Goal: Task Accomplishment & Management: Manage account settings

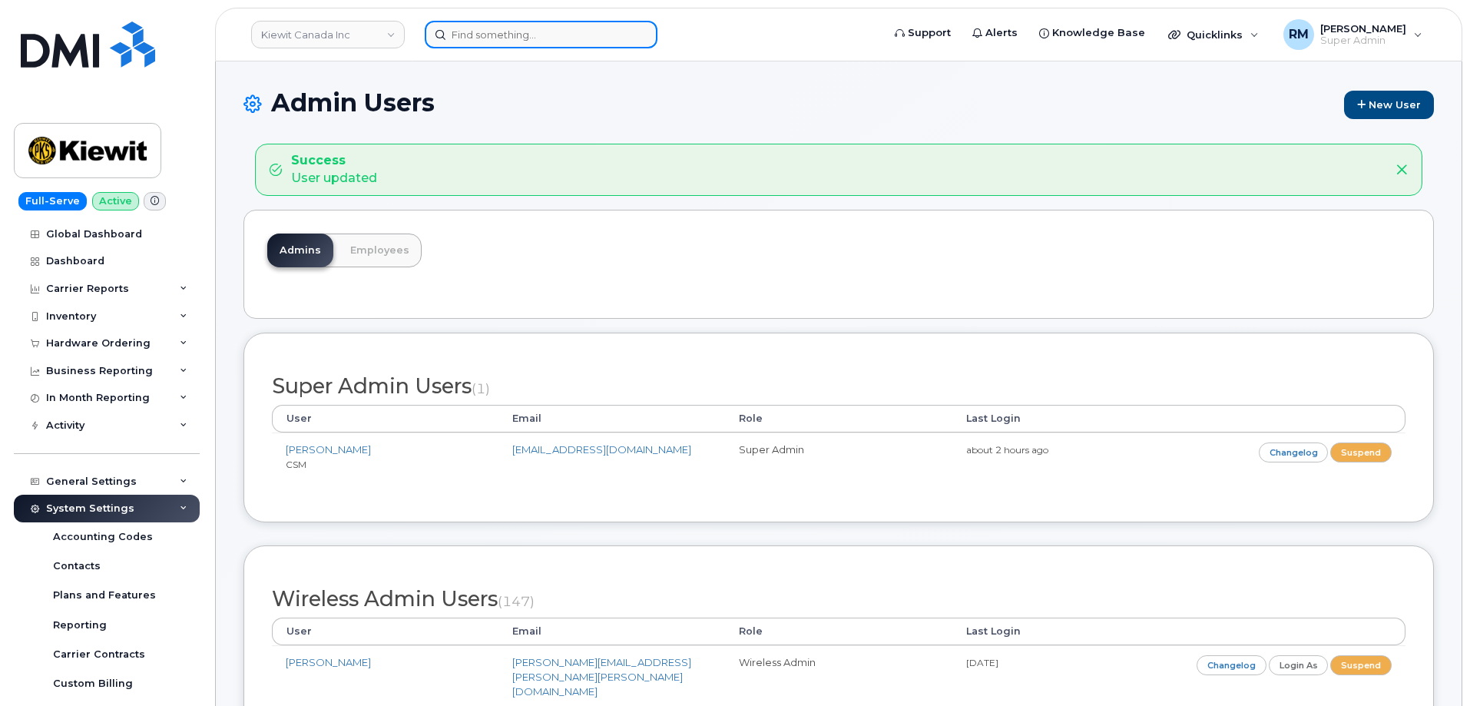
click at [455, 37] on input at bounding box center [541, 35] width 233 height 28
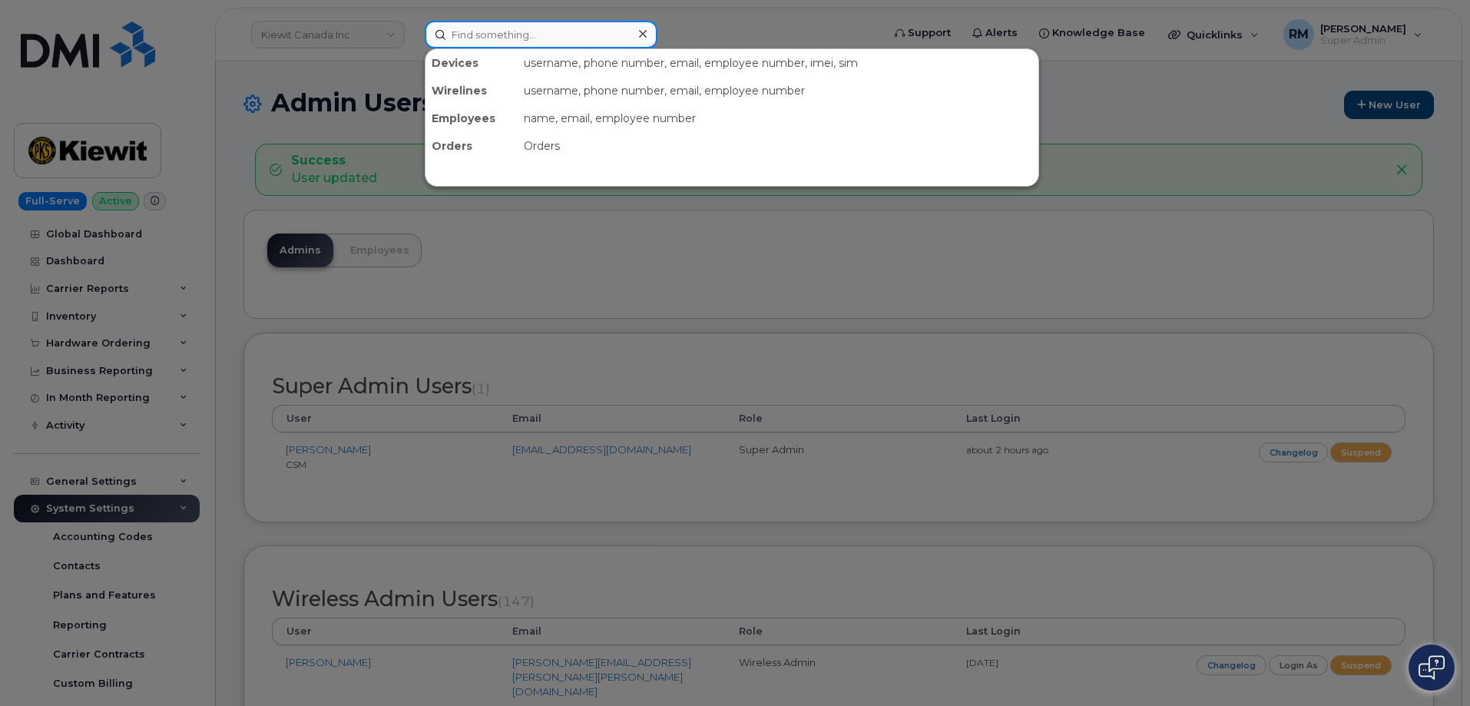
paste input "571-609-2023"
type input "571-609-2023"
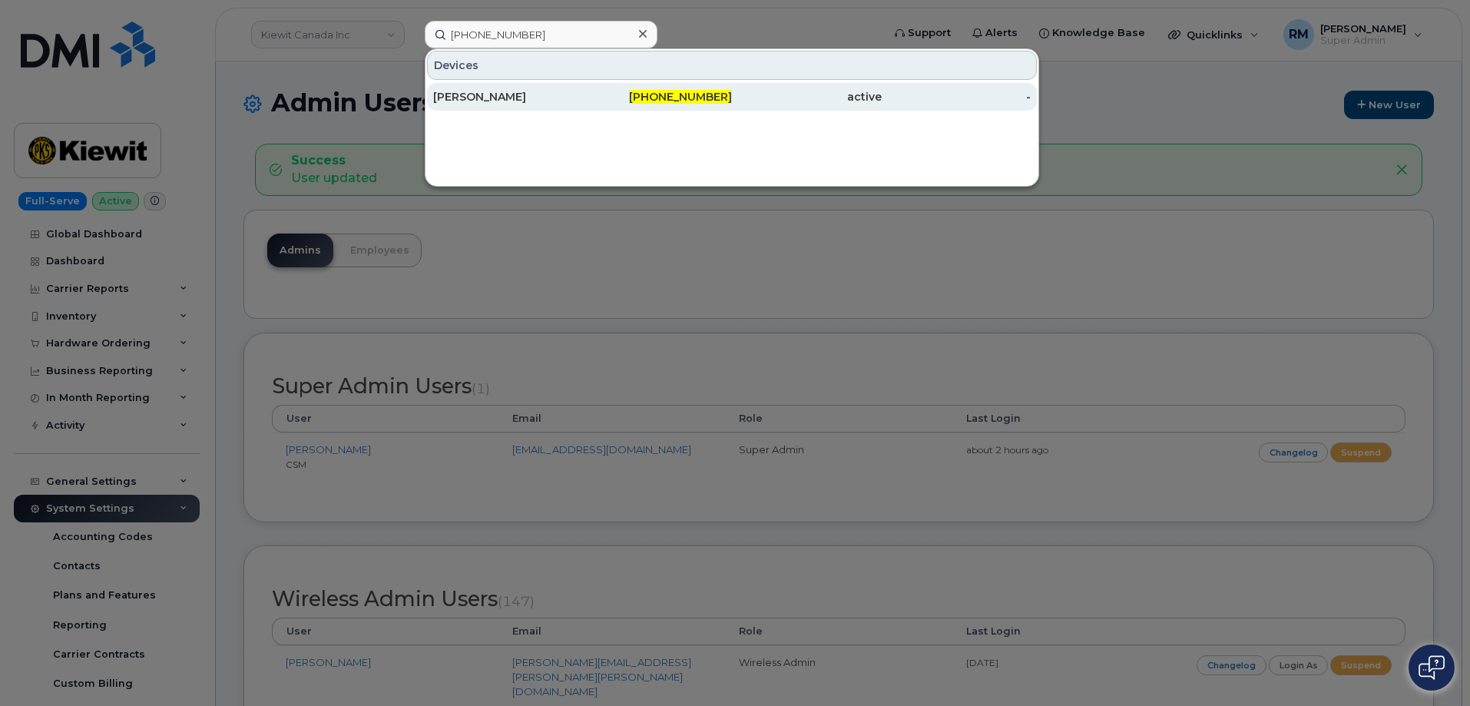
click at [500, 94] on div "Katherine Lugar" at bounding box center [508, 96] width 150 height 15
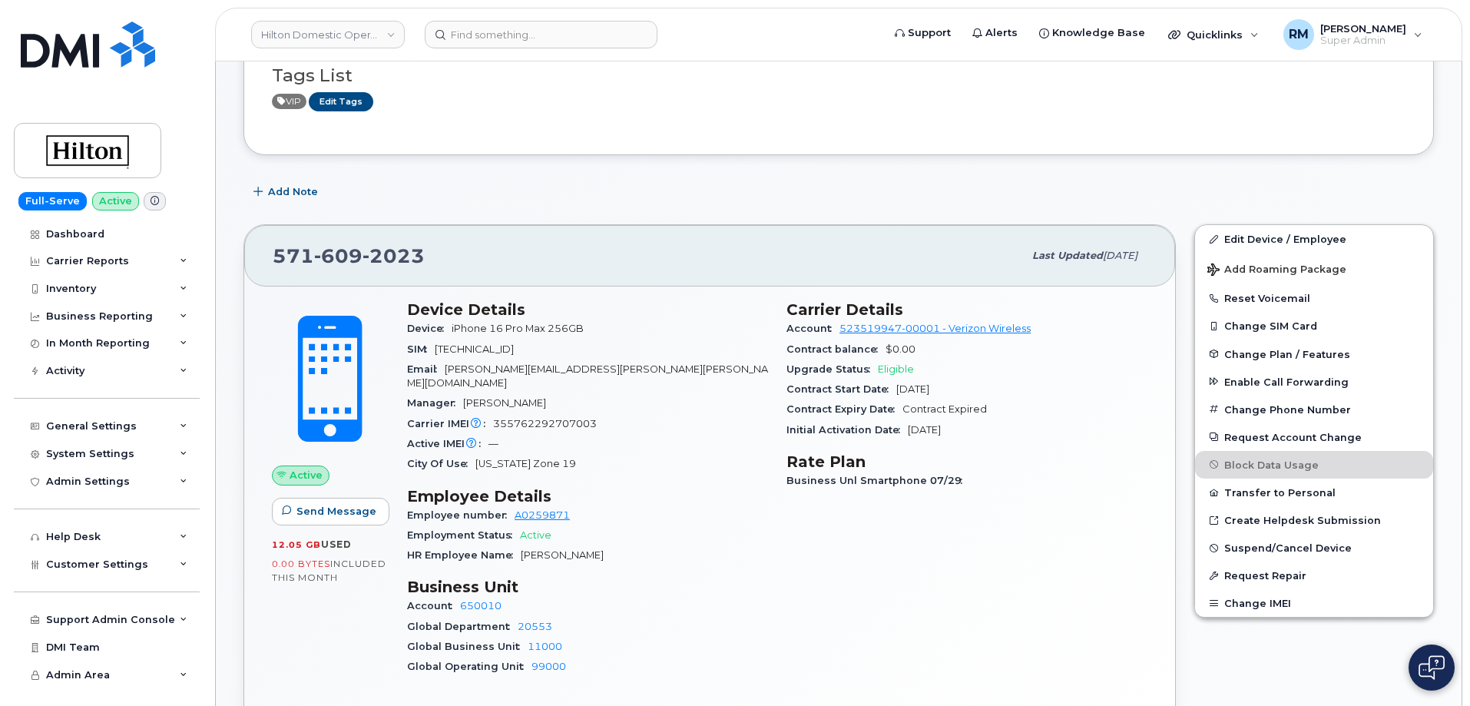
scroll to position [154, 0]
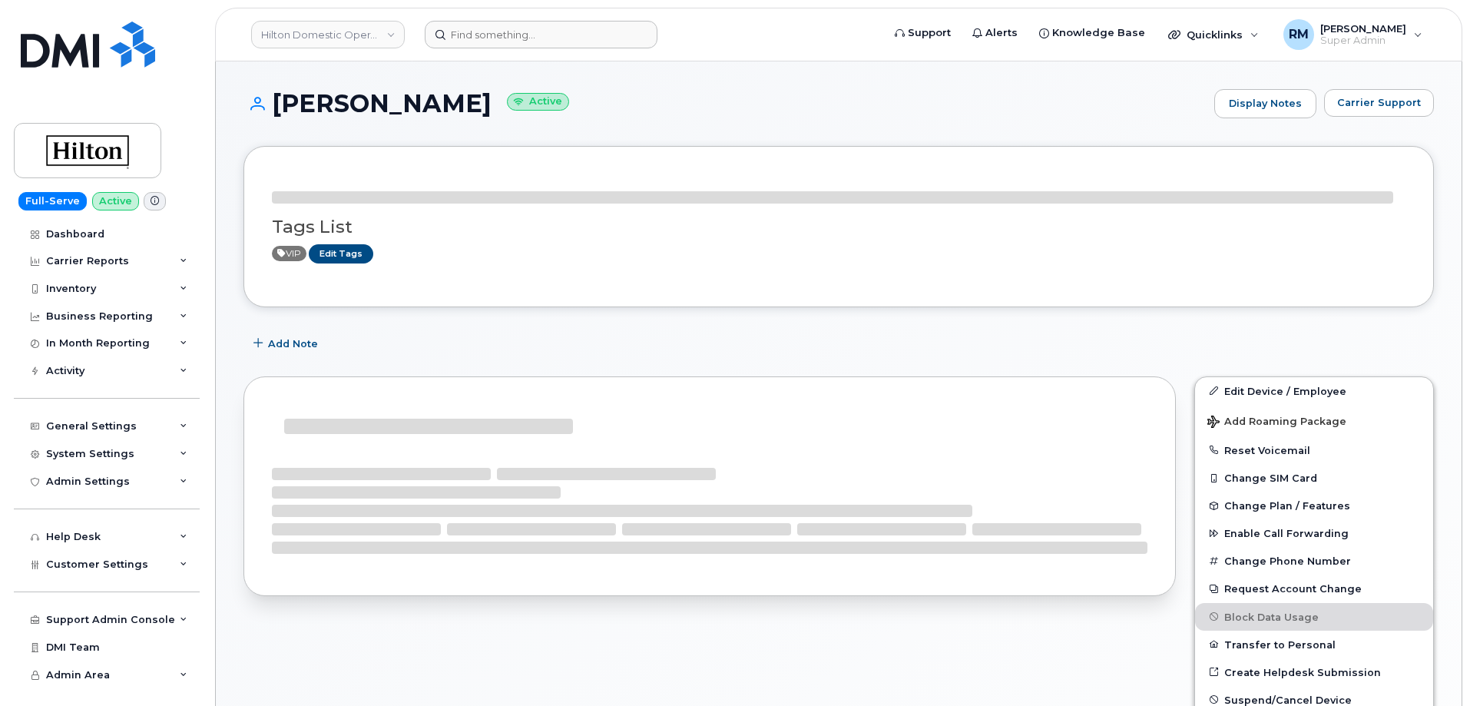
click at [473, 48] on header "Hilton Domestic Operating Company Inc Support Alerts Knowledge Base Quicklinks …" at bounding box center [838, 35] width 1247 height 54
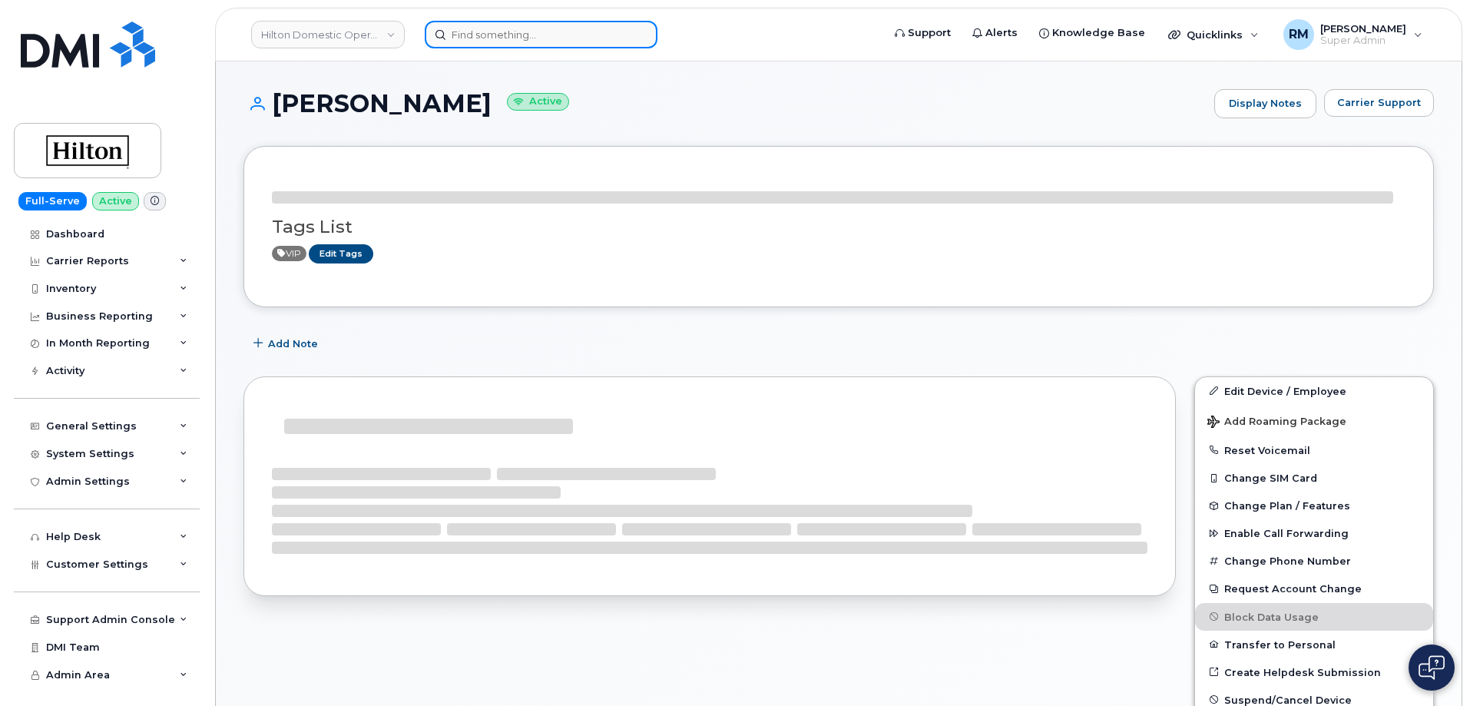
click at [471, 38] on input at bounding box center [541, 35] width 233 height 28
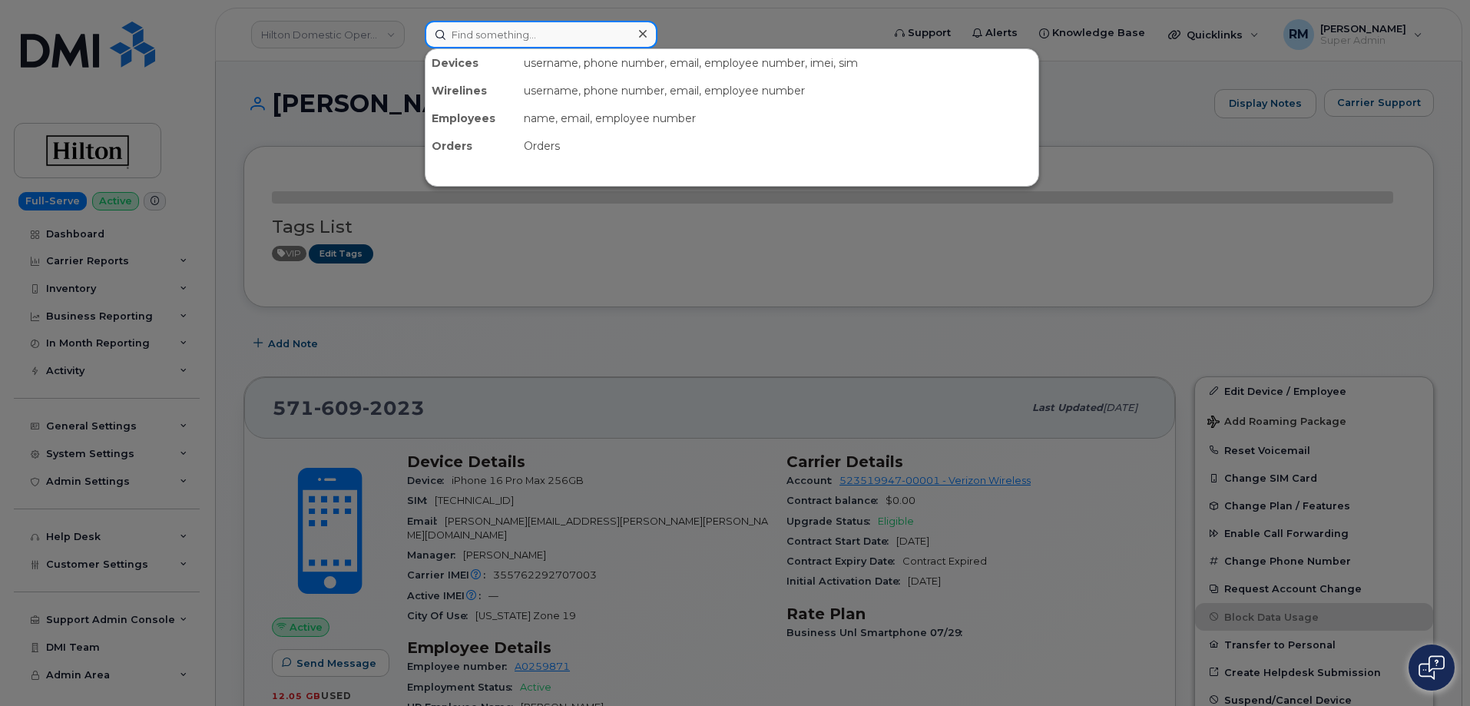
paste input "5716726002"
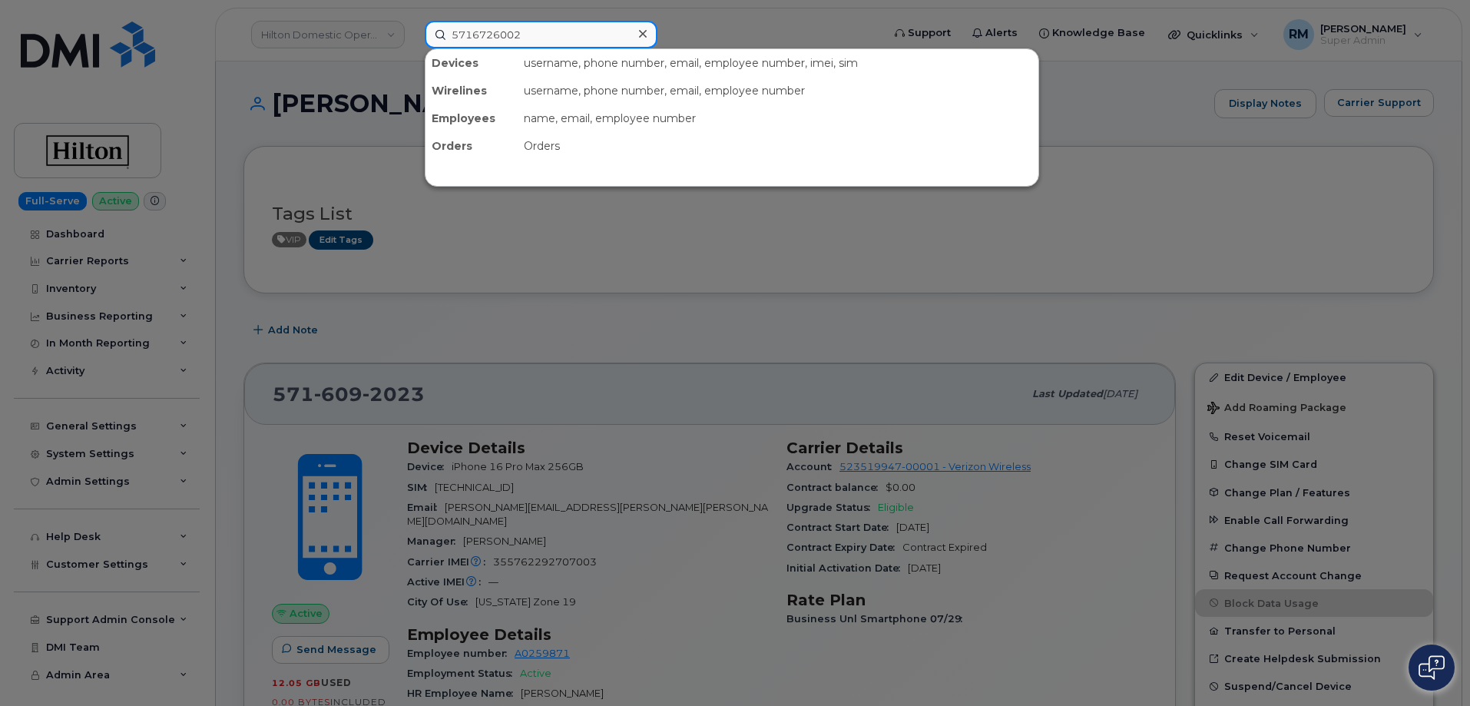
type input "5716726002"
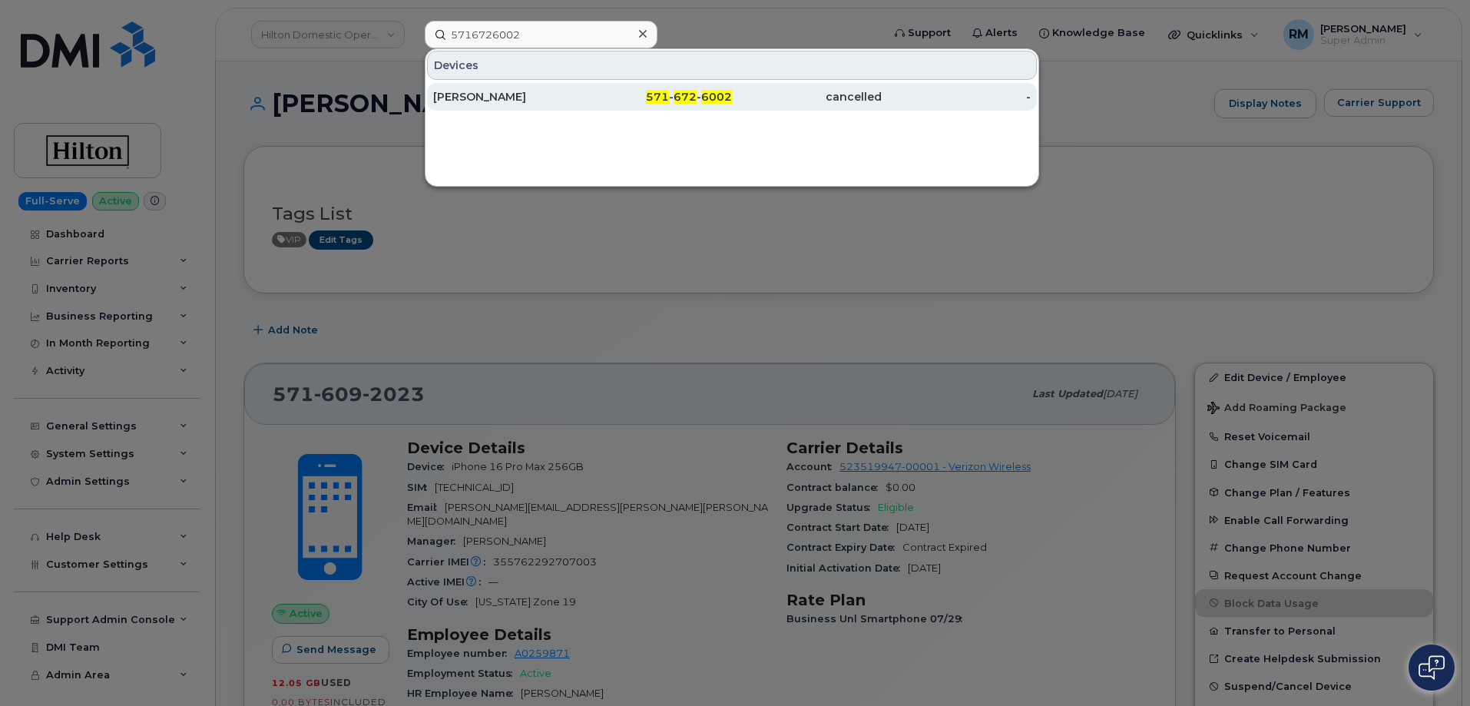
click at [509, 95] on div "ANNIKA HOFFMAN" at bounding box center [508, 96] width 150 height 15
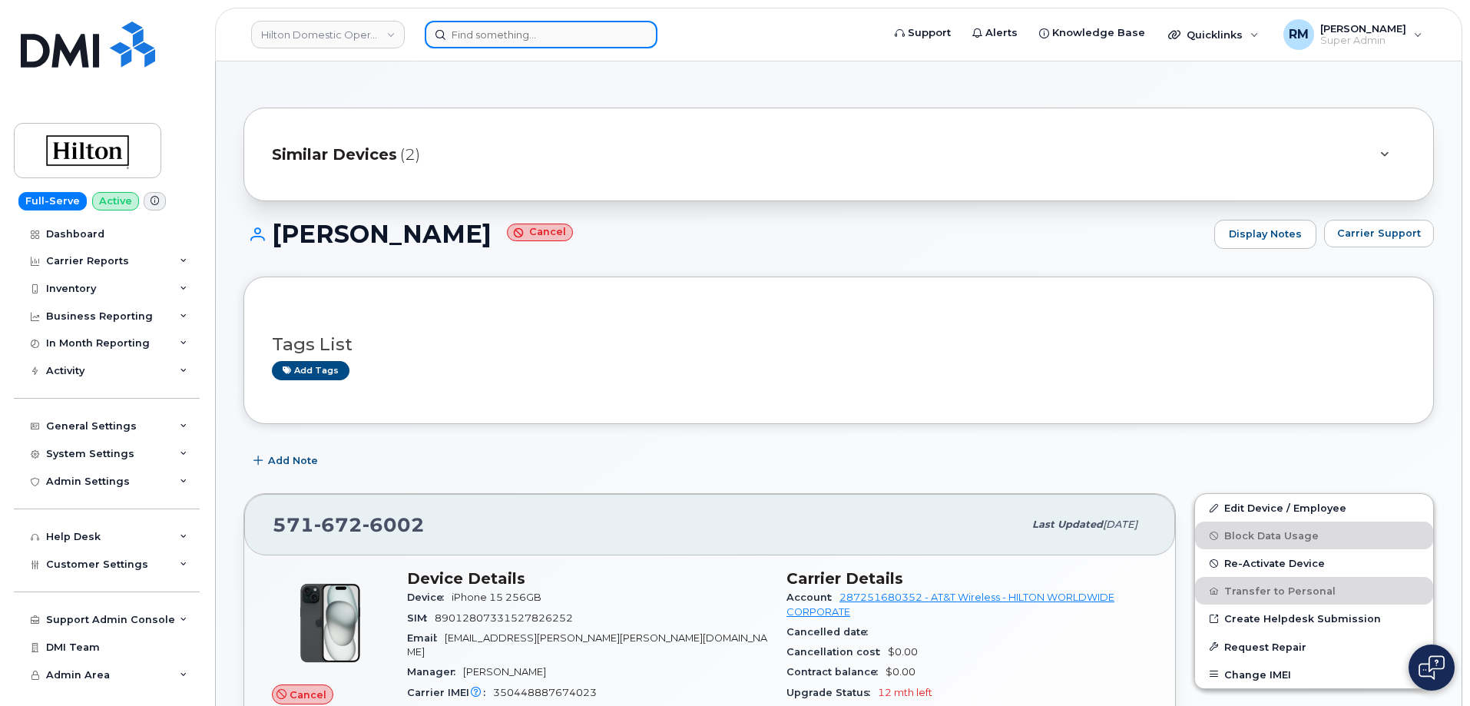
click at [475, 36] on input at bounding box center [541, 35] width 233 height 28
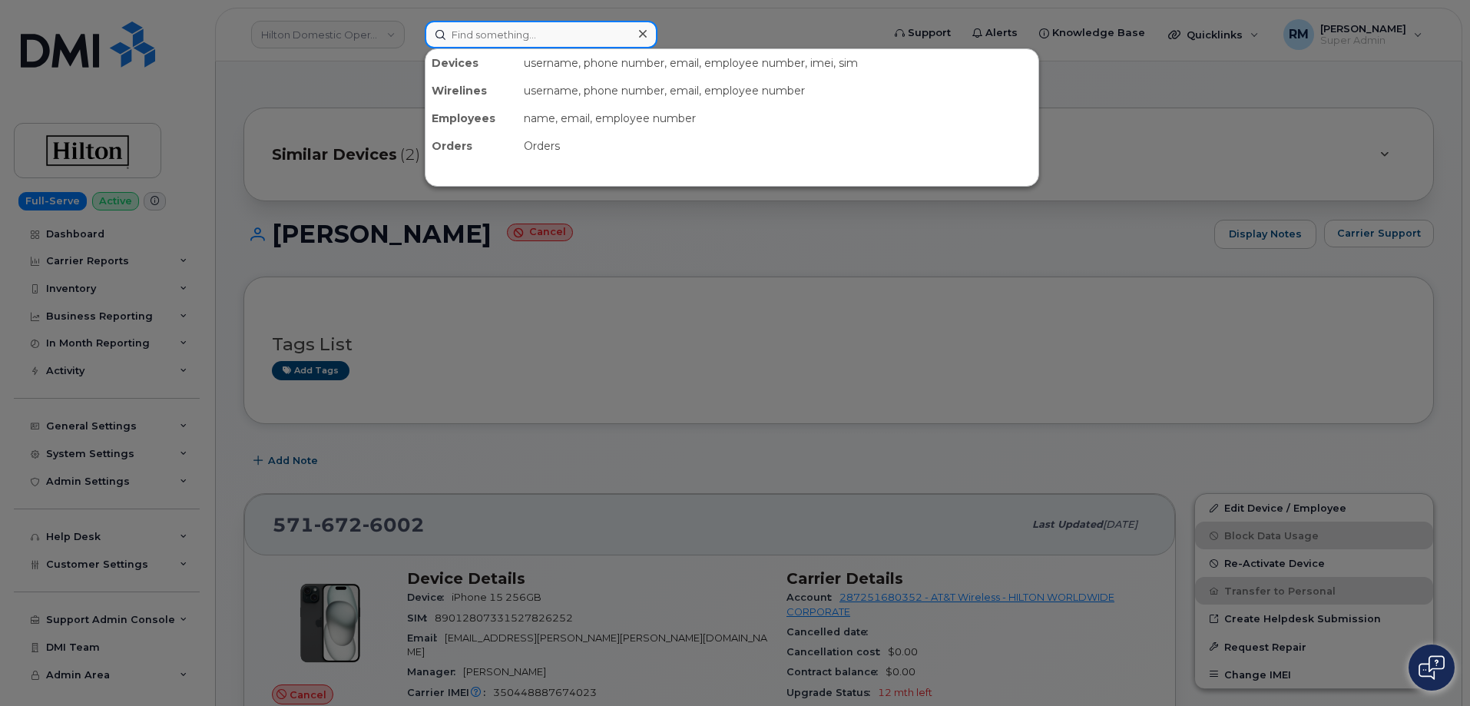
paste input "571-596-0937"
type input "571-596-0937"
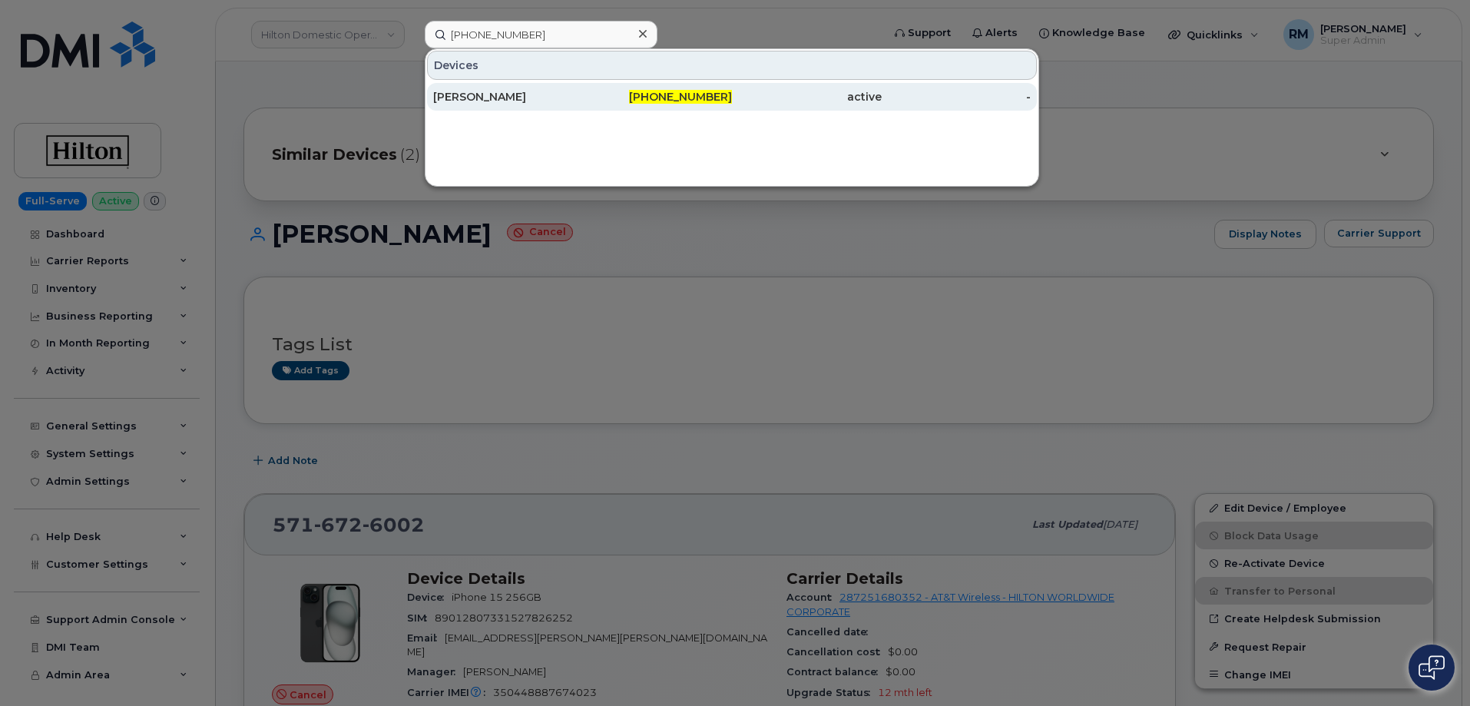
click at [486, 94] on div "Kesa Harris" at bounding box center [508, 96] width 150 height 15
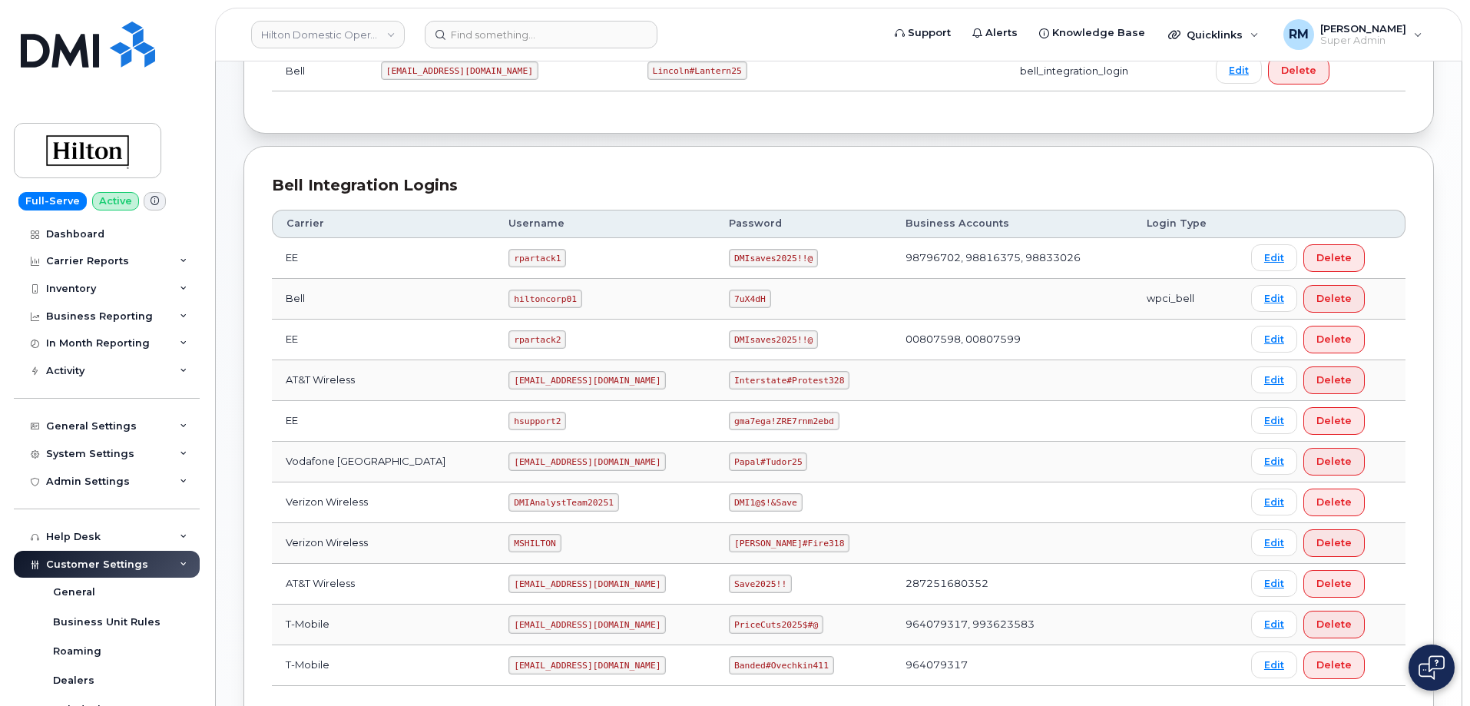
scroll to position [307, 0]
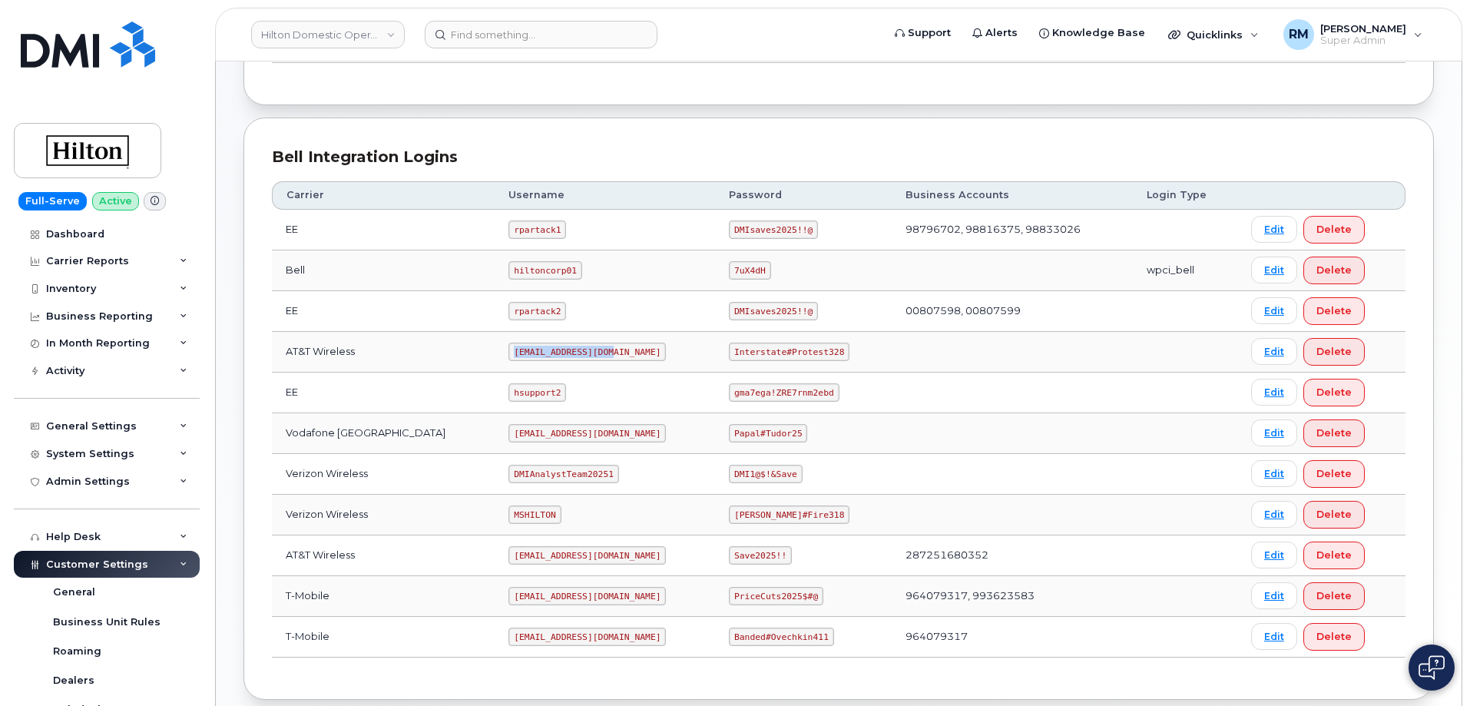
drag, startPoint x: 490, startPoint y: 353, endPoint x: 607, endPoint y: 351, distance: 117.5
click at [607, 351] on td "[EMAIL_ADDRESS][DOMAIN_NAME]" at bounding box center [604, 352] width 220 height 41
copy code "[EMAIL_ADDRESS][DOMAIN_NAME]"
drag, startPoint x: 719, startPoint y: 355, endPoint x: 838, endPoint y: 345, distance: 119.4
click at [838, 346] on td "Interstate#Protest328" at bounding box center [803, 352] width 177 height 41
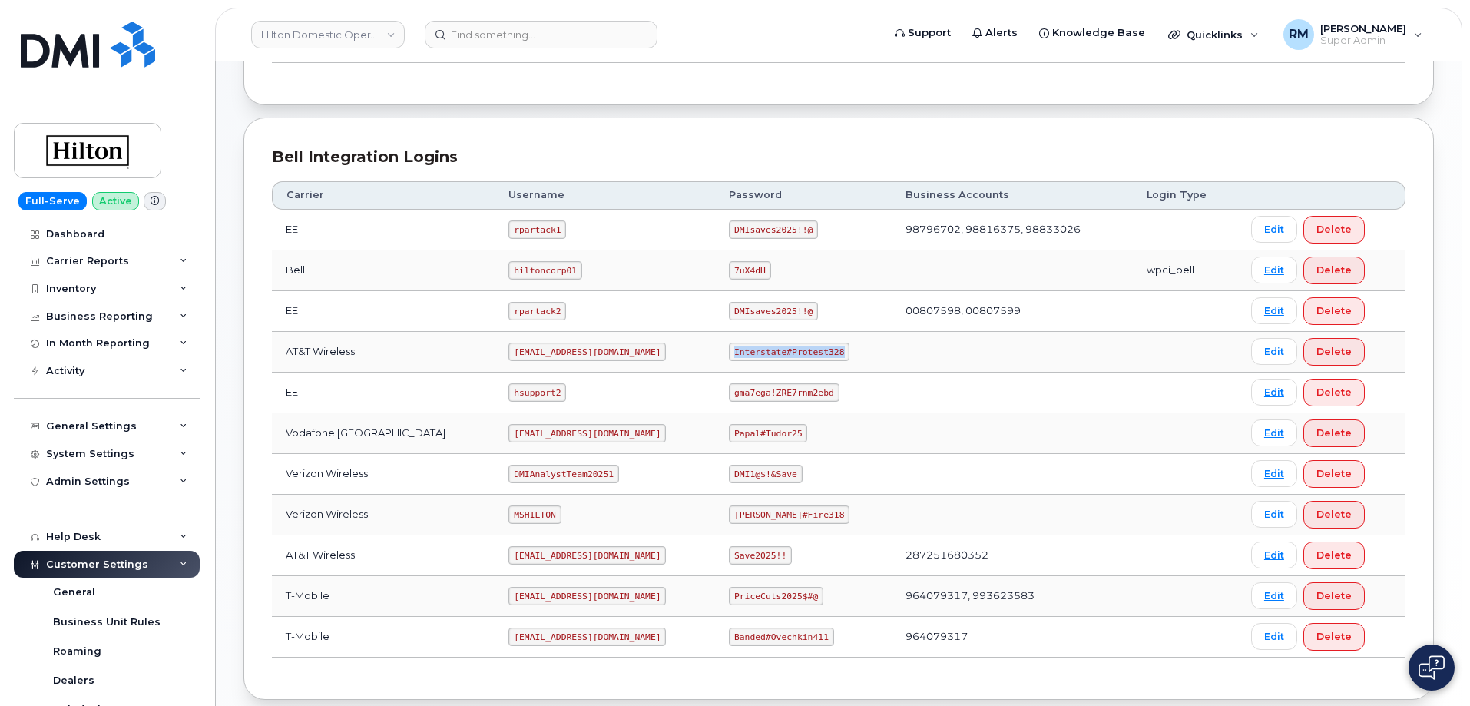
copy code "Interstate#Protest328"
click at [524, 36] on input at bounding box center [541, 35] width 233 height 28
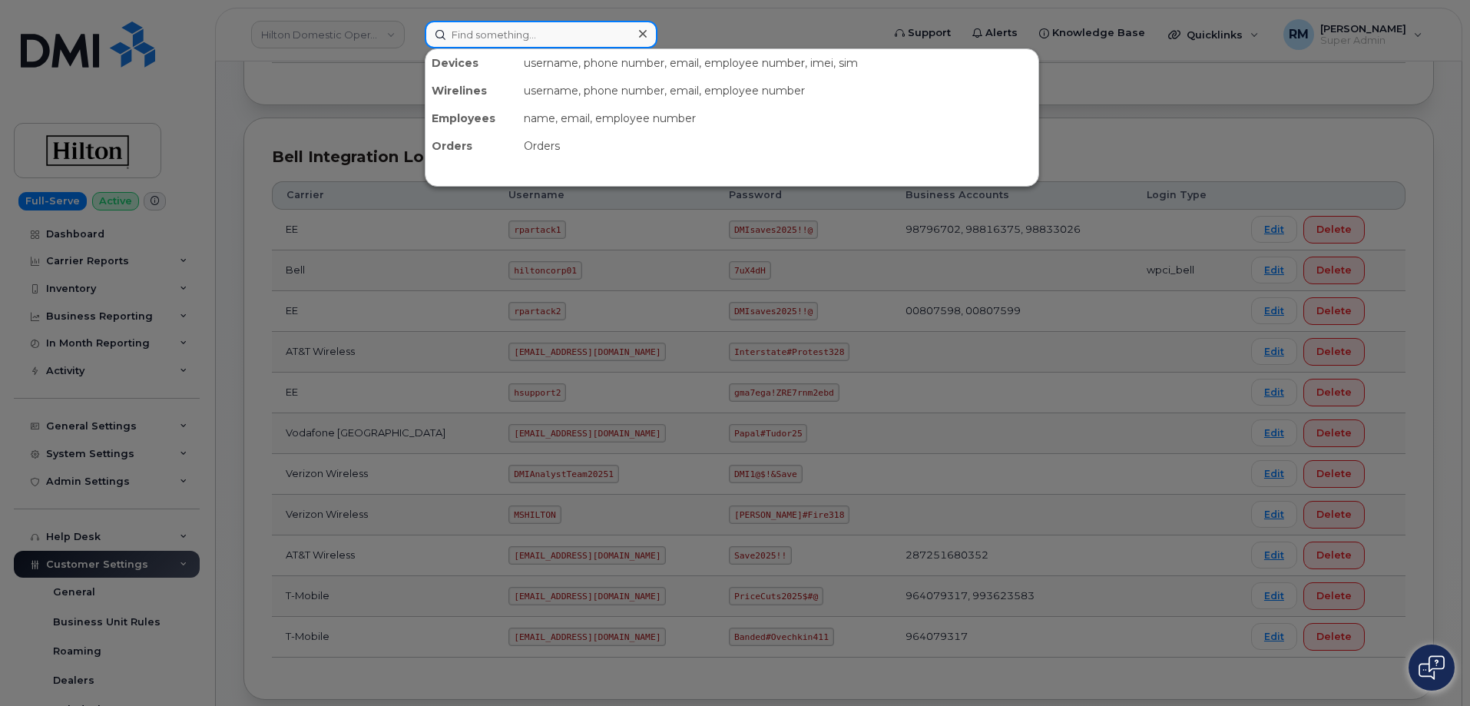
paste input "9083053717"
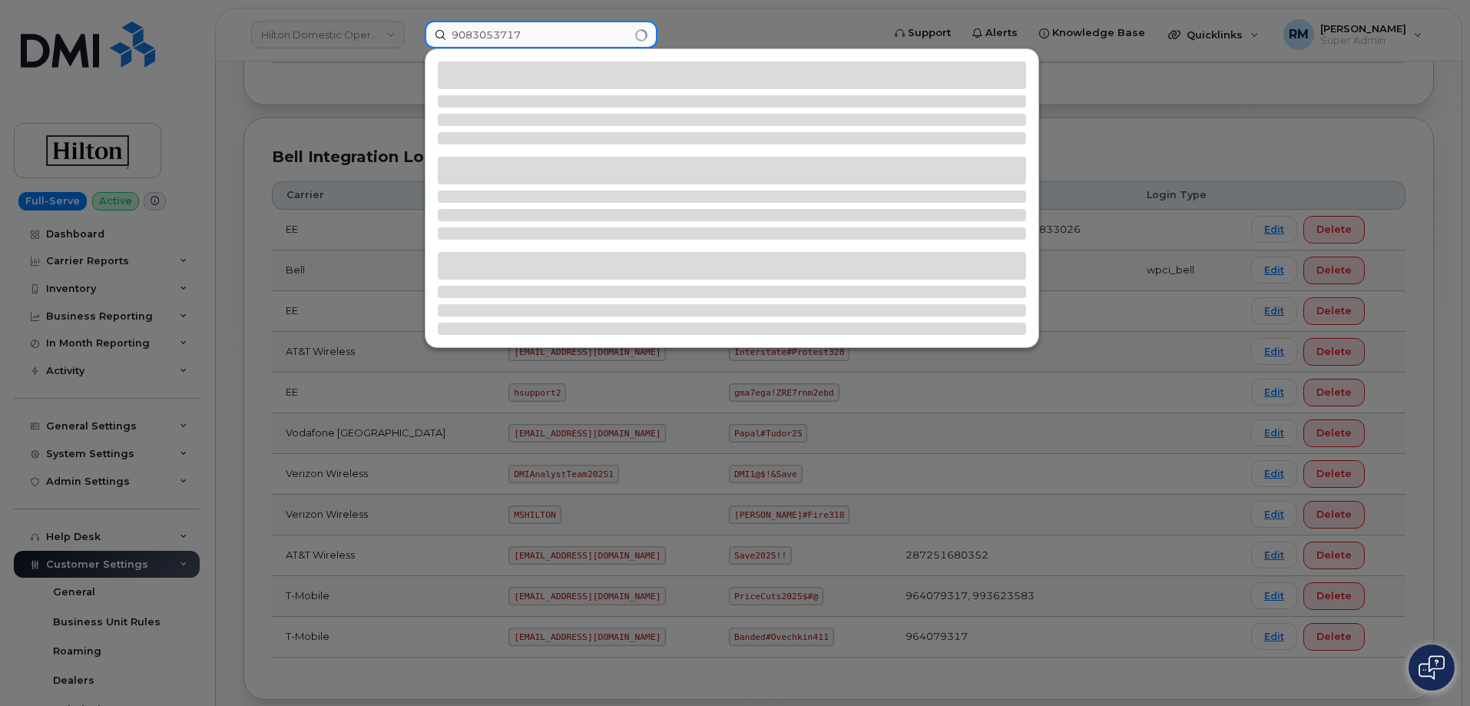
type input "9083053717"
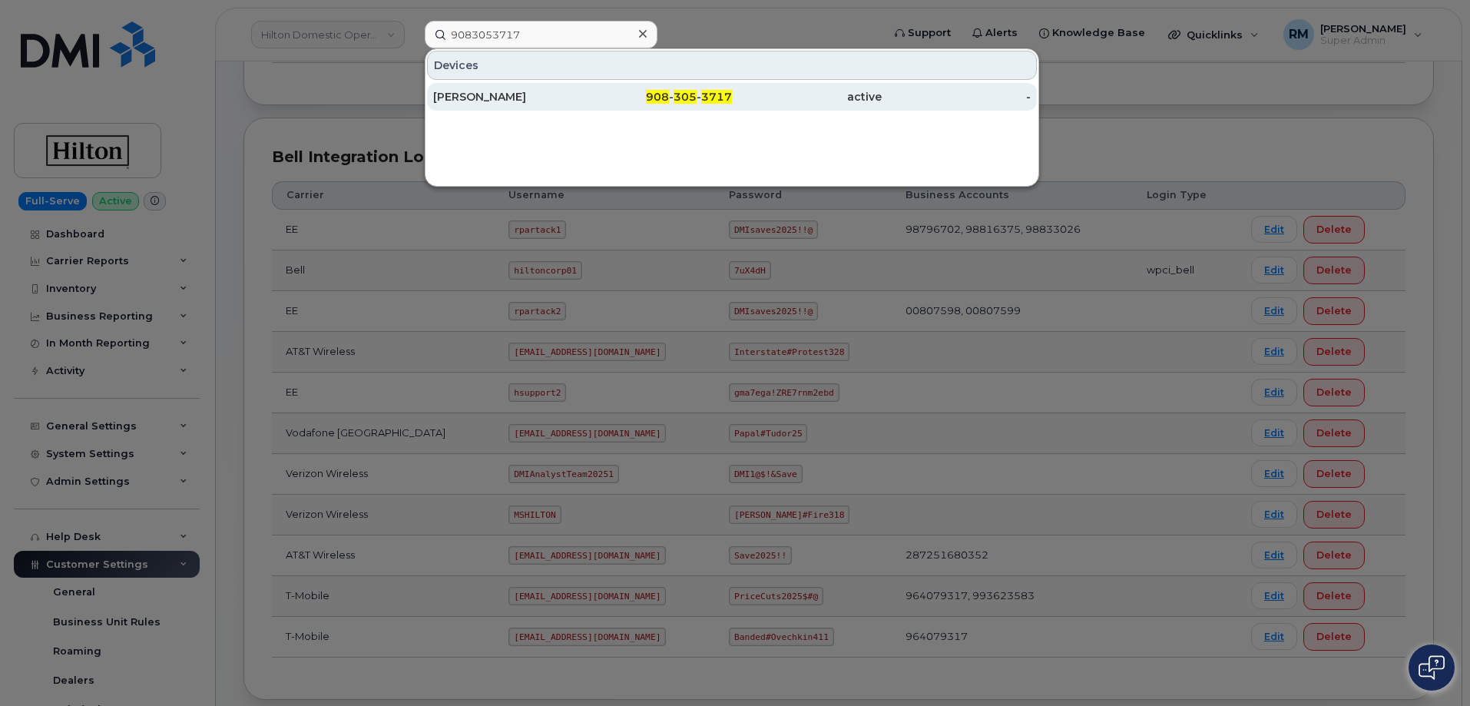
click at [564, 102] on div "MARIA MENGEL" at bounding box center [508, 96] width 150 height 15
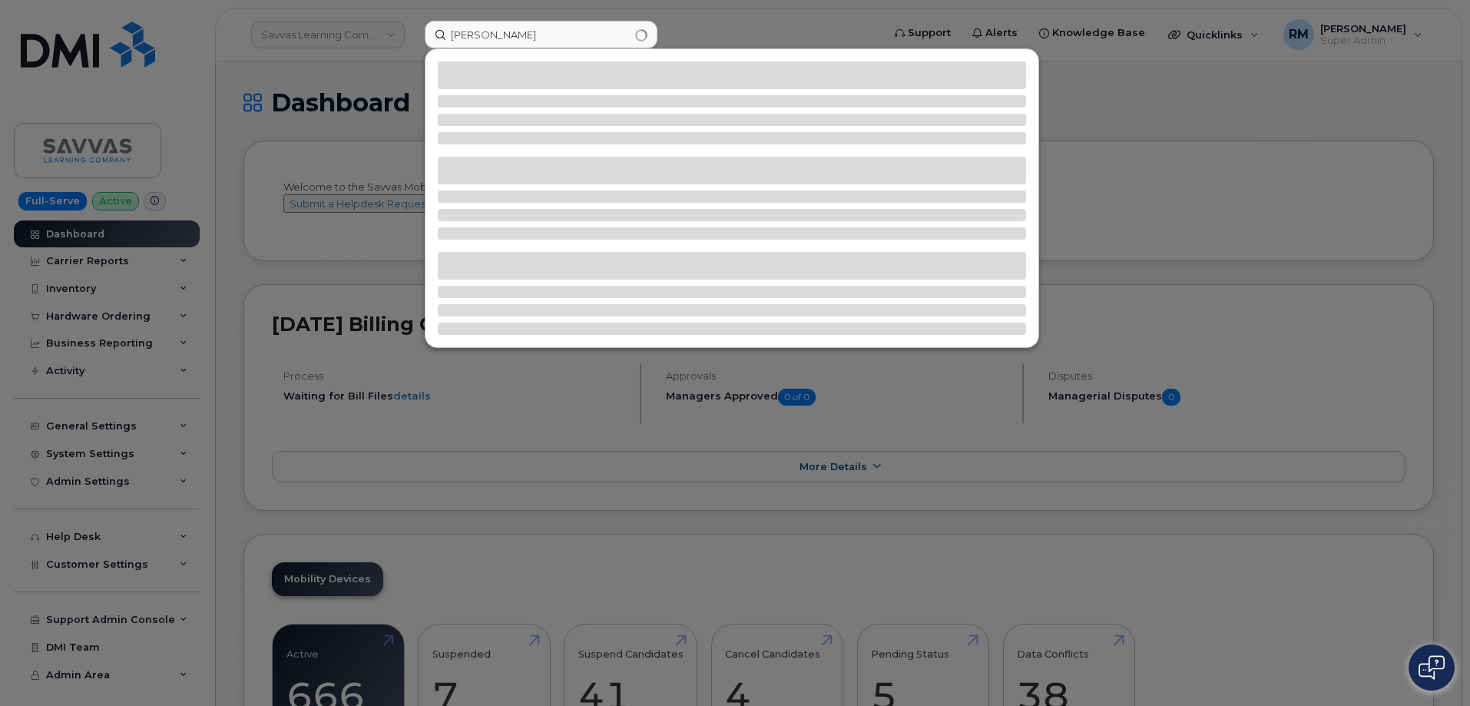
type input "rebecca howard"
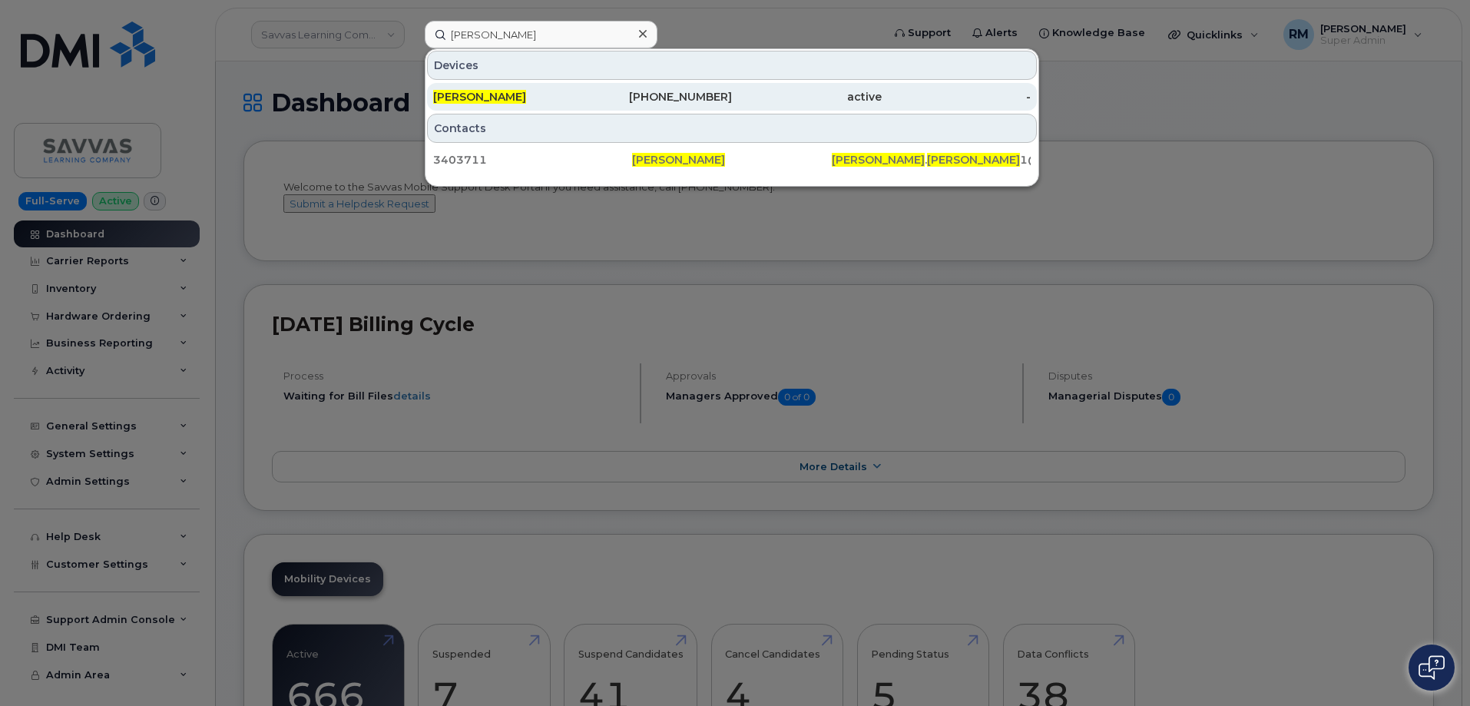
click at [489, 99] on span "[PERSON_NAME]" at bounding box center [479, 97] width 93 height 14
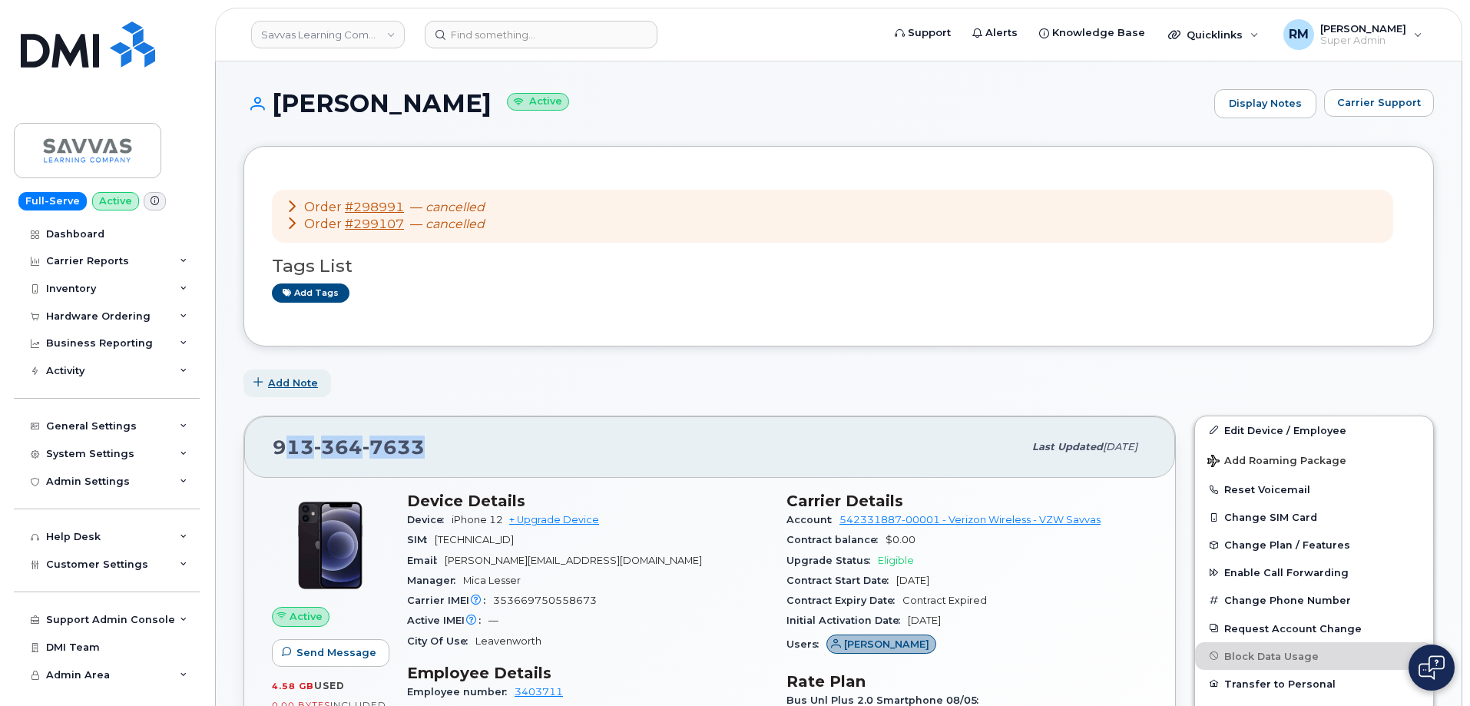
drag, startPoint x: 429, startPoint y: 450, endPoint x: 254, endPoint y: 388, distance: 185.8
click at [283, 448] on div "[PHONE_NUMBER]" at bounding box center [648, 447] width 750 height 32
click at [276, 445] on span "913 364 7633" at bounding box center [349, 446] width 152 height 23
drag, startPoint x: 278, startPoint y: 447, endPoint x: 438, endPoint y: 443, distance: 160.5
click at [438, 443] on div "913 364 7633" at bounding box center [648, 447] width 750 height 32
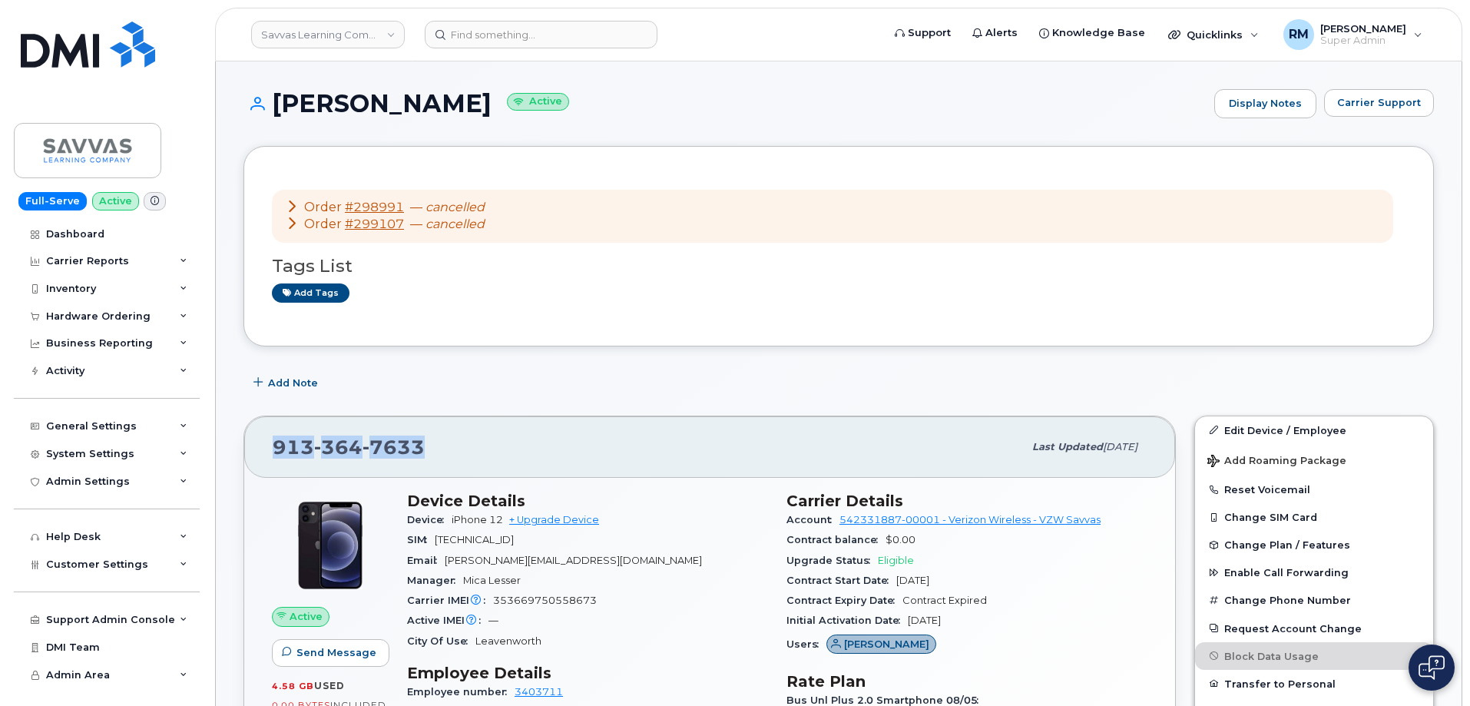
copy span "913 364 7633"
click at [280, 223] on div "Order #298991 — cancelled Order #299107 — cancelled" at bounding box center [832, 217] width 1121 height 54
click at [295, 220] on icon at bounding box center [292, 223] width 12 height 12
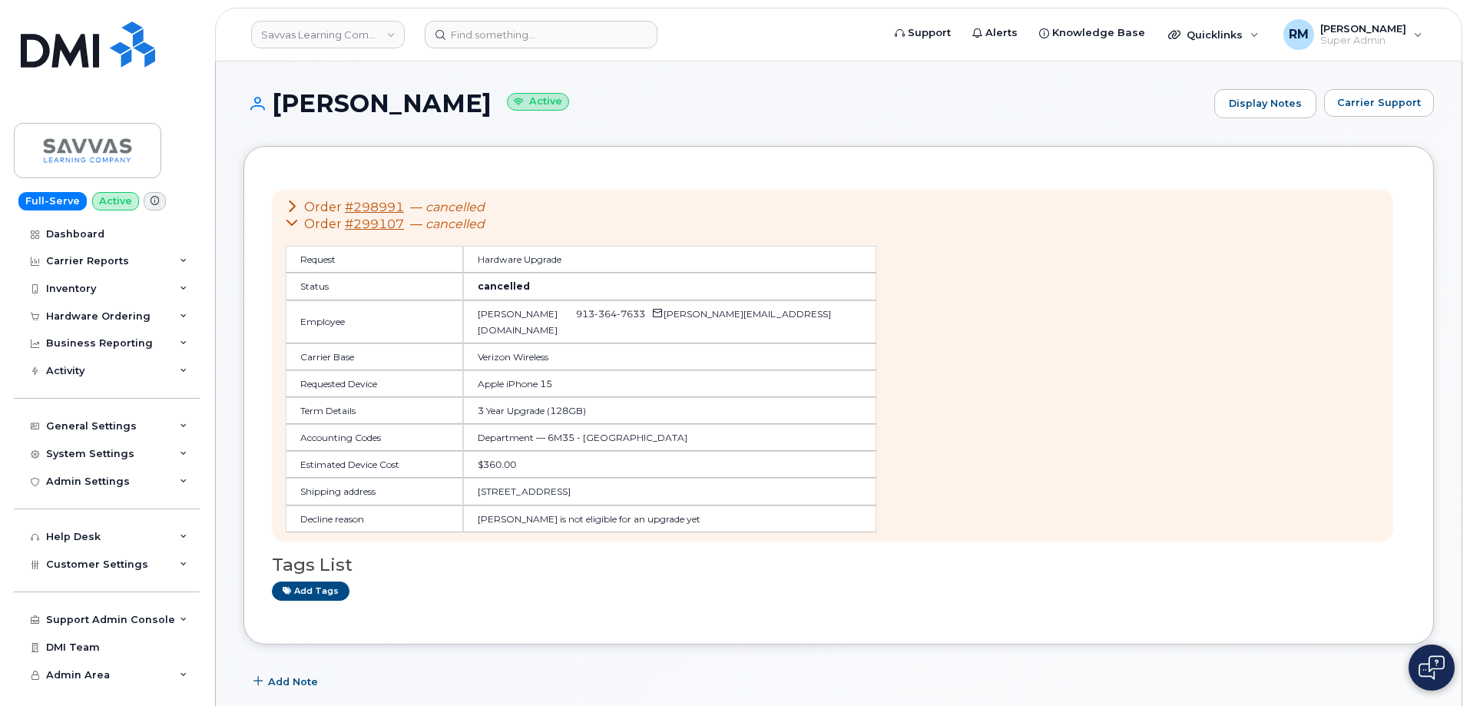
click at [291, 207] on icon at bounding box center [292, 206] width 12 height 12
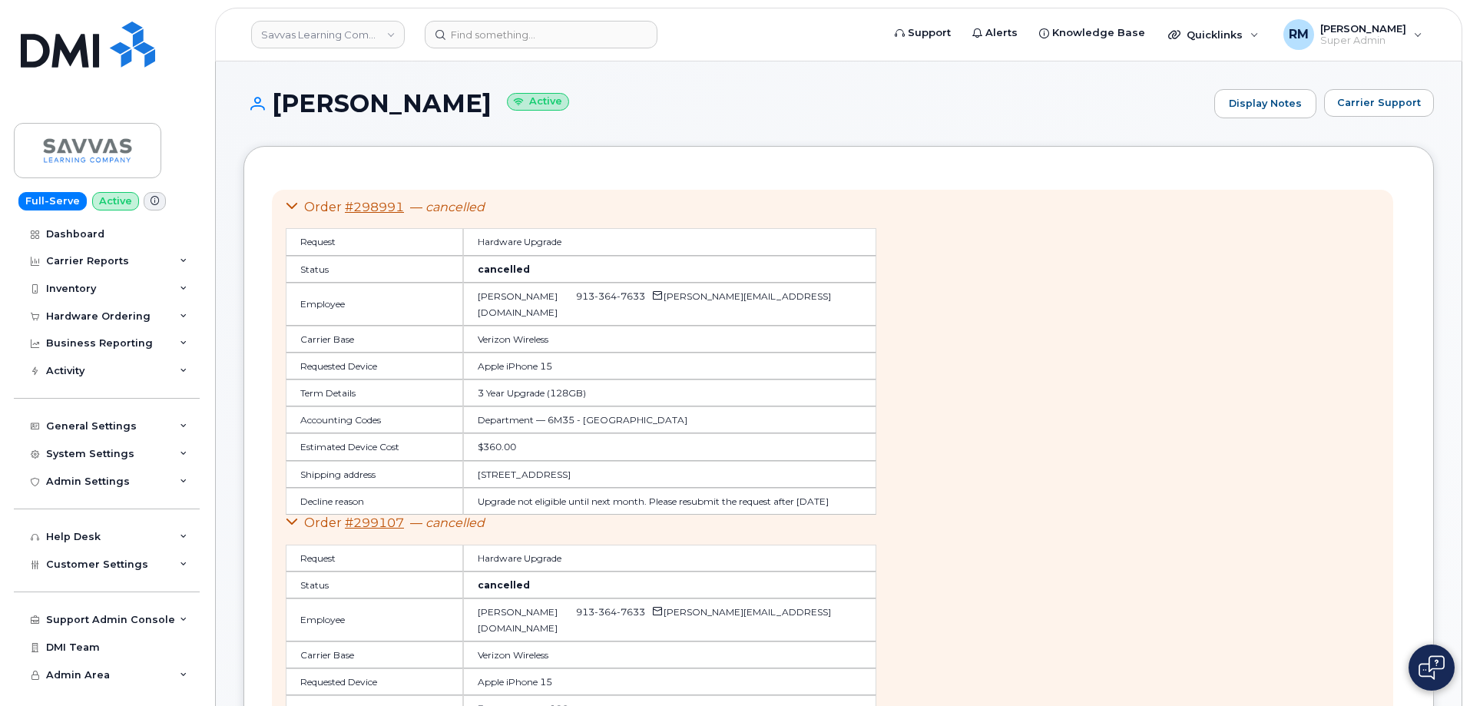
click at [291, 207] on icon at bounding box center [292, 206] width 12 height 12
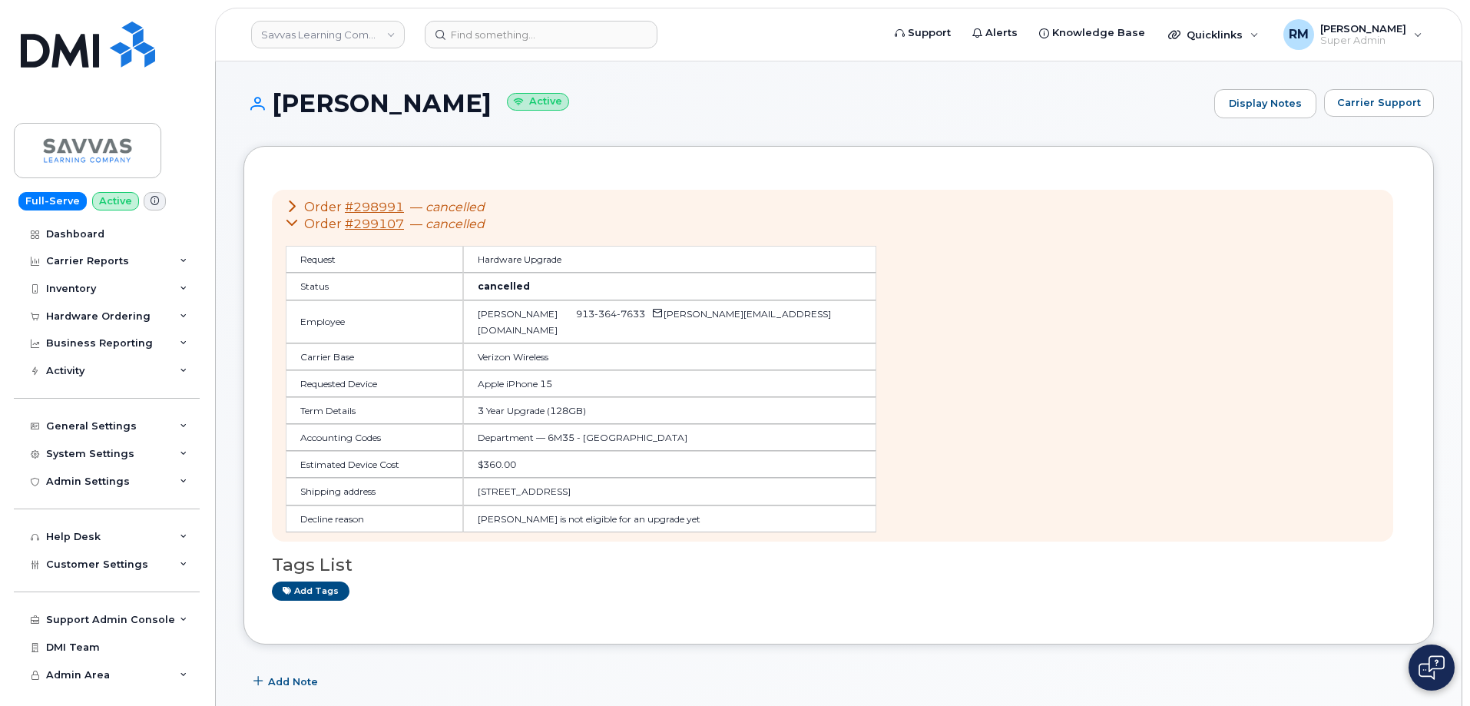
click at [289, 222] on icon at bounding box center [292, 223] width 12 height 12
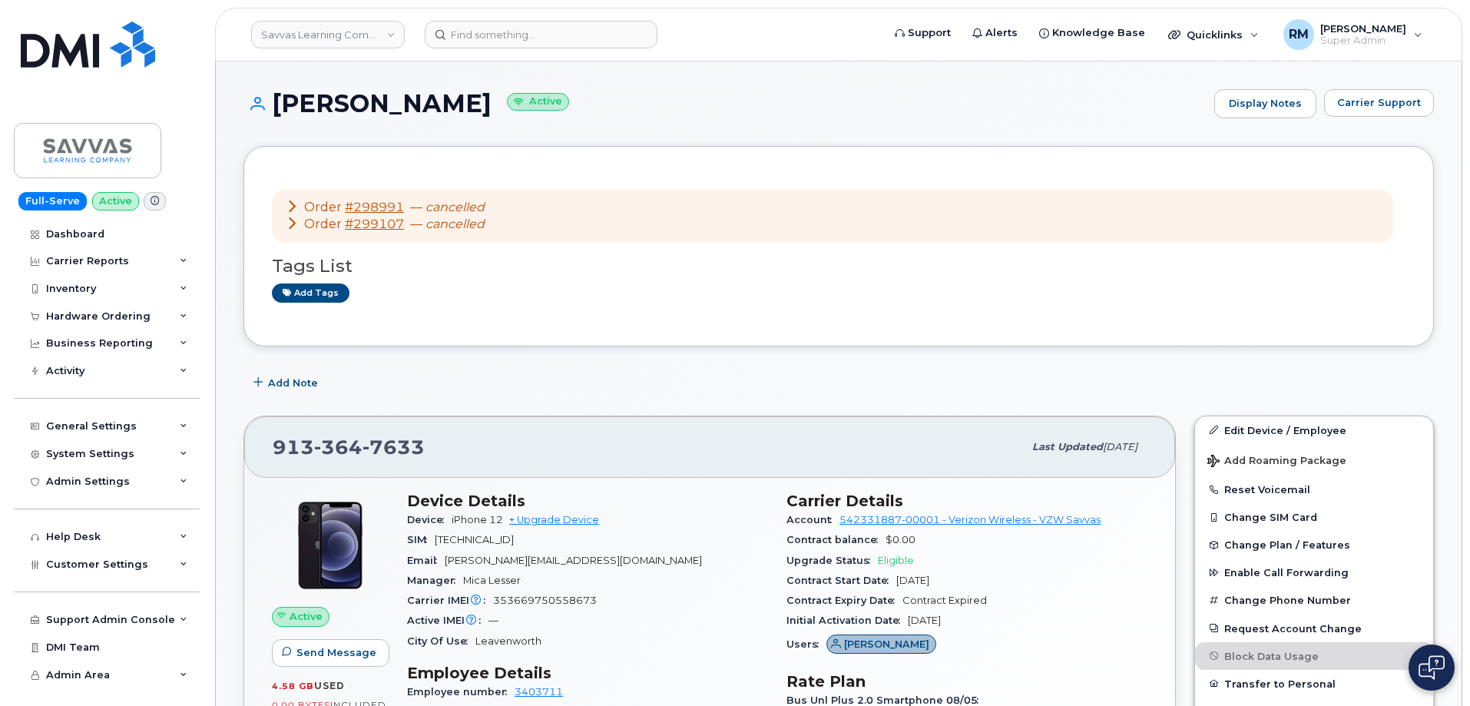
drag, startPoint x: 529, startPoint y: 99, endPoint x: 276, endPoint y: 101, distance: 253.4
click at [276, 101] on h1 "REBECCA HOWARD Active" at bounding box center [724, 103] width 963 height 27
copy h1 "REBECCA HOWARD"
click at [487, 39] on input at bounding box center [541, 35] width 233 height 28
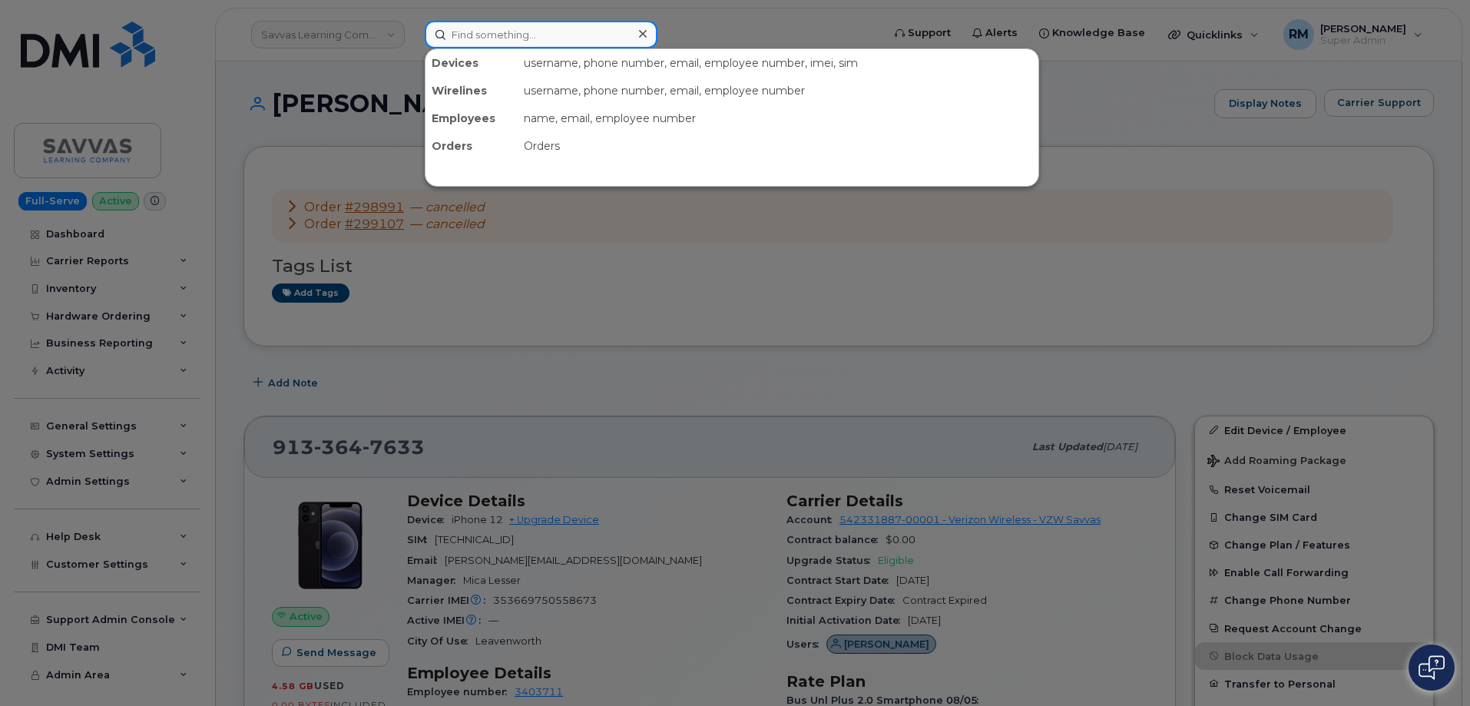
paste input "9853026511"
type input "9853026511"
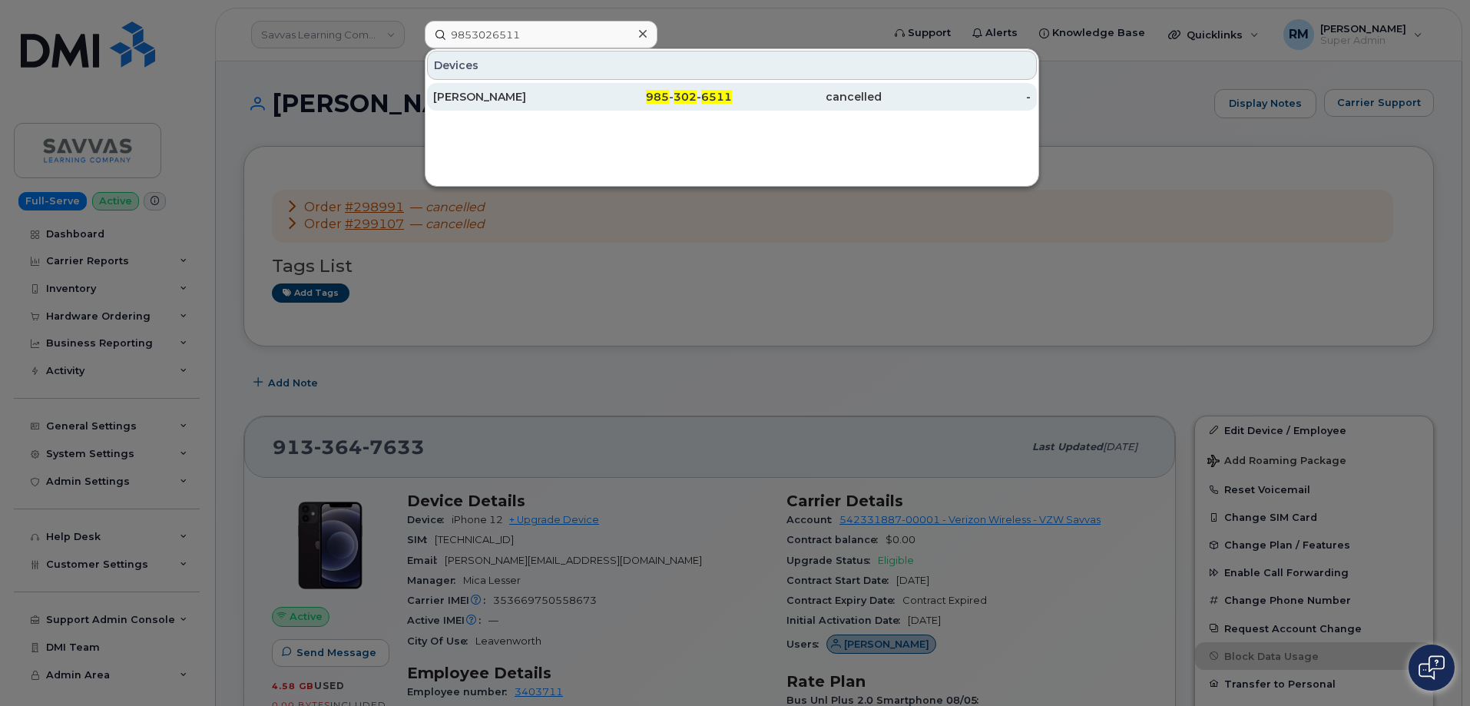
click at [481, 88] on div "SAVANNAH DEMPSEY" at bounding box center [508, 97] width 150 height 28
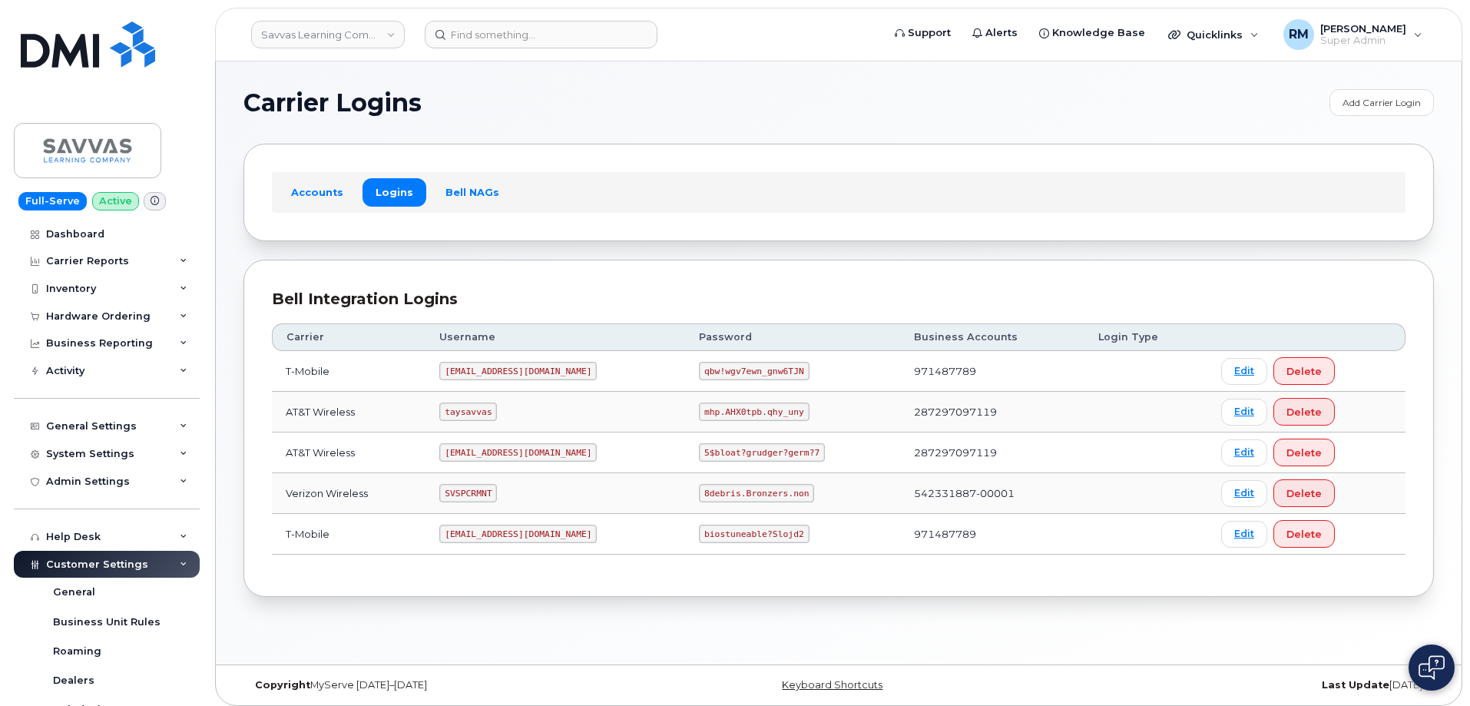
click at [463, 494] on code "SVSPCRMNT" at bounding box center [468, 493] width 58 height 18
drag, startPoint x: 461, startPoint y: 493, endPoint x: 385, endPoint y: 333, distance: 177.2
click at [461, 493] on code "SVSPCRMNT" at bounding box center [468, 493] width 58 height 18
copy code "SVSPCRMNT"
drag, startPoint x: 660, startPoint y: 494, endPoint x: 785, endPoint y: 495, distance: 125.2
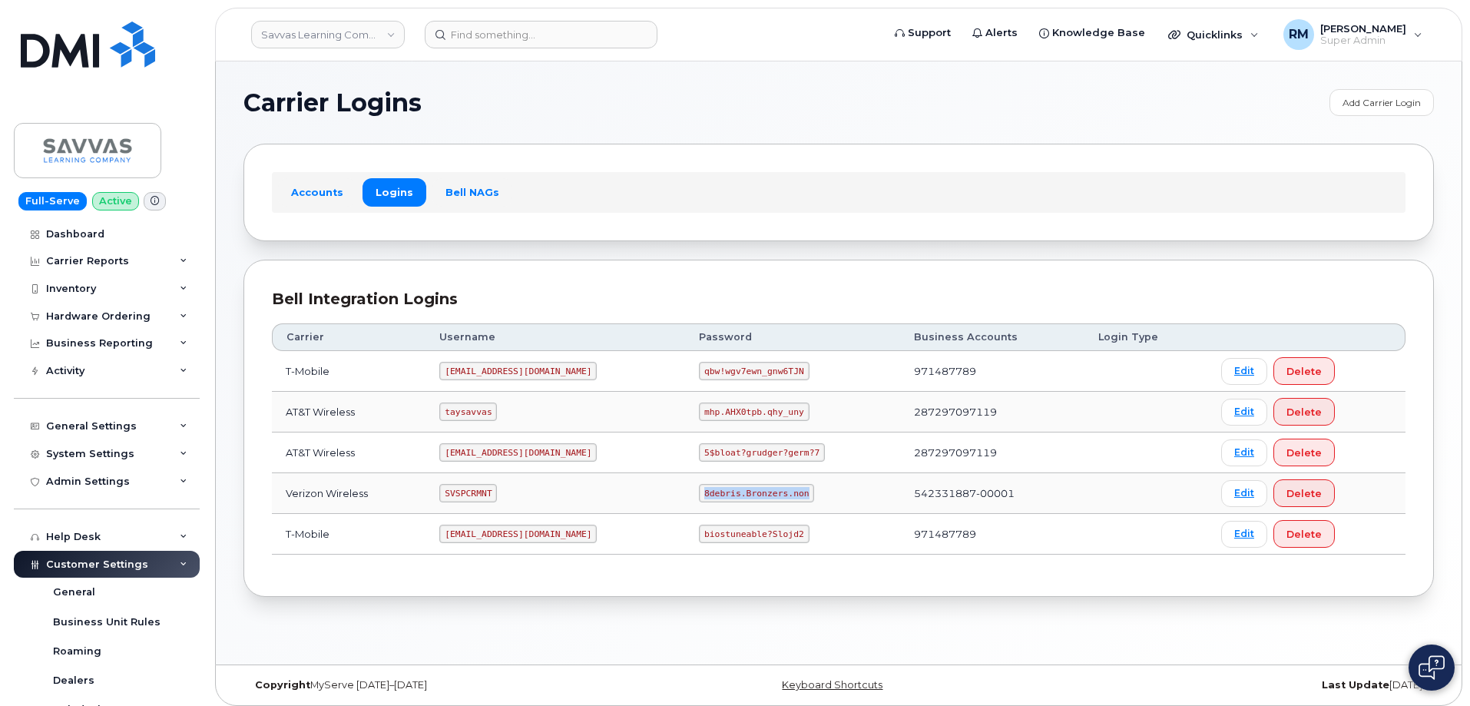
click at [785, 495] on td "8debris.Bronzers.non" at bounding box center [792, 493] width 215 height 41
copy code "8debris.Bronzers.non"
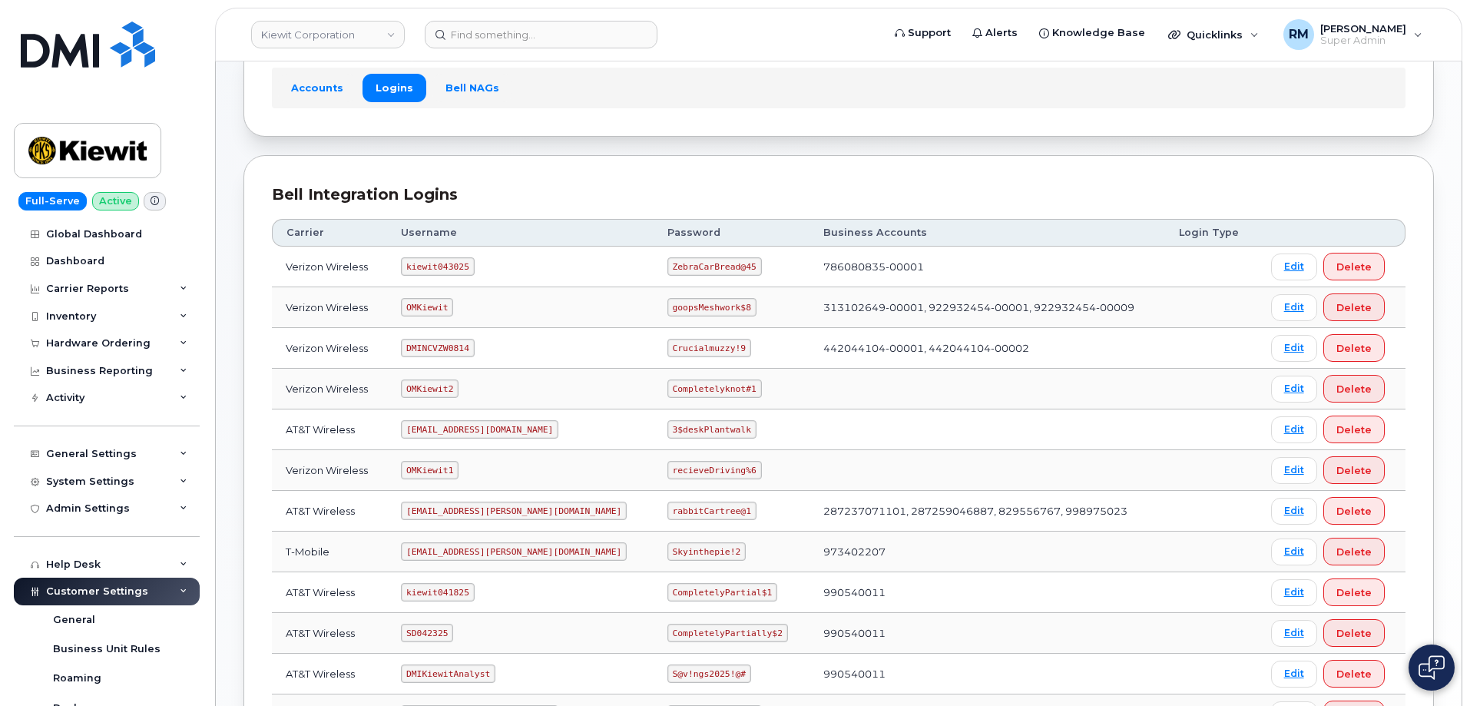
scroll to position [154, 0]
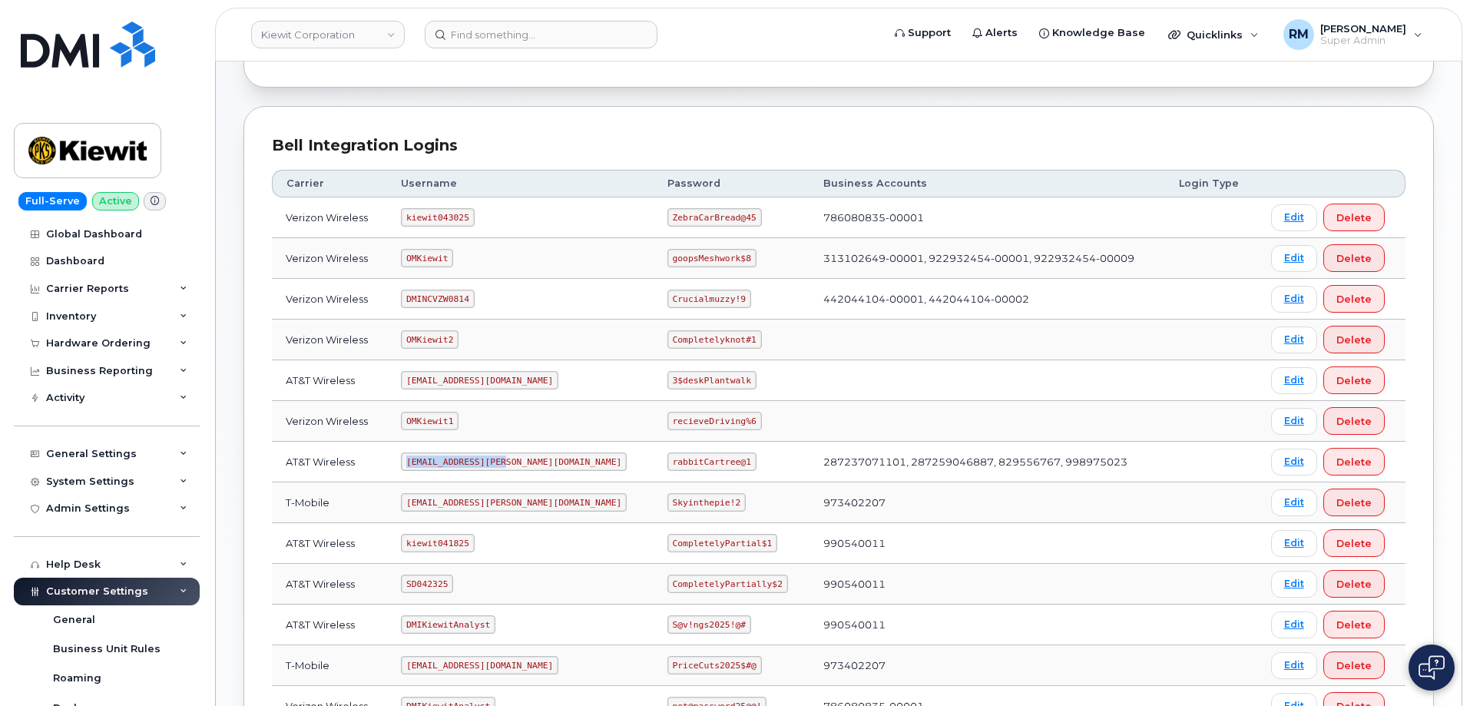
drag, startPoint x: 414, startPoint y: 462, endPoint x: 517, endPoint y: 461, distance: 103.7
click at [517, 461] on td "[EMAIL_ADDRESS][PERSON_NAME][DOMAIN_NAME]" at bounding box center [520, 461] width 266 height 41
copy code "[EMAIL_ADDRESS][PERSON_NAME][DOMAIN_NAME]"
drag, startPoint x: 621, startPoint y: 465, endPoint x: 709, endPoint y: 460, distance: 88.4
click at [709, 460] on td "rabbitCartree@1" at bounding box center [731, 461] width 156 height 41
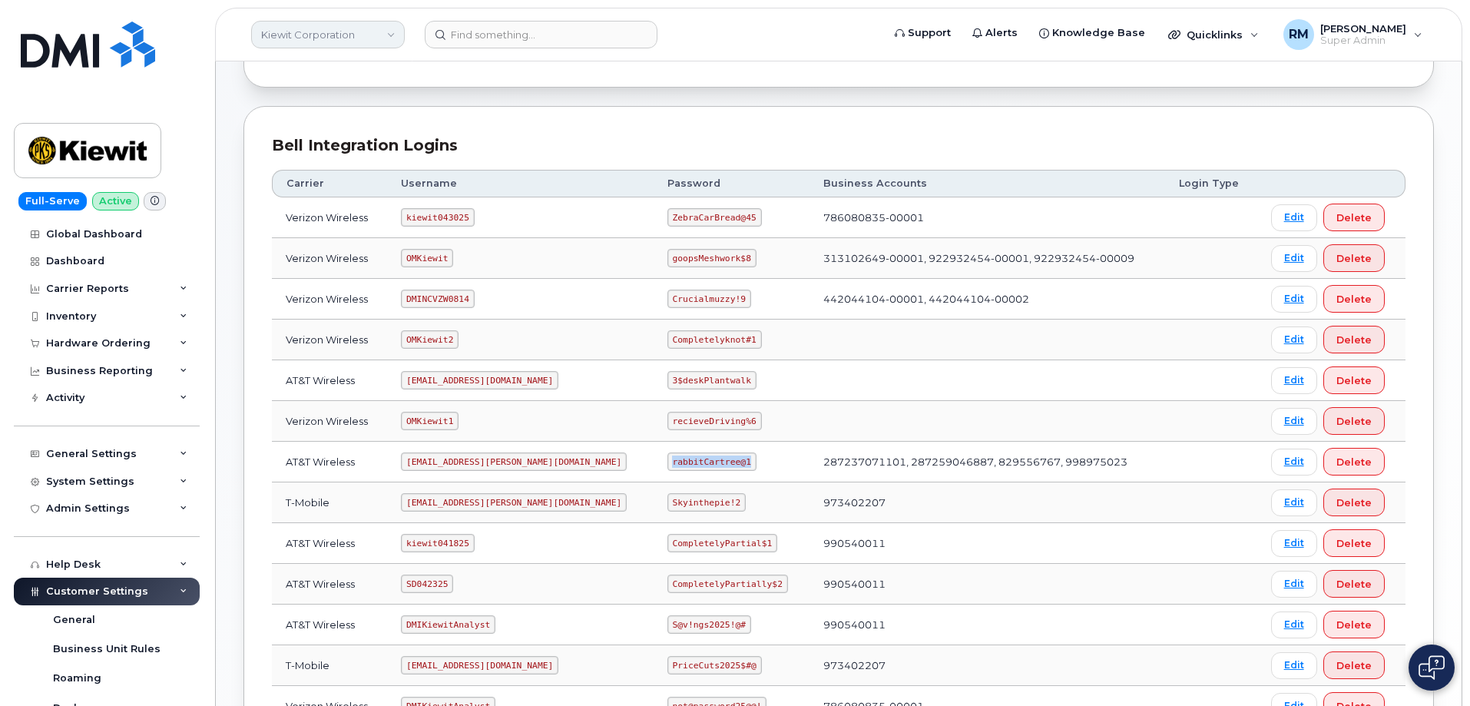
copy code "rabbitCartree@1"
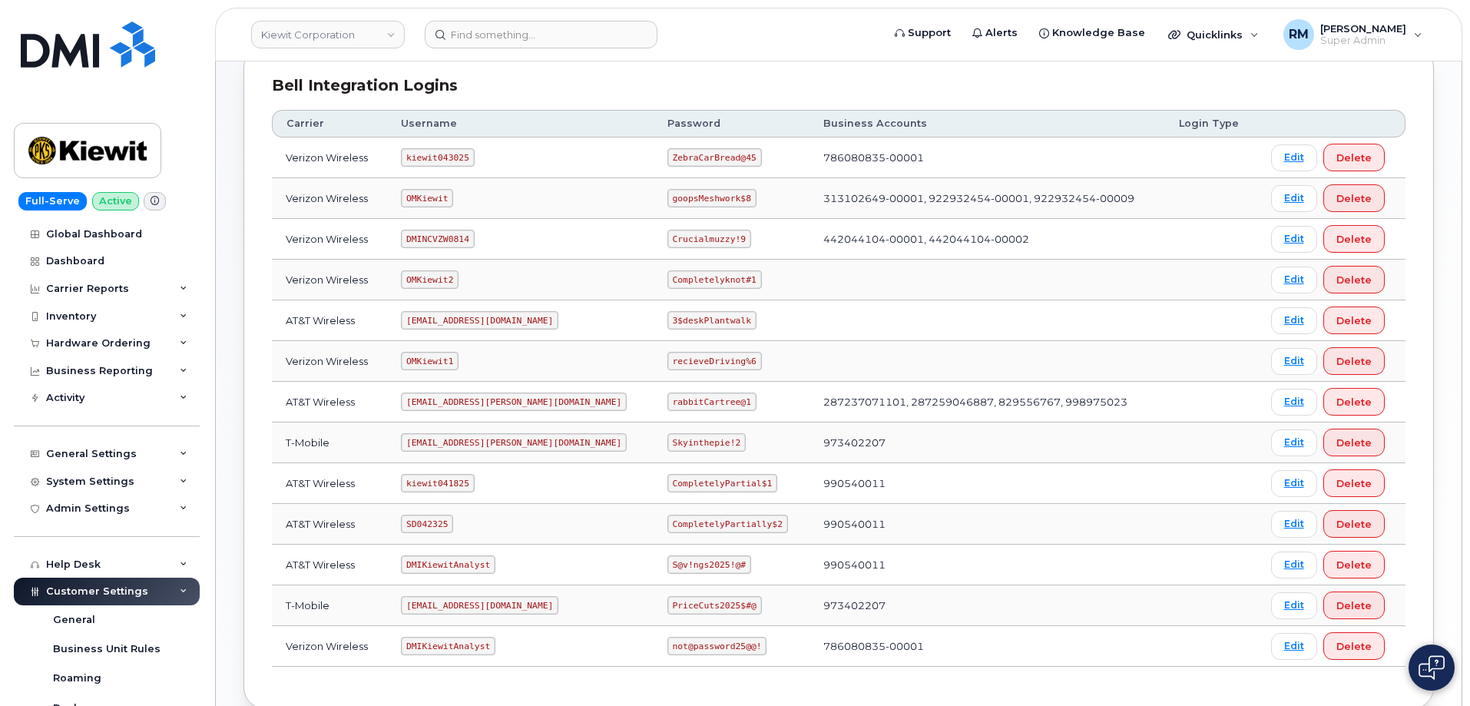
scroll to position [230, 0]
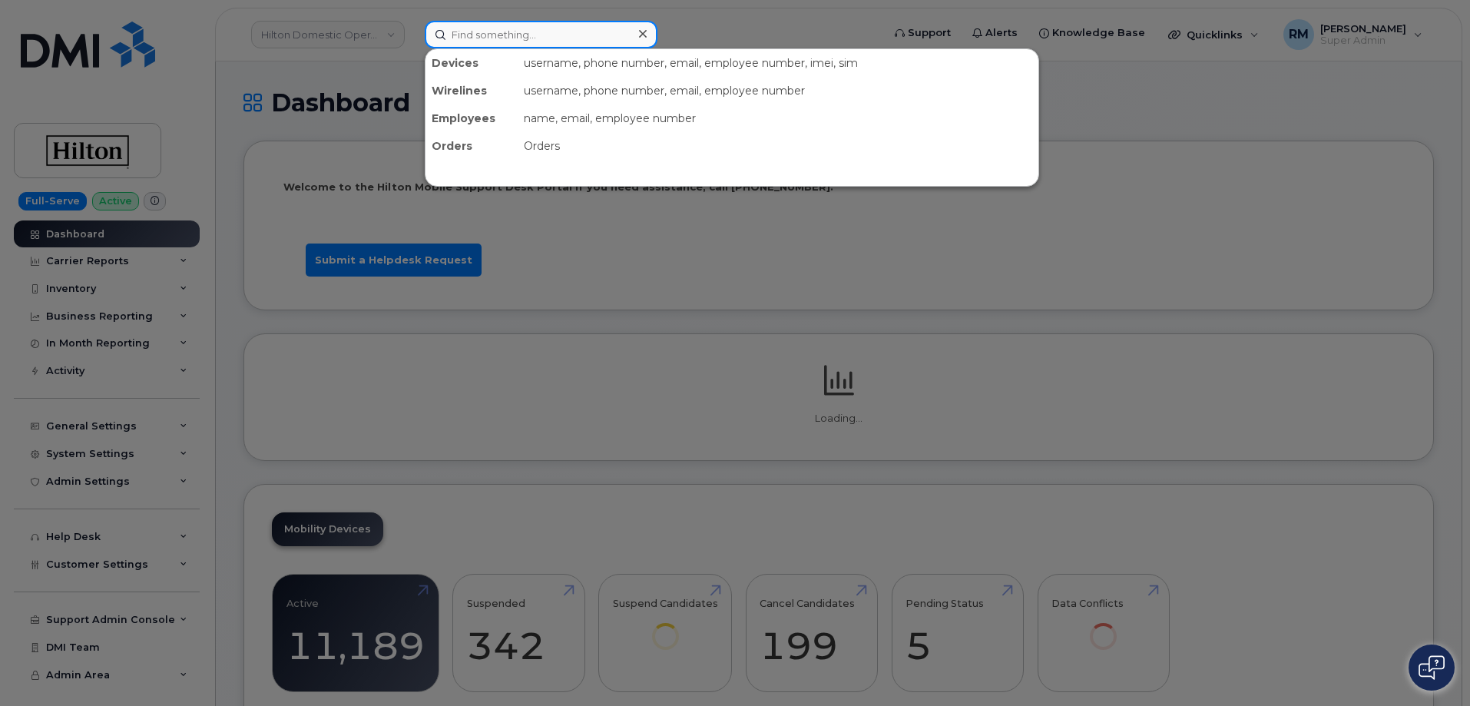
click at [465, 36] on input at bounding box center [541, 35] width 233 height 28
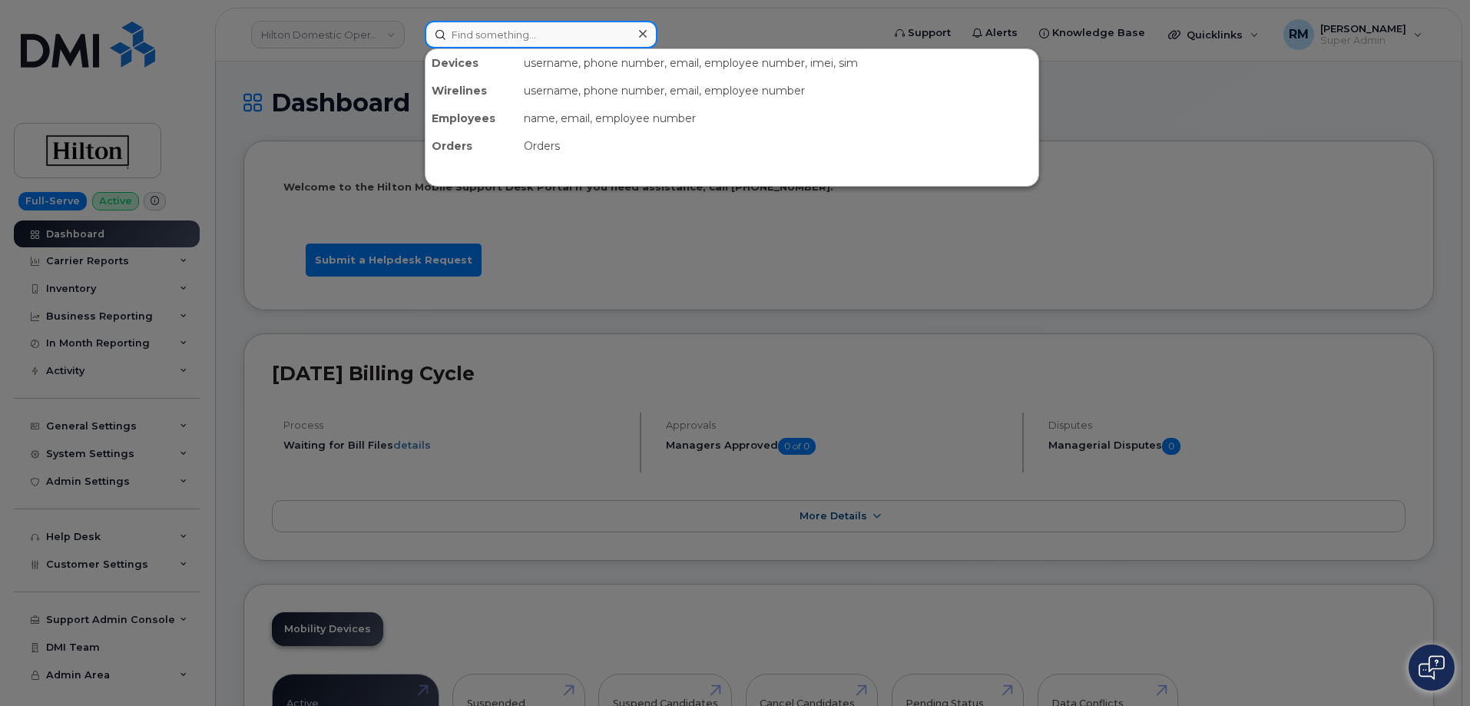
click at [509, 36] on input at bounding box center [541, 35] width 233 height 28
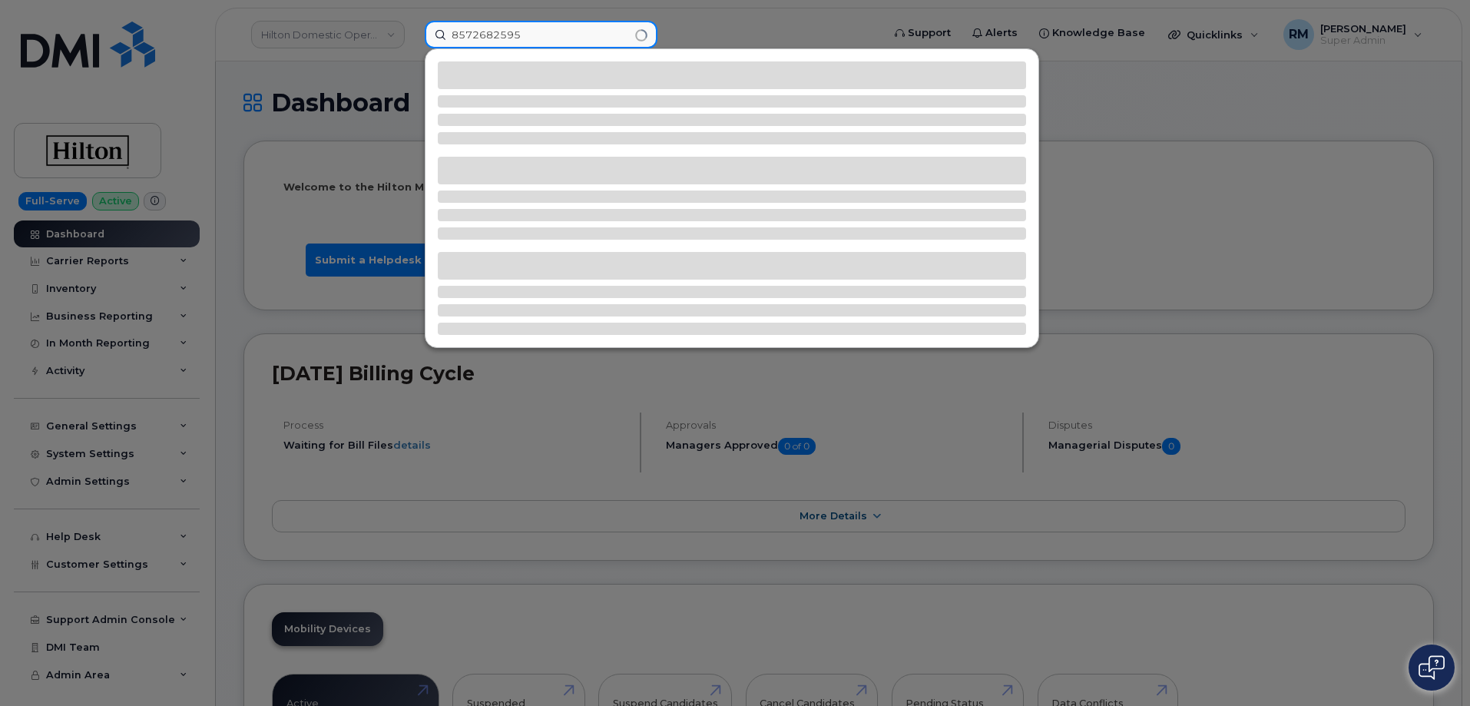
type input "8572682595"
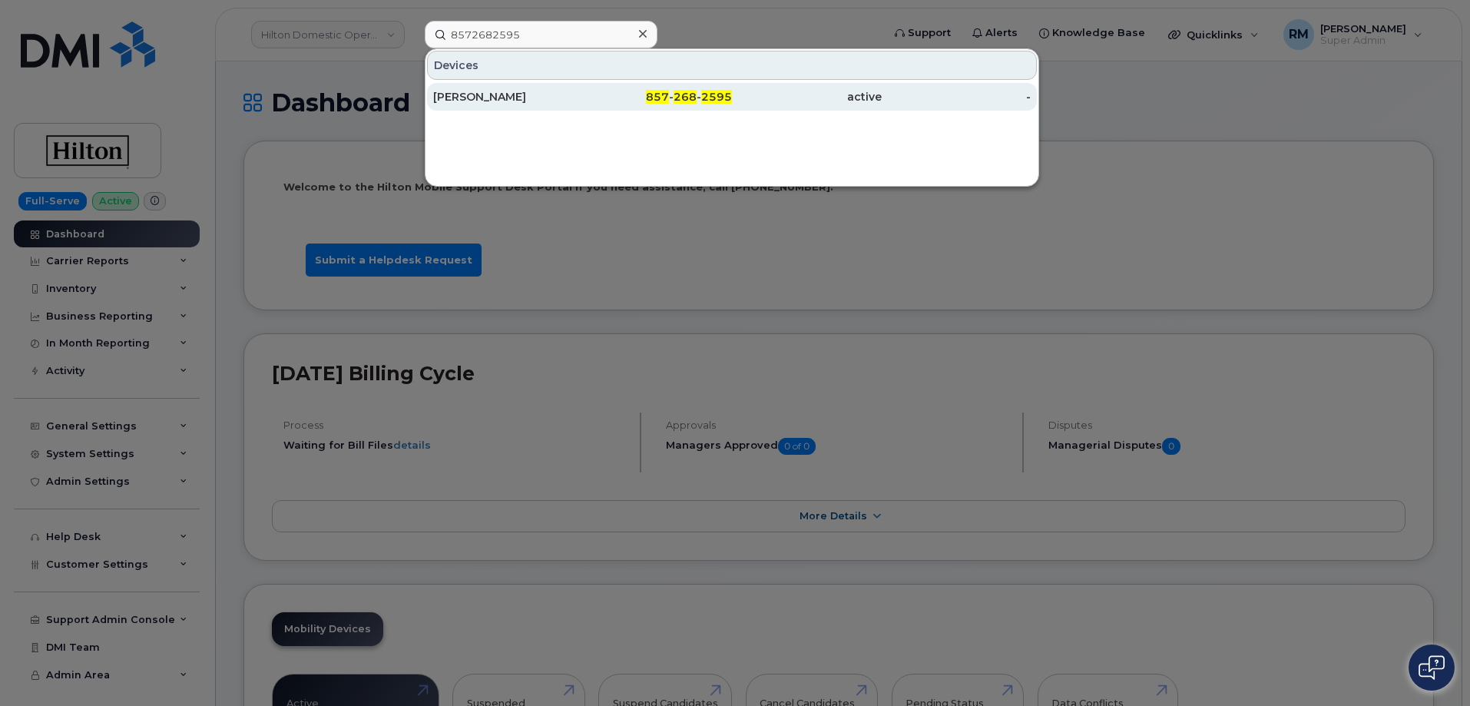
click at [511, 101] on div "Nader Kabbara" at bounding box center [508, 96] width 150 height 15
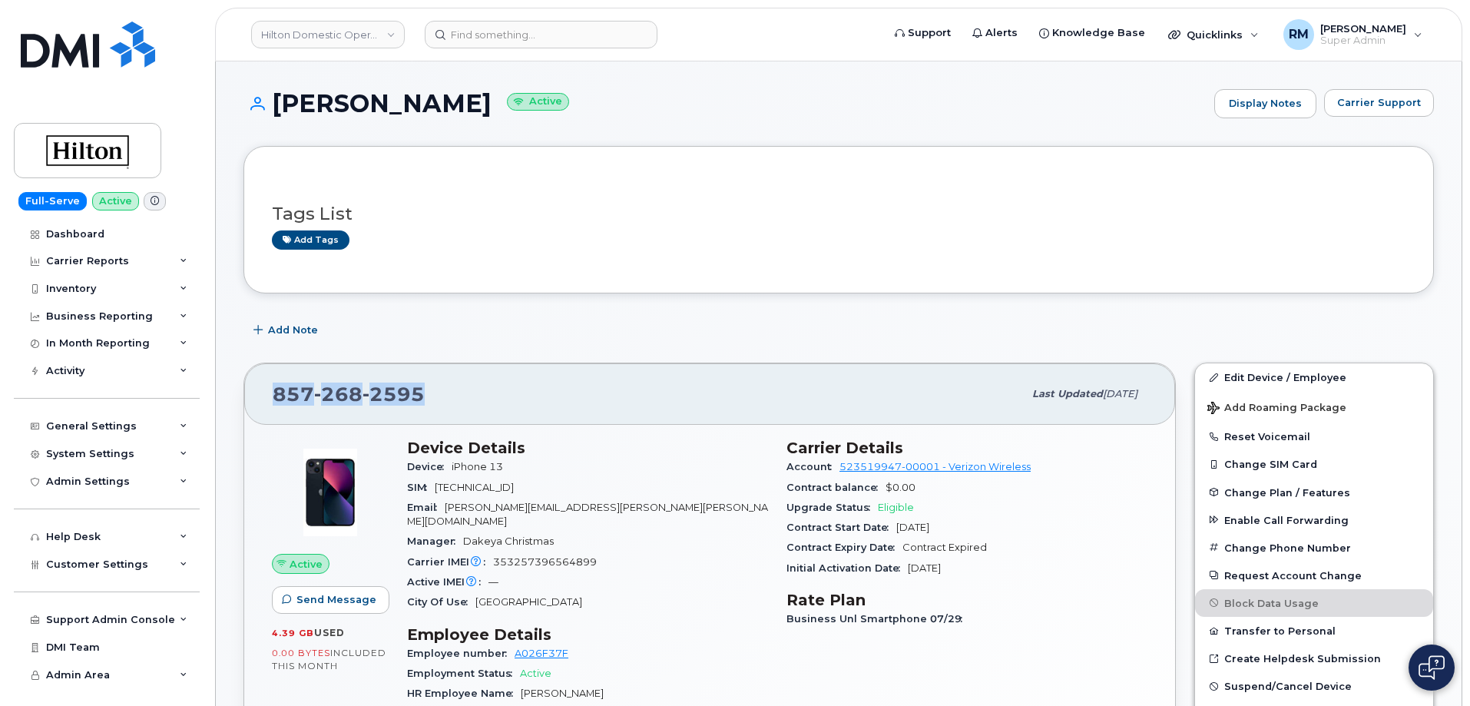
drag, startPoint x: 424, startPoint y: 387, endPoint x: 260, endPoint y: 398, distance: 163.9
click at [260, 398] on div "857 268 2595 Last updated Aug 14, 2025" at bounding box center [709, 393] width 931 height 61
copy span "857 268 2595"
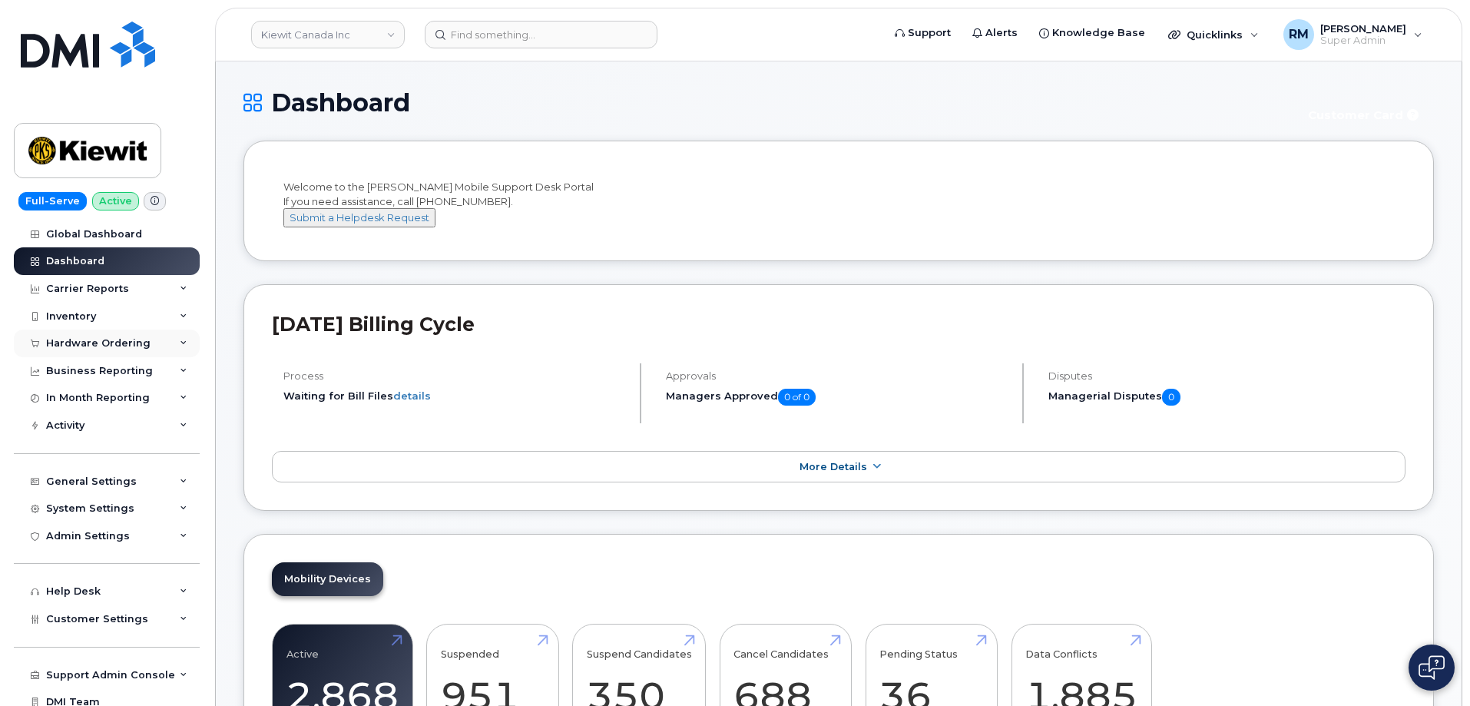
click at [101, 339] on div "Hardware Ordering" at bounding box center [98, 343] width 104 height 12
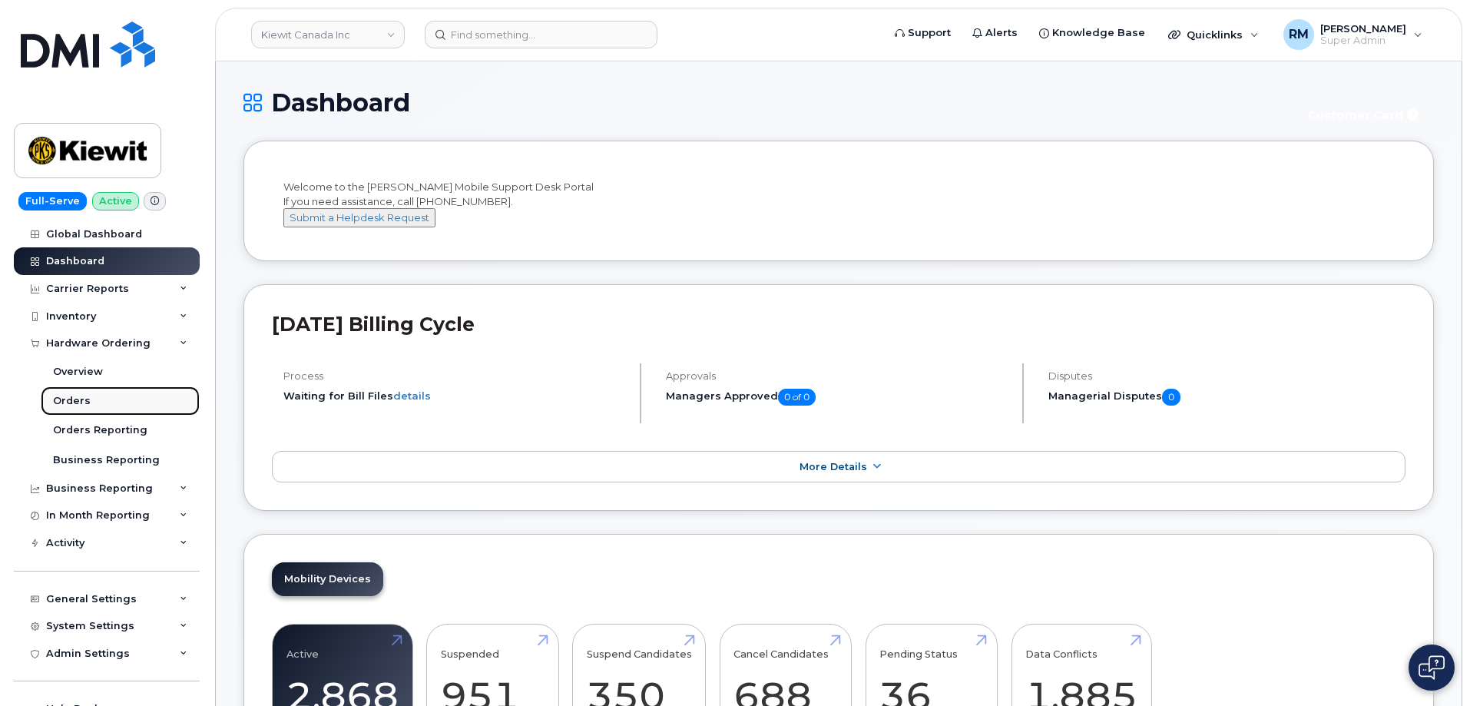
click at [75, 406] on div "Orders" at bounding box center [72, 401] width 38 height 14
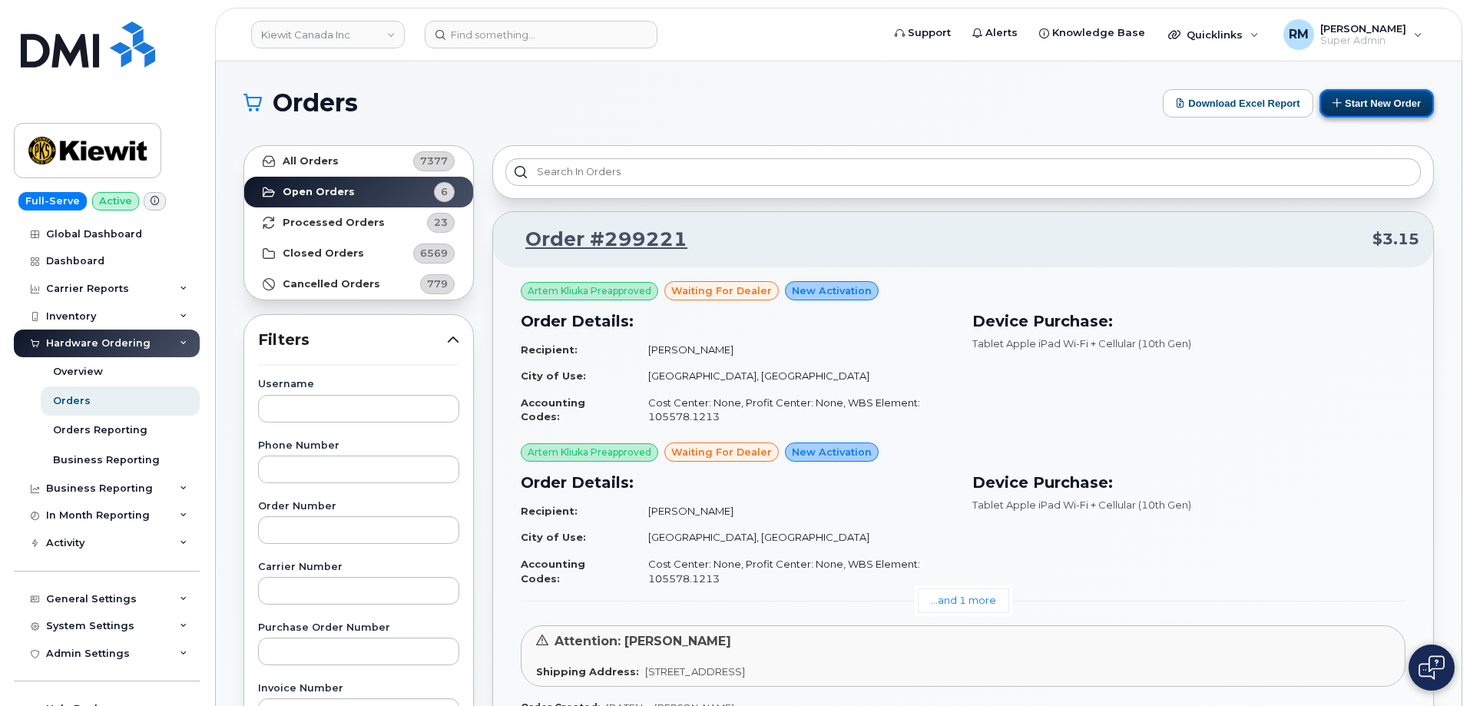
click at [1395, 93] on button "Start New Order" at bounding box center [1376, 103] width 114 height 28
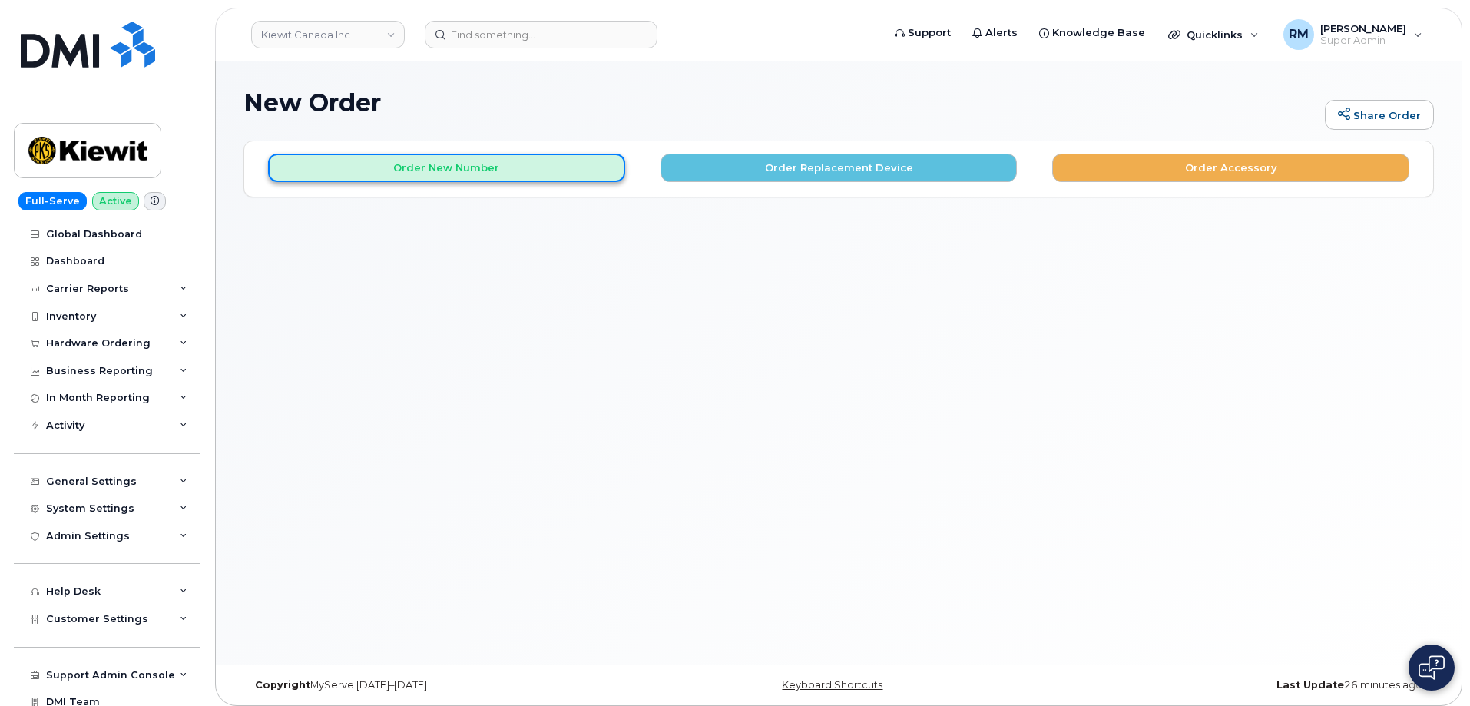
click at [460, 174] on button "Order New Number" at bounding box center [446, 168] width 357 height 28
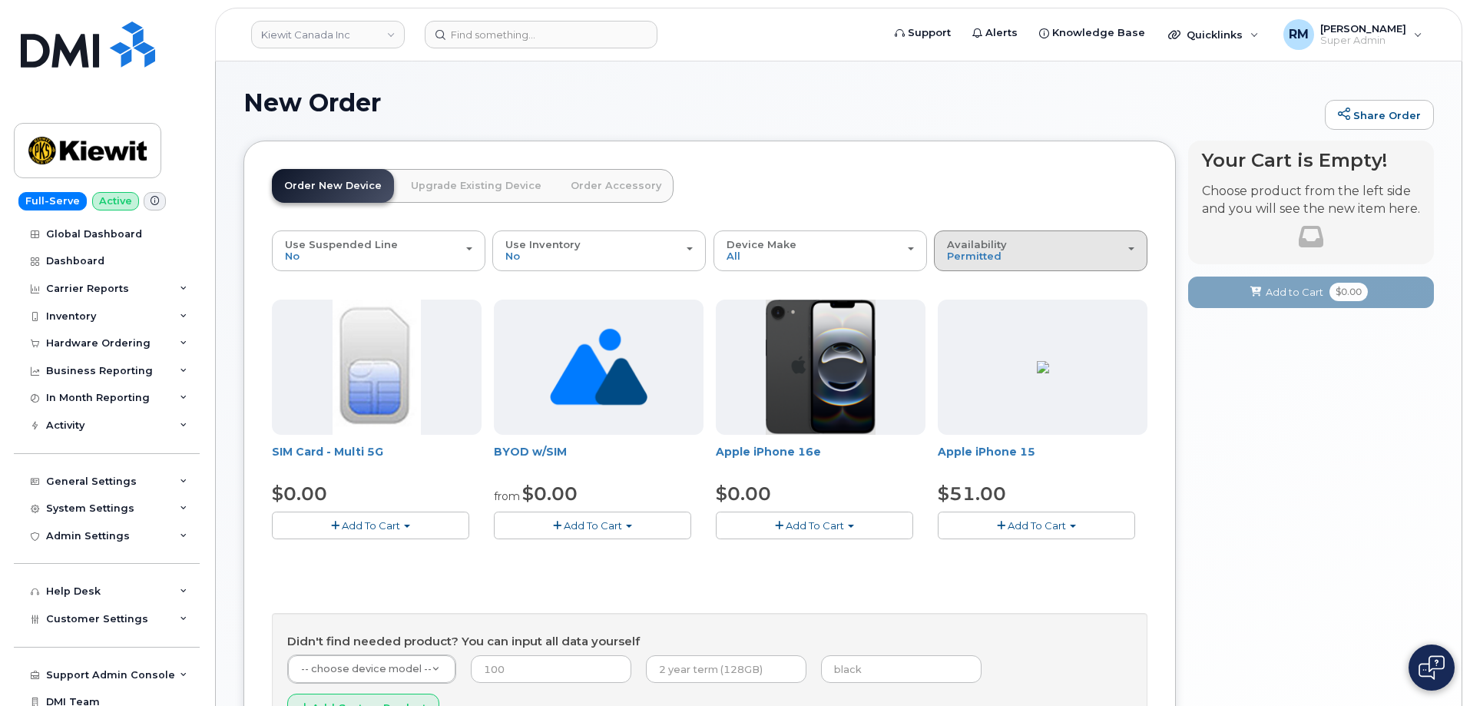
click at [1010, 248] on div "Availability Permitted All" at bounding box center [1040, 251] width 187 height 24
click at [961, 316] on label "All" at bounding box center [953, 312] width 32 height 18
click at [0, 0] on input "All" at bounding box center [0, 0] width 0 height 0
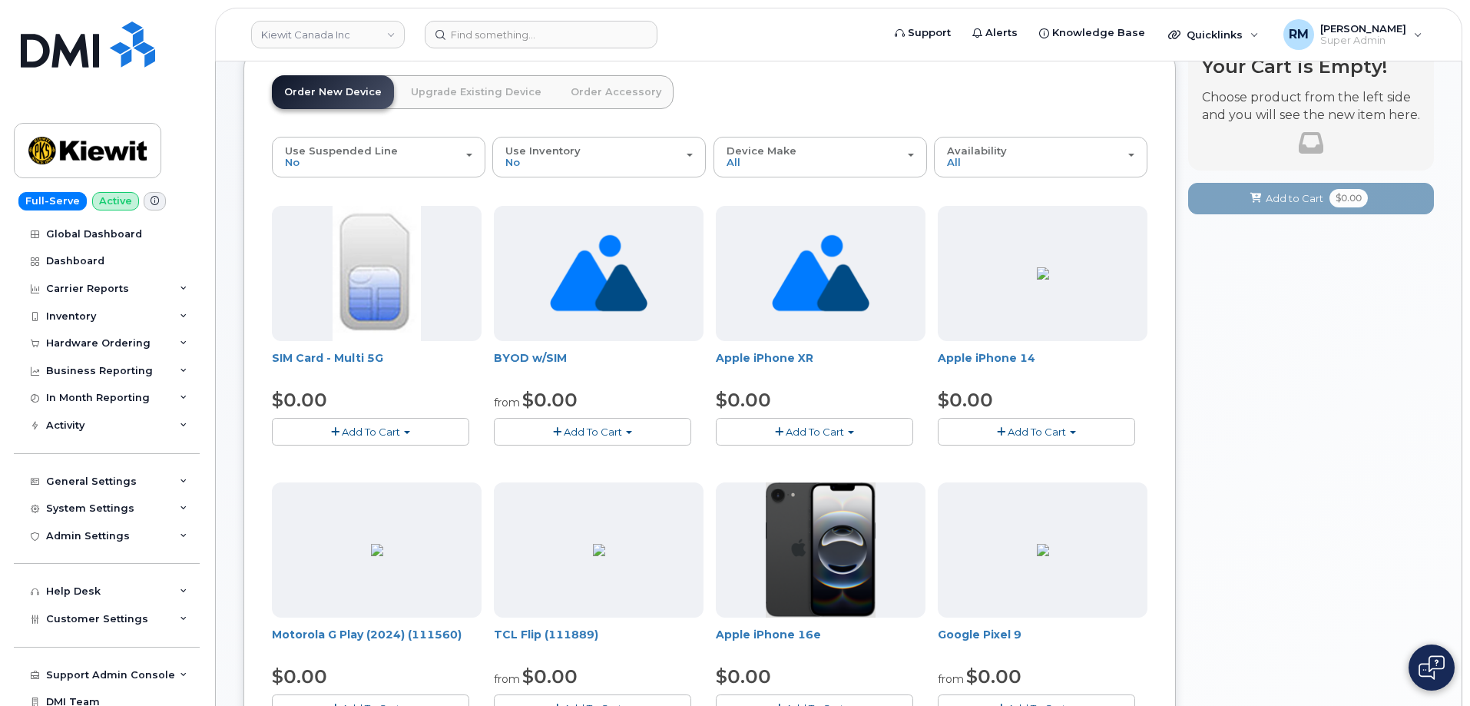
scroll to position [77, 0]
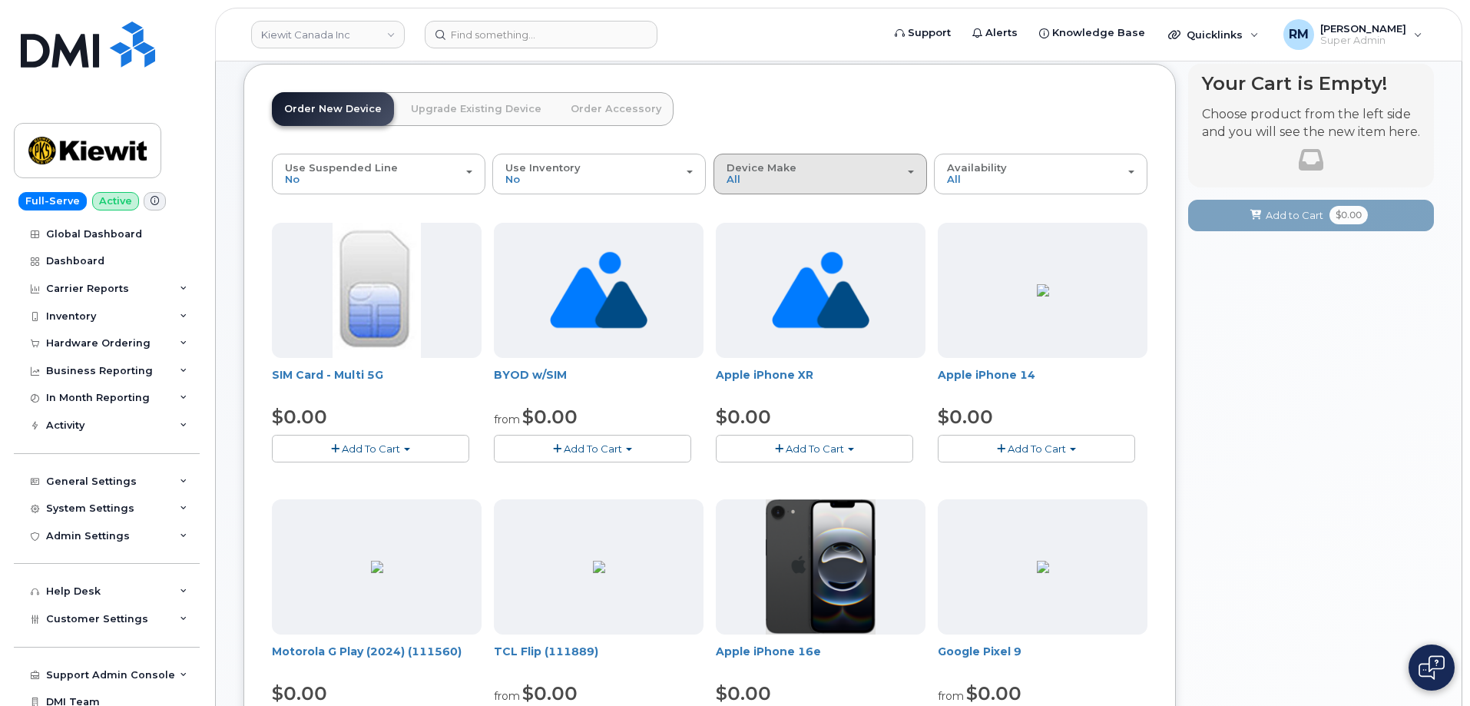
click at [746, 179] on div "Device Make All Aircard Android Cell Phone HUB iPhone Tablet Unknown" at bounding box center [819, 174] width 187 height 24
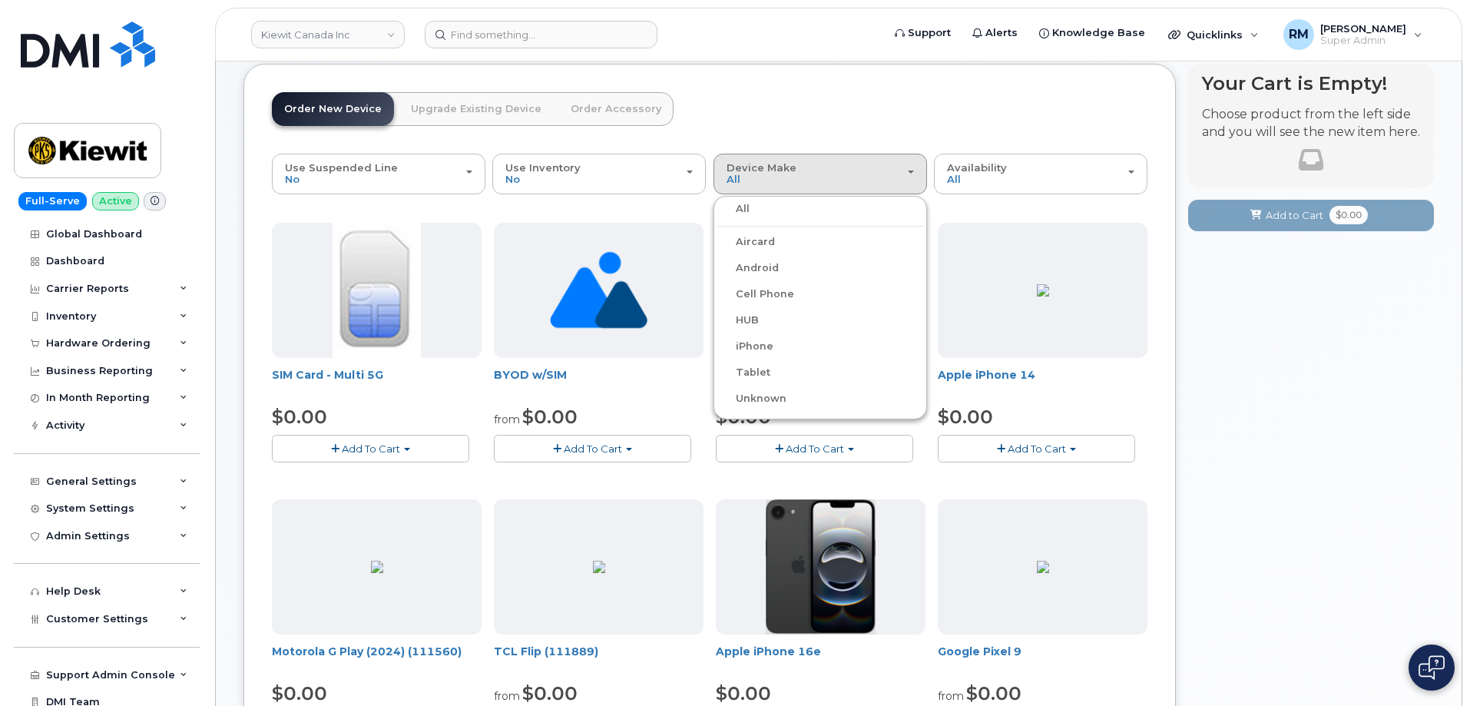
click at [759, 369] on label "Tablet" at bounding box center [743, 372] width 53 height 18
click at [0, 0] on input "Tablet" at bounding box center [0, 0] width 0 height 0
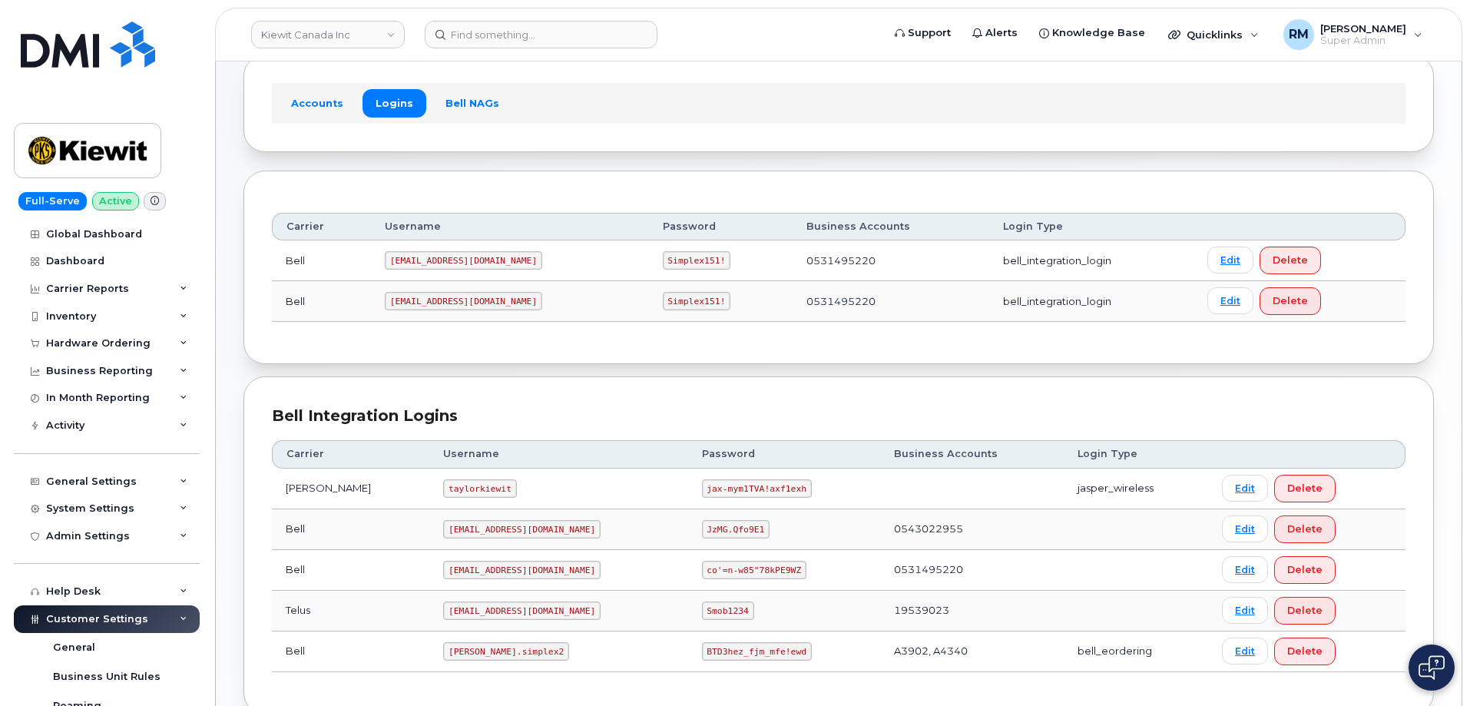
scroll to position [187, 0]
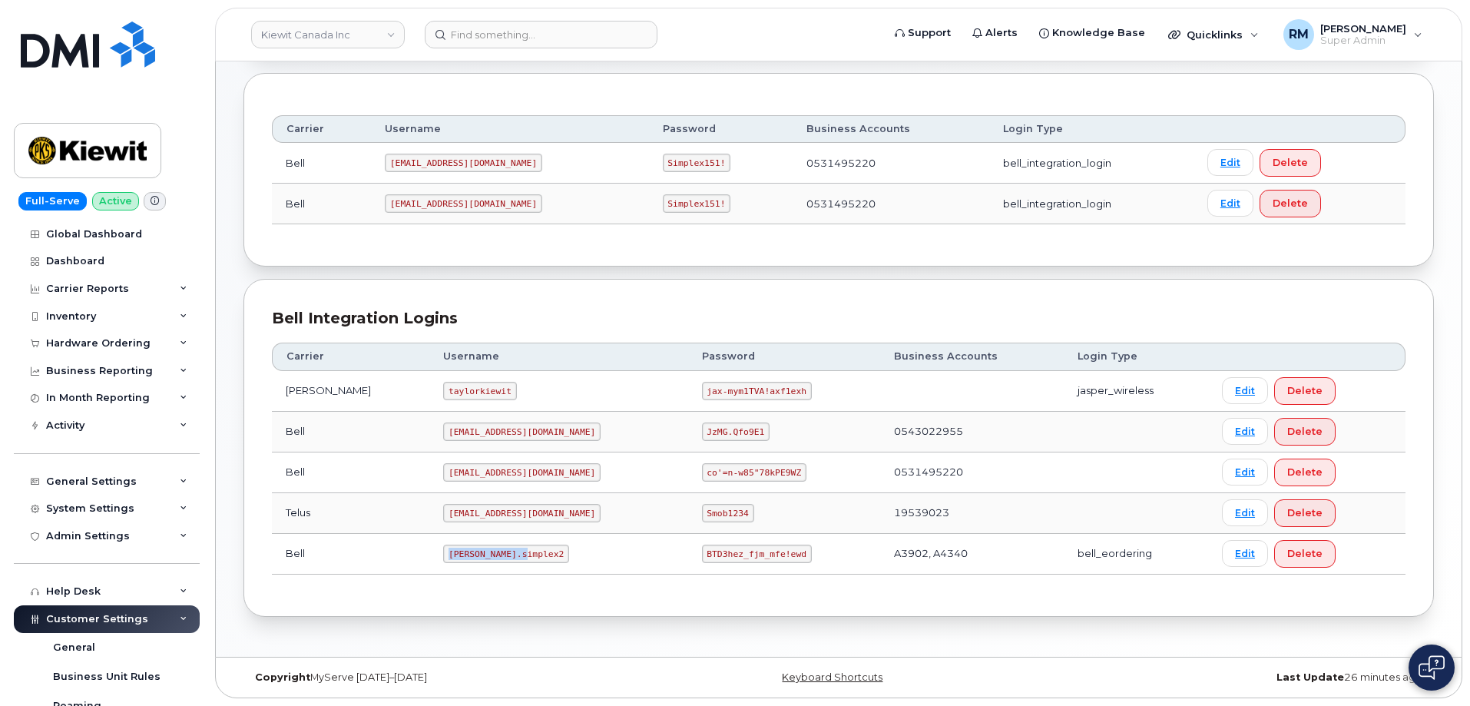
drag, startPoint x: 418, startPoint y: 555, endPoint x: 502, endPoint y: 554, distance: 84.5
click at [502, 554] on td "[PERSON_NAME].simplex2" at bounding box center [558, 554] width 258 height 41
copy code "[PERSON_NAME].simplex2"
drag, startPoint x: 649, startPoint y: 549, endPoint x: 764, endPoint y: 544, distance: 115.3
click at [756, 552] on td "BTD3hez_fjm_mfe!ewd" at bounding box center [784, 554] width 192 height 41
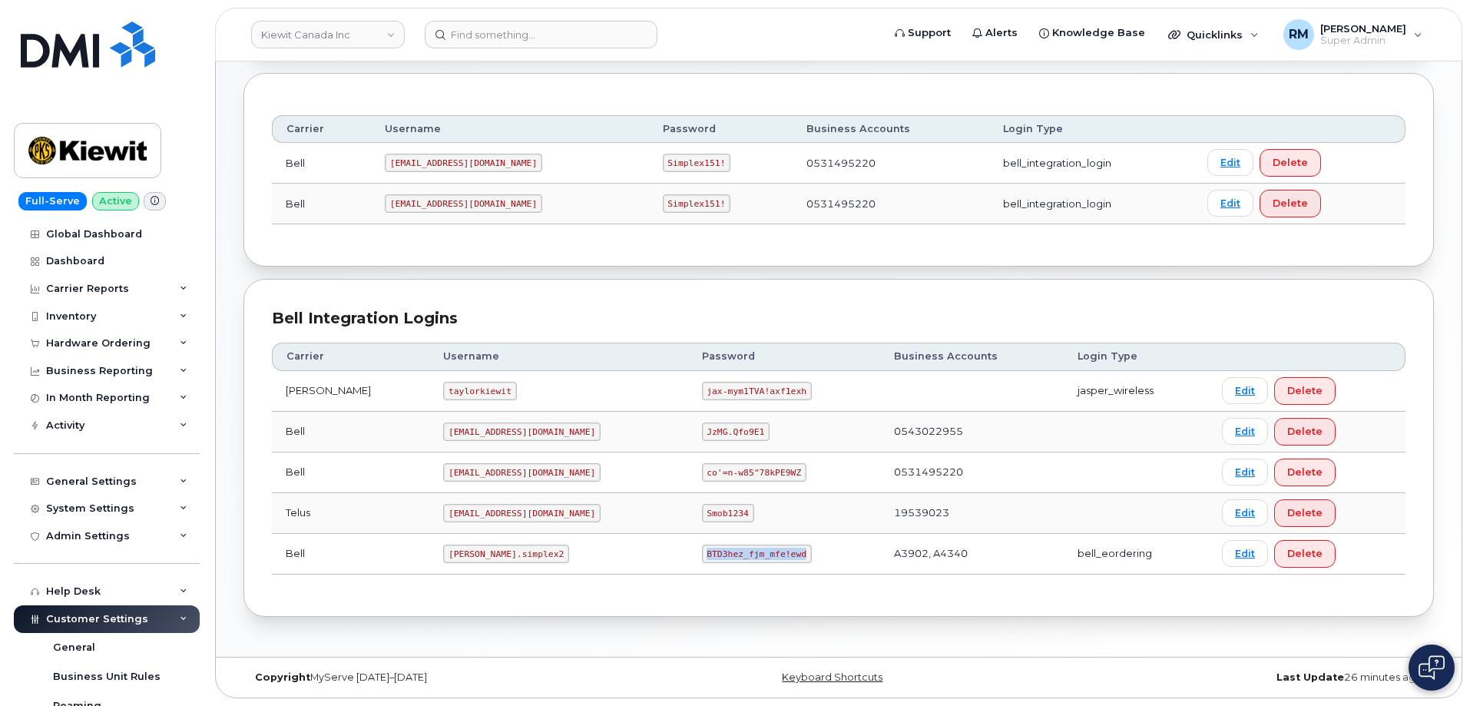
copy code "BTD3hez_fjm_mfe!ewd"
drag, startPoint x: 417, startPoint y: 551, endPoint x: 554, endPoint y: 548, distance: 137.5
click at [554, 548] on td "[PERSON_NAME].simplex2" at bounding box center [558, 554] width 258 height 41
copy code "[PERSON_NAME].simplex2"
drag, startPoint x: 657, startPoint y: 554, endPoint x: 852, endPoint y: 475, distance: 210.2
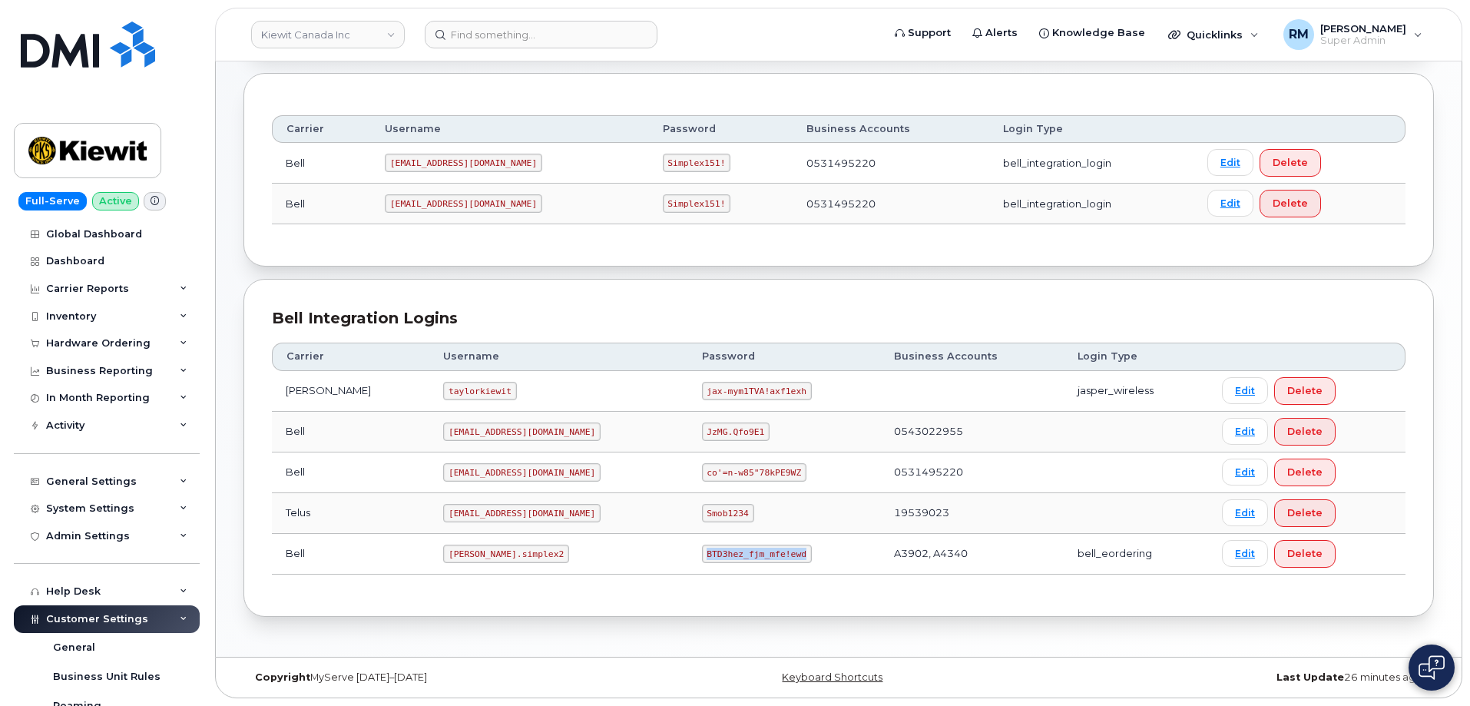
click at [808, 544] on td "BTD3hez_fjm_mfe!ewd" at bounding box center [784, 554] width 192 height 41
copy code "BTD3hez_fjm_mfe!ewd"
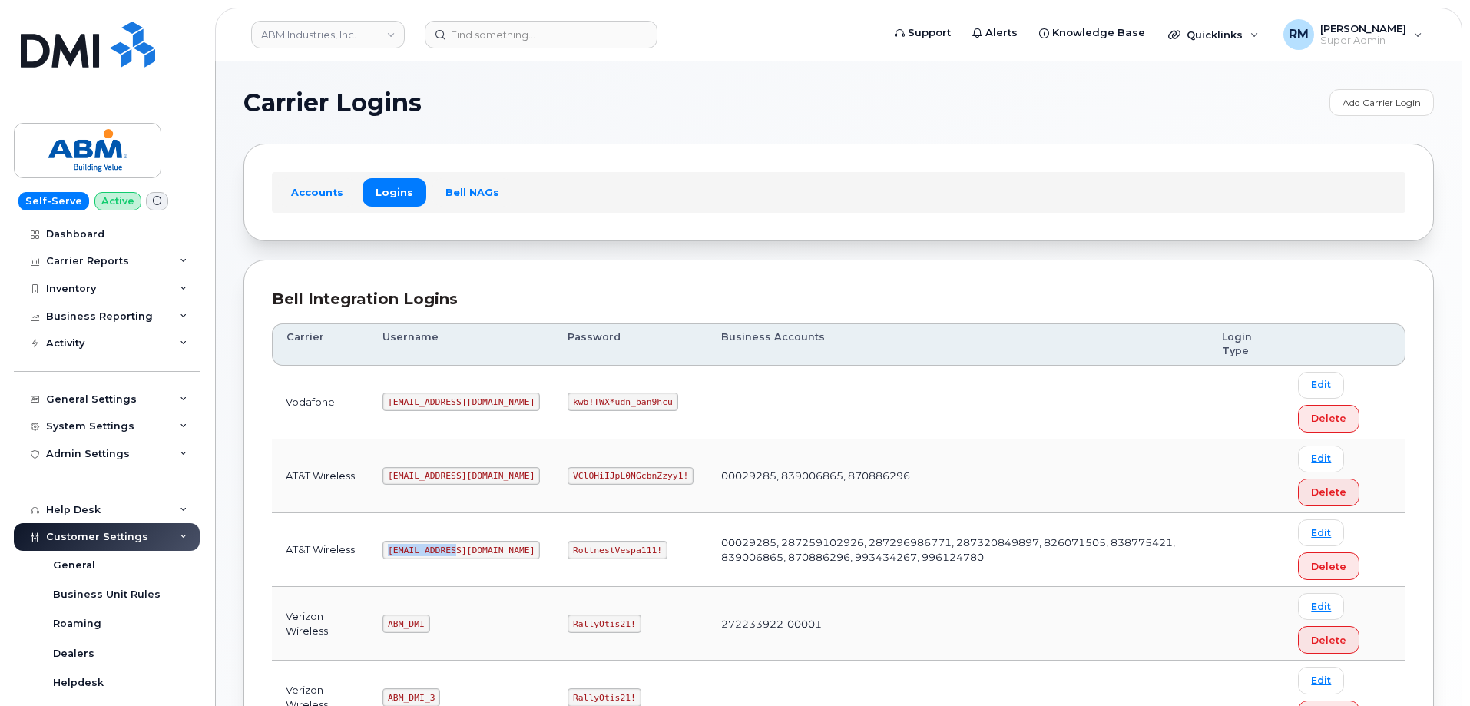
drag, startPoint x: 388, startPoint y: 550, endPoint x: 469, endPoint y: 543, distance: 81.7
click at [464, 547] on td "abm@dminc.com" at bounding box center [461, 550] width 185 height 74
copy code "abm@dminc.com"
click at [567, 544] on code "RottnestVespa111!" at bounding box center [617, 550] width 100 height 18
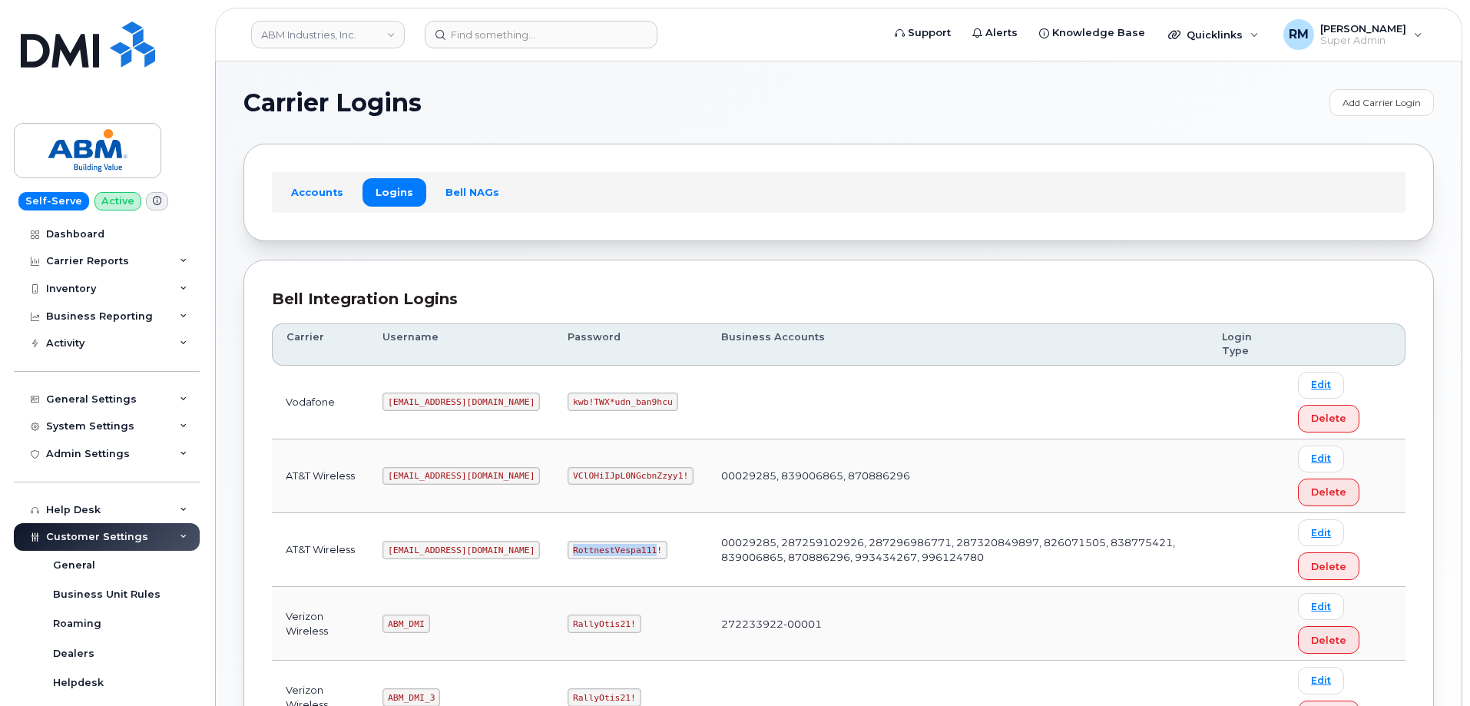
copy code "RottnestVespa111"
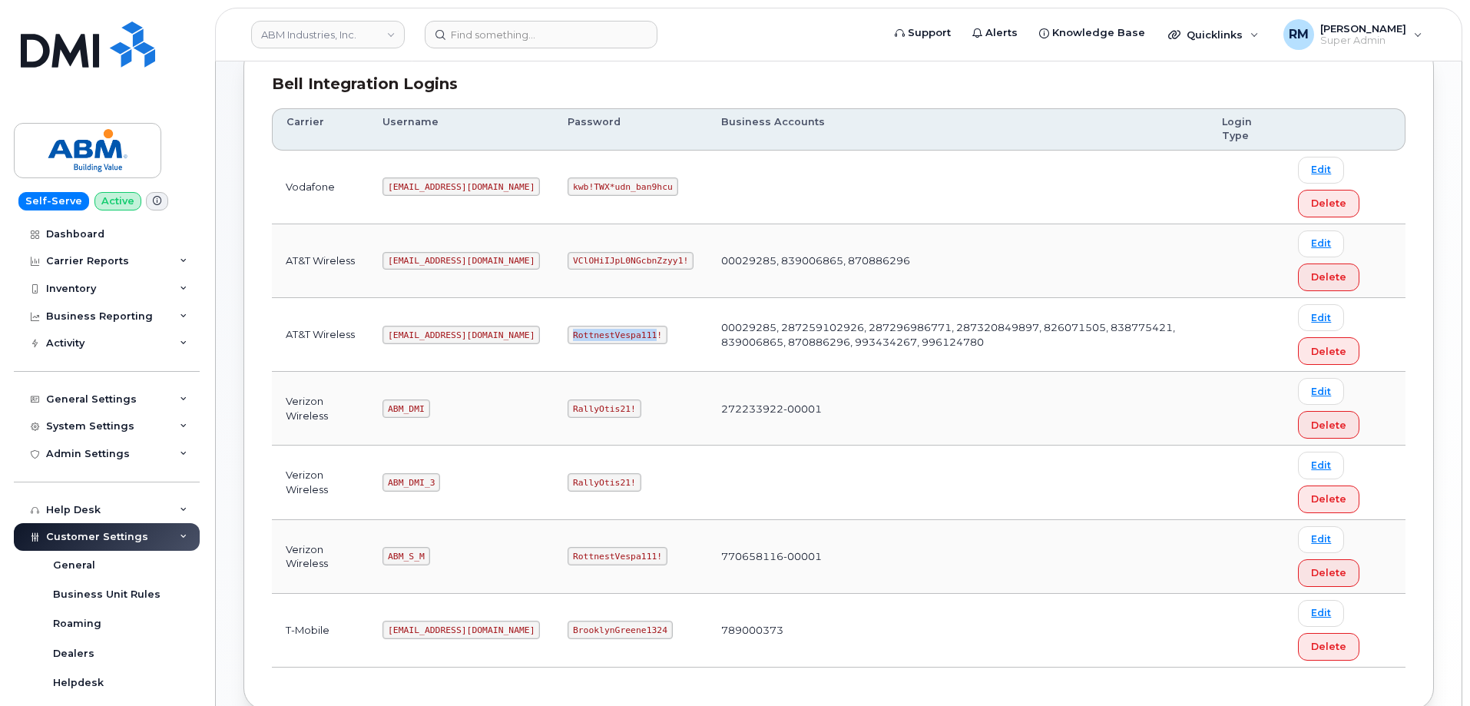
scroll to position [230, 0]
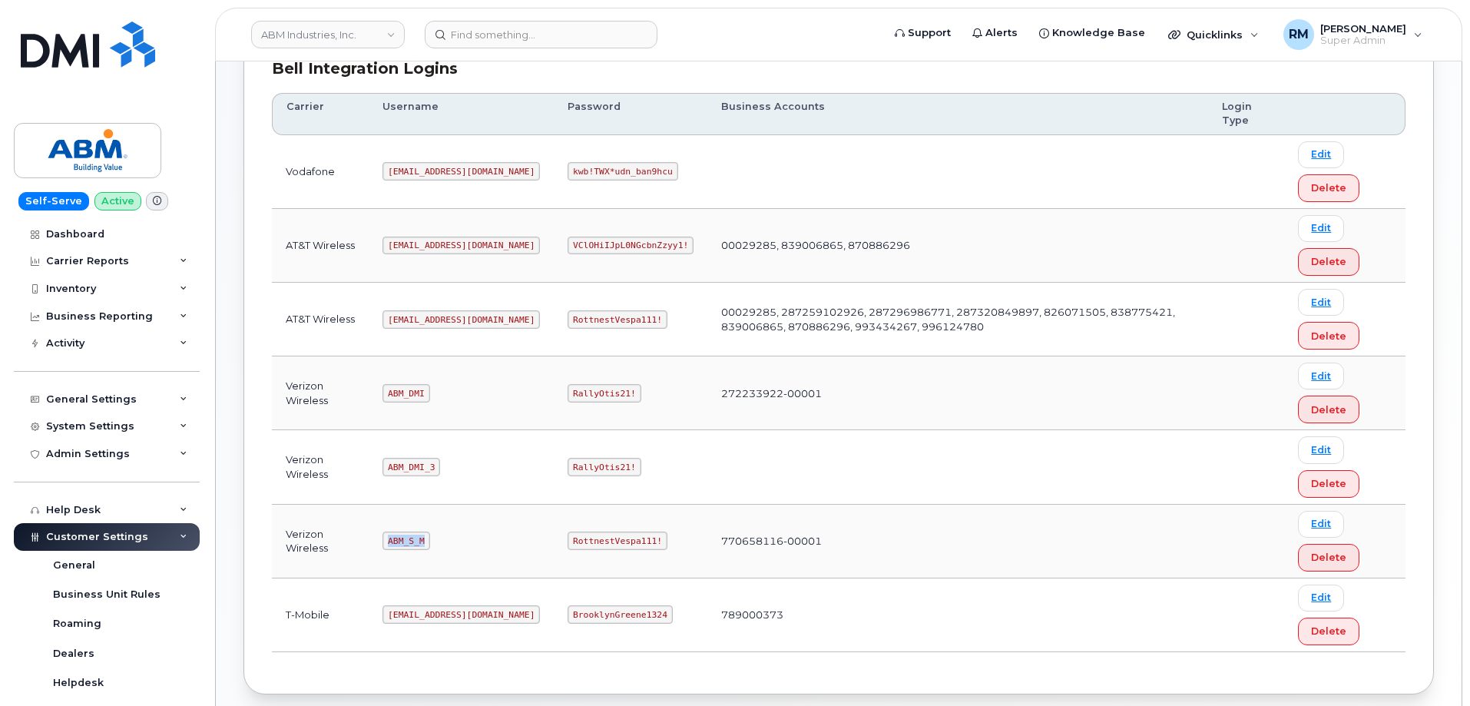
drag, startPoint x: 391, startPoint y: 538, endPoint x: 380, endPoint y: 389, distance: 150.1
click at [445, 536] on td "ABM_S_M" at bounding box center [461, 541] width 185 height 74
copy code "ABM_S_M"
click at [567, 537] on code "RottnestVespa111!" at bounding box center [617, 540] width 100 height 18
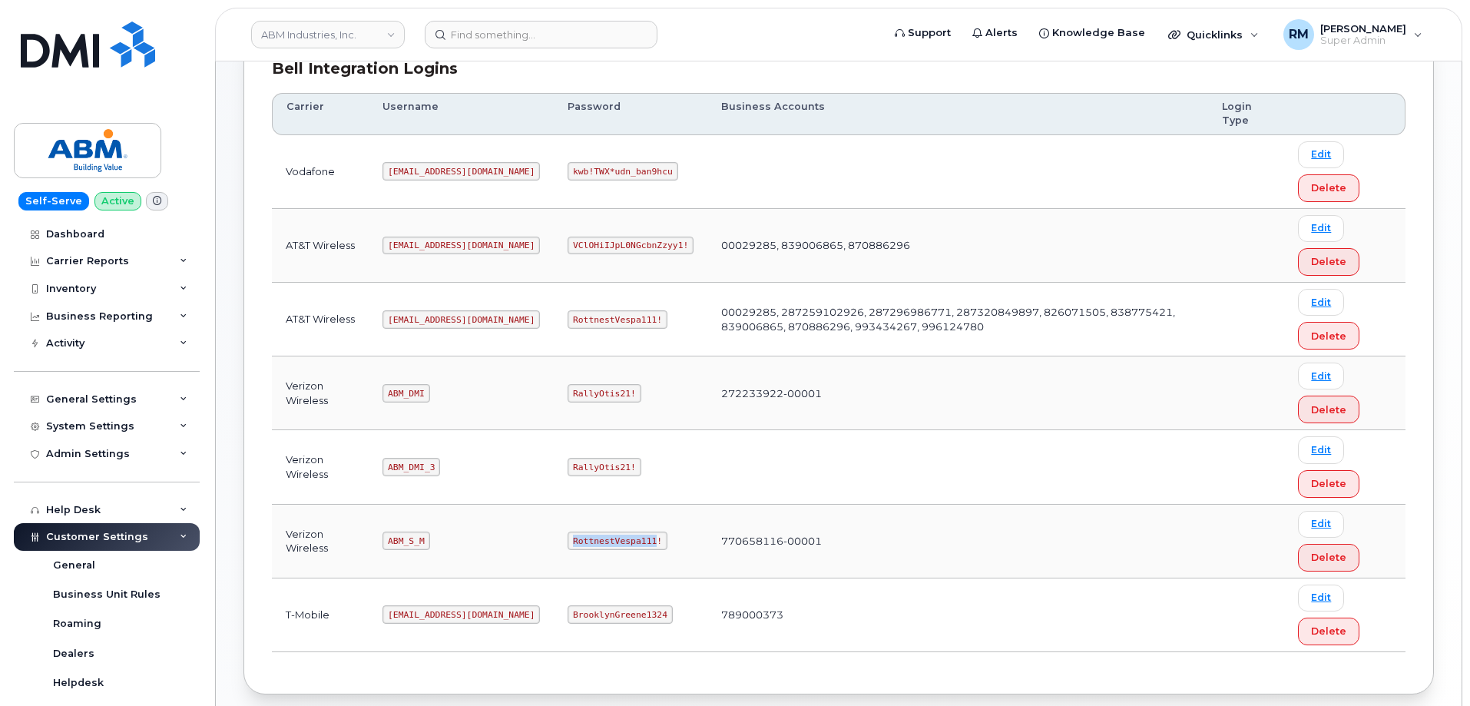
copy code "RottnestVespa111"
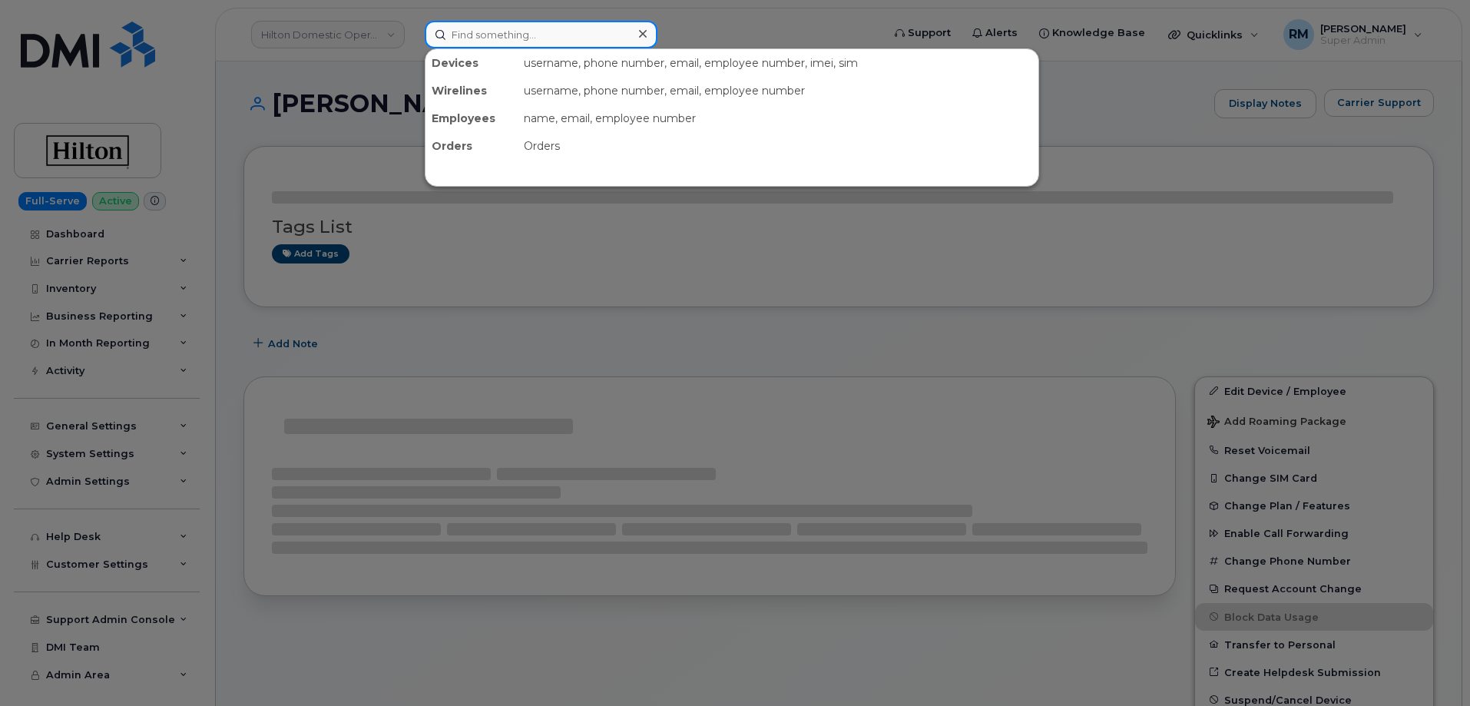
click at [474, 41] on input at bounding box center [541, 35] width 233 height 28
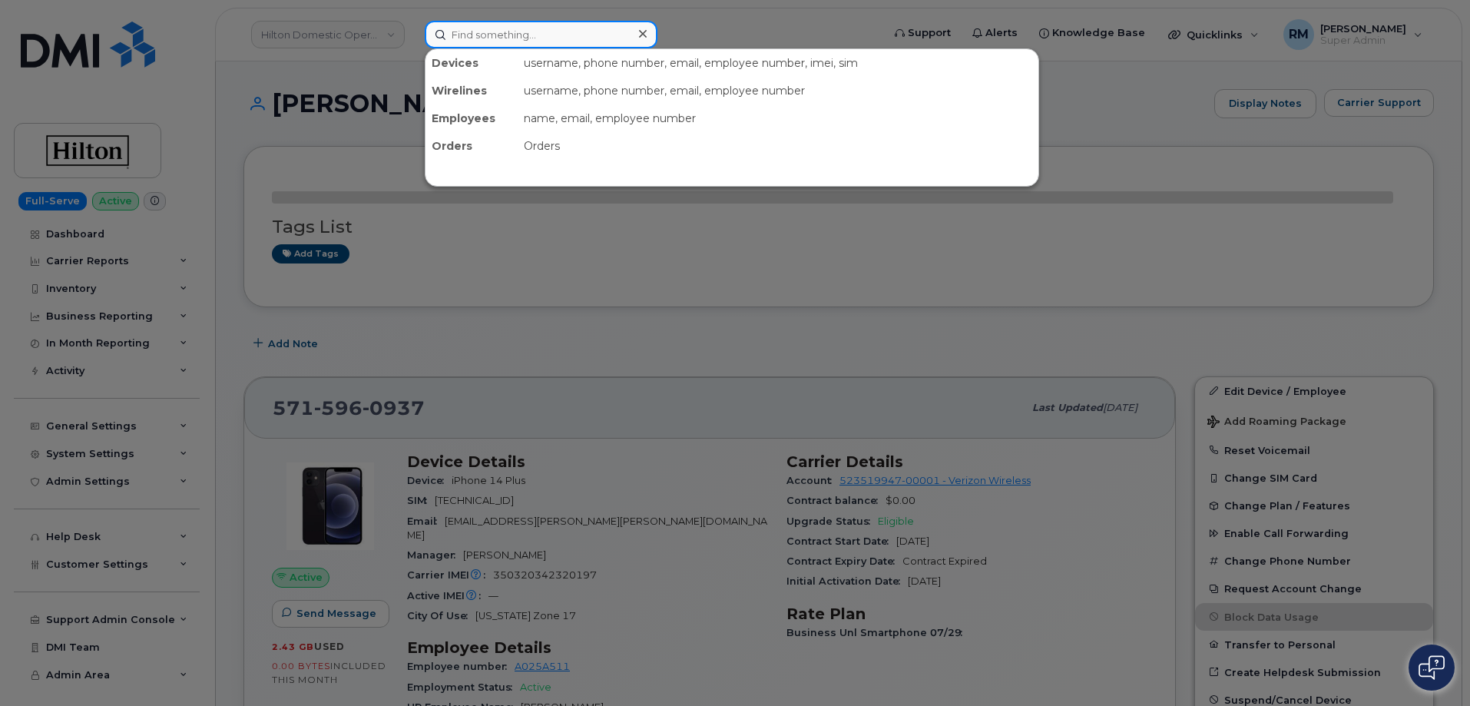
paste input "[PHONE_NUMBER]"
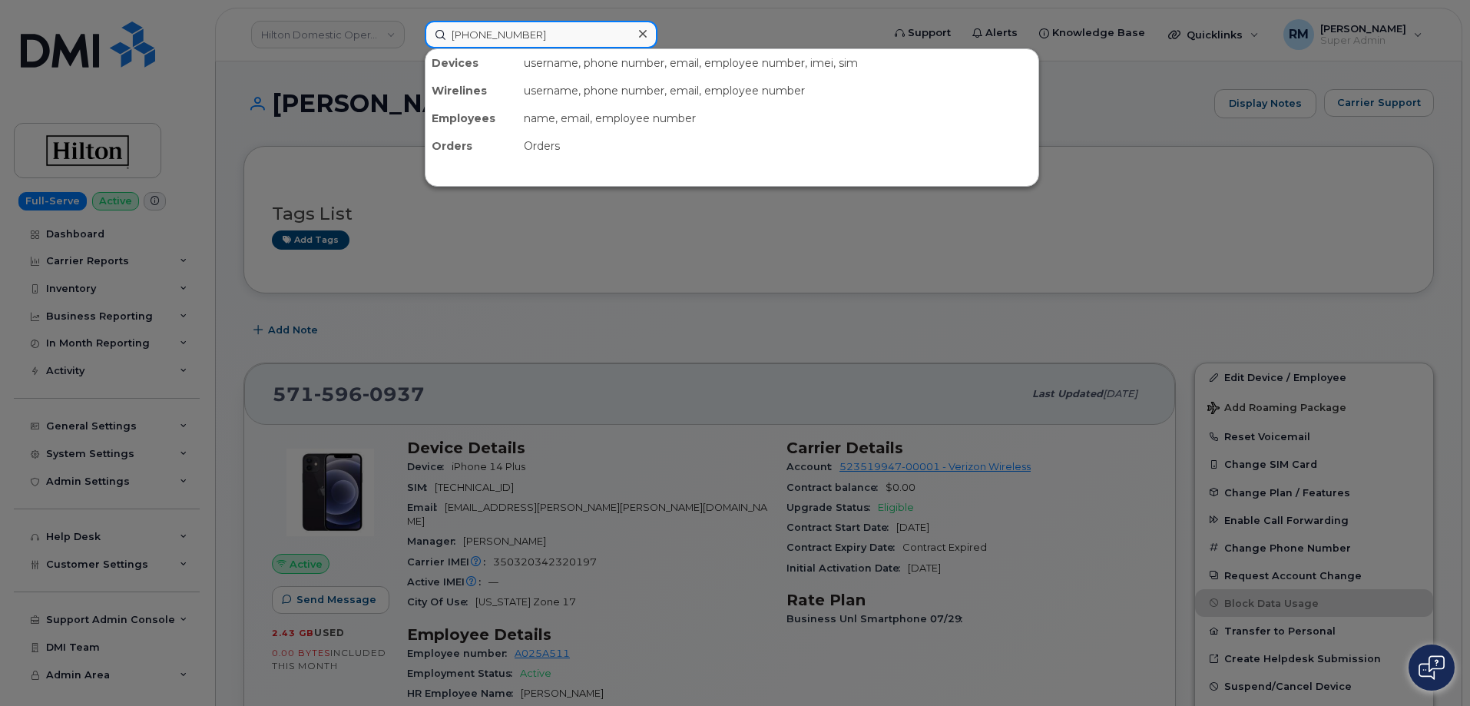
type input "[PHONE_NUMBER]"
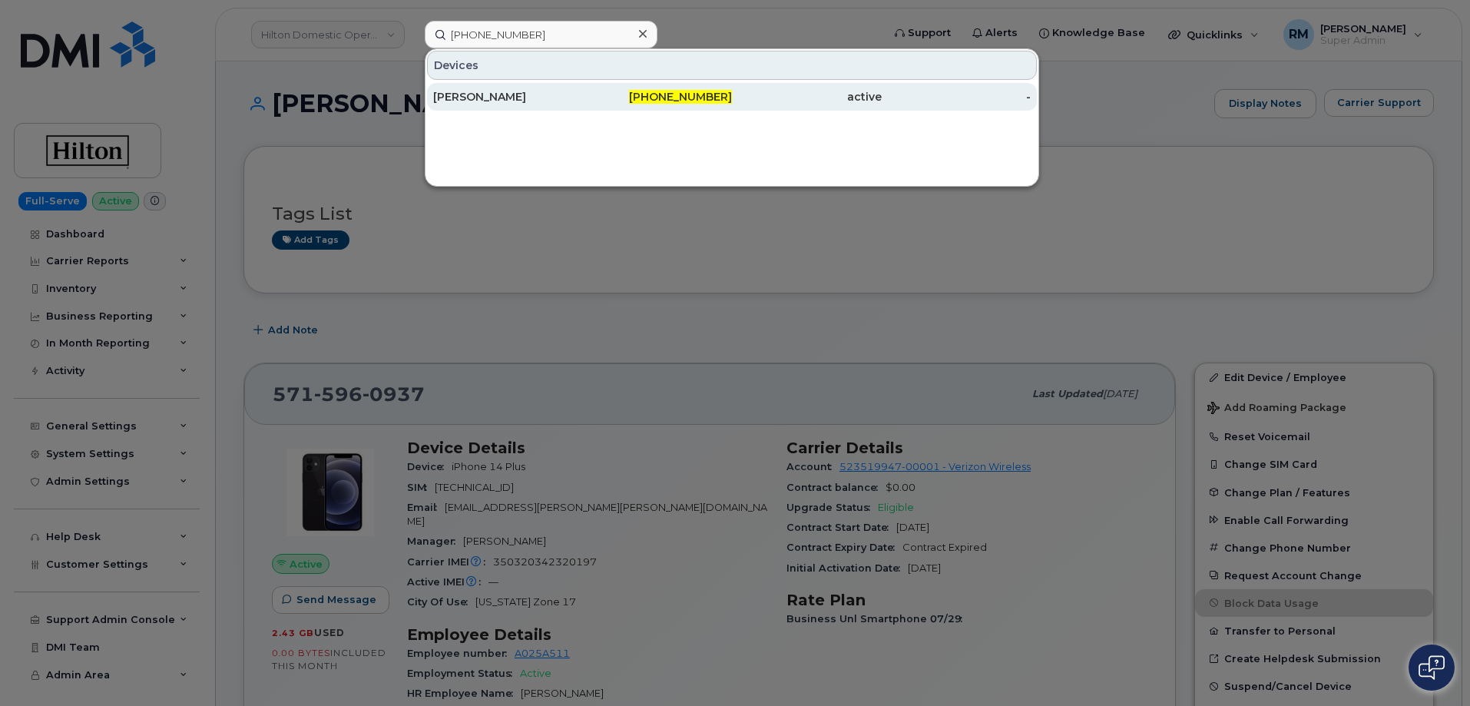
click at [495, 94] on div "[PERSON_NAME]" at bounding box center [508, 96] width 150 height 15
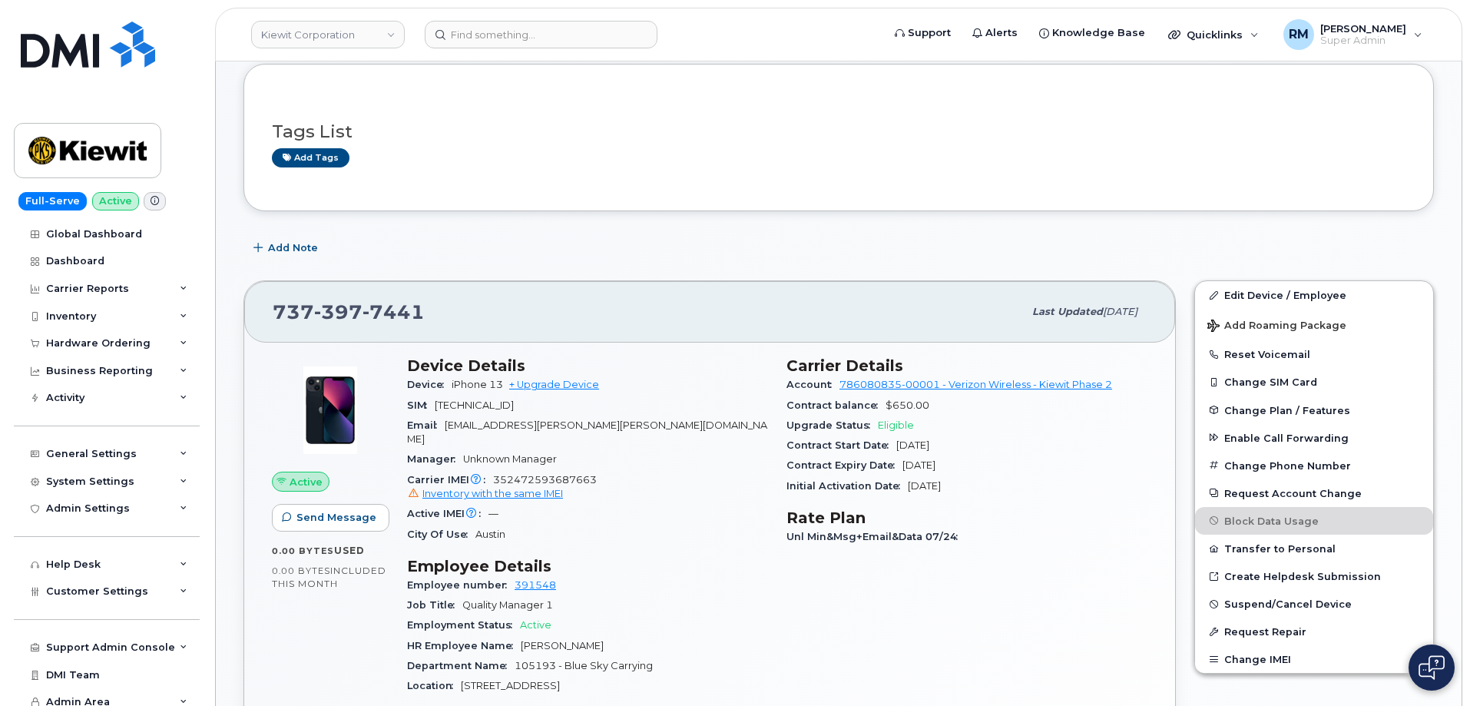
scroll to position [230, 0]
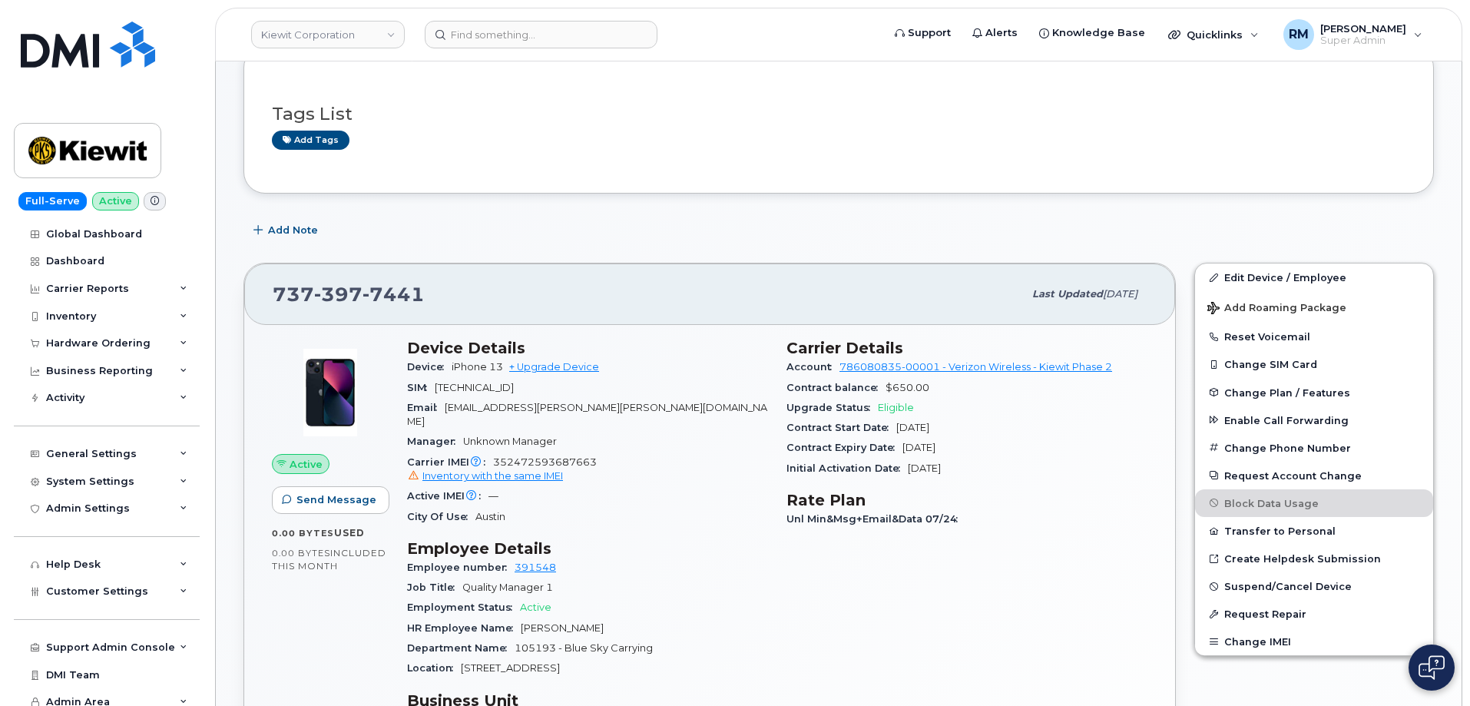
click at [241, 313] on div "737 397 7441 Last updated Aug 25, 2025 Active Send Message 0.00 Bytes  used 0.0…" at bounding box center [709, 632] width 951 height 759
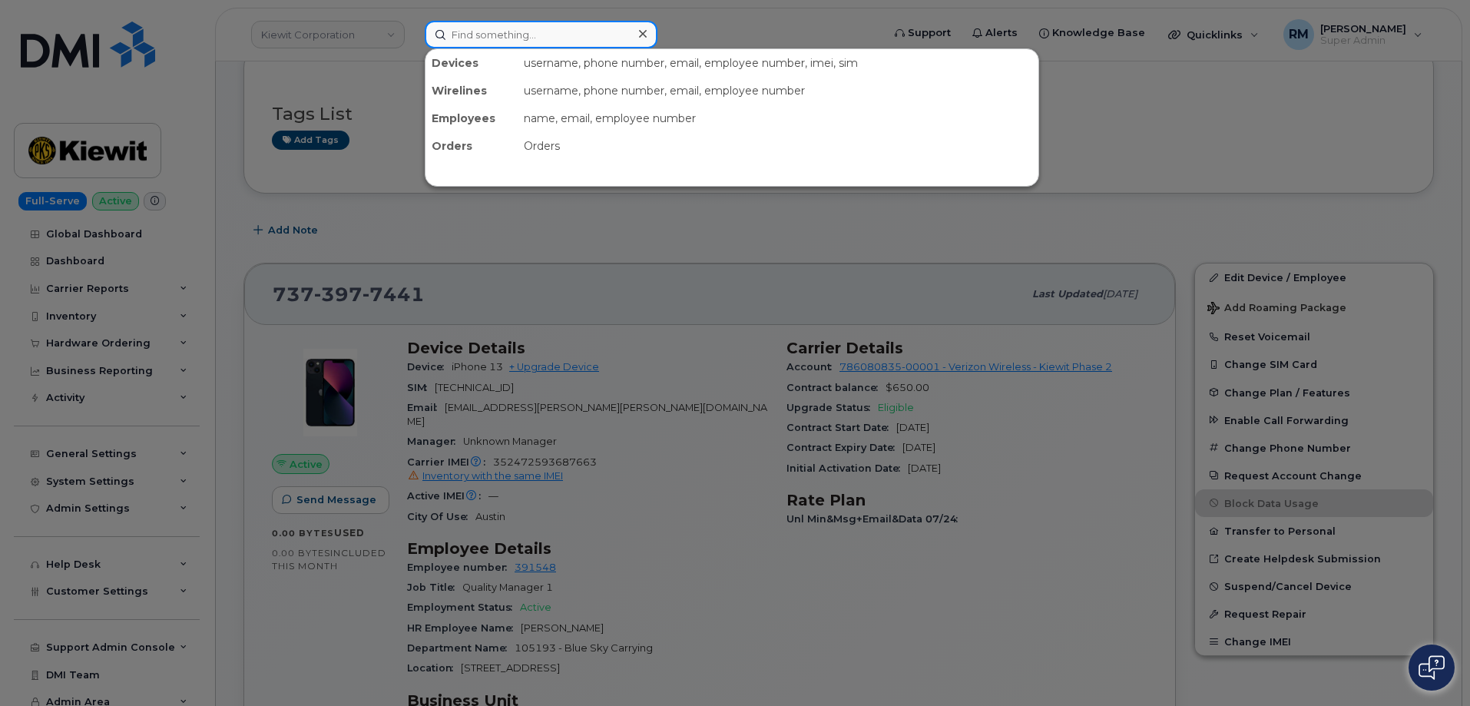
click at [504, 37] on input at bounding box center [541, 35] width 233 height 28
paste input "737-397-7441"
type input "737-397-7441"
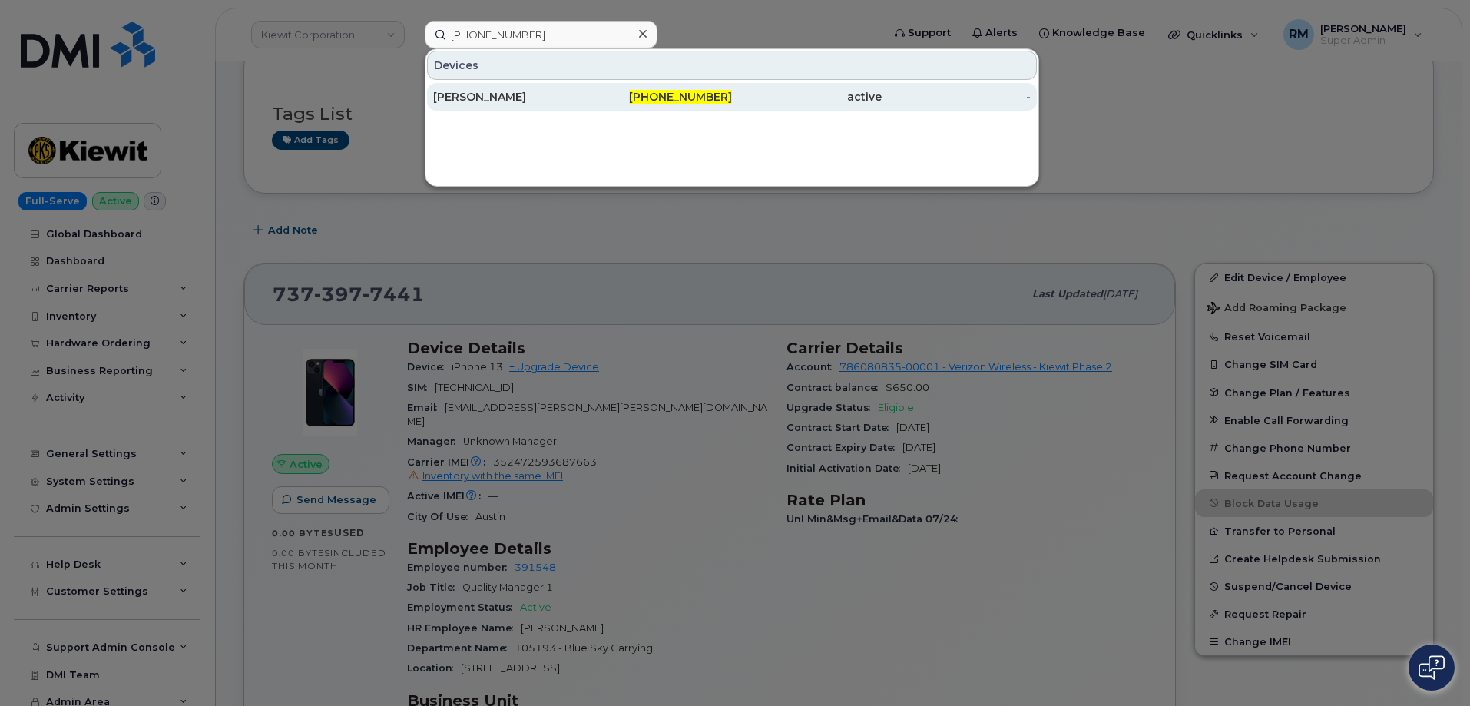
click at [526, 95] on div "William Coleman" at bounding box center [508, 96] width 150 height 15
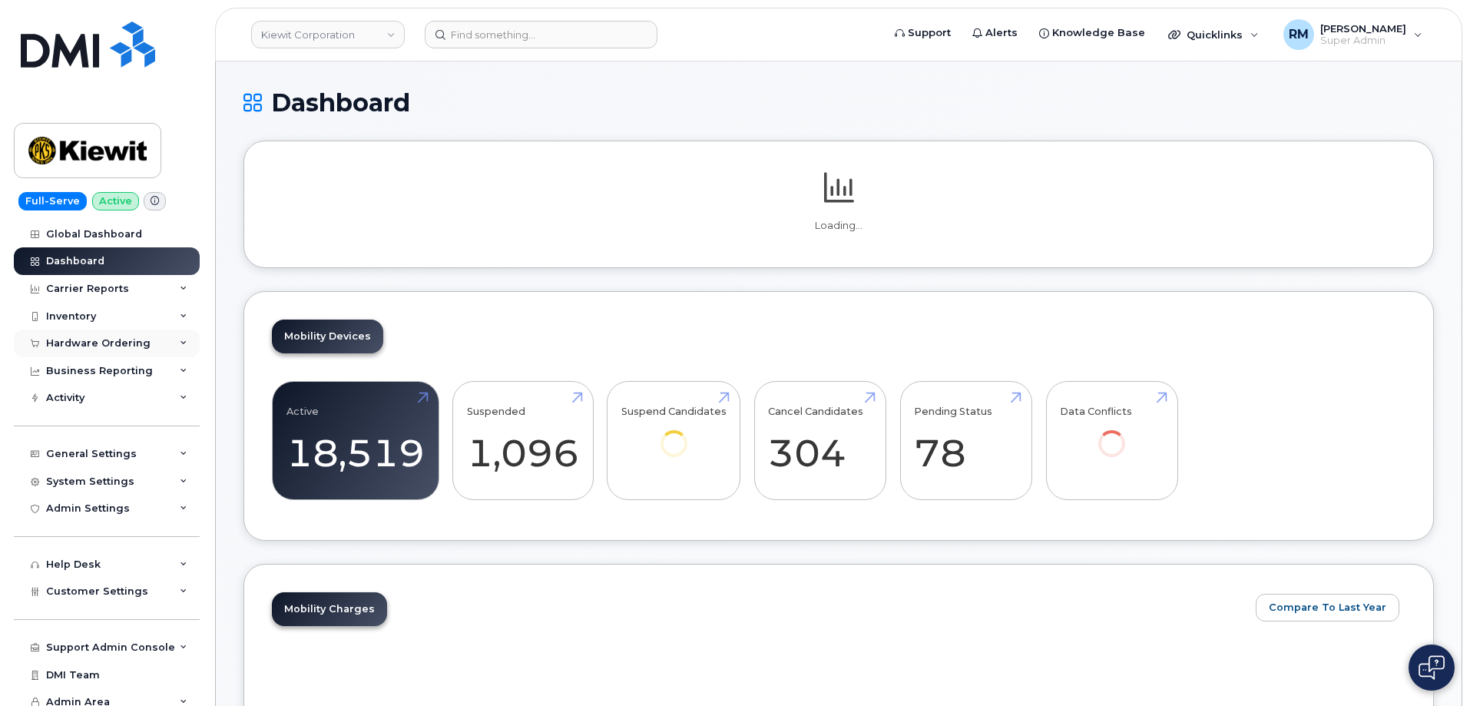
click at [114, 336] on div "Hardware Ordering" at bounding box center [107, 343] width 186 height 28
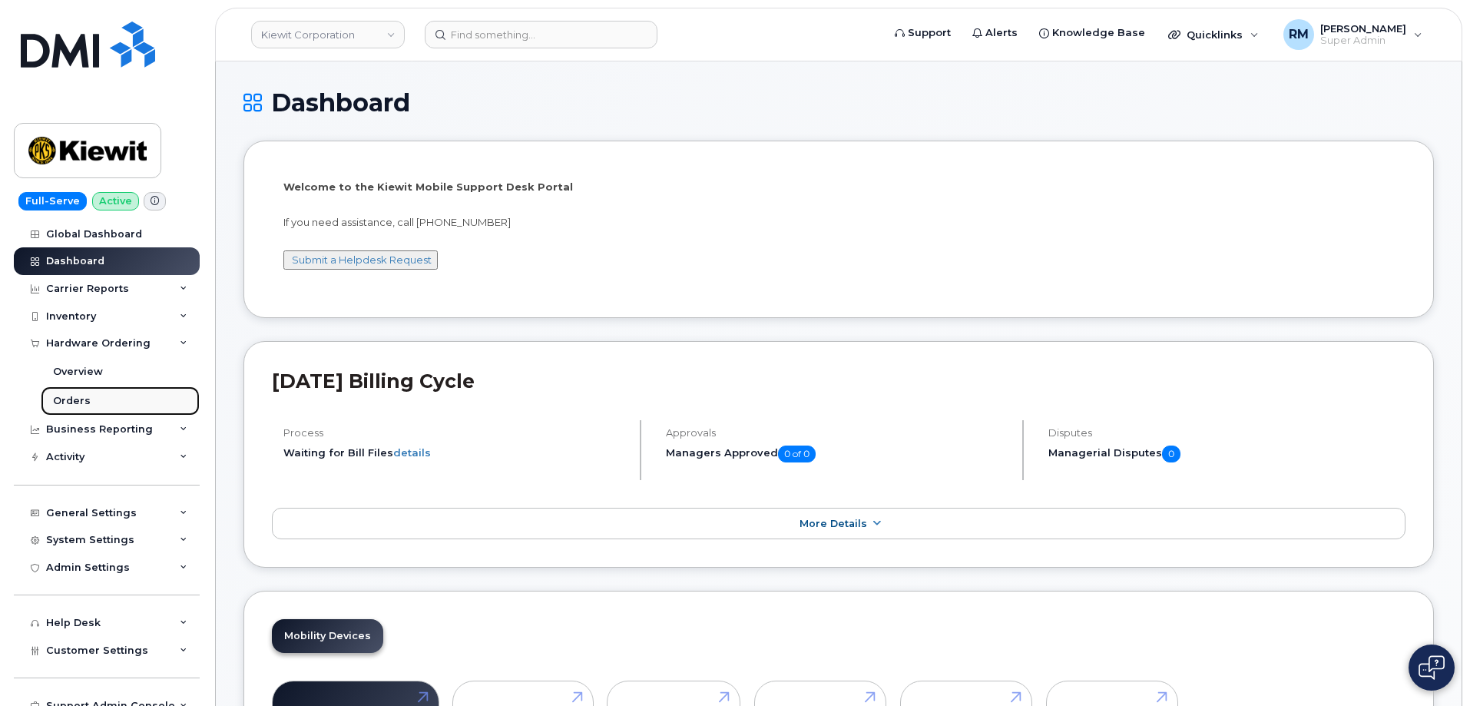
click at [90, 400] on link "Orders" at bounding box center [120, 400] width 159 height 29
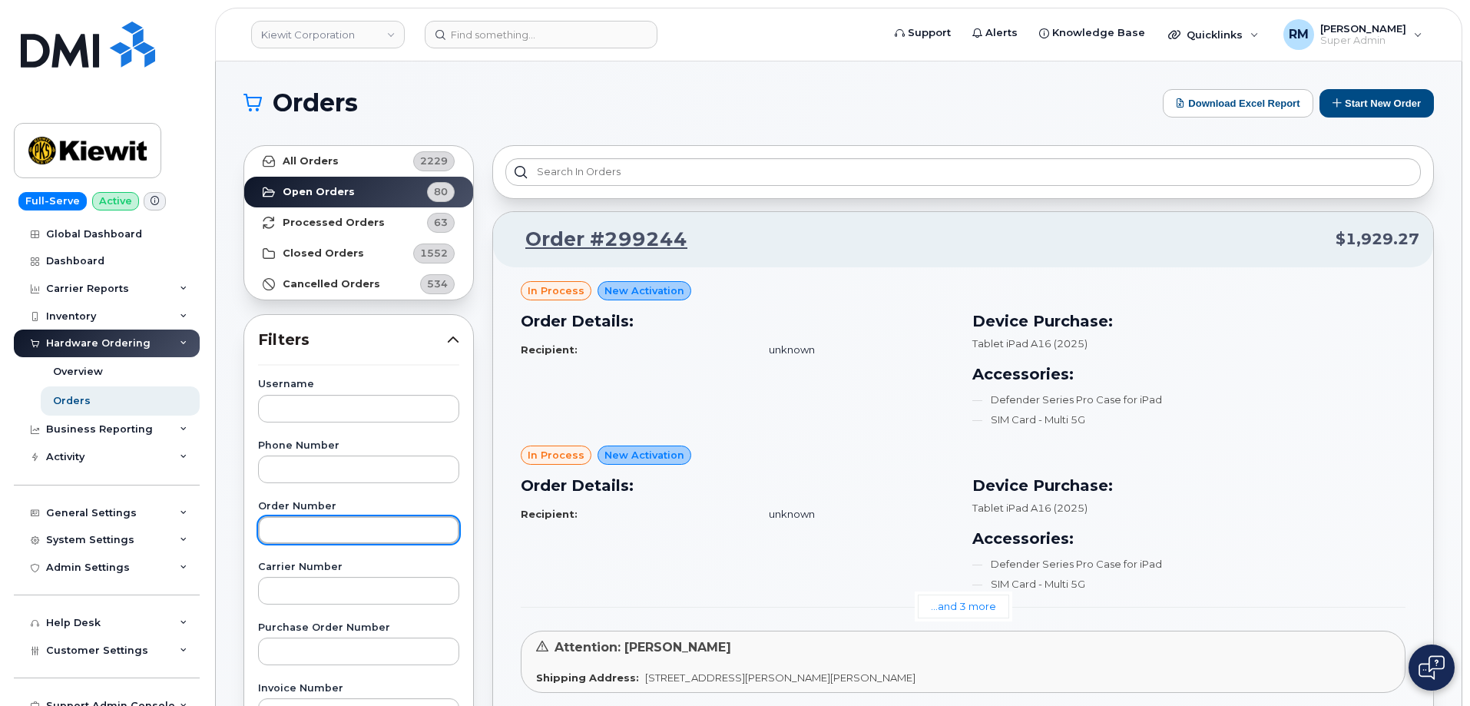
click at [289, 528] on input "text" at bounding box center [358, 530] width 201 height 28
paste input "298402"
type input "298402"
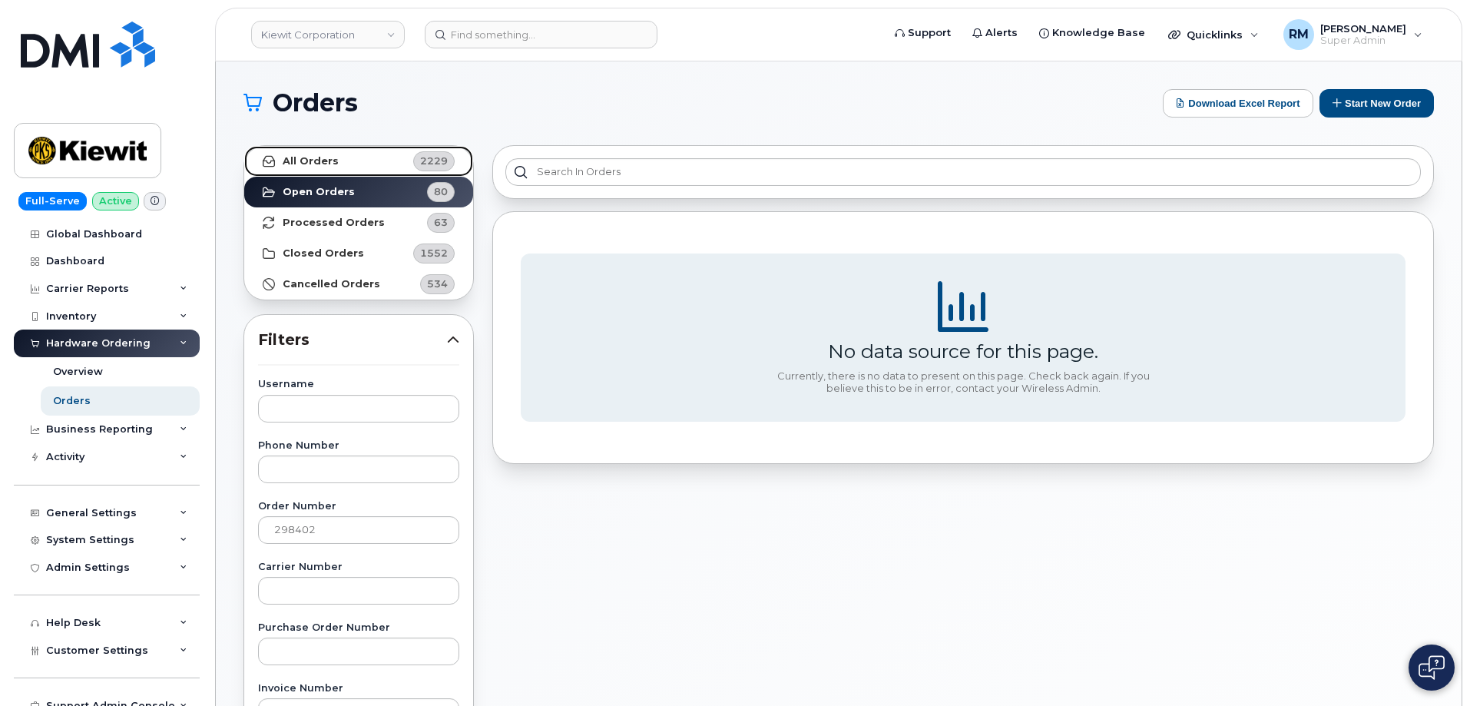
click at [352, 154] on link "All Orders 2229" at bounding box center [358, 161] width 229 height 31
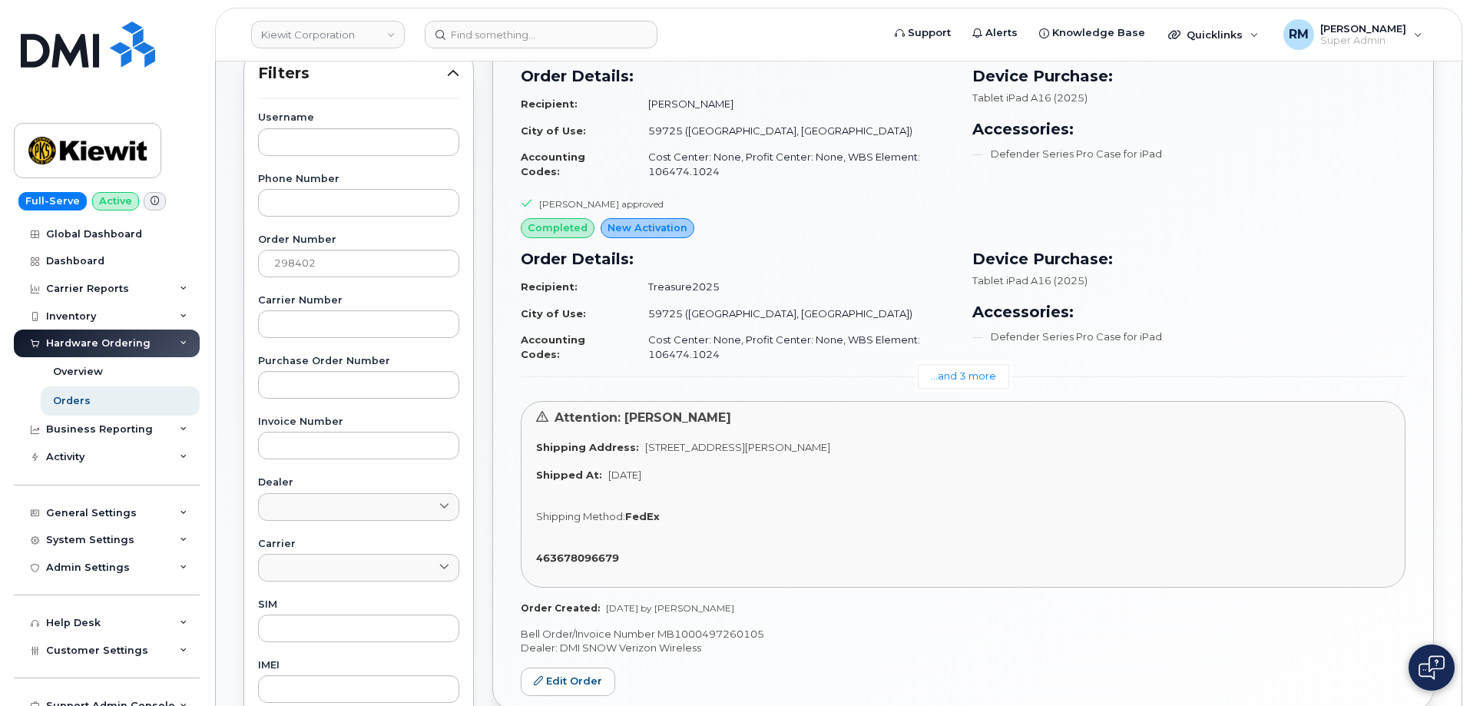
scroll to position [230, 0]
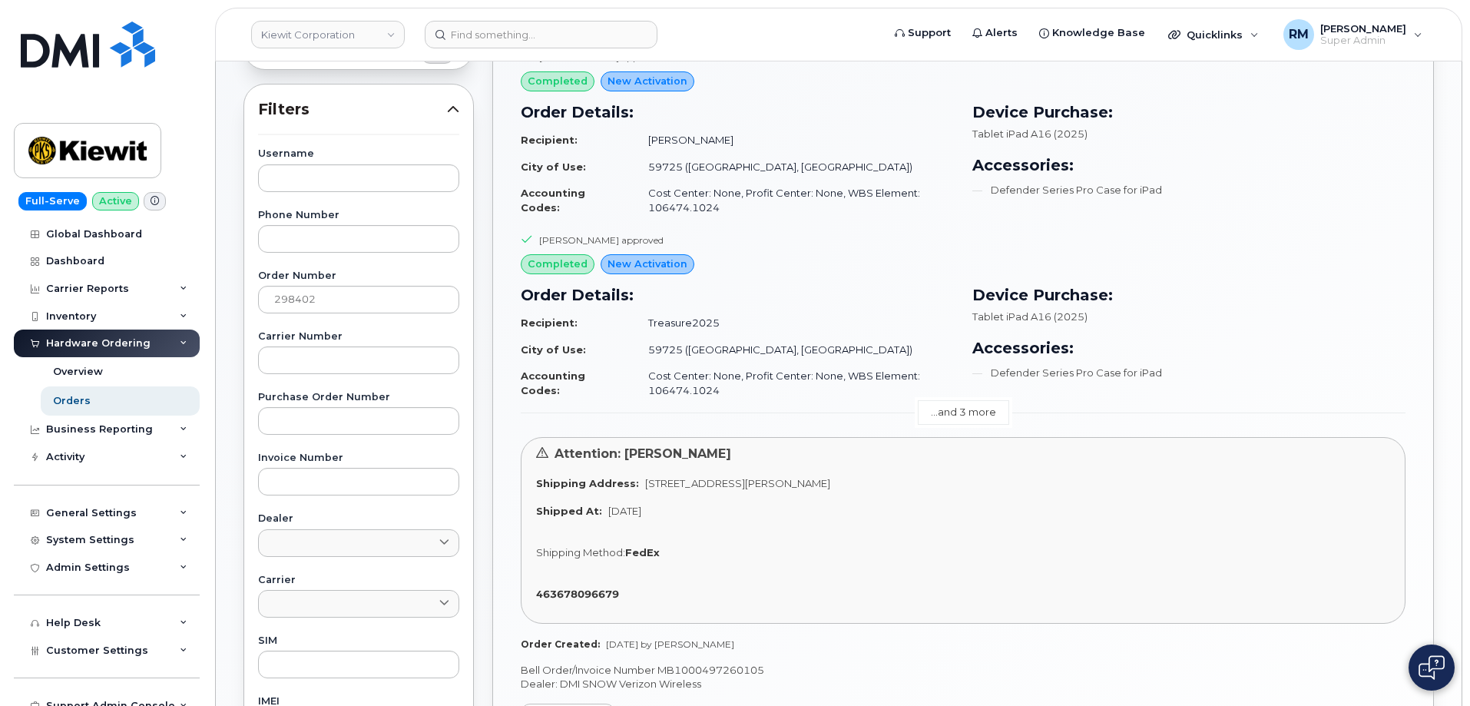
click at [957, 410] on link "...and 3 more" at bounding box center [963, 412] width 91 height 24
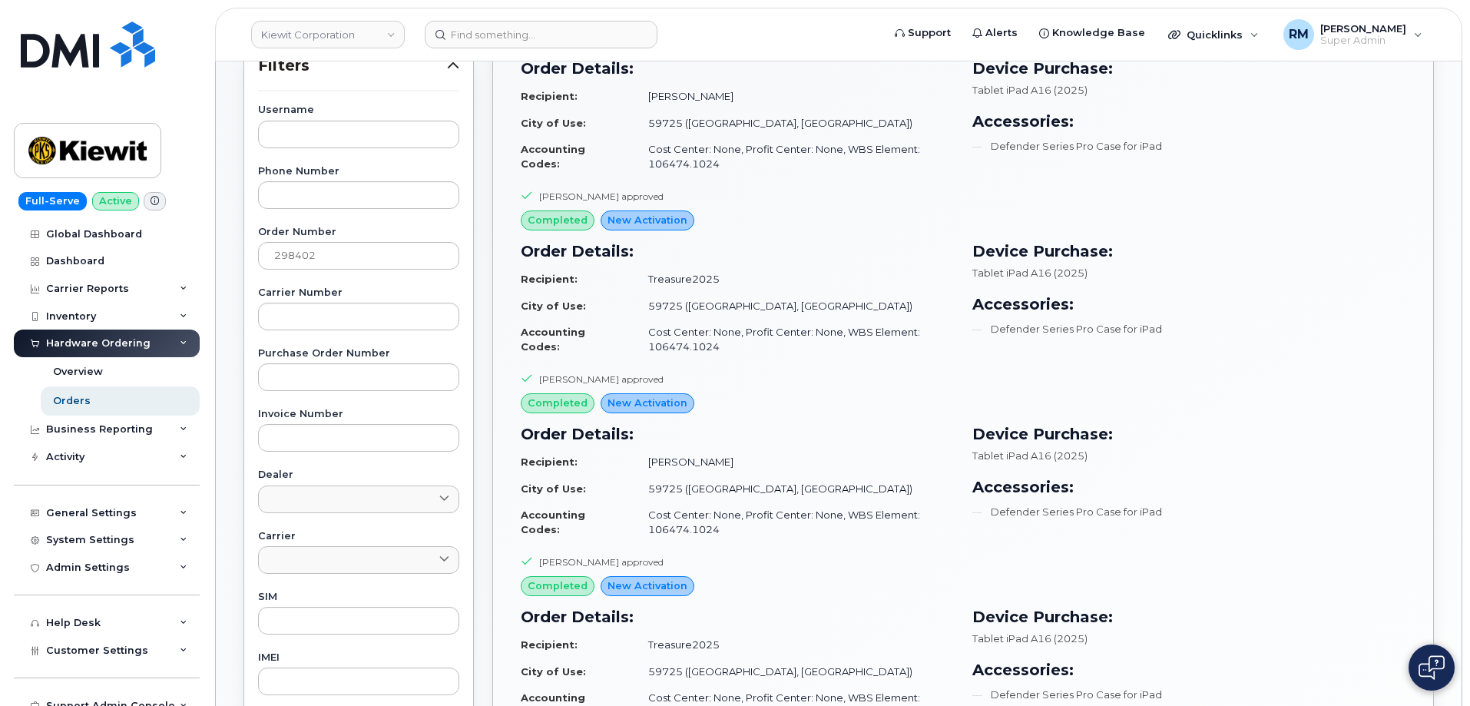
scroll to position [44, 0]
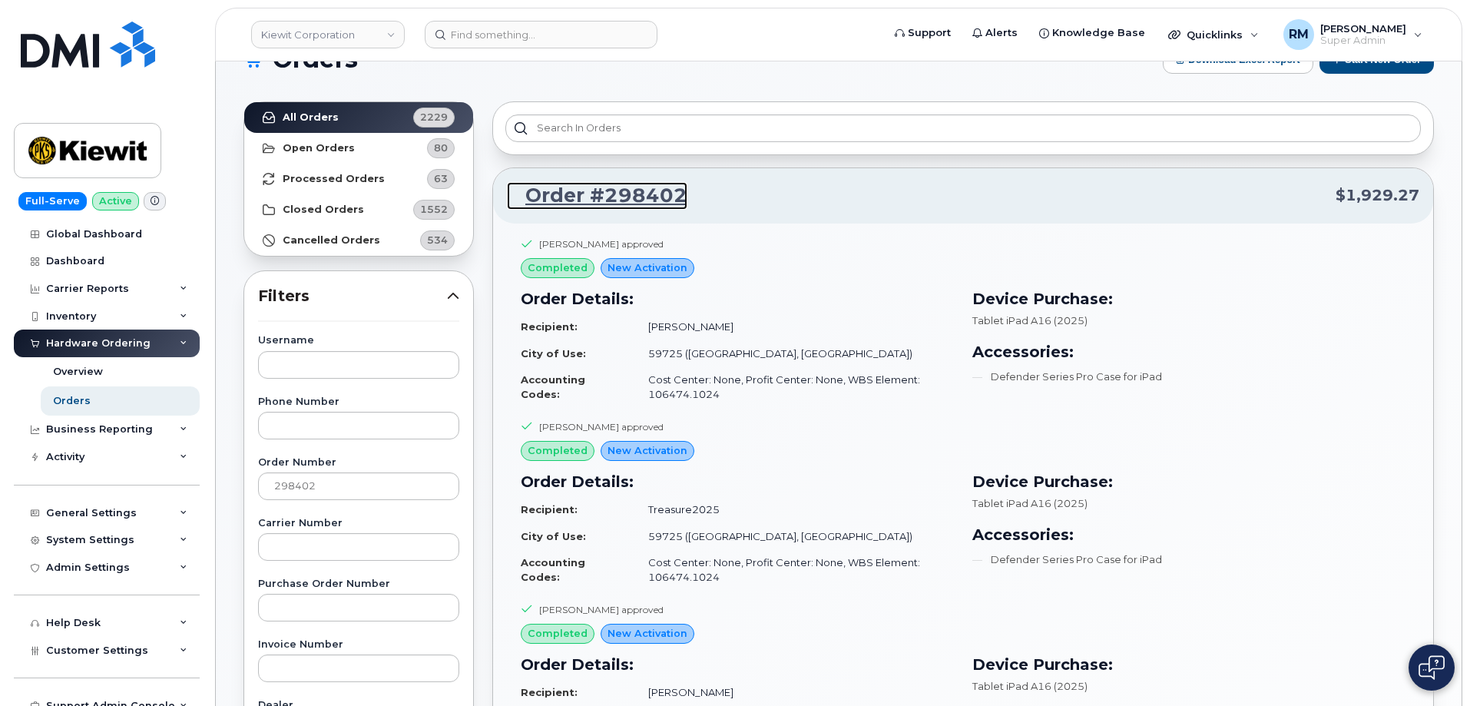
click at [616, 193] on link "Order #298402" at bounding box center [597, 196] width 180 height 28
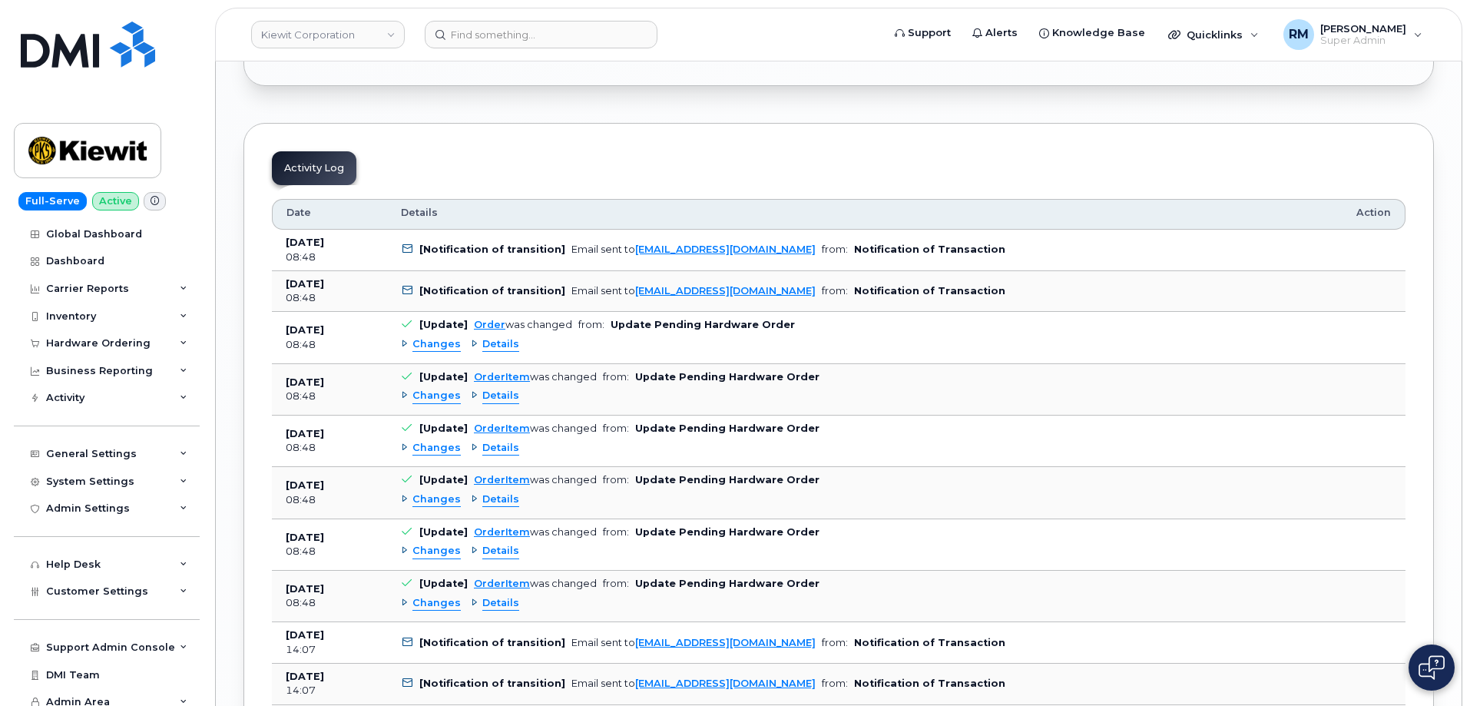
scroll to position [2457, 0]
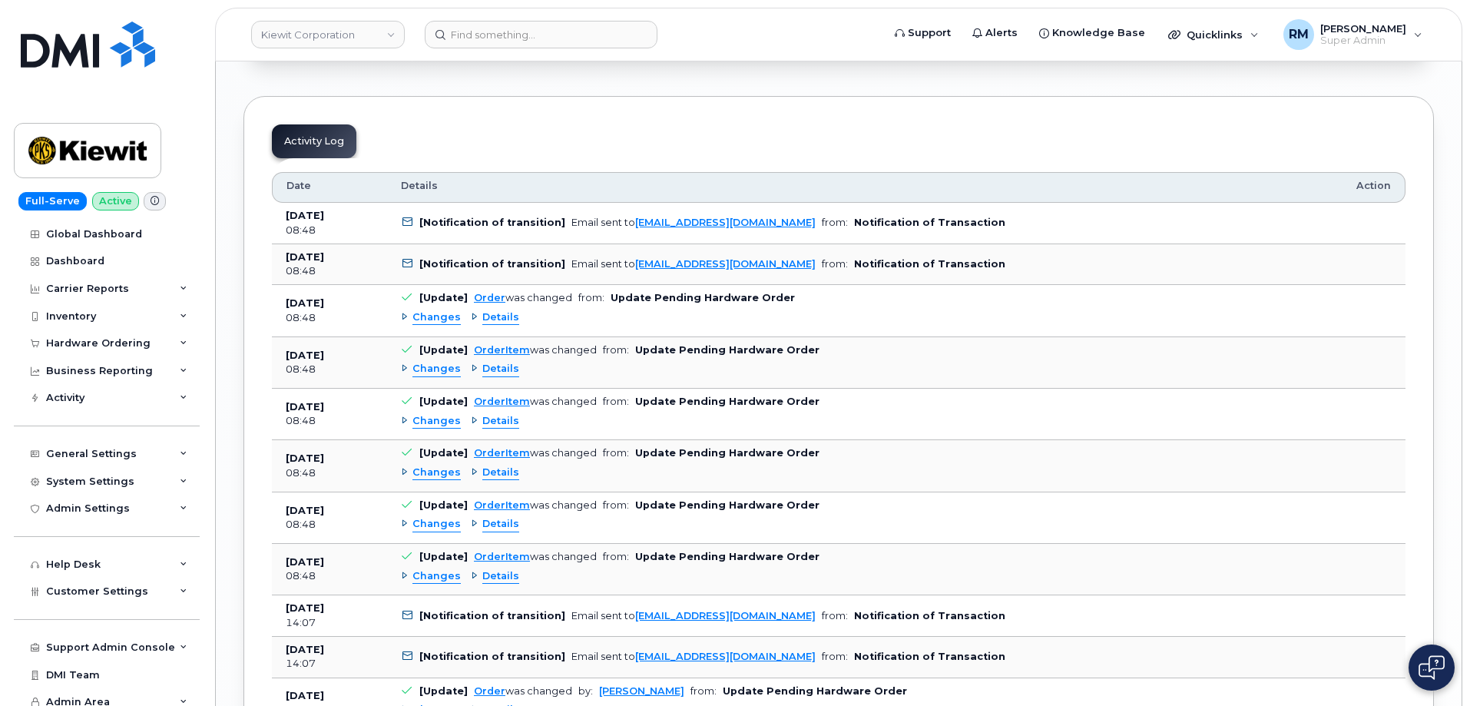
click at [490, 316] on span "Details" at bounding box center [500, 317] width 37 height 15
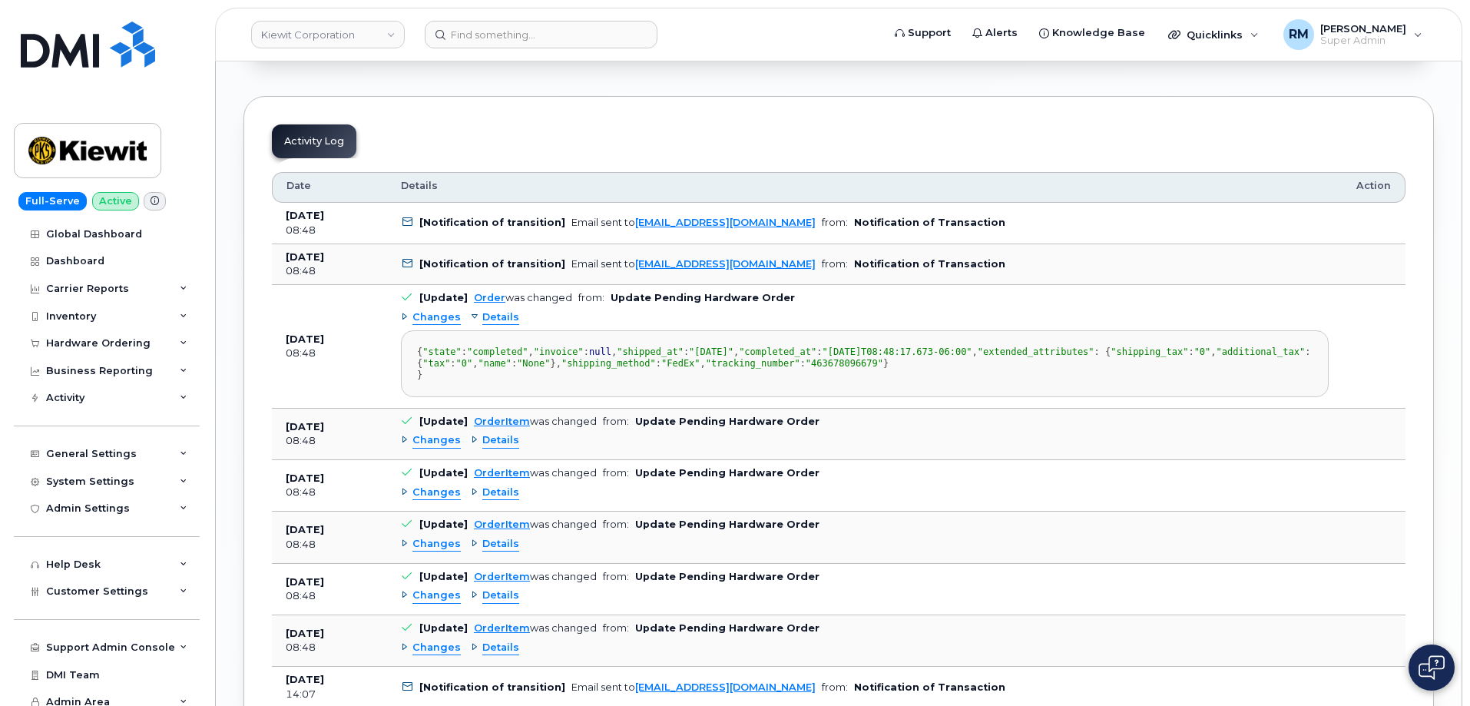
click at [490, 316] on span "Details" at bounding box center [500, 317] width 37 height 15
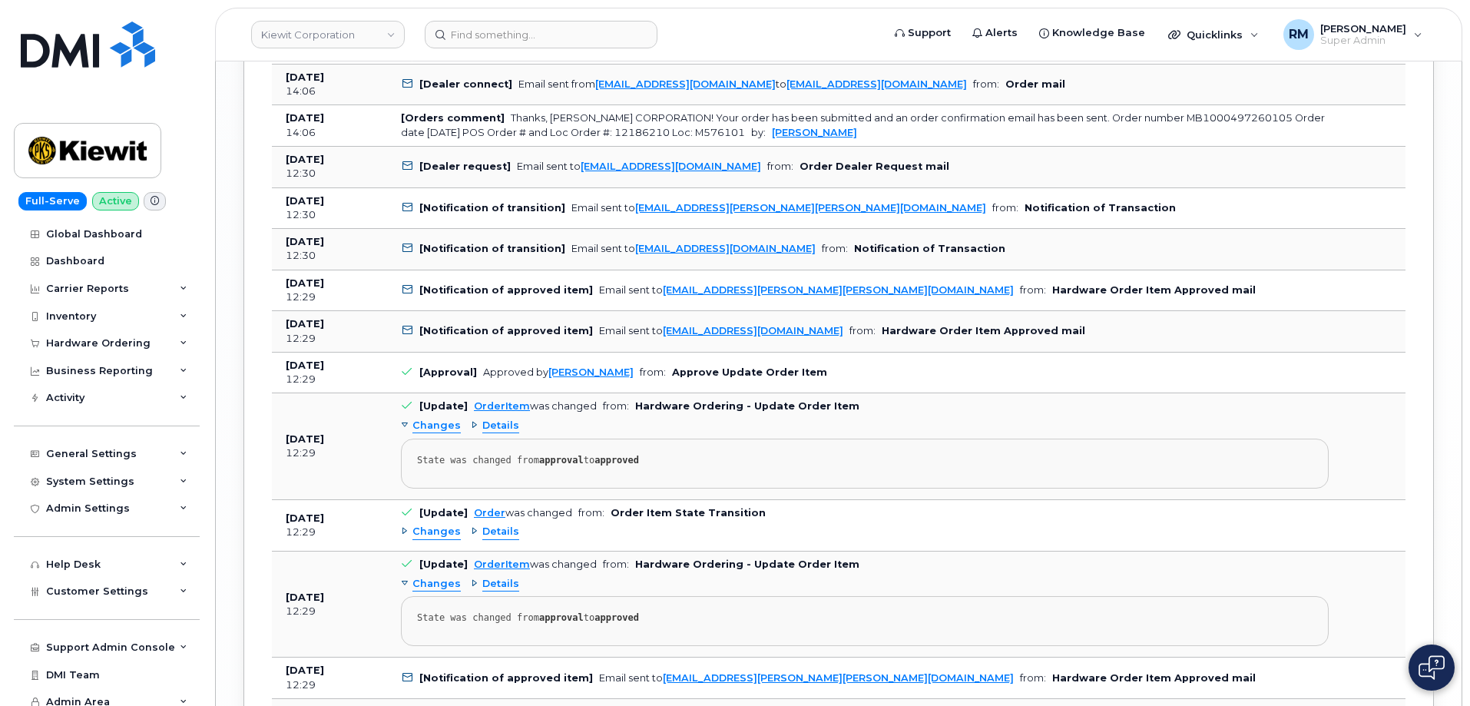
scroll to position [3148, 0]
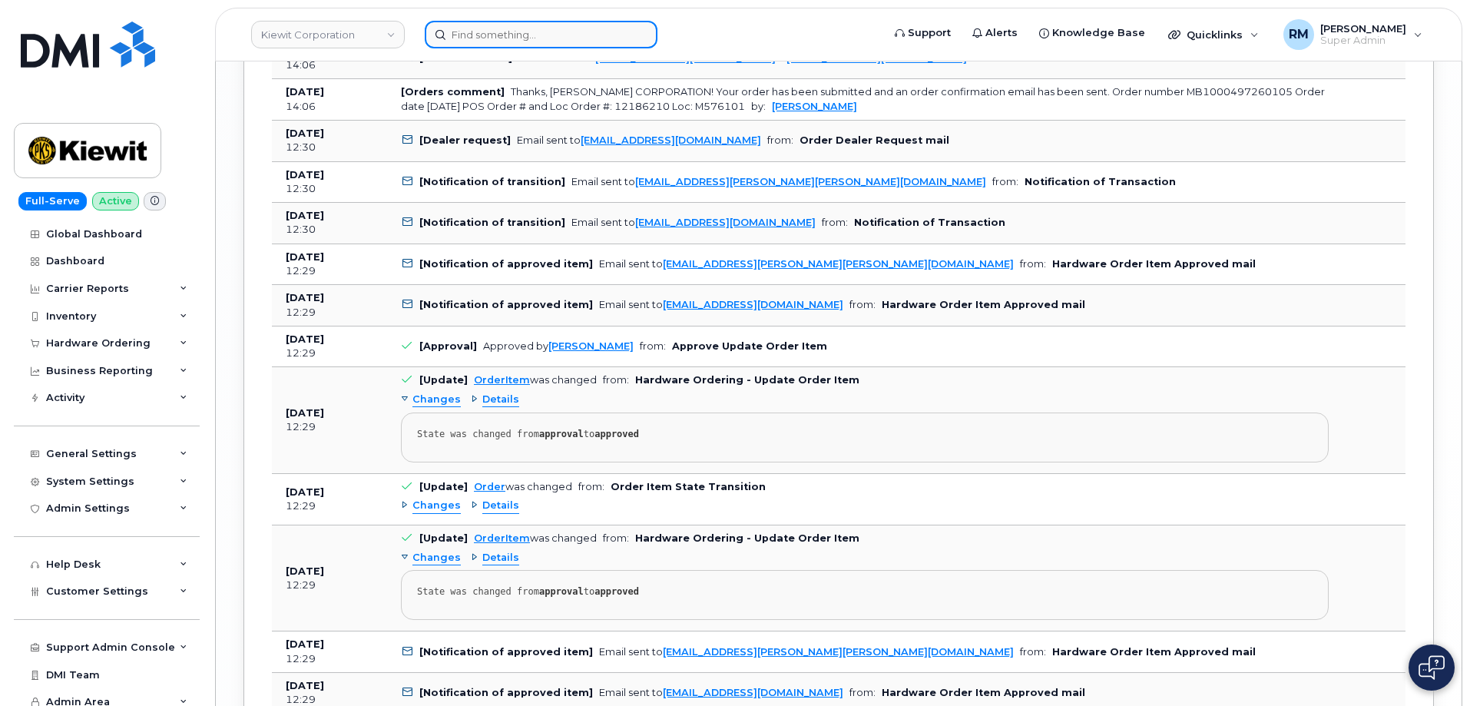
click at [533, 47] on input at bounding box center [541, 35] width 233 height 28
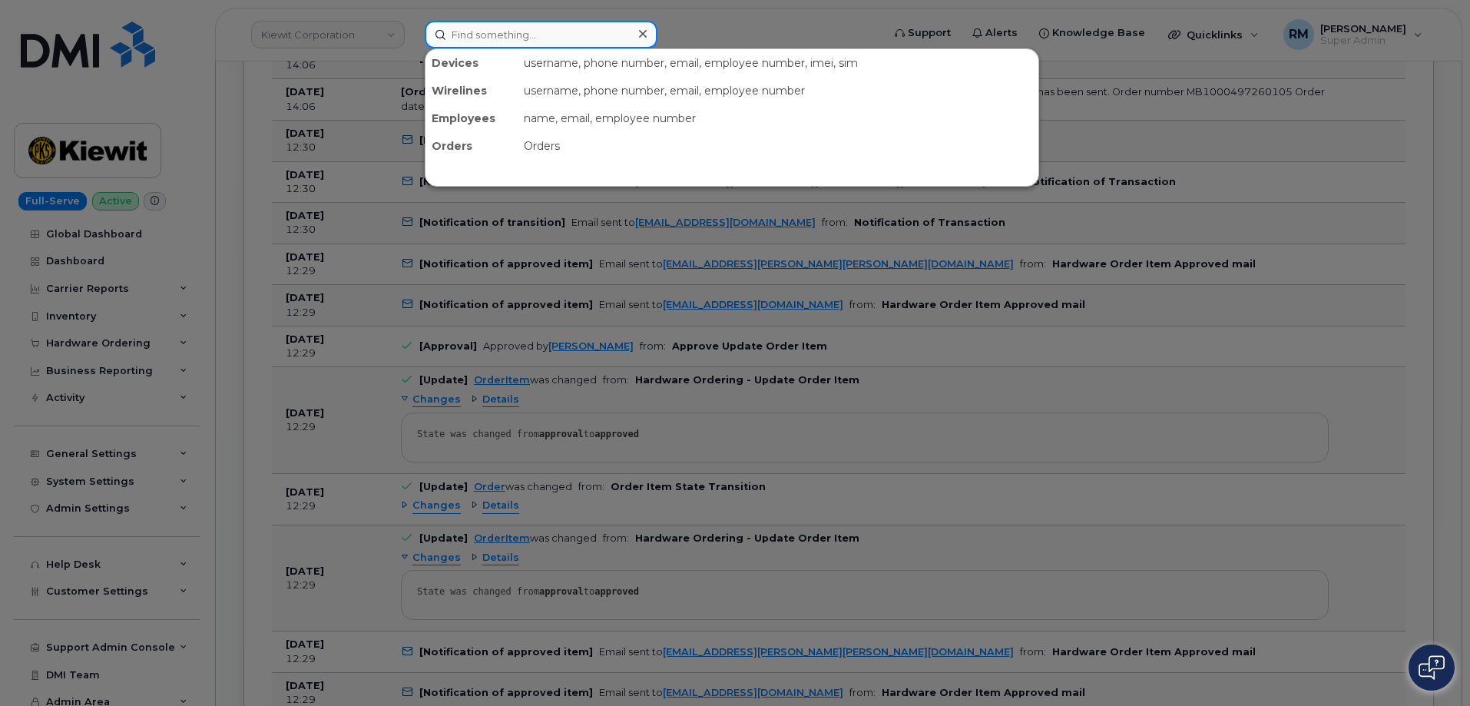
paste input "954-477-2473"
type input "954-477-2473"
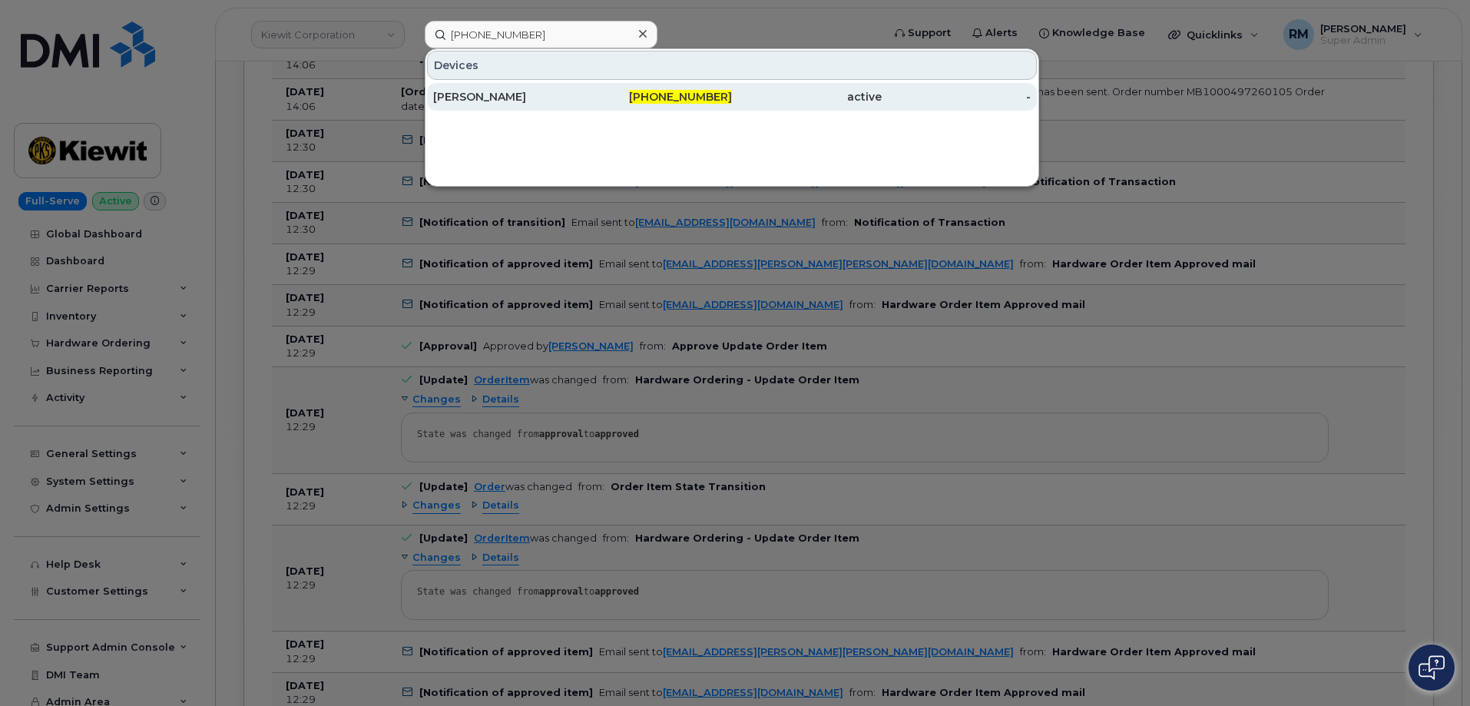
click at [492, 92] on div "ANDREW HAAS" at bounding box center [508, 96] width 150 height 15
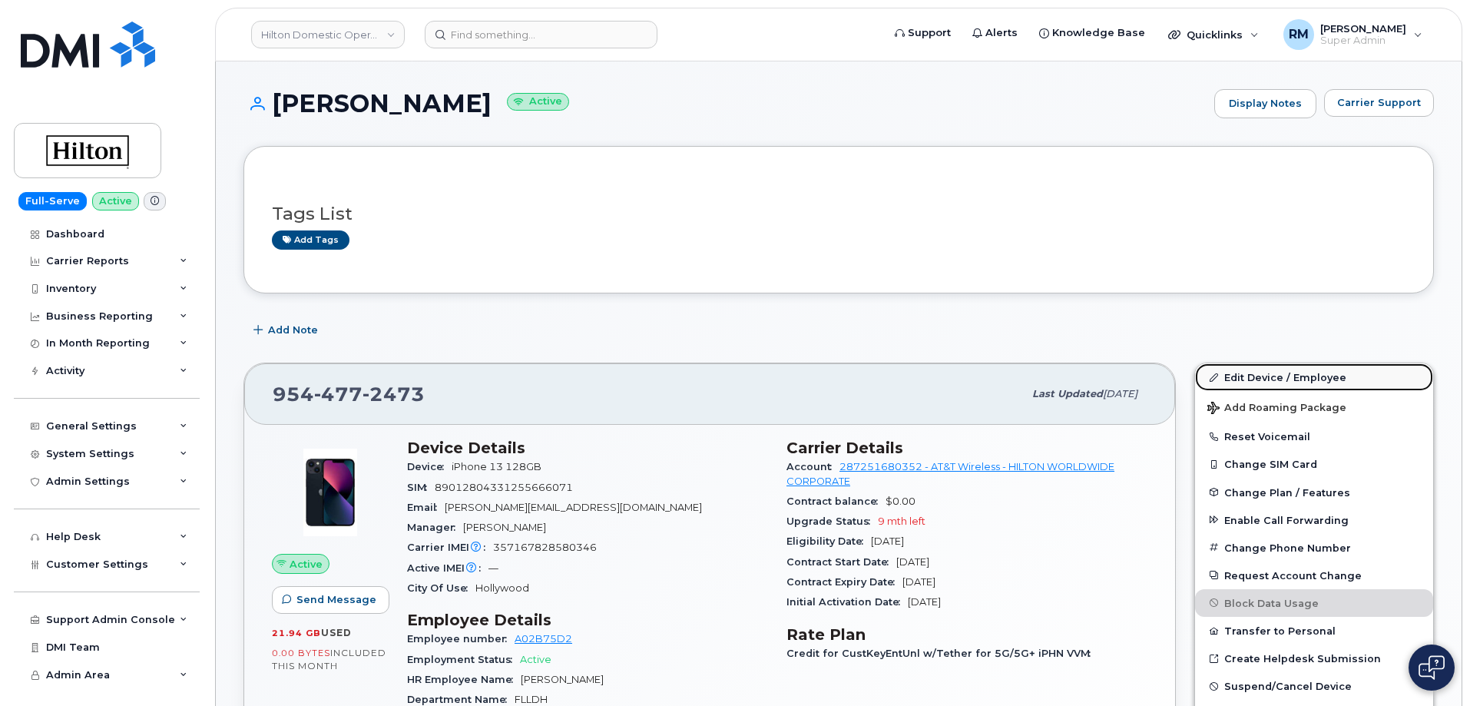
click at [1251, 376] on link "Edit Device / Employee" at bounding box center [1314, 377] width 238 height 28
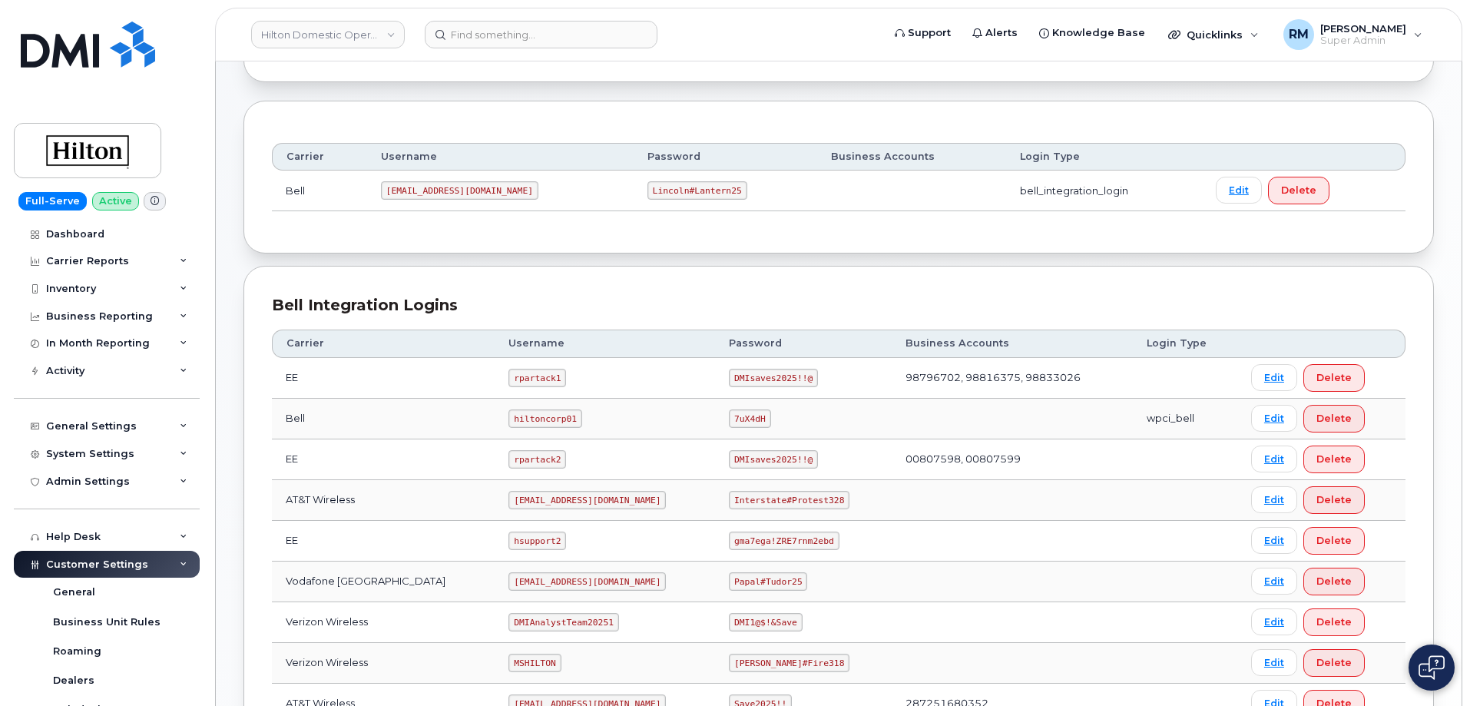
scroll to position [384, 0]
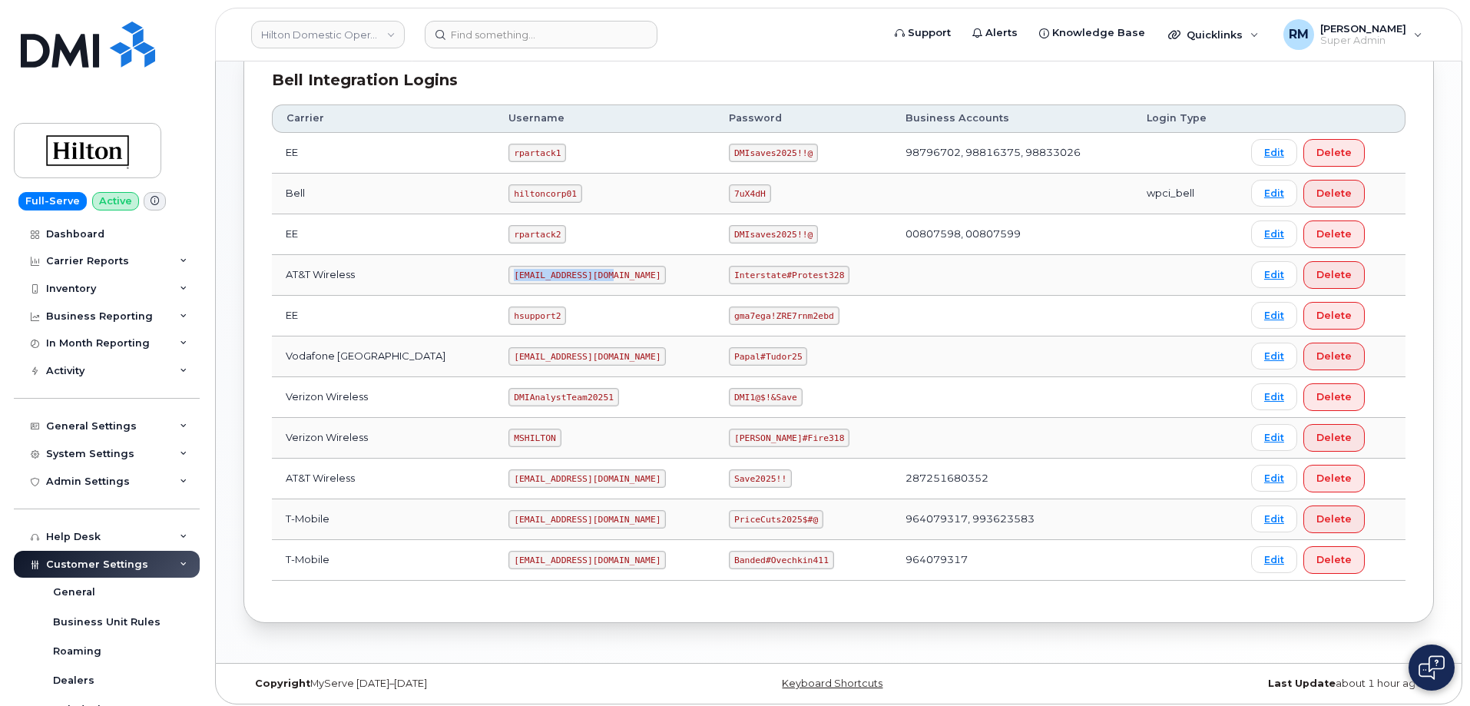
drag, startPoint x: 494, startPoint y: 273, endPoint x: 623, endPoint y: 266, distance: 129.9
click at [623, 266] on td "[EMAIL_ADDRESS][DOMAIN_NAME]" at bounding box center [604, 275] width 220 height 41
copy code "[EMAIL_ADDRESS][DOMAIN_NAME]"
drag, startPoint x: 729, startPoint y: 270, endPoint x: 878, endPoint y: 270, distance: 149.0
click at [878, 296] on tr "AT&T Wireless [EMAIL_ADDRESS][DOMAIN_NAME] Interstate#Protest328 Edit Delete" at bounding box center [838, 316] width 1133 height 41
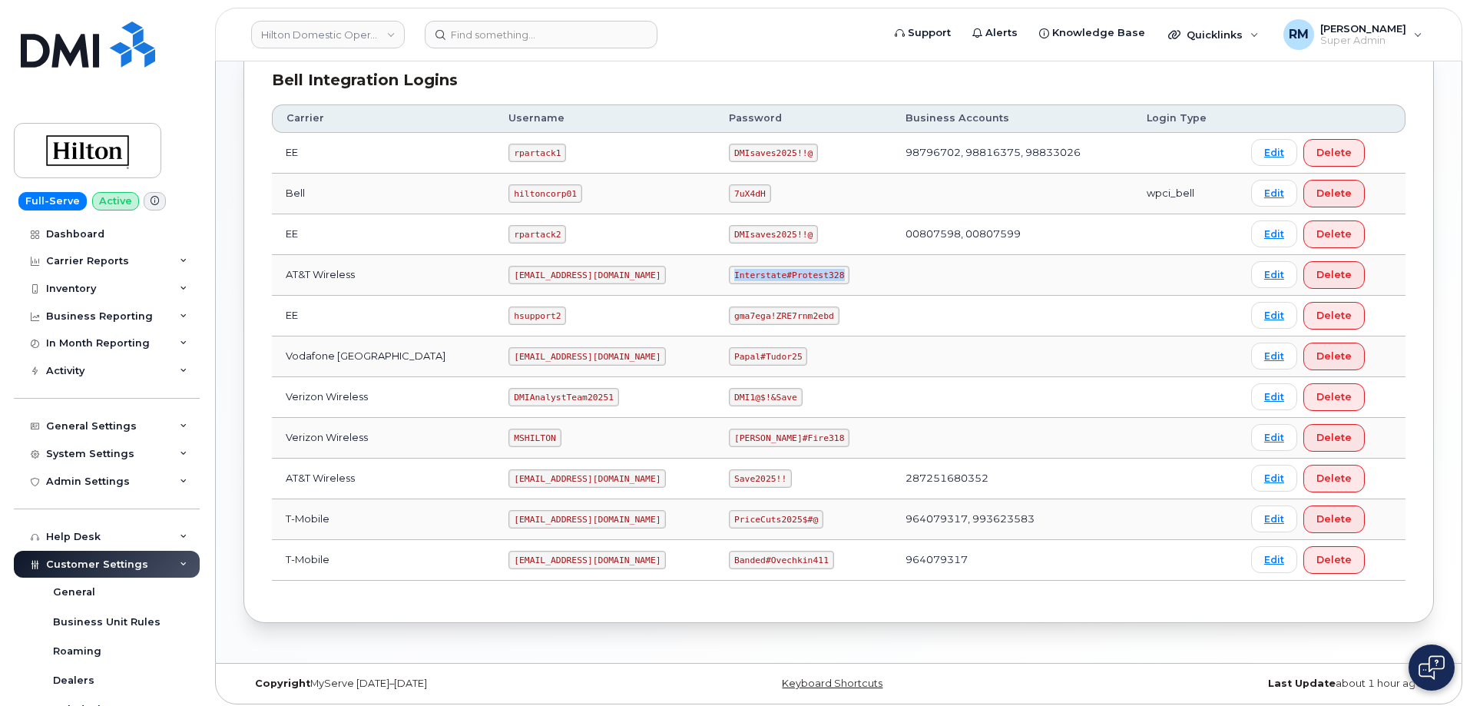
copy code "Interstate#Protest328"
click at [767, 312] on code "gma7ega!ZRE7rnm2ebd" at bounding box center [784, 315] width 110 height 18
drag, startPoint x: 772, startPoint y: 277, endPoint x: 811, endPoint y: 276, distance: 39.2
click at [811, 276] on code "Interstate#Protest328" at bounding box center [789, 275] width 121 height 18
drag, startPoint x: 718, startPoint y: 276, endPoint x: 830, endPoint y: 277, distance: 112.1
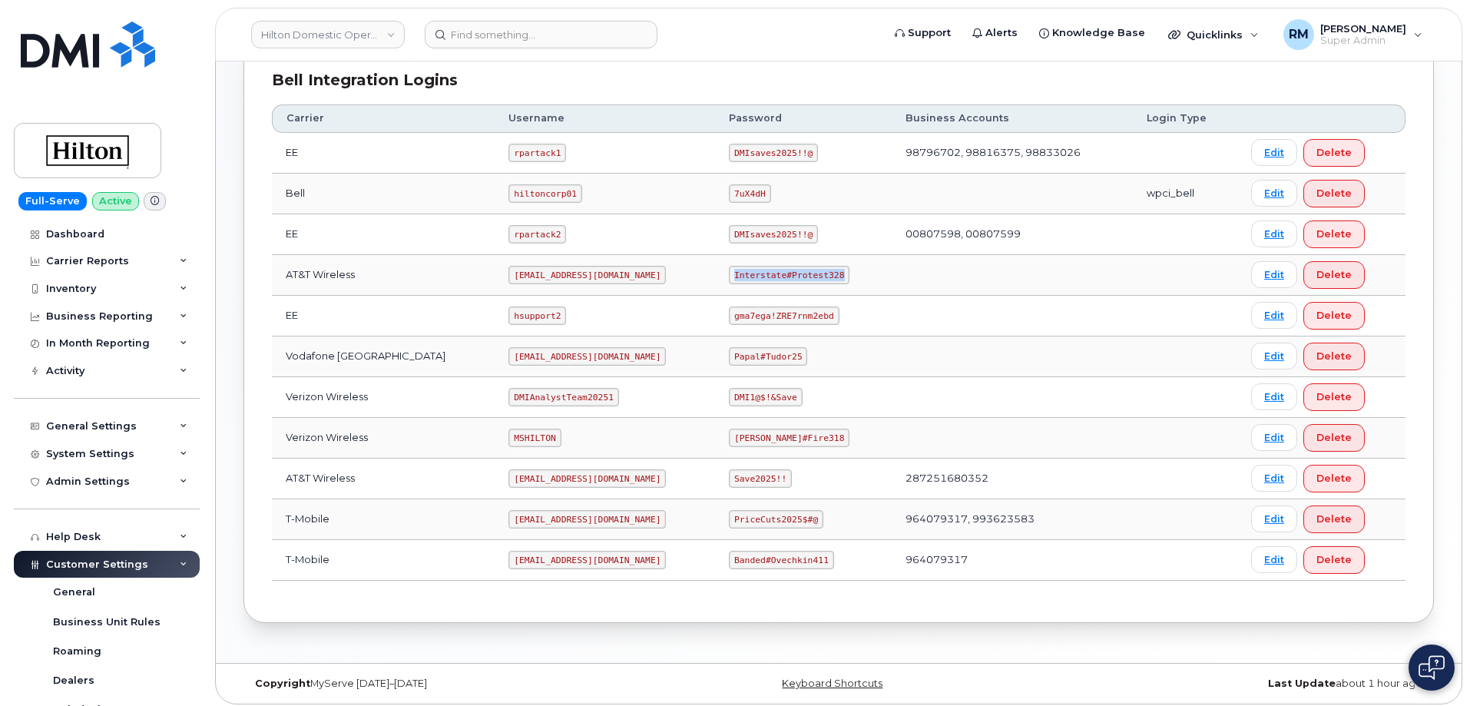
click at [830, 277] on td "Interstate#Protest328" at bounding box center [803, 275] width 177 height 41
copy code "Interstate#Protest328"
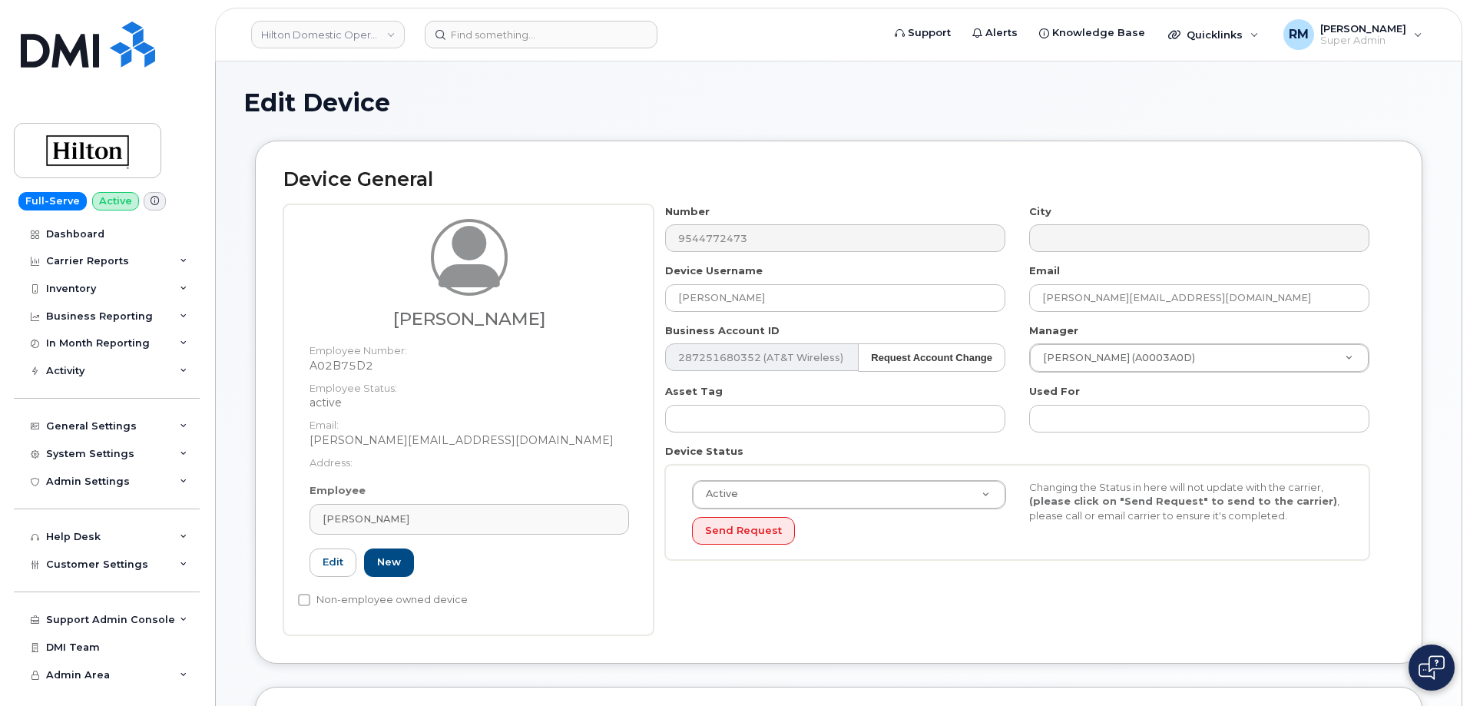
select select "34080331"
drag, startPoint x: 792, startPoint y: 299, endPoint x: 542, endPoint y: 302, distance: 250.3
click at [553, 302] on div "Adeline Abdesaken Employee Number: A02B75D2 Employee Status: active Email: Adel…" at bounding box center [838, 419] width 1110 height 431
paste input "deline Abdesaken"
type input "[PERSON_NAME]"
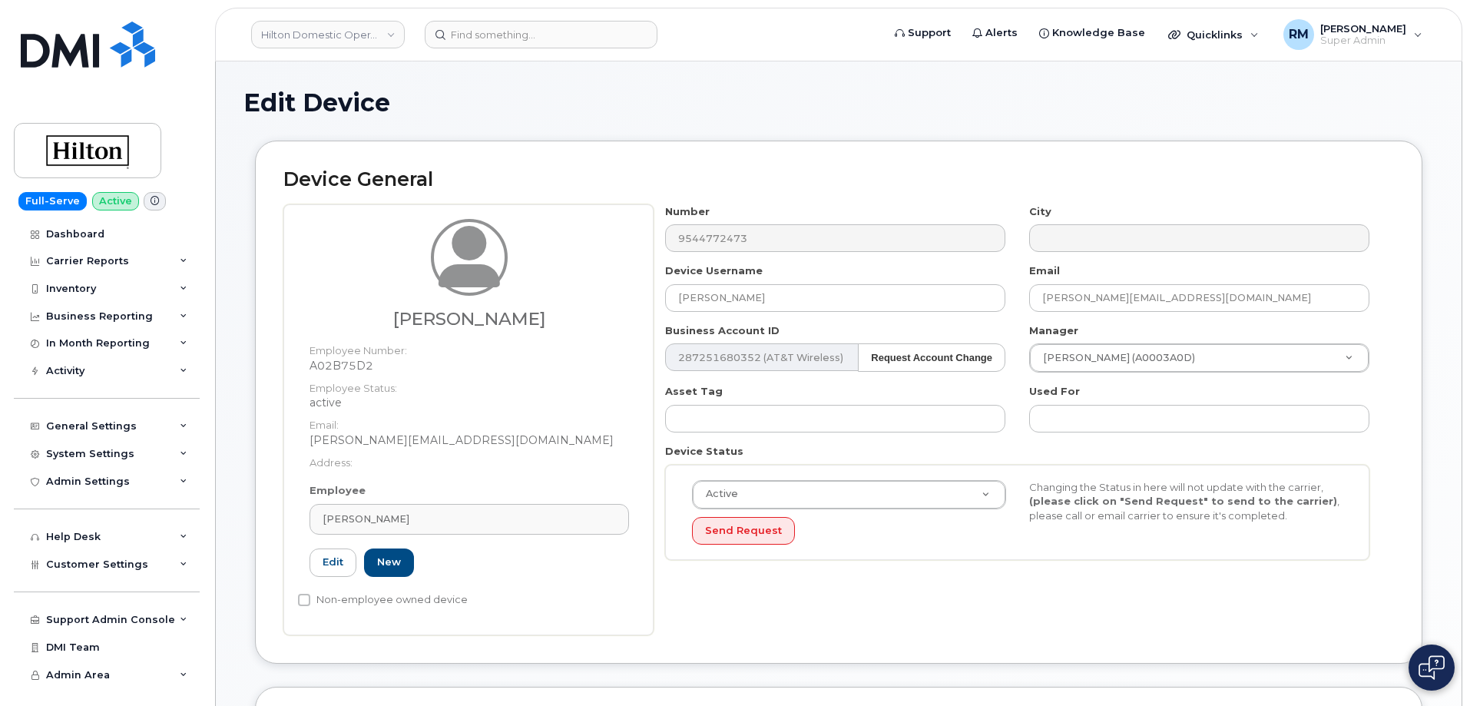
click at [888, 551] on div "Active Active Suspended Cancelled Send Request Changing the Status in here will…" at bounding box center [1017, 513] width 704 height 96
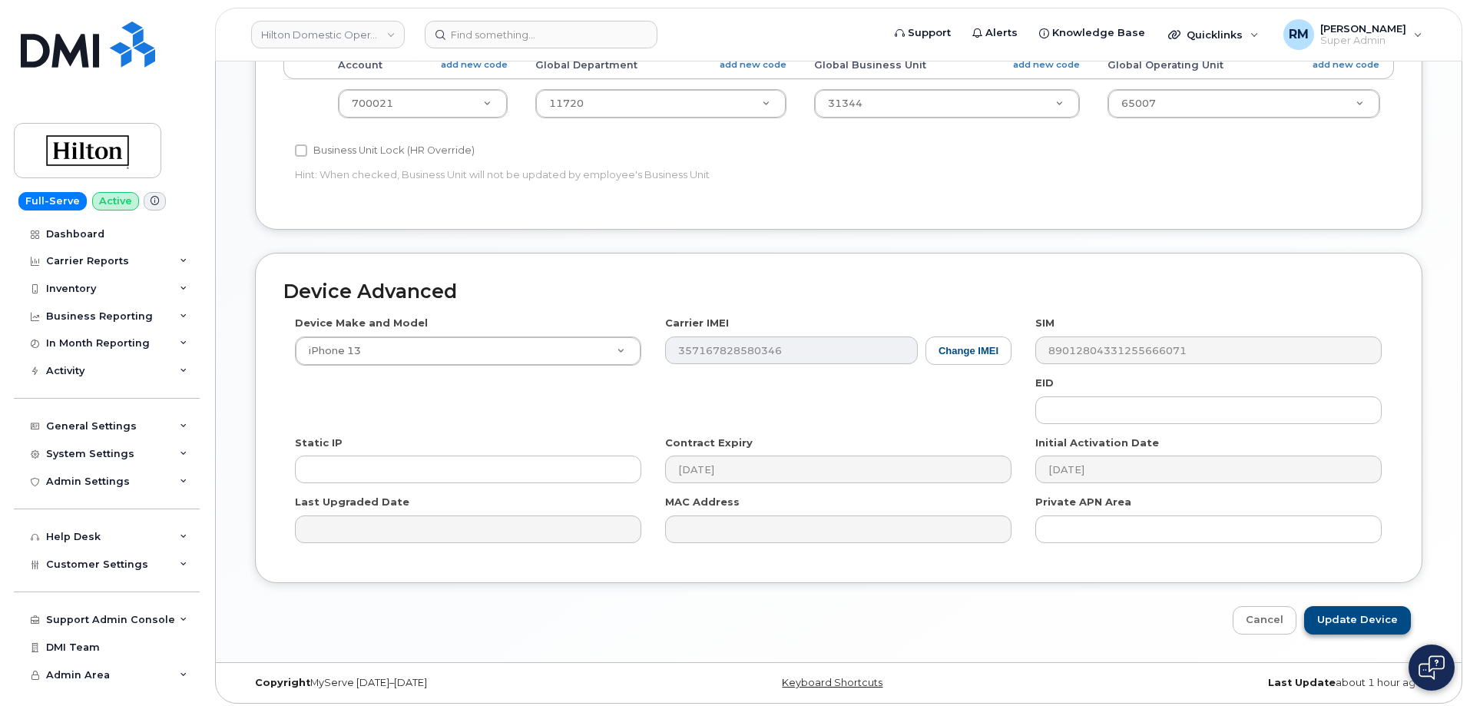
scroll to position [703, 0]
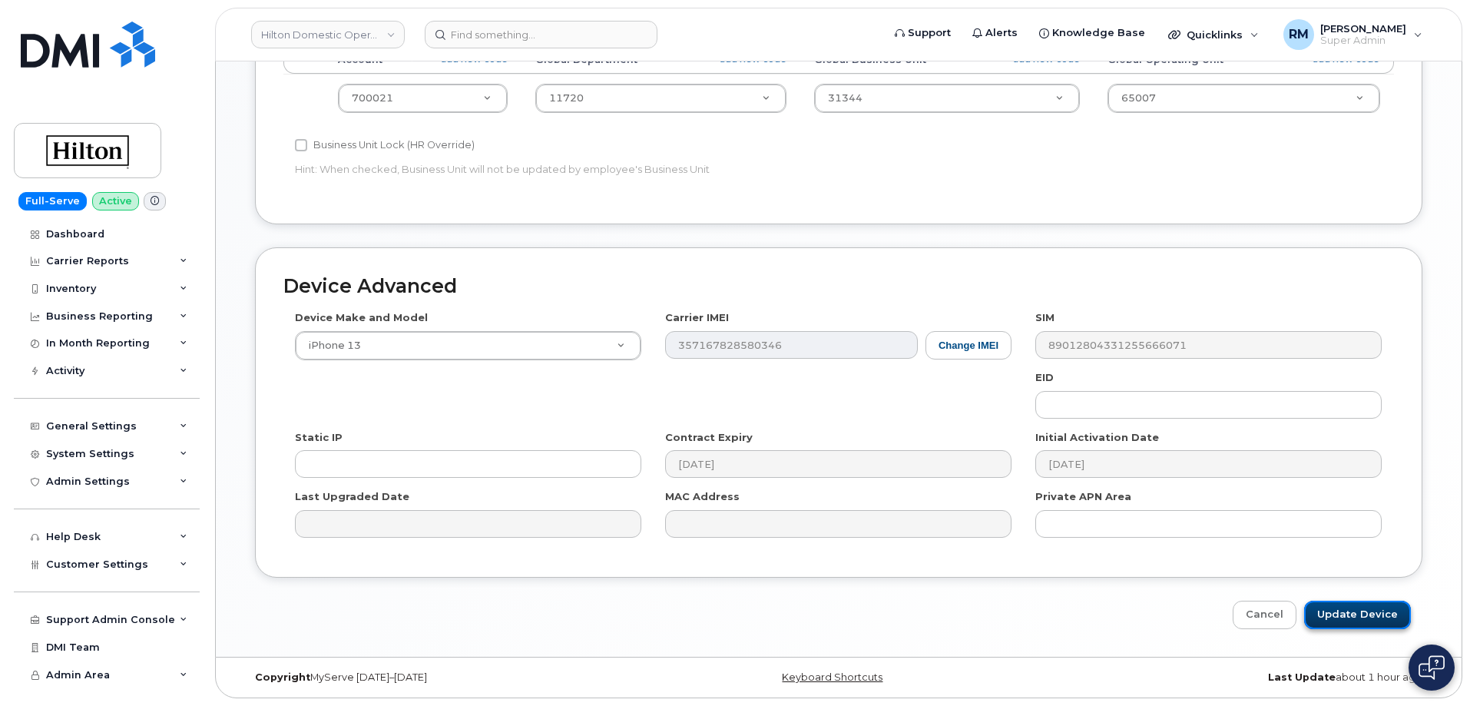
click at [1361, 619] on input "Update Device" at bounding box center [1357, 614] width 107 height 28
type input "Saving..."
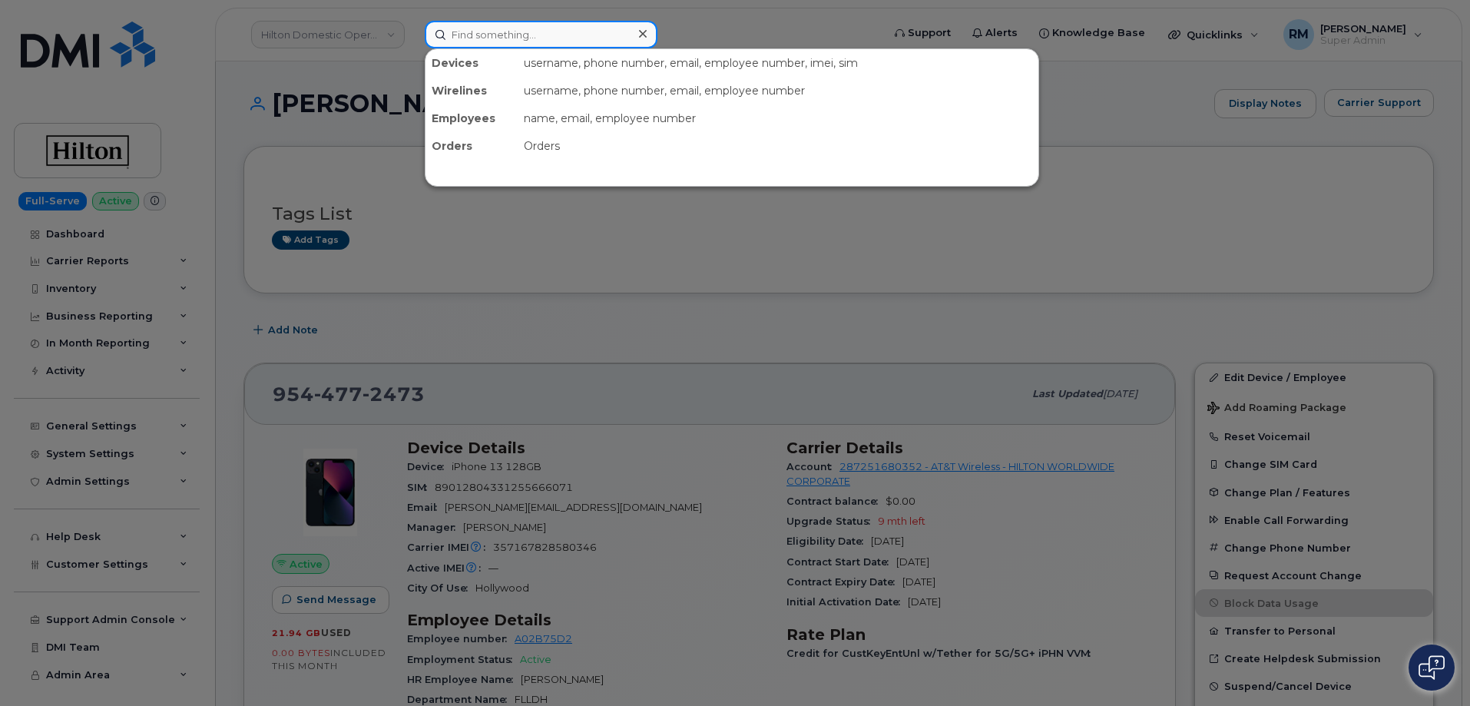
drag, startPoint x: 495, startPoint y: 35, endPoint x: 484, endPoint y: 28, distance: 13.4
click at [494, 33] on input at bounding box center [541, 35] width 233 height 28
paste input "[PHONE_NUMBER]"
type input "[PHONE_NUMBER]"
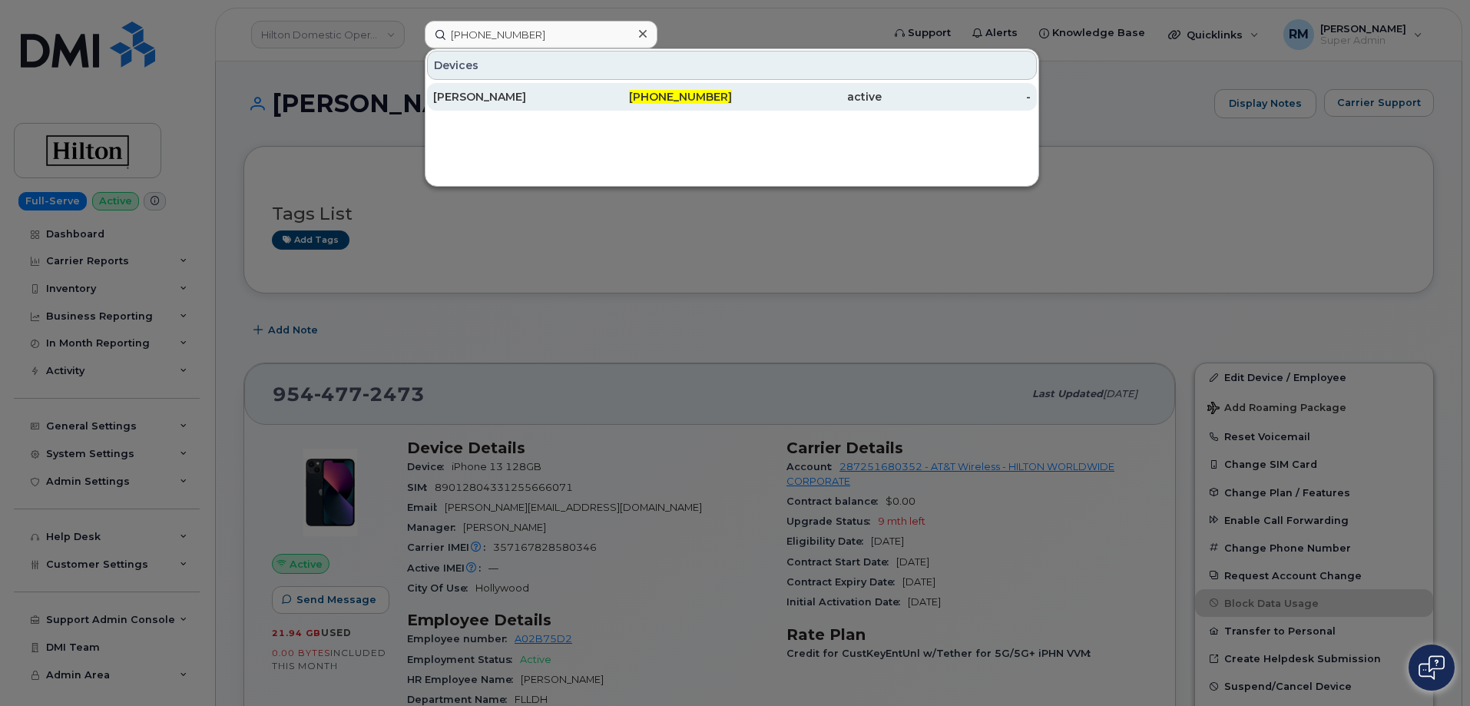
click at [504, 99] on div "[PERSON_NAME]" at bounding box center [508, 96] width 150 height 15
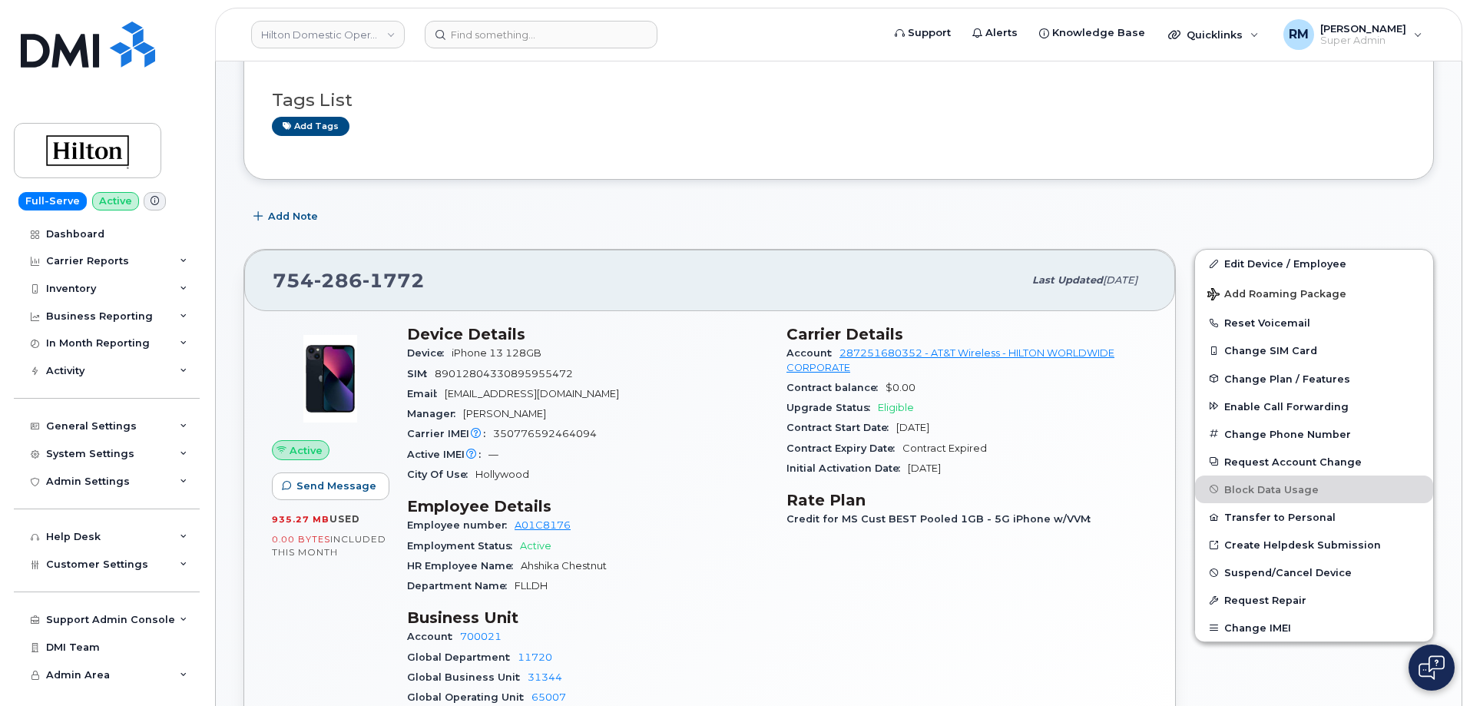
scroll to position [154, 0]
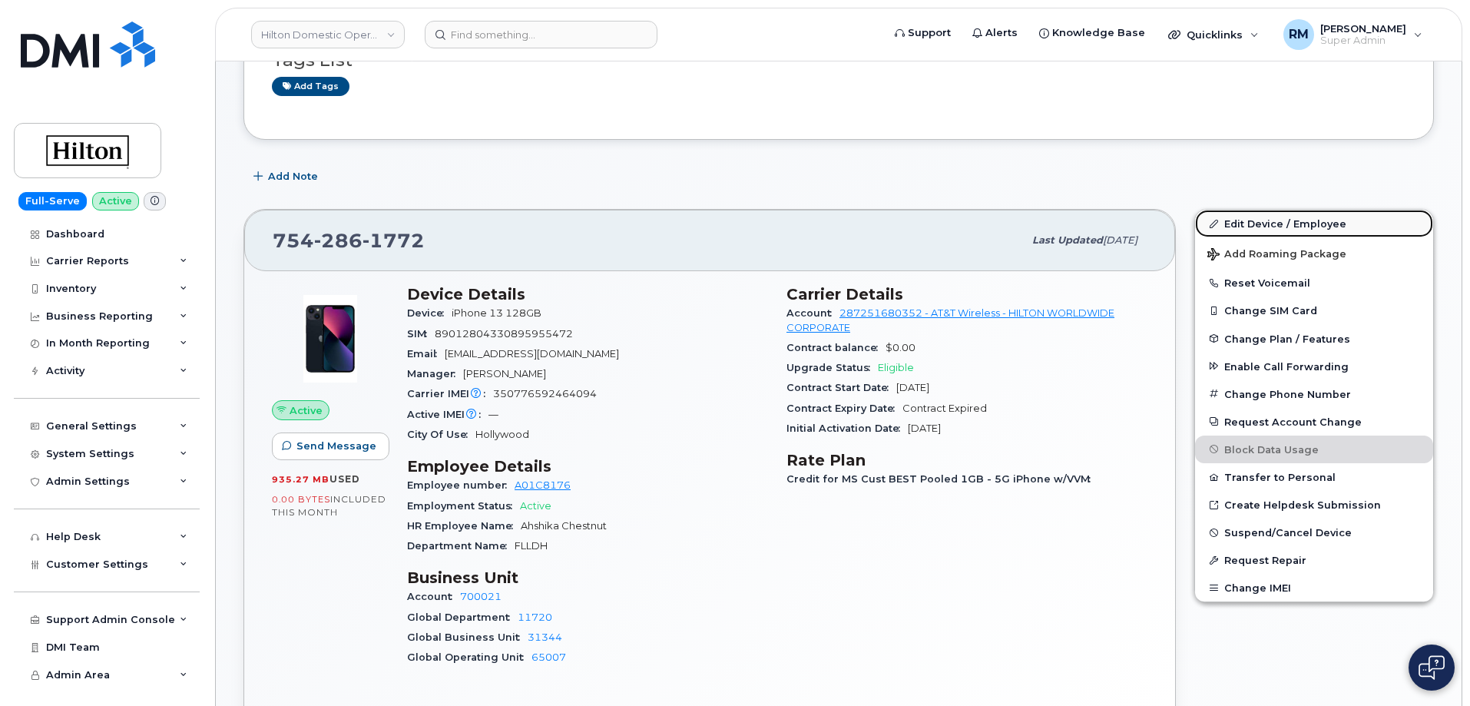
click at [1268, 222] on link "Edit Device / Employee" at bounding box center [1314, 224] width 238 height 28
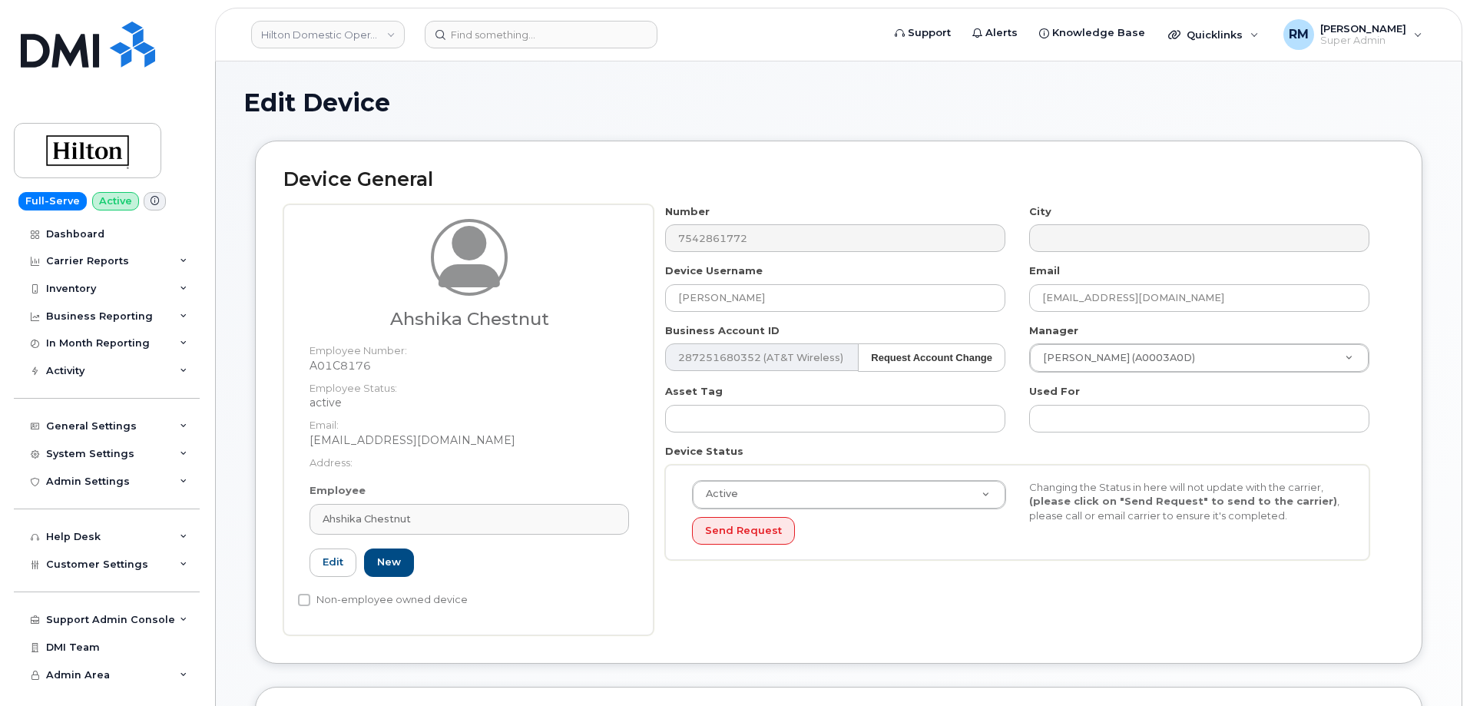
select select "34080331"
drag, startPoint x: 550, startPoint y: 317, endPoint x: 334, endPoint y: 316, distance: 215.8
click at [334, 316] on h3 "Ahshika Chestnut" at bounding box center [468, 318] width 319 height 19
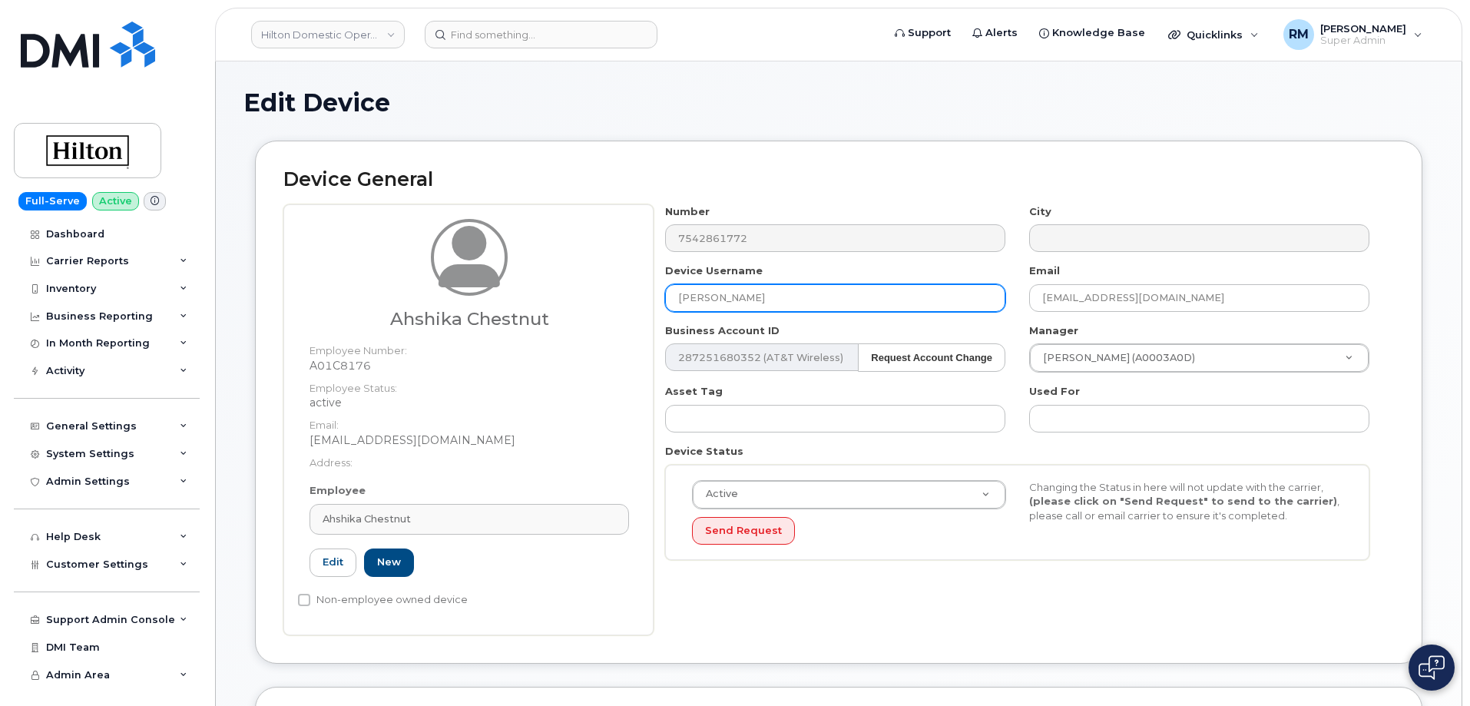
drag, startPoint x: 834, startPoint y: 296, endPoint x: 486, endPoint y: 306, distance: 347.9
click at [464, 303] on div "Ahshika Chestnut Employee Number: A01C8176 Employee Status: active Email: Ahshi…" at bounding box center [838, 419] width 1110 height 431
paste input "hshika Chestnut"
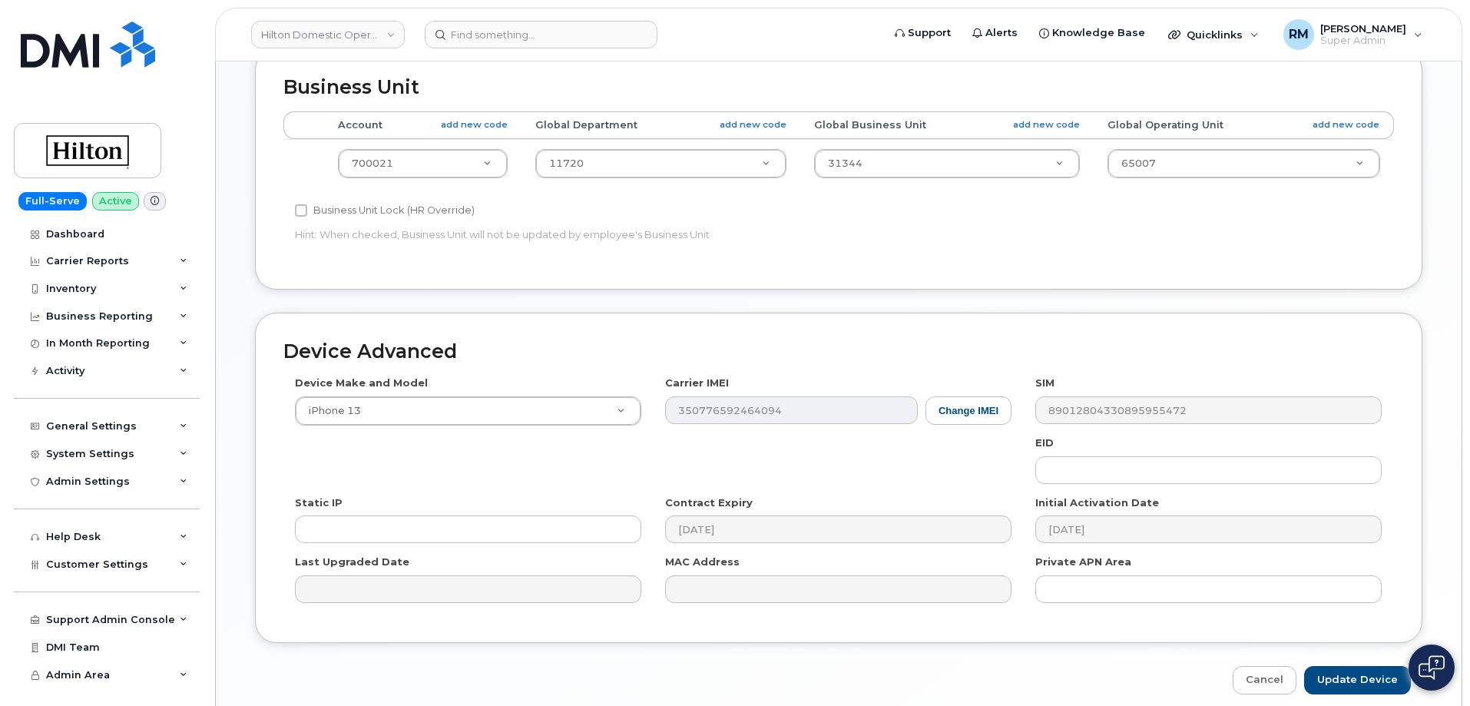
scroll to position [703, 0]
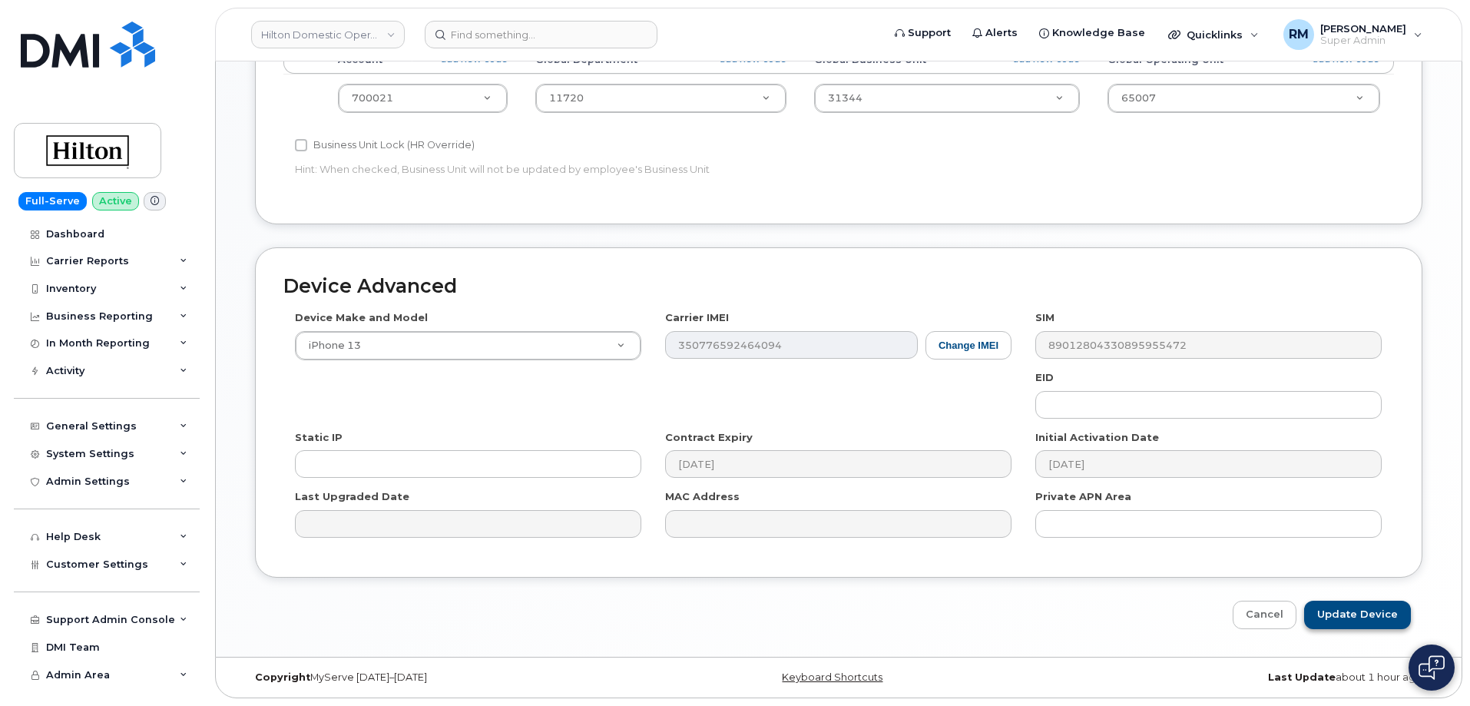
type input "Ahshika Chestnut"
drag, startPoint x: 1352, startPoint y: 607, endPoint x: 486, endPoint y: 75, distance: 1016.5
click at [1351, 607] on input "Update Device" at bounding box center [1357, 614] width 107 height 28
type input "Saving..."
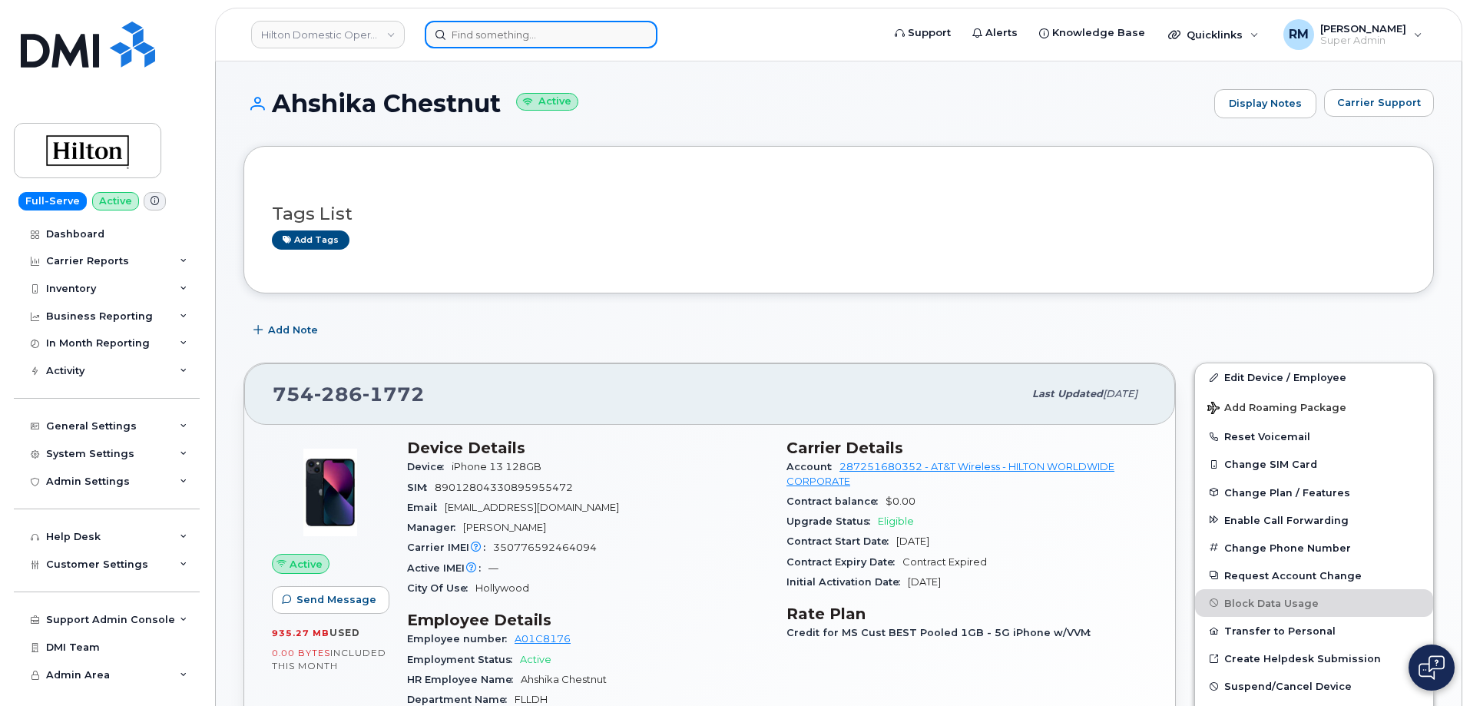
click at [504, 35] on input at bounding box center [541, 35] width 233 height 28
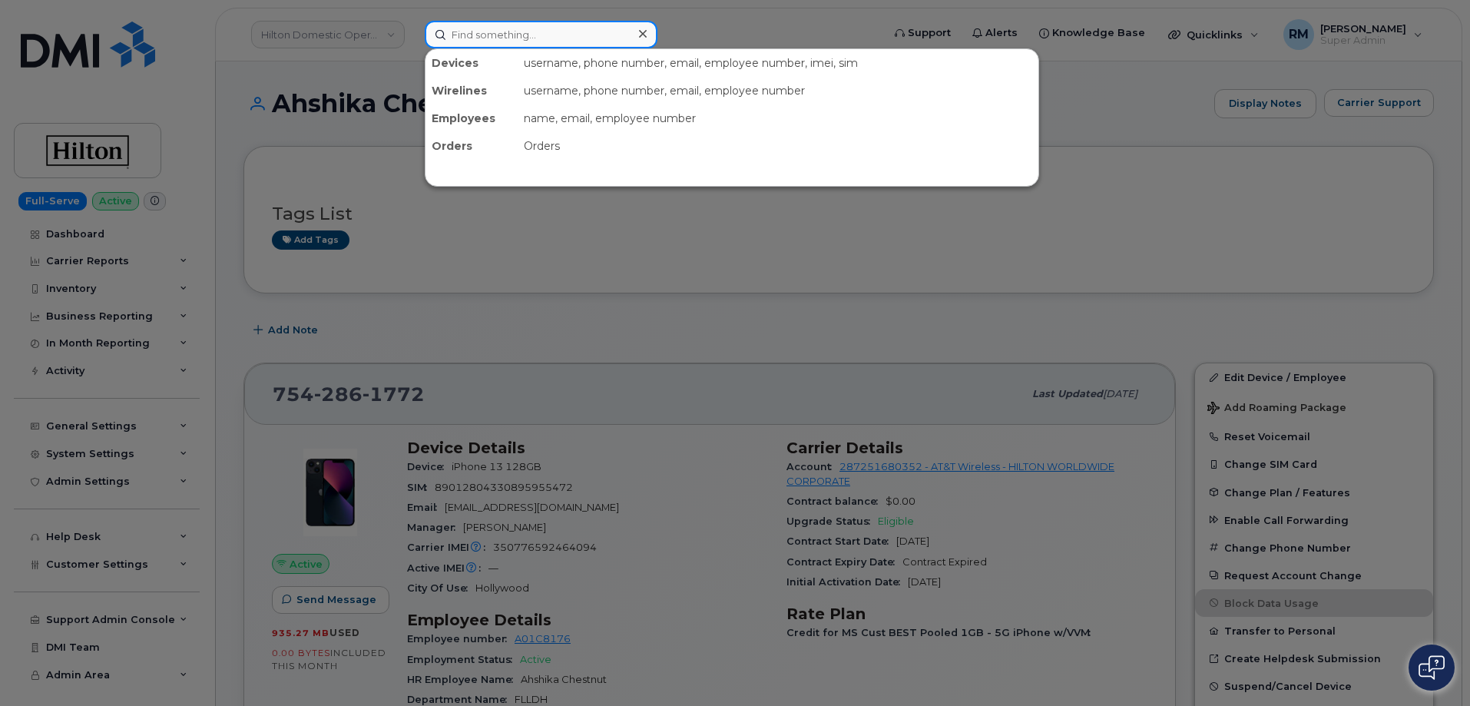
paste input "954-329-5957"
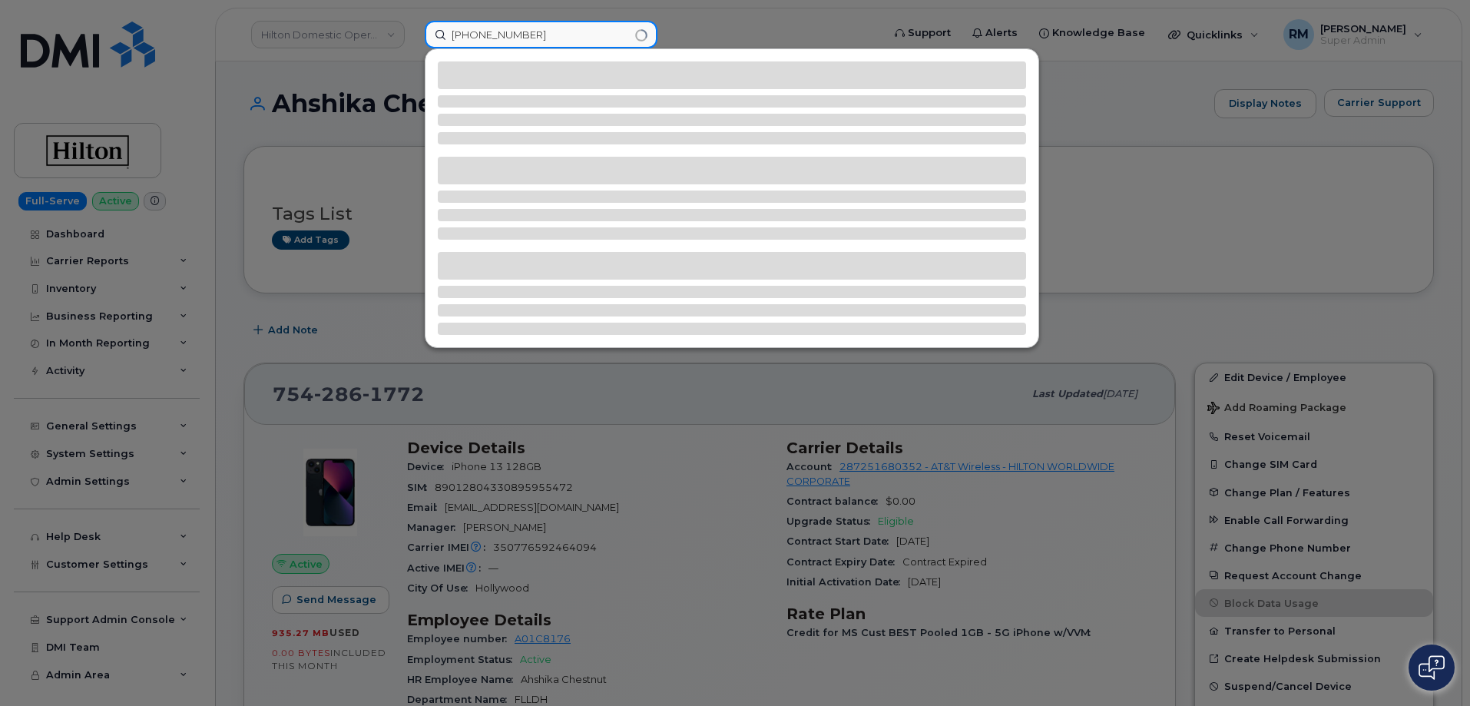
type input "954-329-5957"
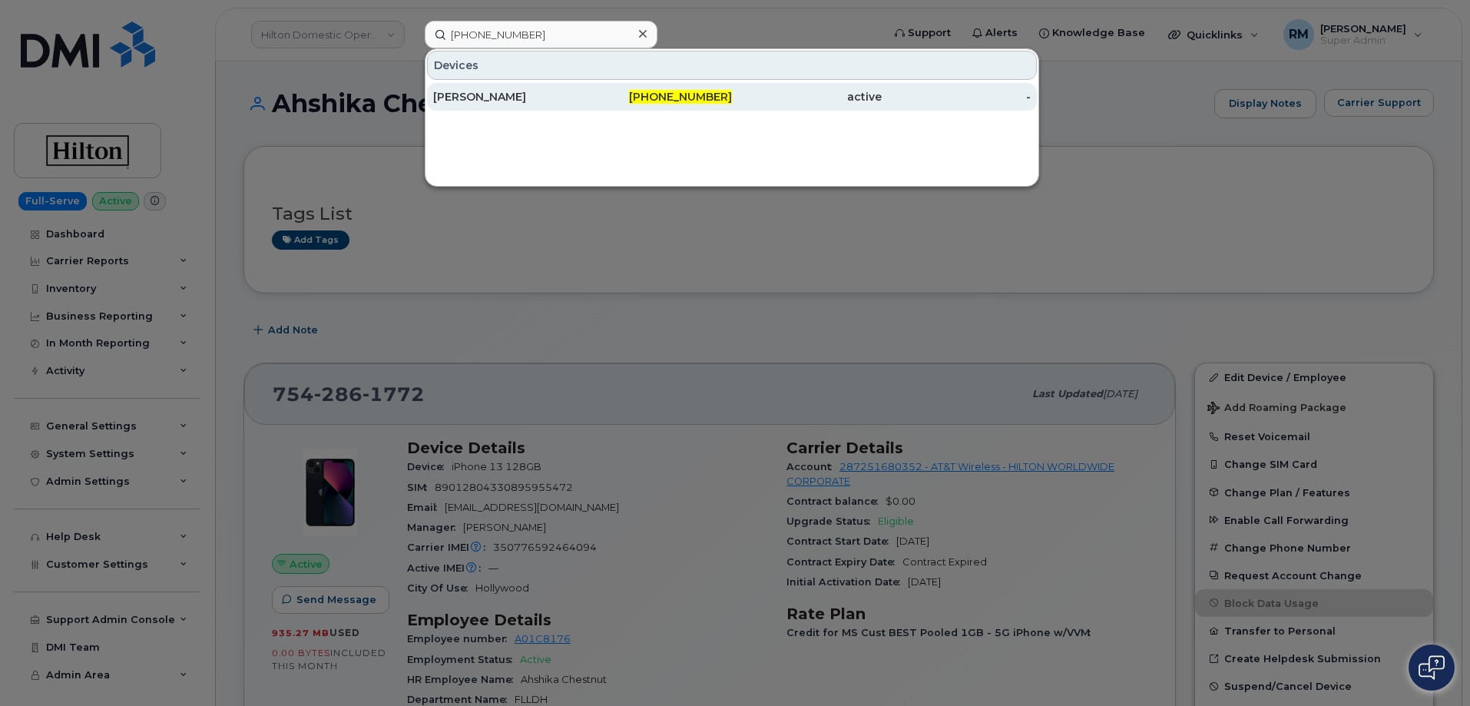
click at [485, 94] on div "[PERSON_NAME]" at bounding box center [508, 96] width 150 height 15
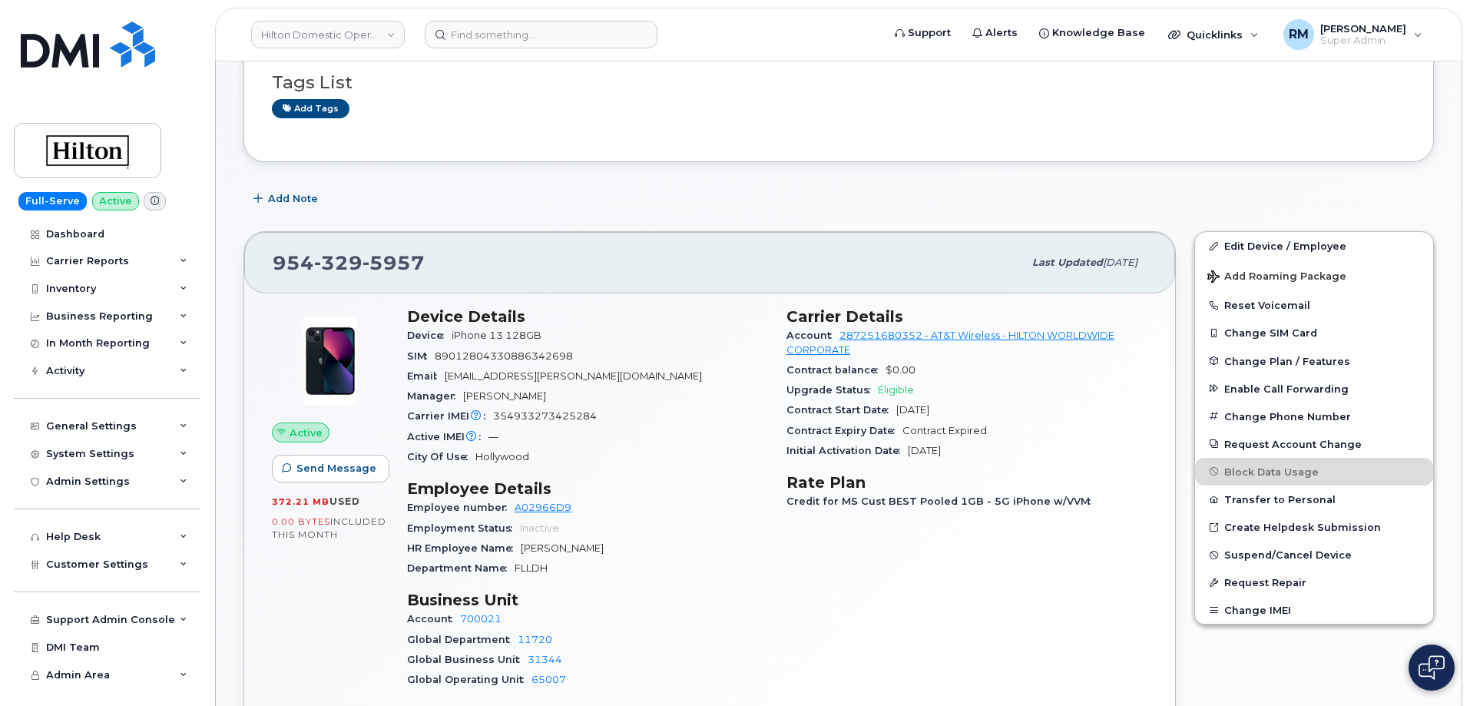
scroll to position [154, 0]
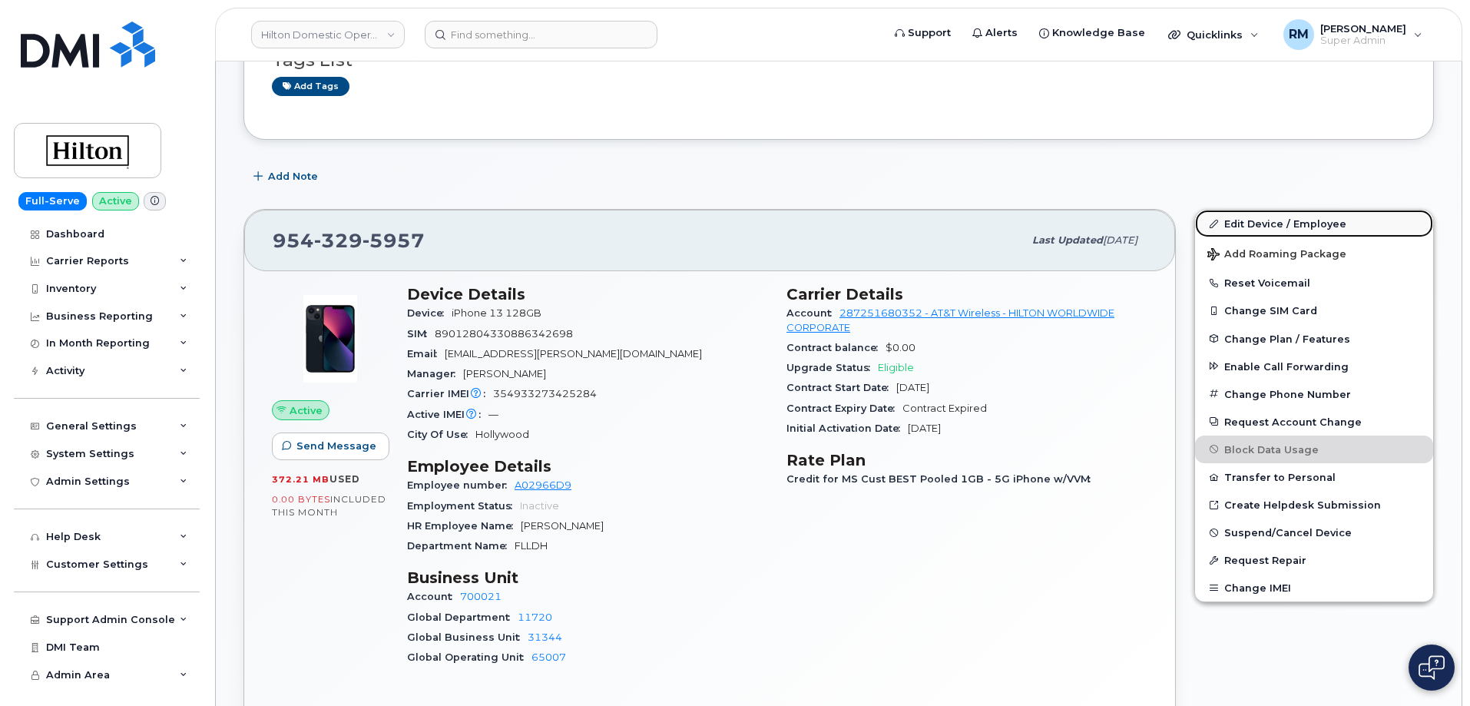
click at [1266, 223] on link "Edit Device / Employee" at bounding box center [1314, 224] width 238 height 28
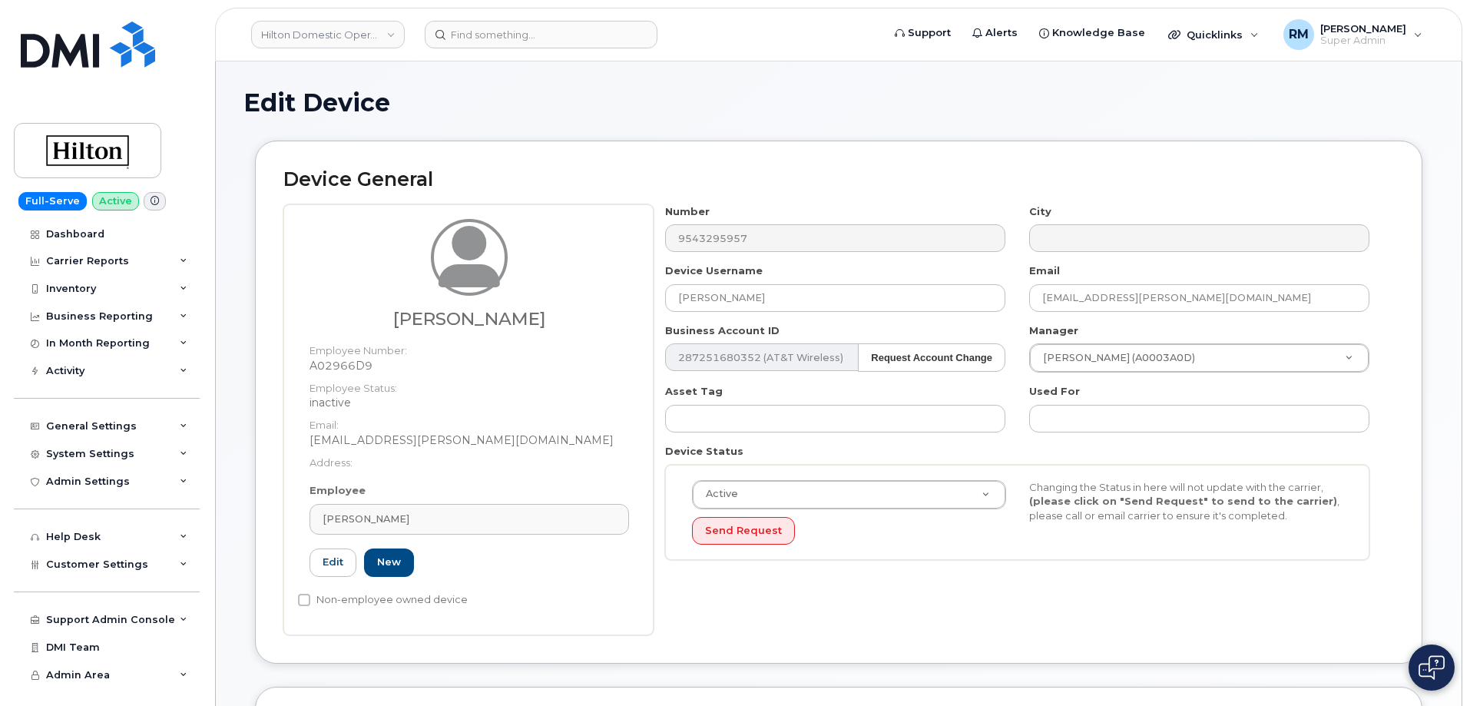
select select "34080331"
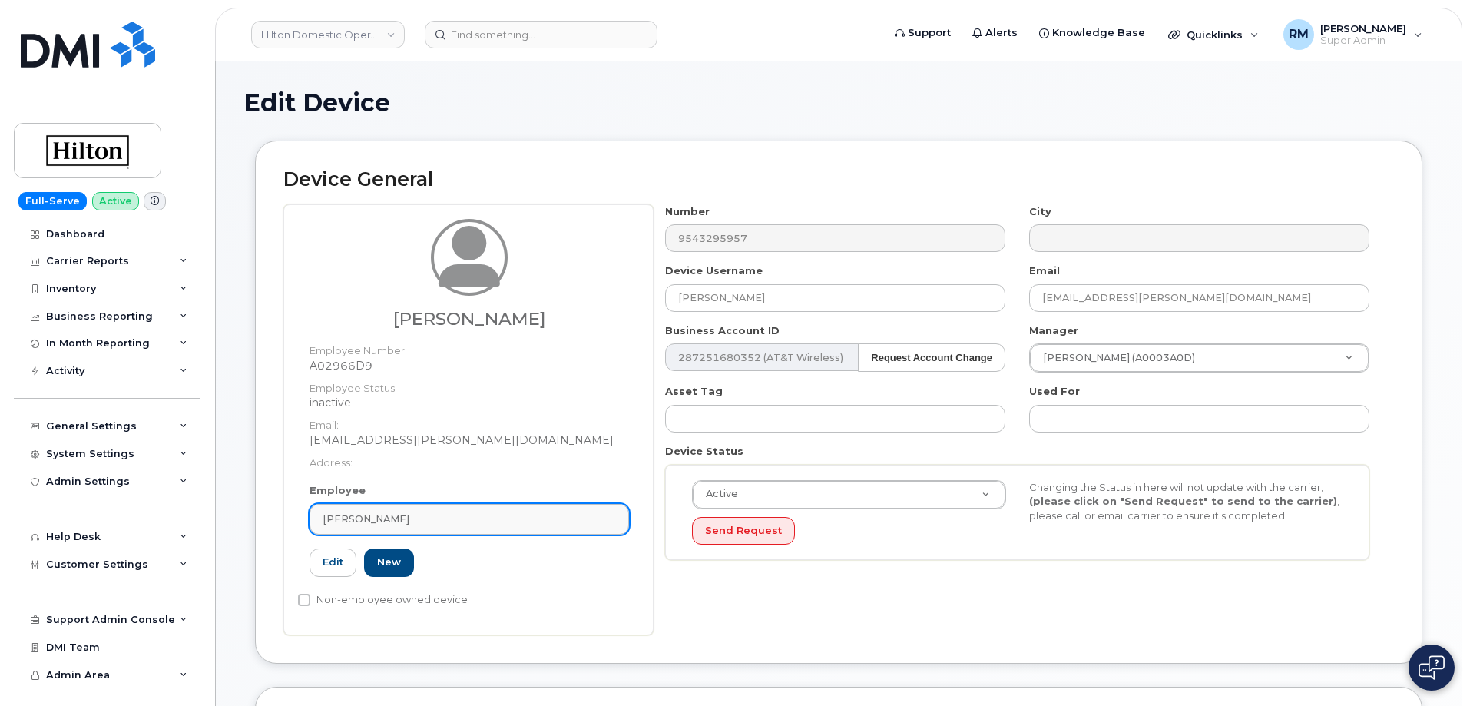
click at [368, 518] on span "[PERSON_NAME]" at bounding box center [365, 518] width 87 height 15
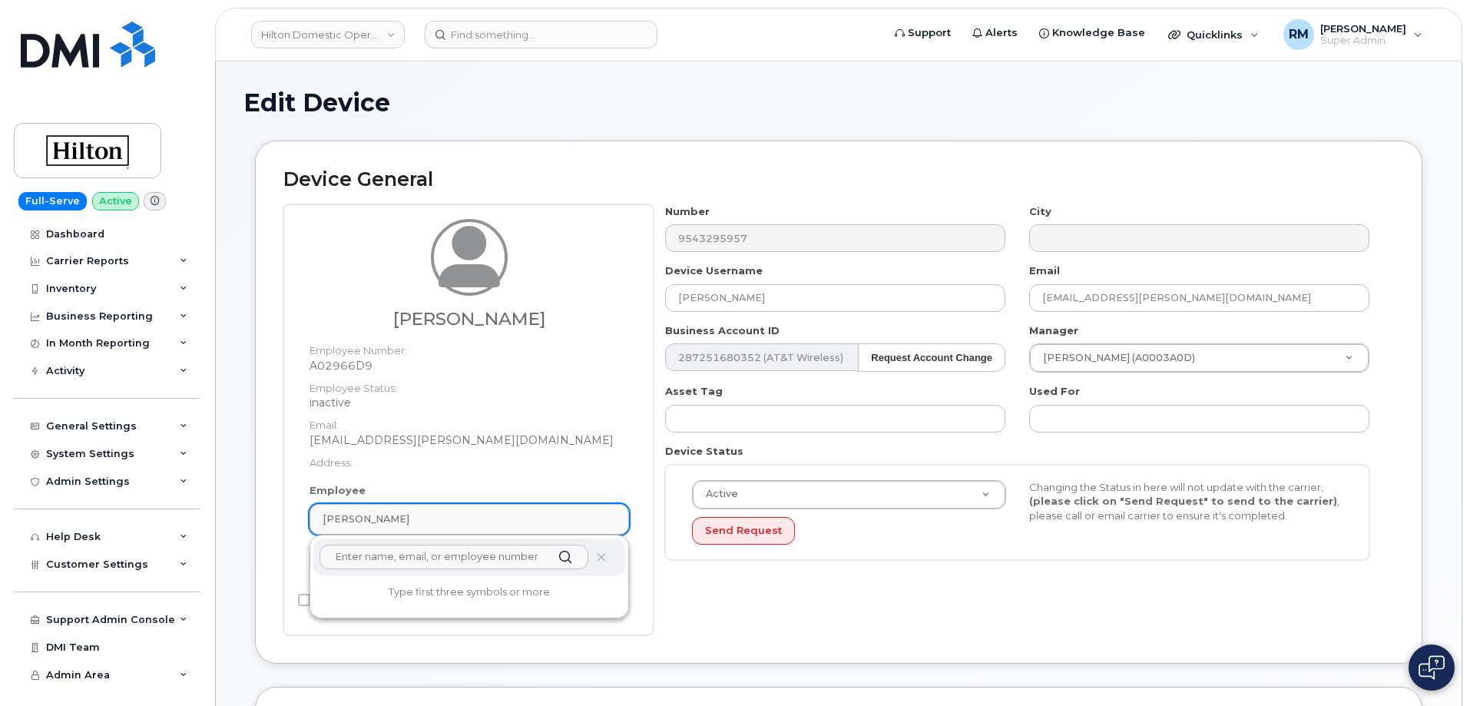
paste input "[PERSON_NAME]"
click at [412, 556] on input "Angelo Rifici" at bounding box center [453, 556] width 269 height 25
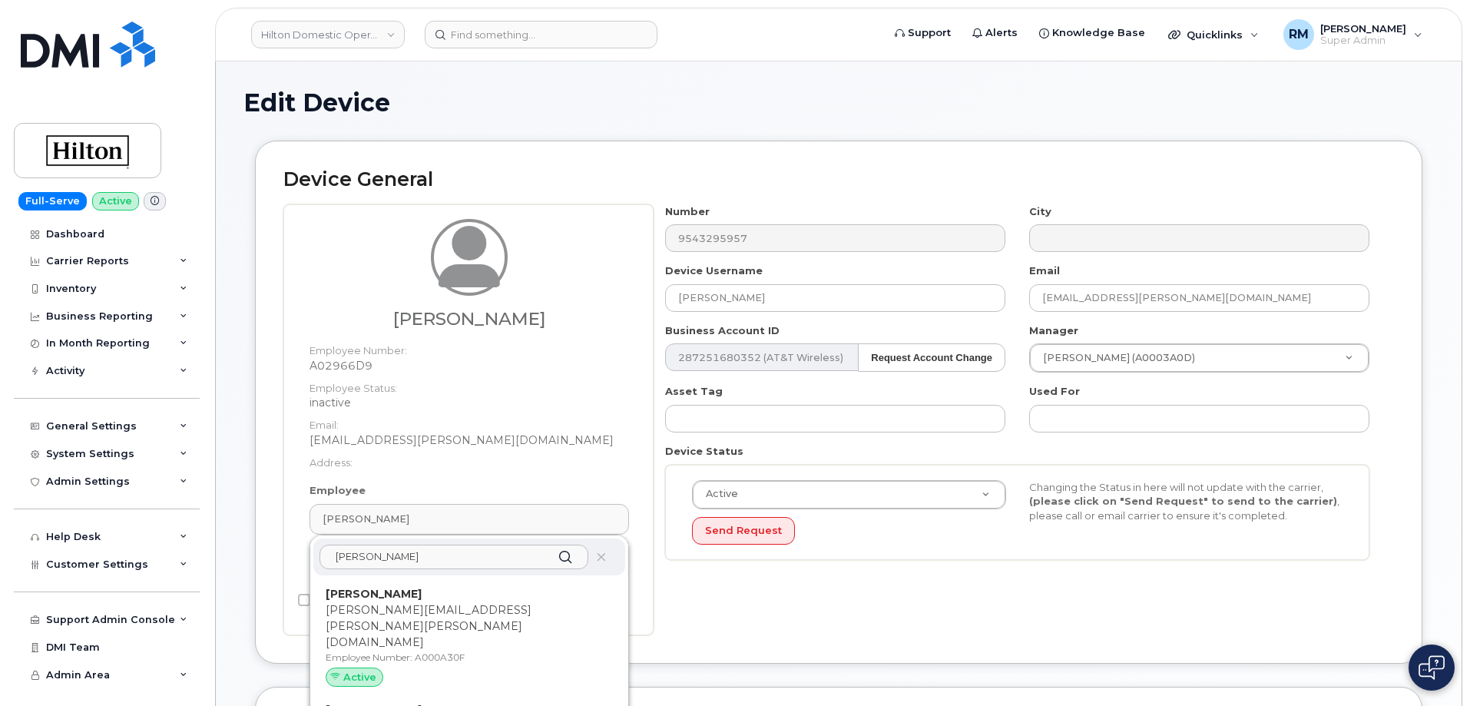
type input "Angelo"
click at [649, 124] on div "Edit Device" at bounding box center [838, 114] width 1190 height 51
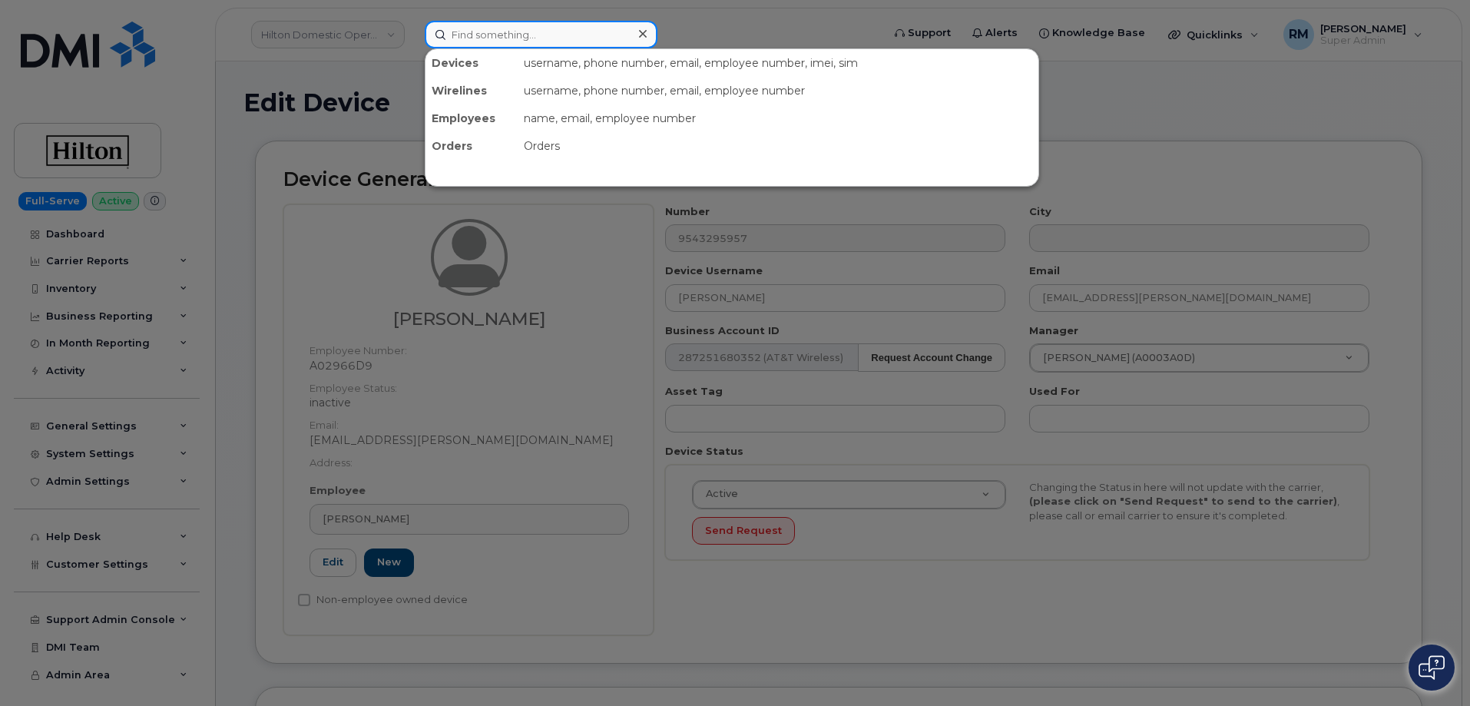
click at [502, 38] on input at bounding box center [541, 35] width 233 height 28
paste input "808-464-2169"
type input "808-464-2169"
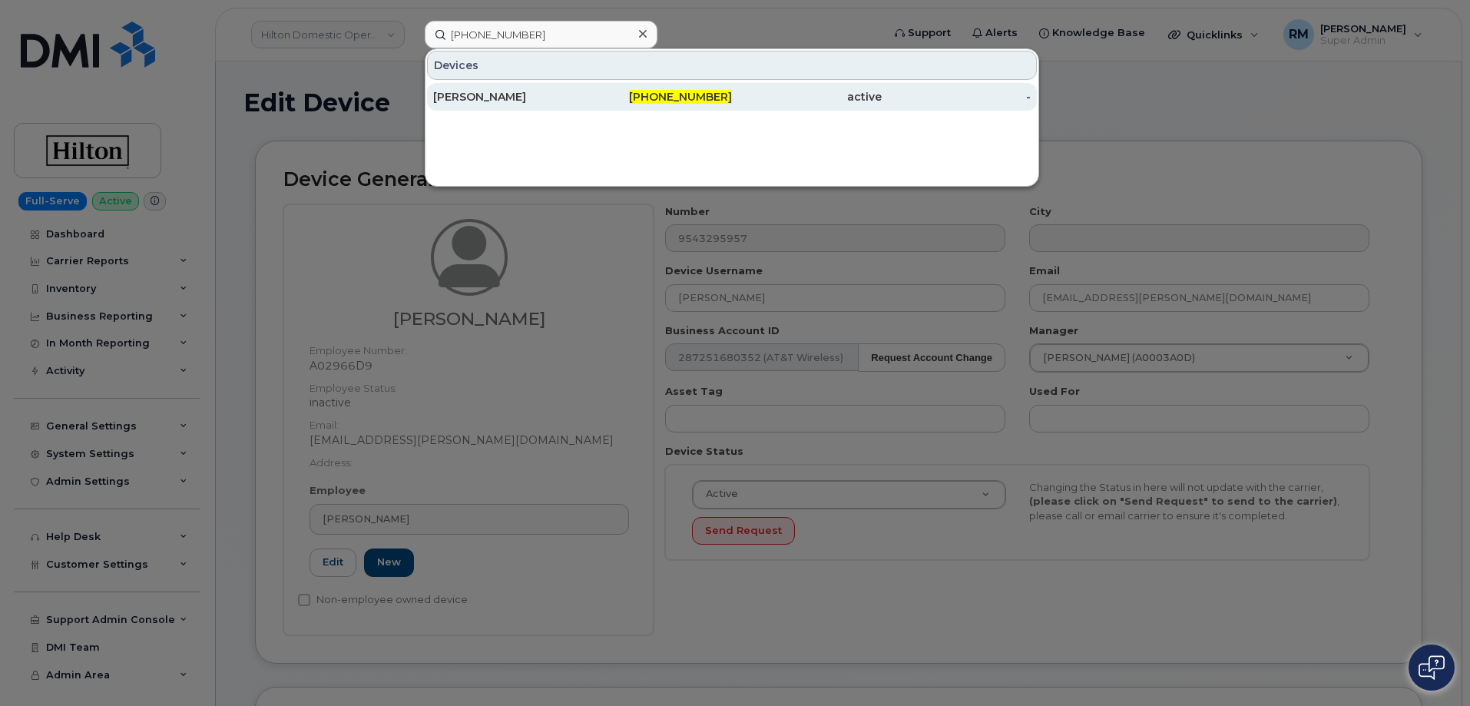
click at [524, 98] on div "[PERSON_NAME]" at bounding box center [508, 96] width 150 height 15
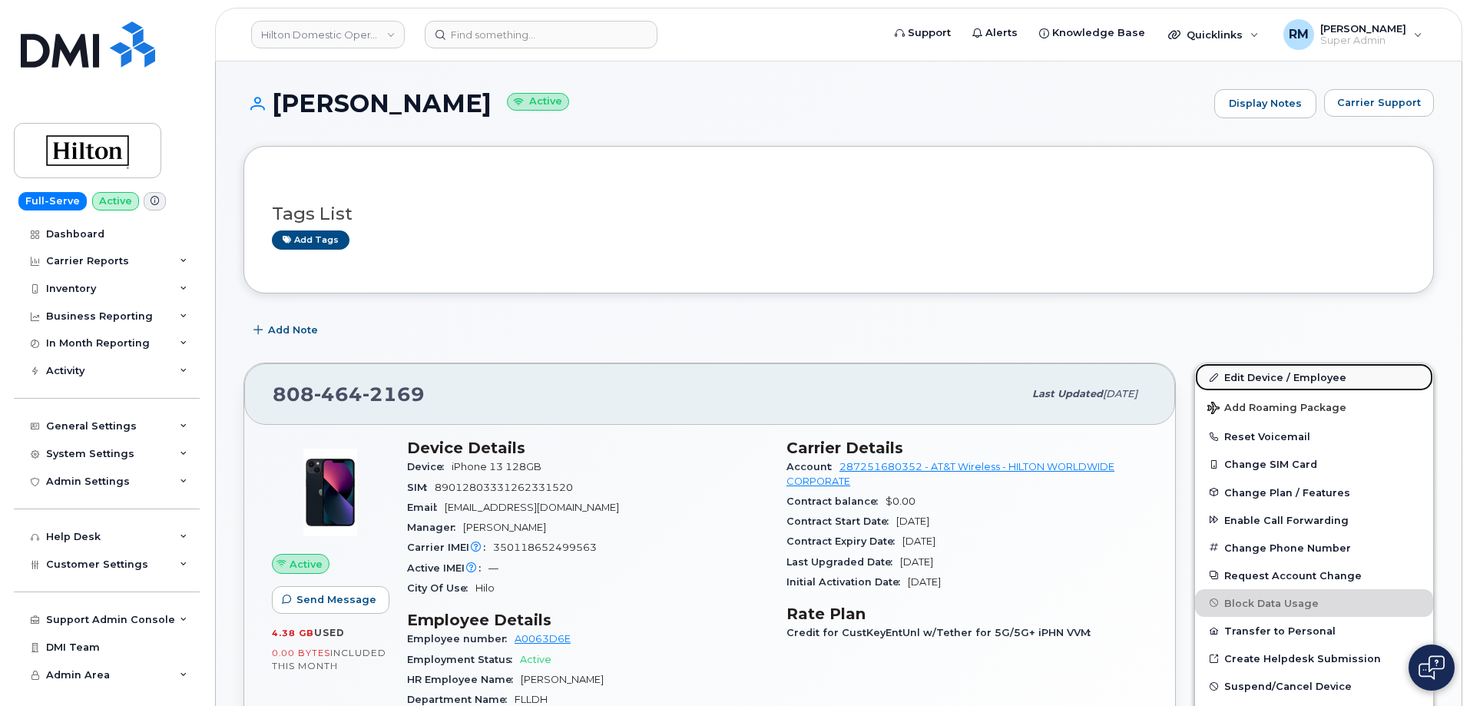
click at [1268, 375] on link "Edit Device / Employee" at bounding box center [1314, 377] width 238 height 28
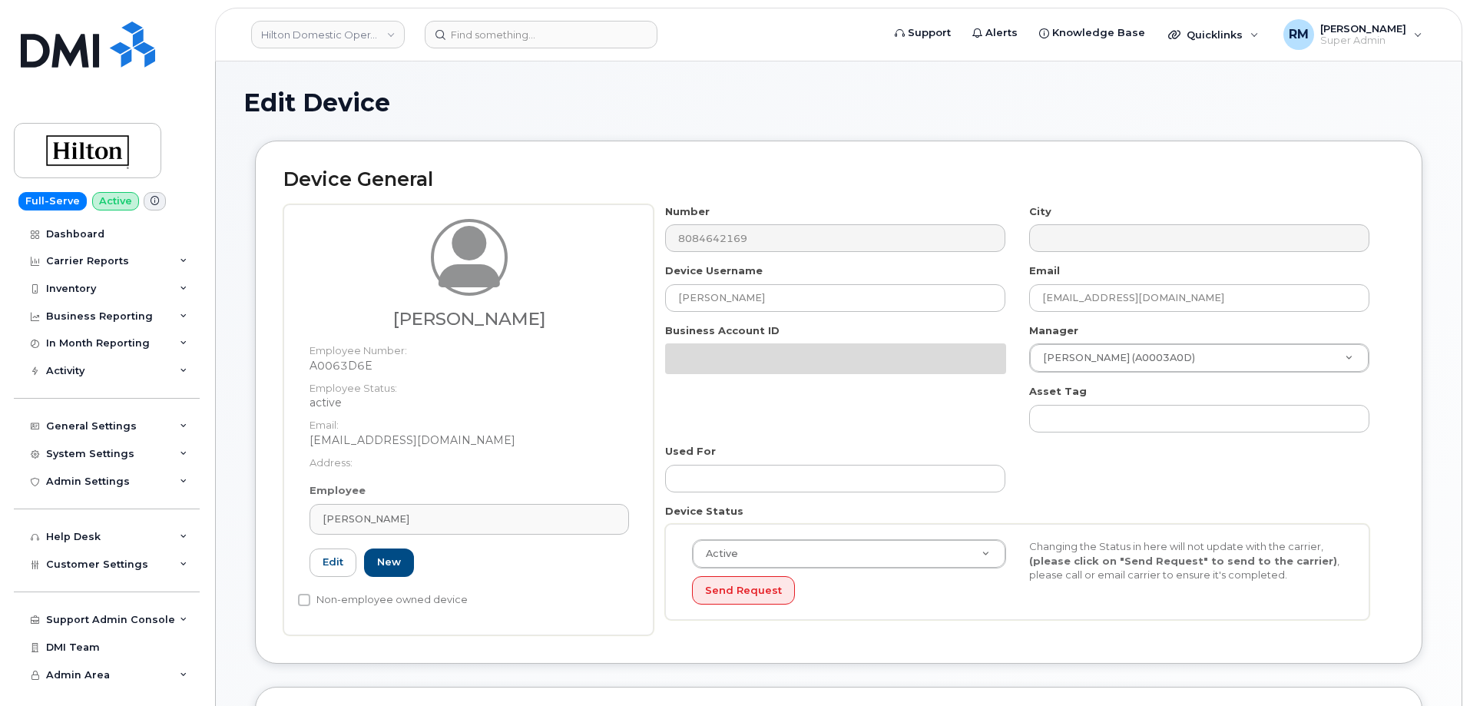
select select "34080331"
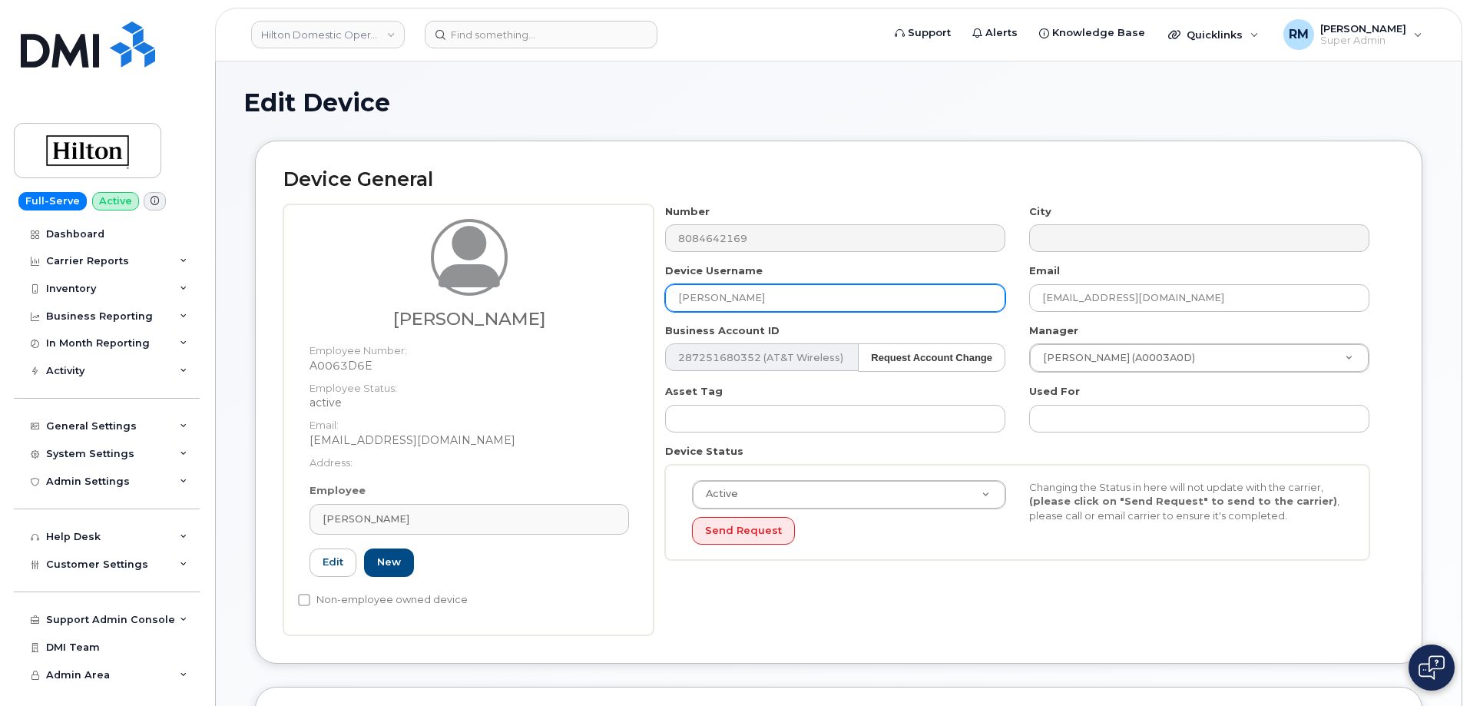
drag, startPoint x: 461, startPoint y: 309, endPoint x: 451, endPoint y: 310, distance: 10.8
click at [459, 310] on div "Arthur Derla Employee Number: A0063D6E Employee Status: active Email: Art.Derla…" at bounding box center [838, 419] width 1110 height 431
paste input "Art Derla"
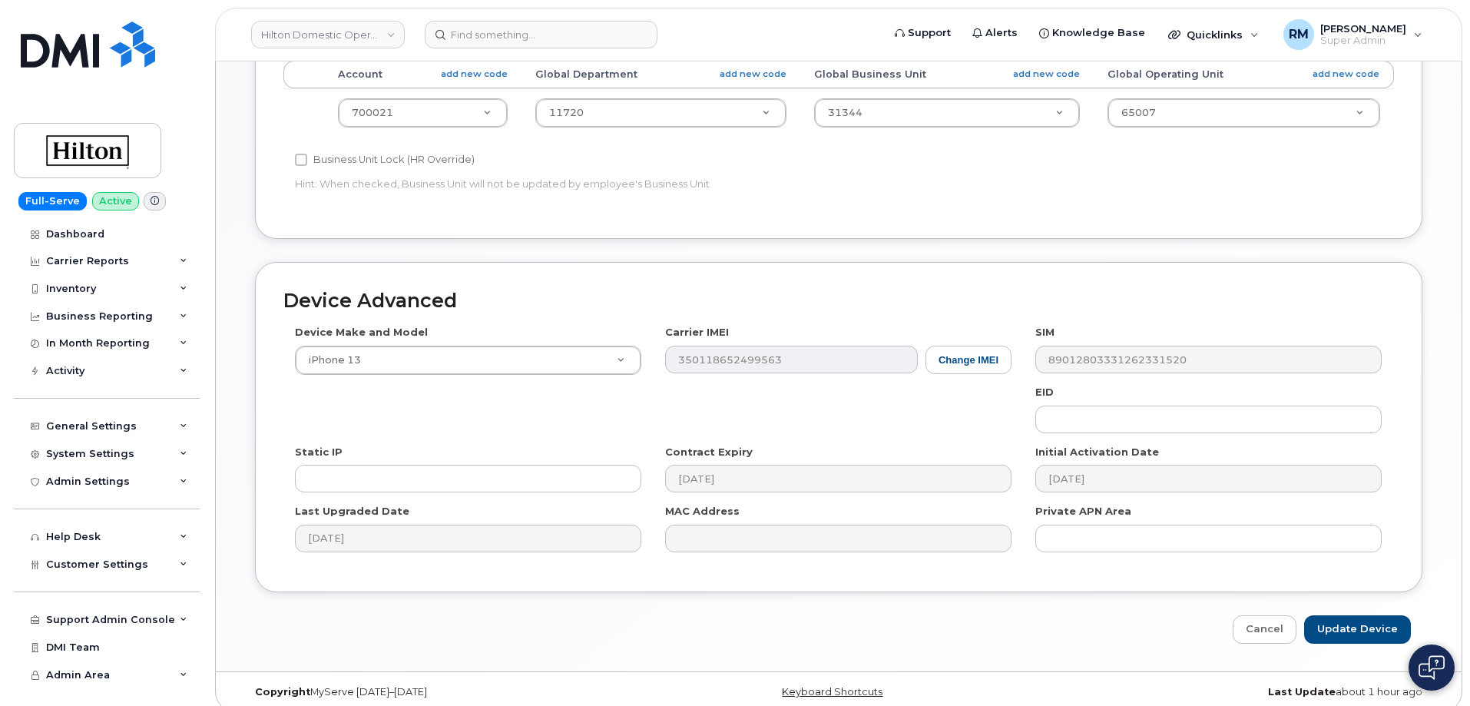
scroll to position [703, 0]
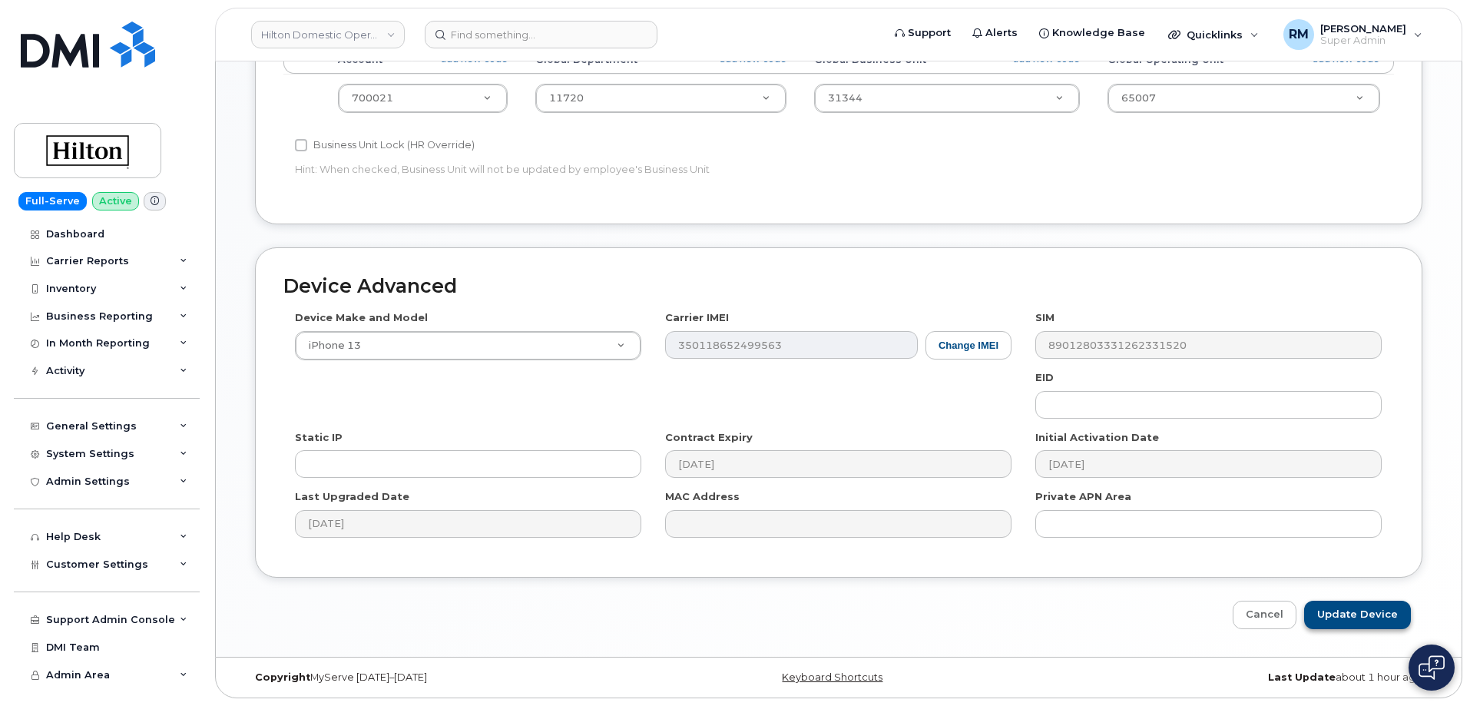
type input "Art Derla"
click at [1346, 611] on input "Update Device" at bounding box center [1357, 614] width 107 height 28
type input "Saving..."
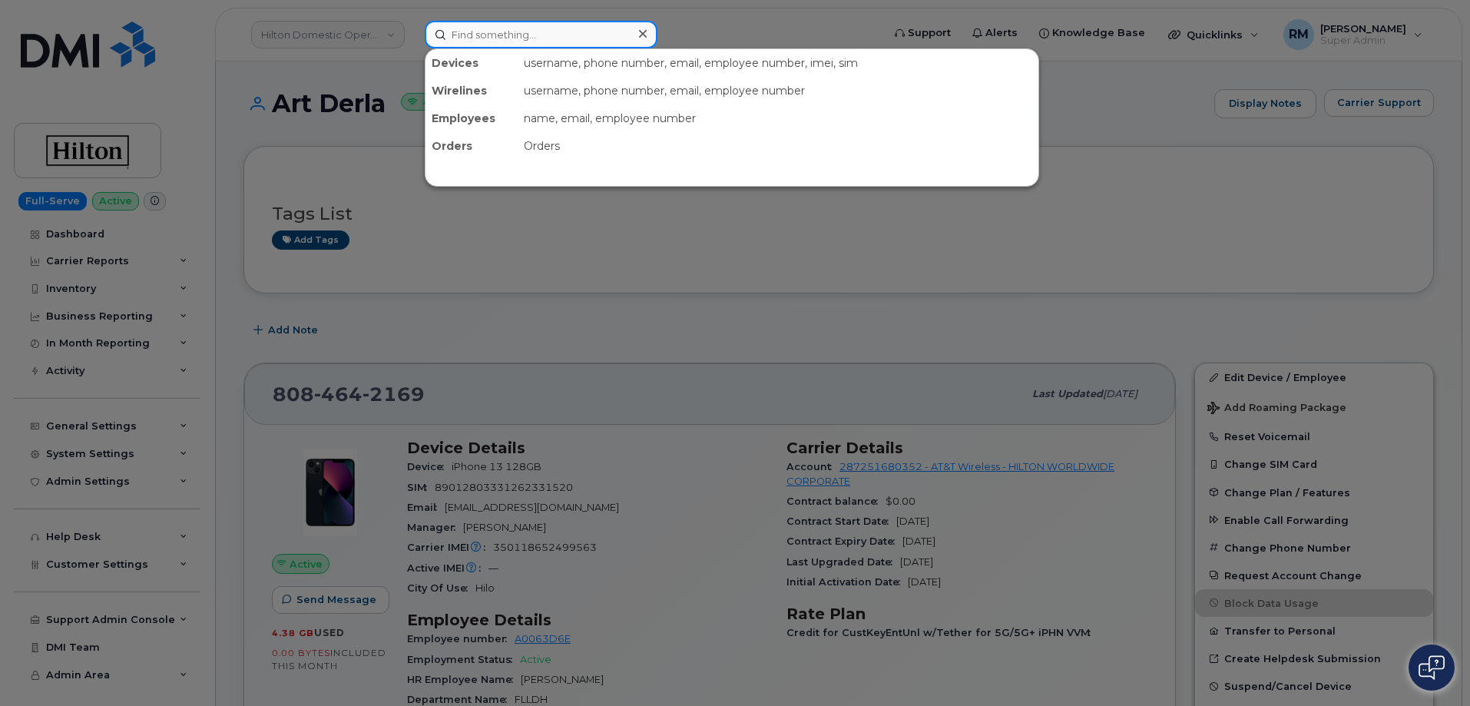
click at [504, 41] on input at bounding box center [541, 35] width 233 height 28
paste input "754-295-9076"
type input "754-295-9076"
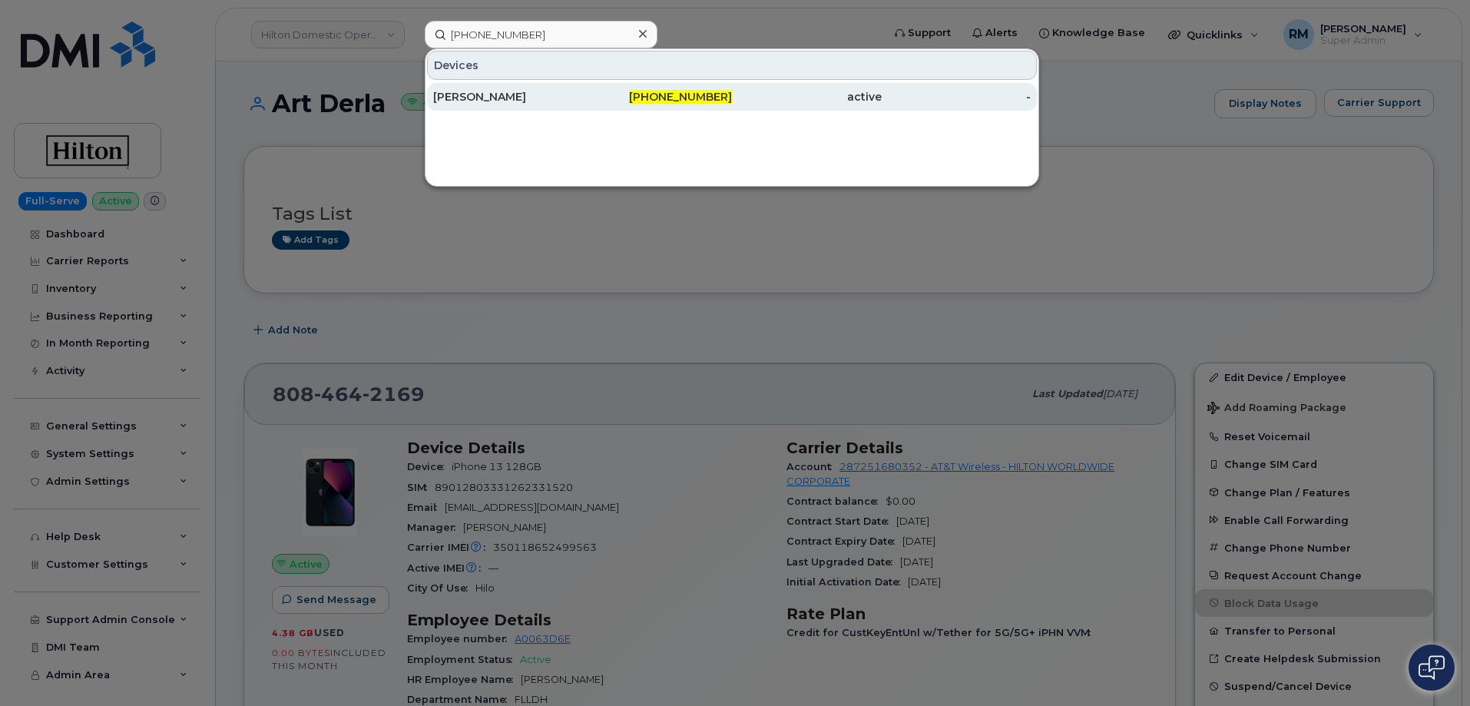
click at [512, 95] on div "MOLLY FUTRELL" at bounding box center [508, 96] width 150 height 15
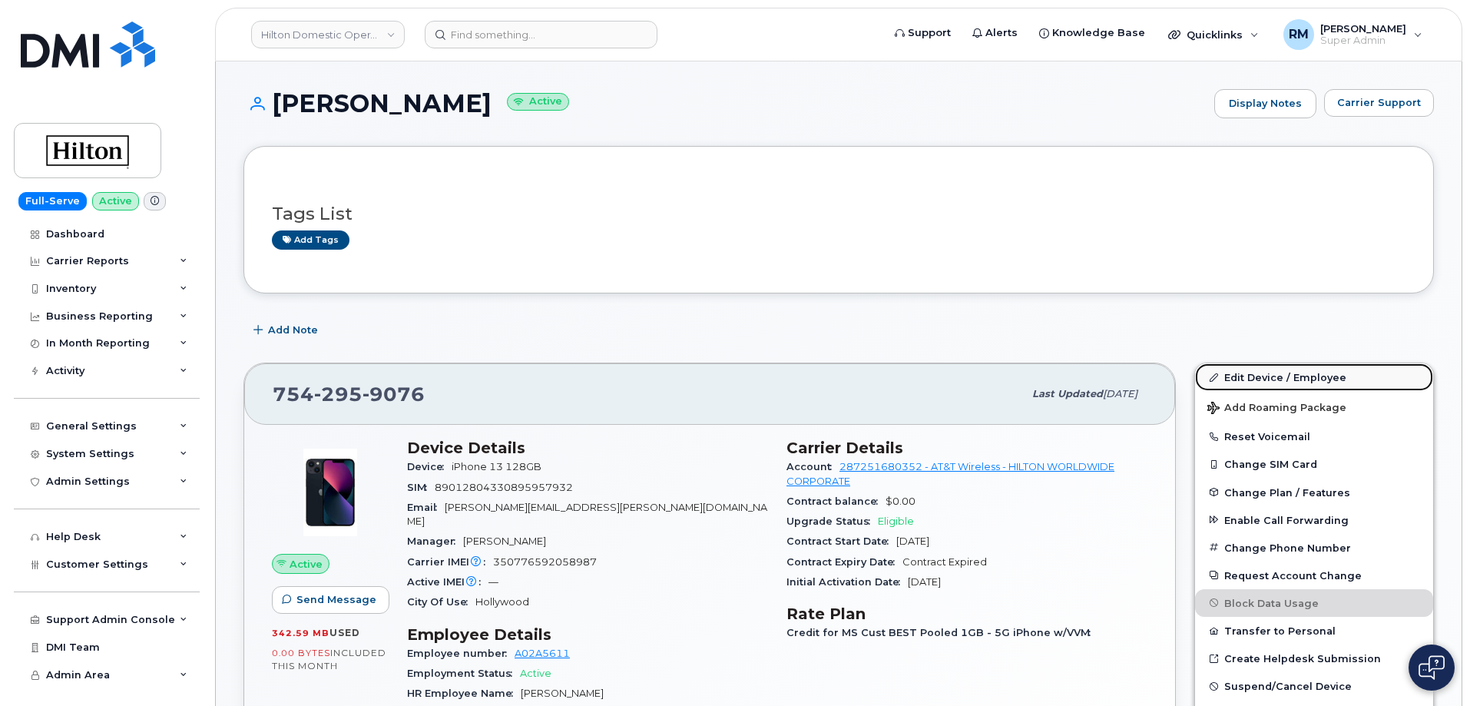
click at [1248, 377] on link "Edit Device / Employee" at bounding box center [1314, 377] width 238 height 28
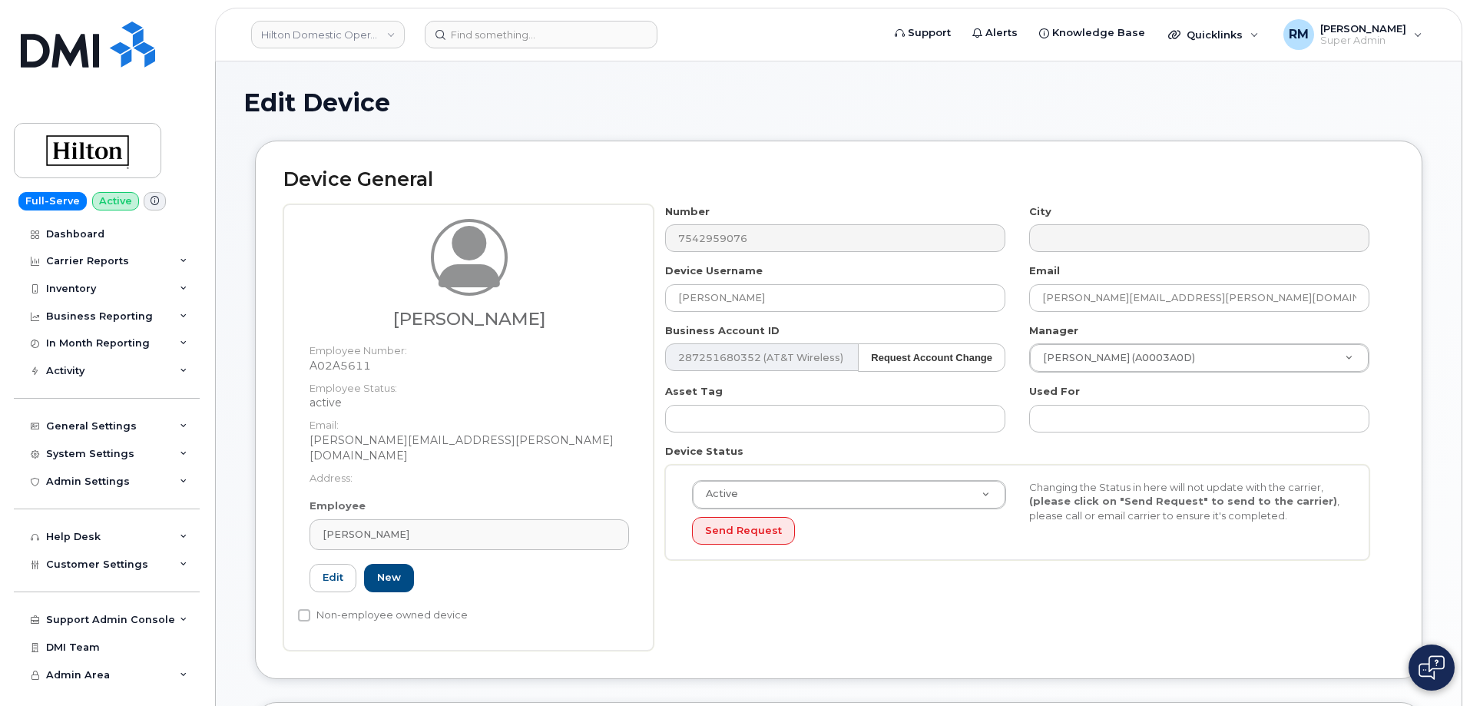
select select "34080331"
drag, startPoint x: 653, startPoint y: 303, endPoint x: 547, endPoint y: 314, distance: 106.5
click at [555, 311] on div "Carlos Moreno Employee Number: A02A5611 Employee Status: active Email: Carlos.M…" at bounding box center [838, 427] width 1110 height 446
paste input "Carlos Moreno"
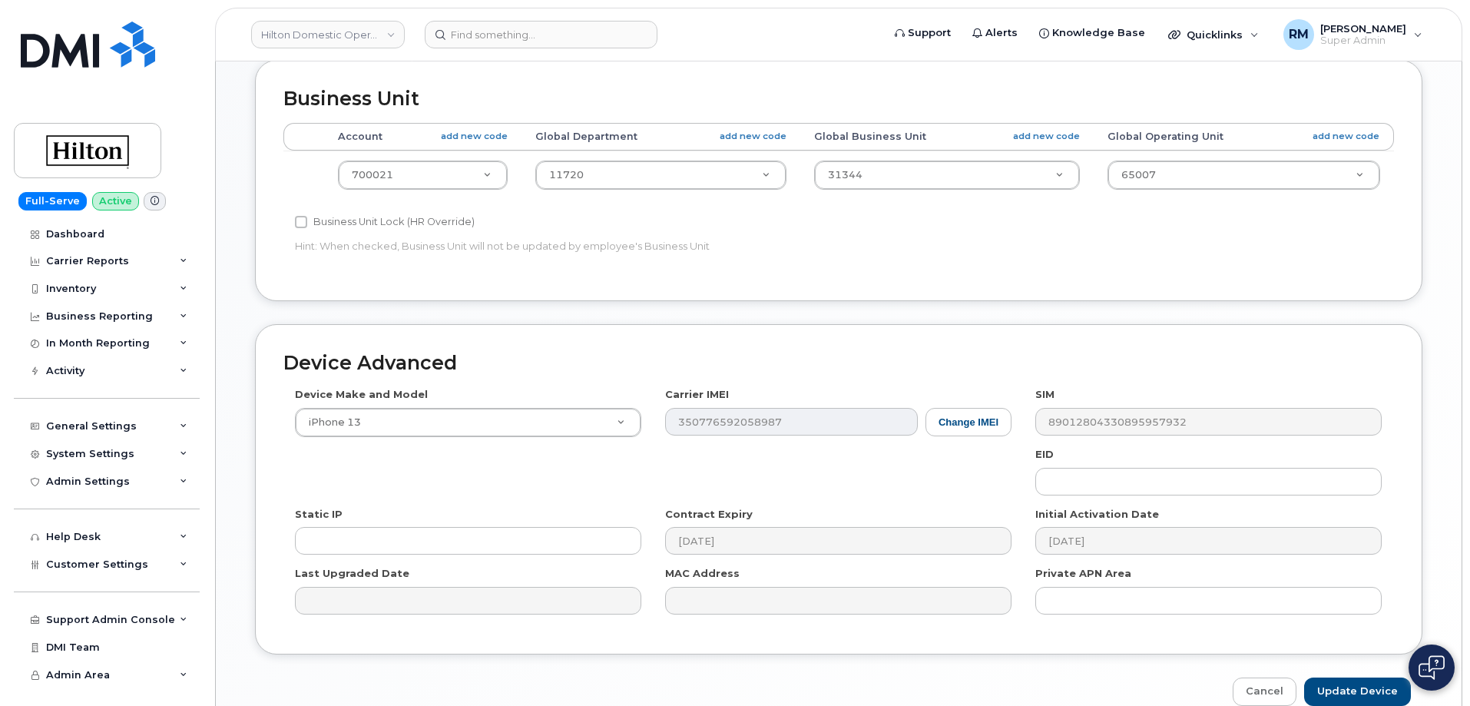
scroll to position [703, 0]
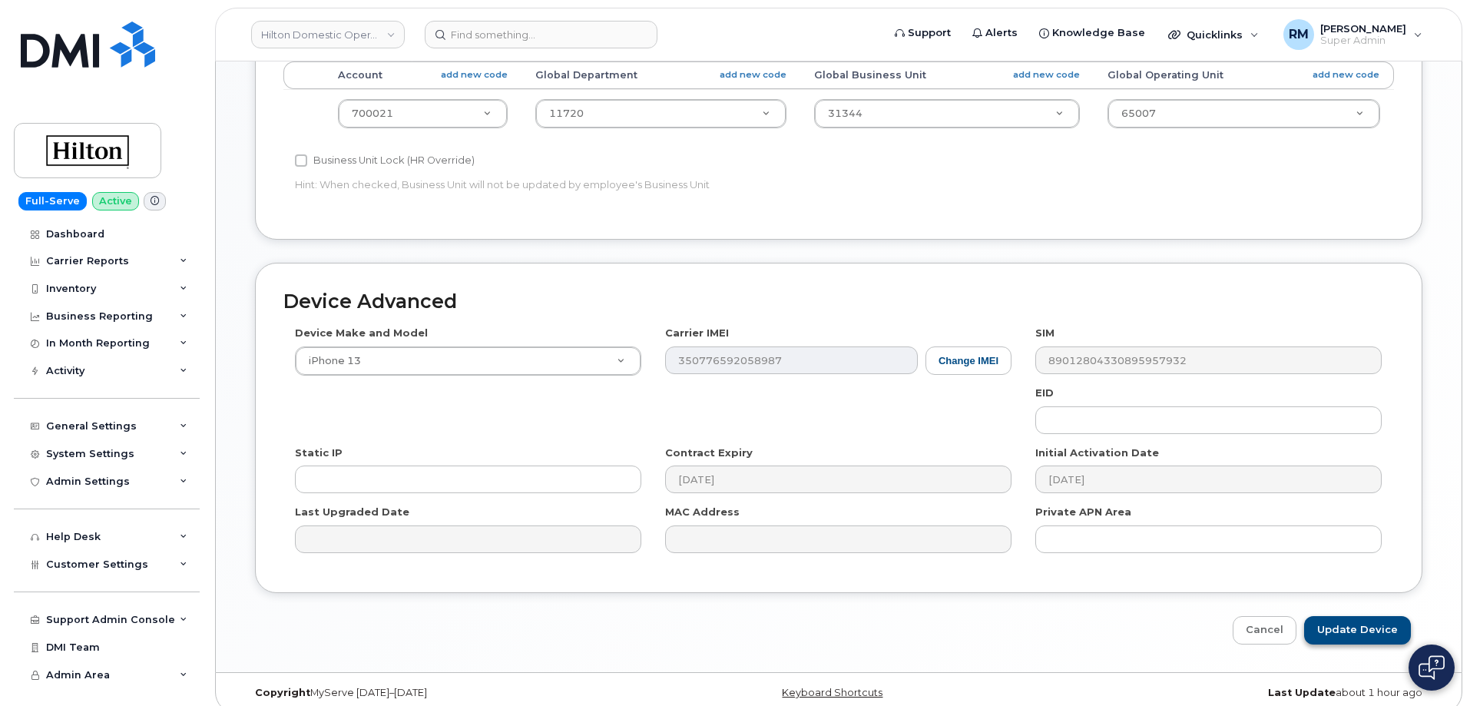
type input "Carlos Moreno"
drag, startPoint x: 1346, startPoint y: 612, endPoint x: 524, endPoint y: 8, distance: 1019.4
click at [1346, 616] on input "Update Device" at bounding box center [1357, 630] width 107 height 28
type input "Saving..."
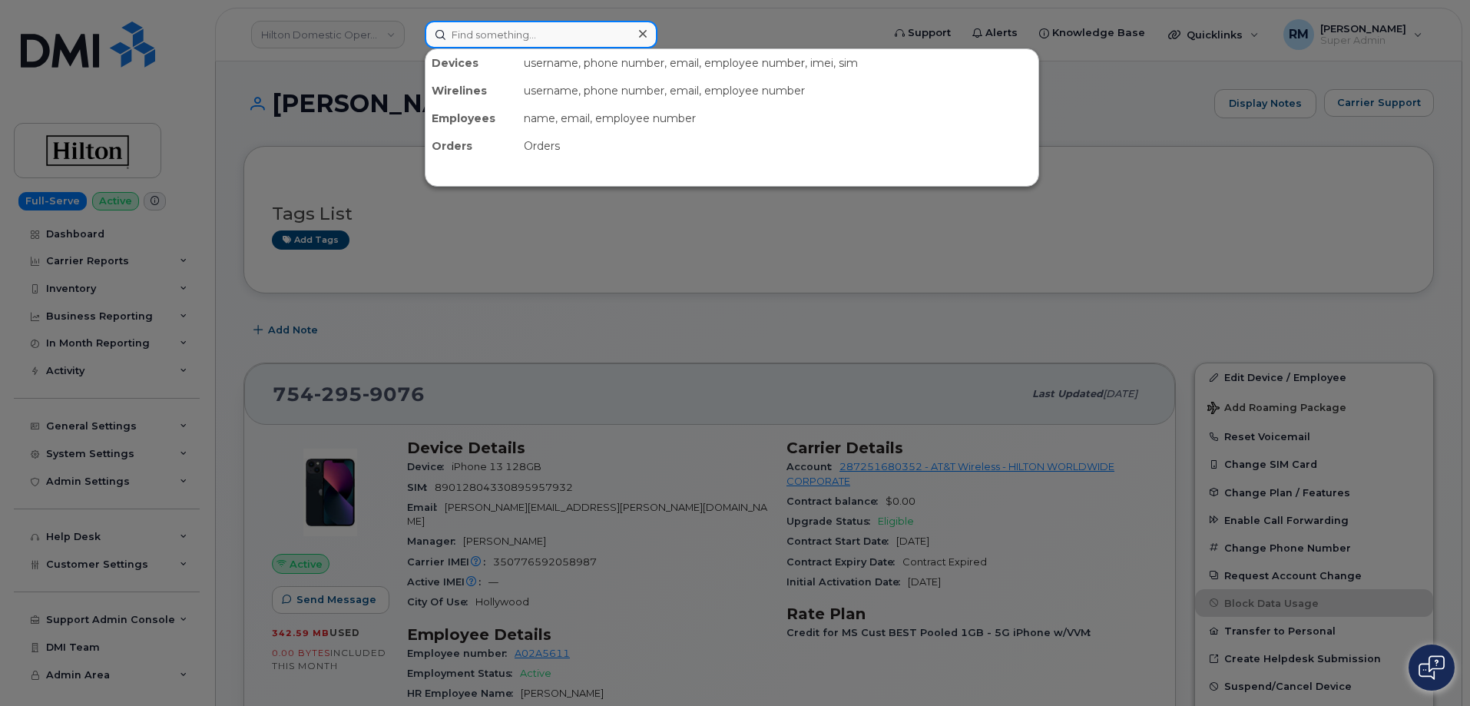
click at [470, 33] on input at bounding box center [541, 35] width 233 height 28
paste input "954-997-8596"
type input "954-997-8596"
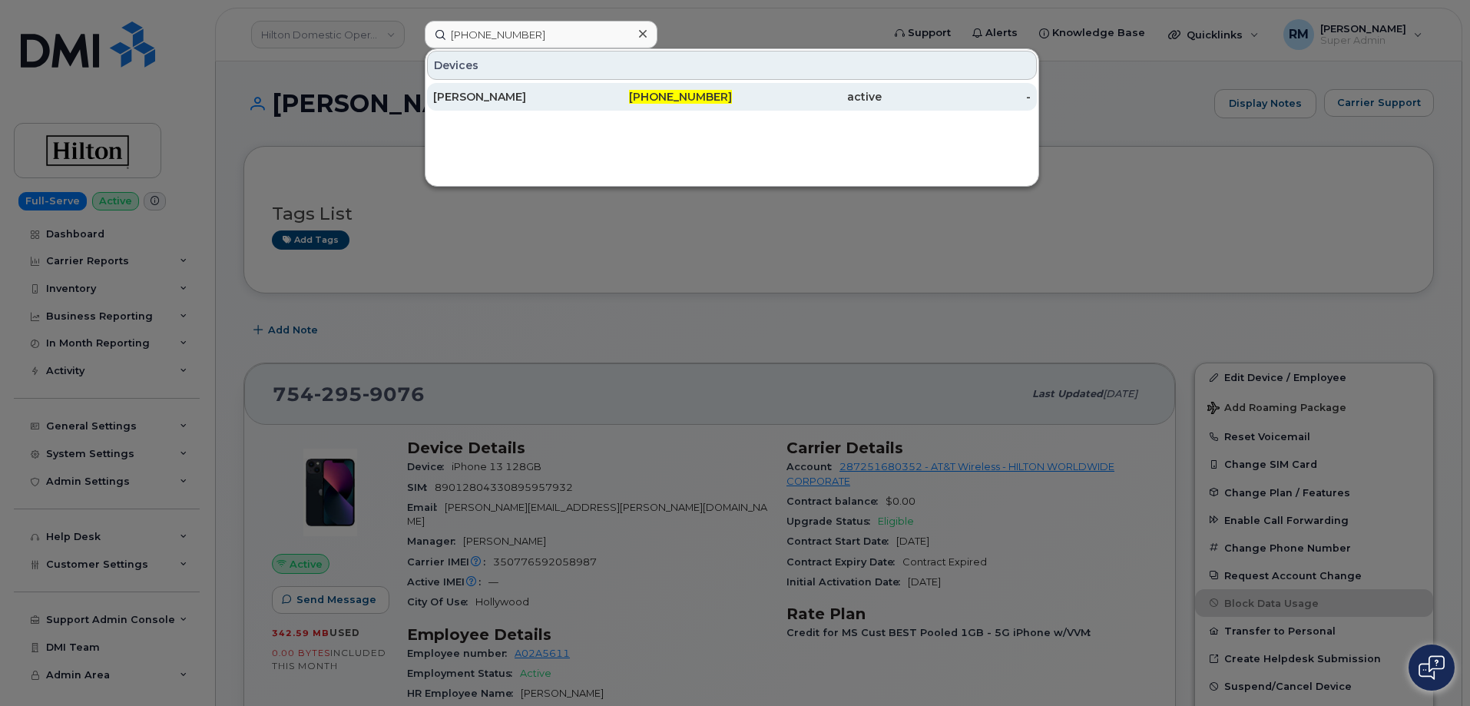
click at [488, 95] on div "[PERSON_NAME]" at bounding box center [508, 96] width 150 height 15
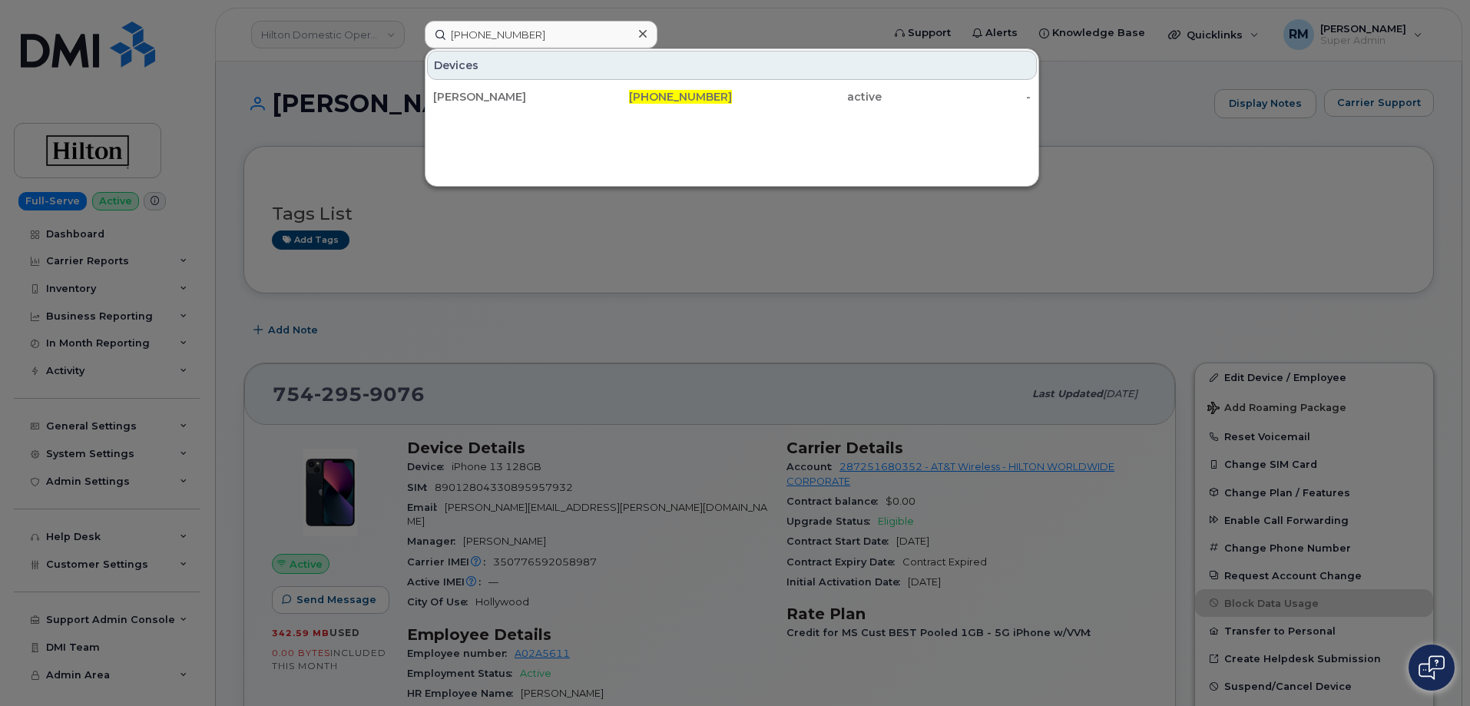
drag, startPoint x: 1373, startPoint y: 129, endPoint x: 1400, endPoint y: 129, distance: 27.6
click at [1388, 129] on div at bounding box center [735, 353] width 1470 height 706
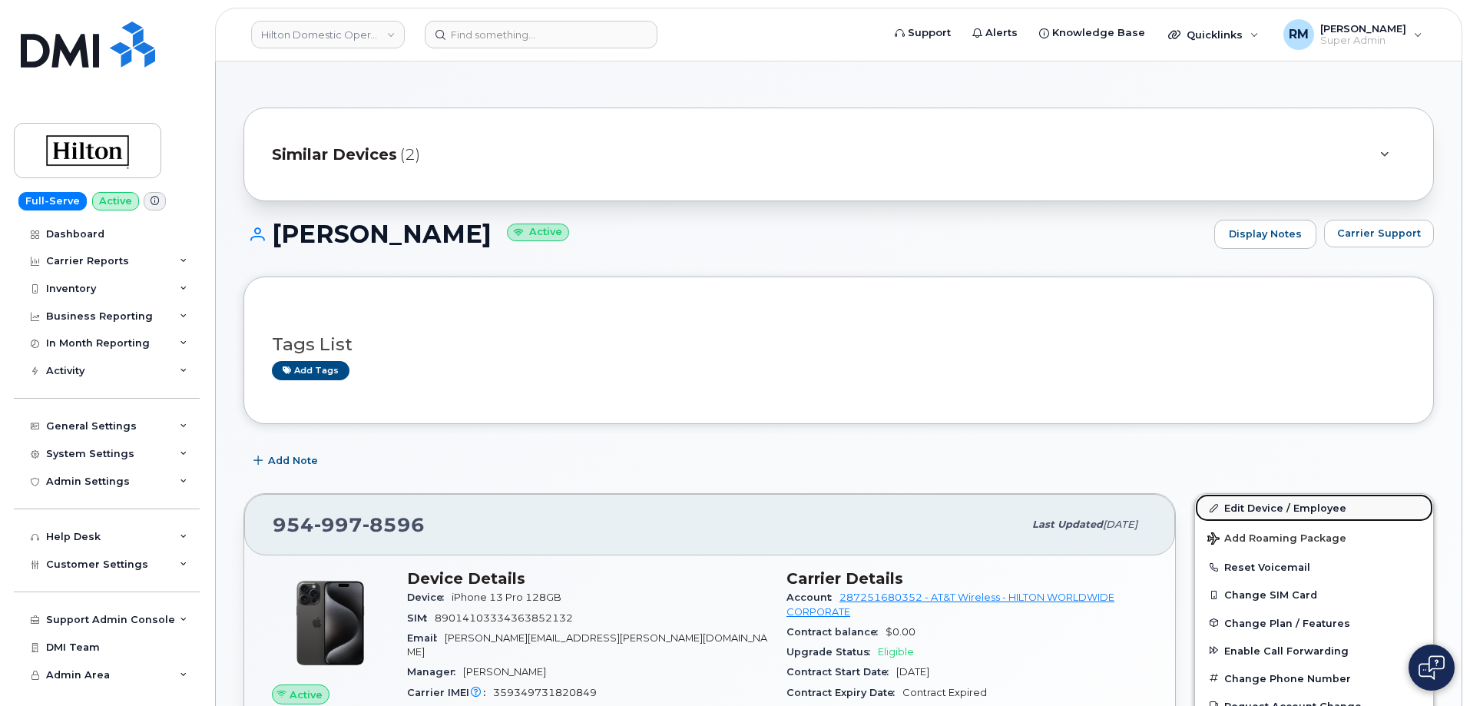
click at [1295, 515] on link "Edit Device / Employee" at bounding box center [1314, 508] width 238 height 28
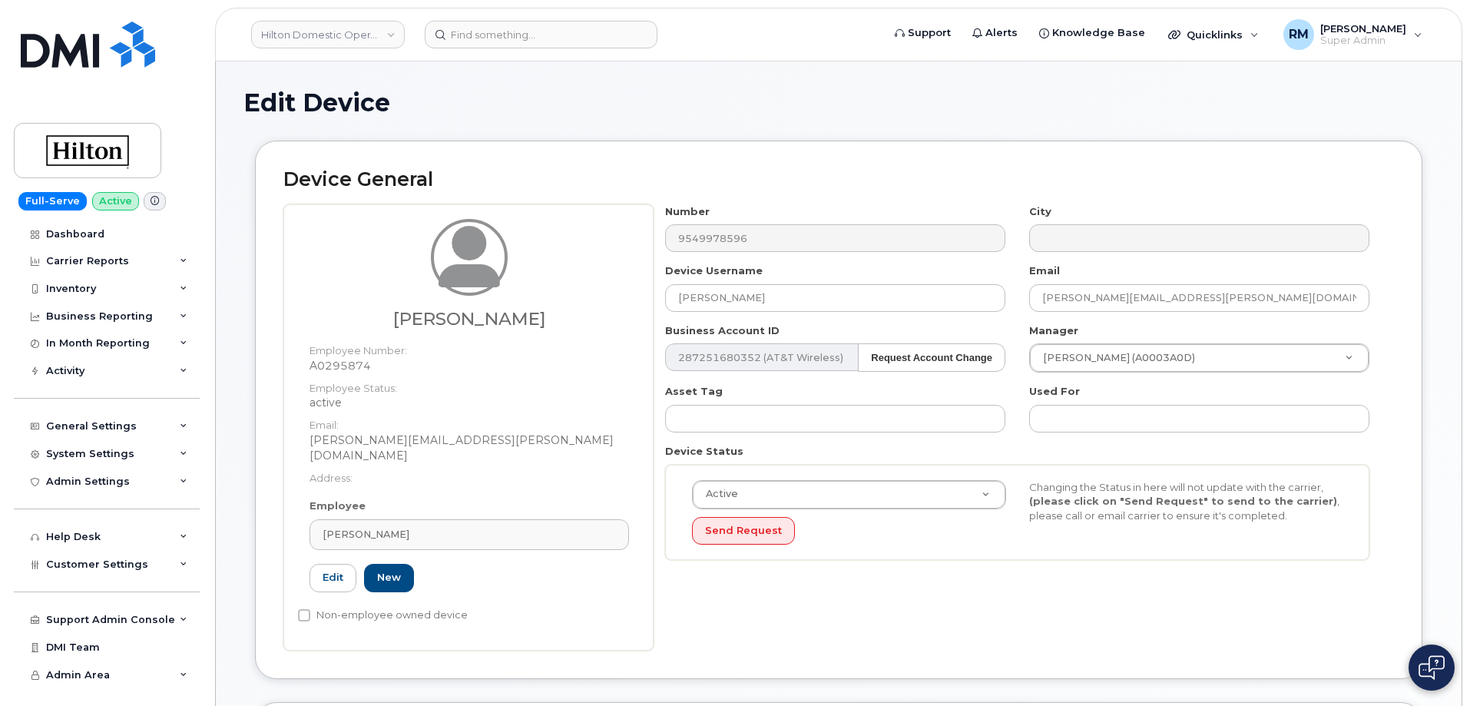
select select "34080331"
drag, startPoint x: 760, startPoint y: 303, endPoint x: 516, endPoint y: 314, distance: 244.4
click at [525, 312] on div "[PERSON_NAME] Employee Number: A0295874 Employee Status: active Email: [PERSON_…" at bounding box center [838, 427] width 1110 height 446
paste input "[PERSON_NAME]"
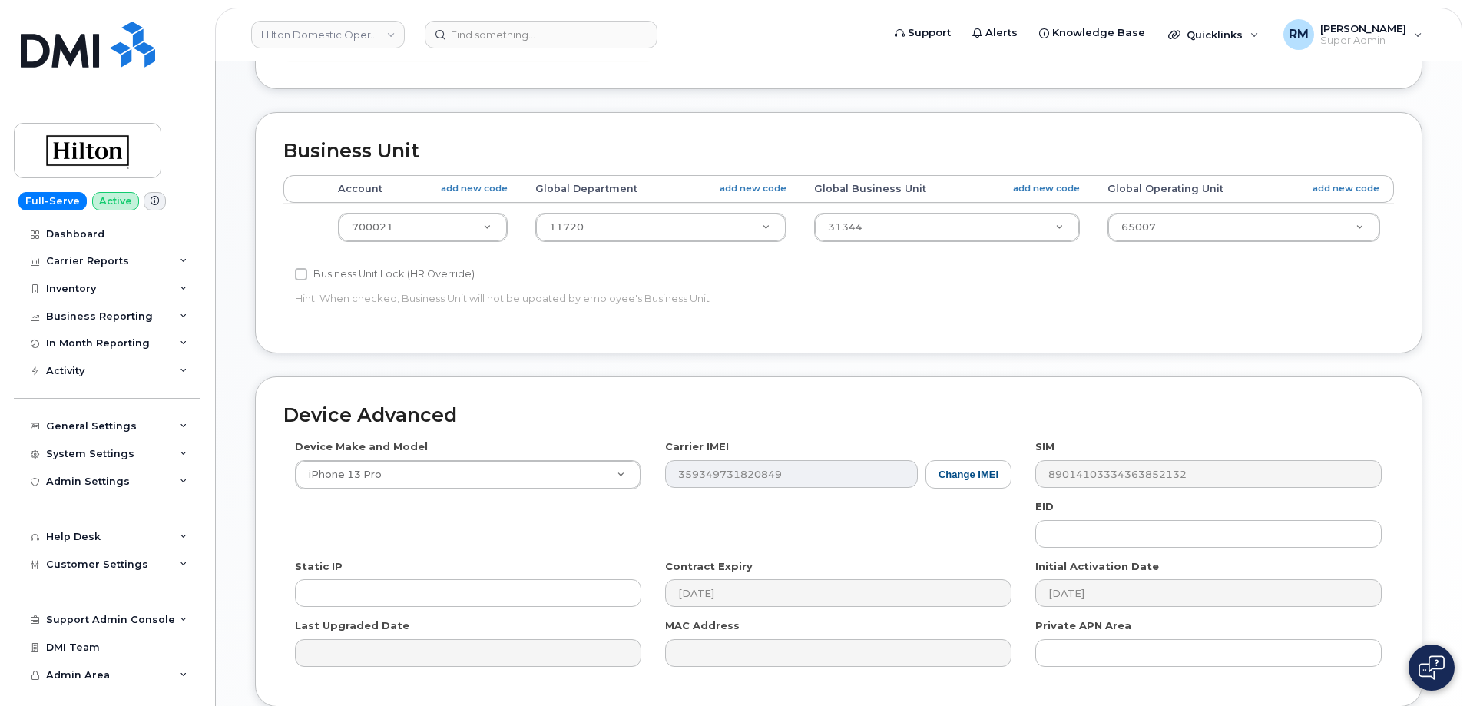
scroll to position [703, 0]
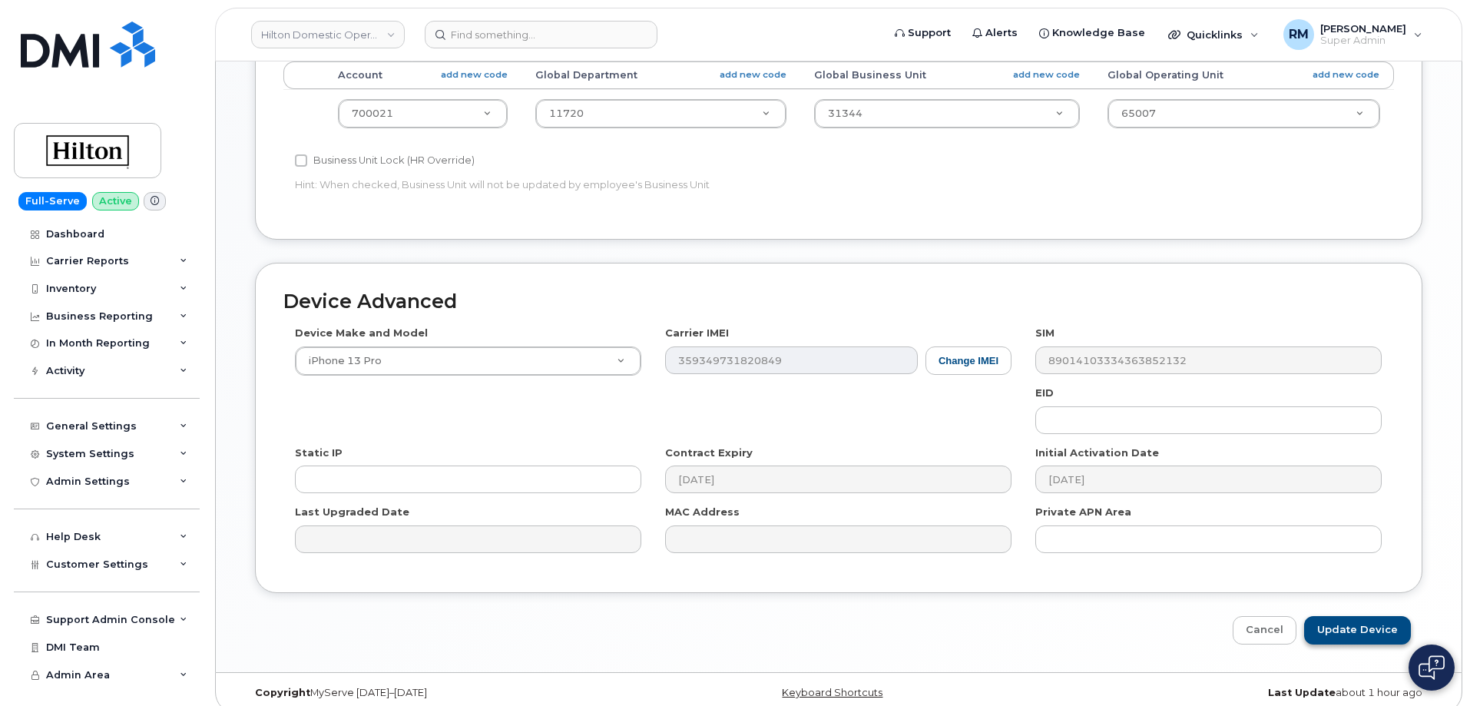
type input "[PERSON_NAME]"
click at [1353, 616] on input "Update Device" at bounding box center [1357, 630] width 107 height 28
type input "Saving..."
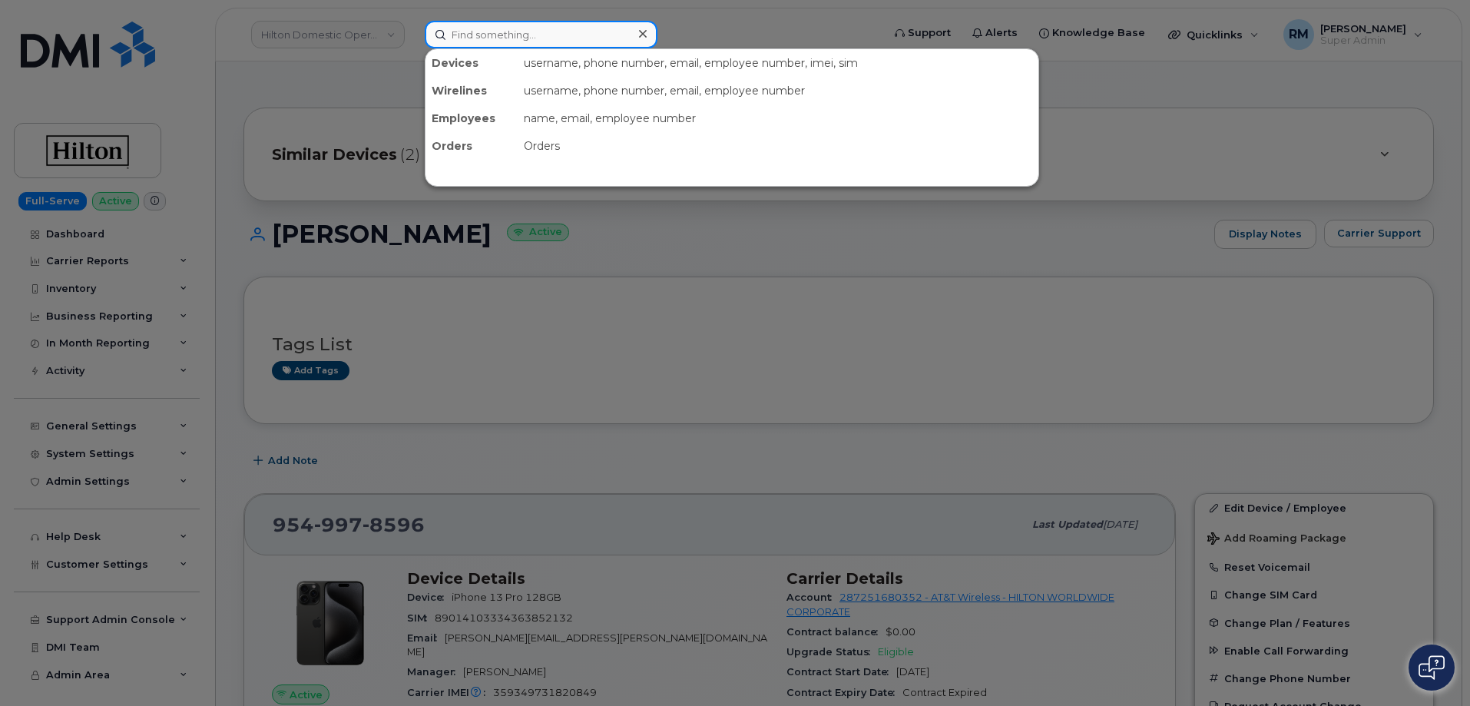
click at [488, 39] on input at bounding box center [541, 35] width 233 height 28
paste input "[PHONE_NUMBER]"
type input "[PHONE_NUMBER]"
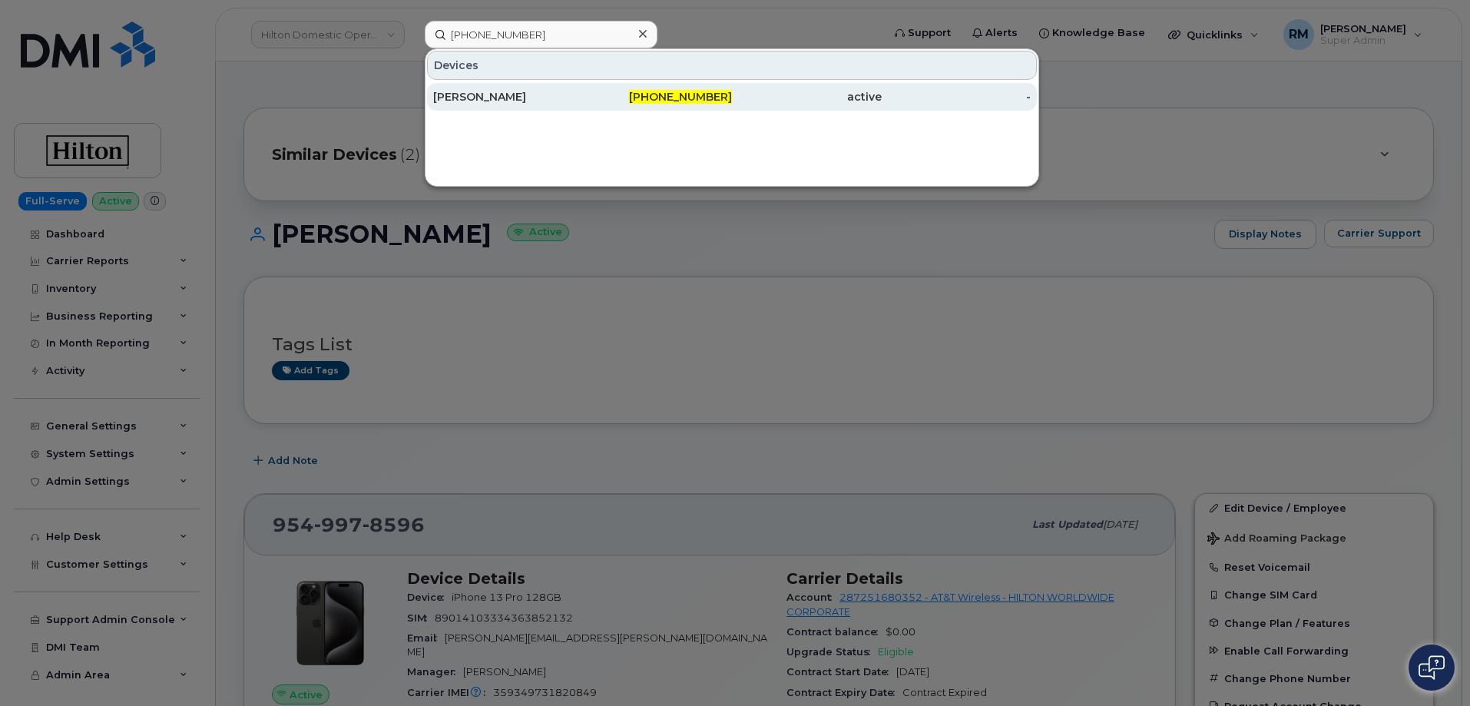
click at [596, 97] on div "754-270-8693" at bounding box center [658, 96] width 150 height 15
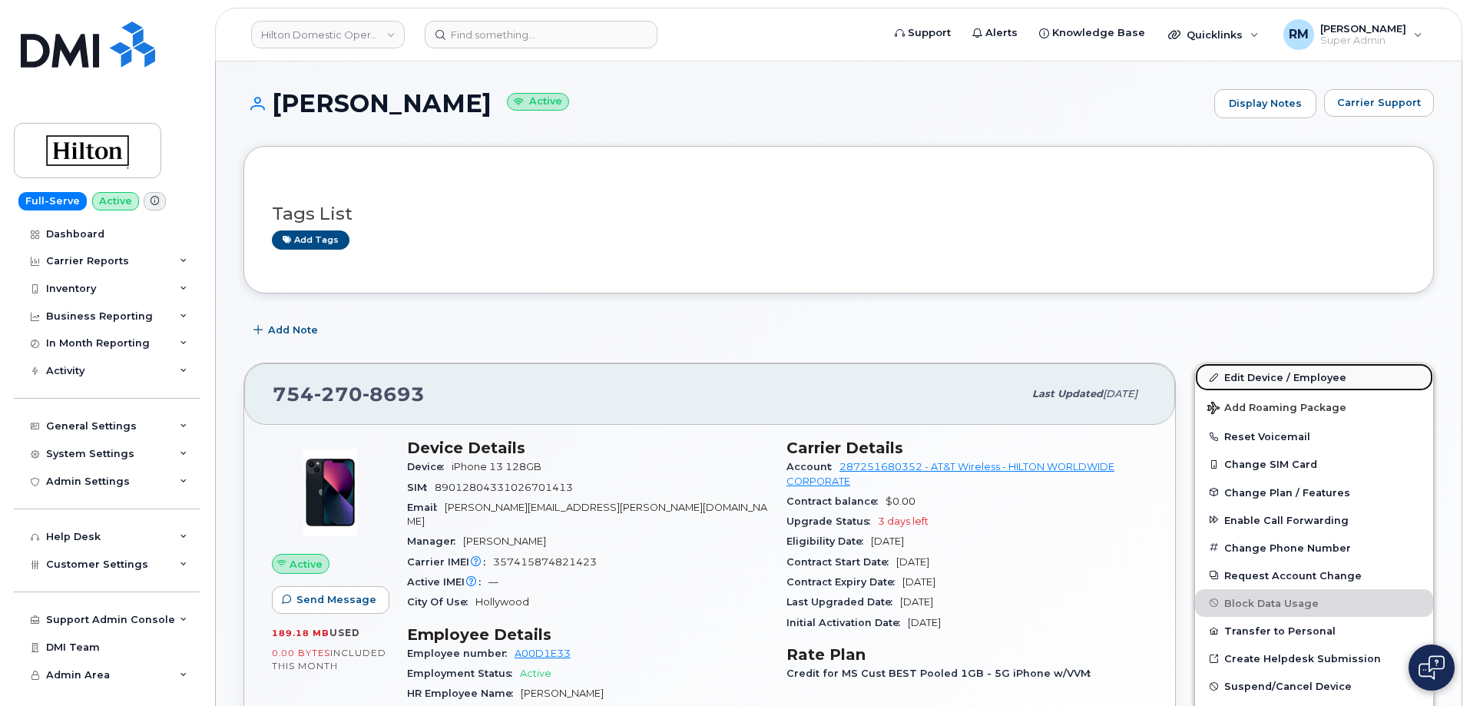
click at [1258, 371] on link "Edit Device / Employee" at bounding box center [1314, 377] width 238 height 28
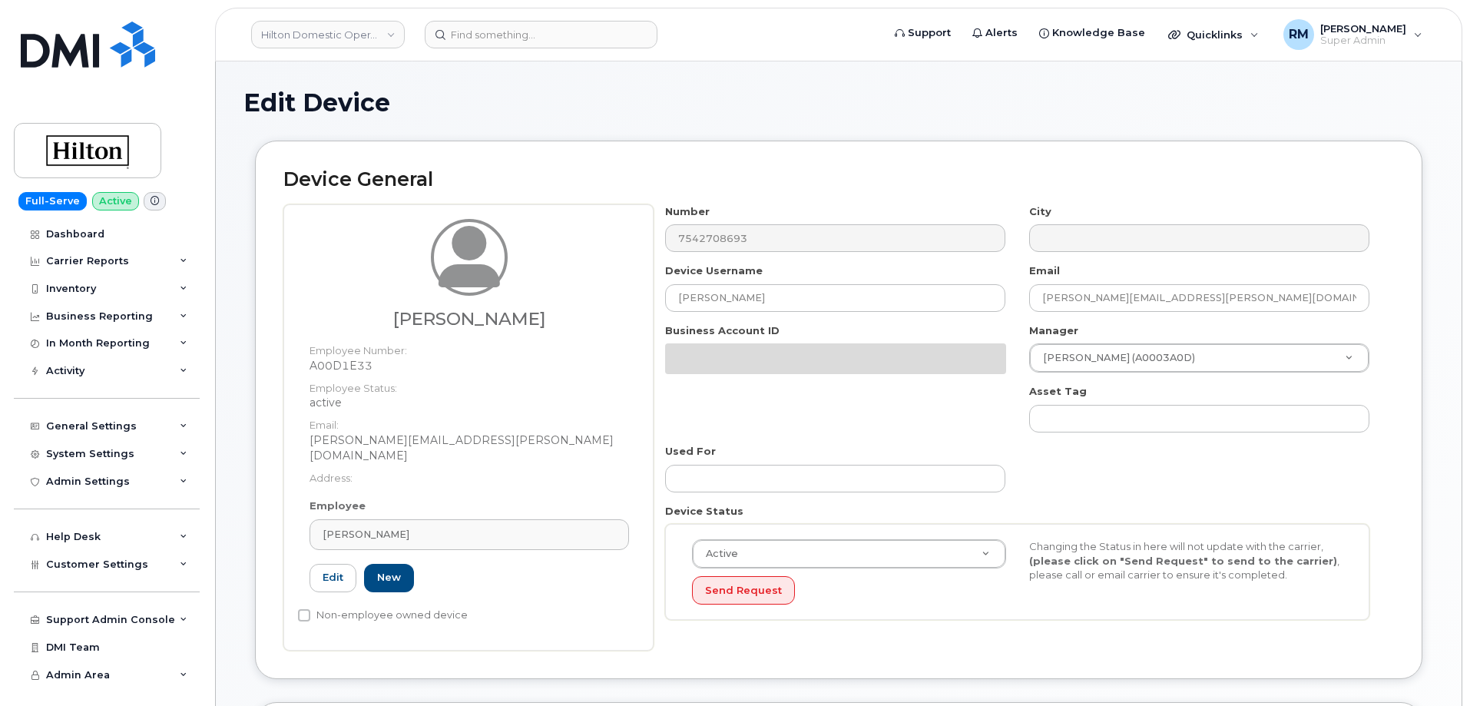
select select "34080331"
click at [548, 308] on div "Elizabeth Negret Employee Number: A00D1E33 Employee Status: active Email: Eliza…" at bounding box center [838, 427] width 1110 height 446
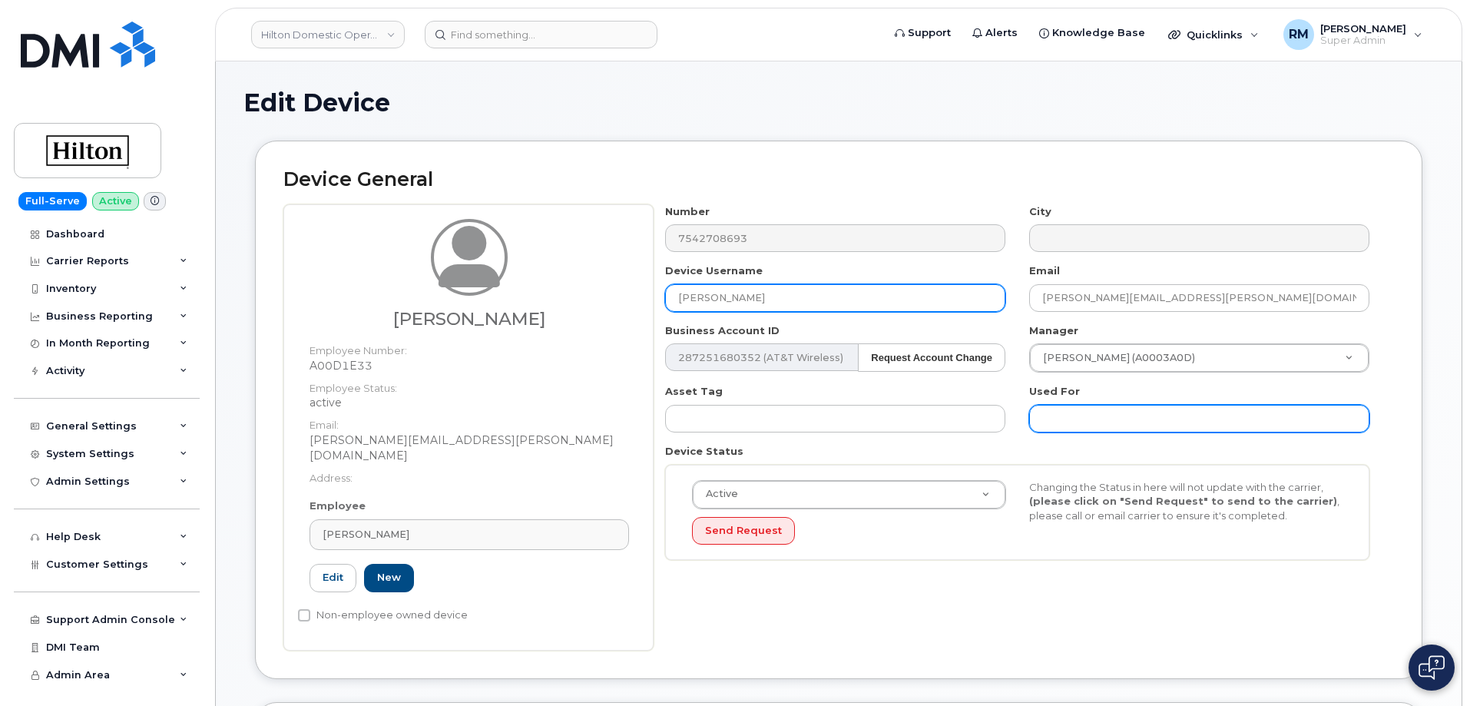
paste input "[PERSON_NAME]"
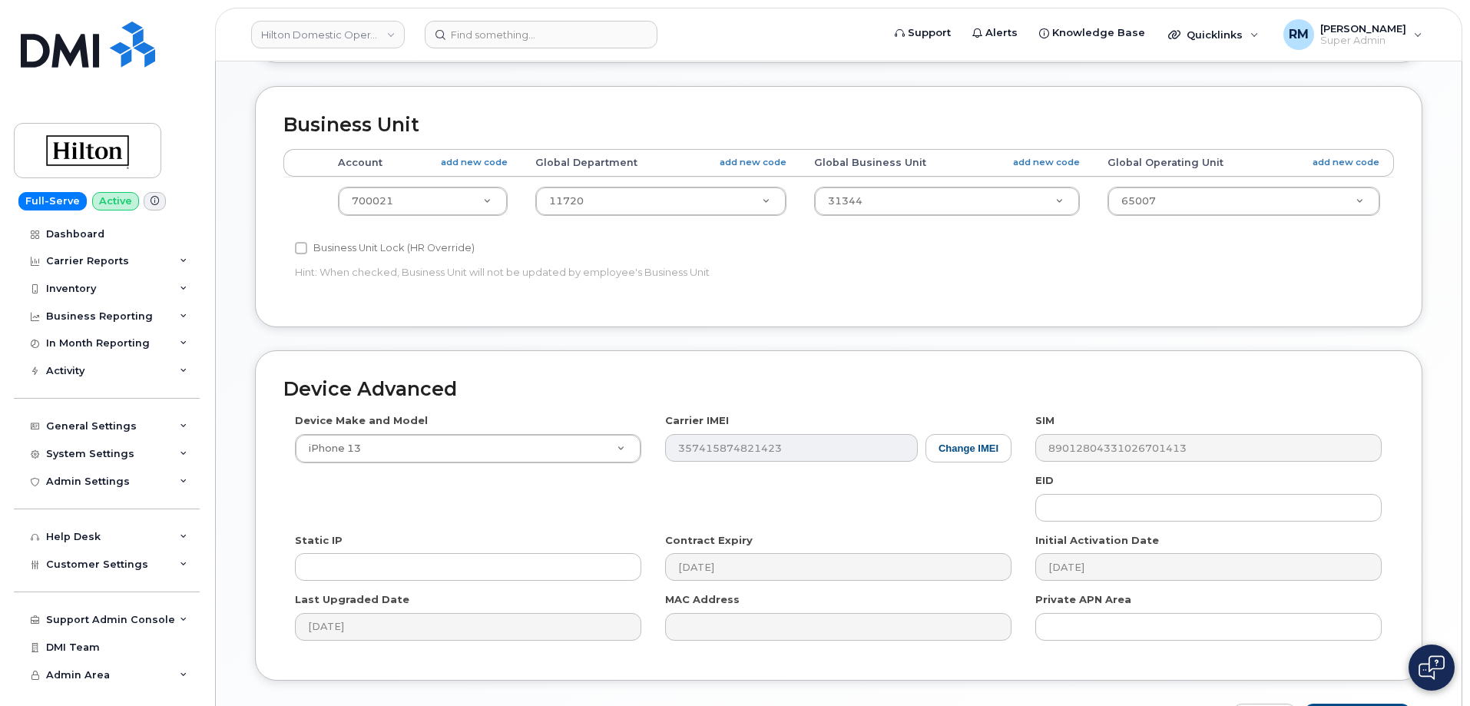
scroll to position [703, 0]
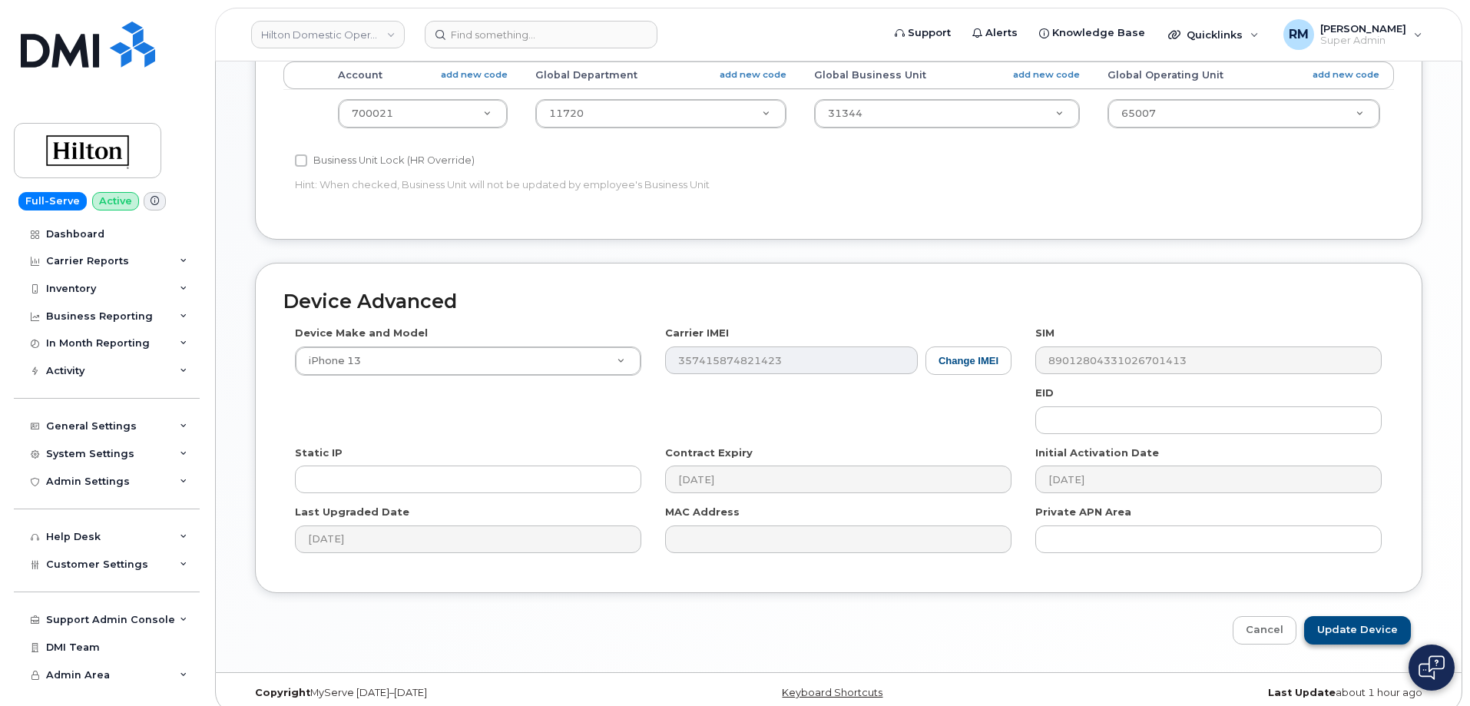
type input "[PERSON_NAME]"
click at [1353, 617] on input "Update Device" at bounding box center [1357, 630] width 107 height 28
type input "Saving..."
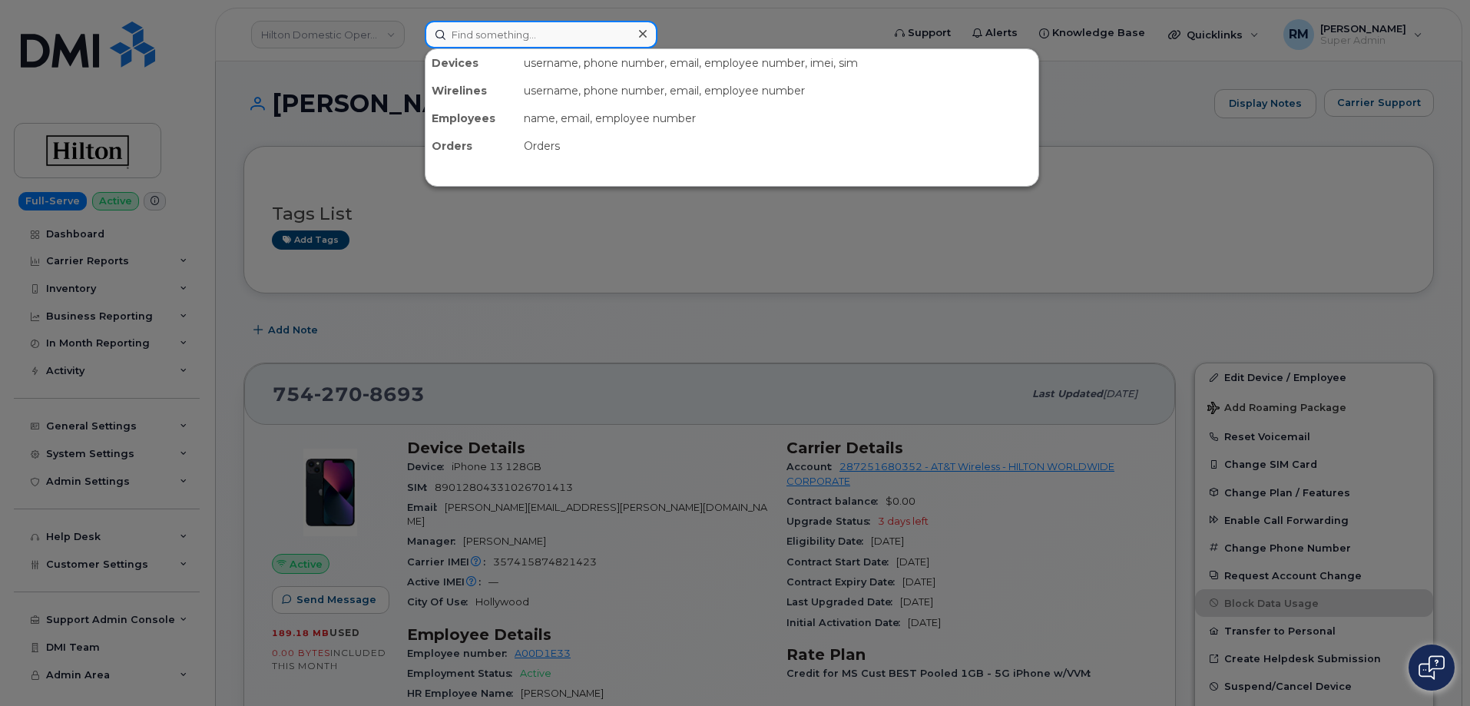
click at [478, 36] on input at bounding box center [541, 35] width 233 height 28
paste input "[PHONE_NUMBER]"
type input "[PHONE_NUMBER]"
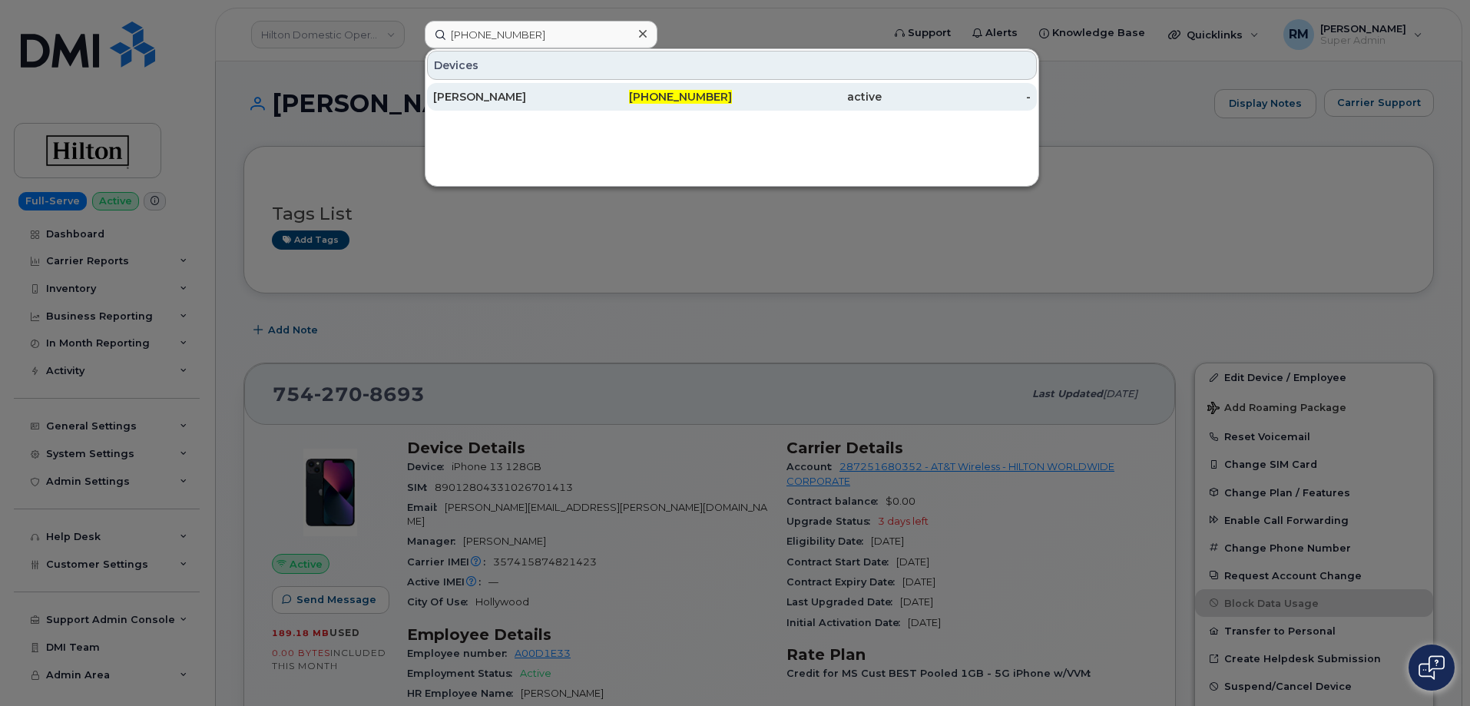
click at [488, 91] on div "[PERSON_NAME]" at bounding box center [508, 96] width 150 height 15
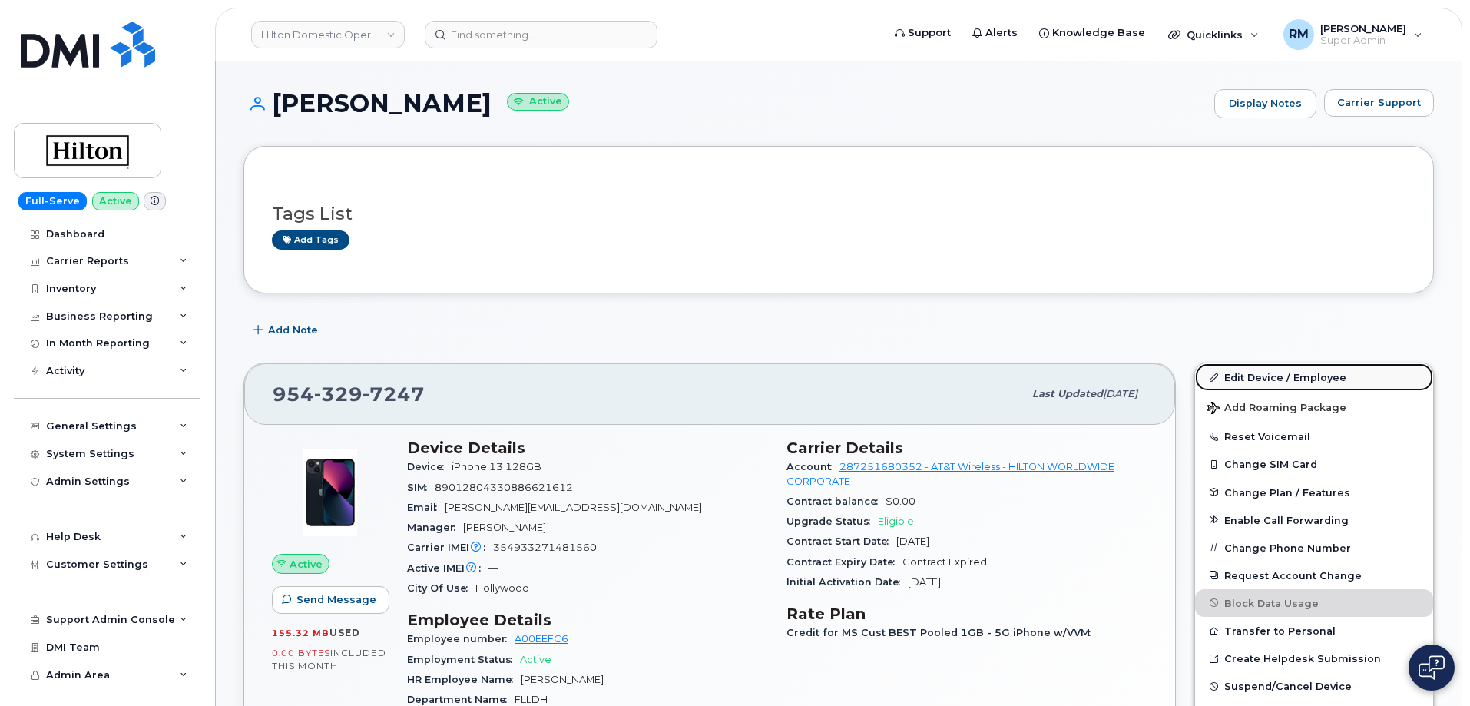
click at [1282, 370] on link "Edit Device / Employee" at bounding box center [1314, 377] width 238 height 28
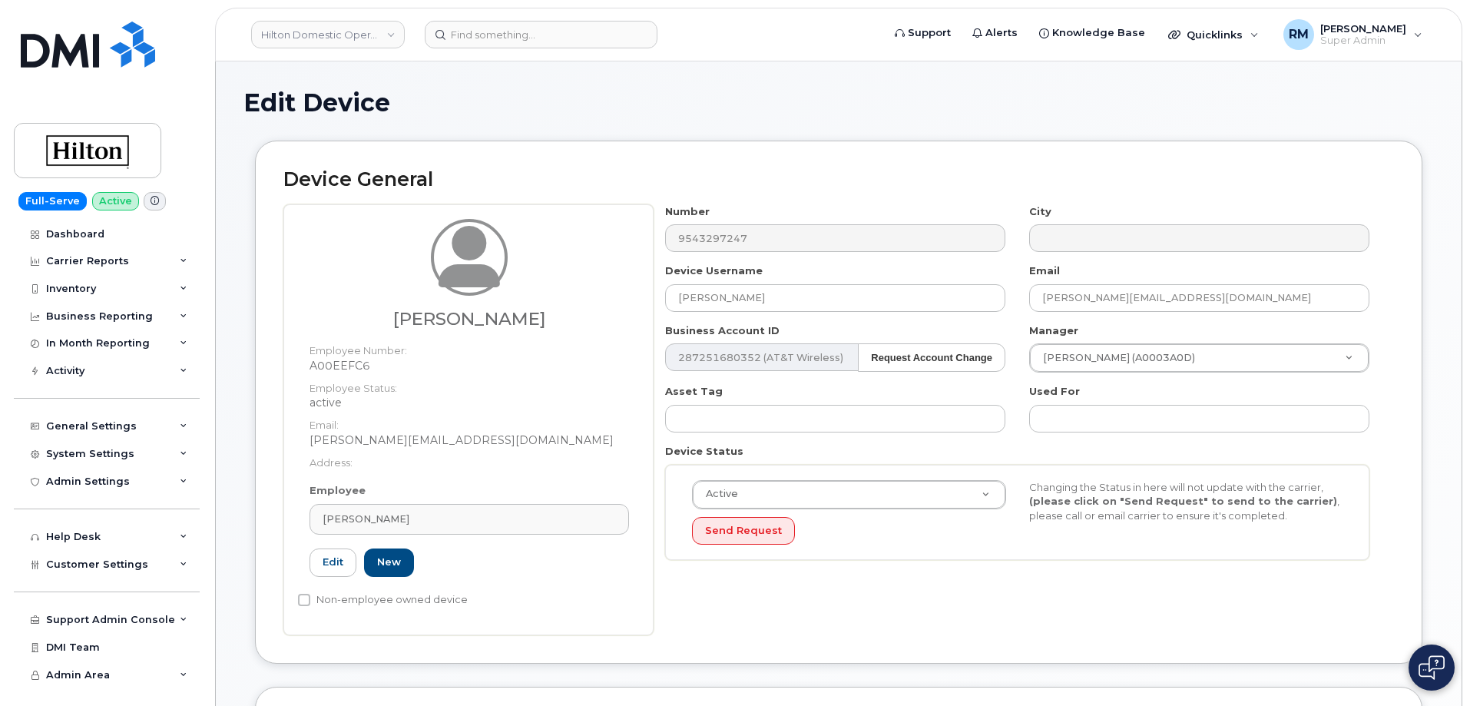
select select "34080331"
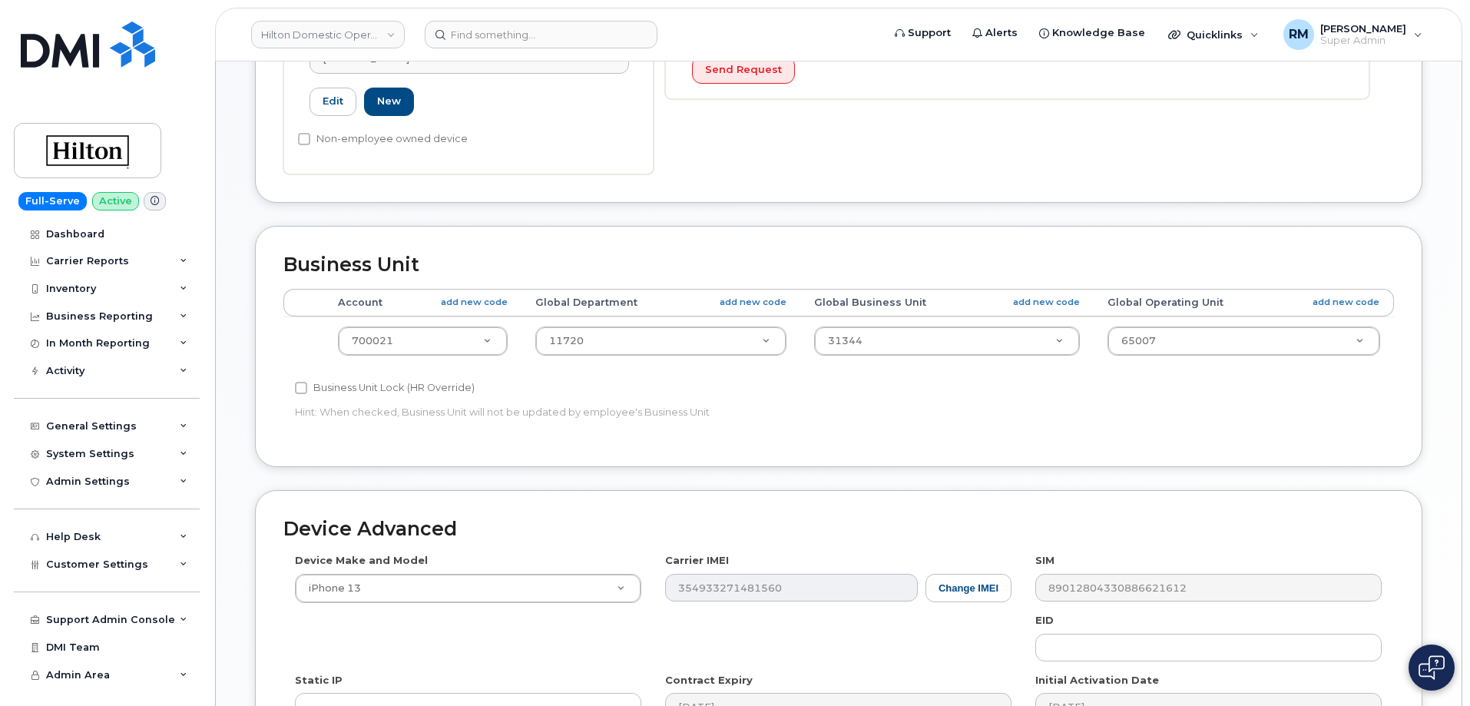
scroll to position [703, 0]
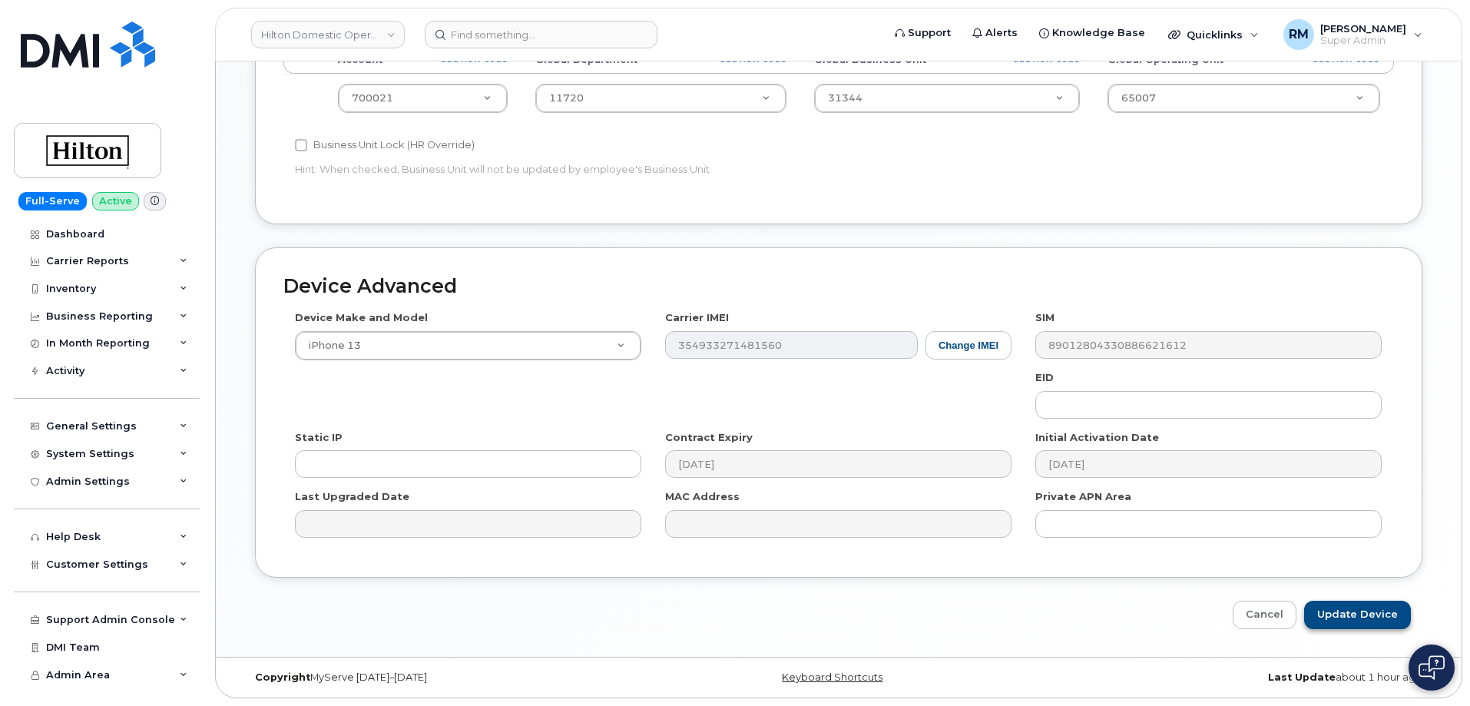
type input "Jasmine Rolle"
drag, startPoint x: 1364, startPoint y: 615, endPoint x: 423, endPoint y: 20, distance: 1113.0
click at [1364, 615] on input "Update Device" at bounding box center [1357, 614] width 107 height 28
type input "Saving..."
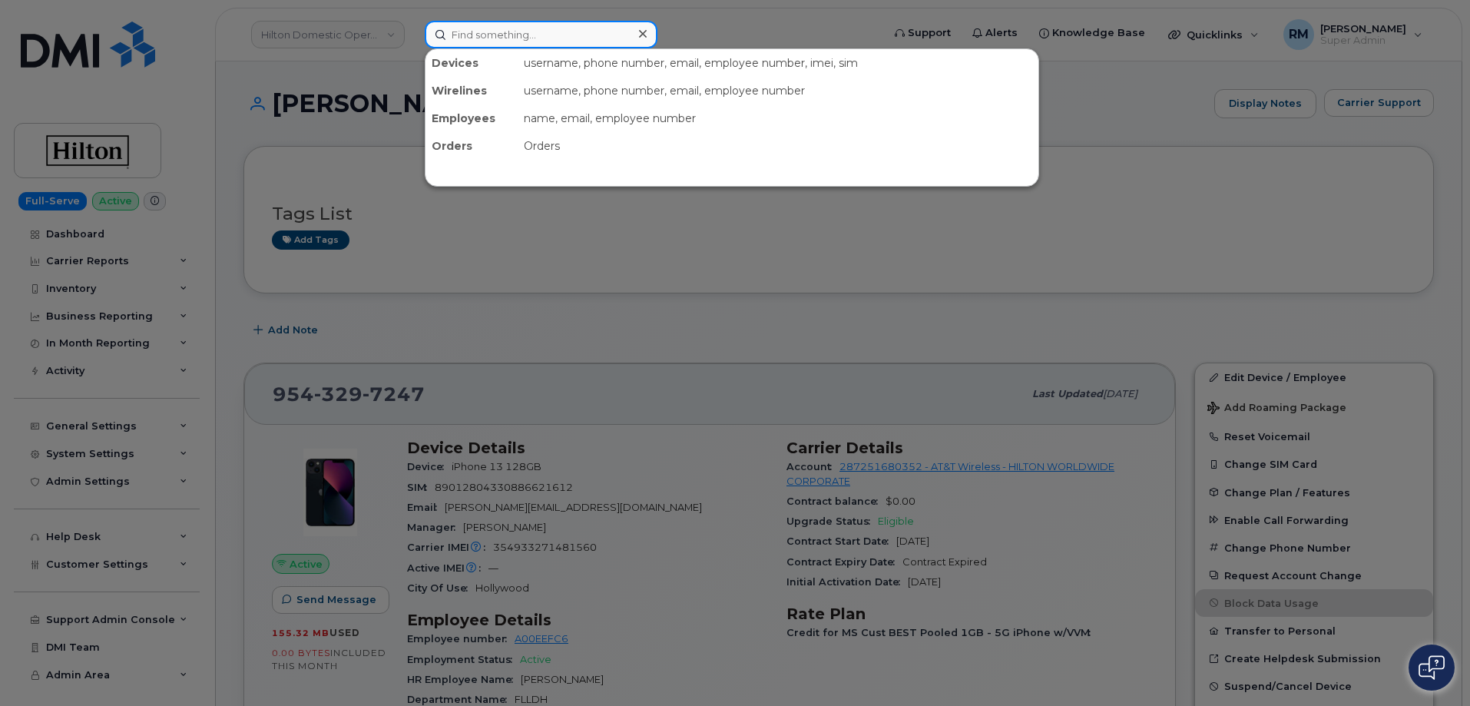
drag, startPoint x: 521, startPoint y: 45, endPoint x: 514, endPoint y: 41, distance: 7.9
click at [520, 45] on input at bounding box center [541, 35] width 233 height 28
paste input "954-329-5862"
type input "954-329-5862"
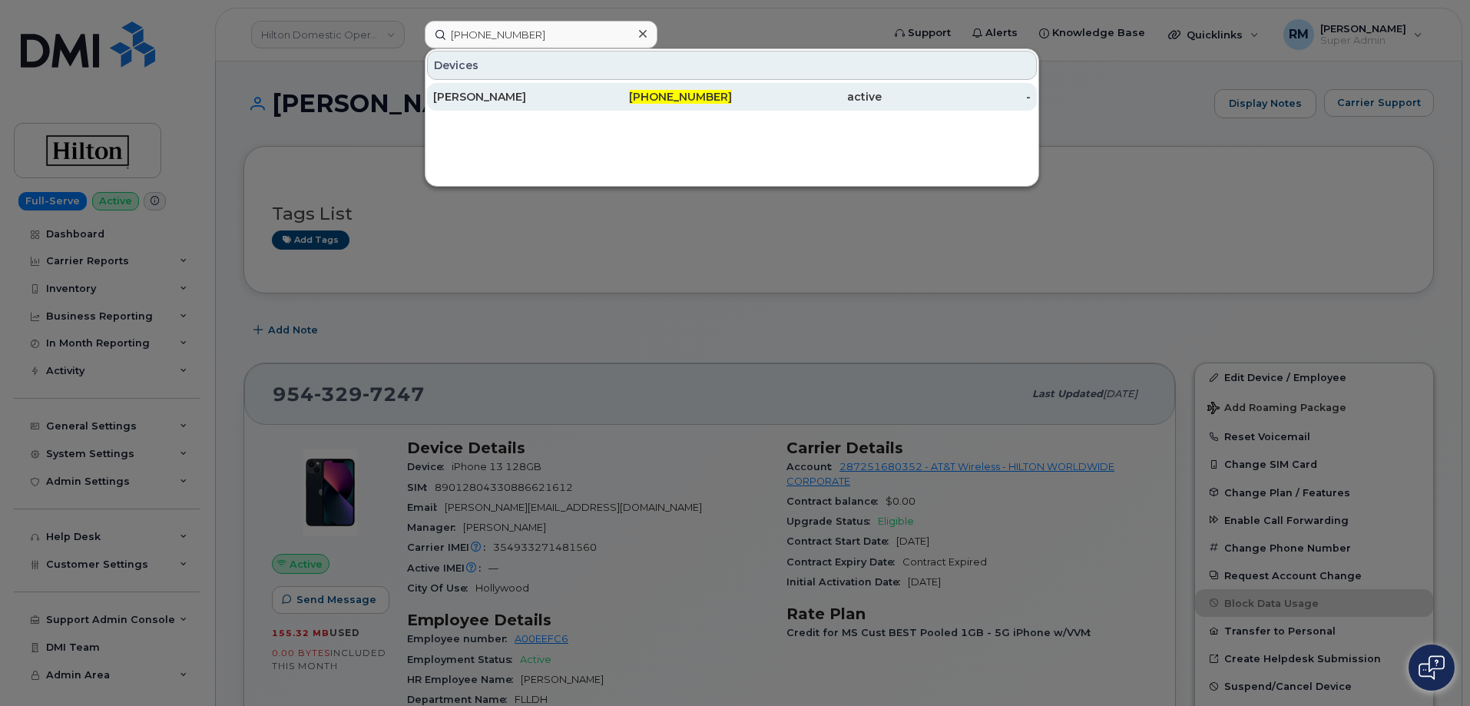
click at [517, 93] on div "FRANCINE DAVIS" at bounding box center [508, 96] width 150 height 15
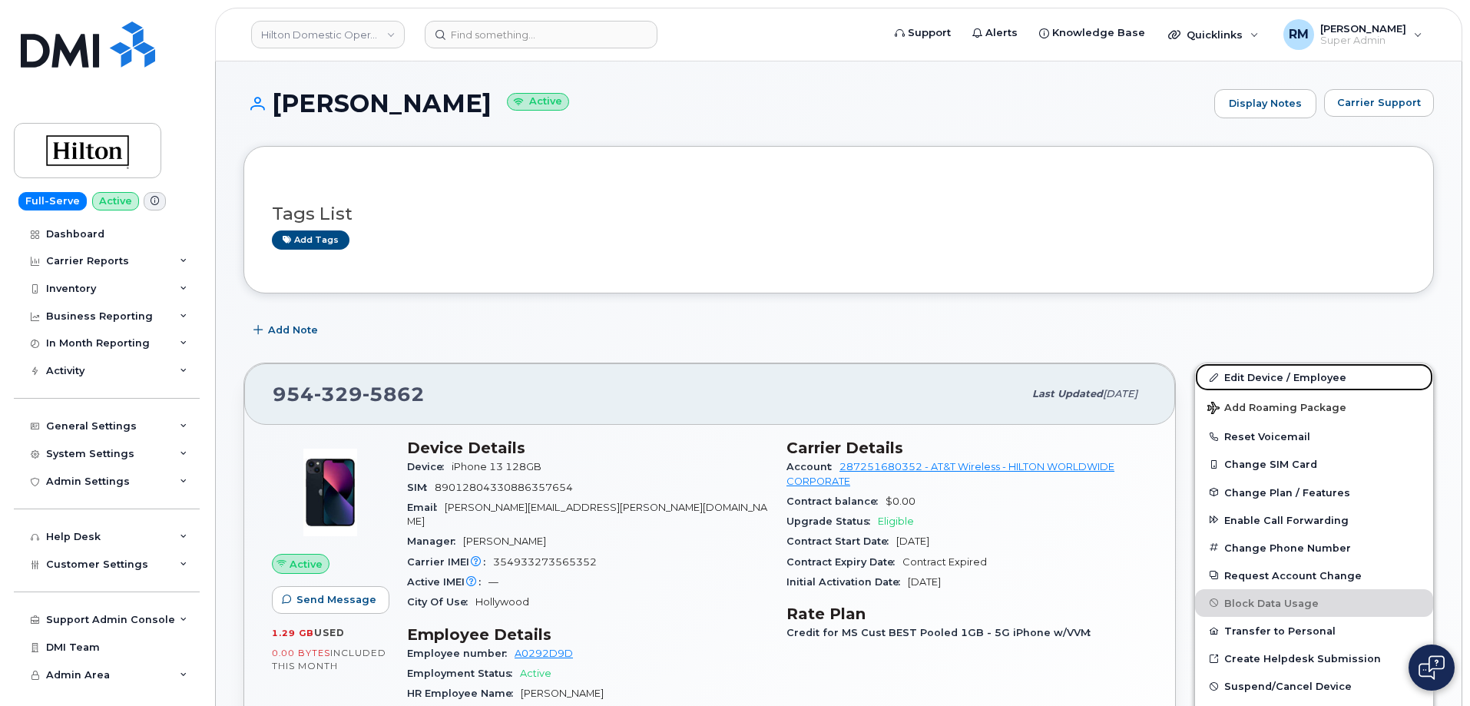
click at [1291, 363] on link "Edit Device / Employee" at bounding box center [1314, 377] width 238 height 28
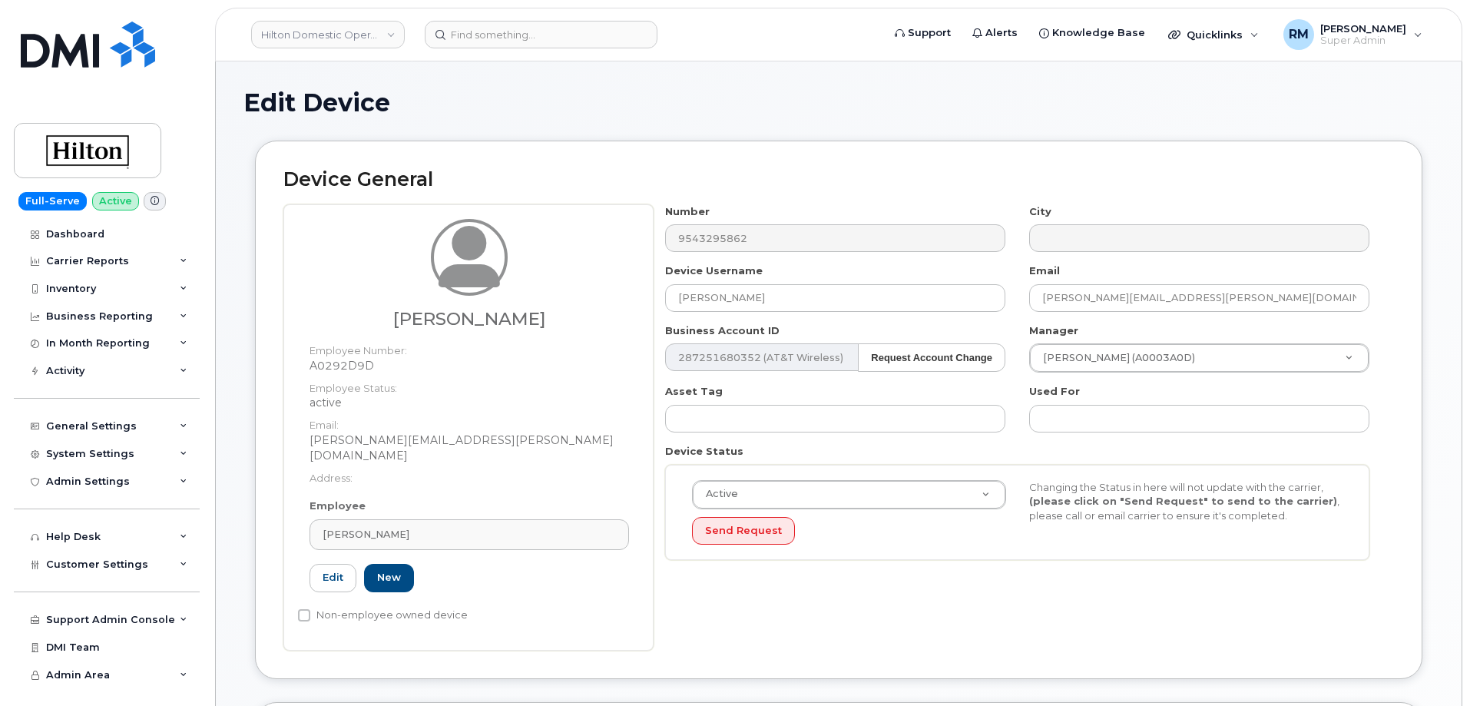
select select "34080331"
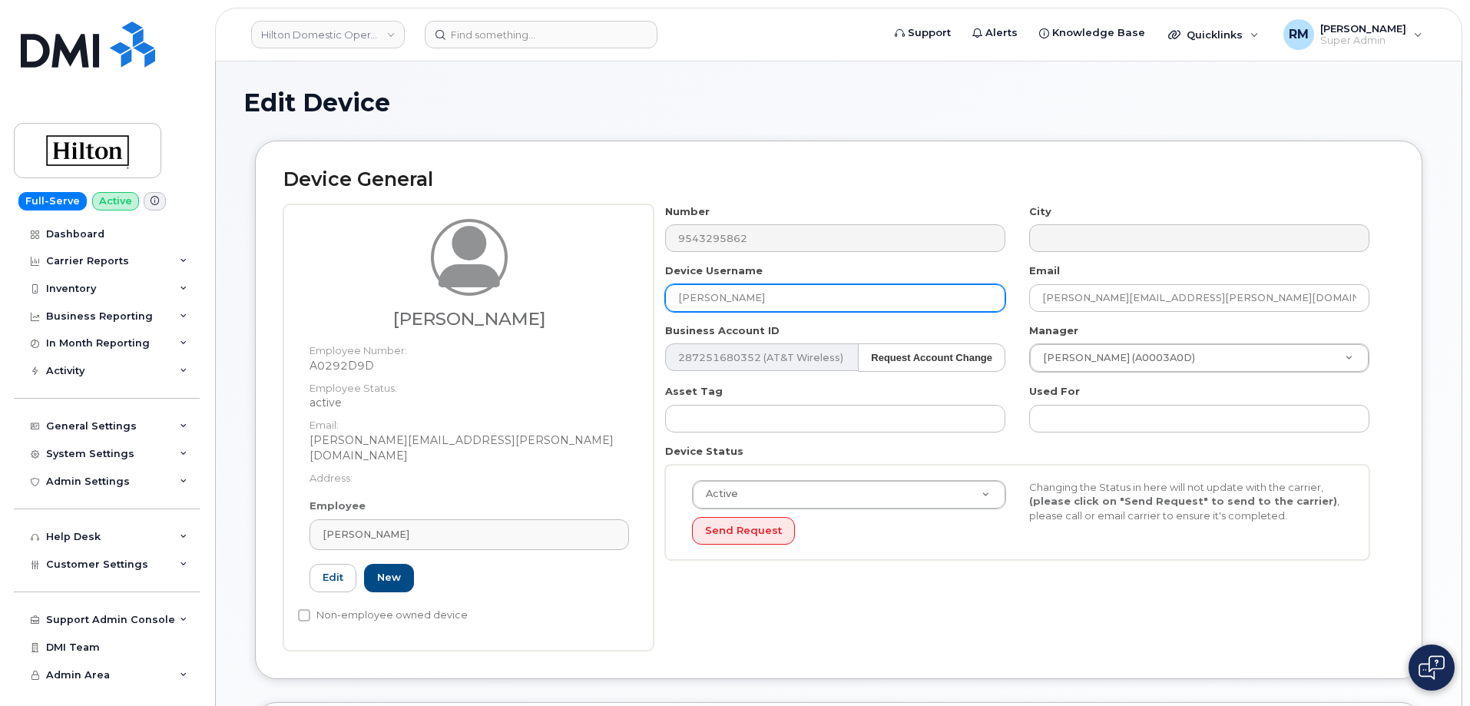
drag, startPoint x: 623, startPoint y: 303, endPoint x: 492, endPoint y: 304, distance: 130.5
click at [508, 303] on div "Kimberly Behan Employee Number: A0292D9D Employee Status: active Email: Kimberl…" at bounding box center [838, 427] width 1110 height 446
paste input "[PERSON_NAME]"
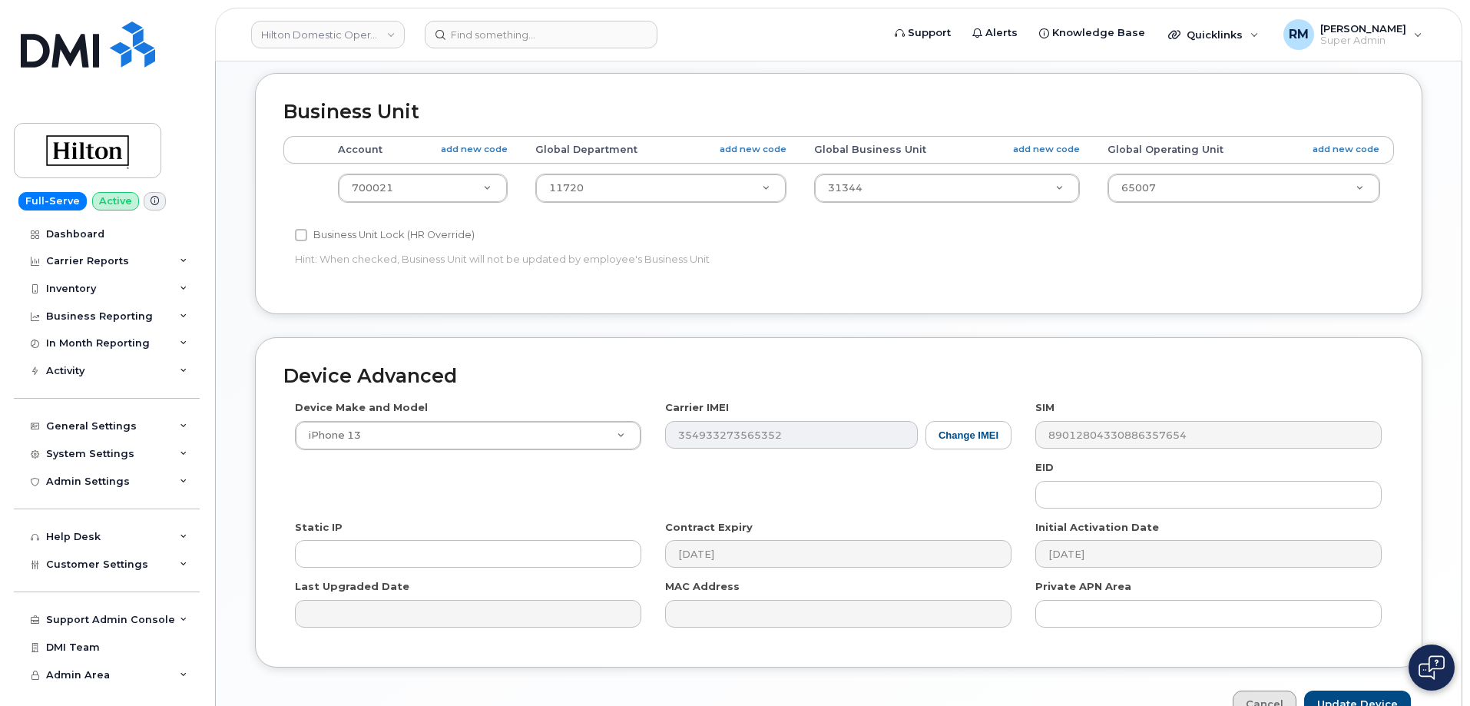
scroll to position [703, 0]
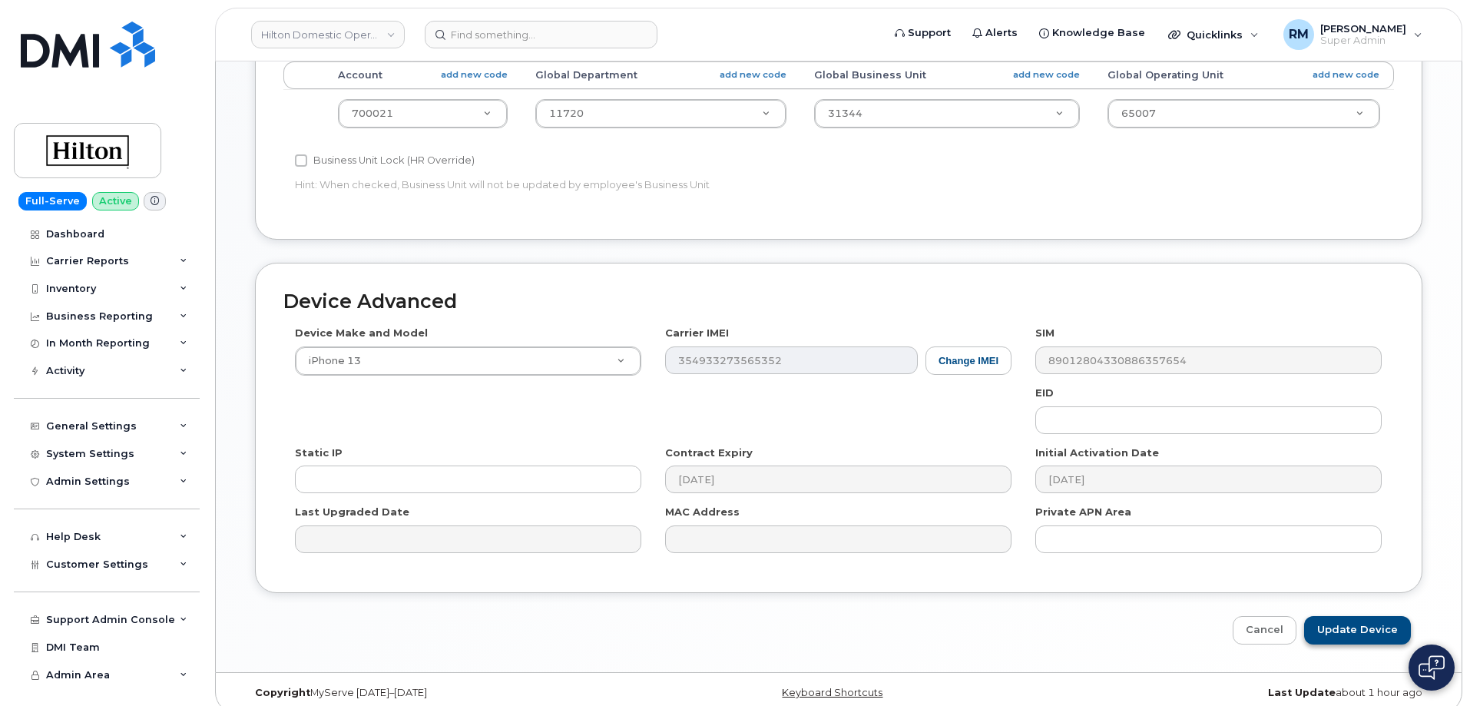
type input "[PERSON_NAME]"
click at [1328, 616] on input "Update Device" at bounding box center [1357, 630] width 107 height 28
type input "Saving..."
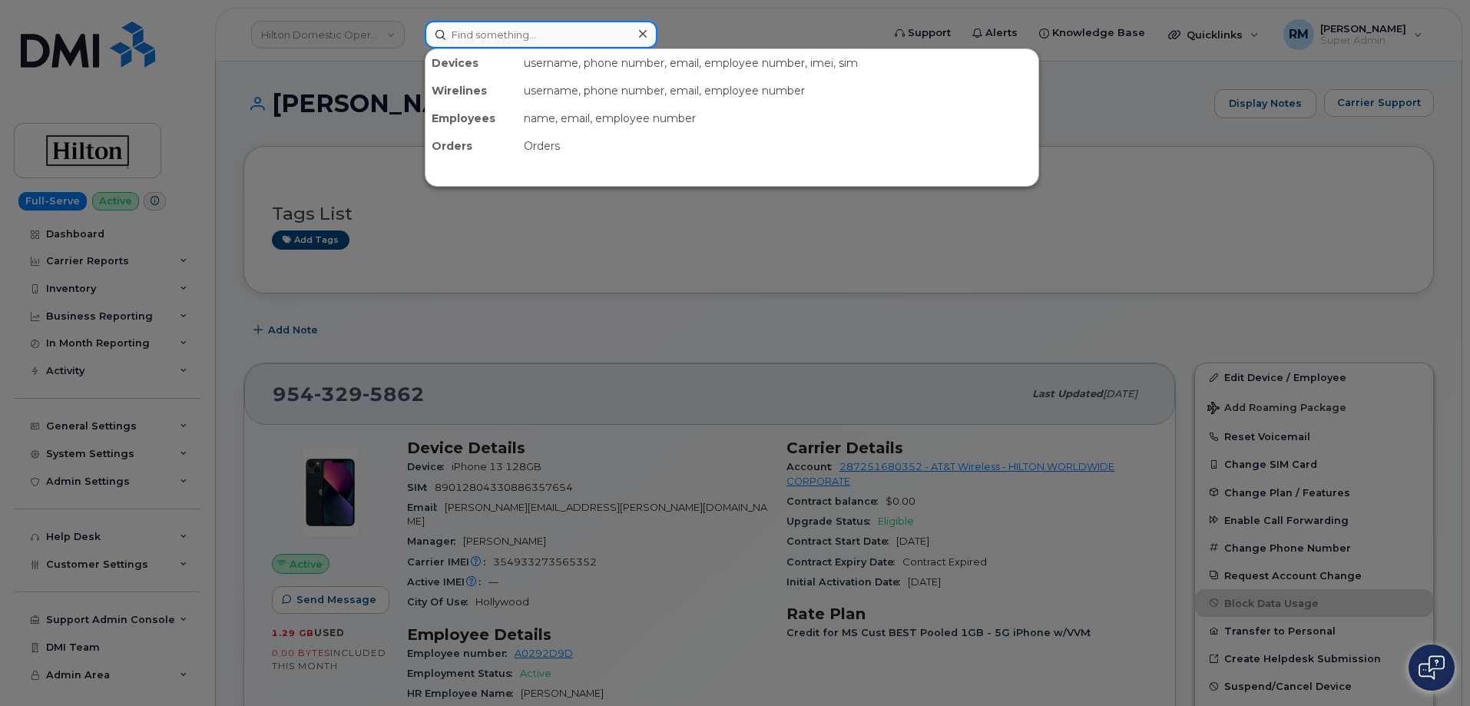
click at [481, 37] on input at bounding box center [541, 35] width 233 height 28
paste input "754-295-9072"
type input "754-295-9072"
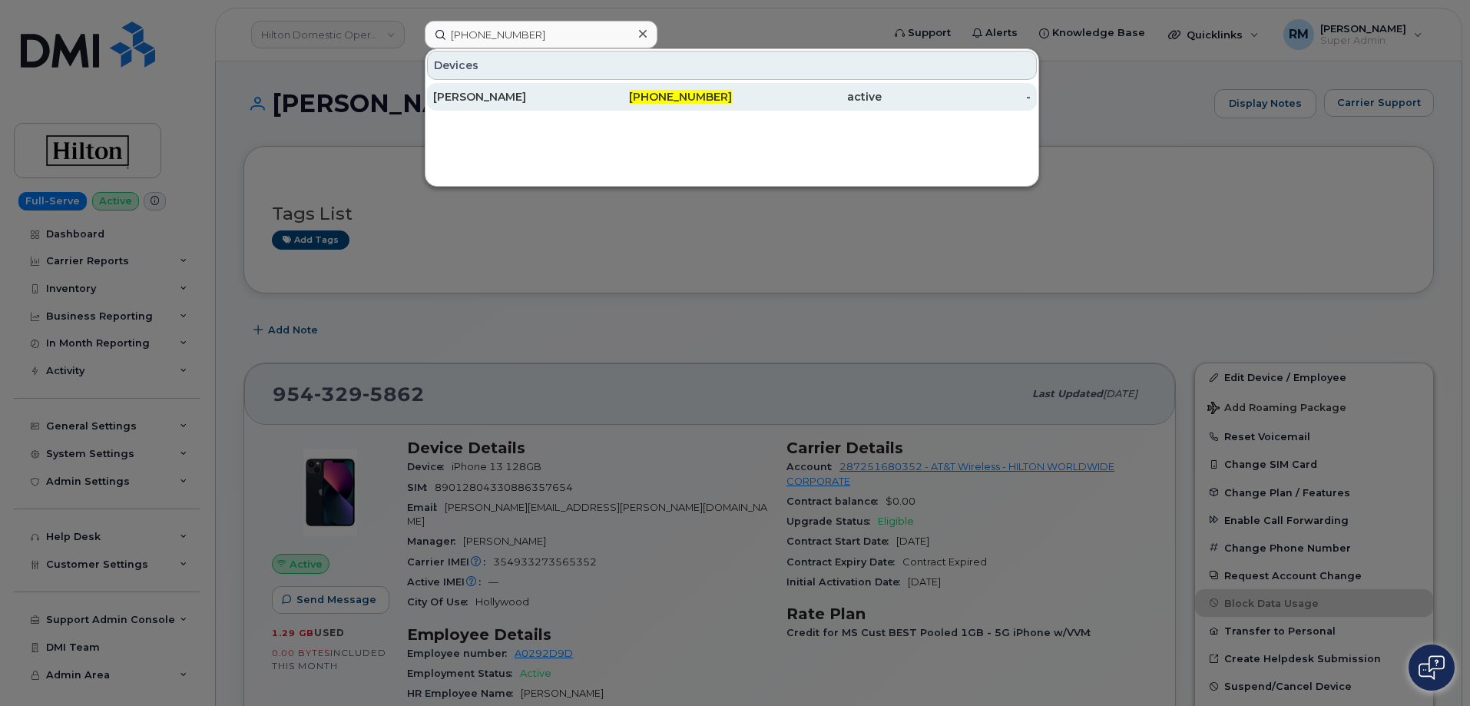
click at [495, 96] on div "[PERSON_NAME]" at bounding box center [508, 96] width 150 height 15
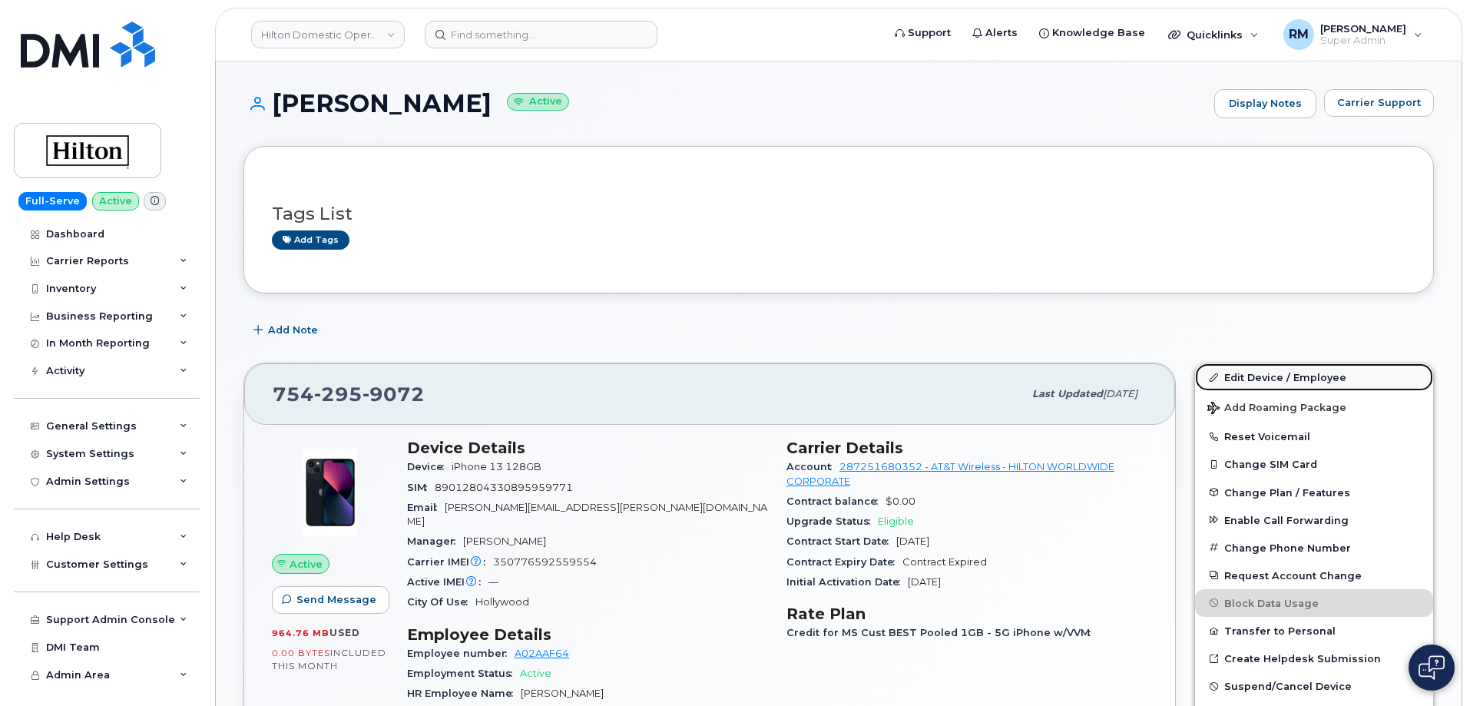
click at [1252, 379] on link "Edit Device / Employee" at bounding box center [1314, 377] width 238 height 28
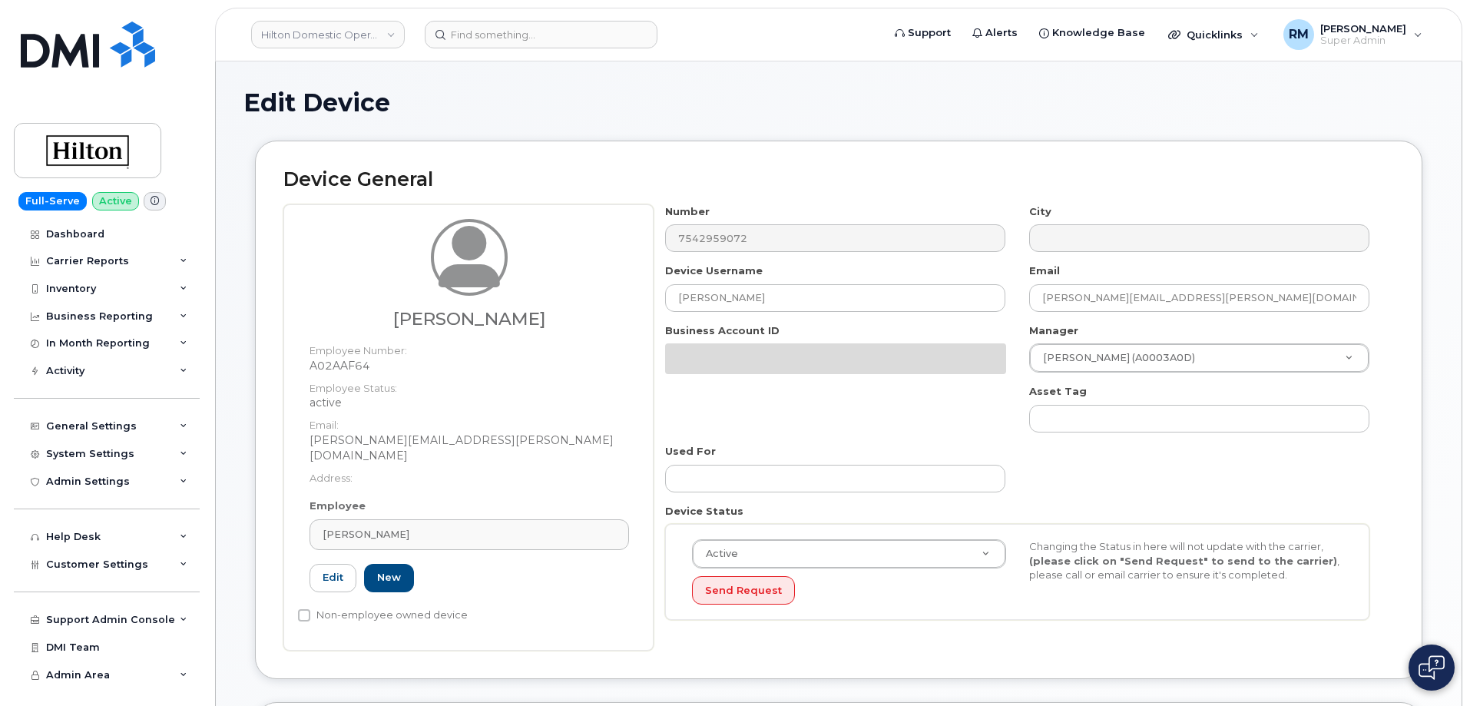
select select "34080331"
click at [518, 302] on div "Laura Nieto Employee Number: A02AAF64 Employee Status: active Email: Laura.Niet…" at bounding box center [838, 427] width 1110 height 446
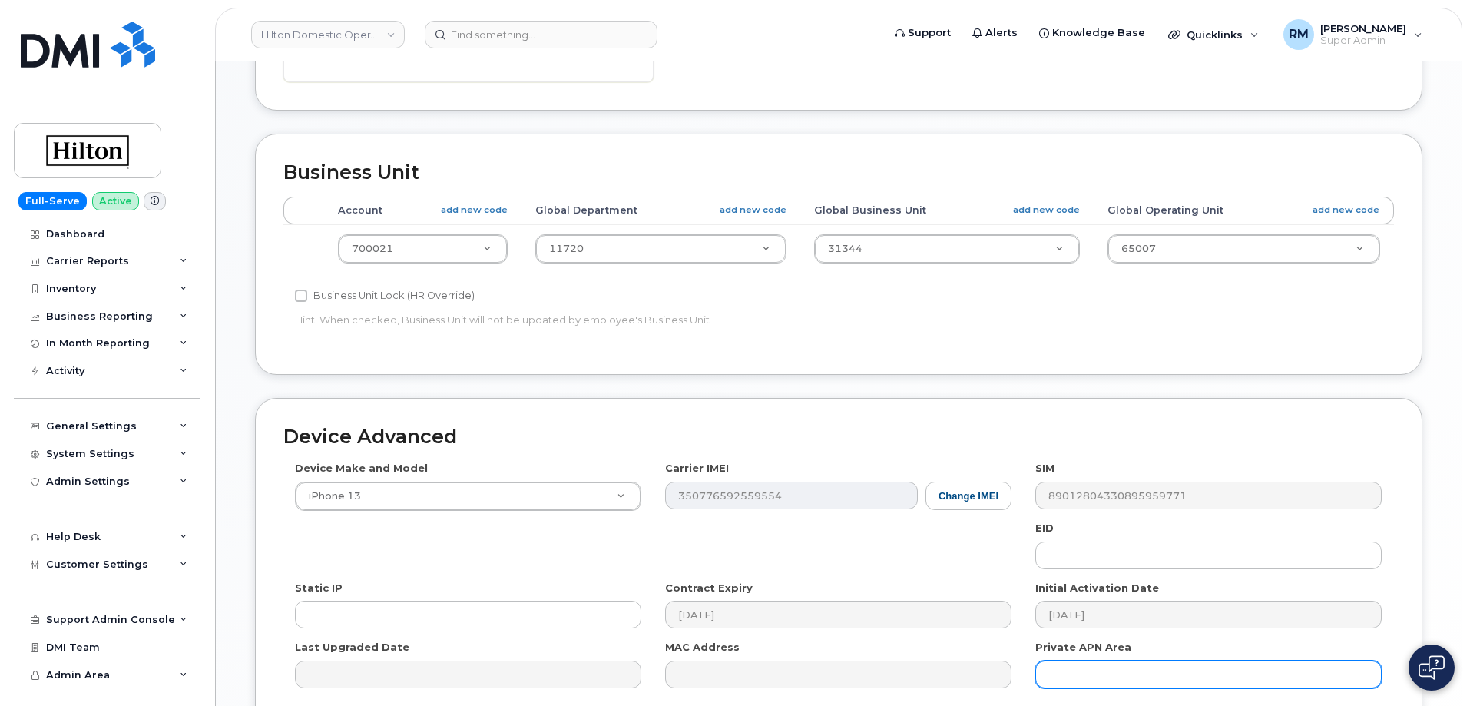
scroll to position [703, 0]
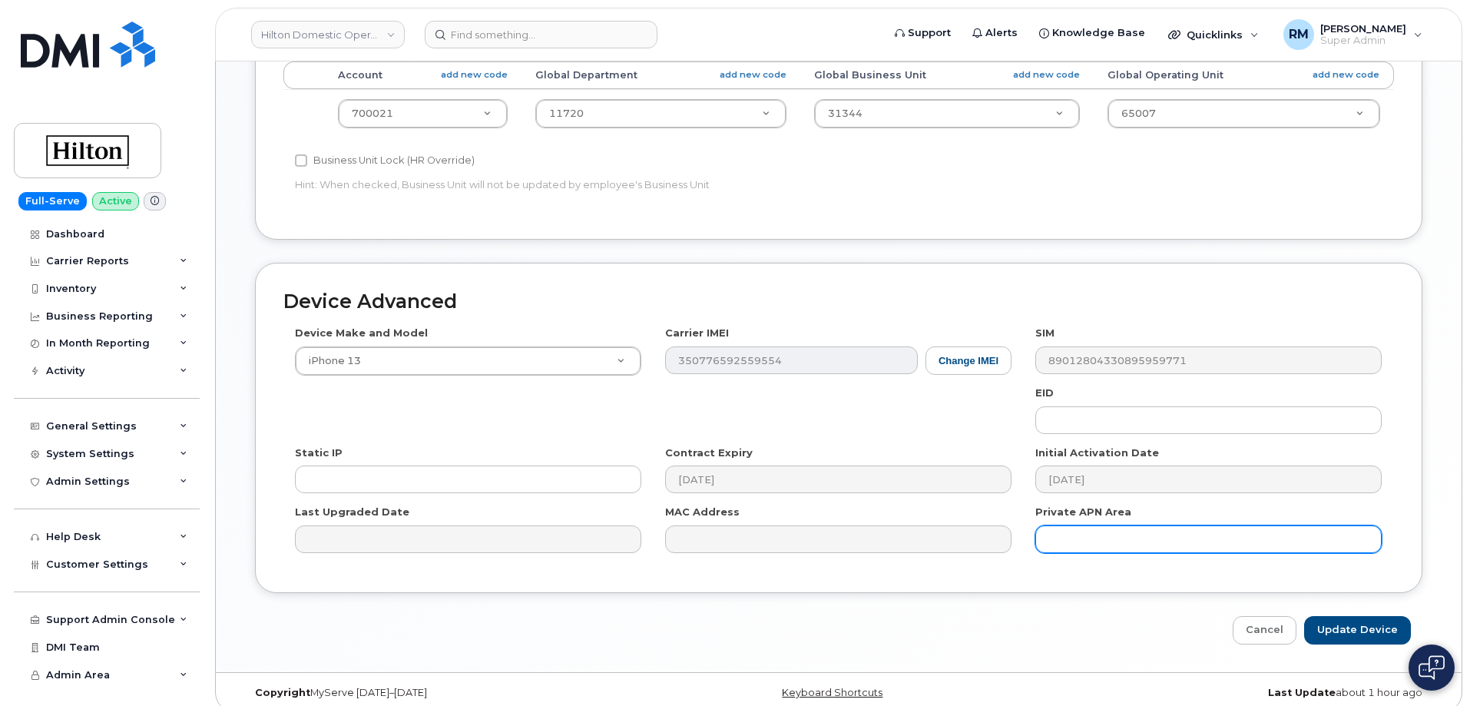
type input "Laura Nieto"
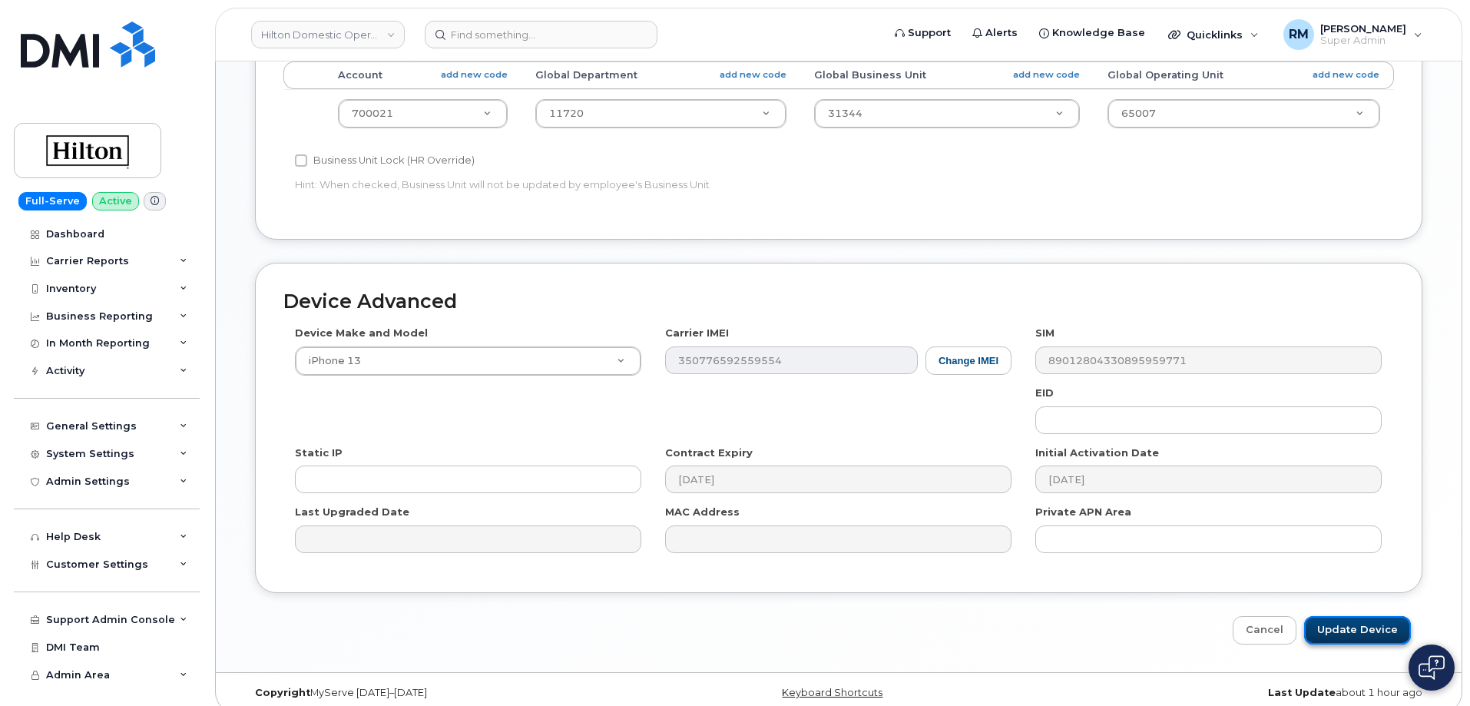
click at [1367, 616] on input "Update Device" at bounding box center [1357, 630] width 107 height 28
type input "Saving..."
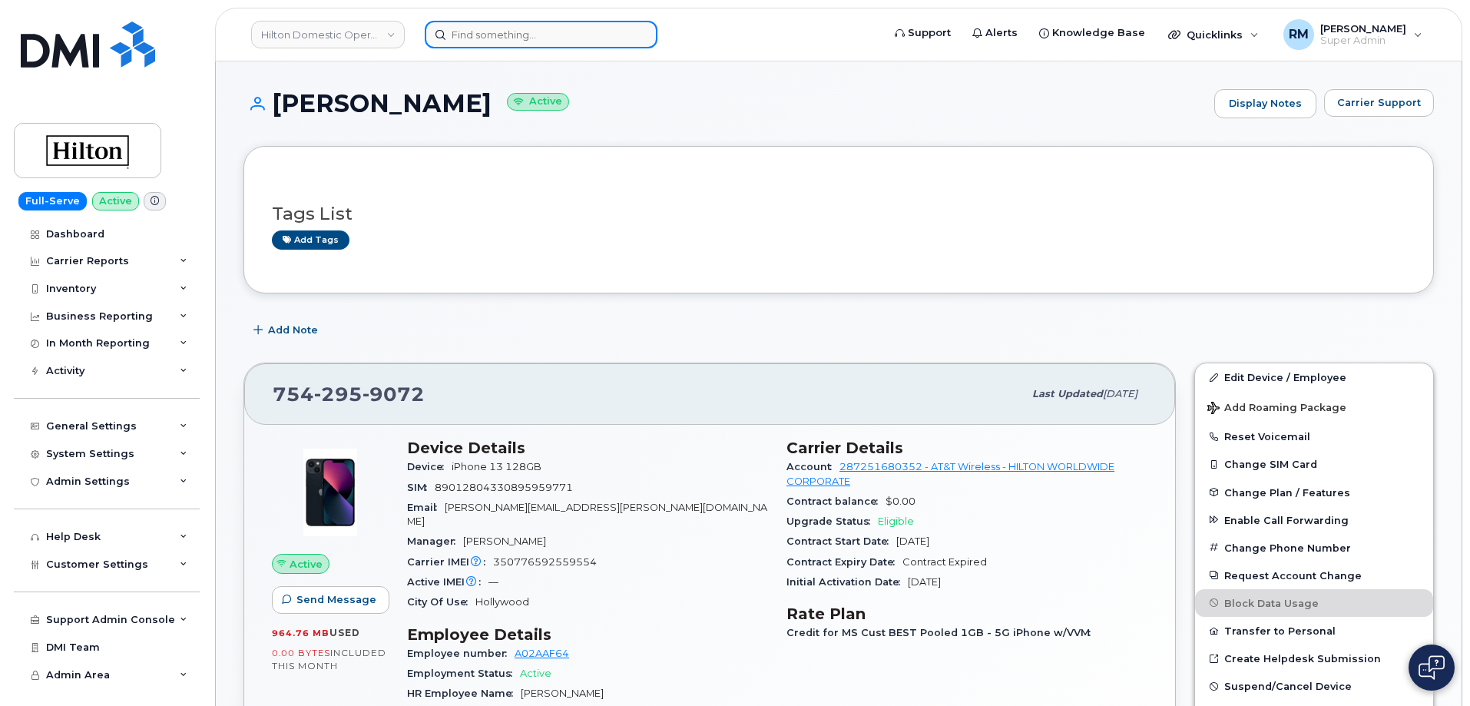
click at [504, 35] on input at bounding box center [541, 35] width 233 height 28
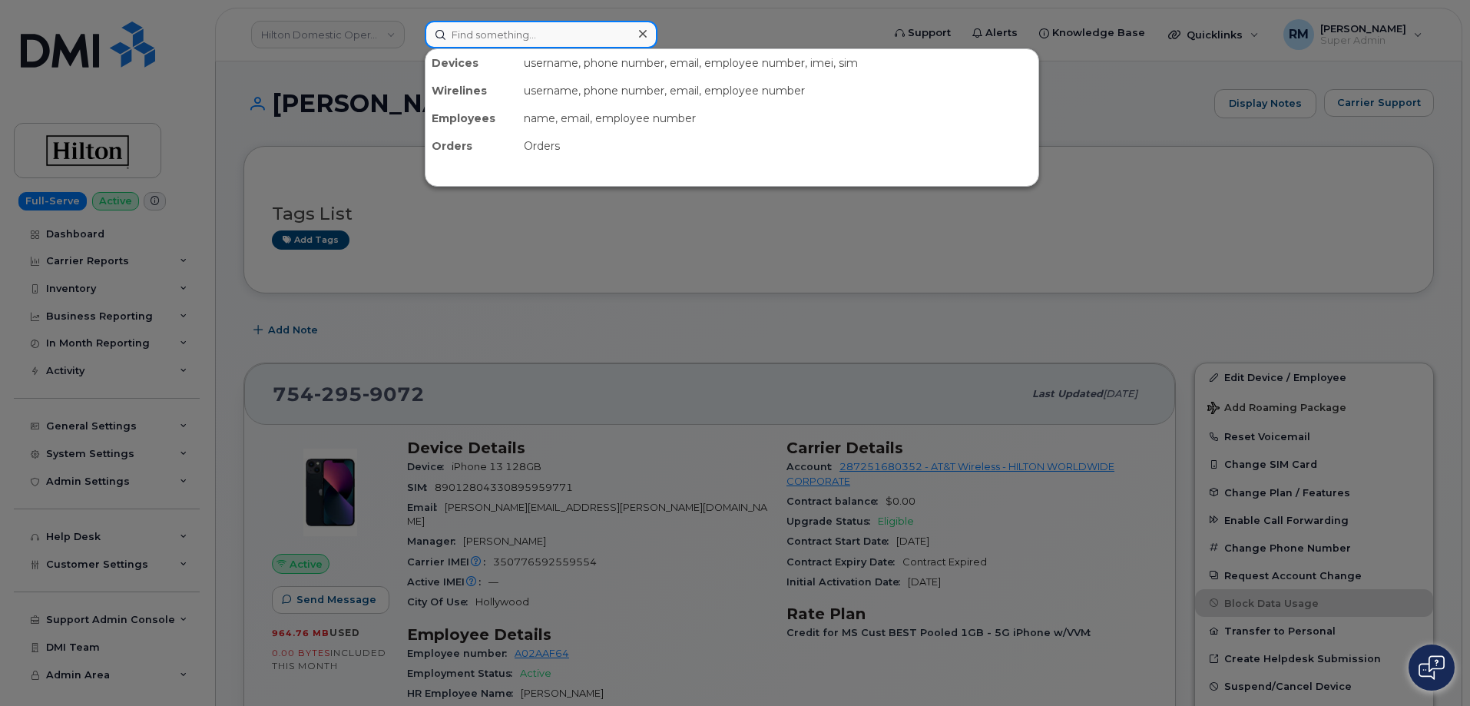
paste input "954-408-6145"
type input "954-408-6145"
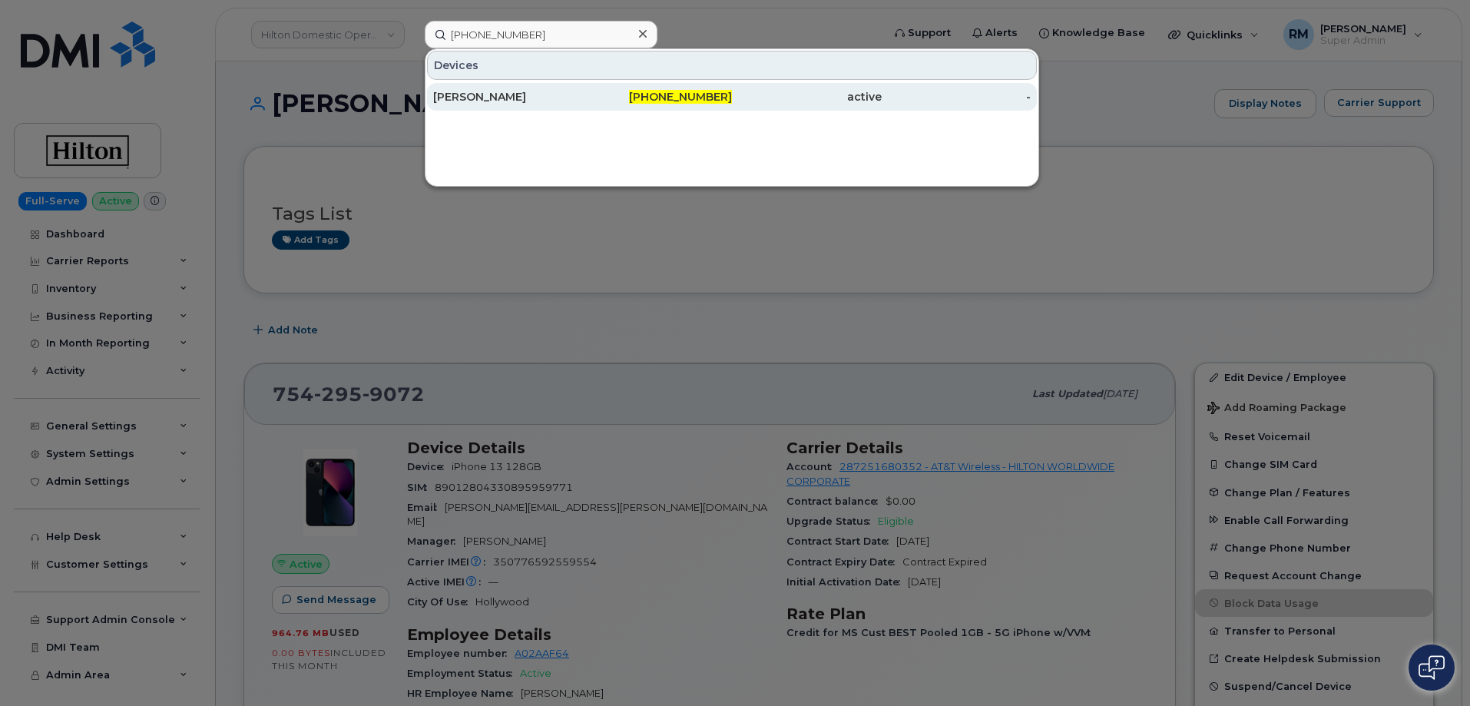
click at [513, 91] on div "[PERSON_NAME]" at bounding box center [508, 96] width 150 height 15
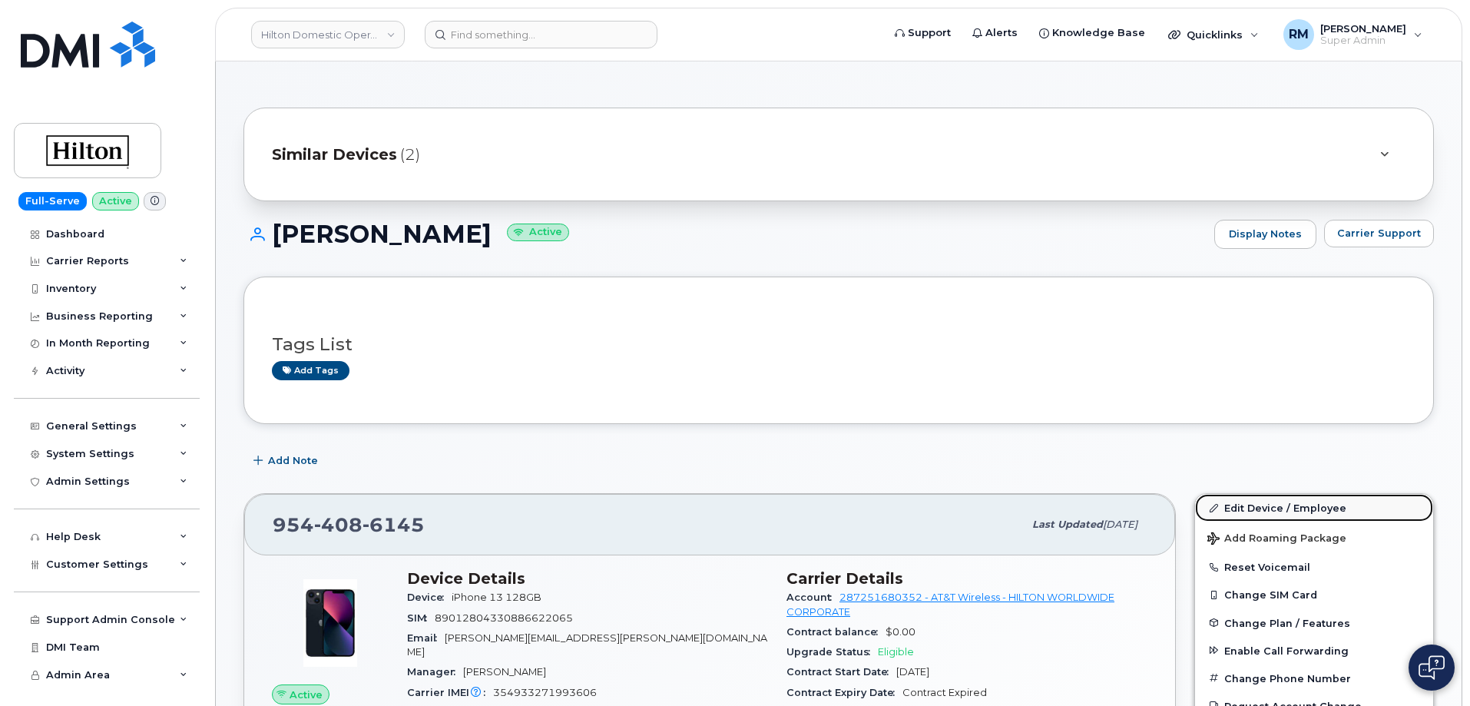
click at [1281, 504] on link "Edit Device / Employee" at bounding box center [1314, 508] width 238 height 28
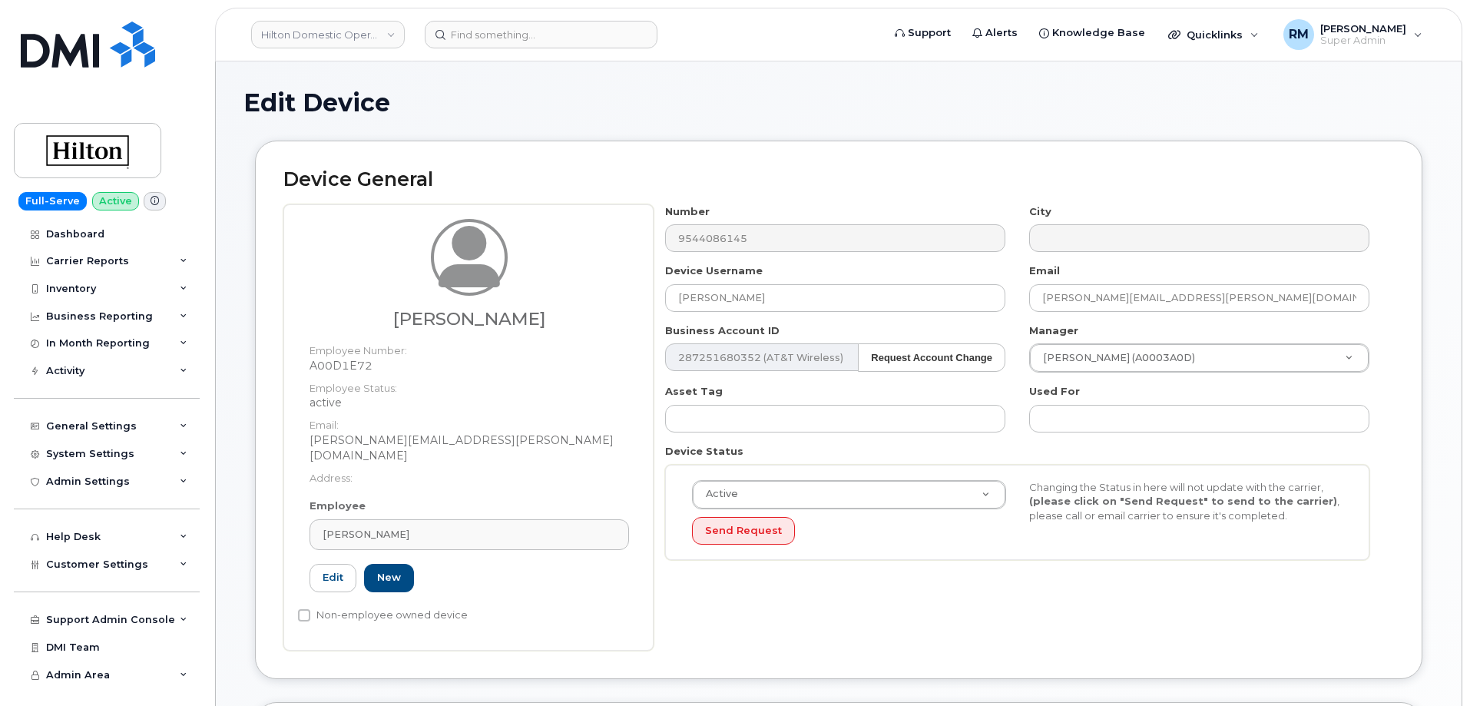
select select "34080331"
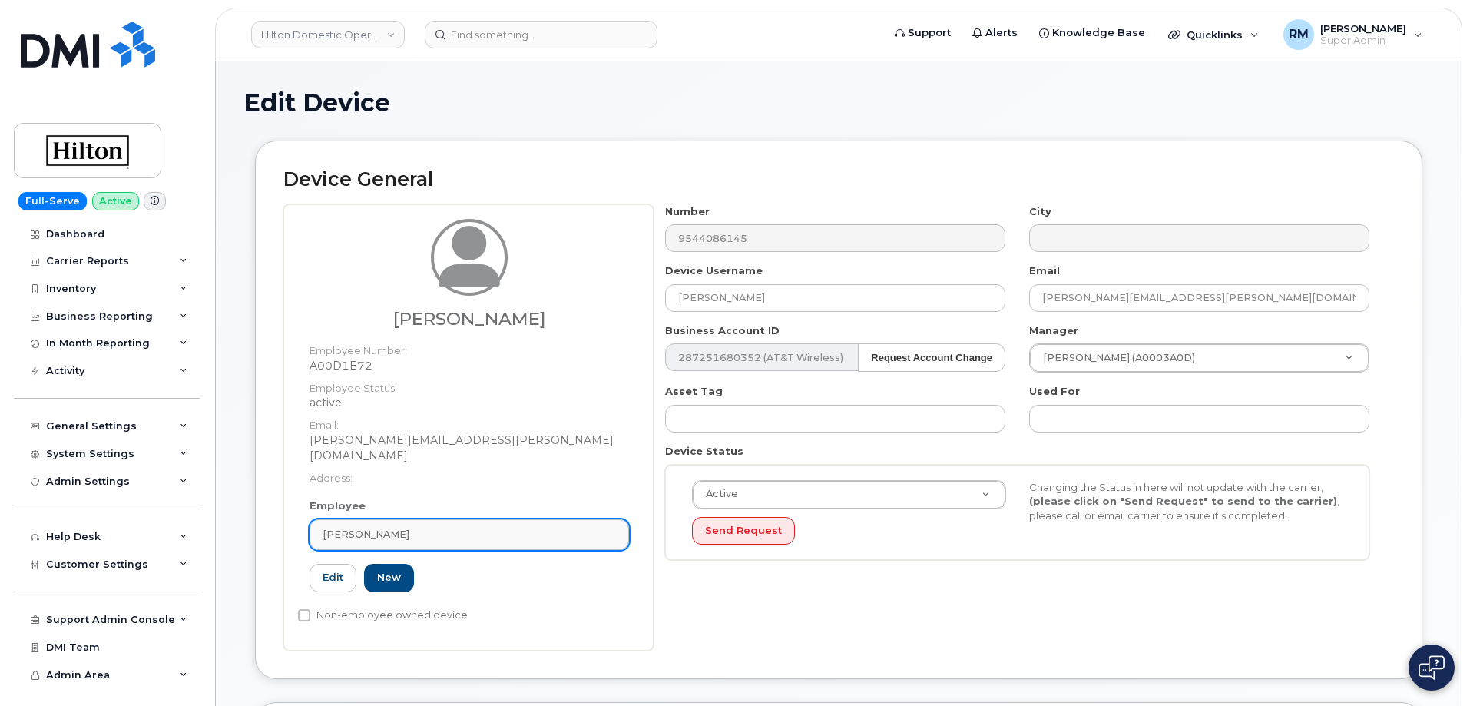
click at [415, 527] on div "Dmitriy Rusakov" at bounding box center [468, 534] width 293 height 15
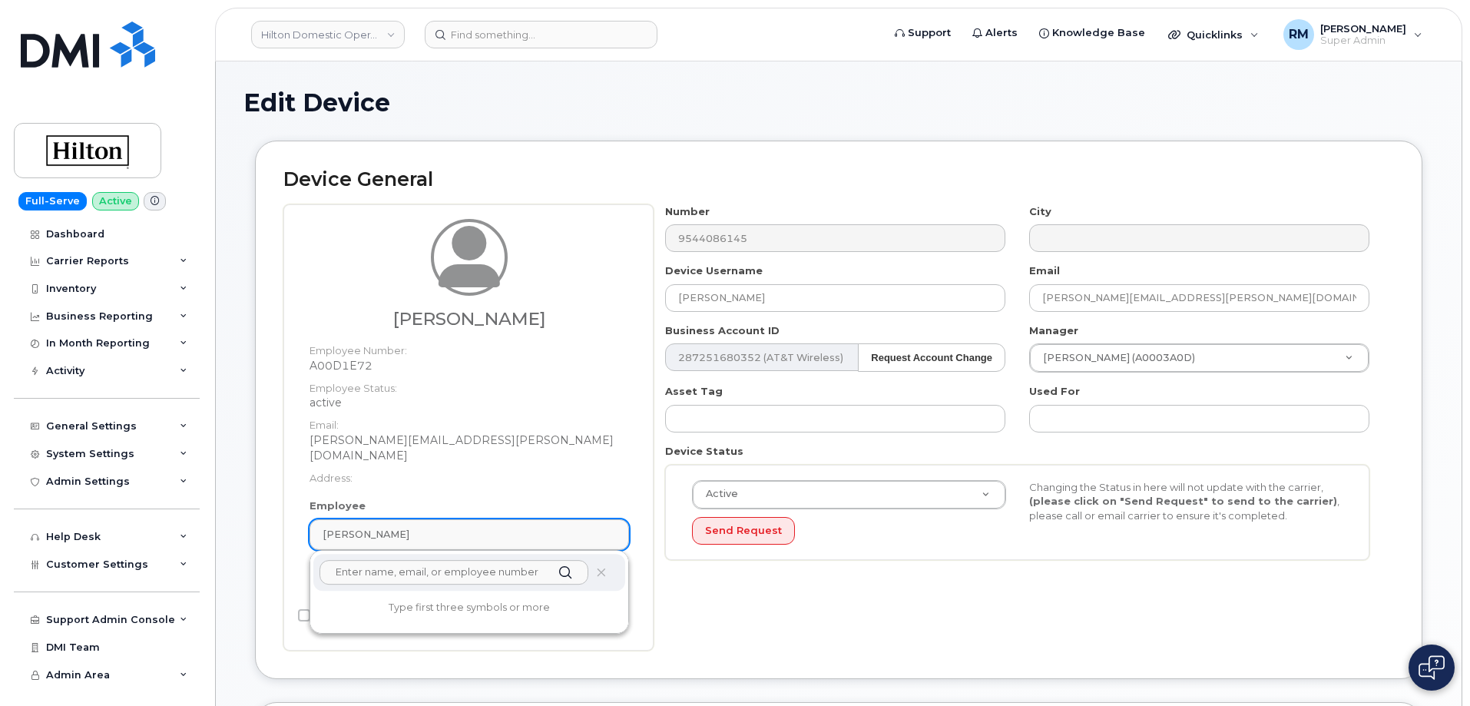
paste input "Mazen Khashan"
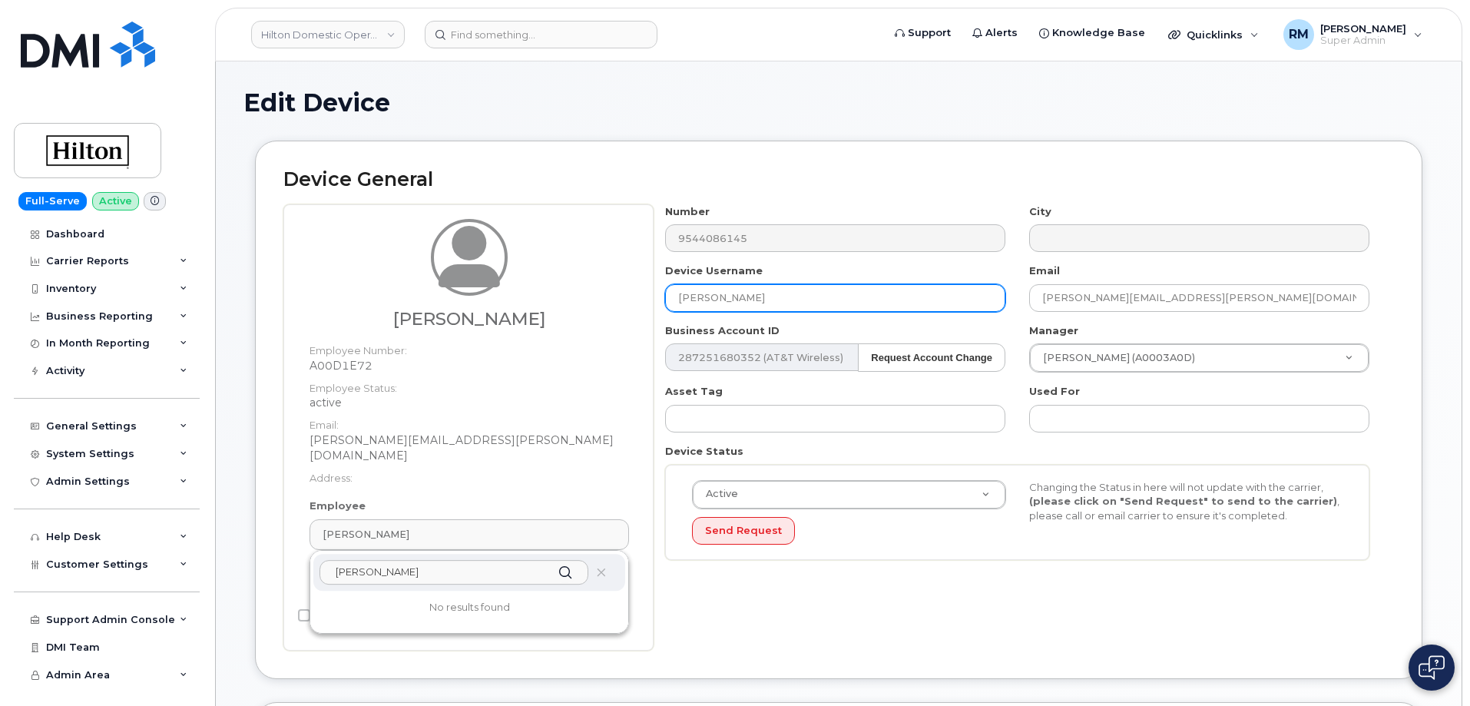
type input "Mazen Khashan"
click at [741, 306] on input "ALEXANDER PENA" at bounding box center [835, 298] width 340 height 28
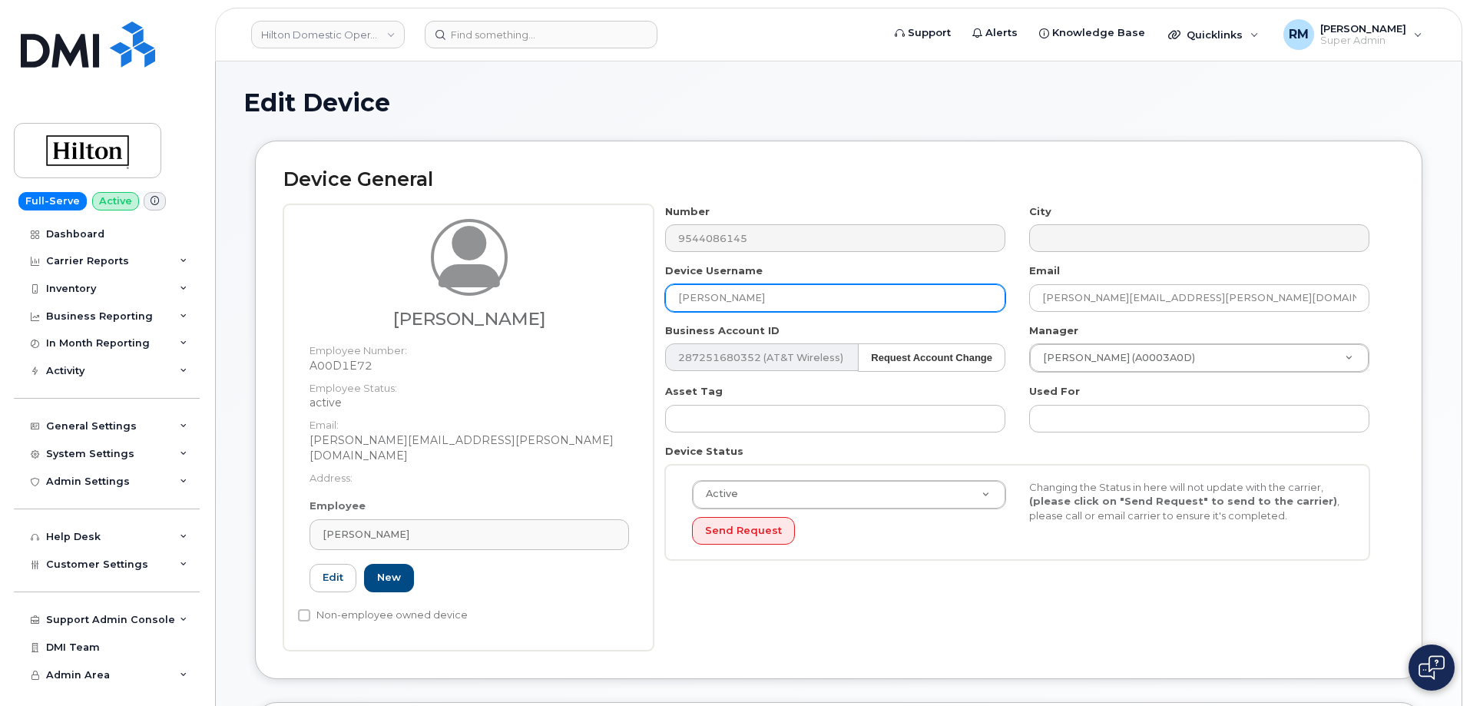
drag, startPoint x: 813, startPoint y: 293, endPoint x: 545, endPoint y: 302, distance: 268.1
click at [548, 302] on div "Dmitriy Rusakov Employee Number: A00D1E72 Employee Status: active Email: Dmitri…" at bounding box center [838, 427] width 1110 height 446
paste input "Mazen Khashan"
type input "Mazen Khashan"
click at [1011, 593] on div "Number 9544086145 City Device Username Mazen Khashan Email Dmitriy.Rusakov@dipl…" at bounding box center [1023, 427] width 740 height 446
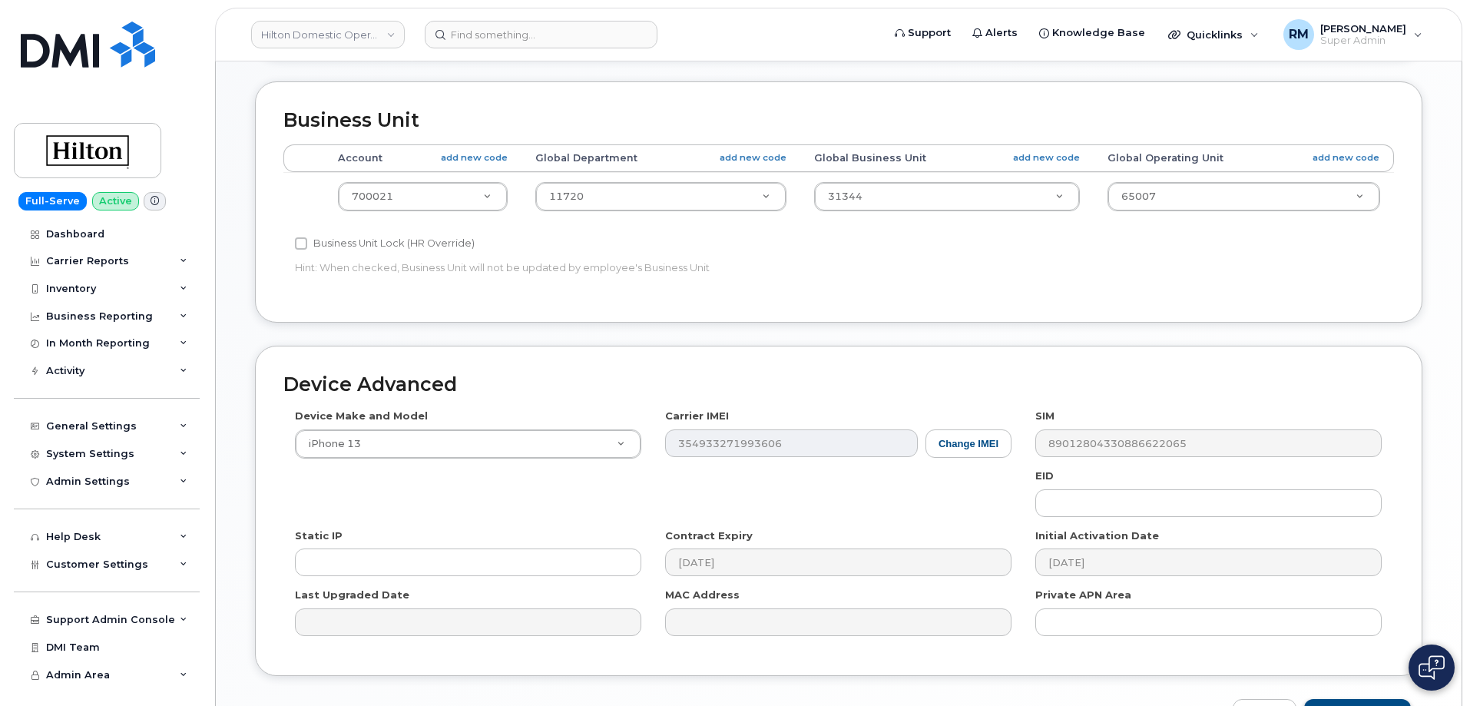
scroll to position [703, 0]
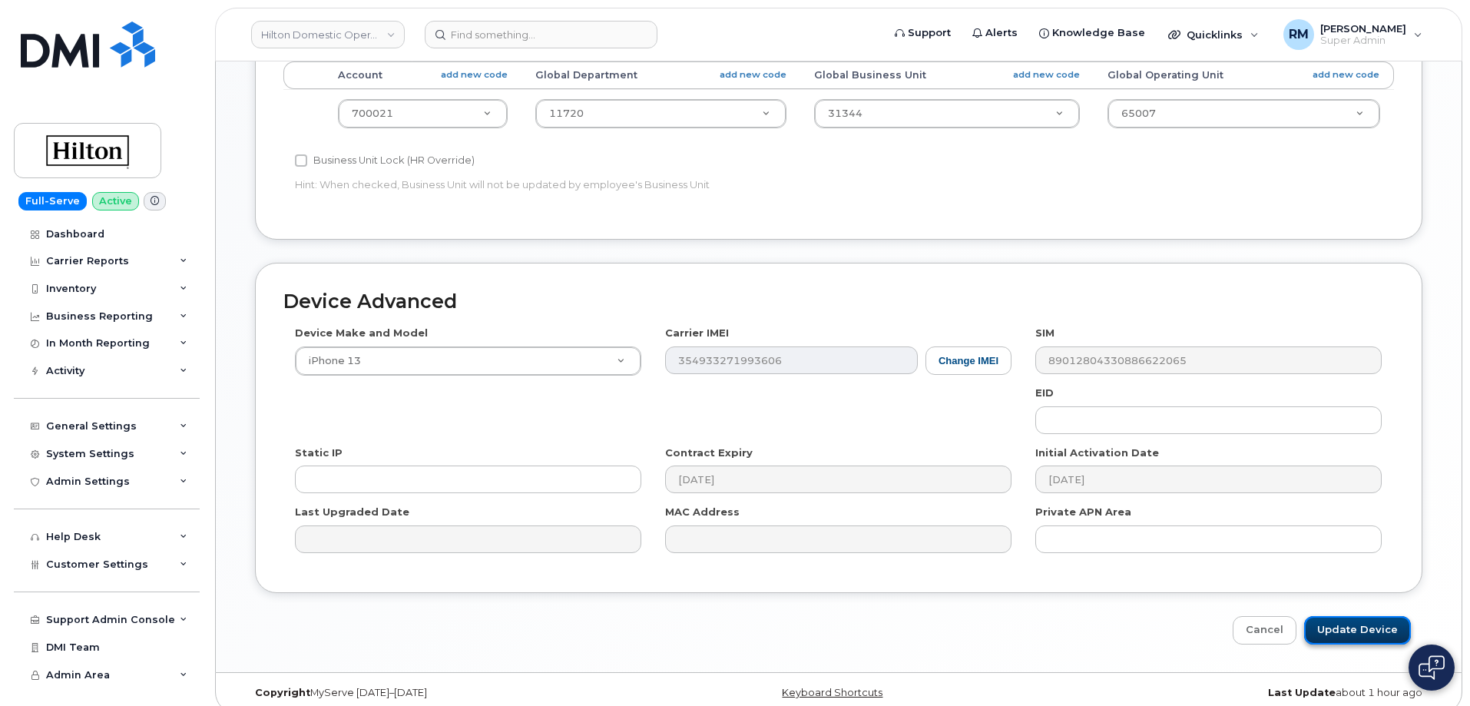
click at [1380, 619] on input "Update Device" at bounding box center [1357, 630] width 107 height 28
type input "Saving..."
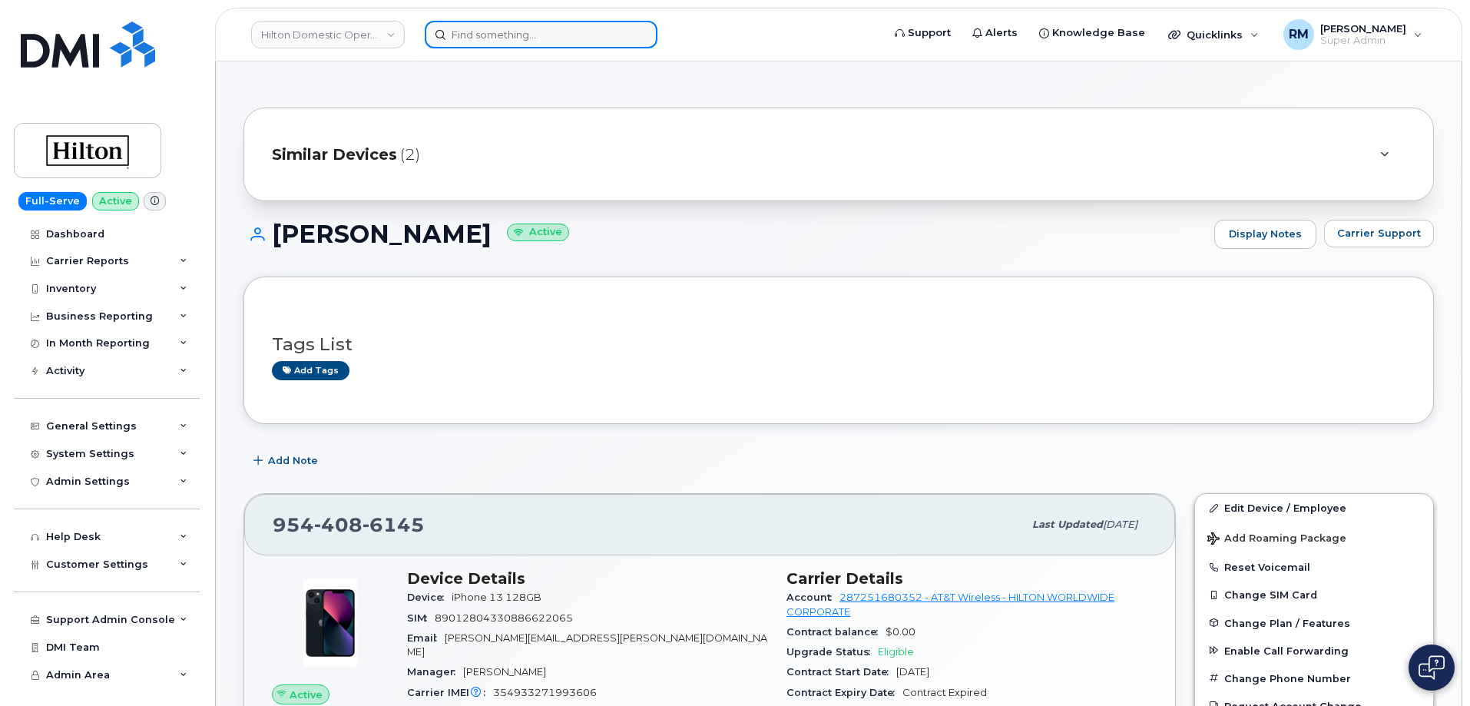
click at [494, 35] on input at bounding box center [541, 35] width 233 height 28
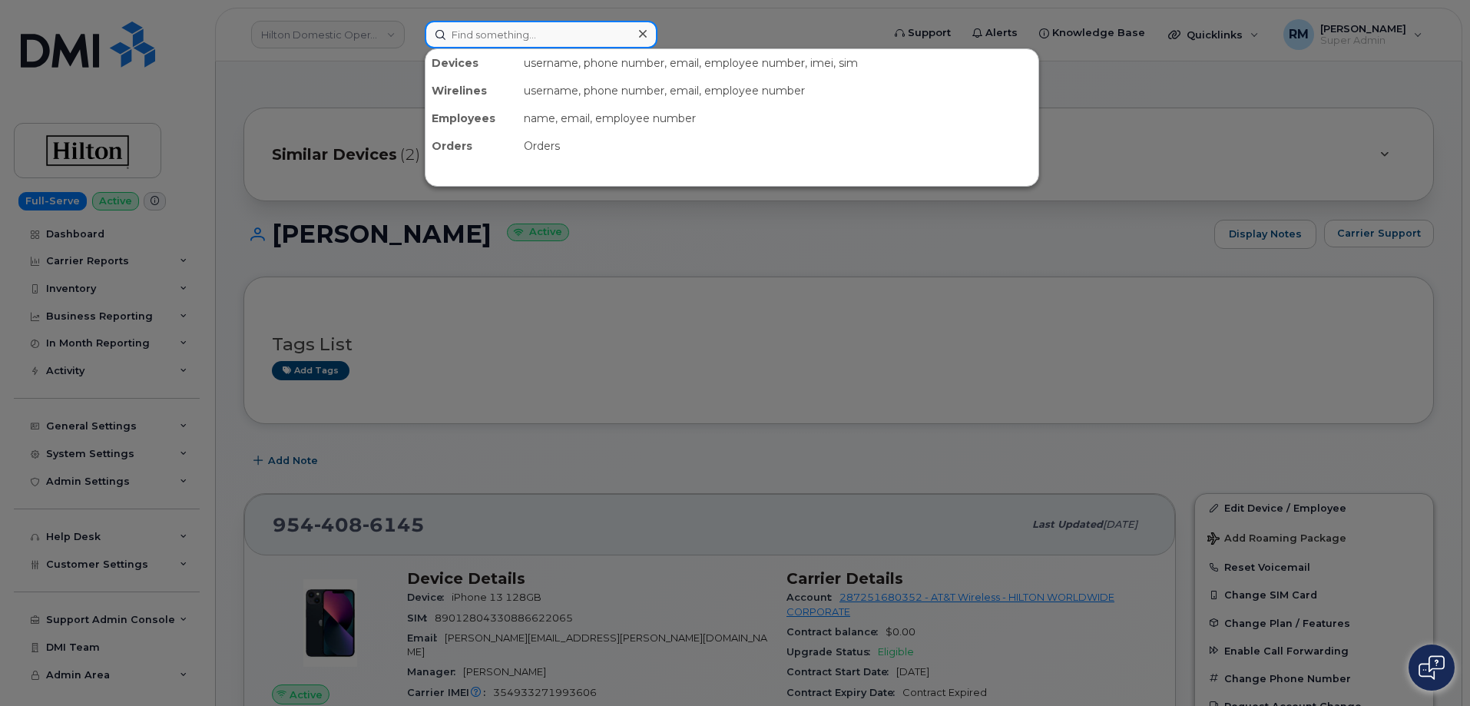
paste input "954-758-0732"
type input "954-758-0732"
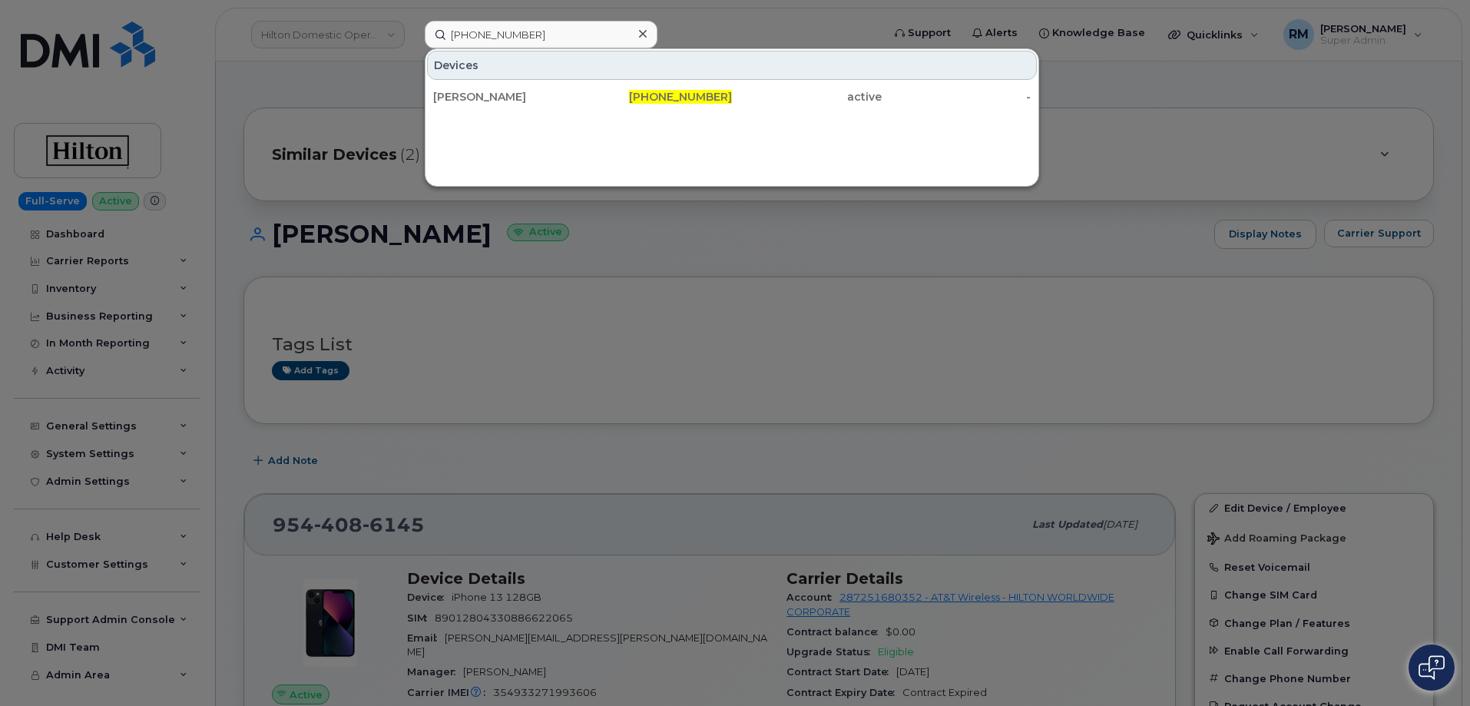
drag, startPoint x: 613, startPoint y: 91, endPoint x: 395, endPoint y: 8, distance: 233.3
click at [612, 91] on div "954-758-0732" at bounding box center [658, 96] width 150 height 15
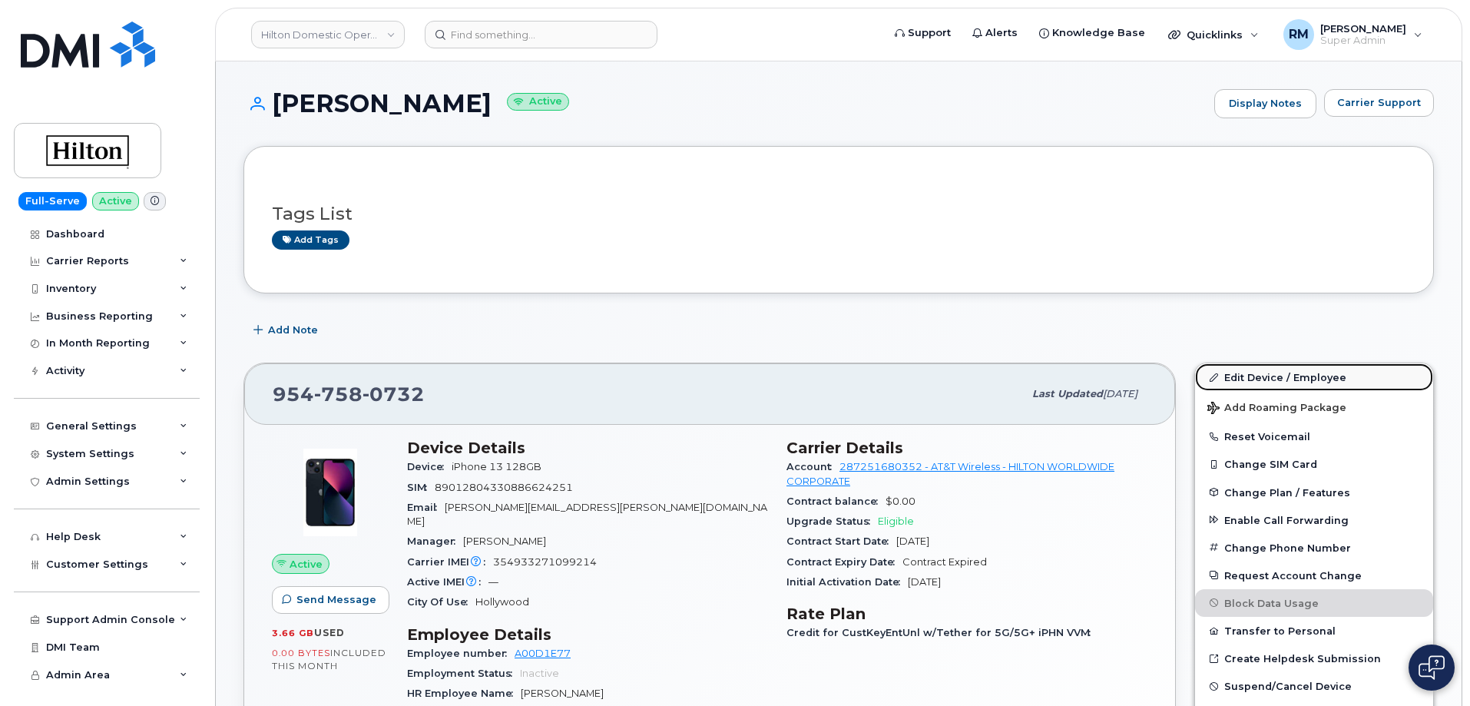
click at [1258, 379] on link "Edit Device / Employee" at bounding box center [1314, 377] width 238 height 28
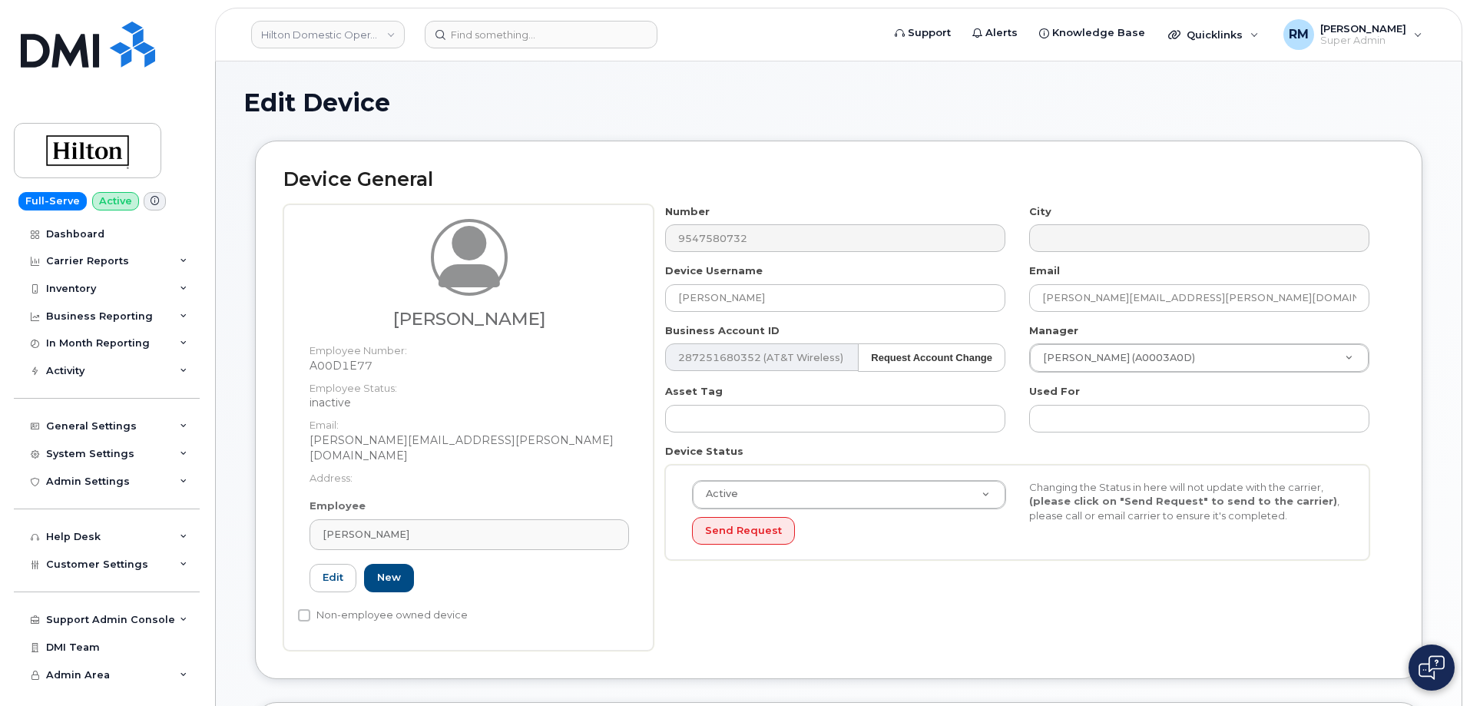
select select "34080331"
drag, startPoint x: 593, startPoint y: 308, endPoint x: 578, endPoint y: 309, distance: 14.7
click at [578, 309] on div "Debra Serrano Employee Number: A00D1E77 Employee Status: inactive Email: Debra.…" at bounding box center [838, 427] width 1110 height 446
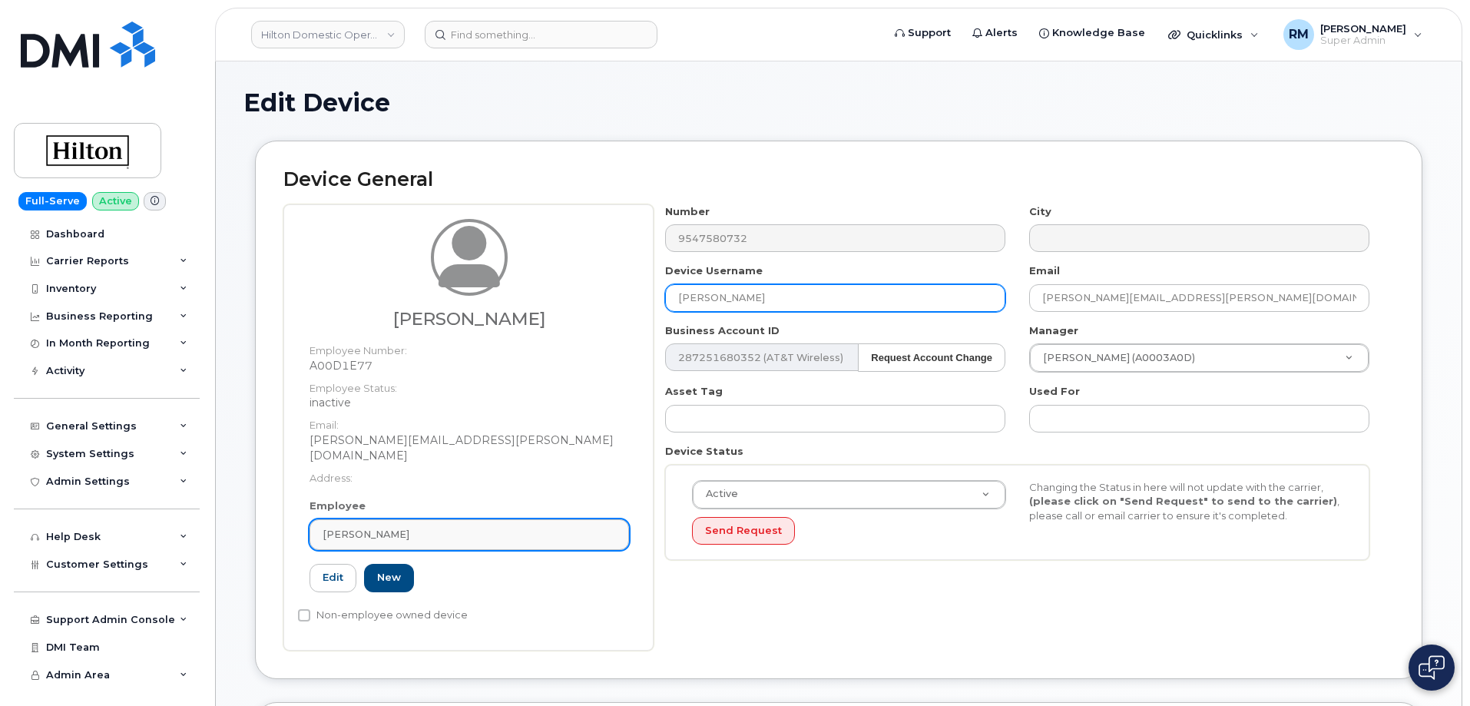
paste input "Medine Leveille"
type input "Medine Leveille"
click at [418, 527] on div "[PERSON_NAME]" at bounding box center [468, 534] width 293 height 15
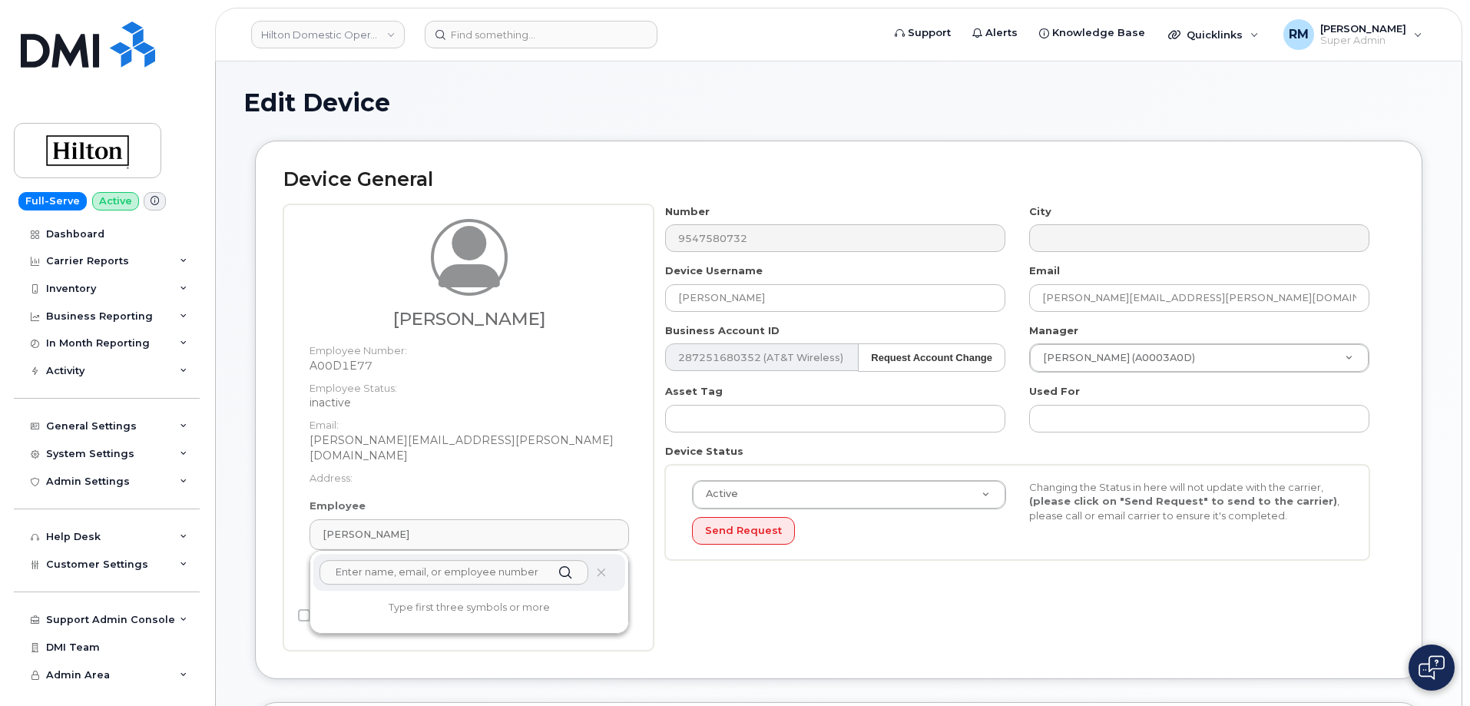
paste input "Medine Leveille"
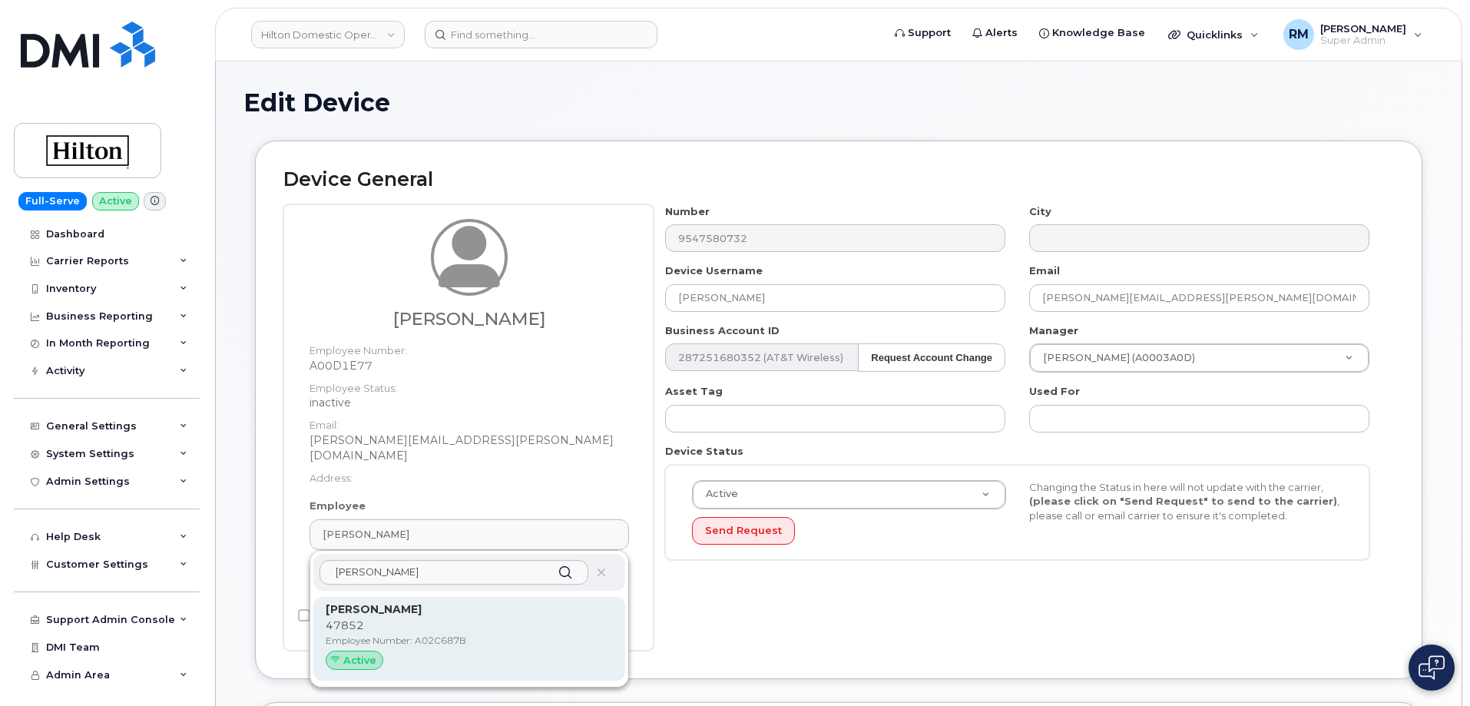
type input "Medine Leveille"
click at [396, 617] on p "47852" at bounding box center [469, 625] width 287 height 16
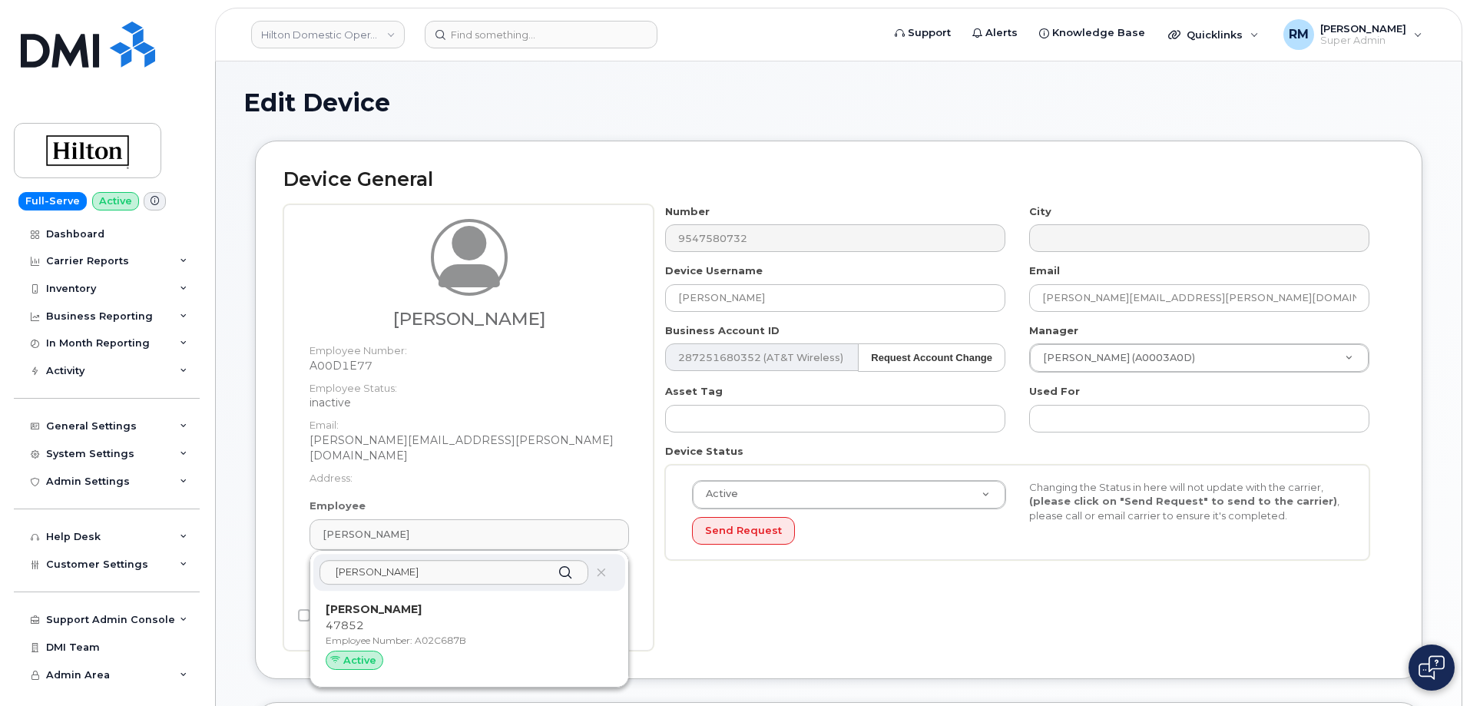
type input "A02C687B"
type input "[PERSON_NAME]"
type input "[EMAIL_ADDRESS][PERSON_NAME][DOMAIN_NAME]"
type input "34542459"
type input "34541939"
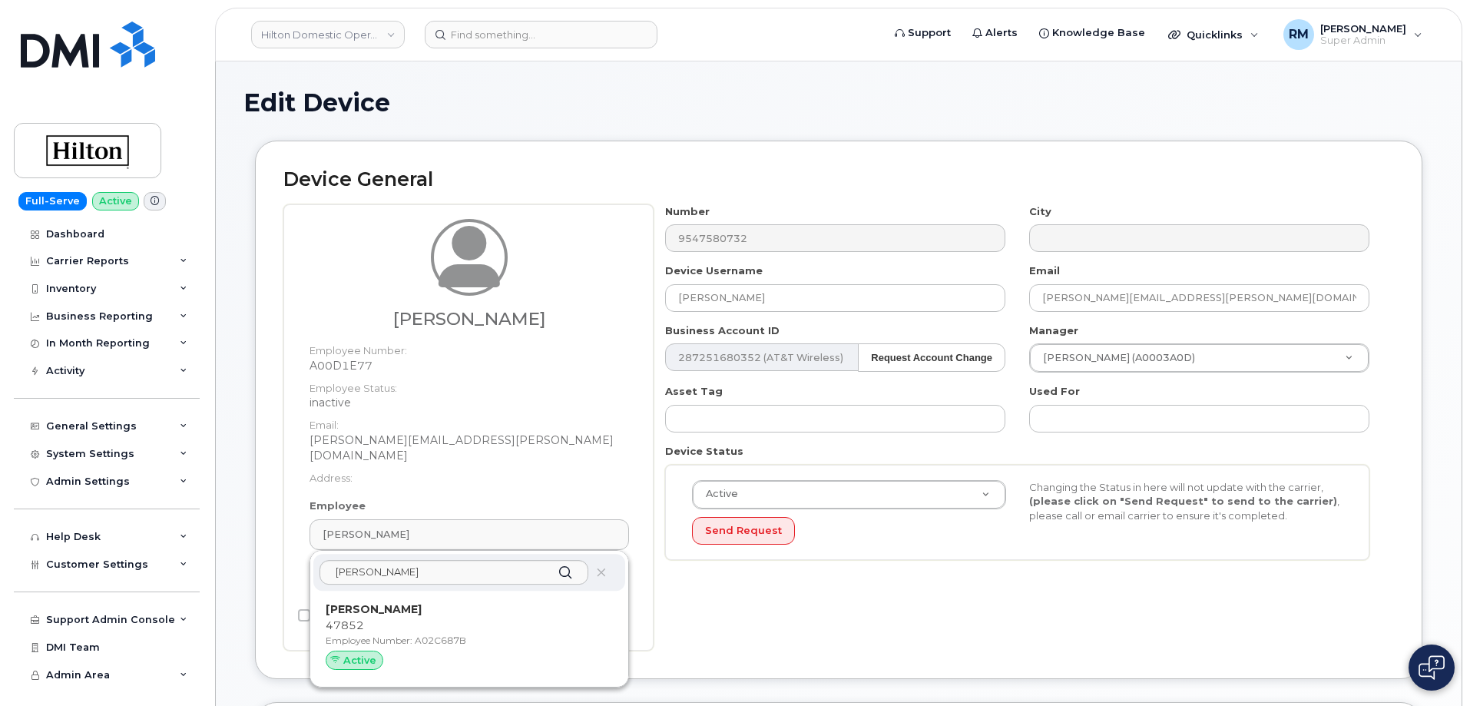
type input "34542146"
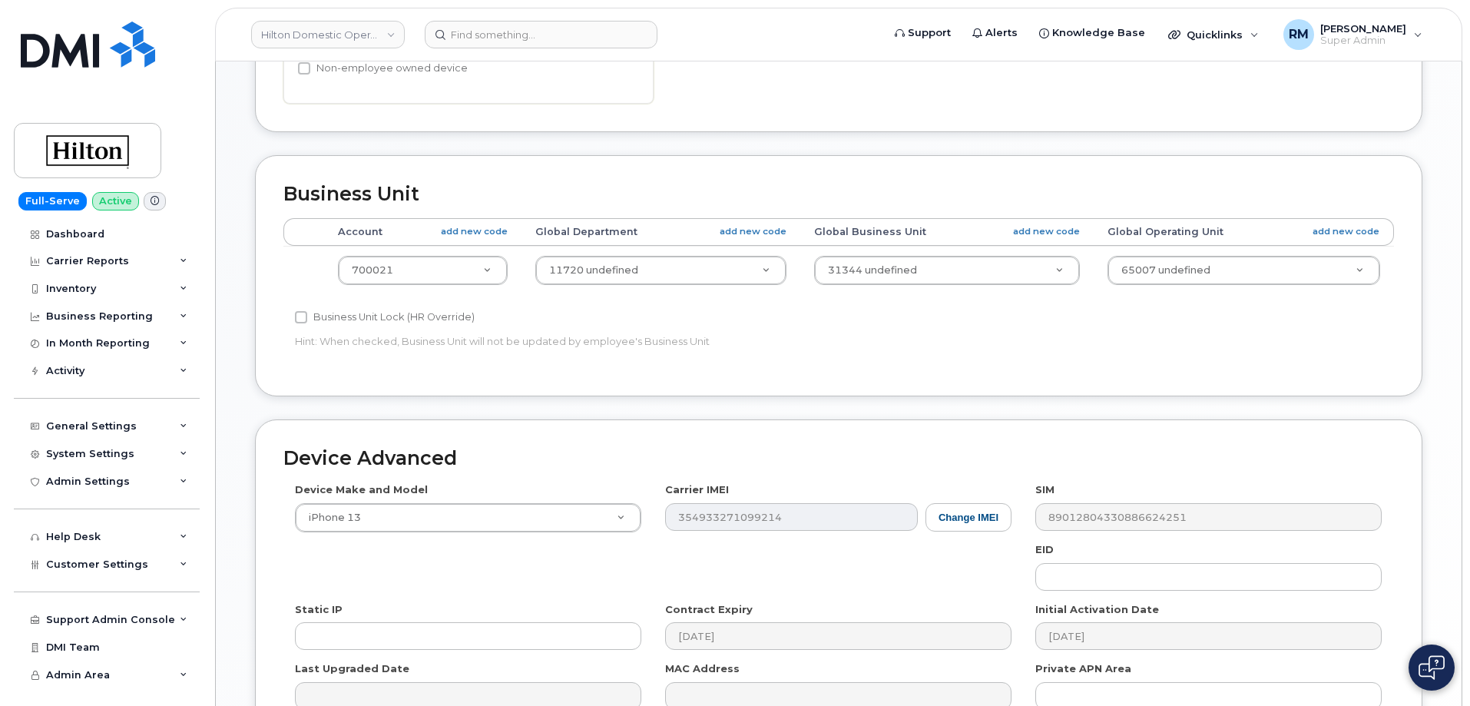
scroll to position [688, 0]
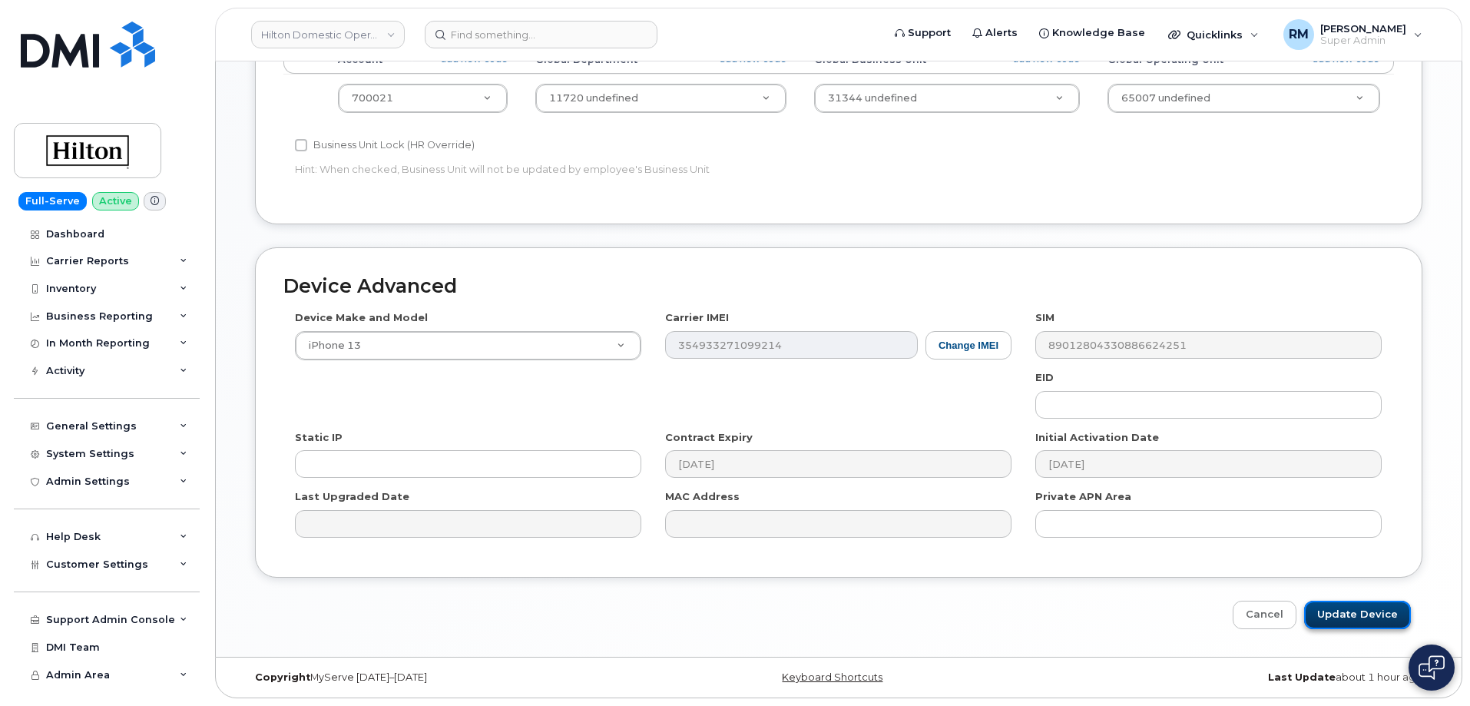
click at [1347, 618] on input "Update Device" at bounding box center [1357, 614] width 107 height 28
type input "Saving..."
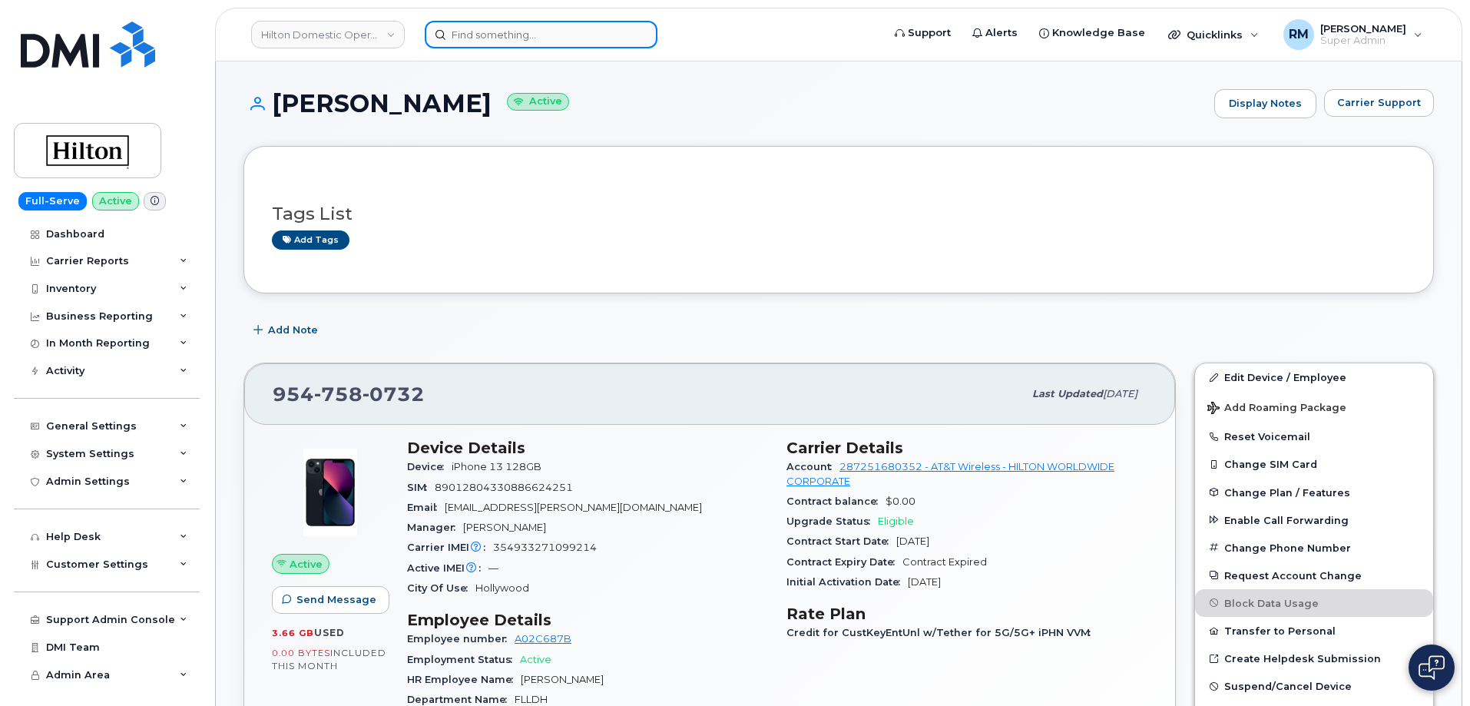
click at [567, 41] on input at bounding box center [541, 35] width 233 height 28
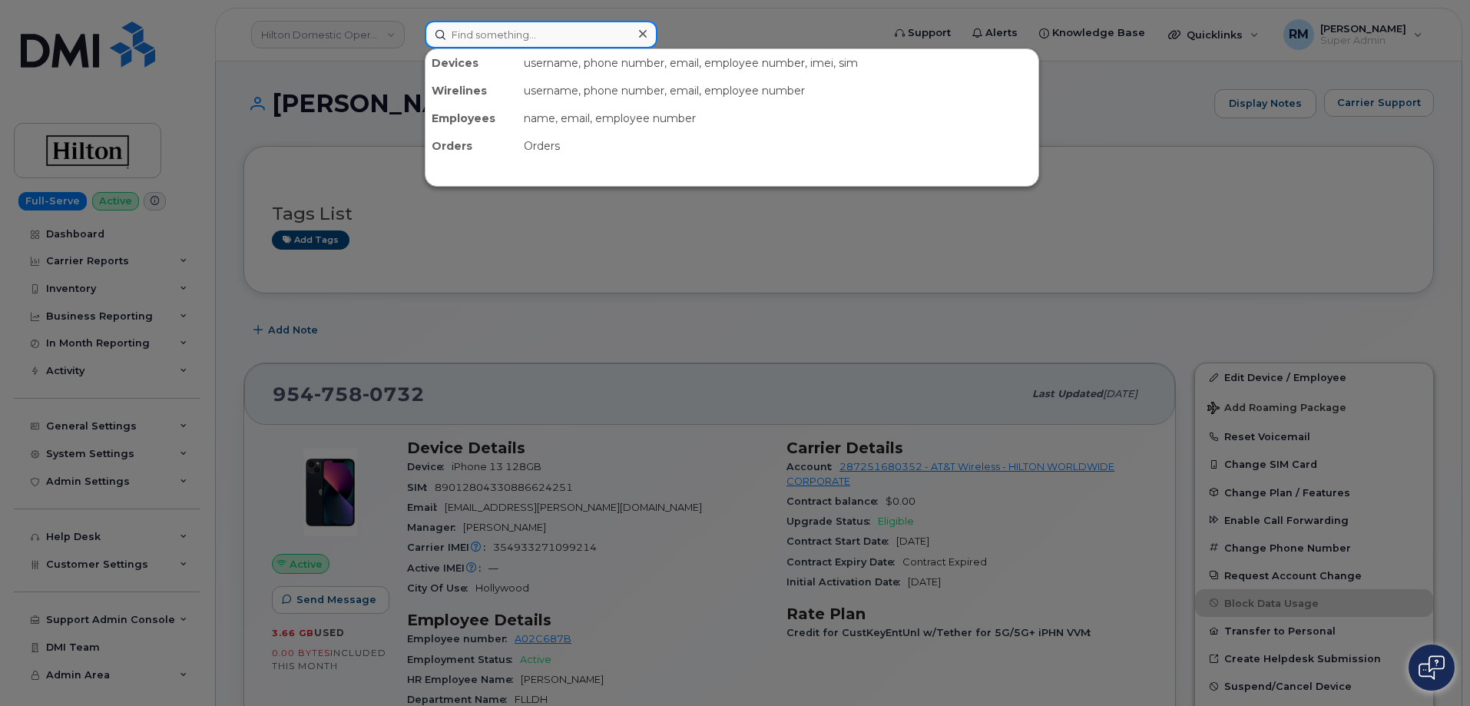
paste input "[PHONE_NUMBER]"
type input "[PHONE_NUMBER]"
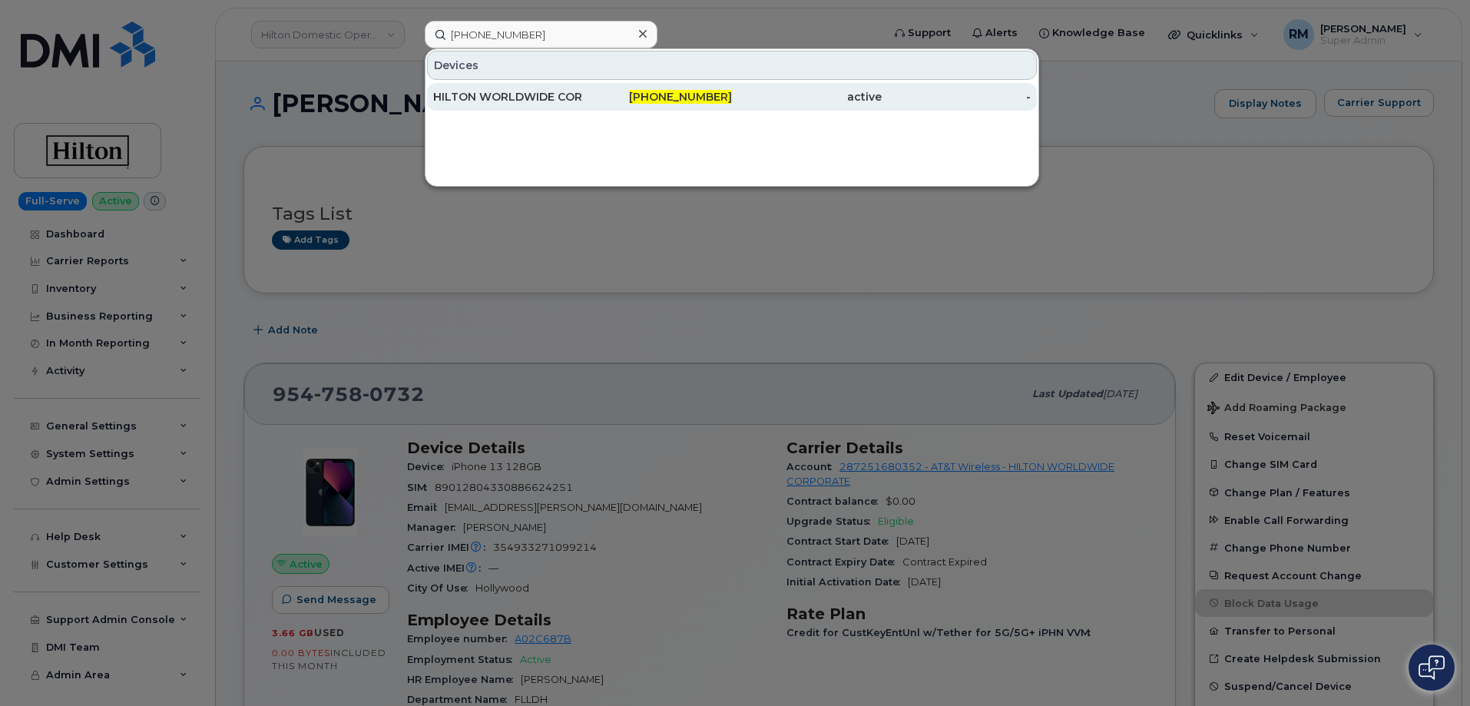
click at [599, 95] on div "[PHONE_NUMBER]" at bounding box center [658, 96] width 150 height 15
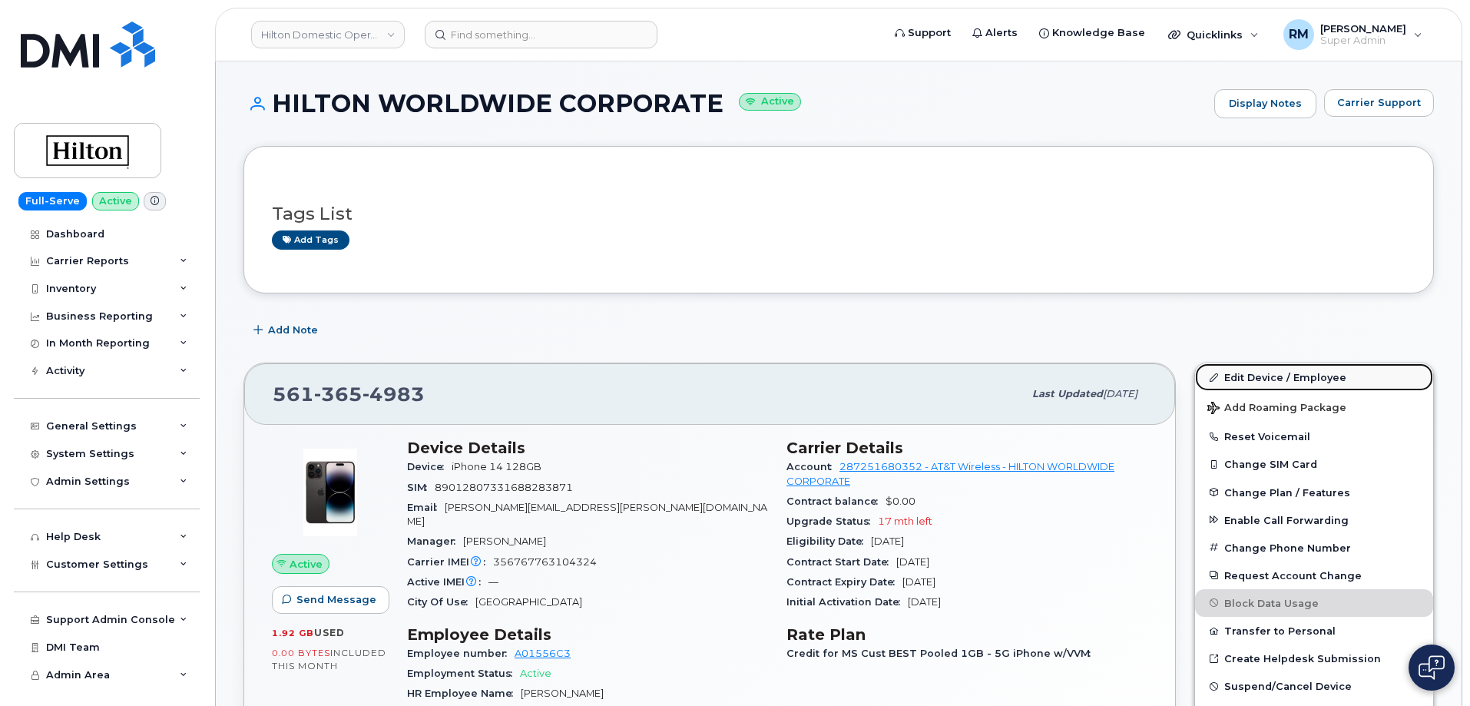
click at [1289, 377] on link "Edit Device / Employee" at bounding box center [1314, 377] width 238 height 28
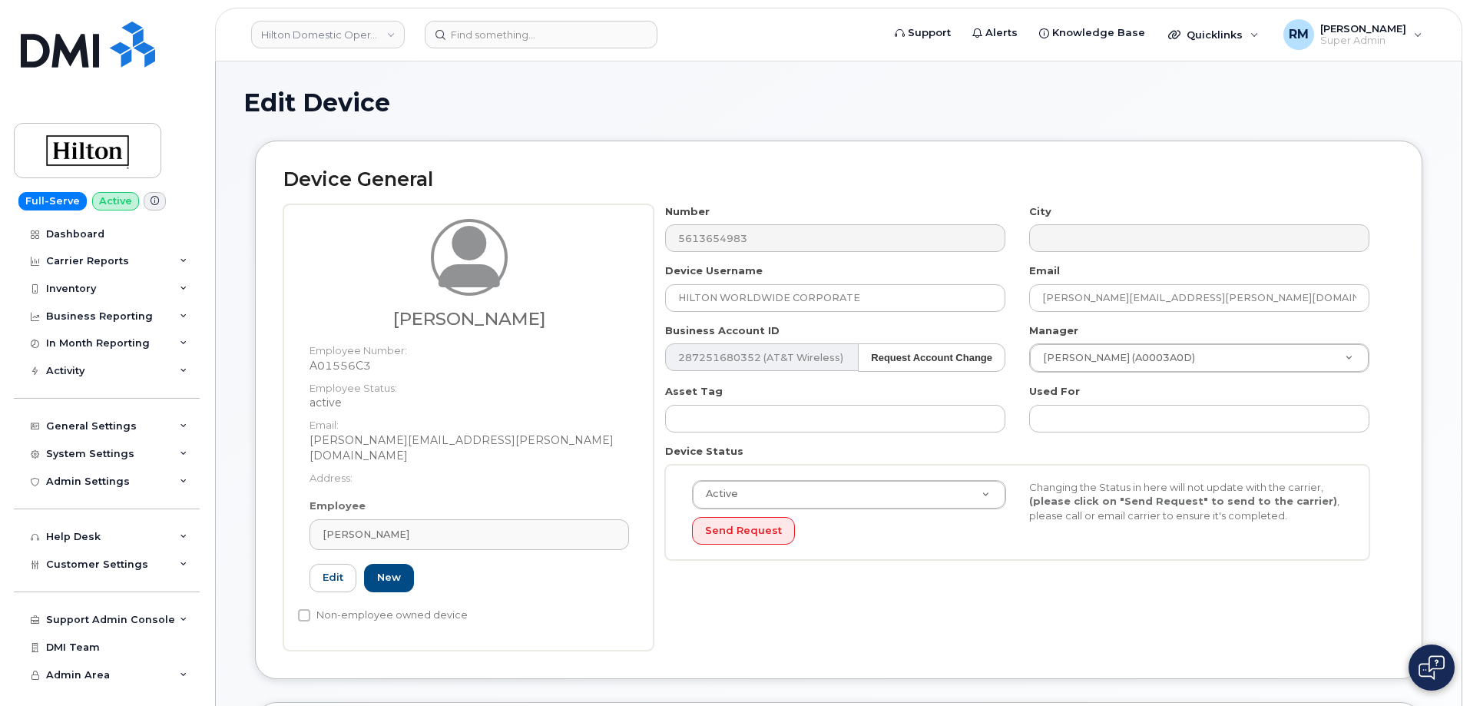
select select "34080331"
drag, startPoint x: 851, startPoint y: 293, endPoint x: 497, endPoint y: 309, distance: 354.3
click at [503, 308] on div "[PERSON_NAME] Employee Number: A01556C3 Employee Status: active Email: [PERSON_…" at bounding box center [838, 427] width 1110 height 446
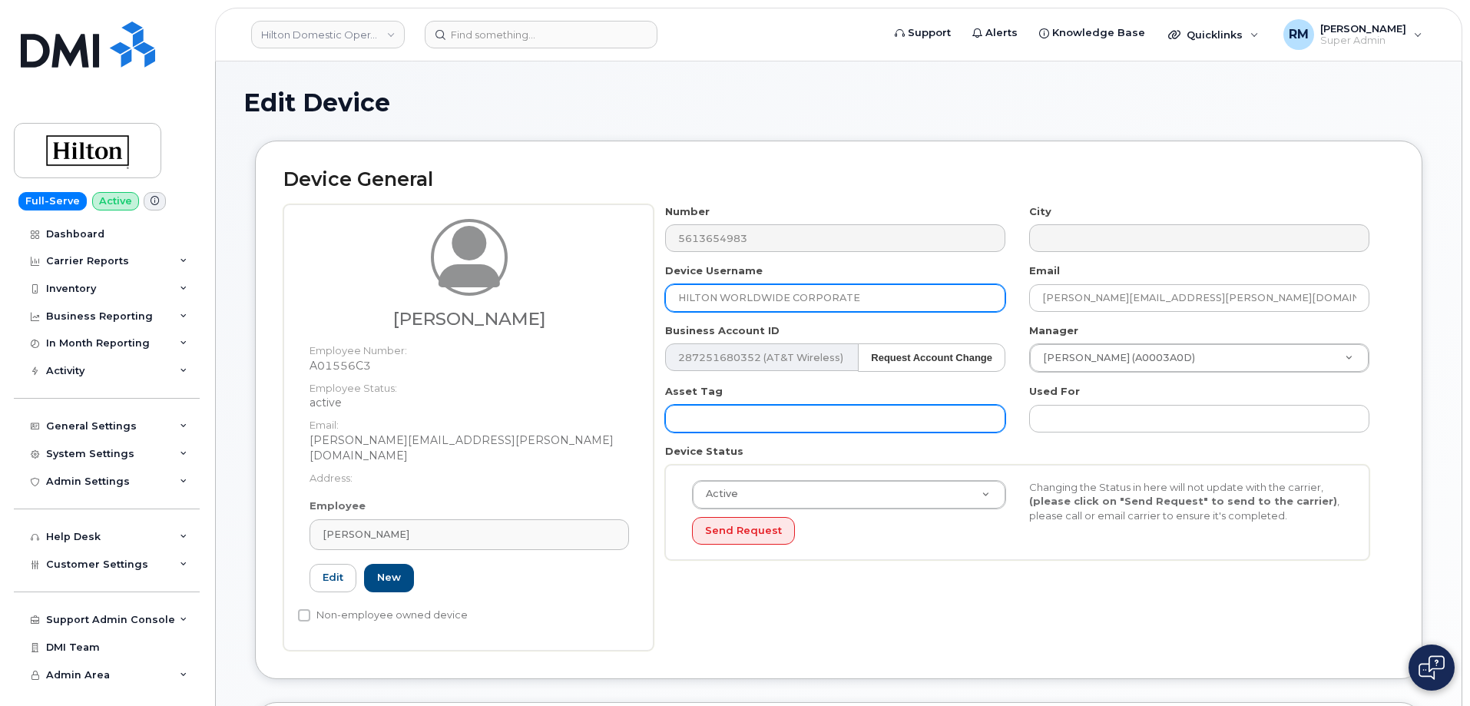
paste input "[PERSON_NAME]"
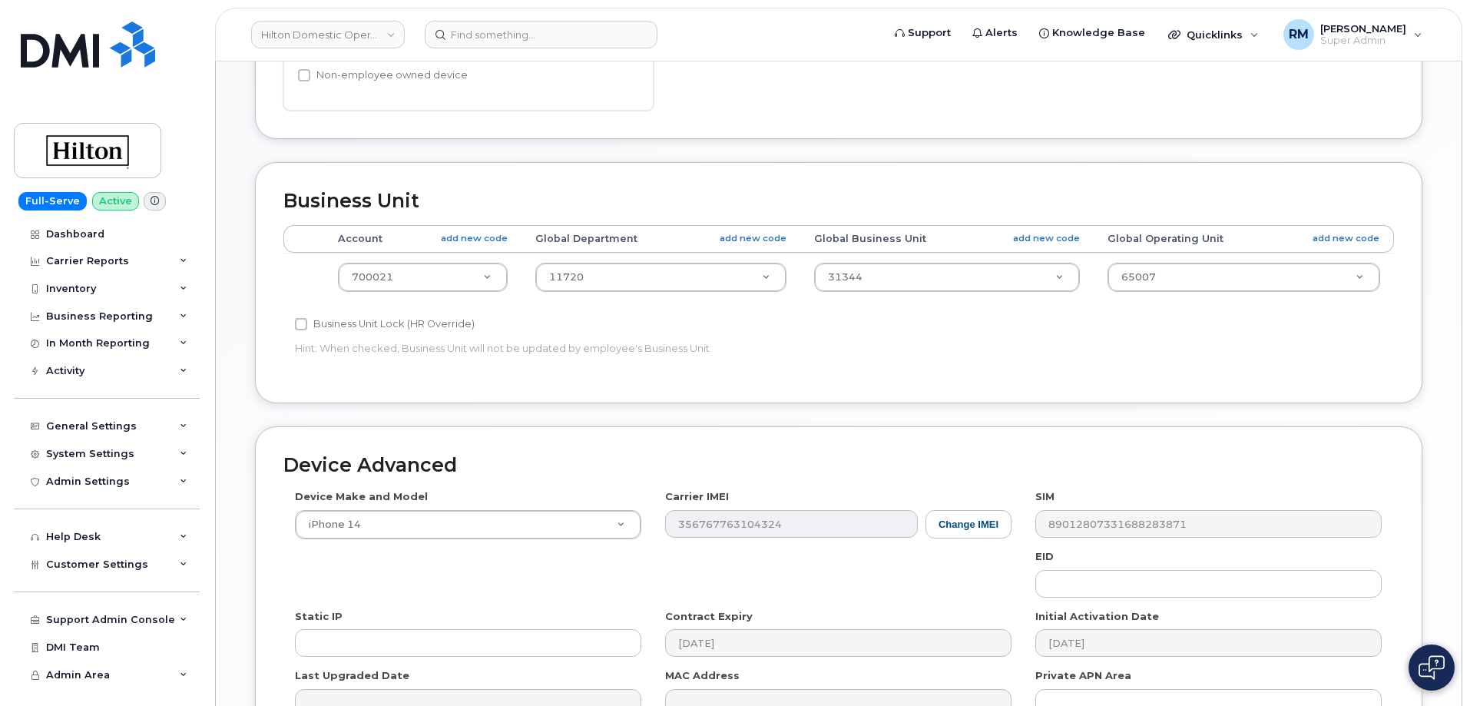
scroll to position [703, 0]
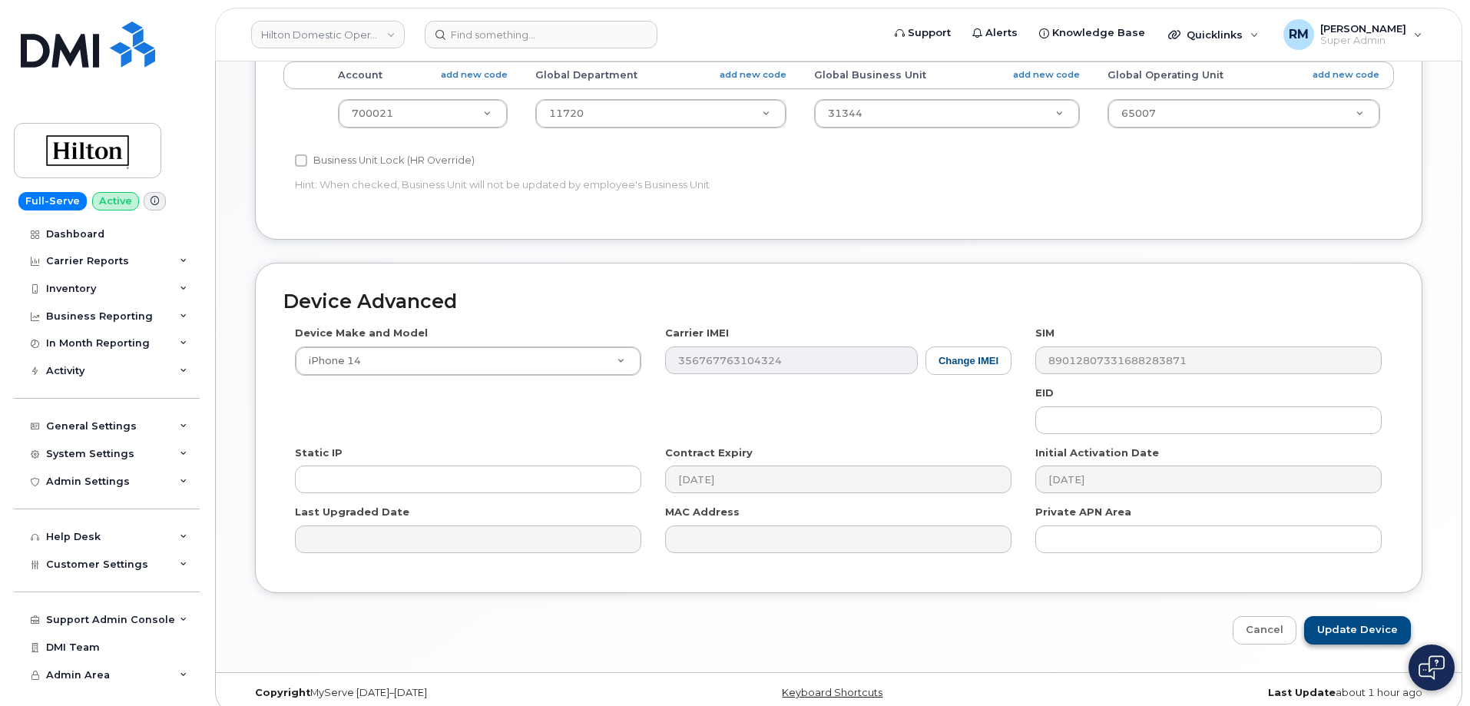
type input "[PERSON_NAME]"
click at [1353, 616] on input "Update Device" at bounding box center [1357, 630] width 107 height 28
type input "Saving..."
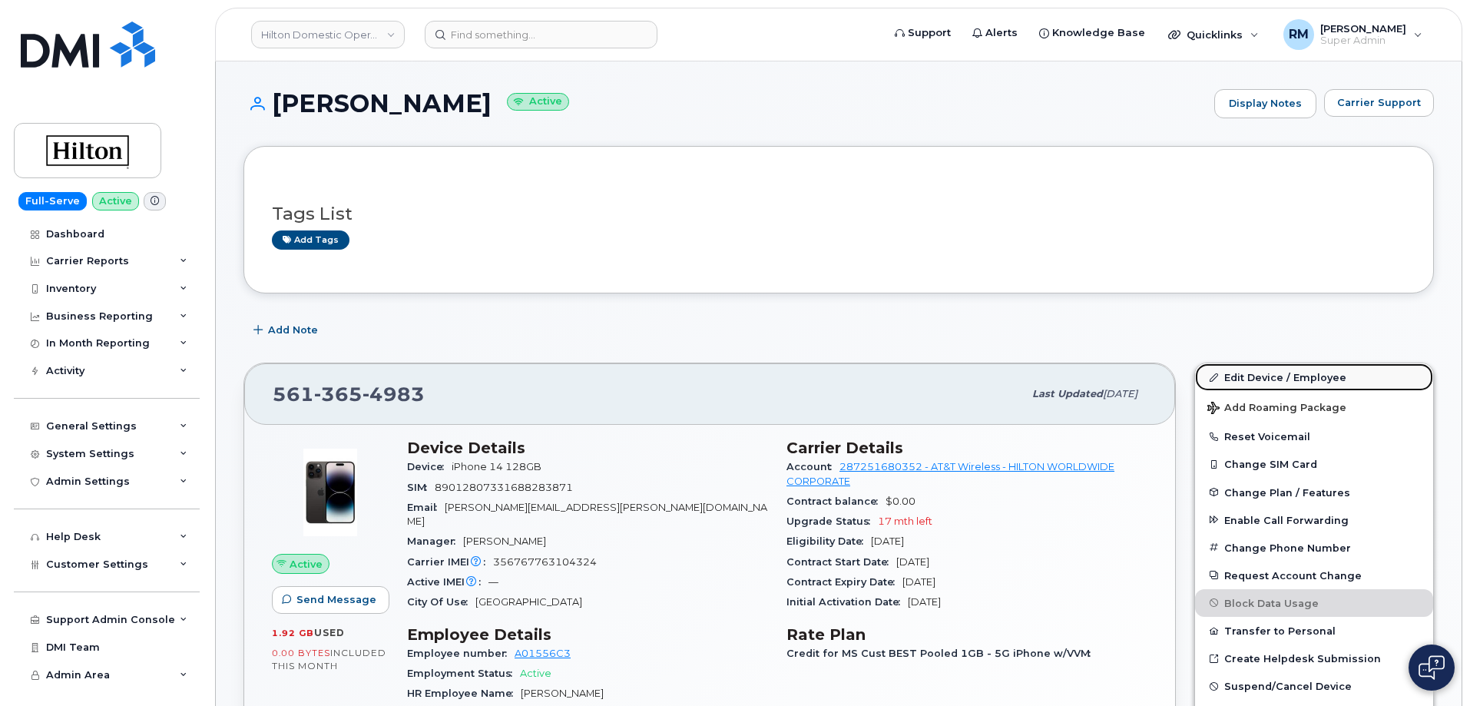
click at [1260, 379] on link "Edit Device / Employee" at bounding box center [1314, 377] width 238 height 28
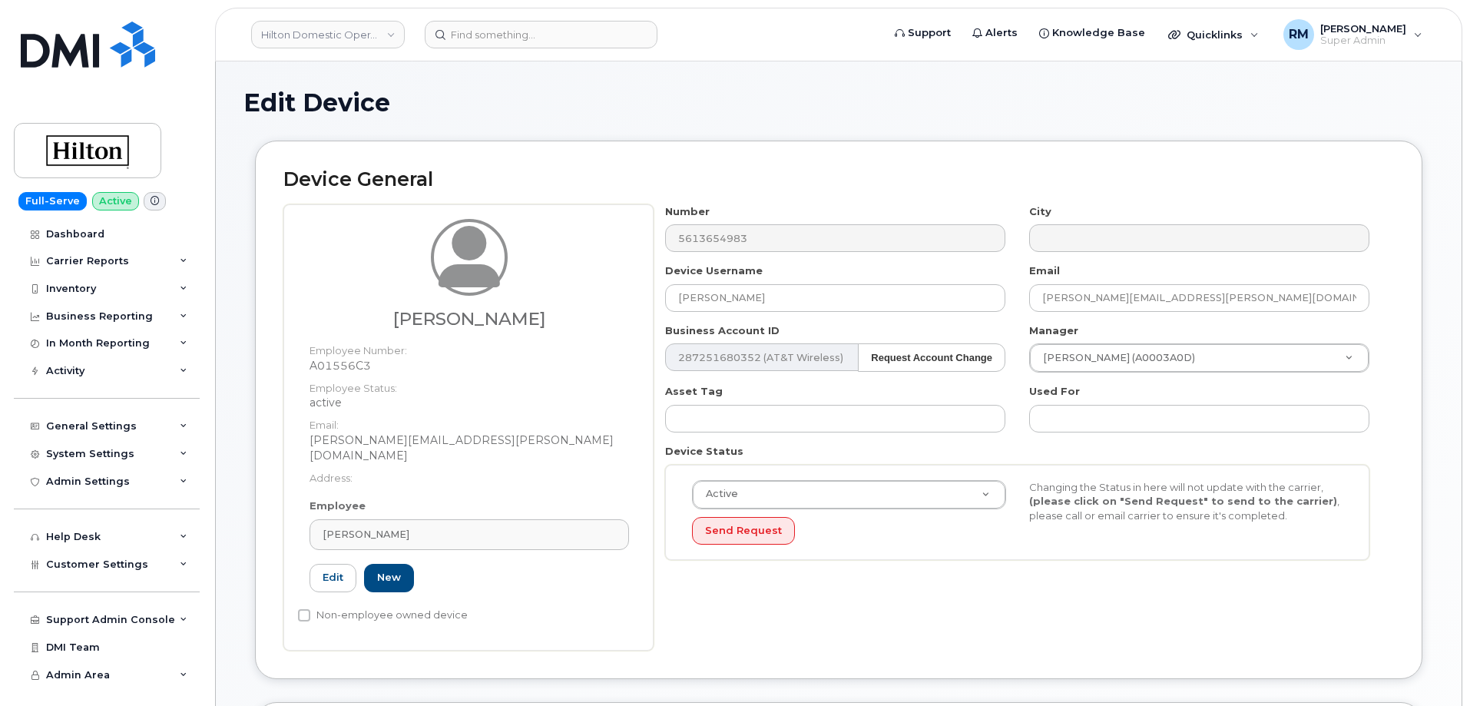
select select "34080331"
click at [742, 296] on input "[PERSON_NAME]" at bounding box center [835, 298] width 340 height 28
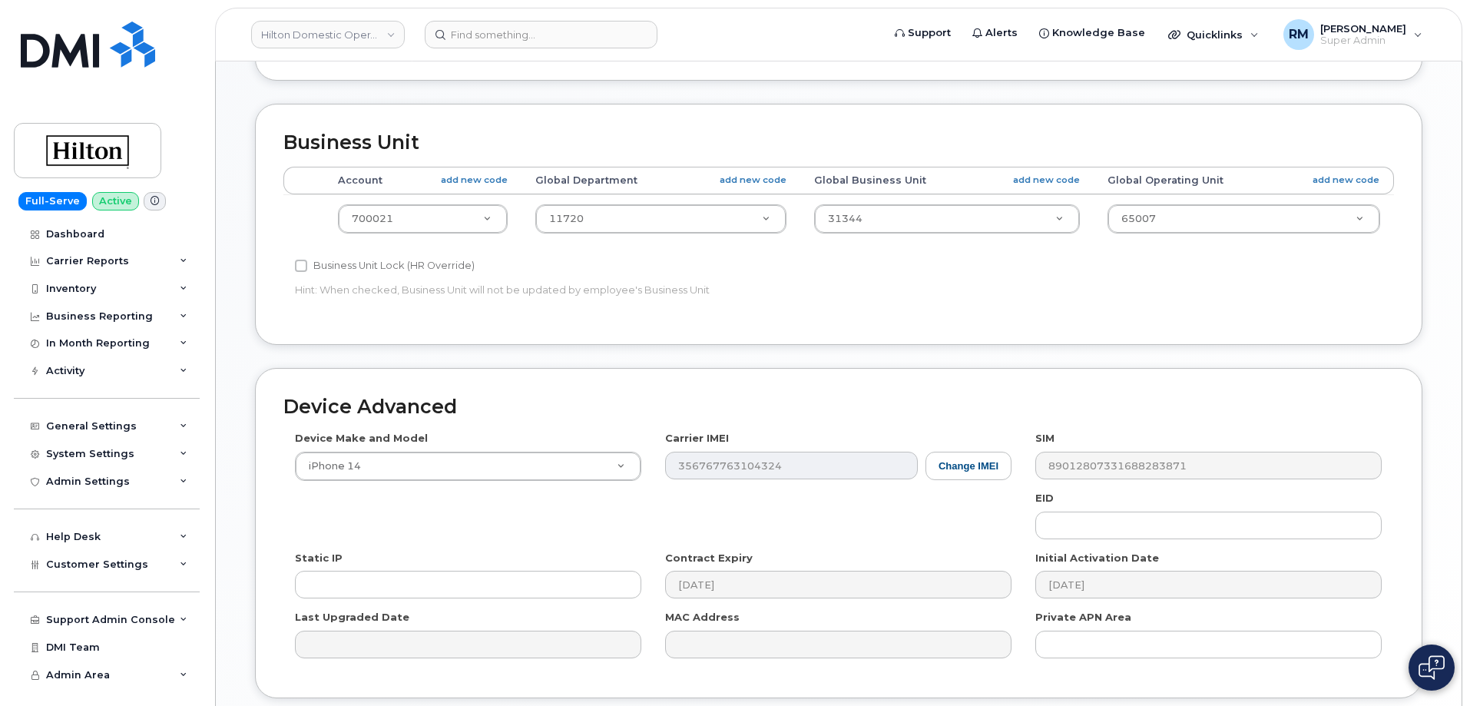
scroll to position [703, 0]
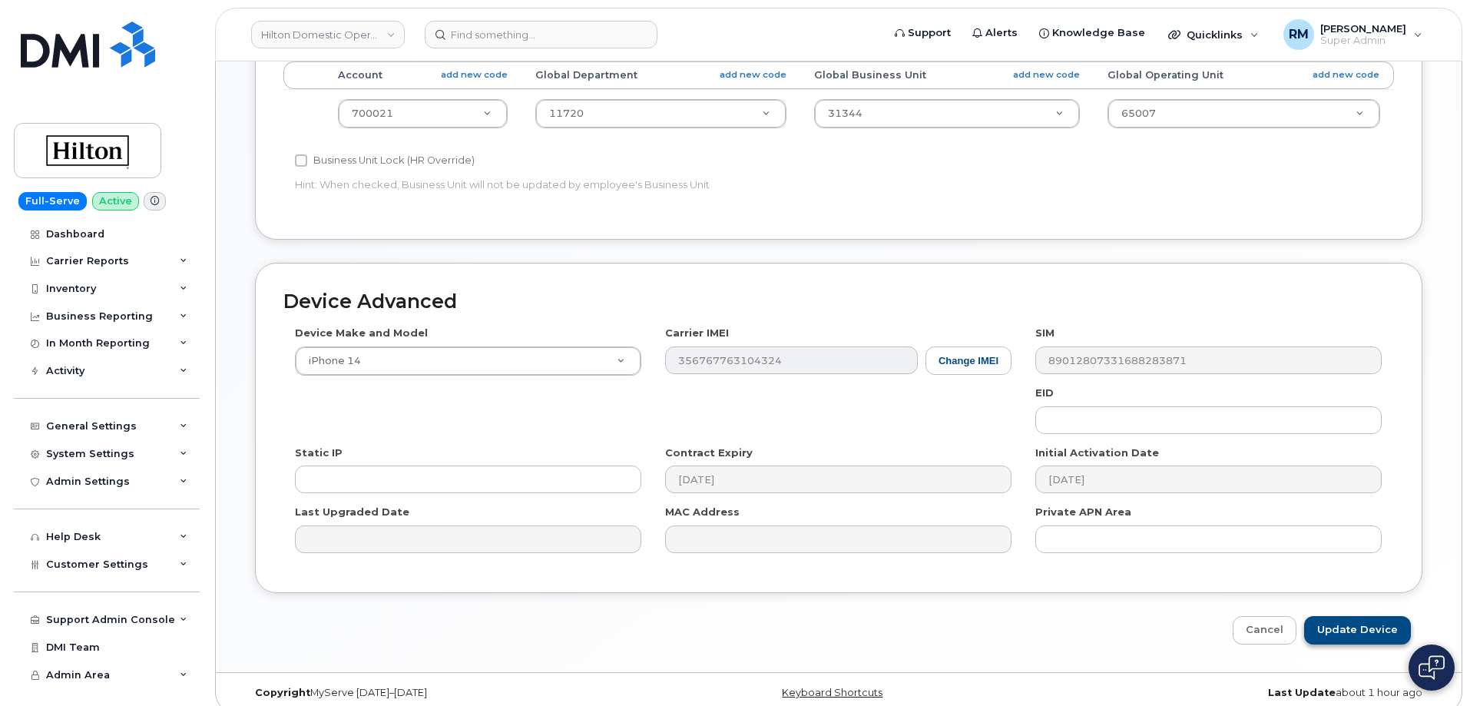
type input "[PERSON_NAME]"
click at [1354, 616] on input "Update Device" at bounding box center [1357, 630] width 107 height 28
type input "Saving..."
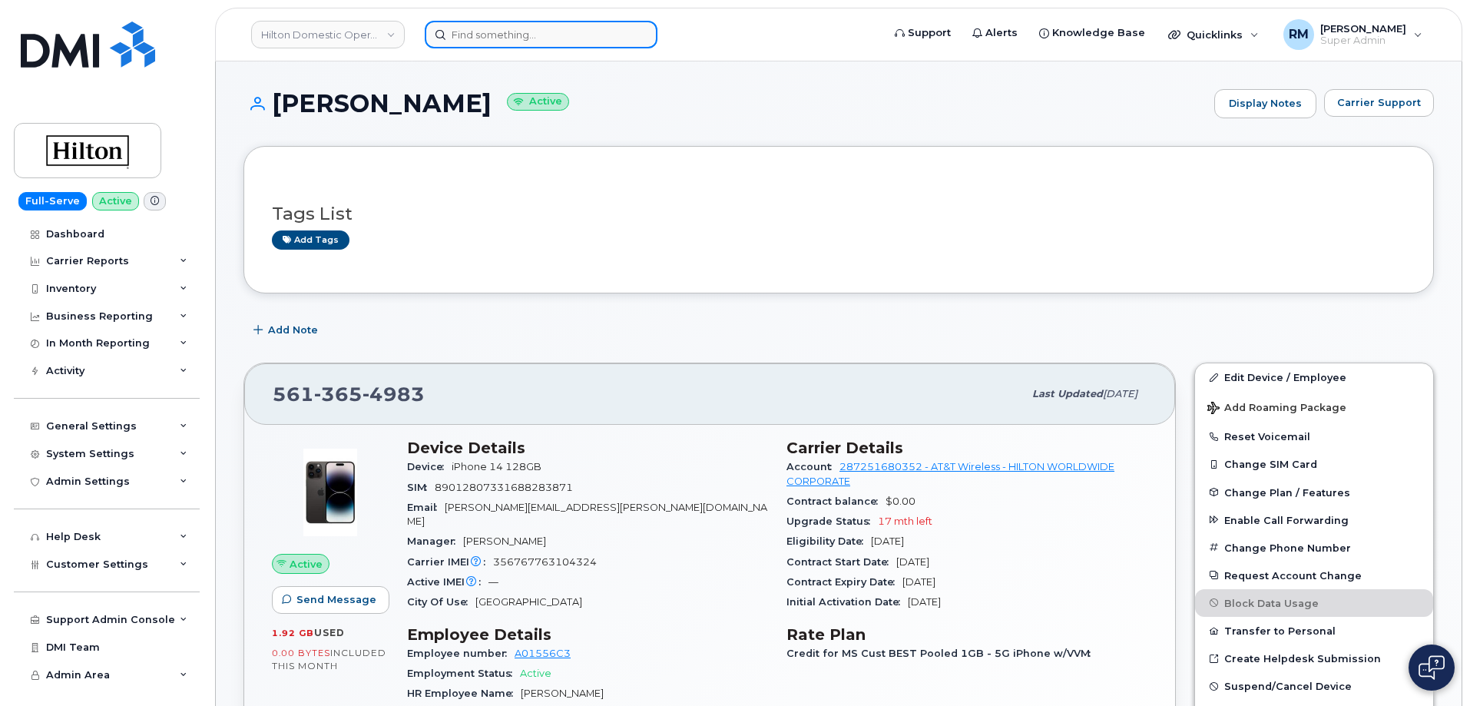
click at [510, 27] on input at bounding box center [541, 35] width 233 height 28
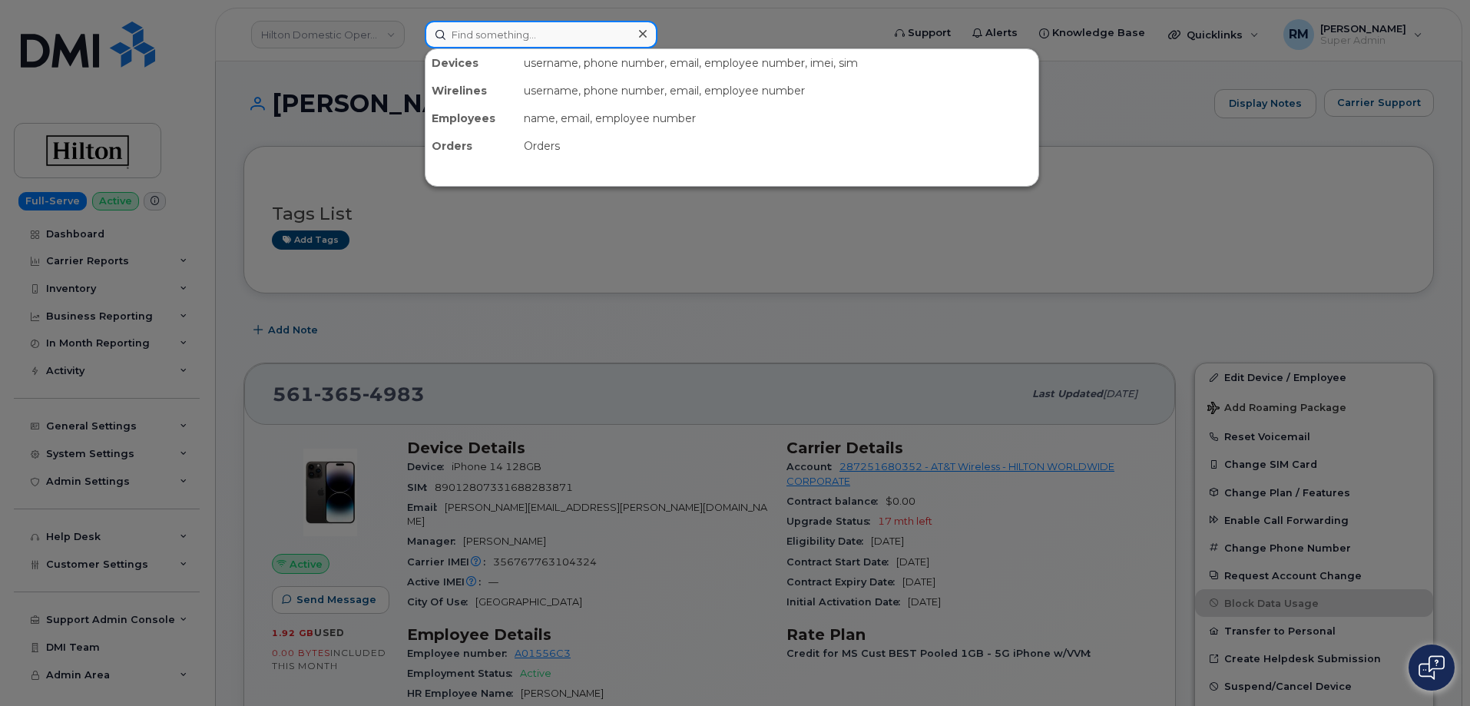
paste input "[PHONE_NUMBER]"
type input "[PHONE_NUMBER]"
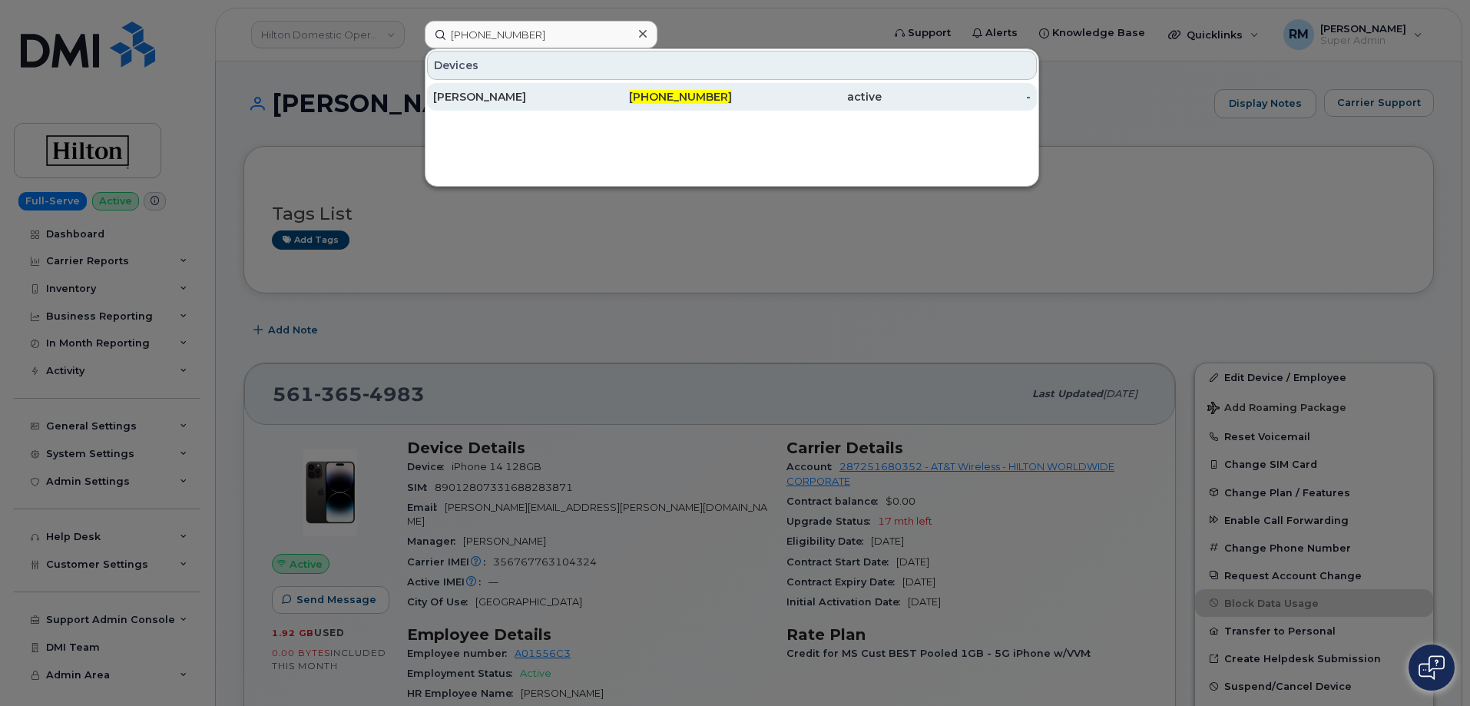
click at [630, 91] on div "954-329-5817" at bounding box center [658, 96] width 150 height 15
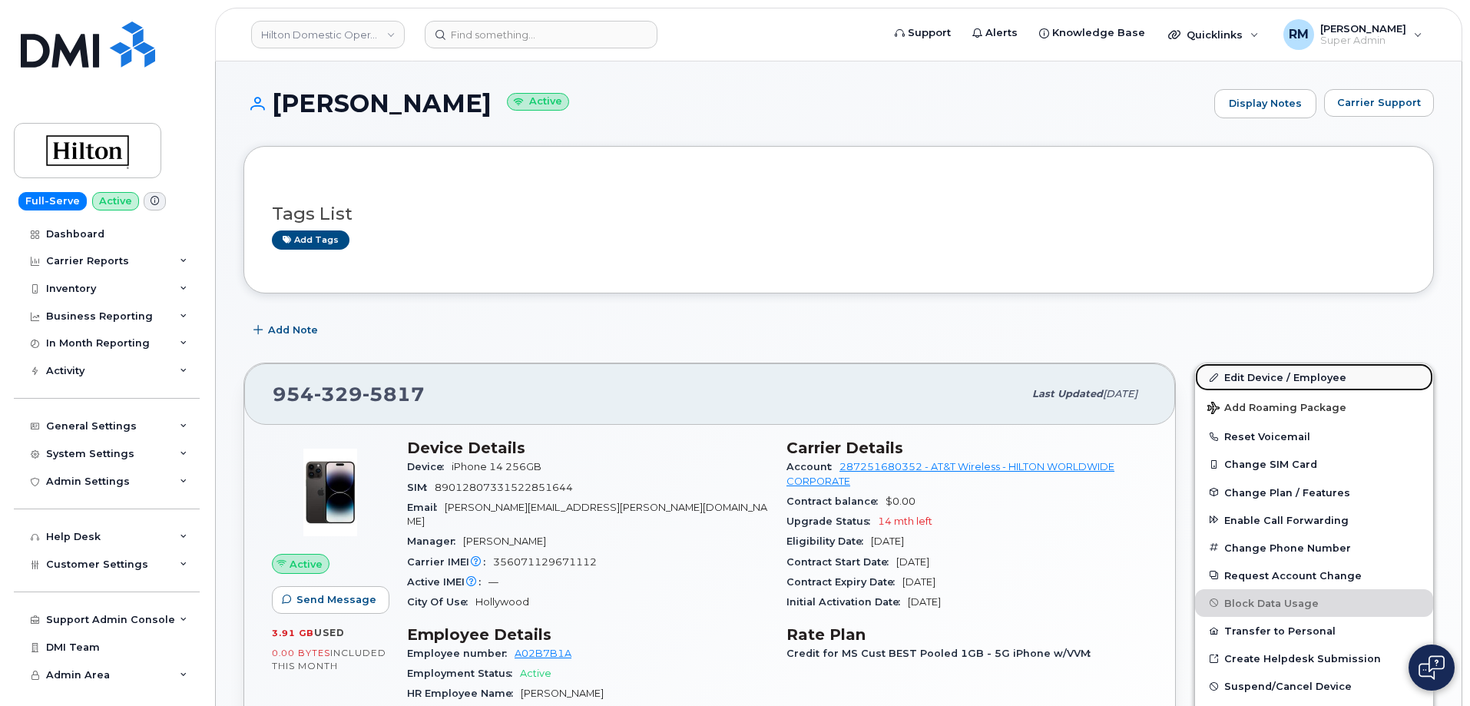
click at [1258, 385] on link "Edit Device / Employee" at bounding box center [1314, 377] width 238 height 28
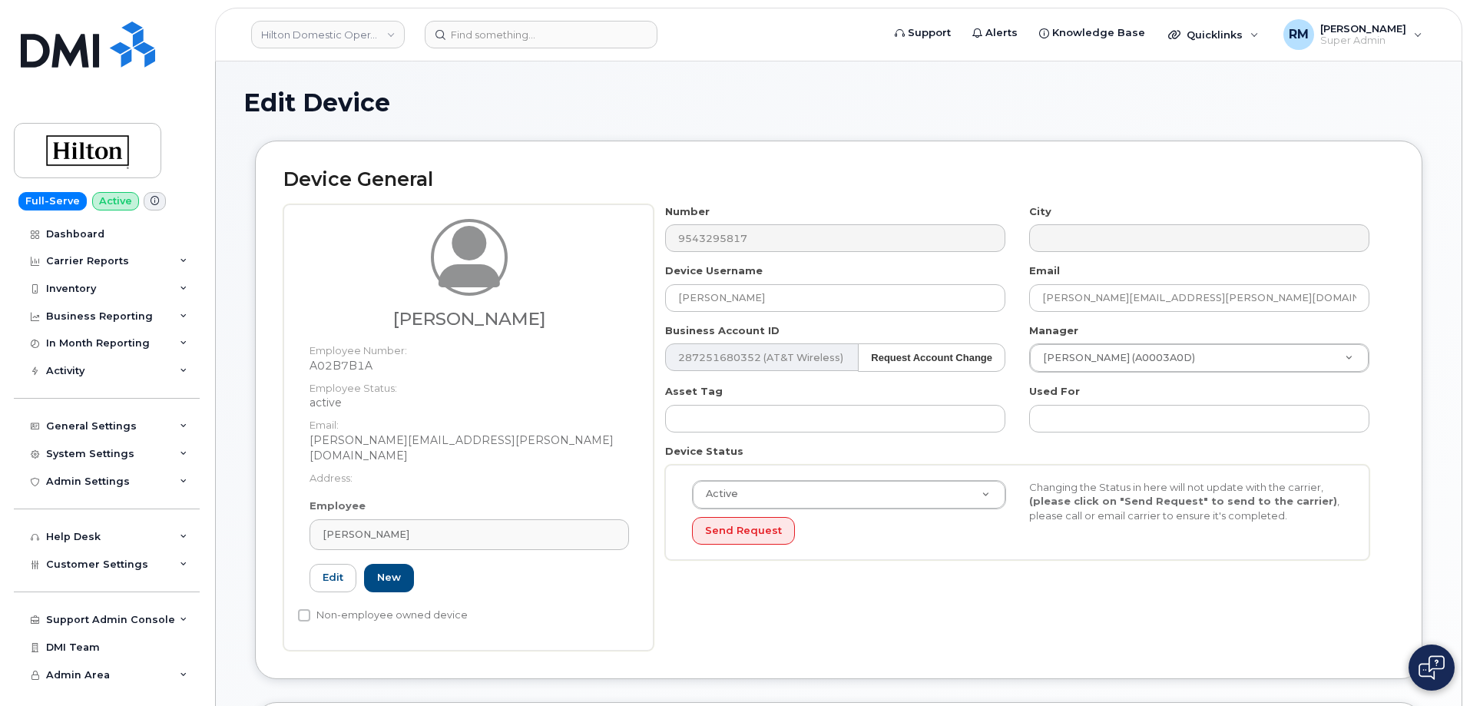
select select "34080331"
drag, startPoint x: 0, startPoint y: 0, endPoint x: 801, endPoint y: 475, distance: 930.8
click at [556, 302] on div "Pablo Gamboa Employee Number: A02B7B1A Employee Status: active Email: Pablo.Gam…" at bounding box center [838, 427] width 1110 height 446
paste input "Pablo Gamboa"
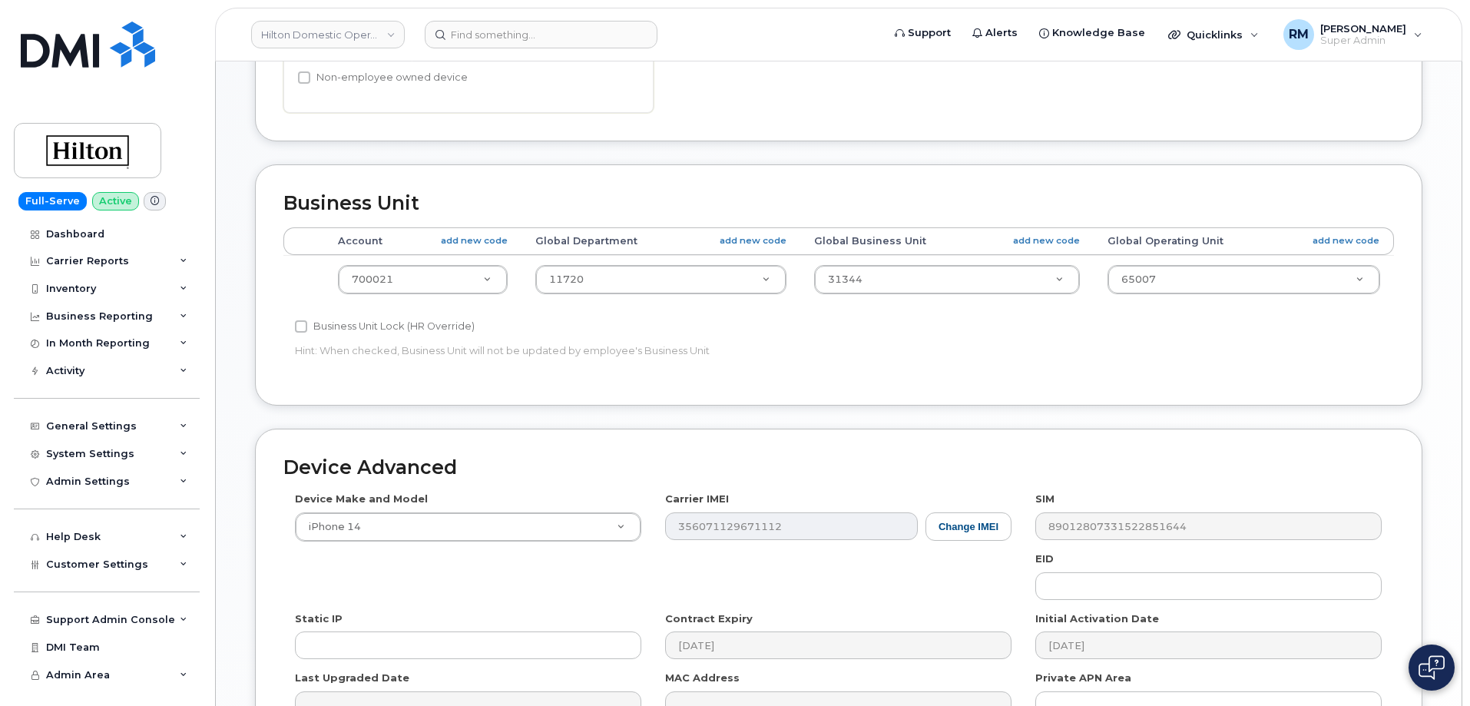
scroll to position [703, 0]
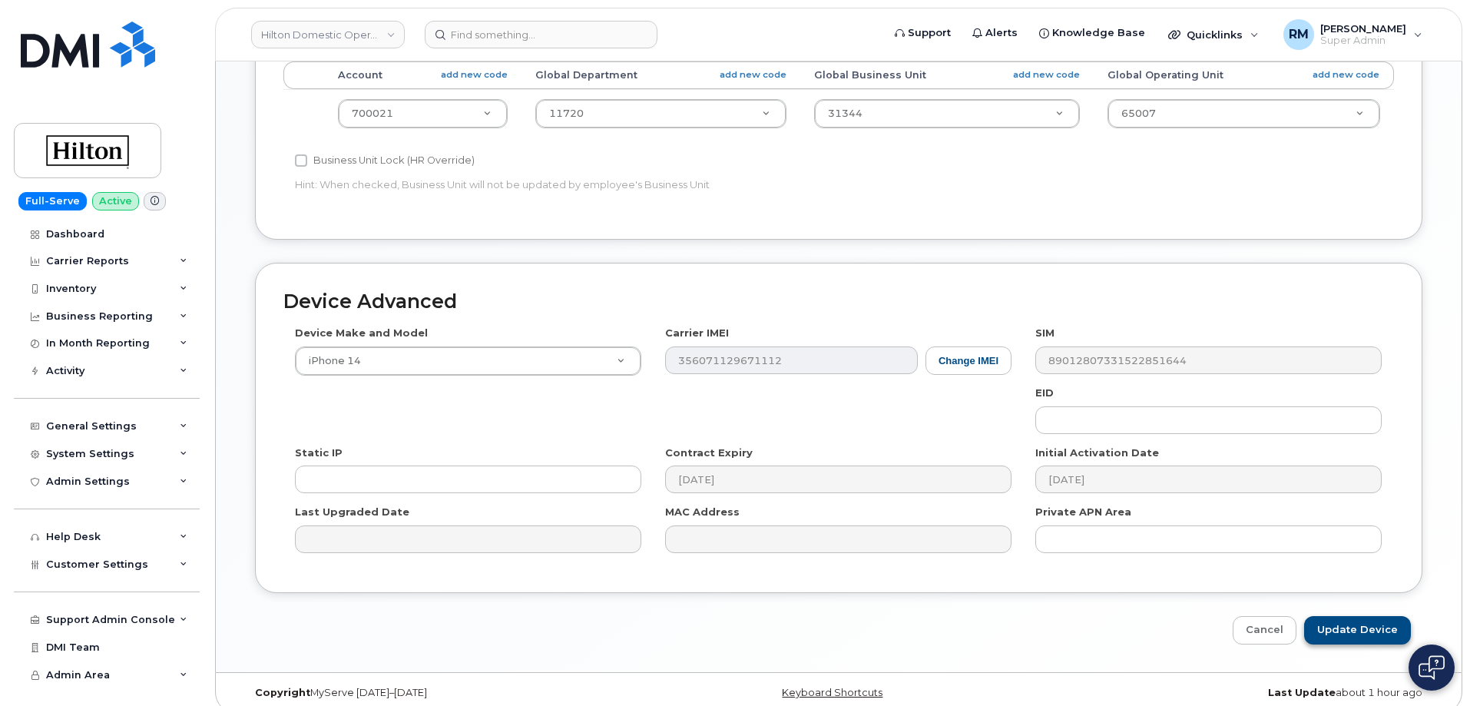
type input "Pablo Gamboa"
click at [1356, 616] on input "Update Device" at bounding box center [1357, 630] width 107 height 28
type input "Saving..."
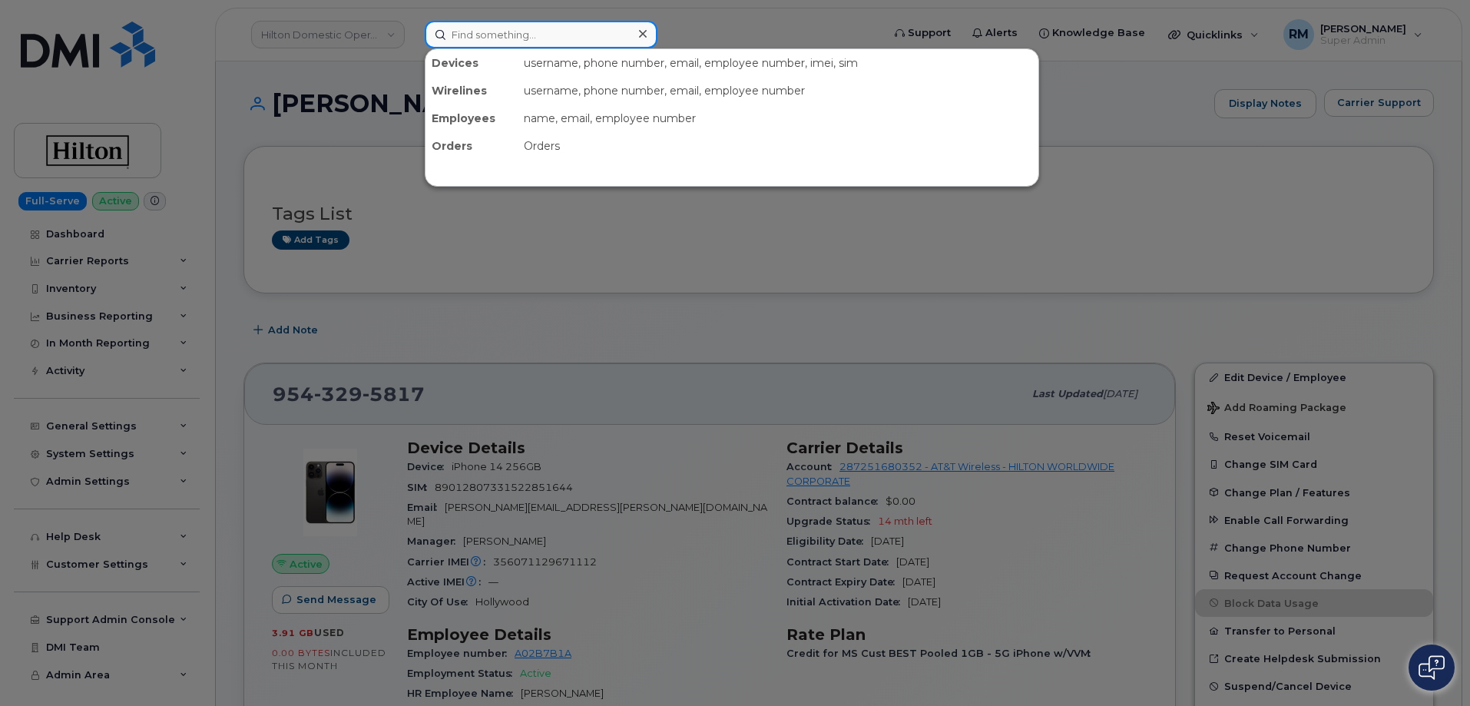
click at [494, 34] on input at bounding box center [541, 35] width 233 height 28
paste input "407-705-9032"
type input "407-705-9032"
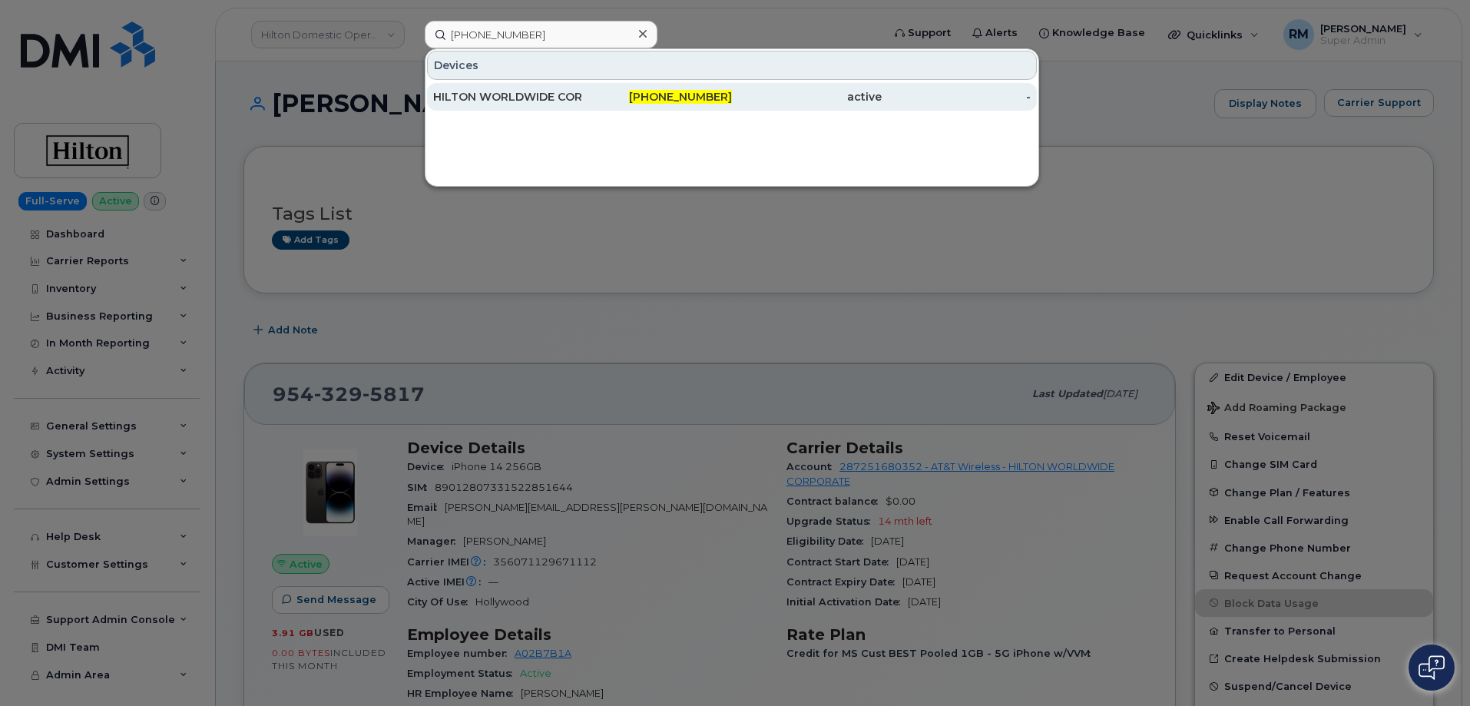
click at [488, 97] on div "HILTON WORLDWIDE CORPORATE HILTON WORLDWIDE CORPORATE" at bounding box center [508, 96] width 150 height 15
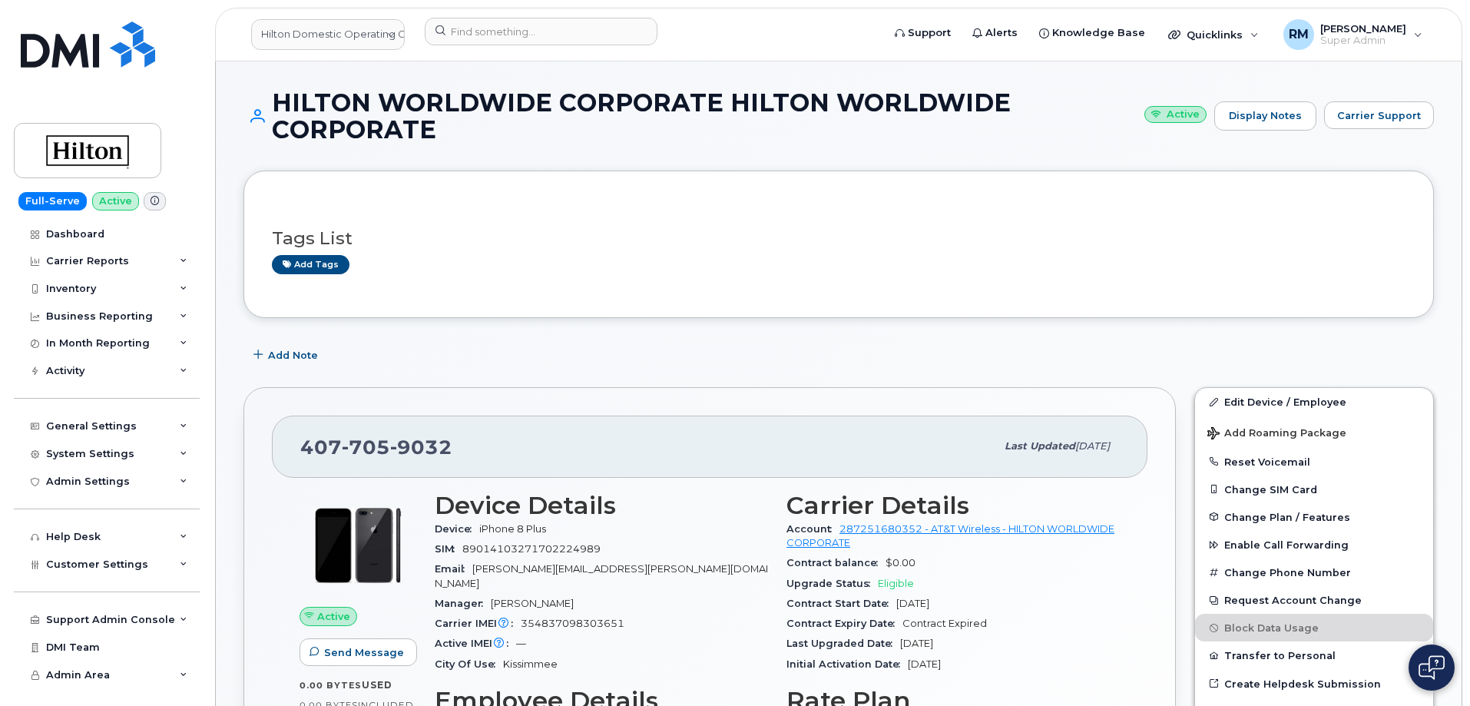
click at [1281, 382] on div "Edit Device / Employee Add Roaming Package Reset Voicemail Change SIM Card Chan…" at bounding box center [1314, 706] width 258 height 656
click at [1281, 399] on link "Edit Device / Employee" at bounding box center [1314, 402] width 238 height 28
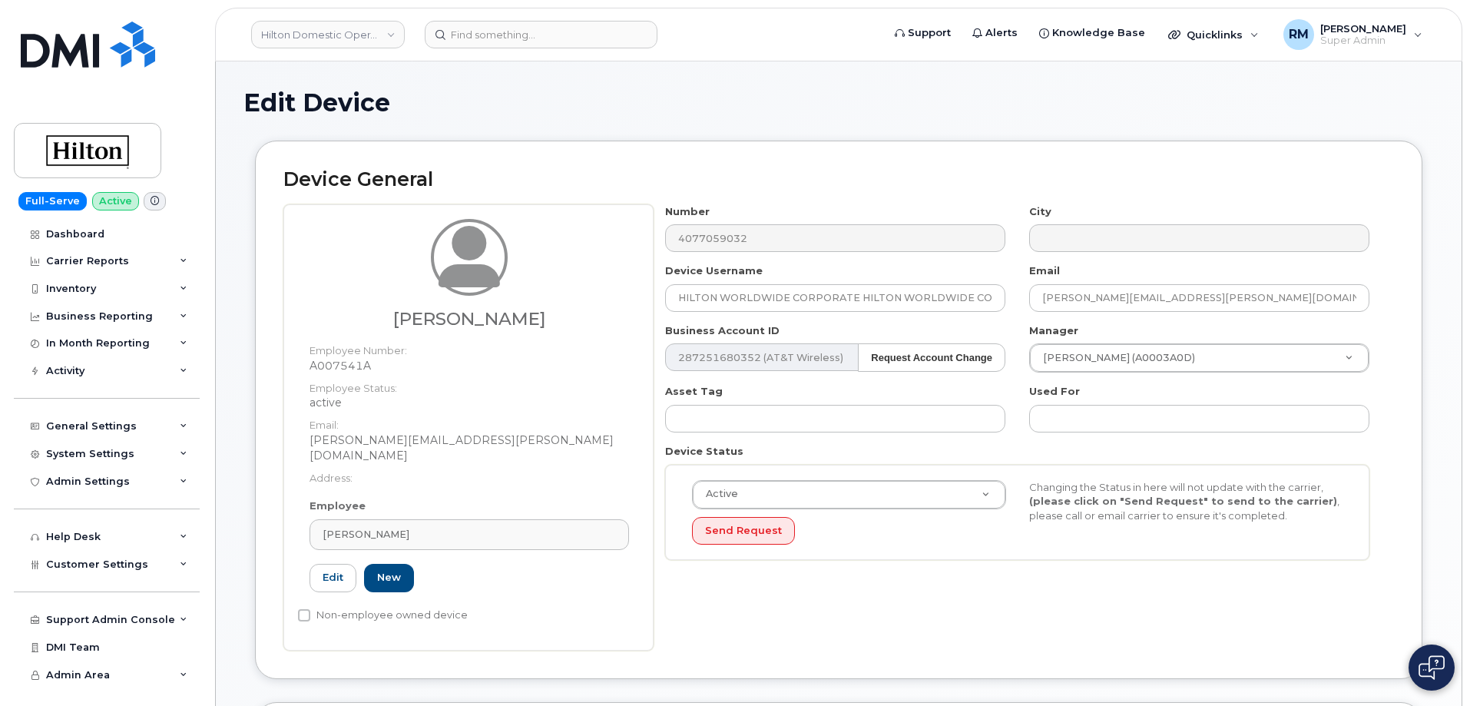
select select "34080331"
drag, startPoint x: 680, startPoint y: 301, endPoint x: 1103, endPoint y: 276, distance: 423.8
click at [1103, 276] on div "Number 4077059032 City Device Username HILTON WORLDWIDE CORPORATE HILTON WORLDW…" at bounding box center [1017, 388] width 728 height 368
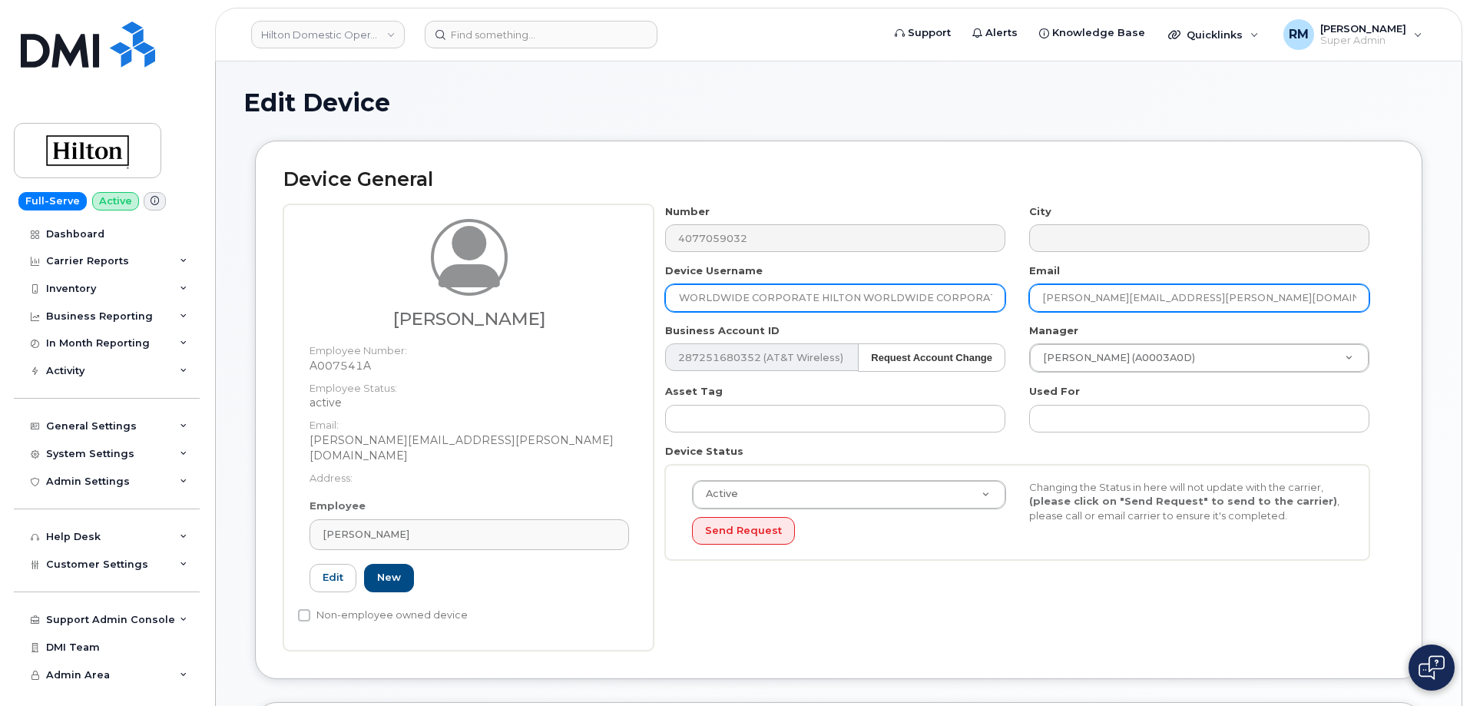
paste input "Rachel Kapelner"
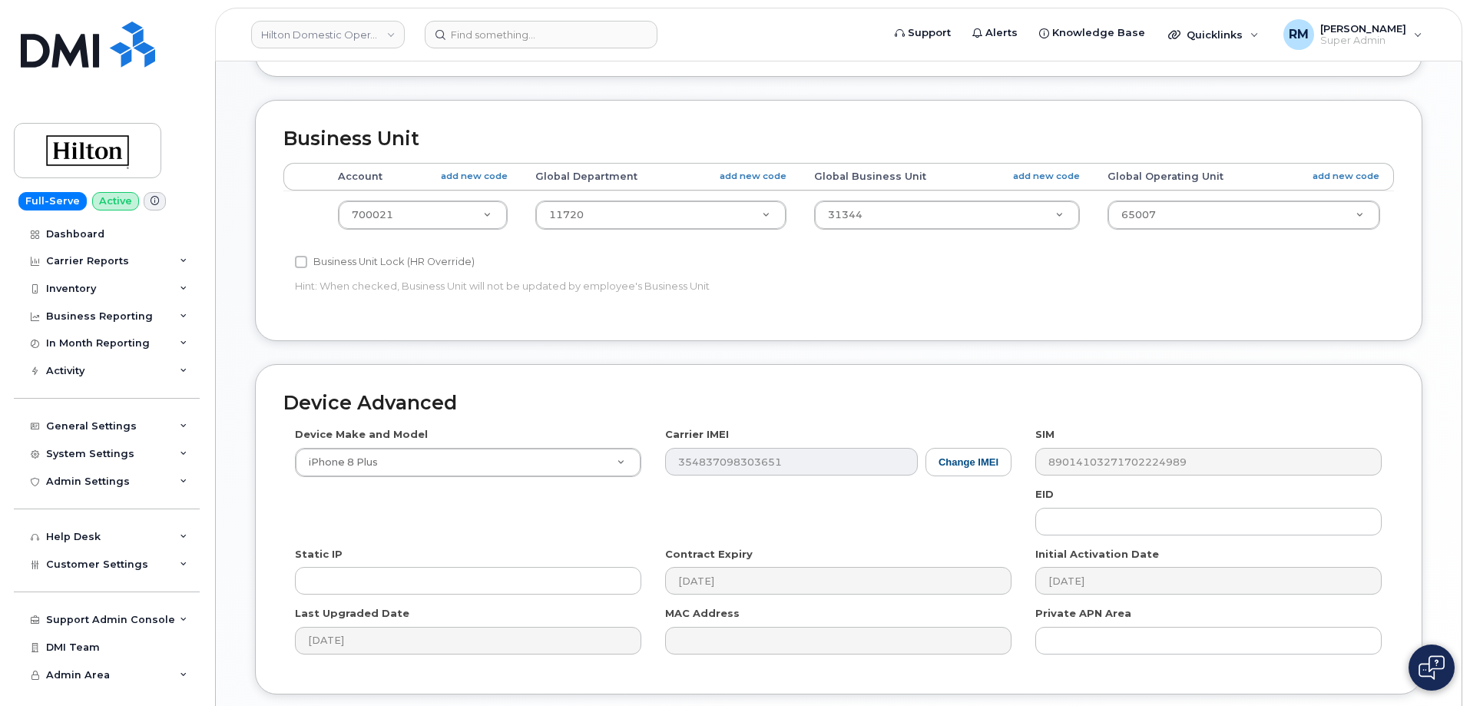
scroll to position [703, 0]
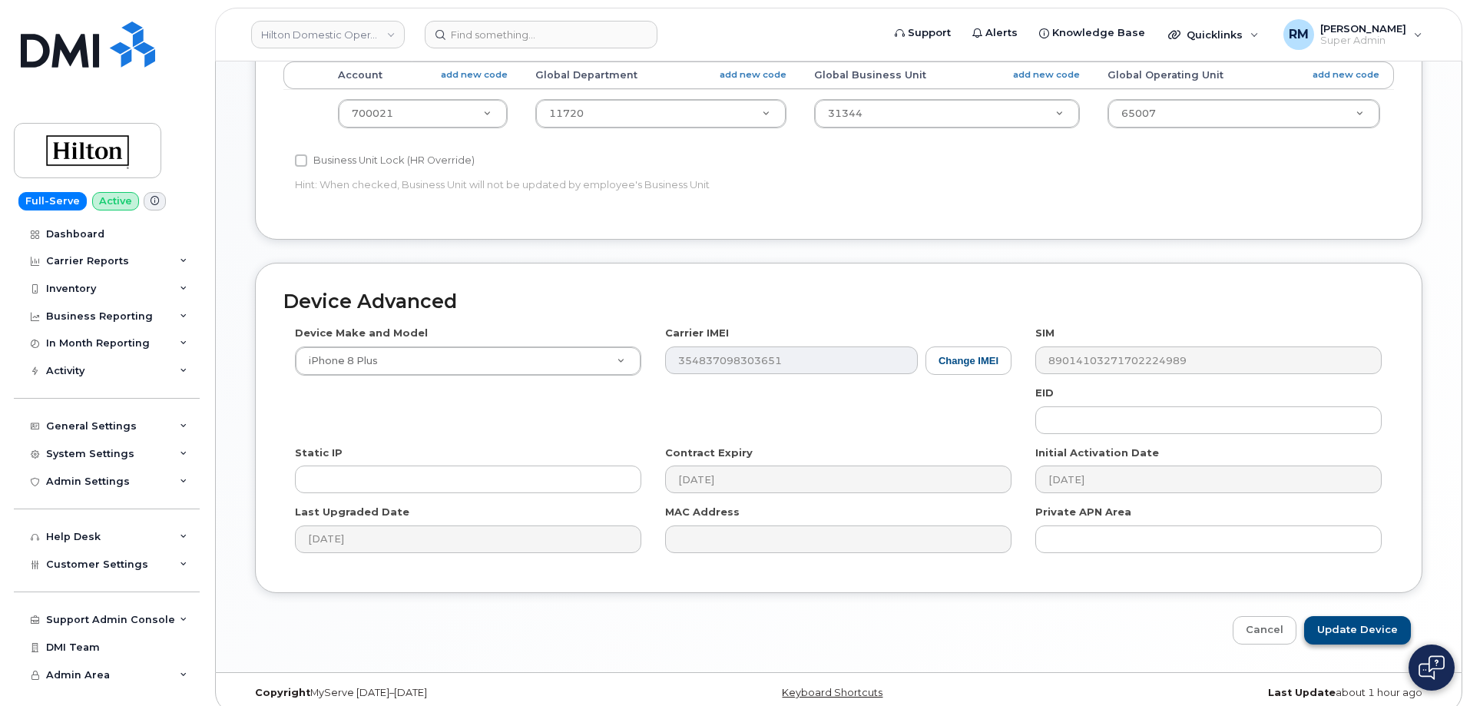
type input "[PERSON_NAME]"
click at [1335, 616] on input "Update Device" at bounding box center [1357, 630] width 107 height 28
type input "Saving..."
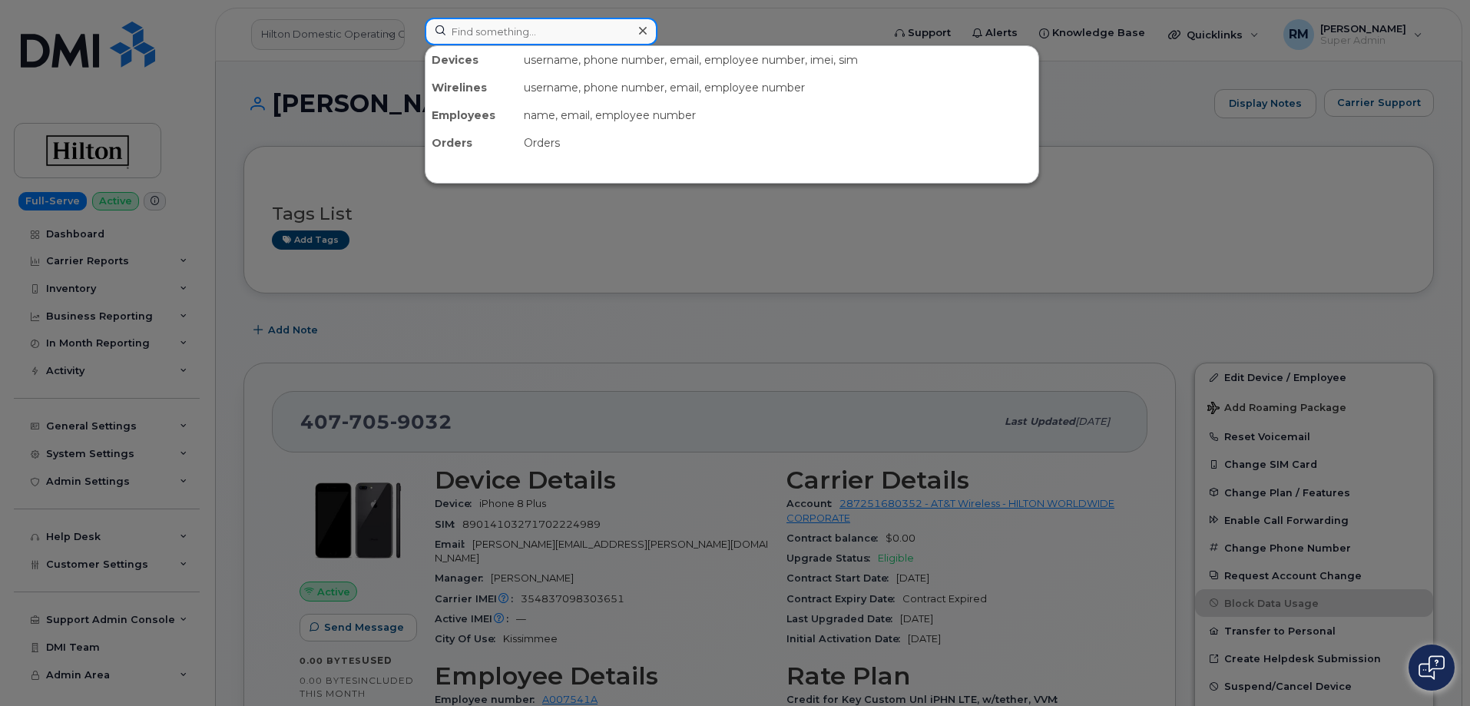
drag, startPoint x: 472, startPoint y: 41, endPoint x: 459, endPoint y: 40, distance: 13.1
click at [471, 41] on input at bounding box center [541, 32] width 233 height 28
paste input "954-350-1670"
type input "954-350-1670"
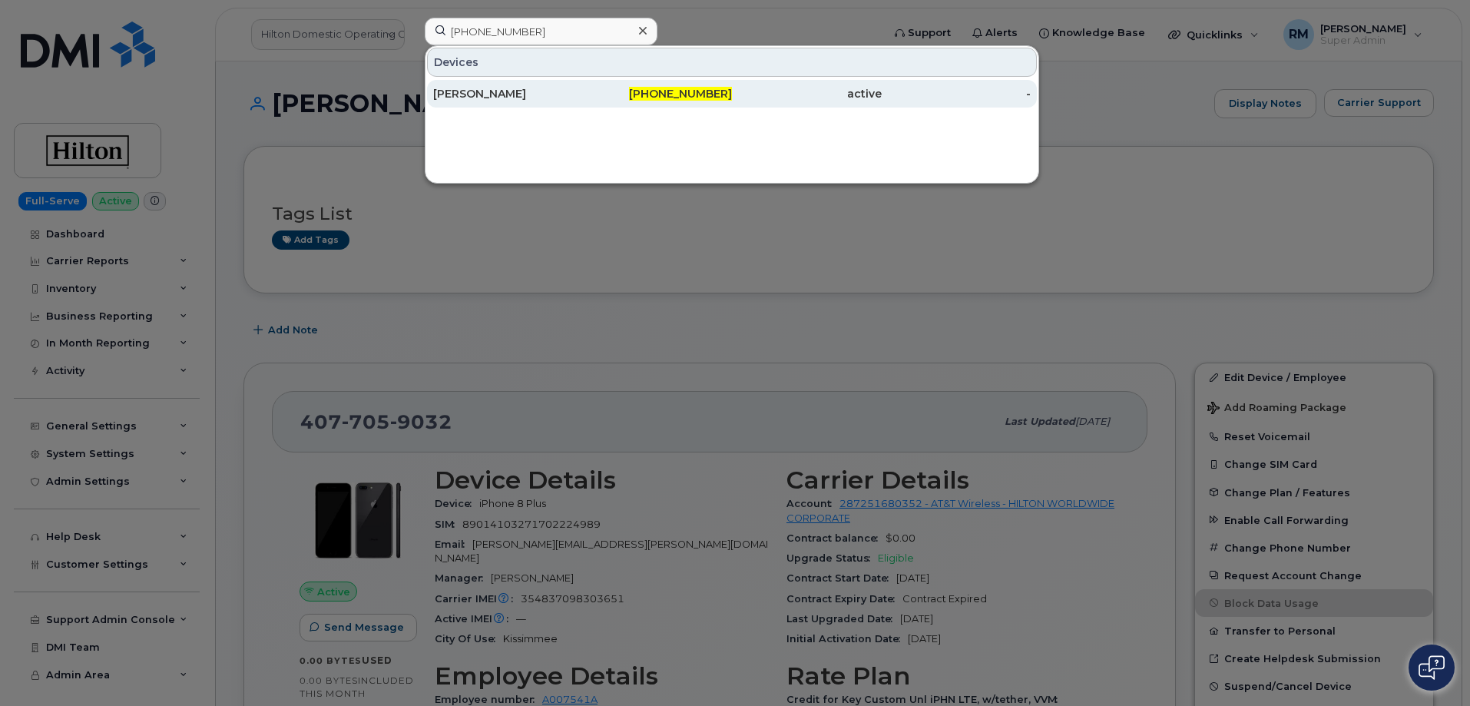
click at [485, 94] on div "[PERSON_NAME]" at bounding box center [508, 93] width 150 height 15
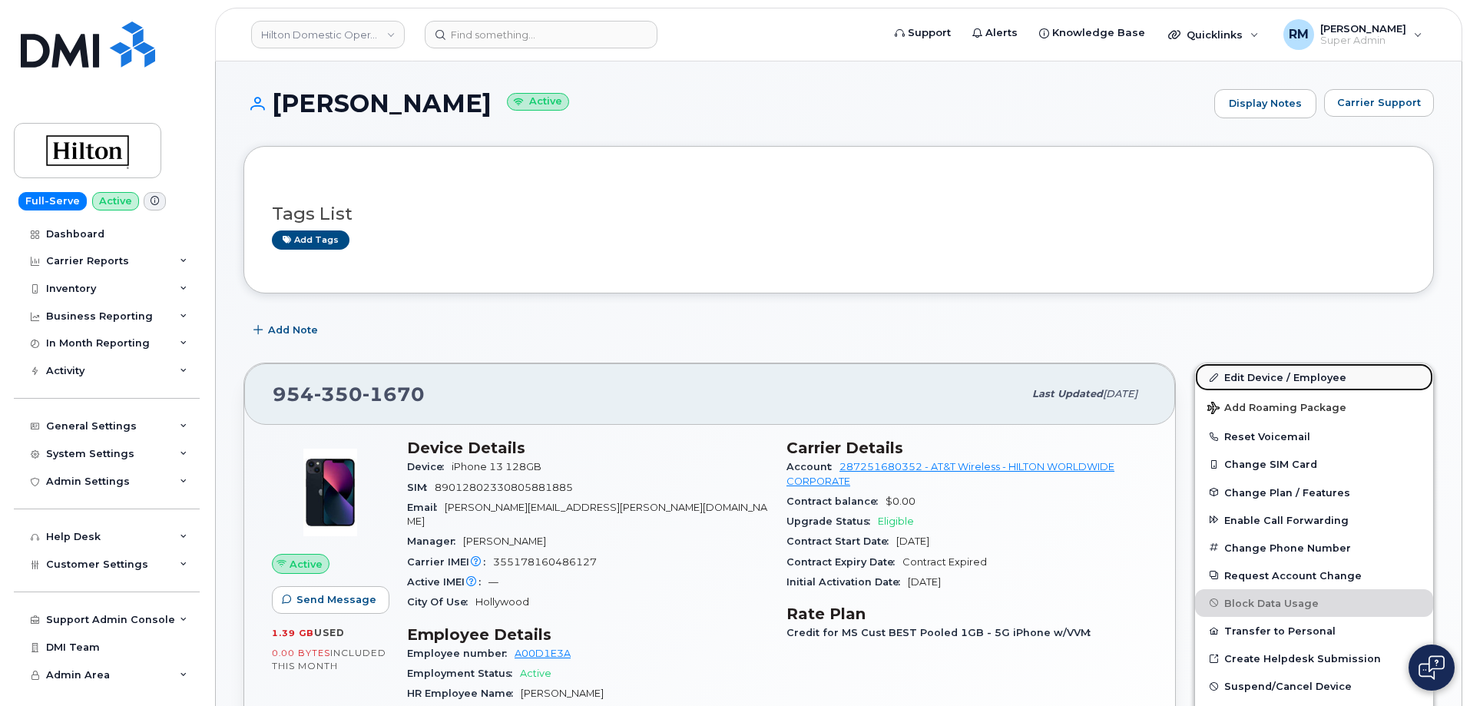
click at [1259, 372] on link "Edit Device / Employee" at bounding box center [1314, 377] width 238 height 28
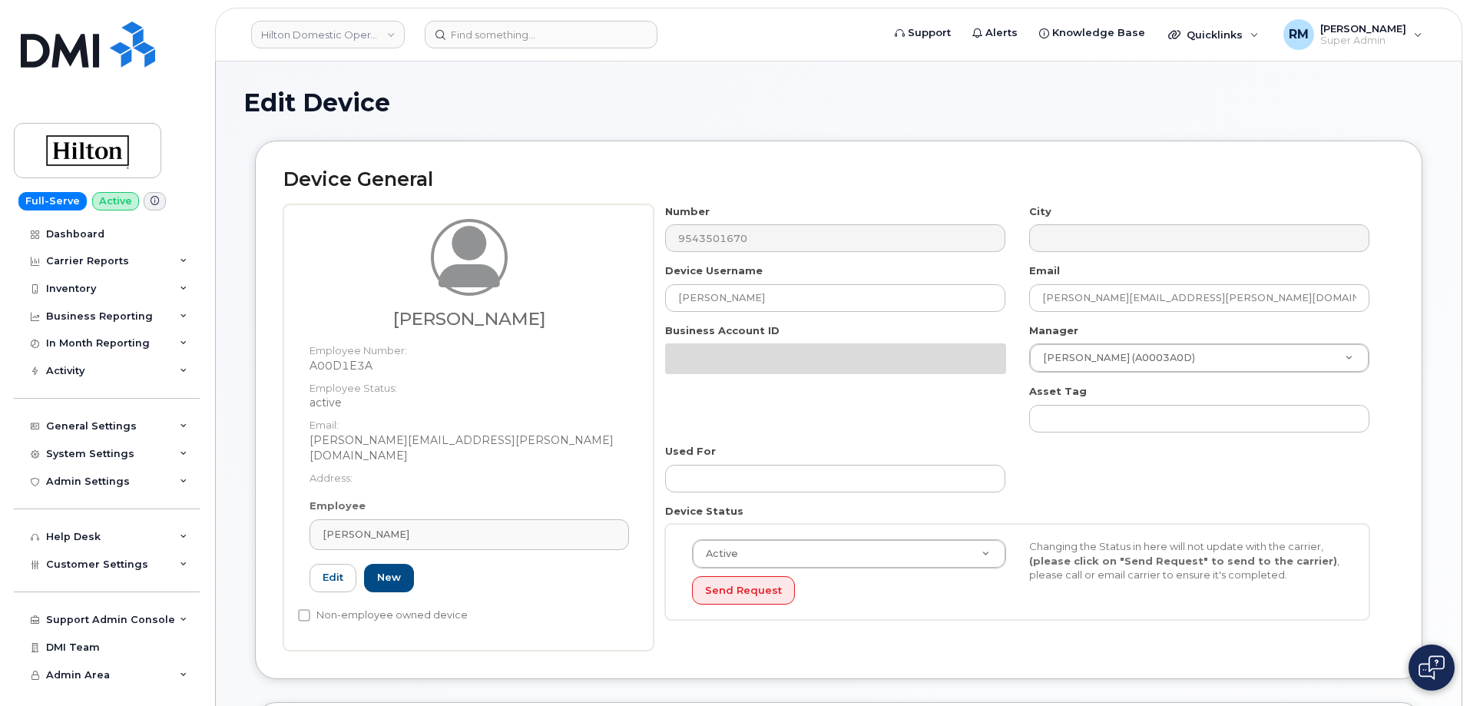
select select "34080331"
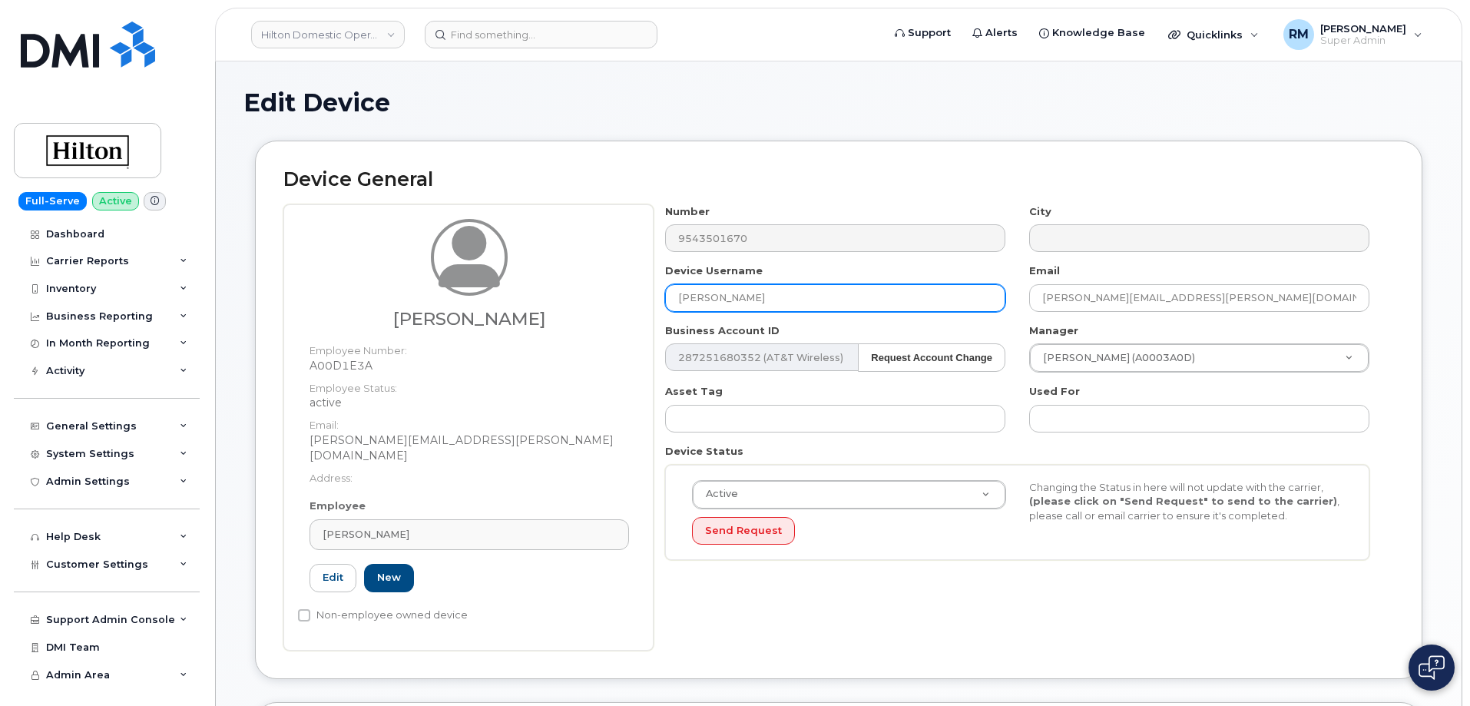
drag, startPoint x: 817, startPoint y: 297, endPoint x: 499, endPoint y: 297, distance: 317.9
click at [504, 296] on div "Sabine Lesage-Chery Employee Number: A00D1E3A Employee Status: active Email: Sa…" at bounding box center [838, 427] width 1110 height 446
paste input "[PERSON_NAME]"
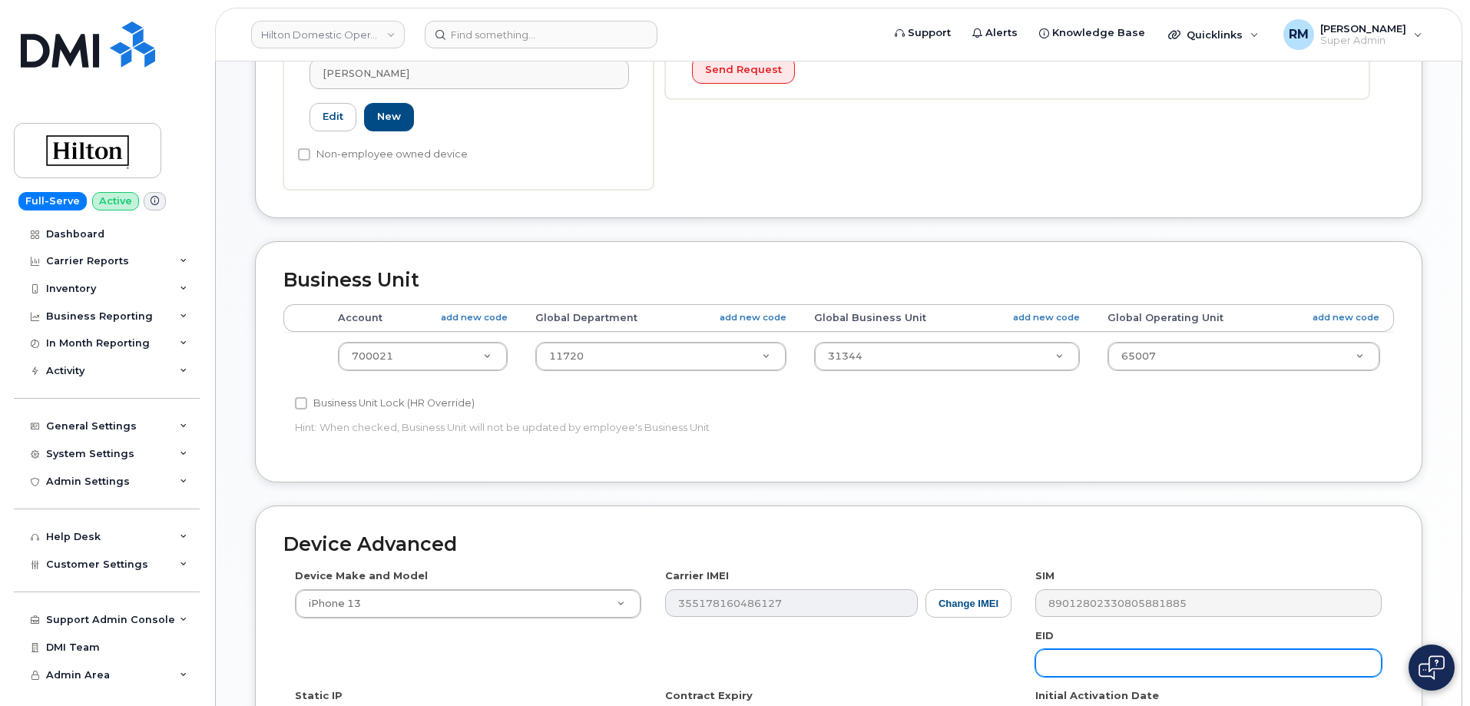
scroll to position [703, 0]
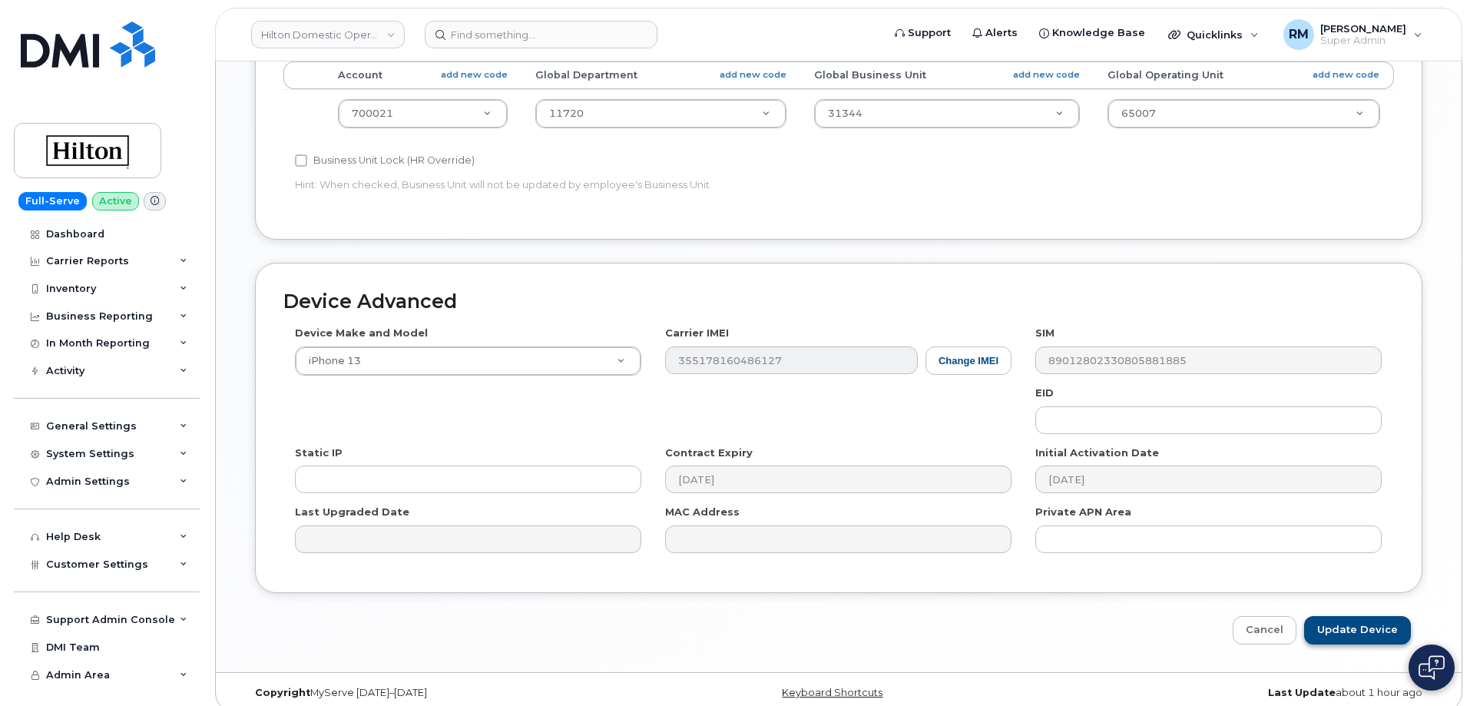
type input "Sabine Chery"
click at [1371, 621] on input "Update Device" at bounding box center [1357, 630] width 107 height 28
type input "Saving..."
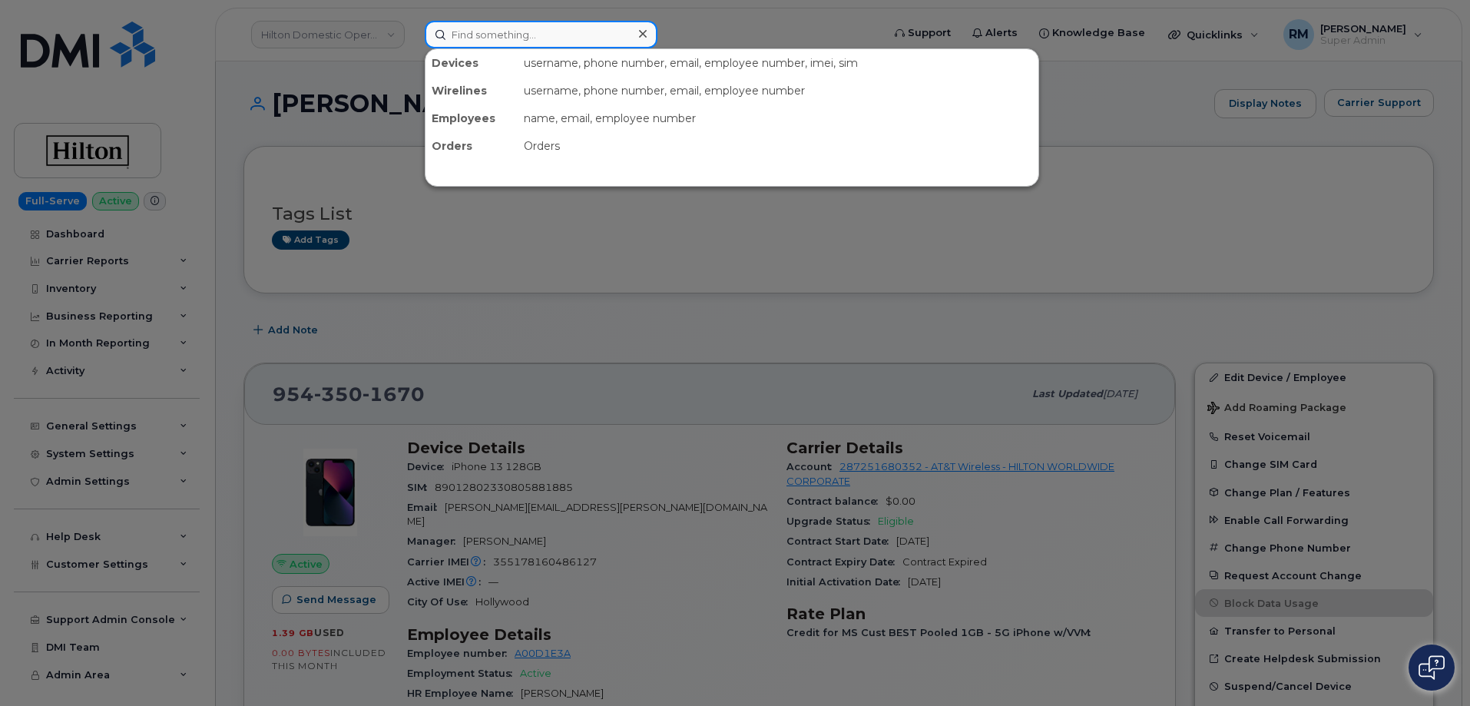
click at [566, 41] on input at bounding box center [541, 35] width 233 height 28
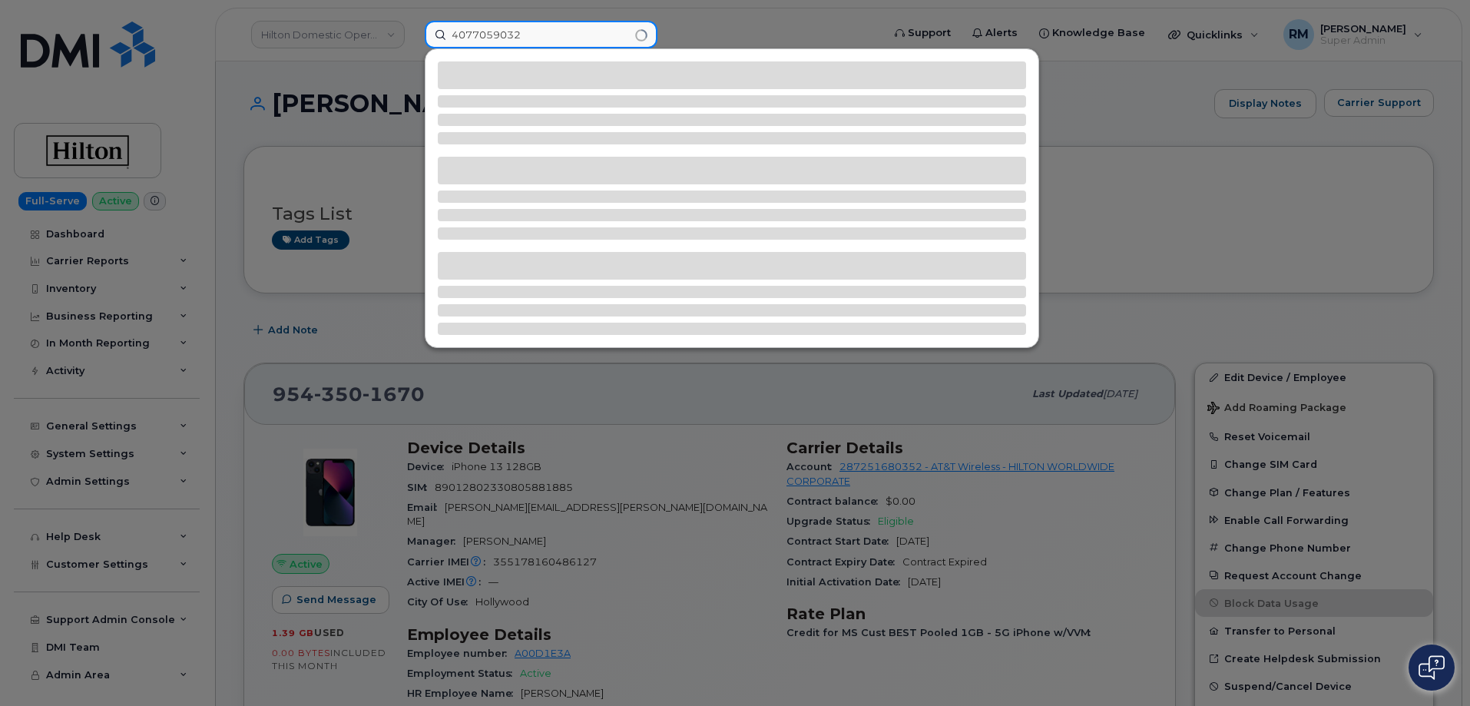
type input "4077059032"
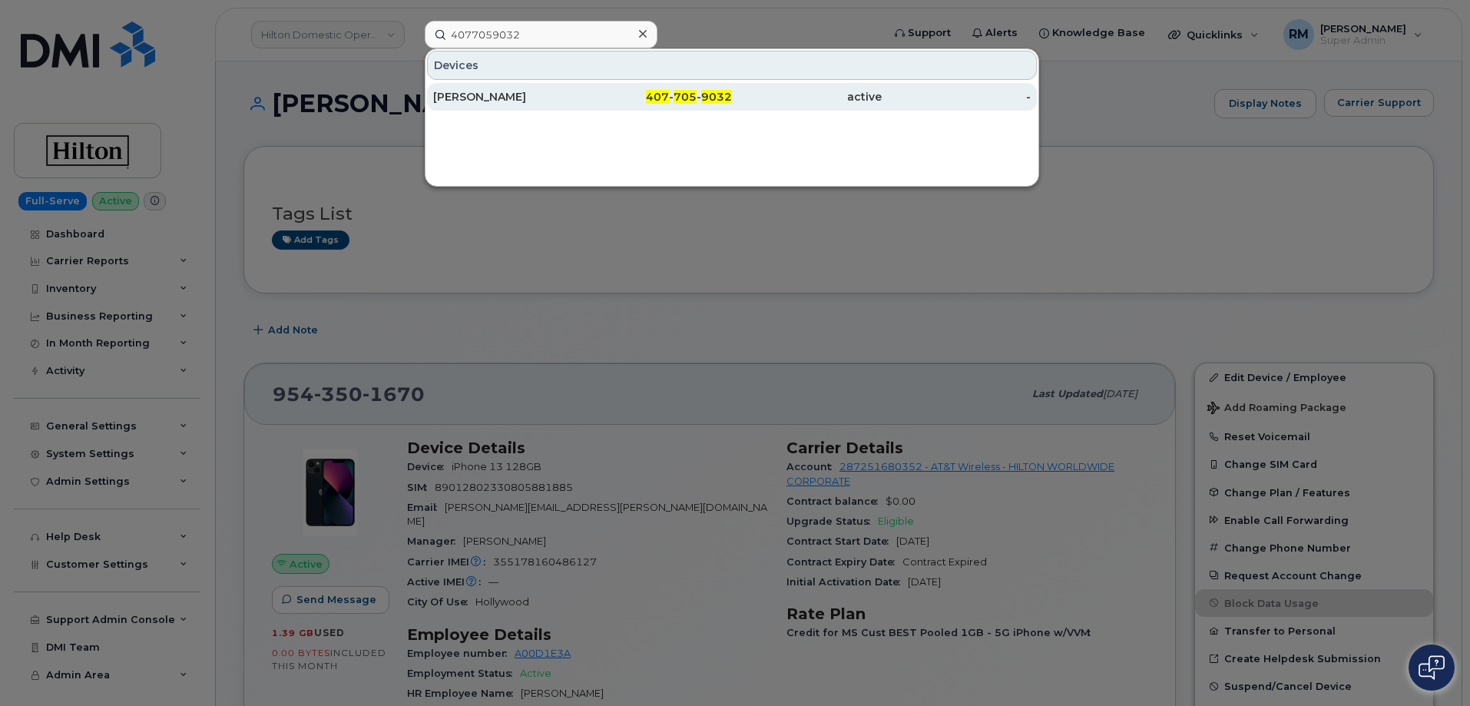
click at [583, 88] on div "[PERSON_NAME]" at bounding box center [658, 97] width 150 height 28
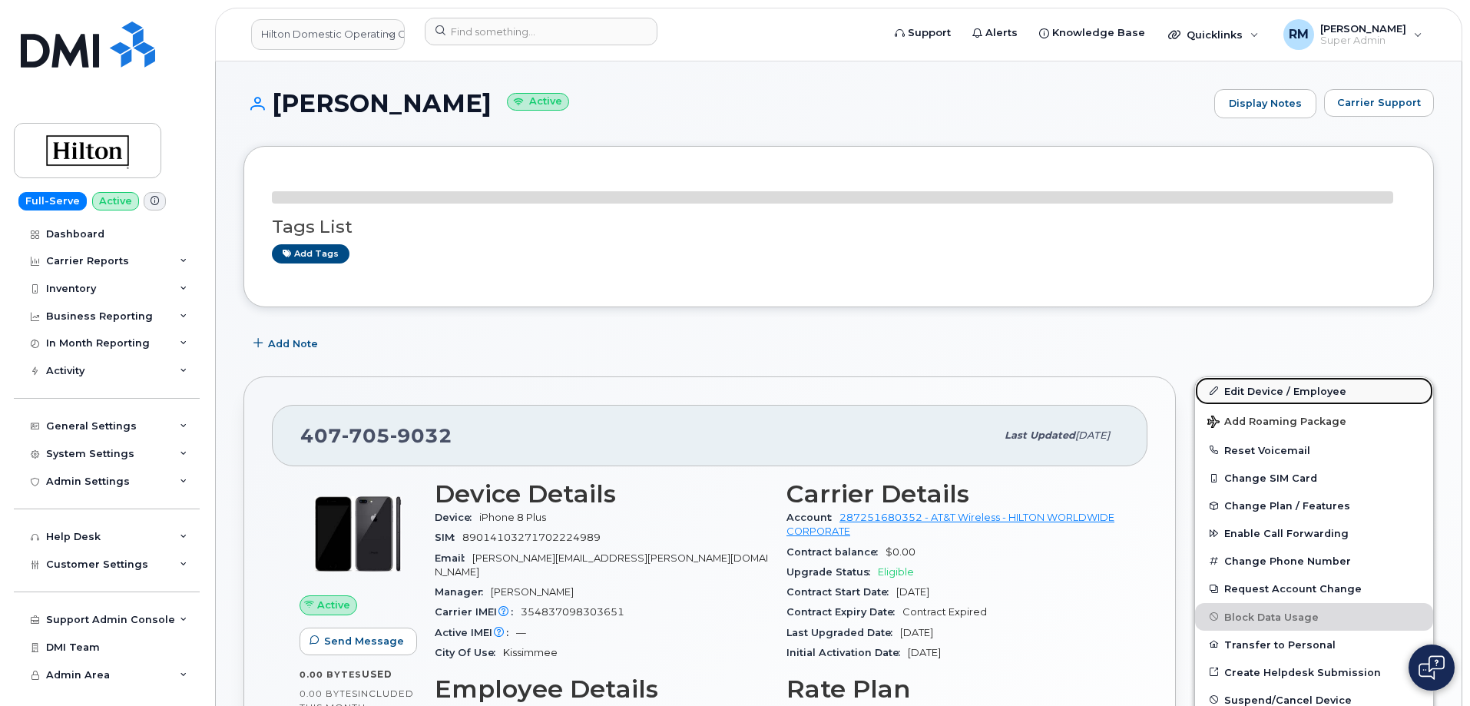
click at [1320, 387] on link "Edit Device / Employee" at bounding box center [1314, 391] width 238 height 28
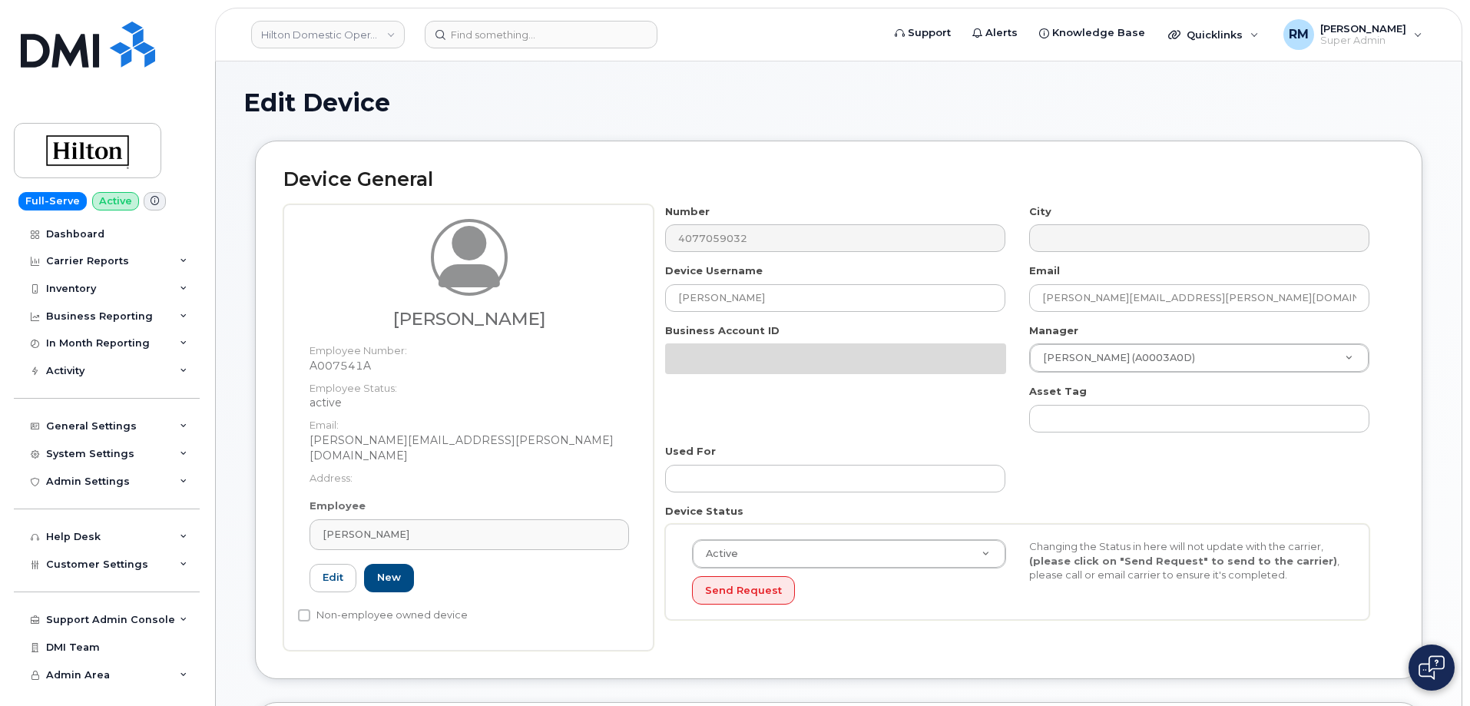
select select "34080331"
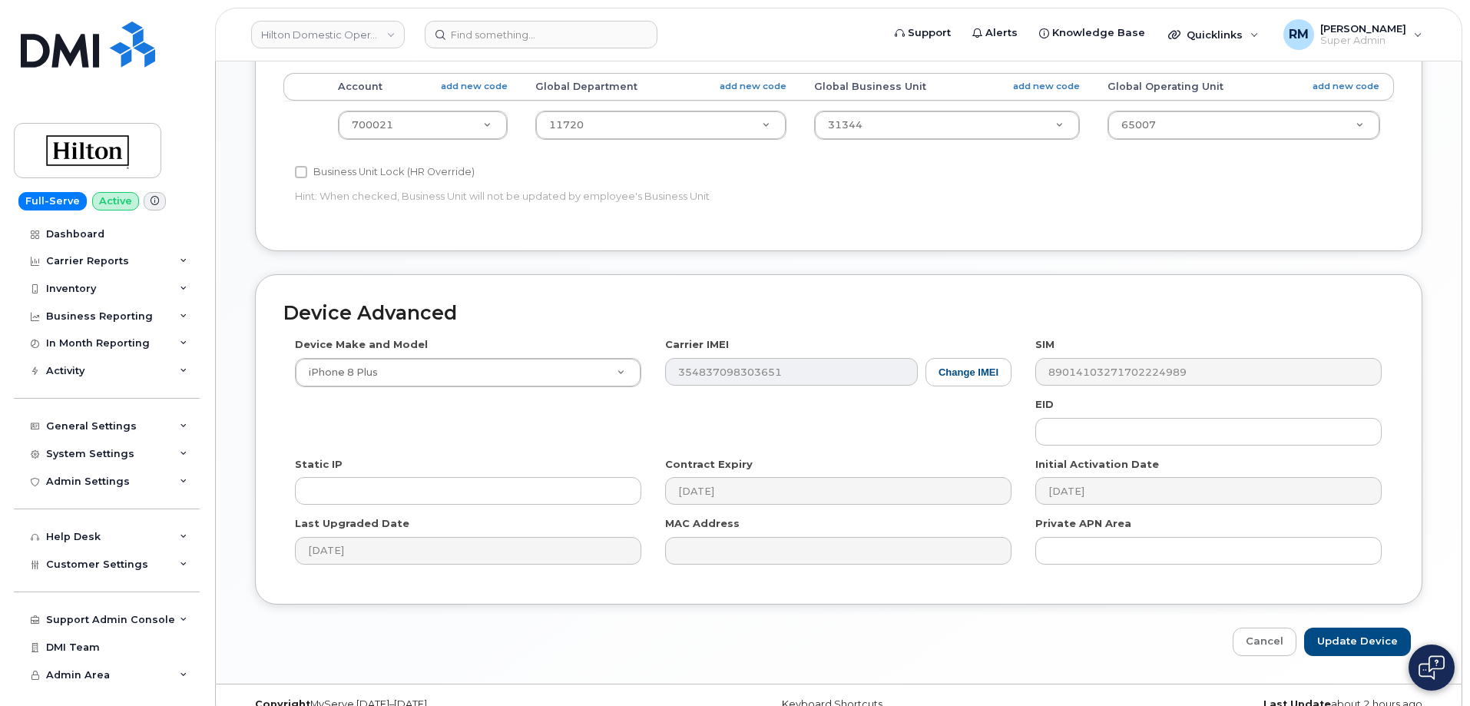
scroll to position [703, 0]
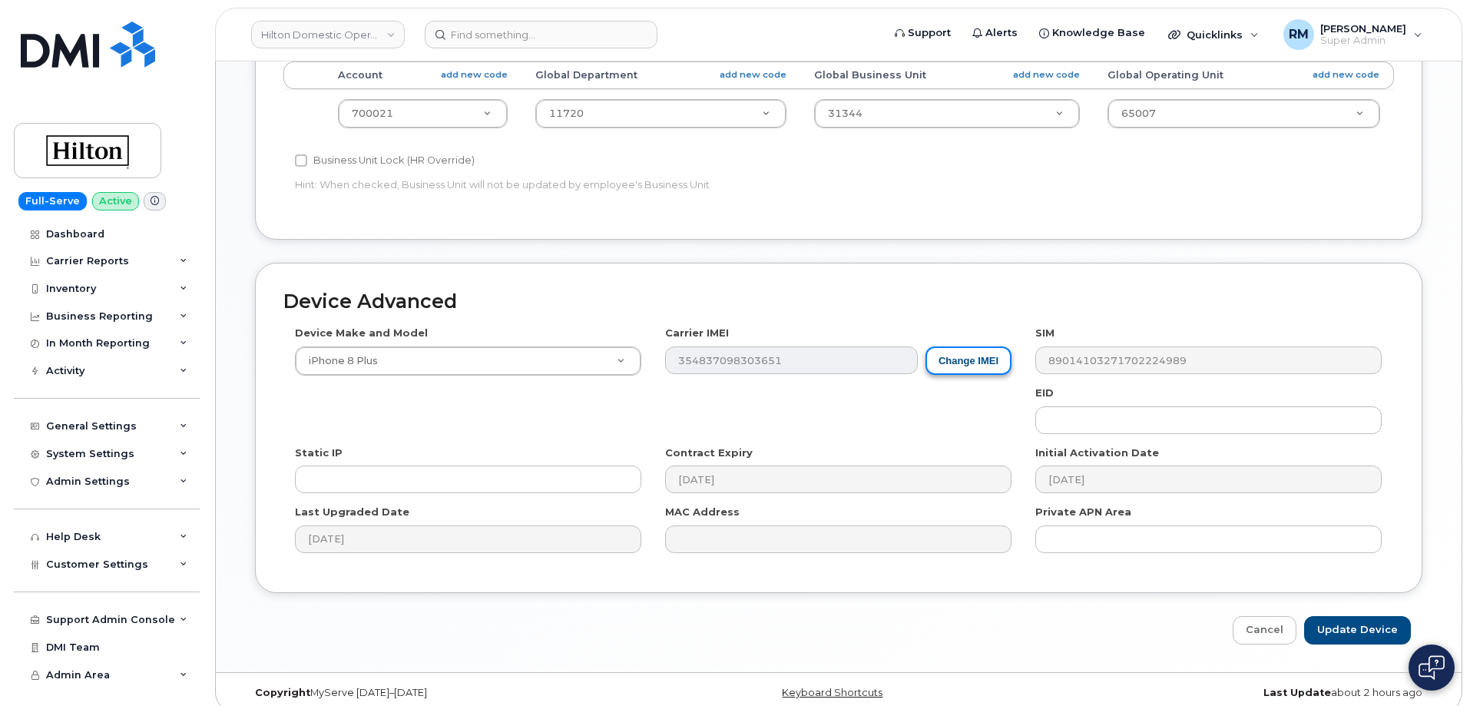
click at [967, 346] on button "Change IMEI" at bounding box center [968, 360] width 86 height 28
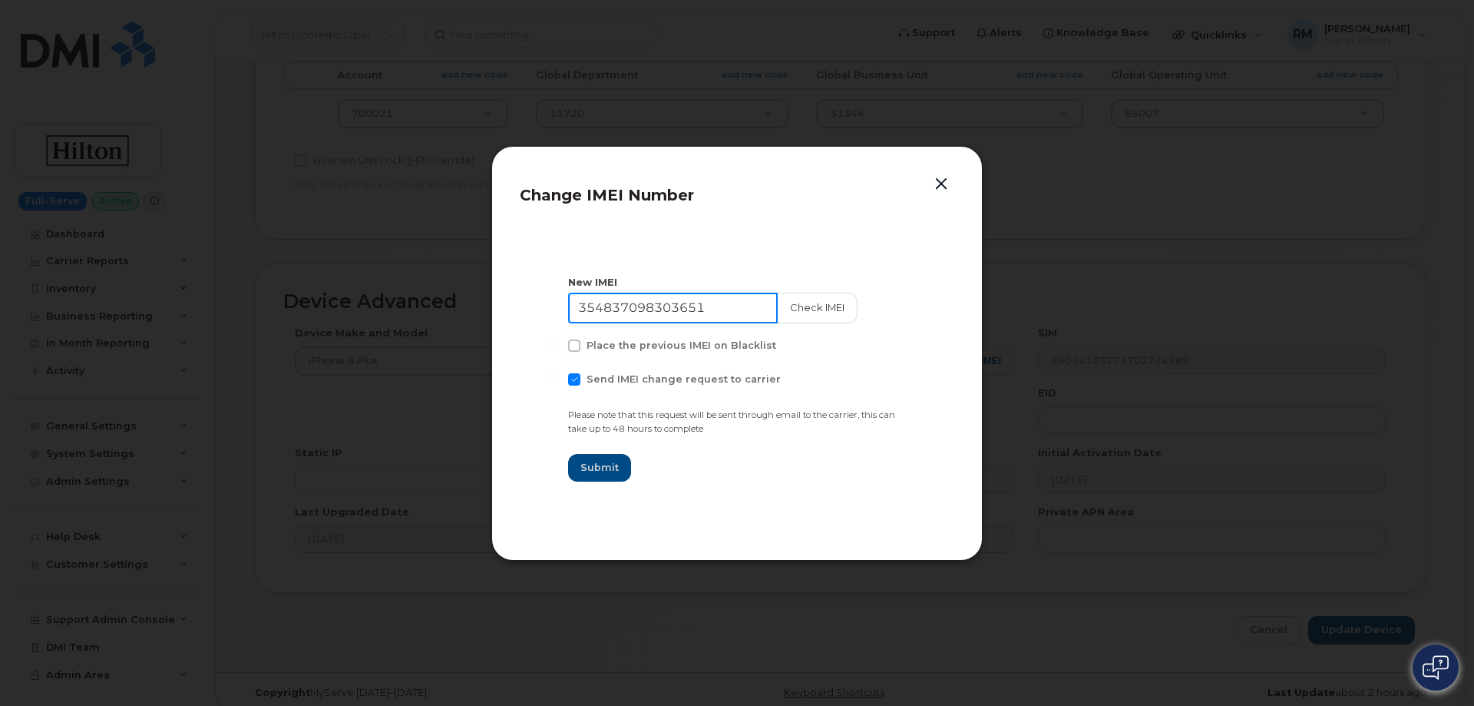
click at [649, 310] on input "354837098303651" at bounding box center [673, 308] width 210 height 31
paste input "2678430205168"
type input "352678430205168"
click at [575, 379] on span at bounding box center [574, 379] width 12 height 12
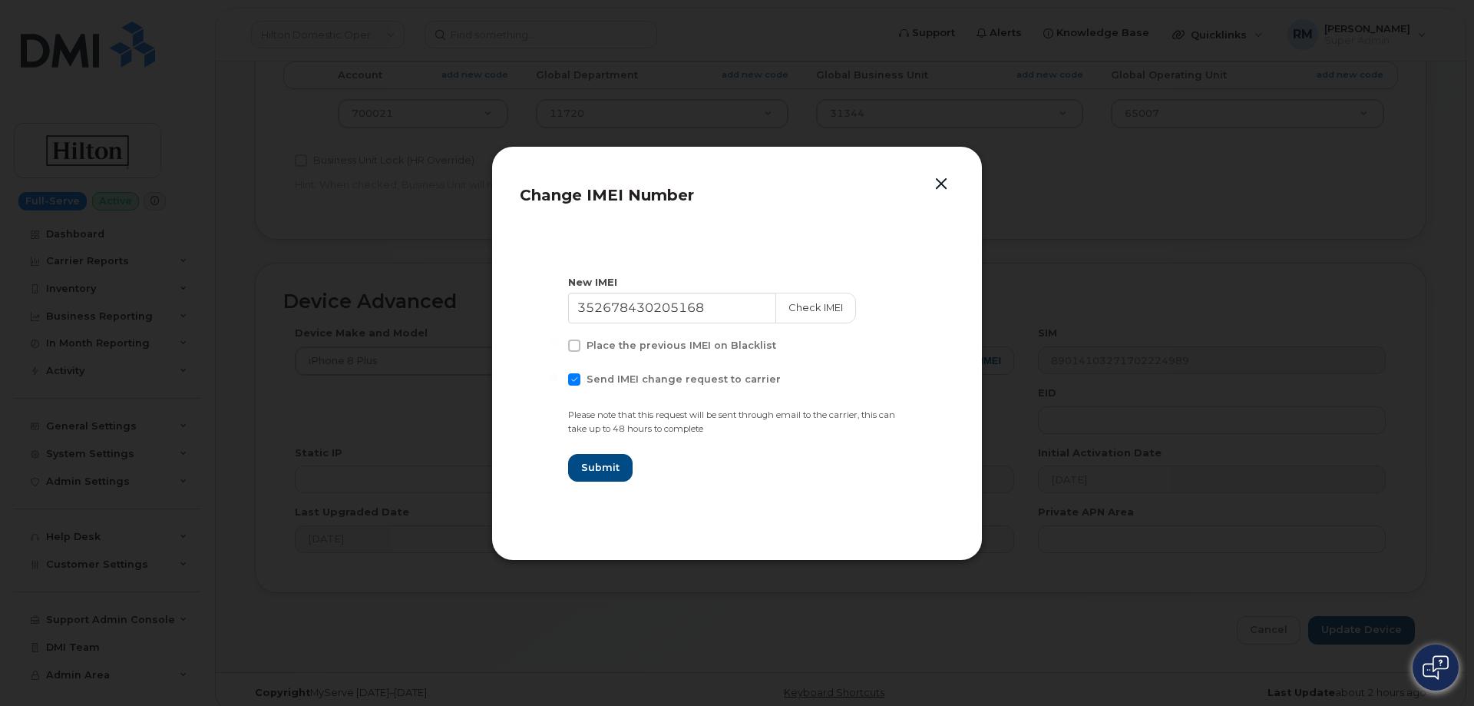
click at [557, 379] on input "Send IMEI change request to carrier" at bounding box center [554, 377] width 8 height 8
checkbox input "false"
click at [601, 469] on span "Submit" at bounding box center [599, 467] width 38 height 15
type input "352678430205168"
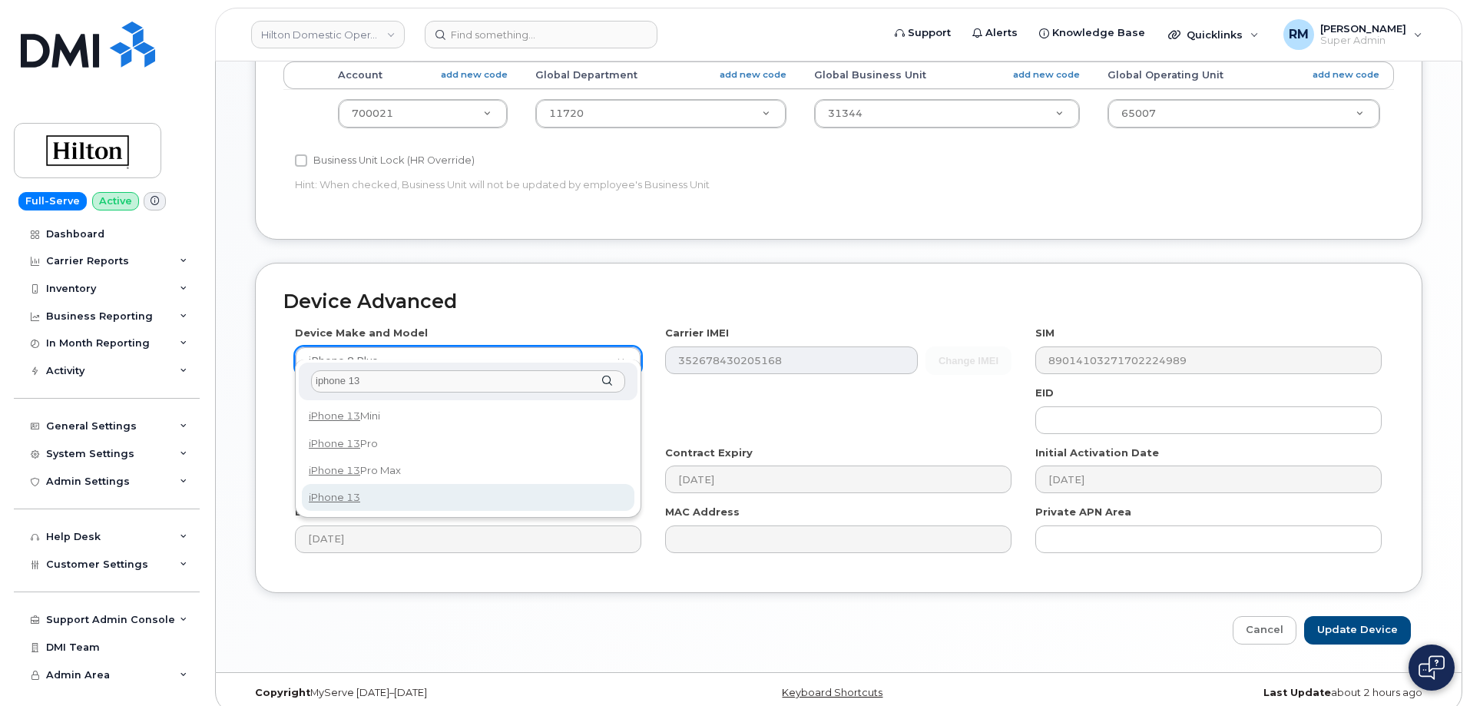
type input "iphone 13"
select select "2612"
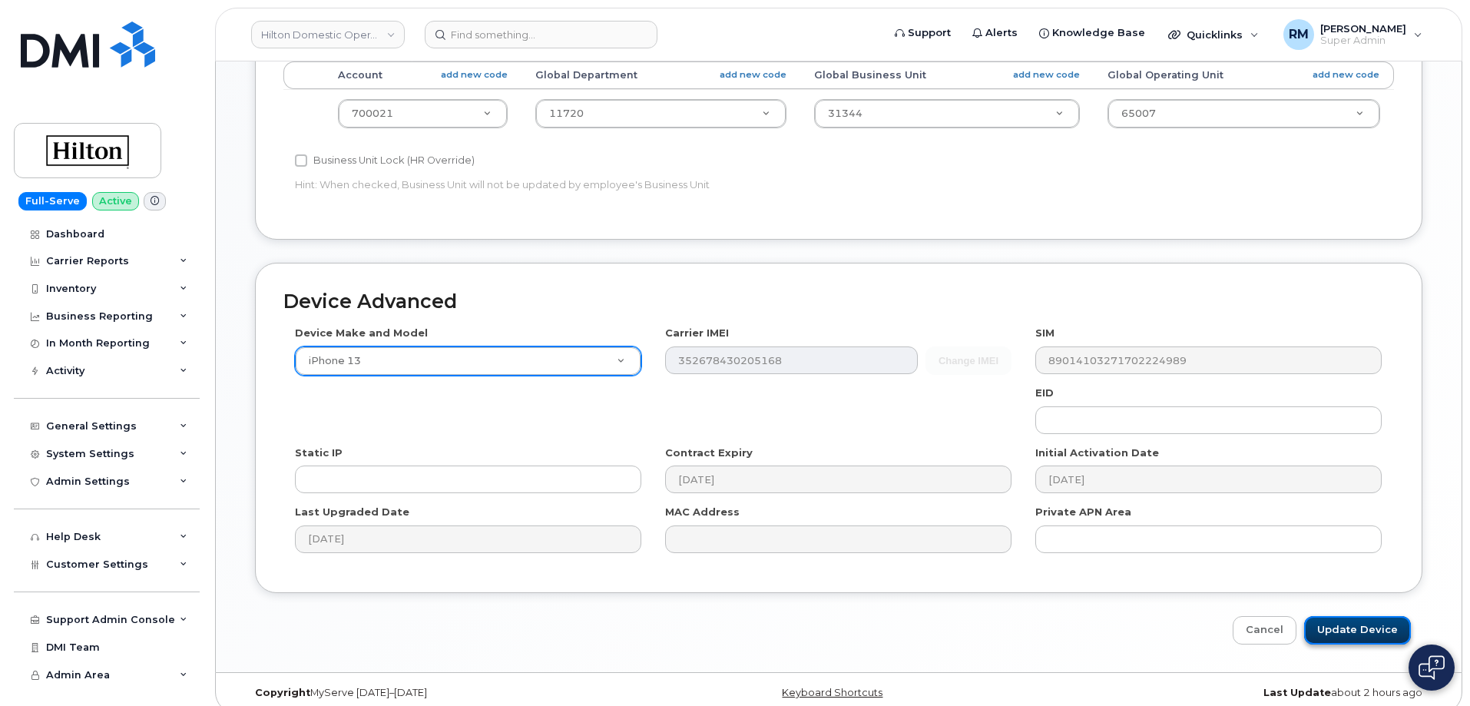
click at [1354, 617] on input "Update Device" at bounding box center [1357, 630] width 107 height 28
type input "Saving..."
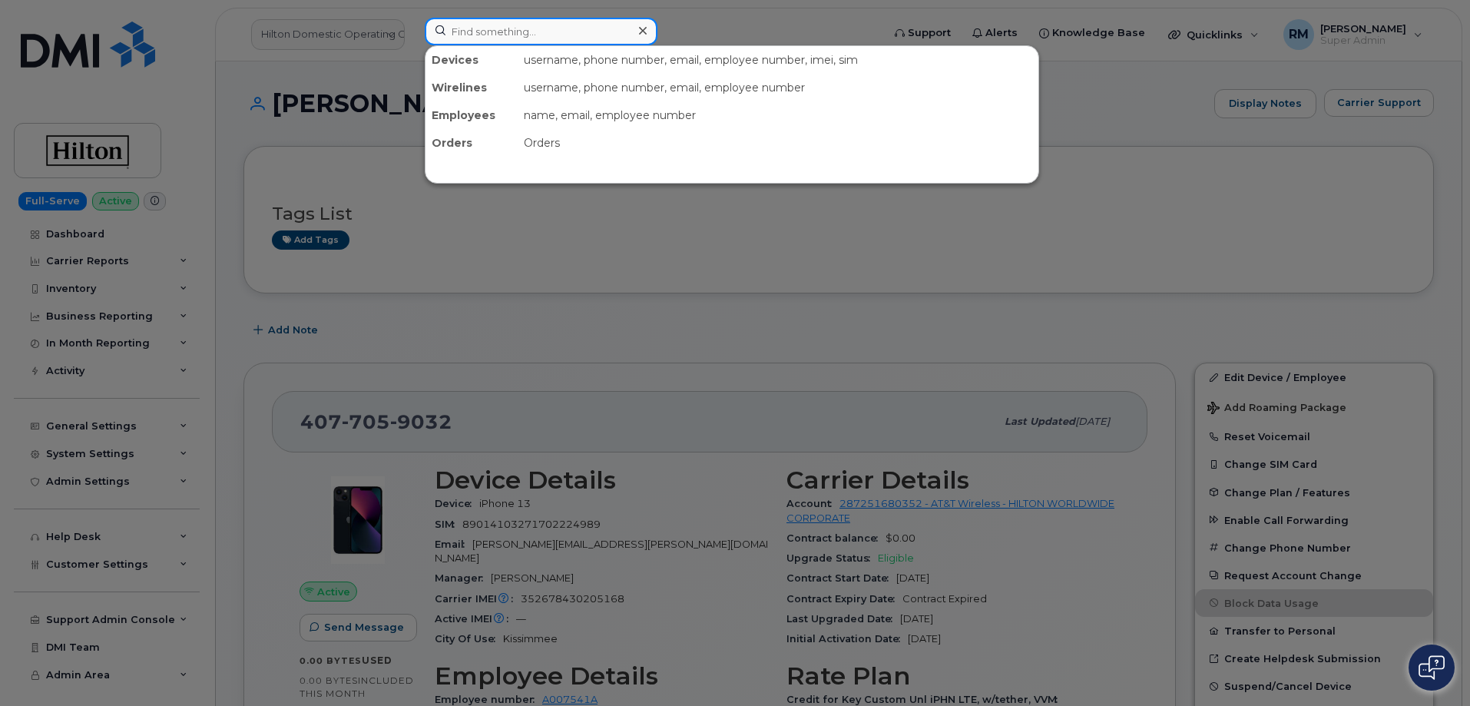
click at [530, 31] on input at bounding box center [541, 32] width 233 height 28
paste input "[PHONE_NUMBER]"
type input "[PHONE_NUMBER]"
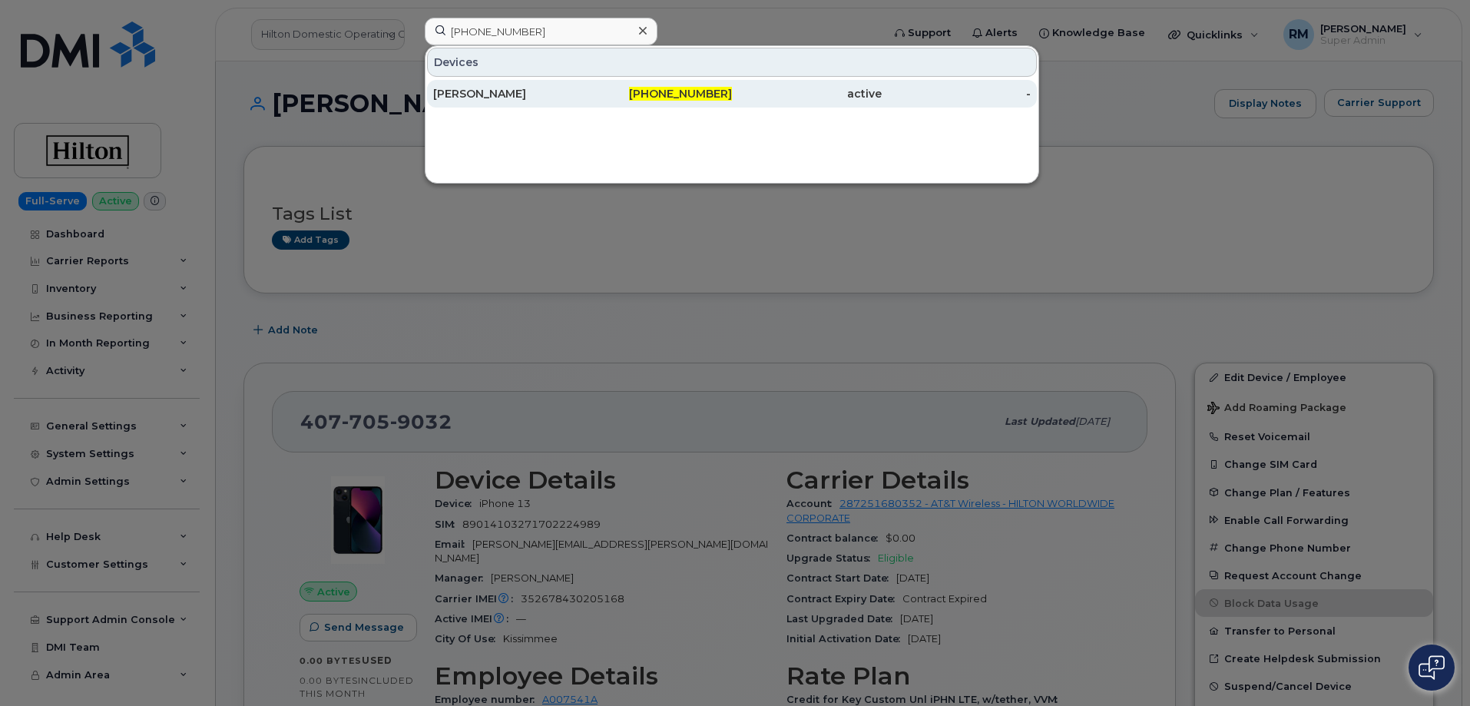
click at [513, 91] on div "[PERSON_NAME]" at bounding box center [508, 93] width 150 height 15
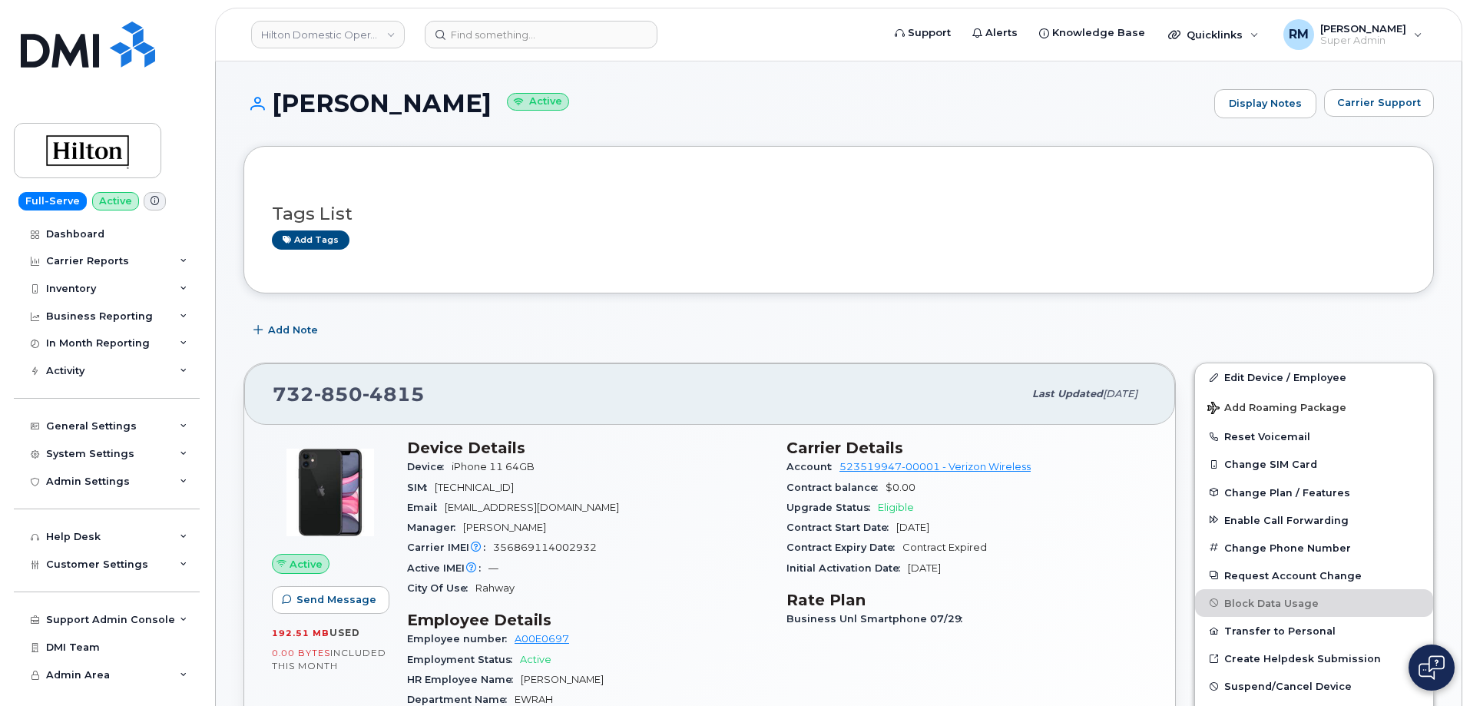
click at [510, 40] on input at bounding box center [541, 35] width 233 height 28
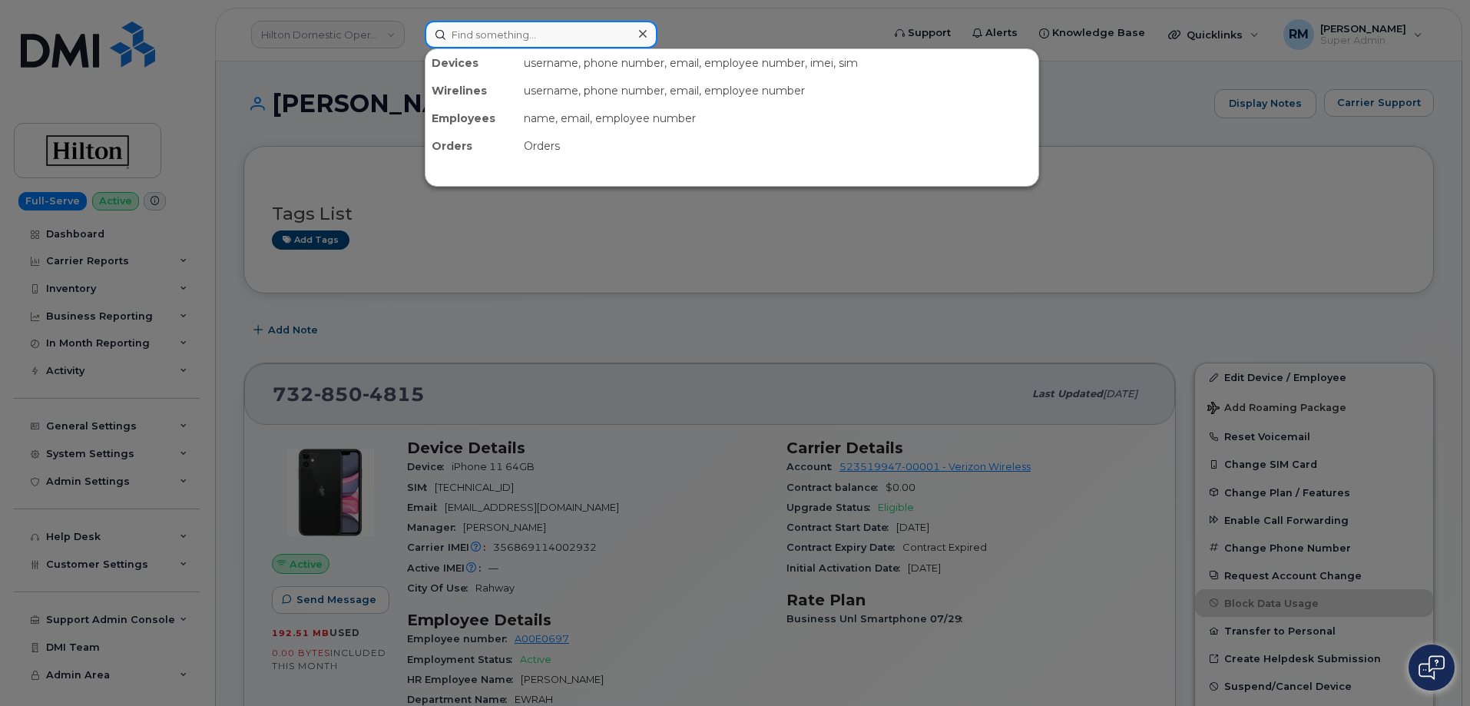
paste input "504-272-1408"
type input "504-272-1408"
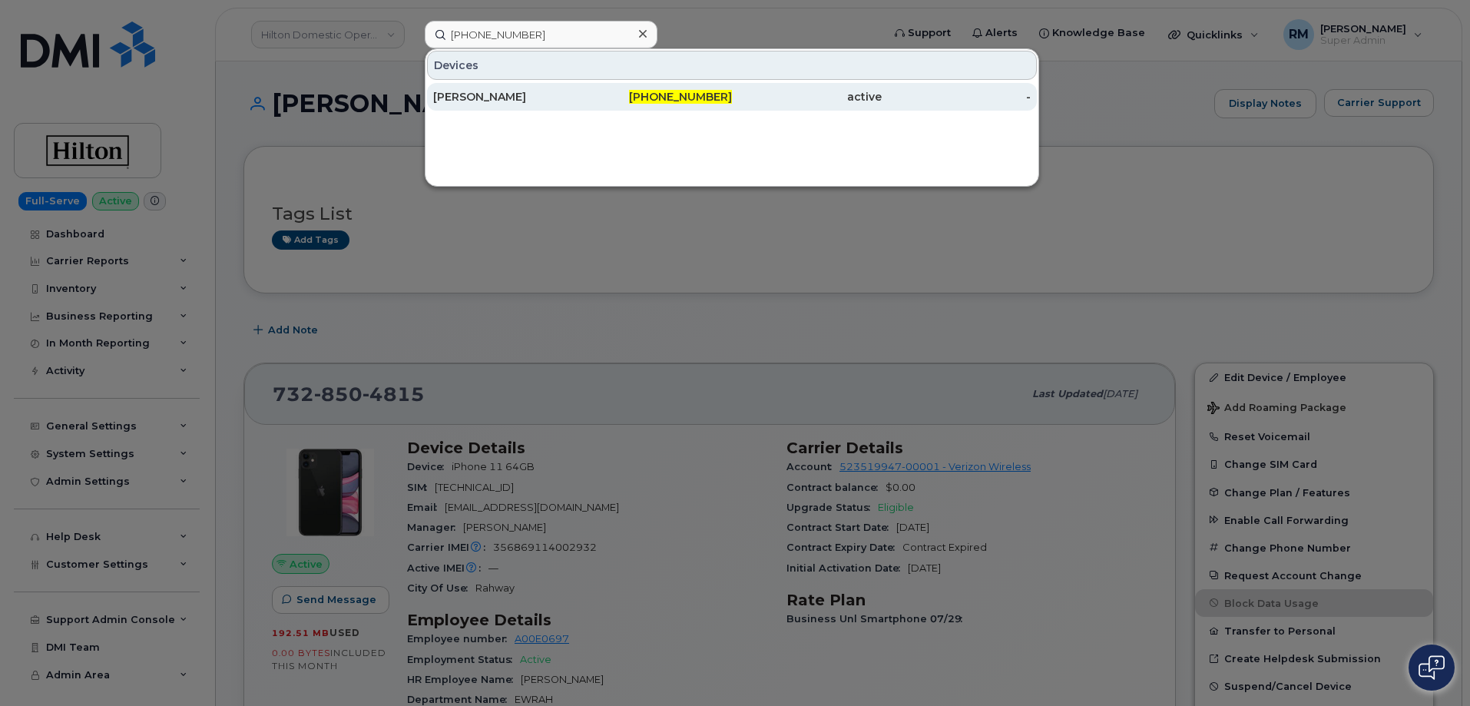
click at [509, 93] on div "Graham Basha" at bounding box center [508, 96] width 150 height 15
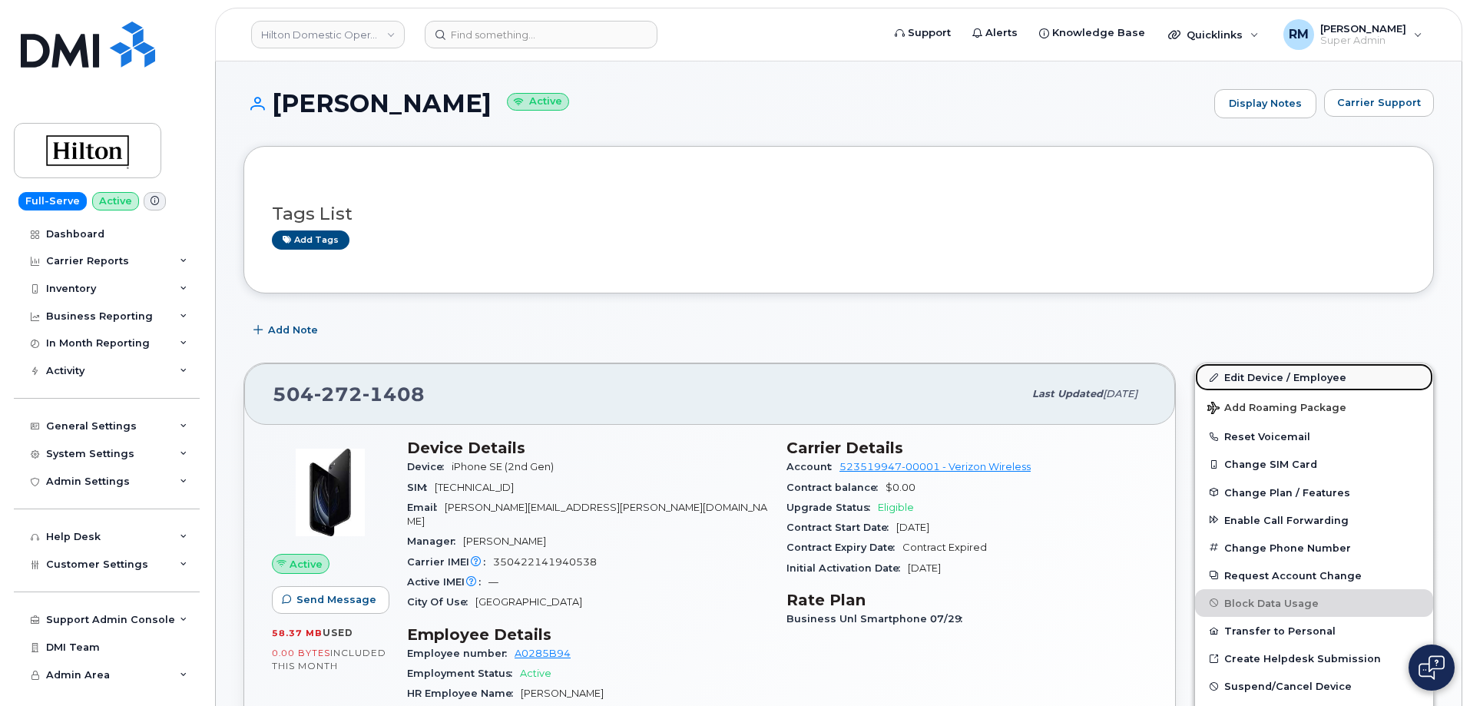
click at [1271, 379] on link "Edit Device / Employee" at bounding box center [1314, 377] width 238 height 28
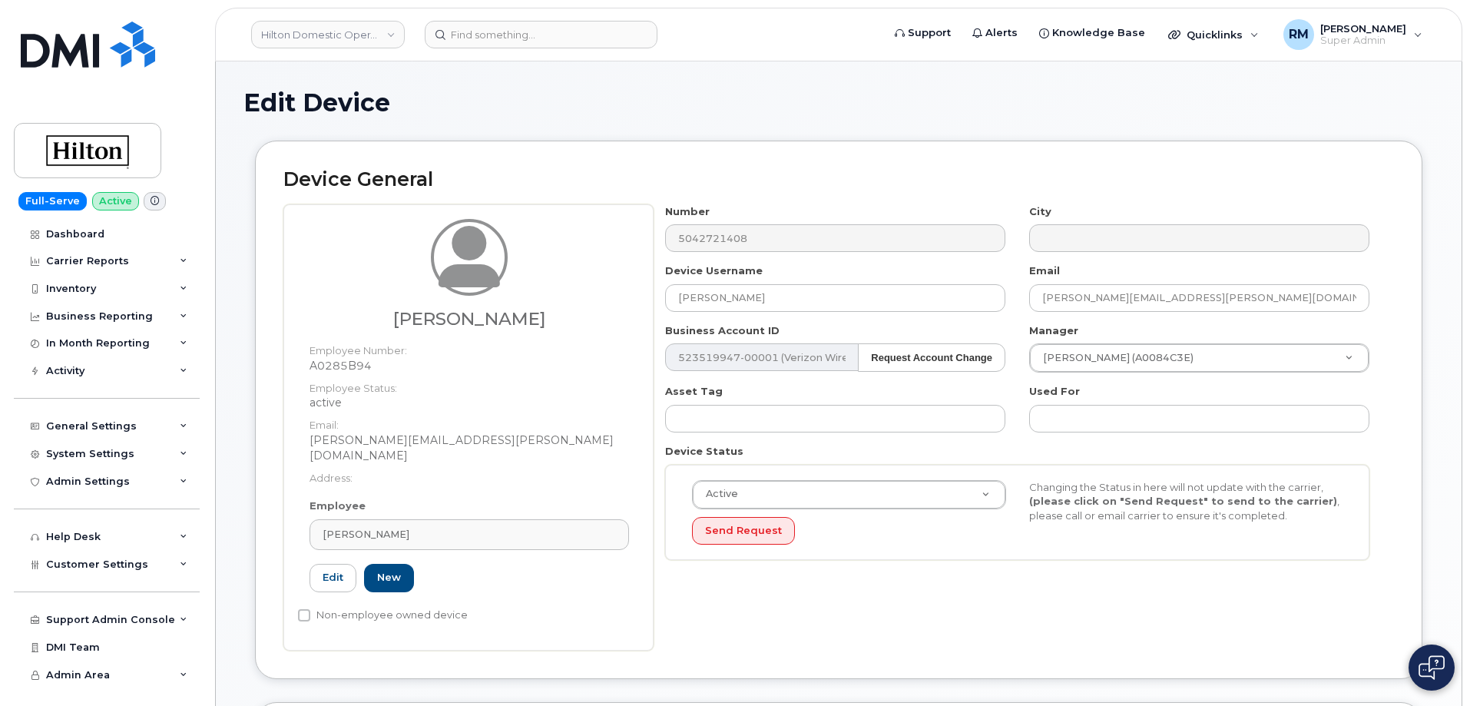
select select "34080331"
click at [406, 527] on div "Graham Basha" at bounding box center [468, 534] width 293 height 15
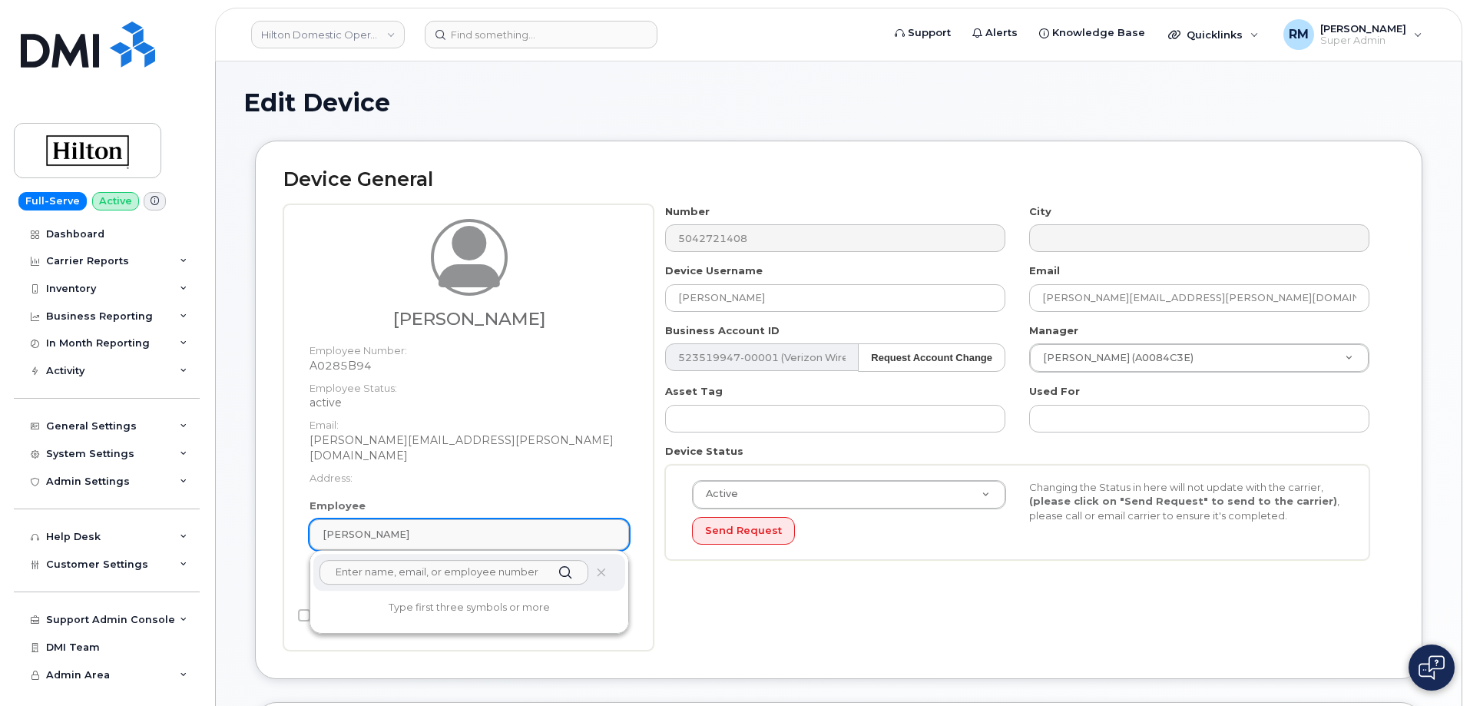
paste input "Amy Lendermon"
type input "Amy Lendermon"
click at [492, 631] on div "Graham Basha Employee Number: A0285B94 Employee Status: active Email: Graham.Ba…" at bounding box center [468, 427] width 370 height 446
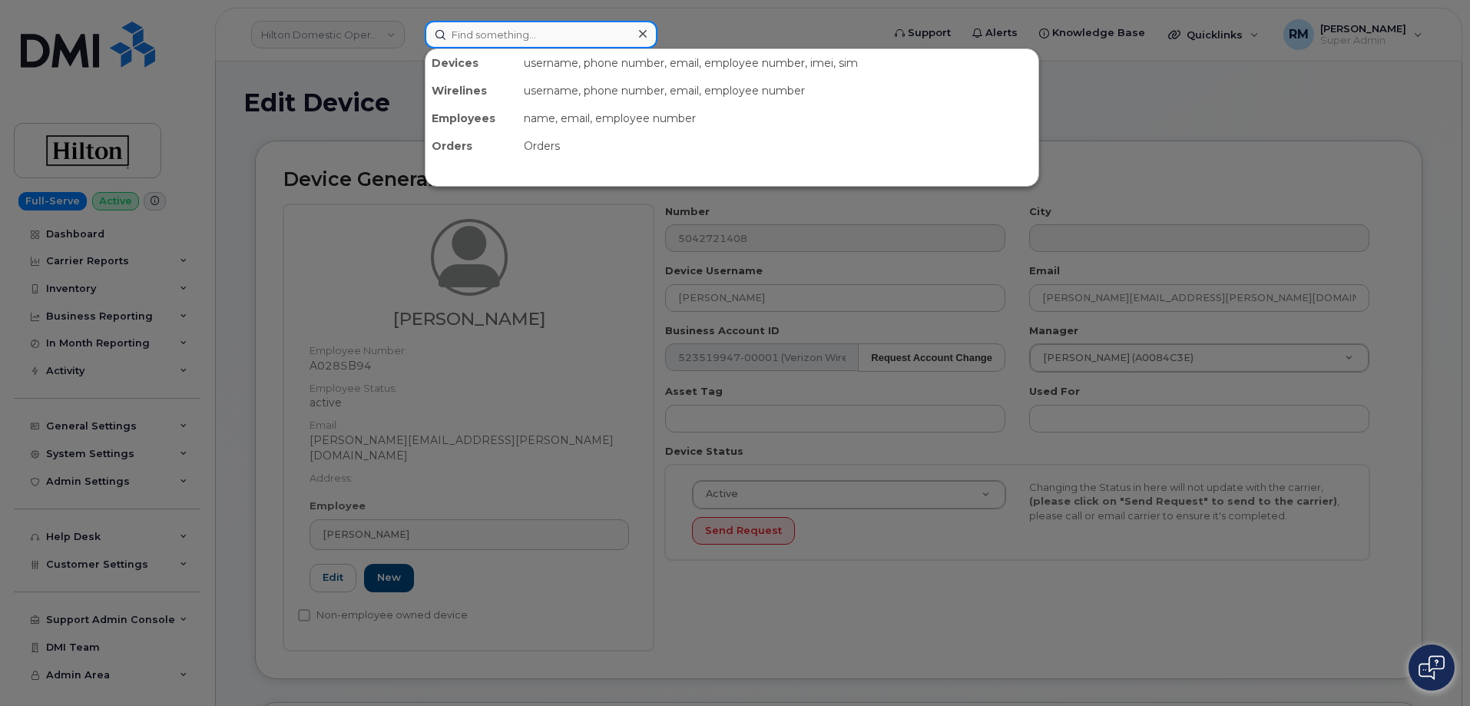
click at [494, 35] on input at bounding box center [541, 35] width 233 height 28
paste input "297852"
type input "297852"
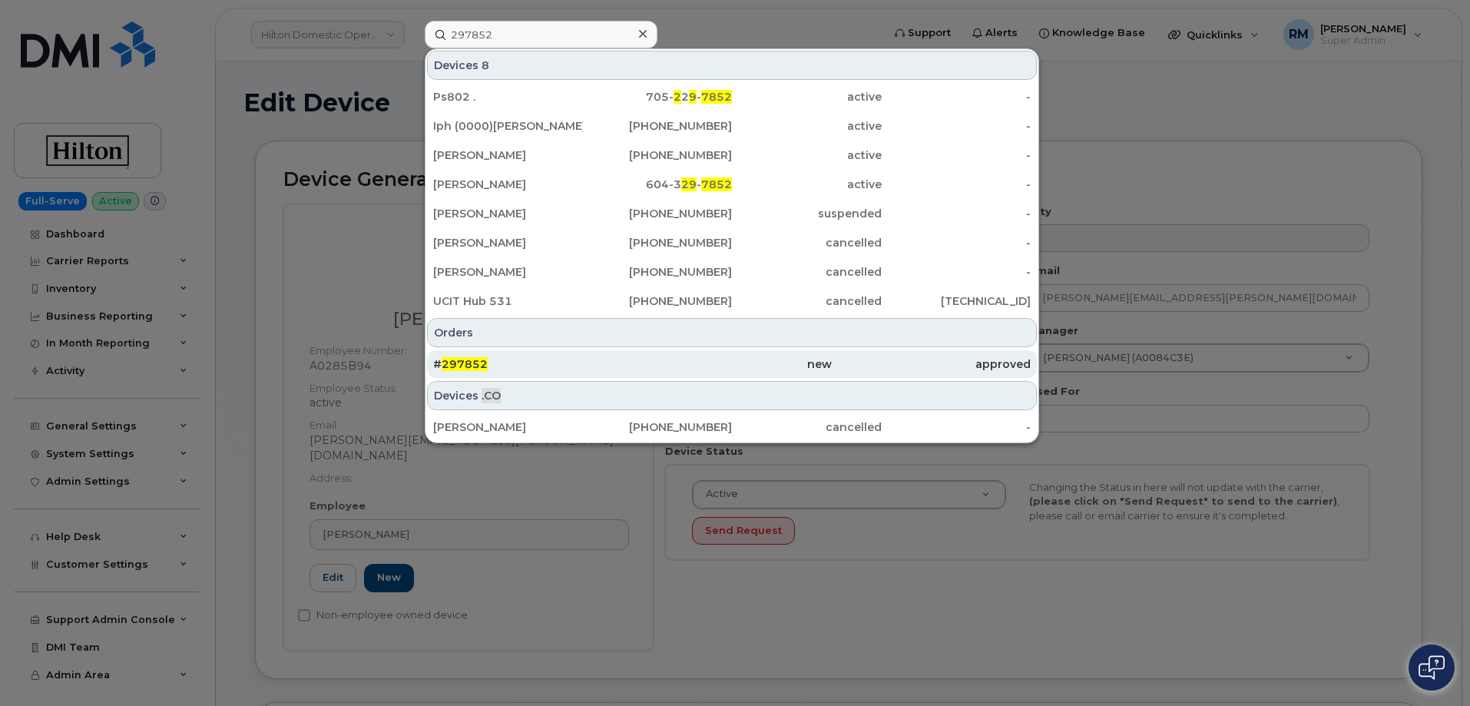
click at [447, 361] on span "297852" at bounding box center [464, 364] width 46 height 14
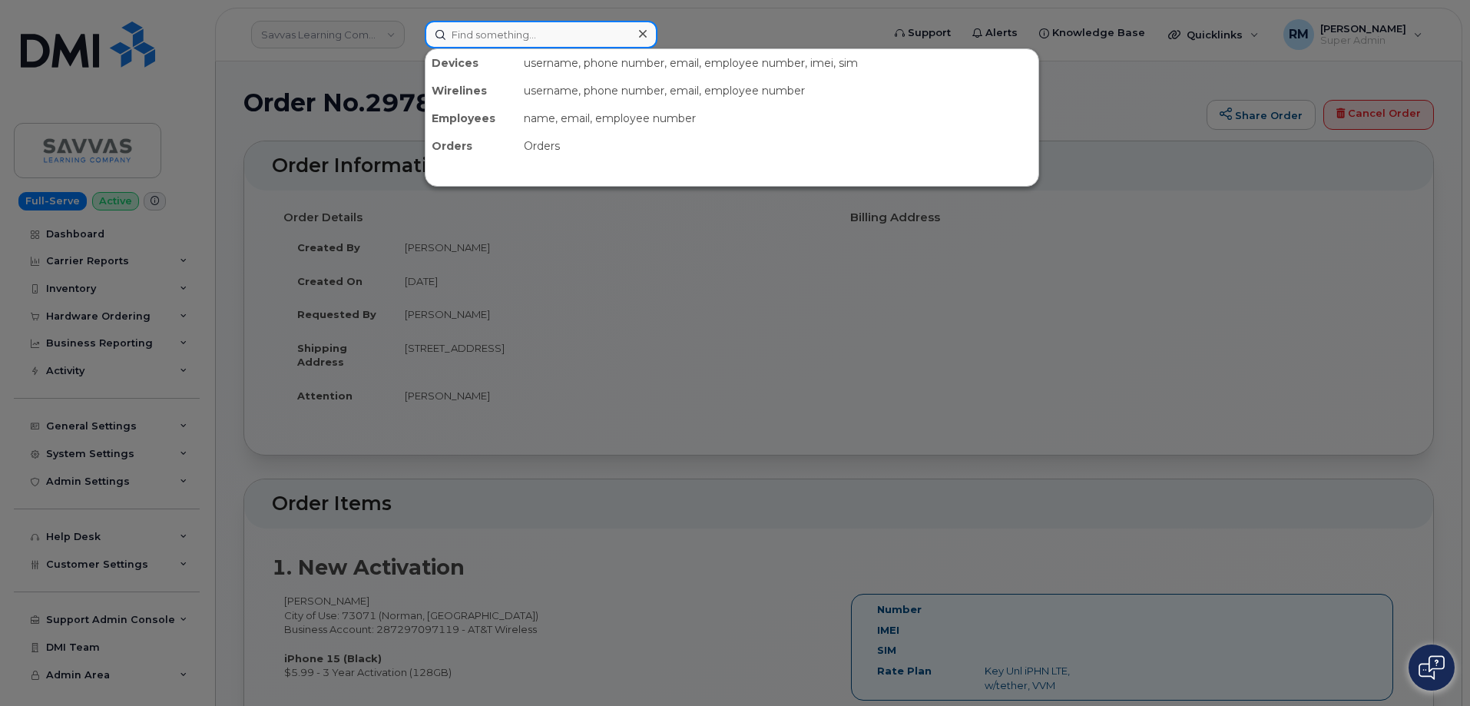
click at [483, 39] on input at bounding box center [541, 35] width 233 height 28
paste input "7134476147"
type input "7134476147"
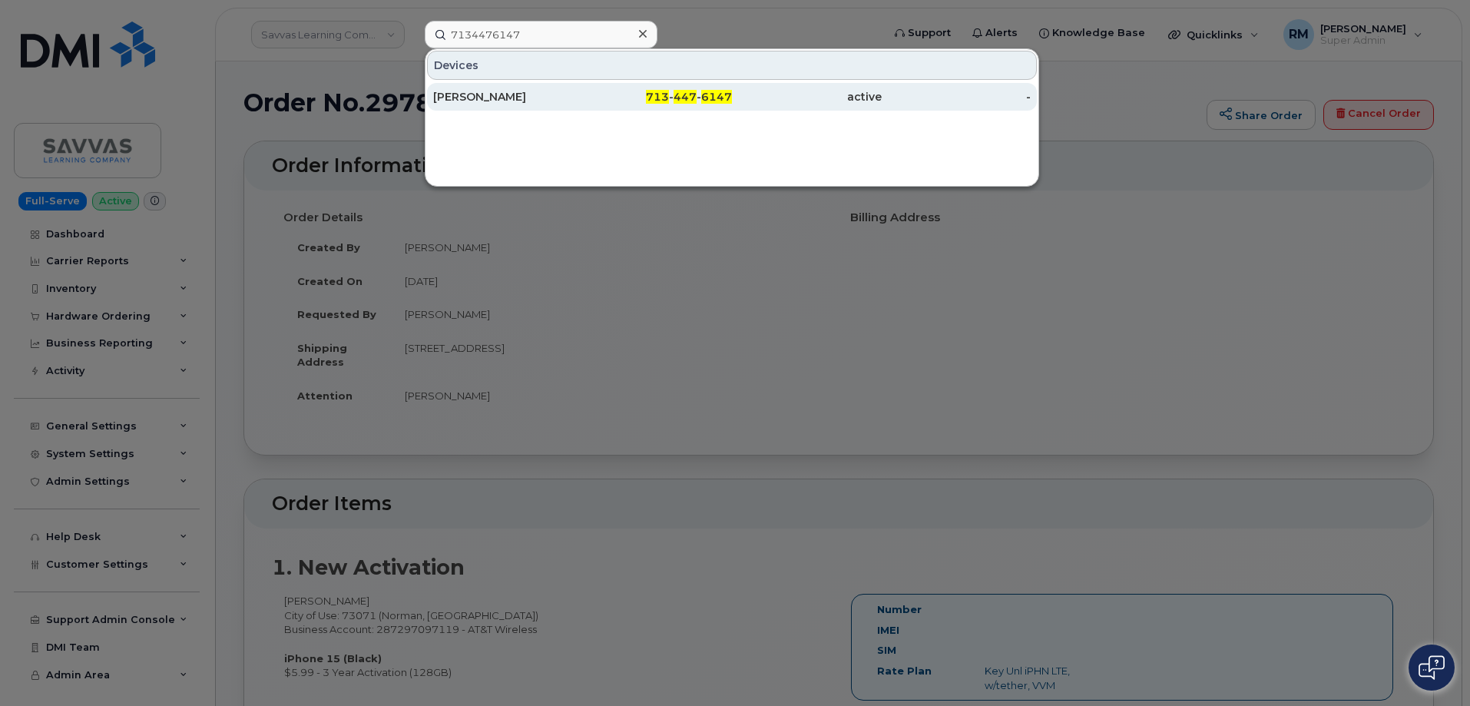
click at [532, 106] on div "[PERSON_NAME]" at bounding box center [508, 97] width 150 height 28
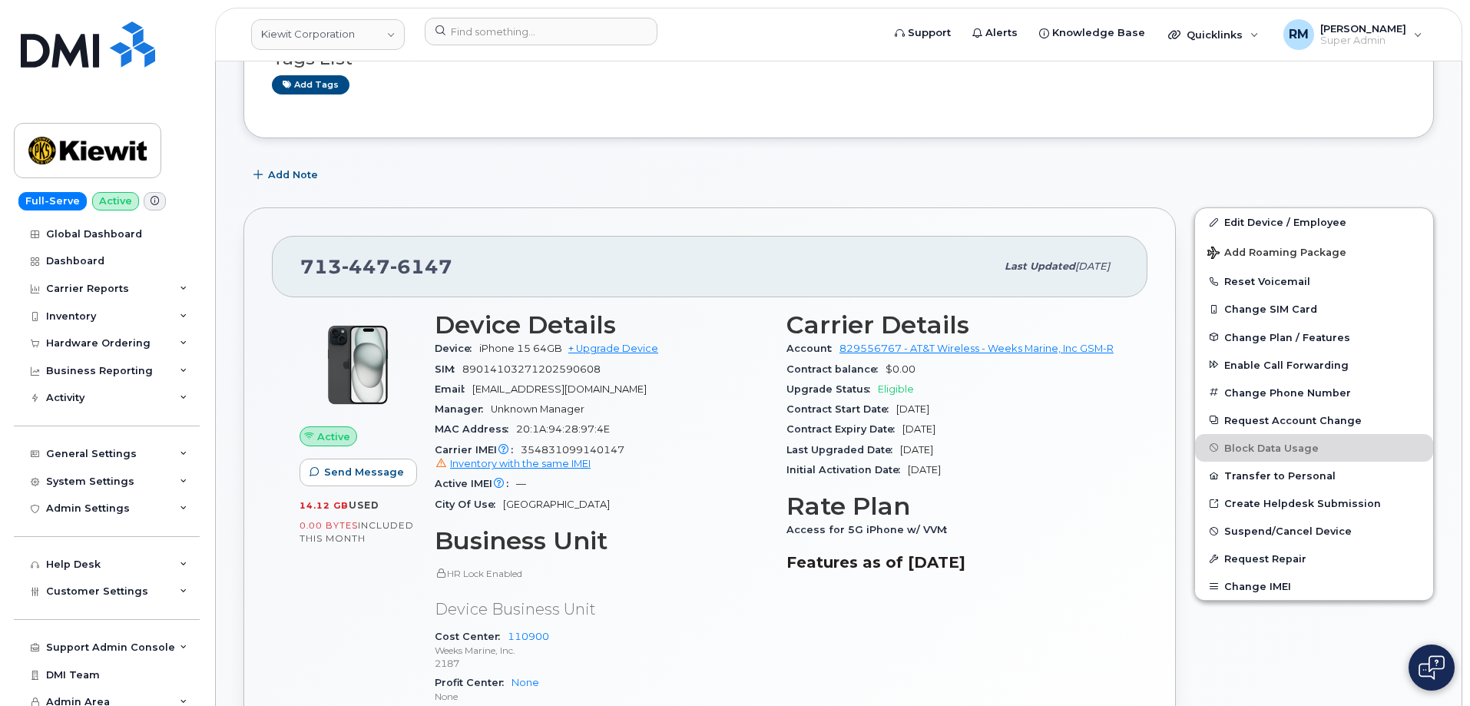
scroll to position [154, 0]
click at [1293, 219] on link "Edit Device / Employee" at bounding box center [1314, 224] width 238 height 28
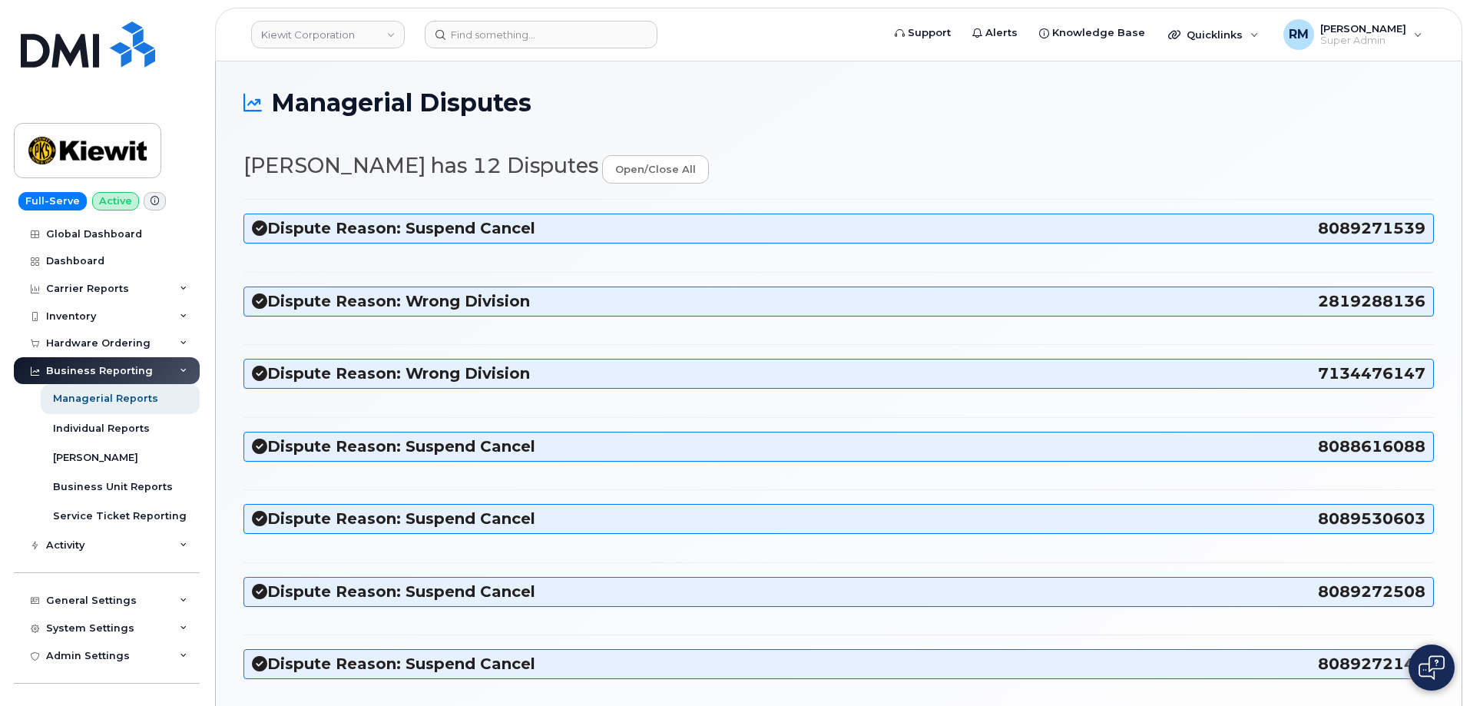
click at [1287, 376] on h3 "Dispute Reason: Wrong Division 7134476147" at bounding box center [838, 373] width 1173 height 21
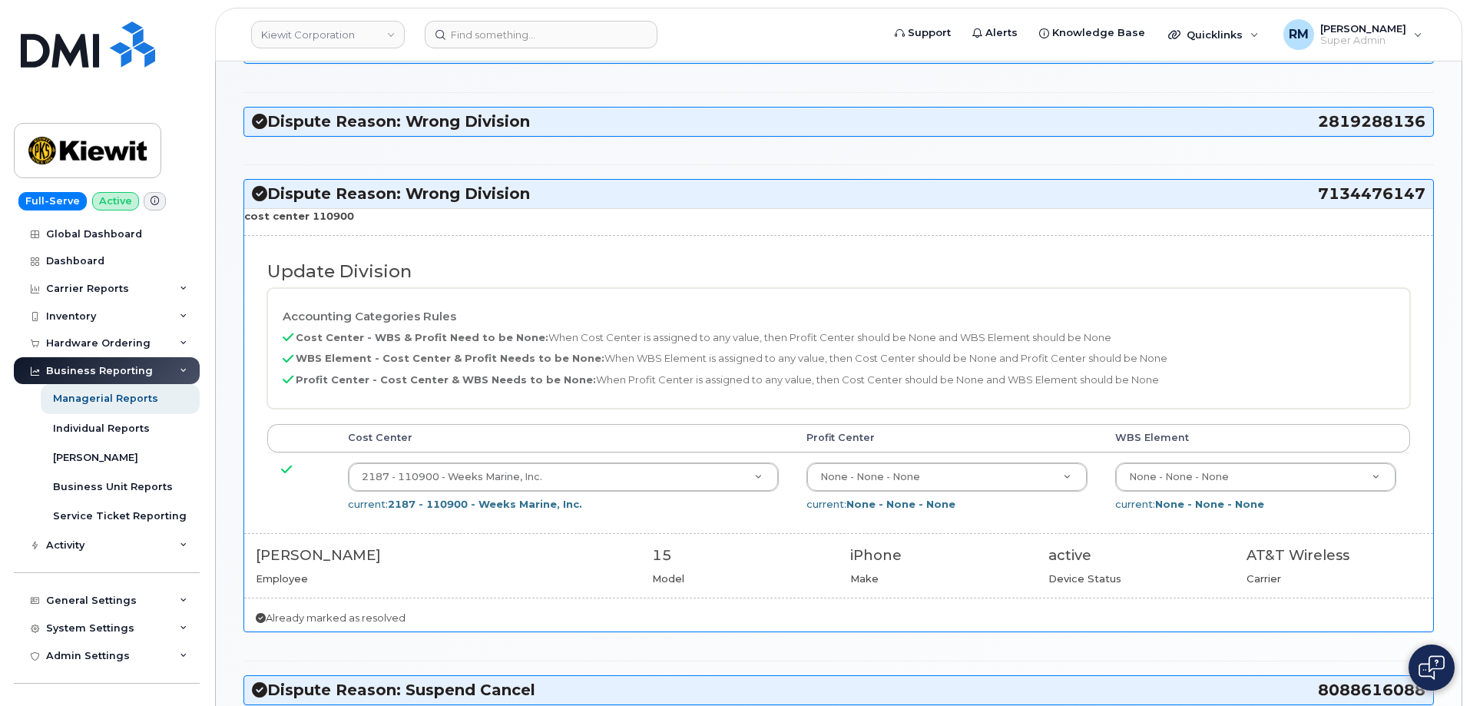
scroll to position [154, 0]
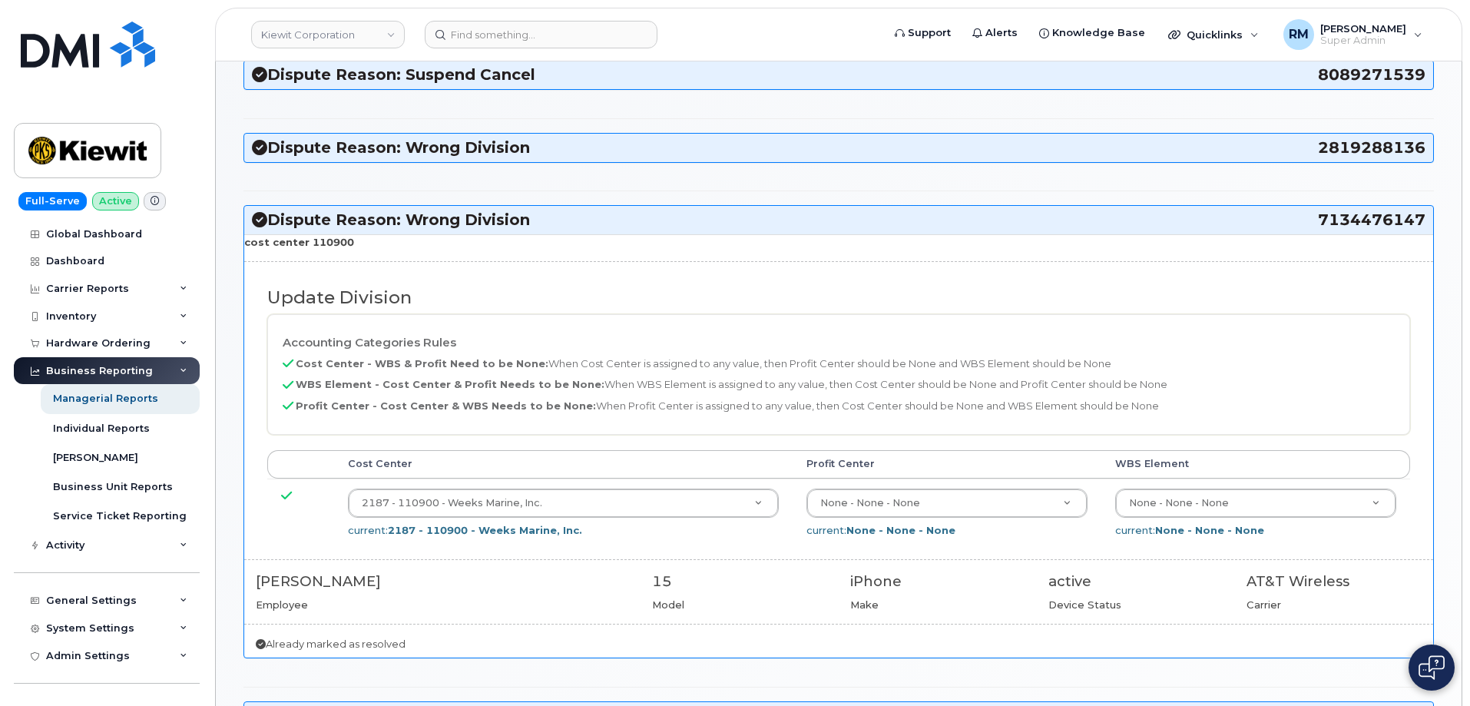
click at [329, 243] on strong "cost center 110900" at bounding box center [299, 242] width 110 height 12
copy strong "110900"
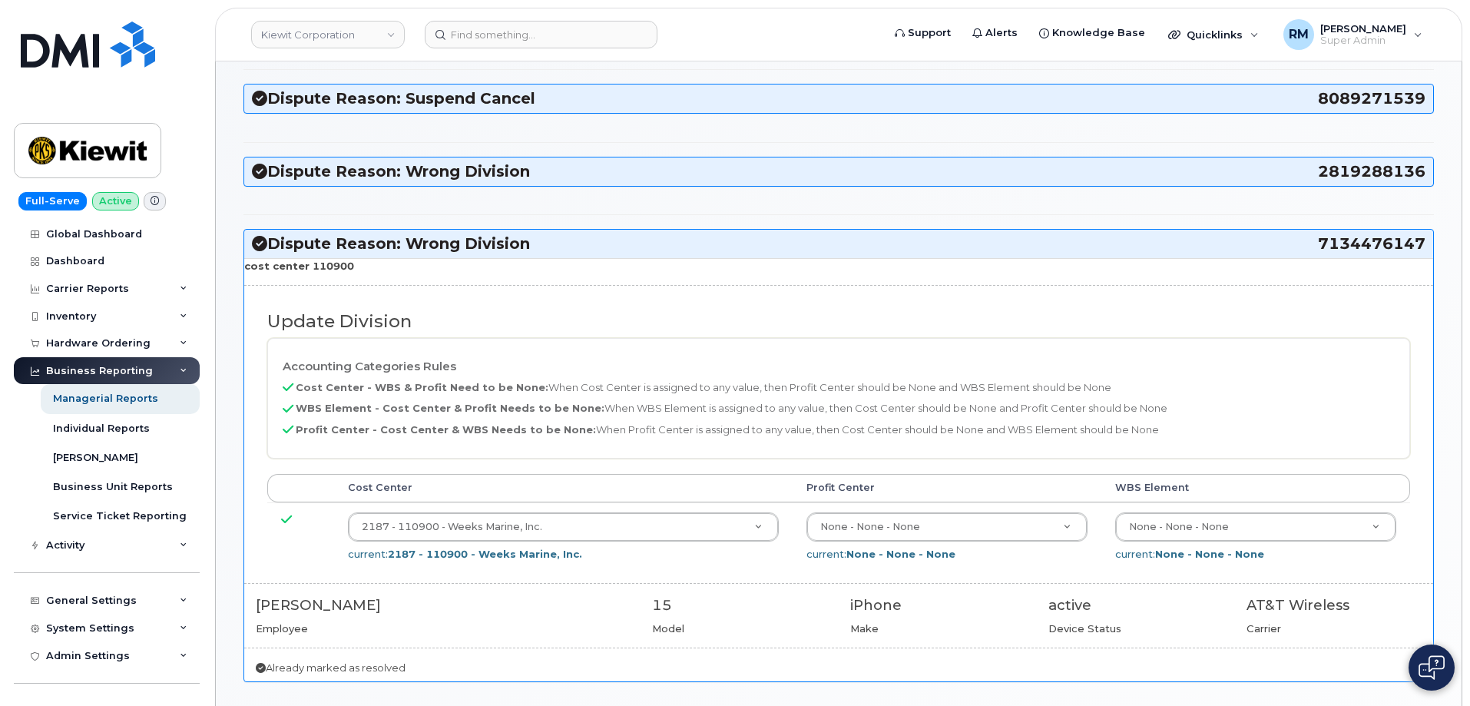
scroll to position [77, 0]
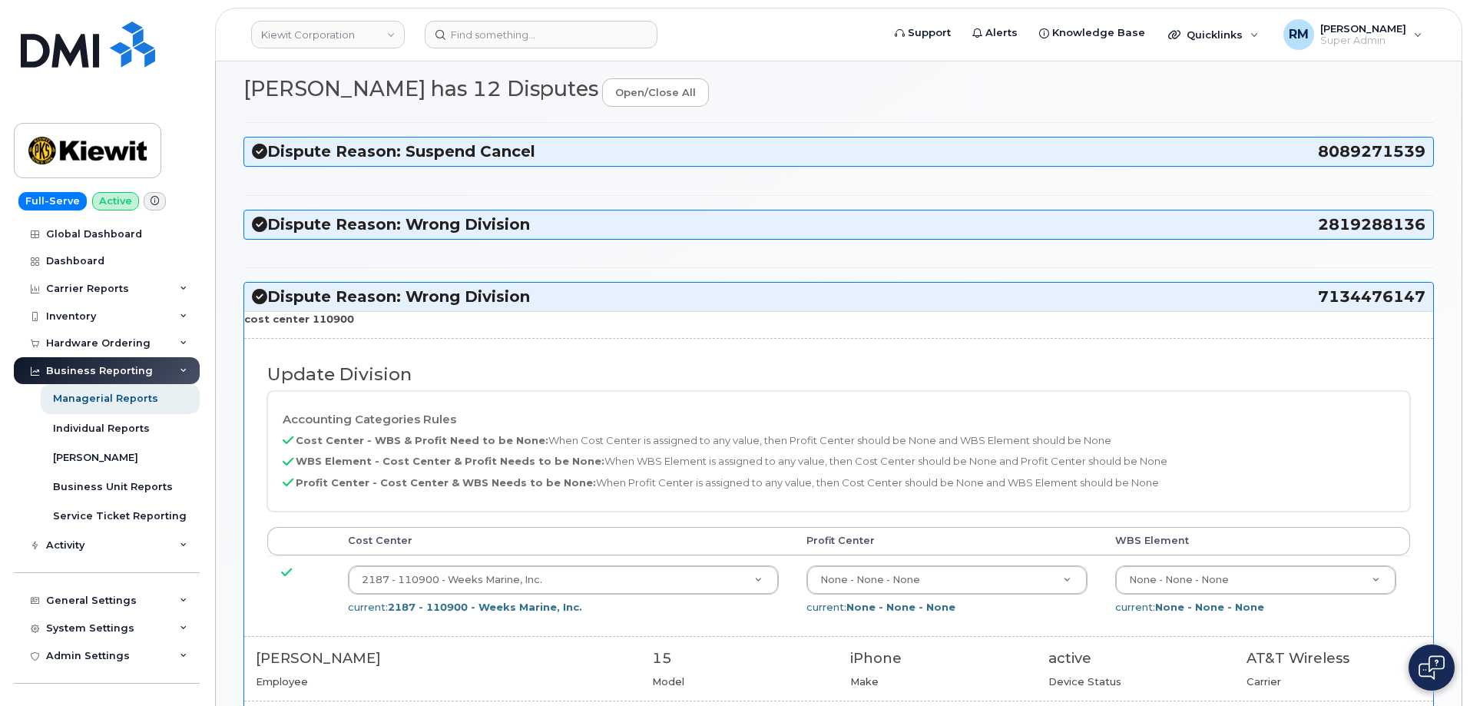
click at [1347, 210] on div "Dispute Reason: Wrong Division 2819288136" at bounding box center [838, 224] width 1189 height 28
click at [1354, 223] on span "2819288136" at bounding box center [1371, 224] width 107 height 21
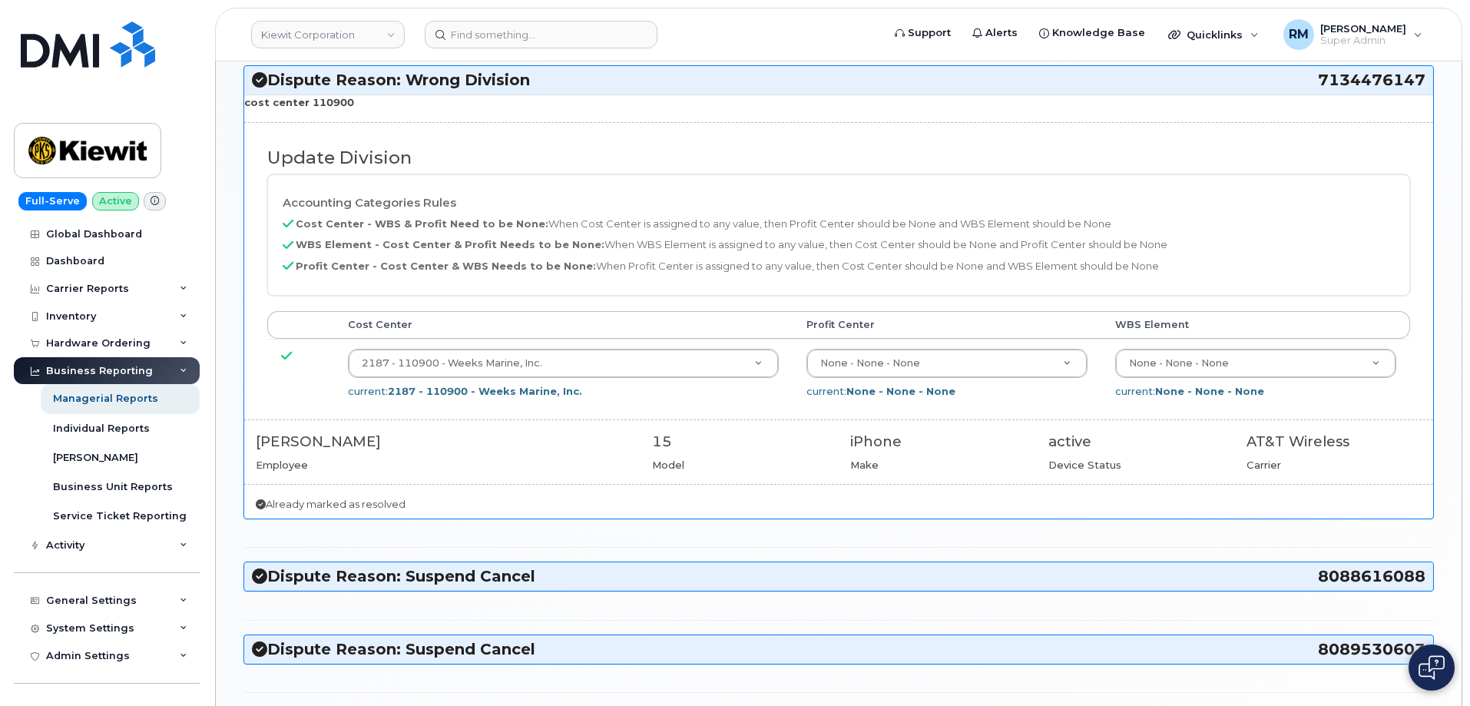
scroll to position [640, 0]
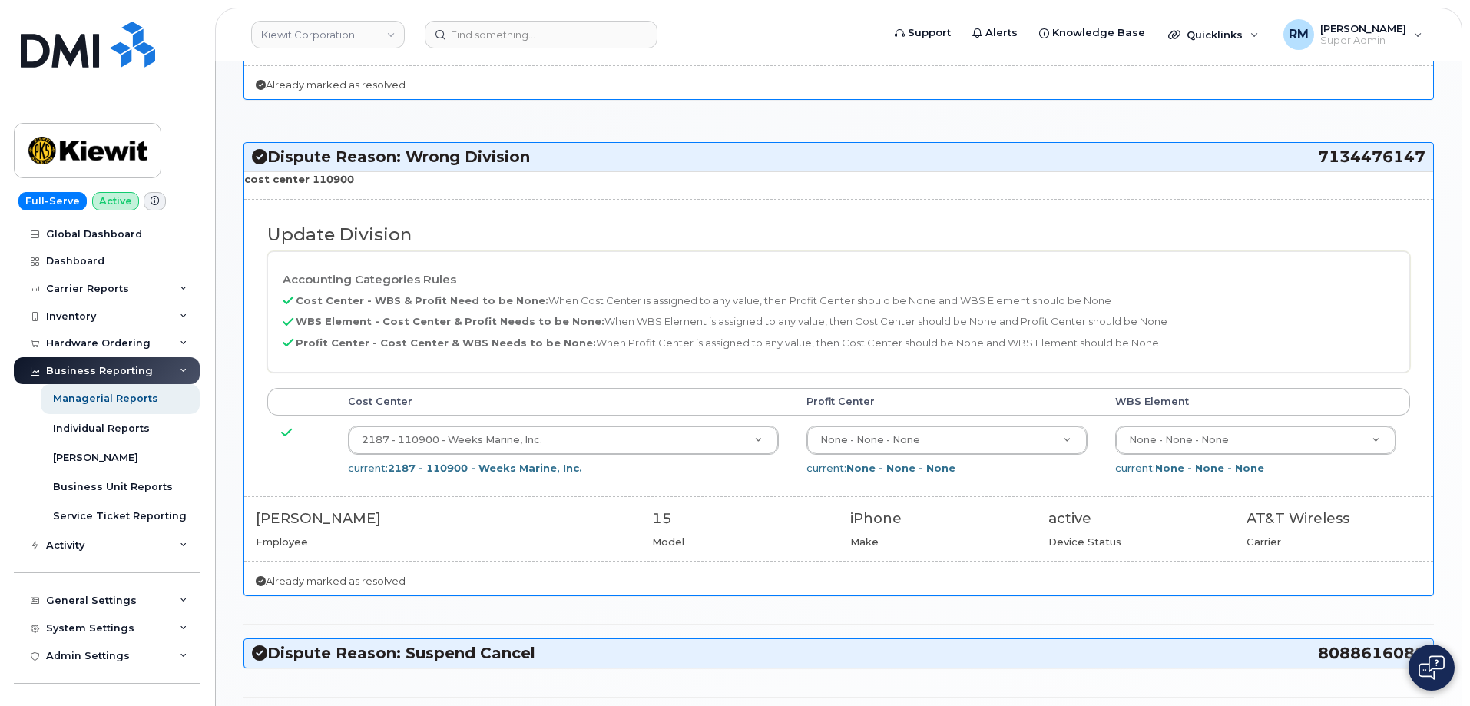
drag, startPoint x: 1315, startPoint y: 157, endPoint x: 1421, endPoint y: 158, distance: 106.0
click at [1421, 158] on h3 "Dispute Reason: Wrong Division 7134476147" at bounding box center [838, 157] width 1173 height 21
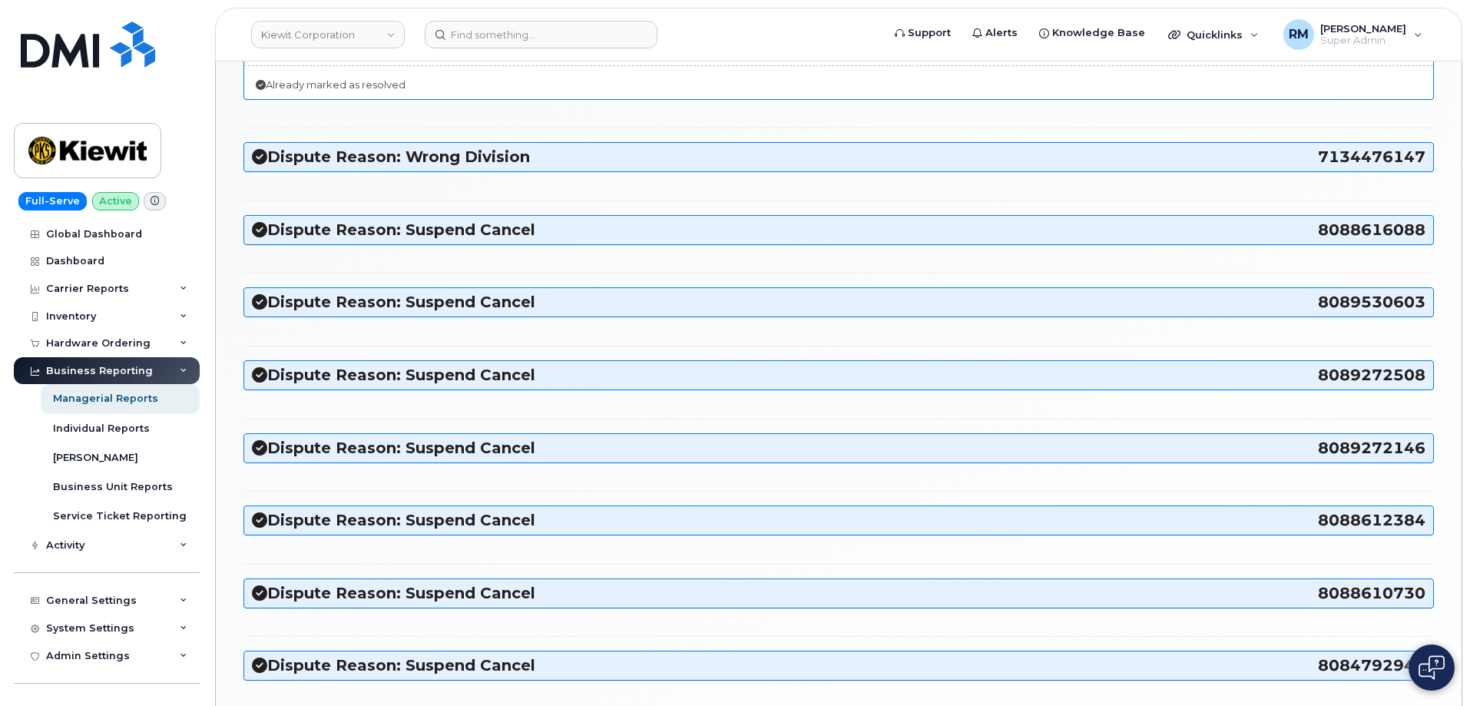
copy h3 "7134476147"
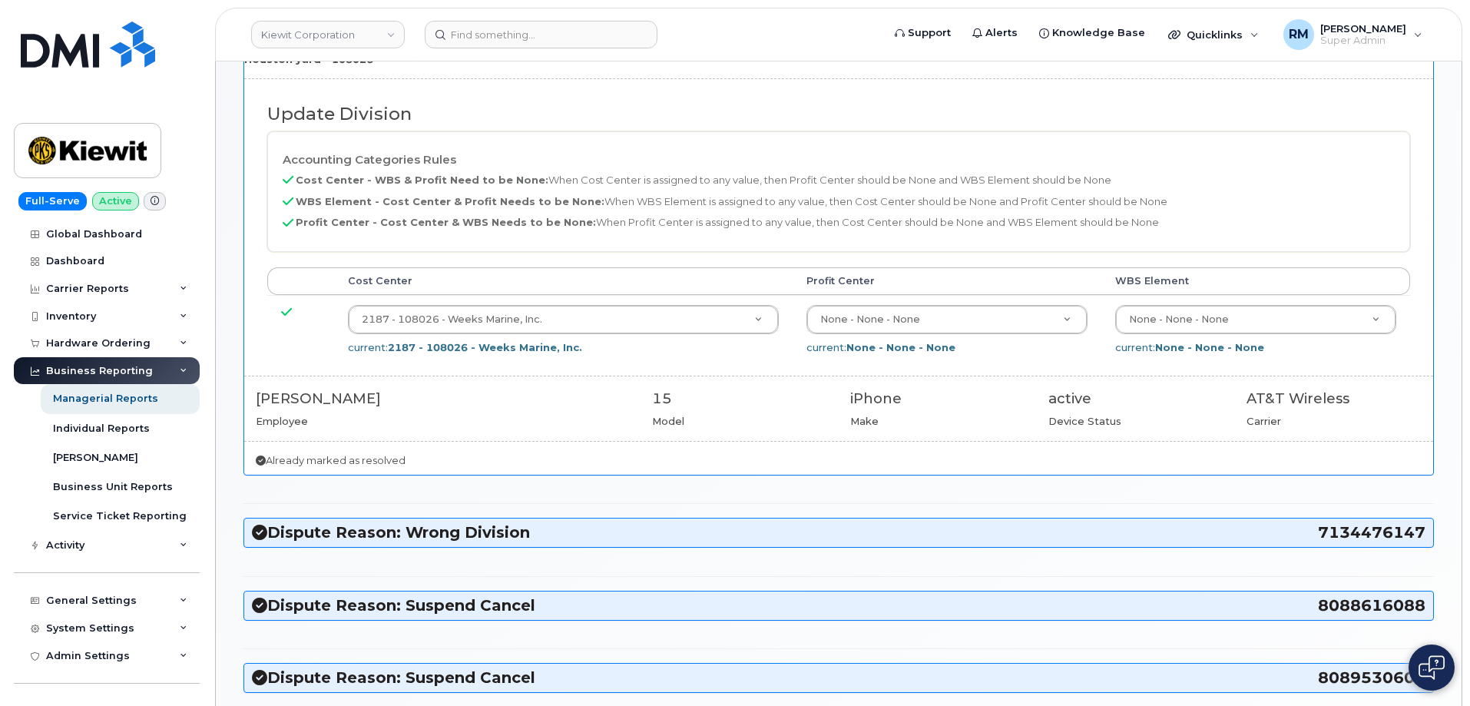
scroll to position [256, 0]
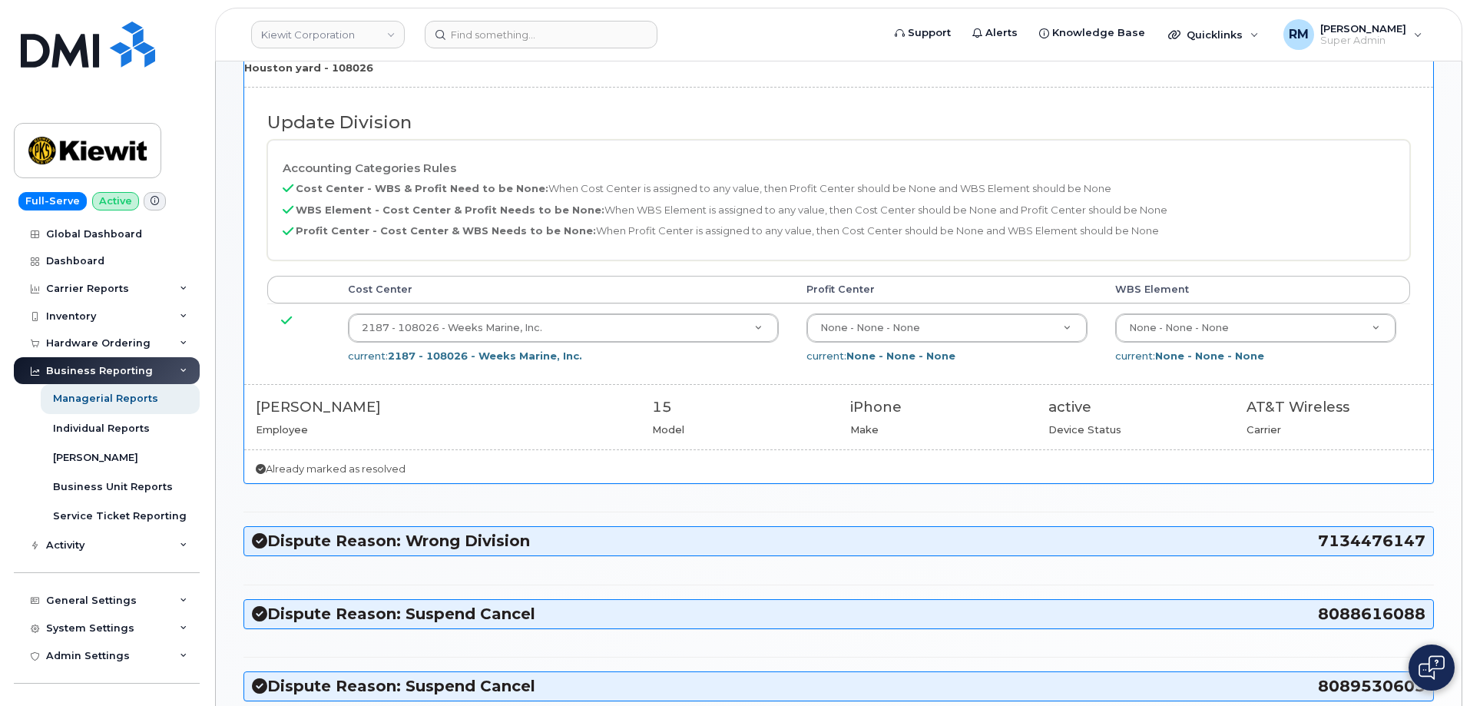
click at [1355, 533] on span "7134476147" at bounding box center [1371, 541] width 107 height 21
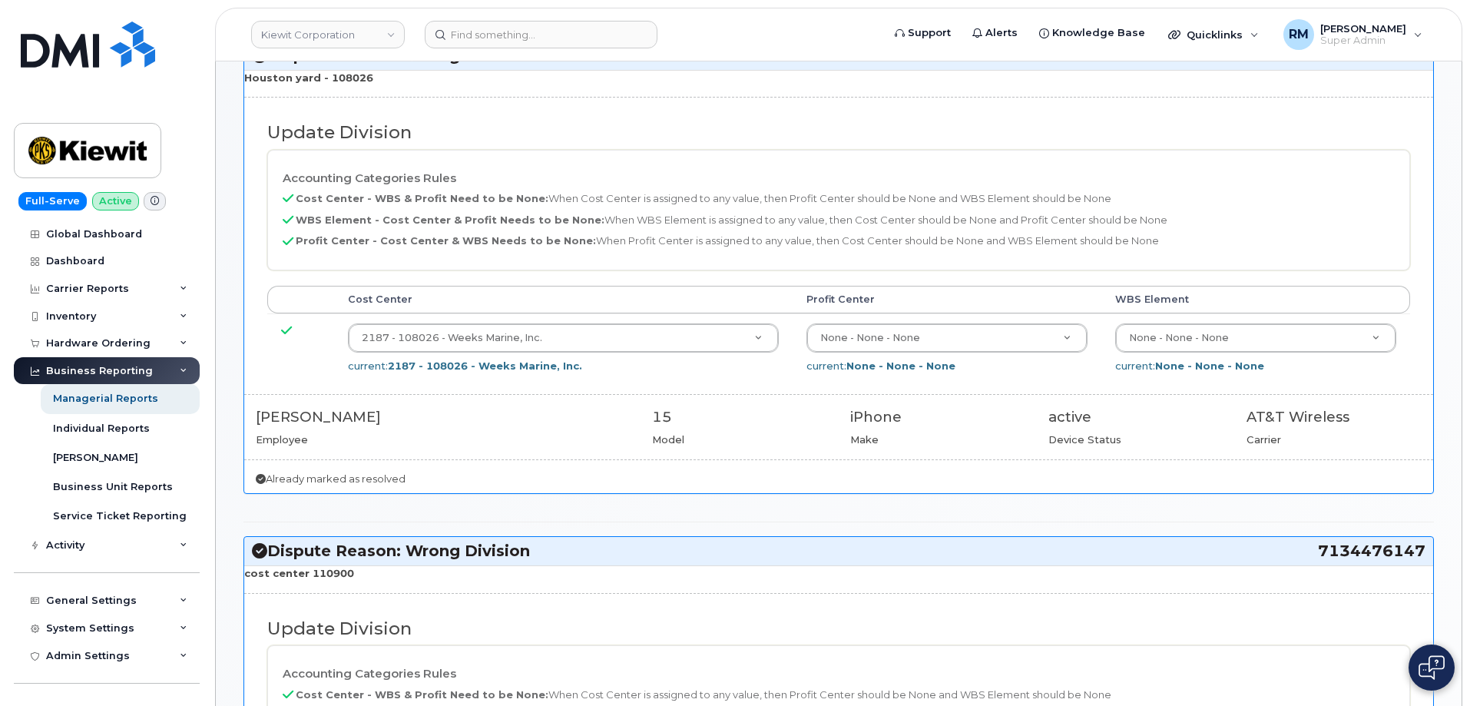
scroll to position [102, 0]
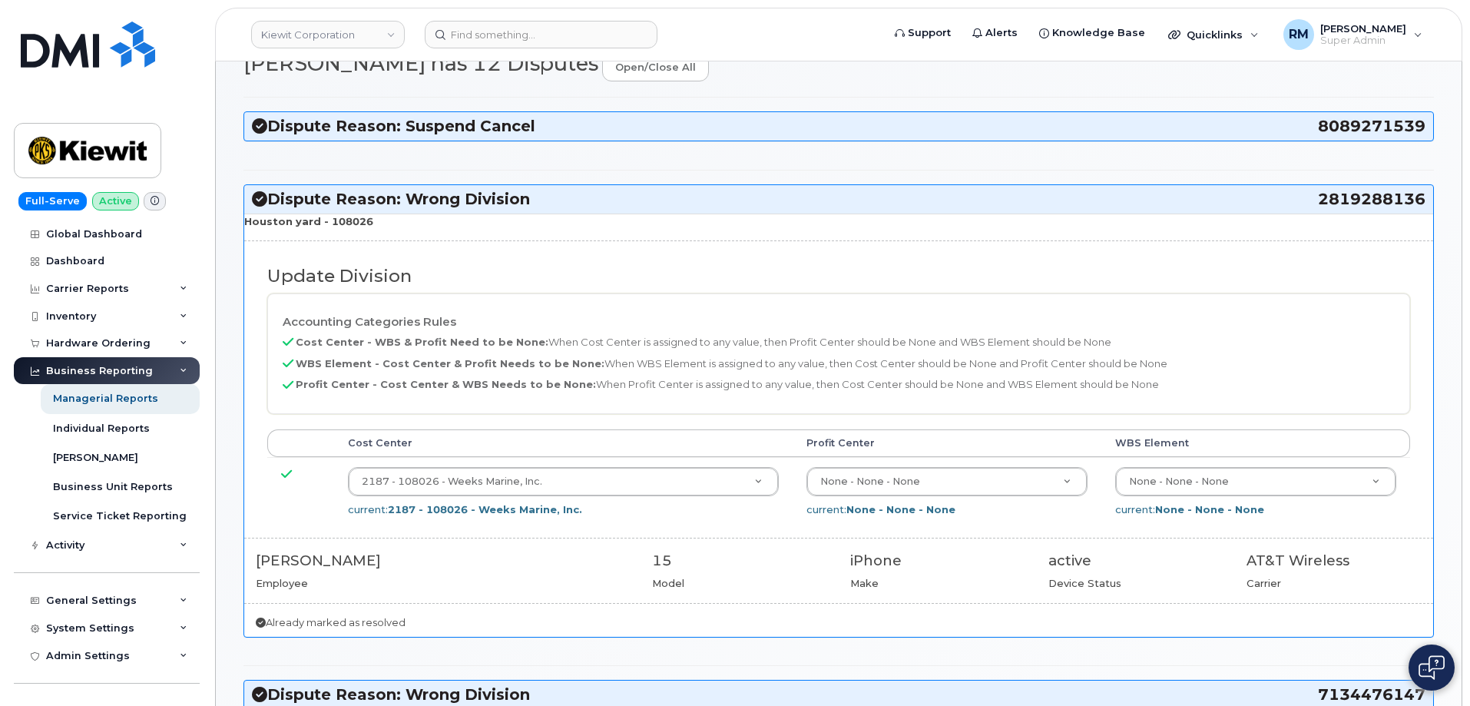
drag, startPoint x: 1319, startPoint y: 197, endPoint x: 1425, endPoint y: 196, distance: 106.0
click at [1425, 196] on div "Dispute Reason: Wrong Division 2819288136" at bounding box center [838, 199] width 1189 height 28
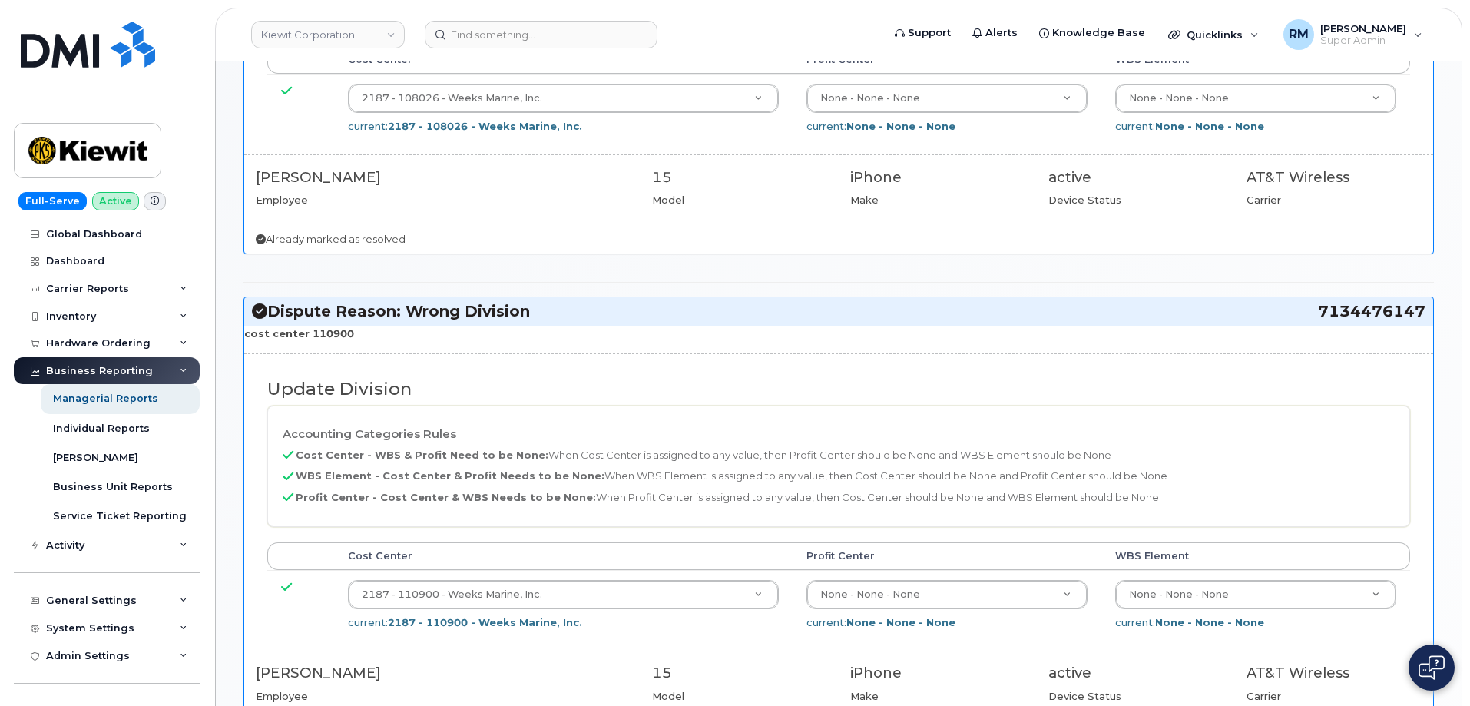
scroll to position [486, 0]
drag, startPoint x: 1316, startPoint y: 308, endPoint x: 1424, endPoint y: 312, distance: 107.6
click at [1424, 312] on h3 "Dispute Reason: Wrong Division 7134476147" at bounding box center [838, 310] width 1173 height 21
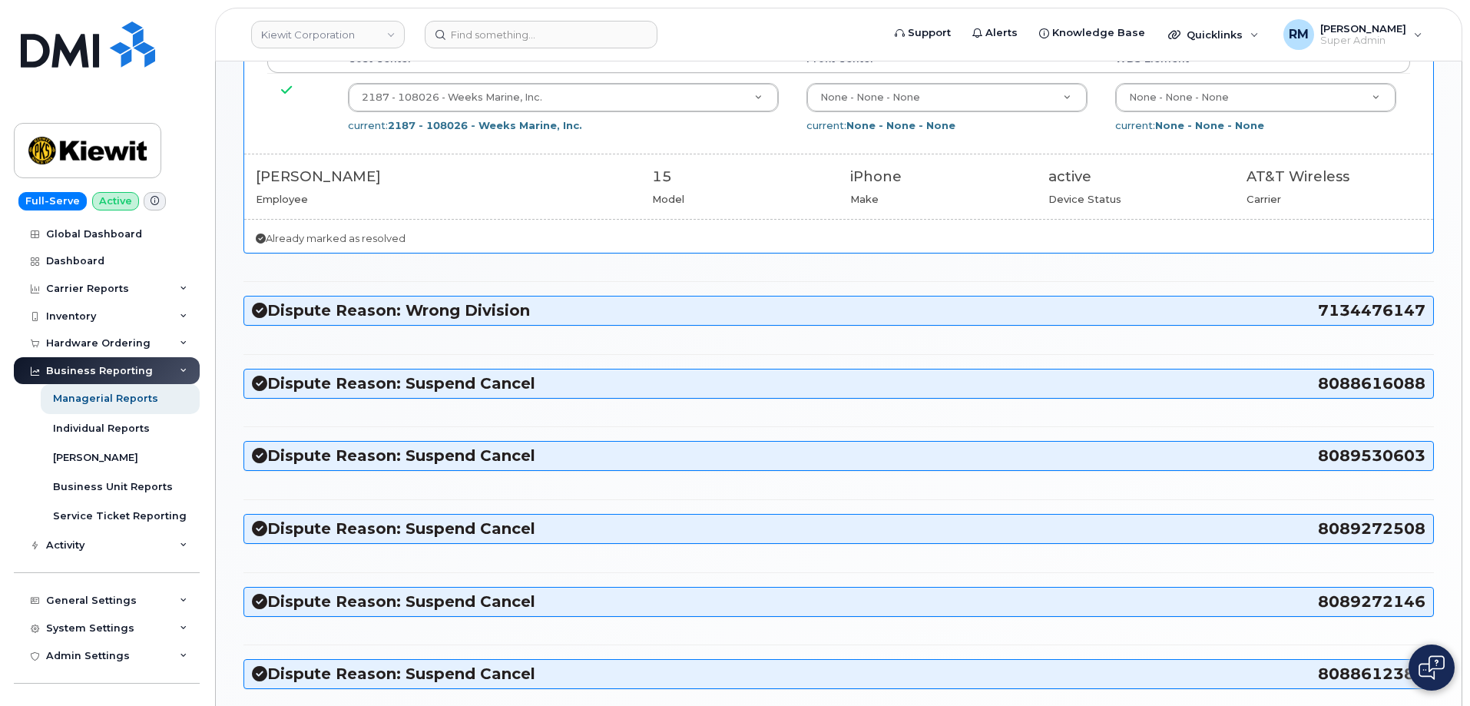
copy h3 "7134476147"
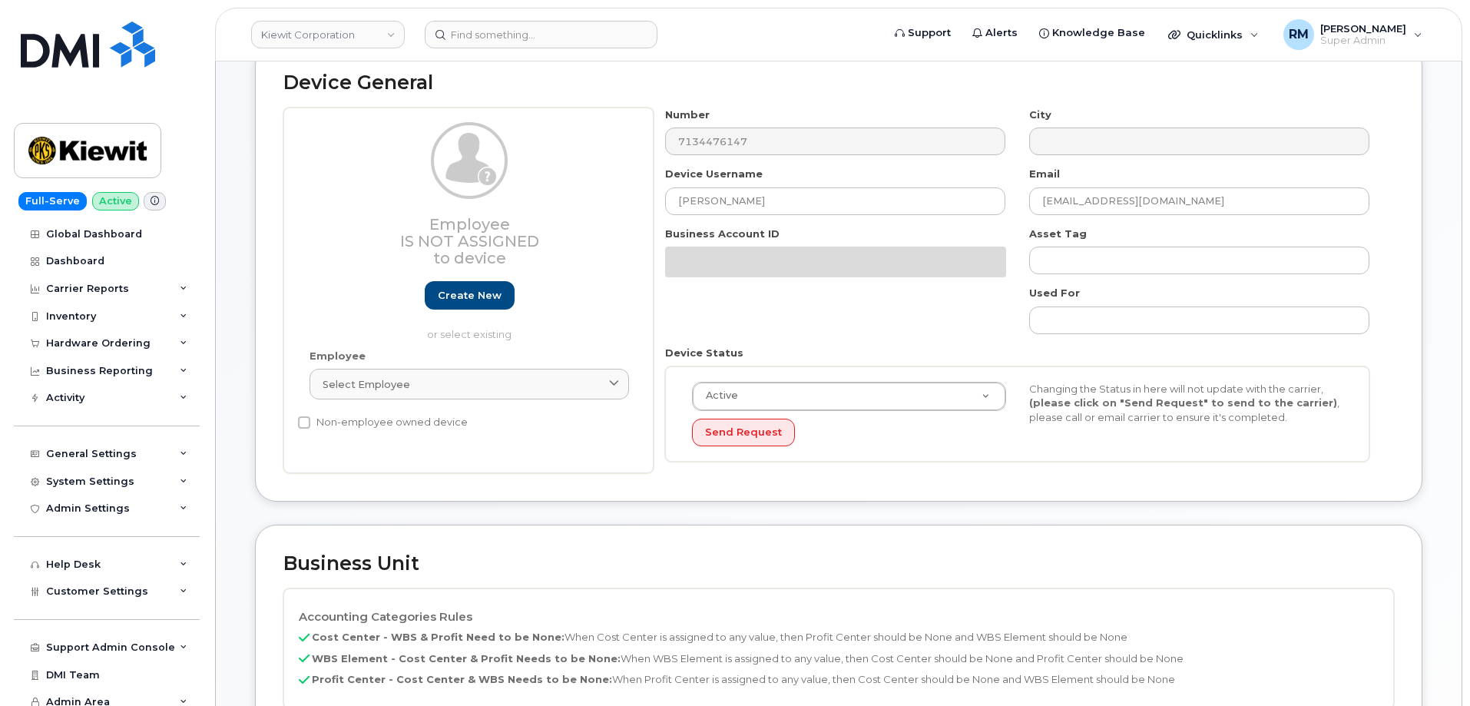
scroll to position [307, 0]
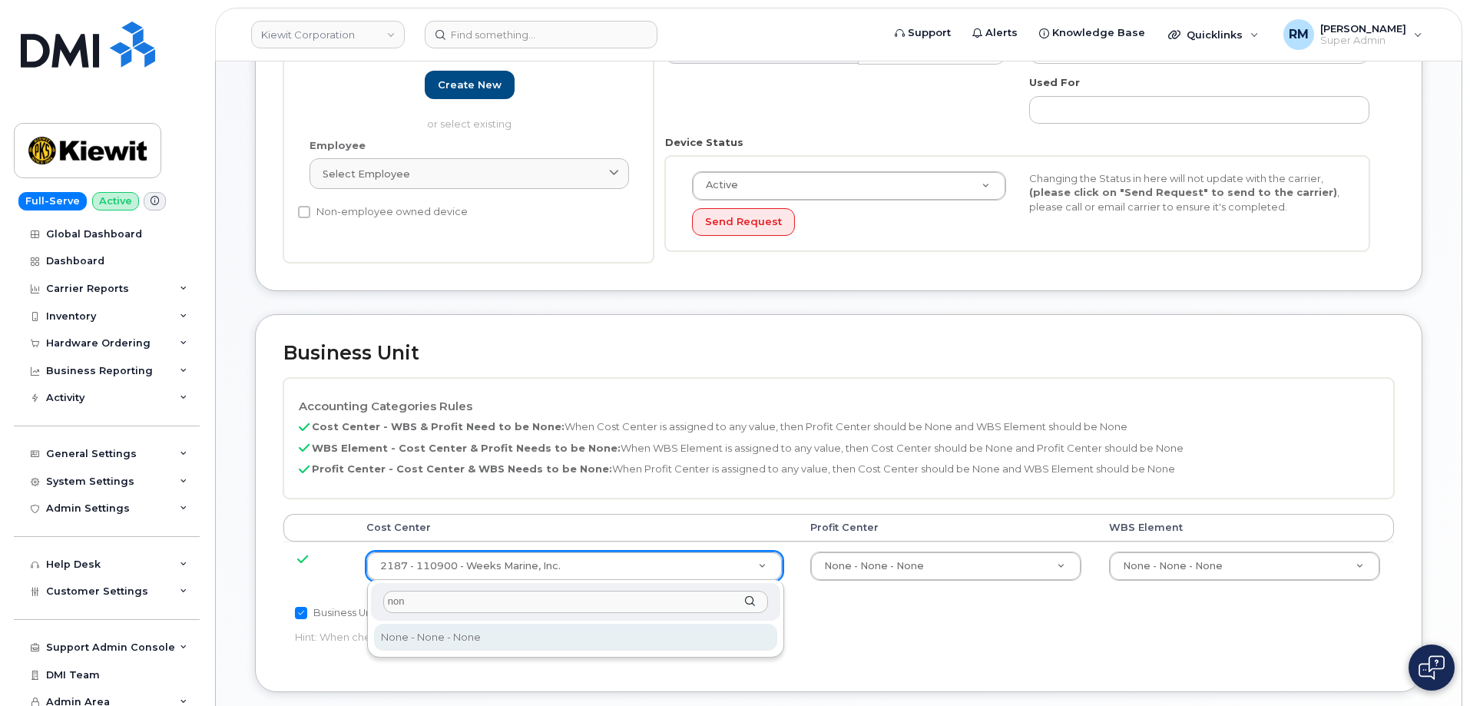
type input "non"
type input "29629358"
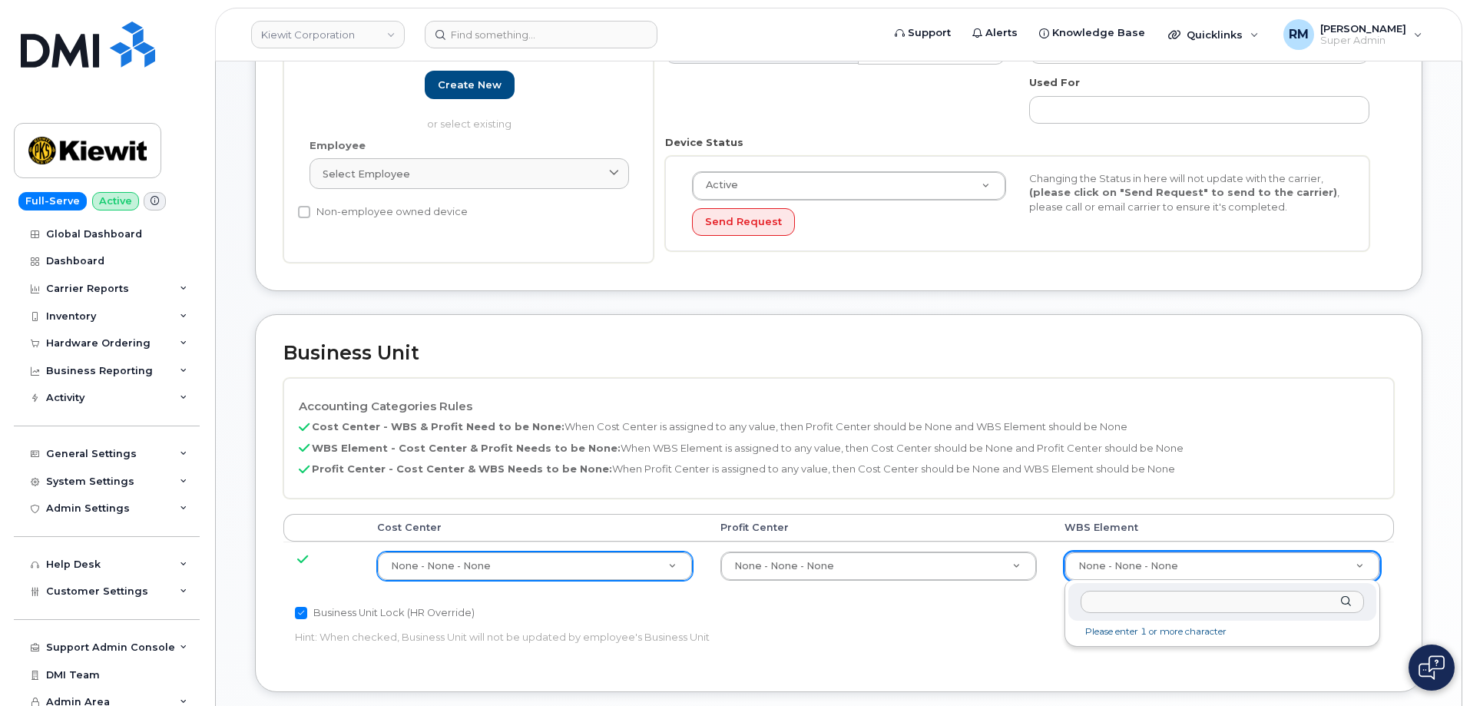
click at [1120, 601] on input "text" at bounding box center [1221, 601] width 283 height 22
paste input "110900"
type input "110900"
drag, startPoint x: 1155, startPoint y: 558, endPoint x: 1167, endPoint y: 552, distance: 13.7
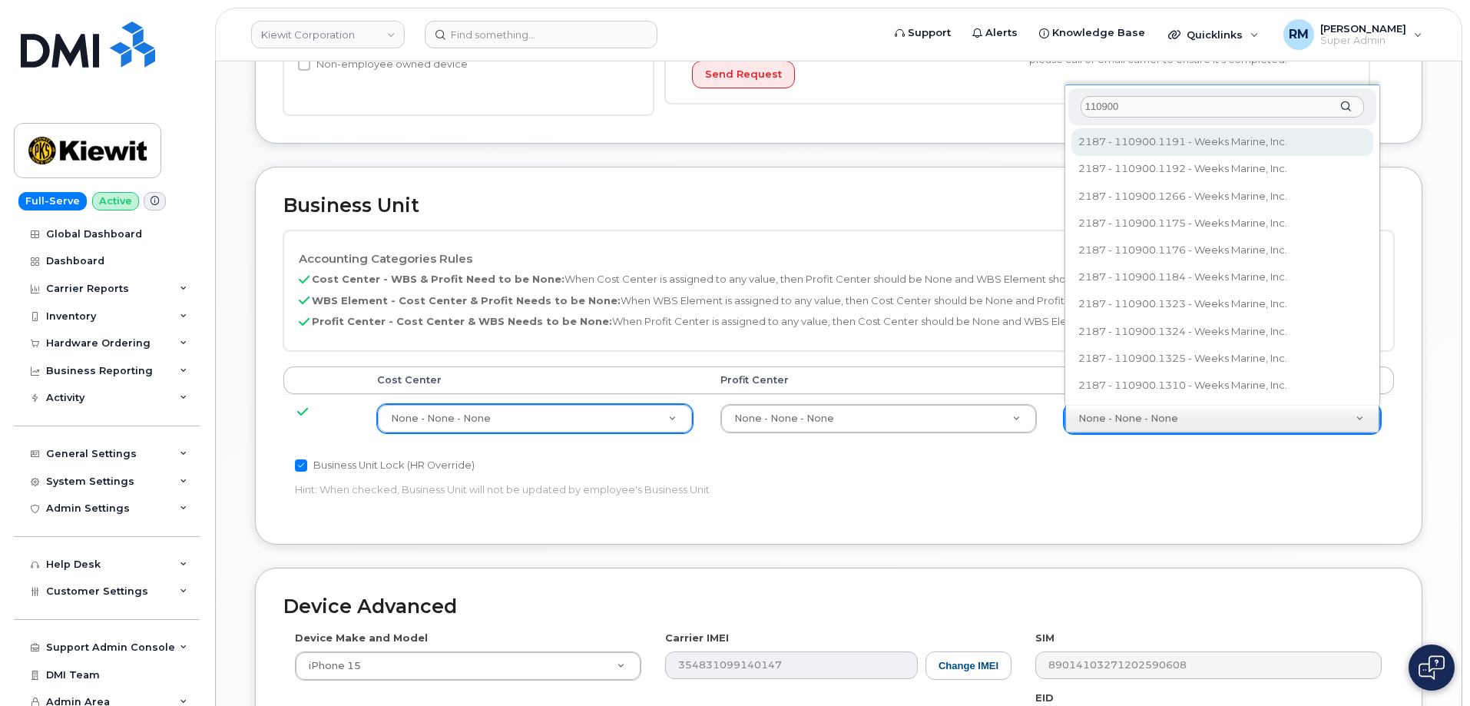
scroll to position [461, 0]
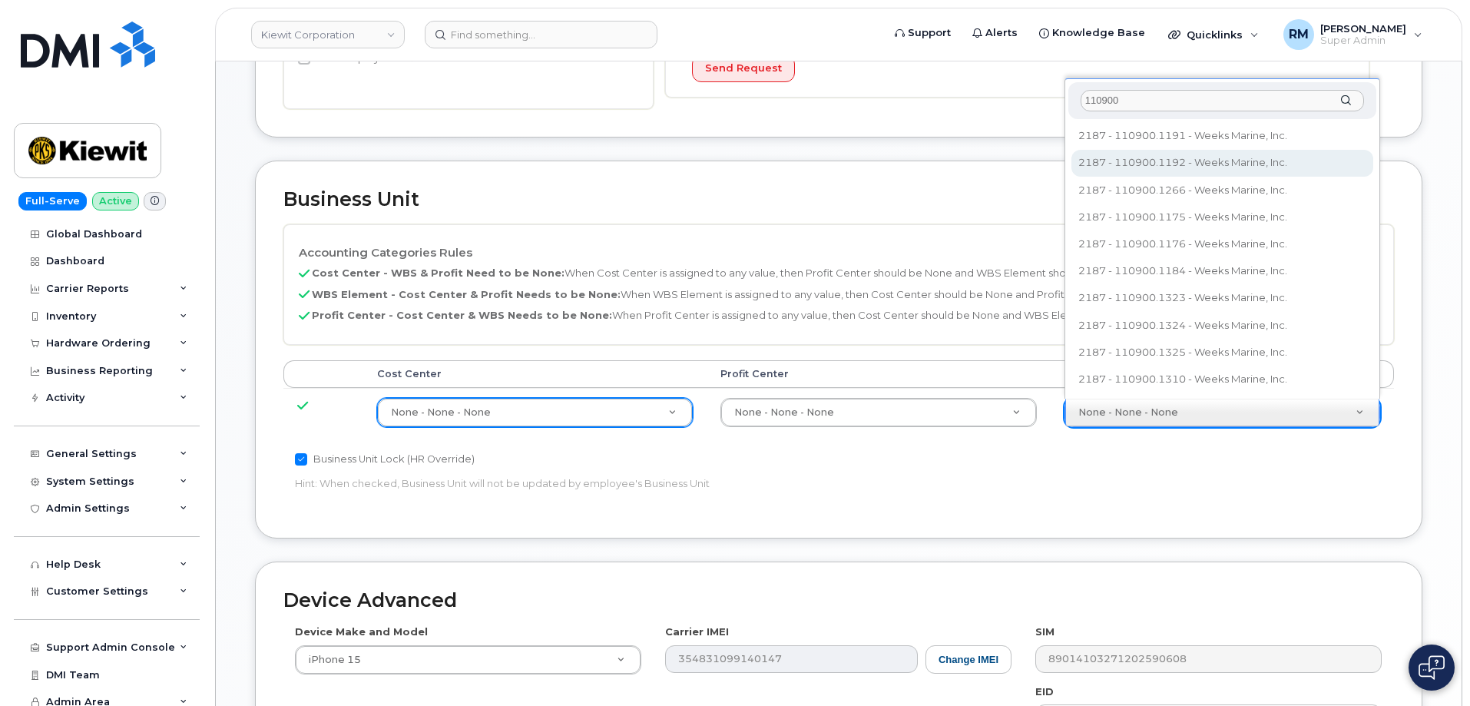
type input "110900"
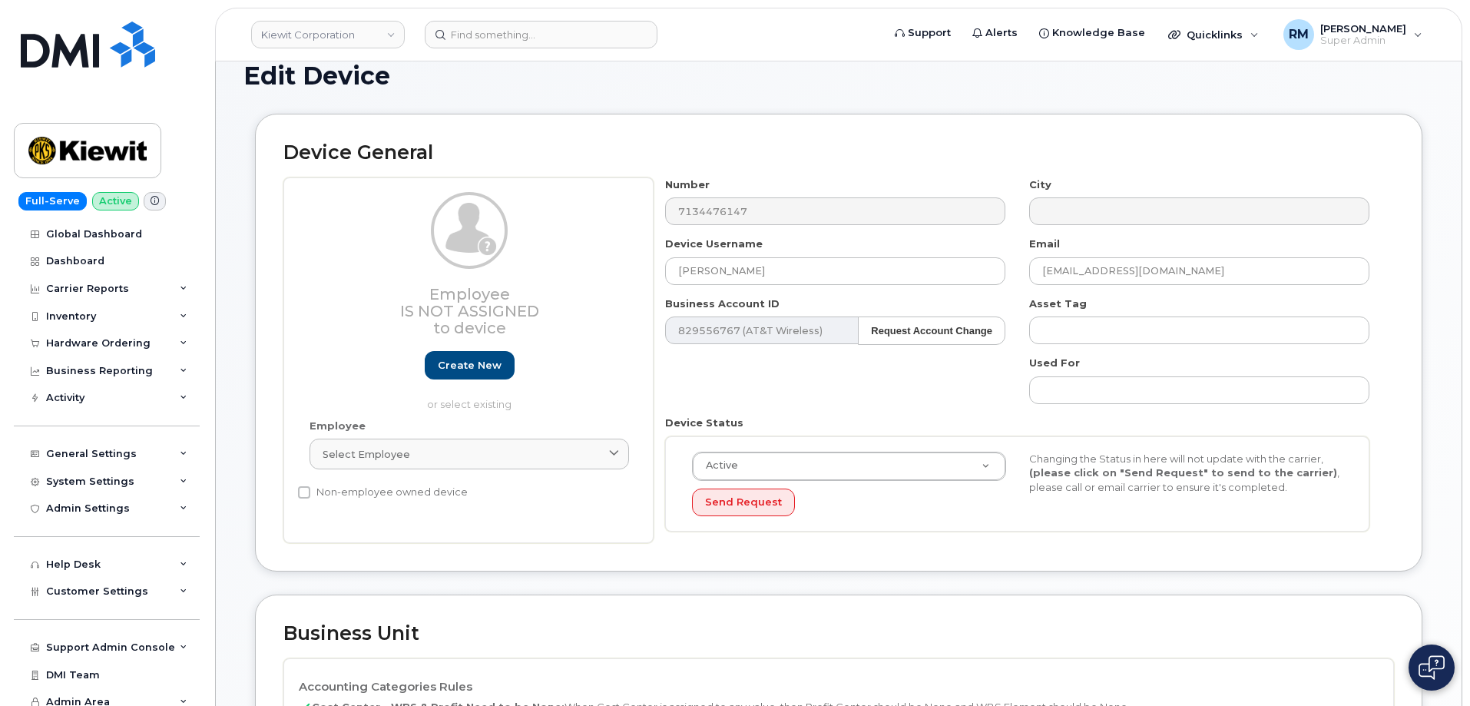
scroll to position [0, 0]
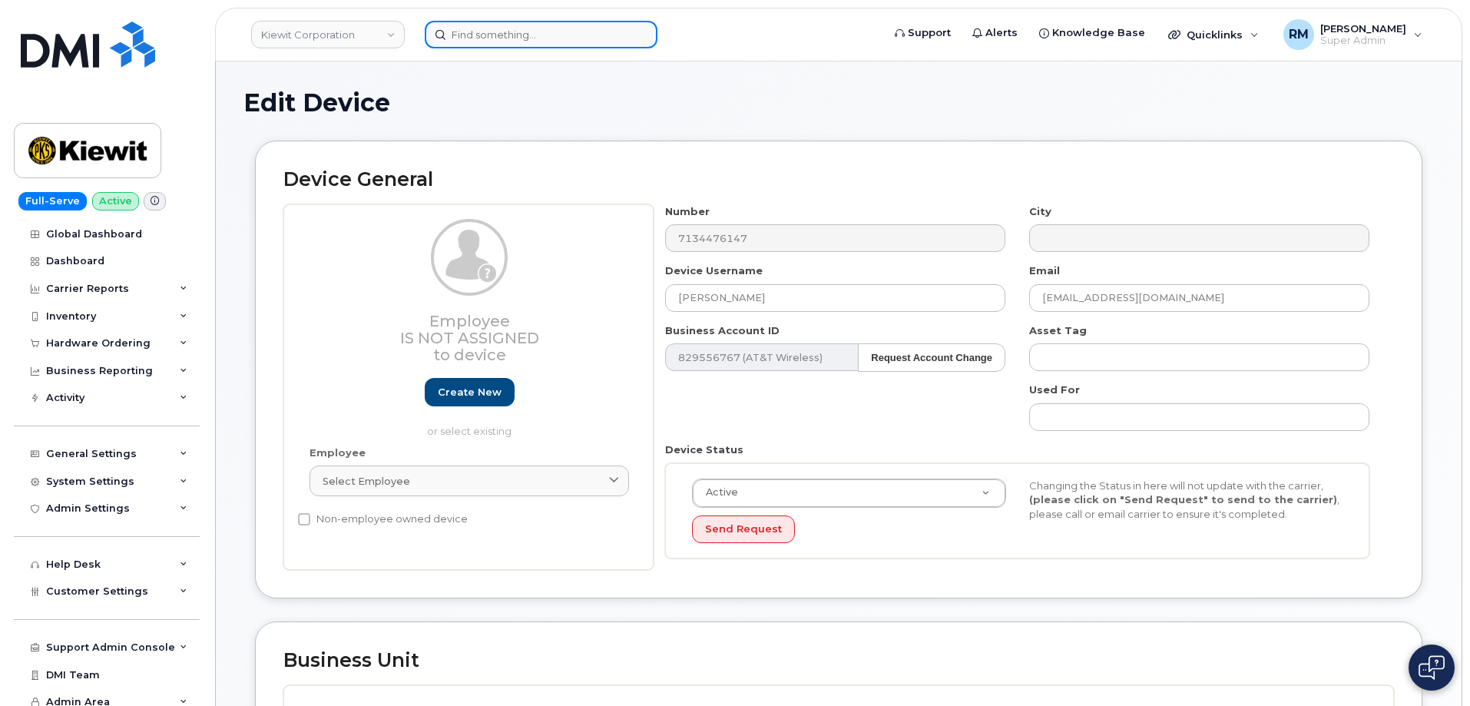
click at [536, 34] on input at bounding box center [541, 35] width 233 height 28
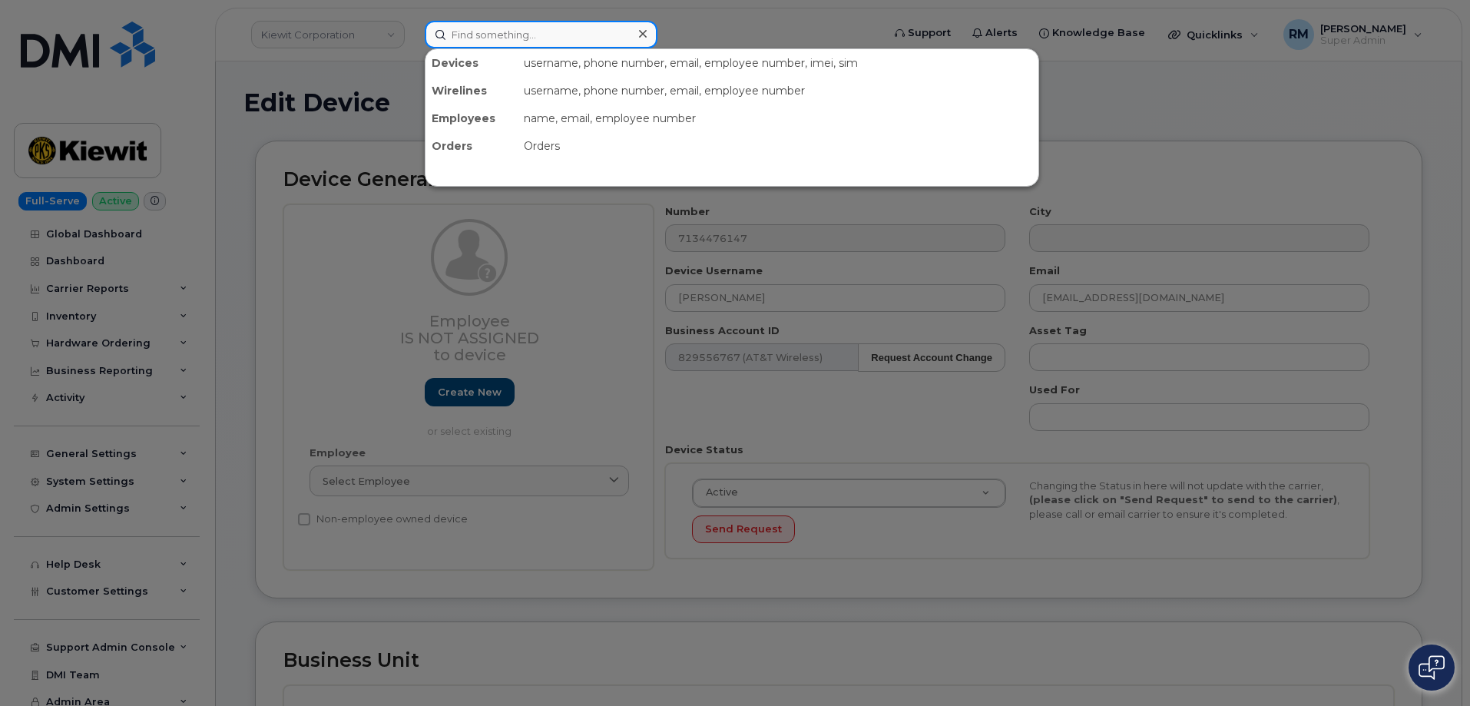
paste input "https://mandrillapp.com/track/click/31134018/myserve.ca?p=eyJzIjoiSmtkTTJkQzB0O…"
type input "https://mandrillapp.com/track/click/31134018/myserve.ca?p=eyJzIjoiSmtkTTJkQzB0O…"
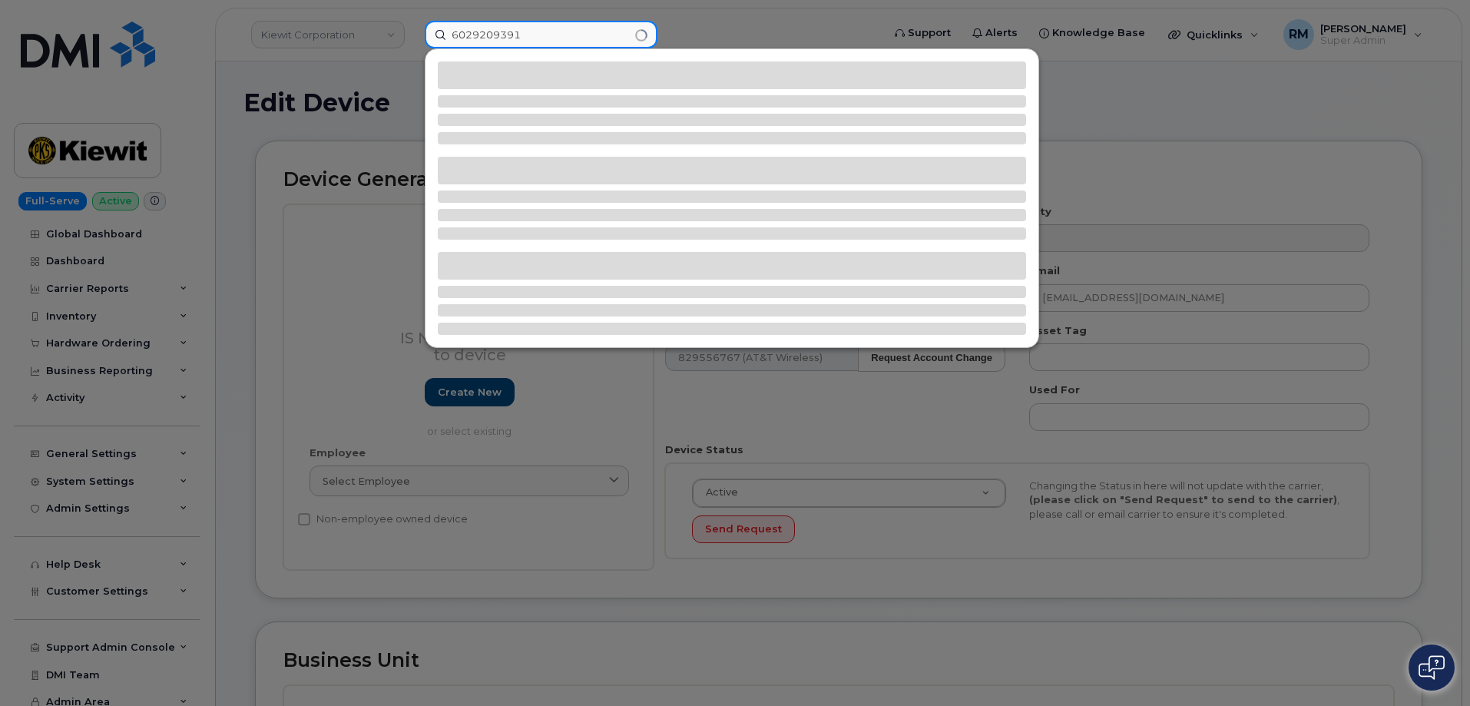
type input "6029209391"
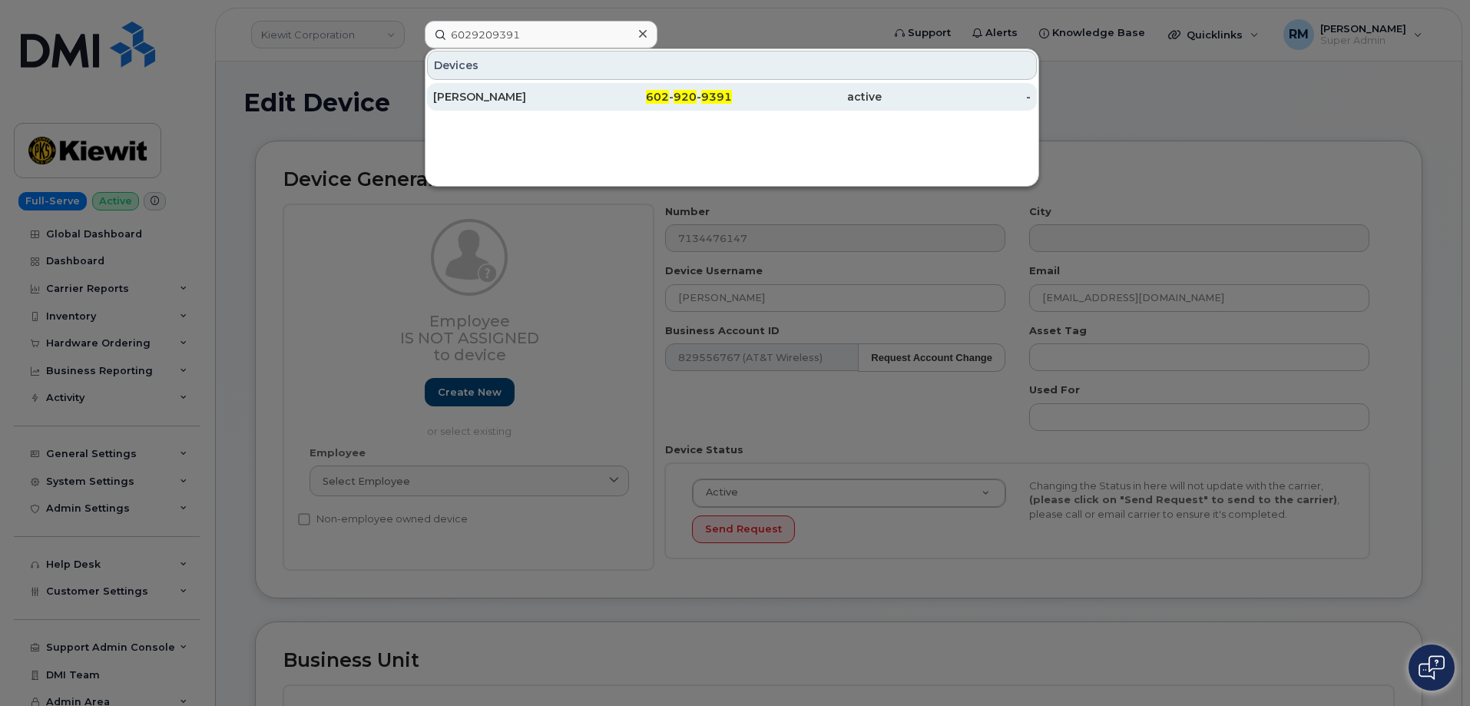
click at [583, 88] on div "Casey Lord" at bounding box center [658, 97] width 150 height 28
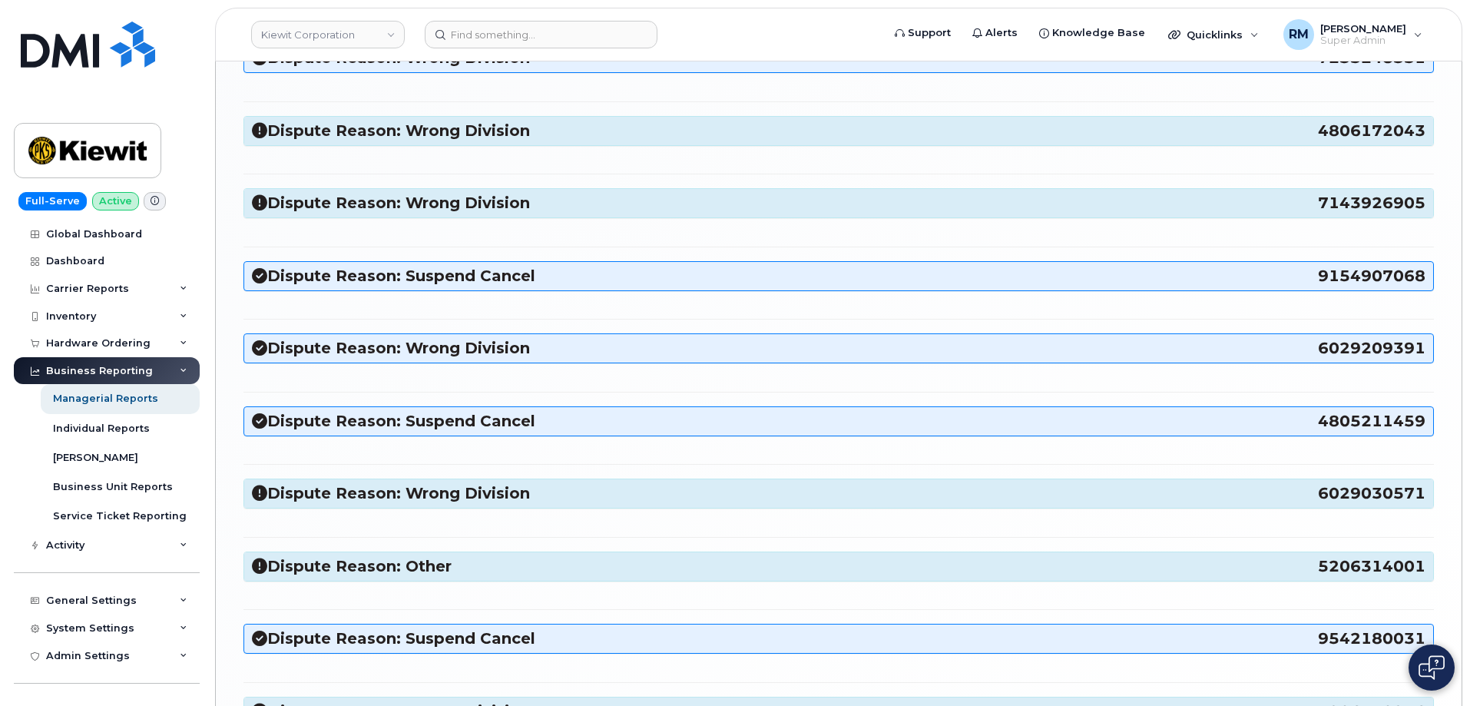
scroll to position [1843, 0]
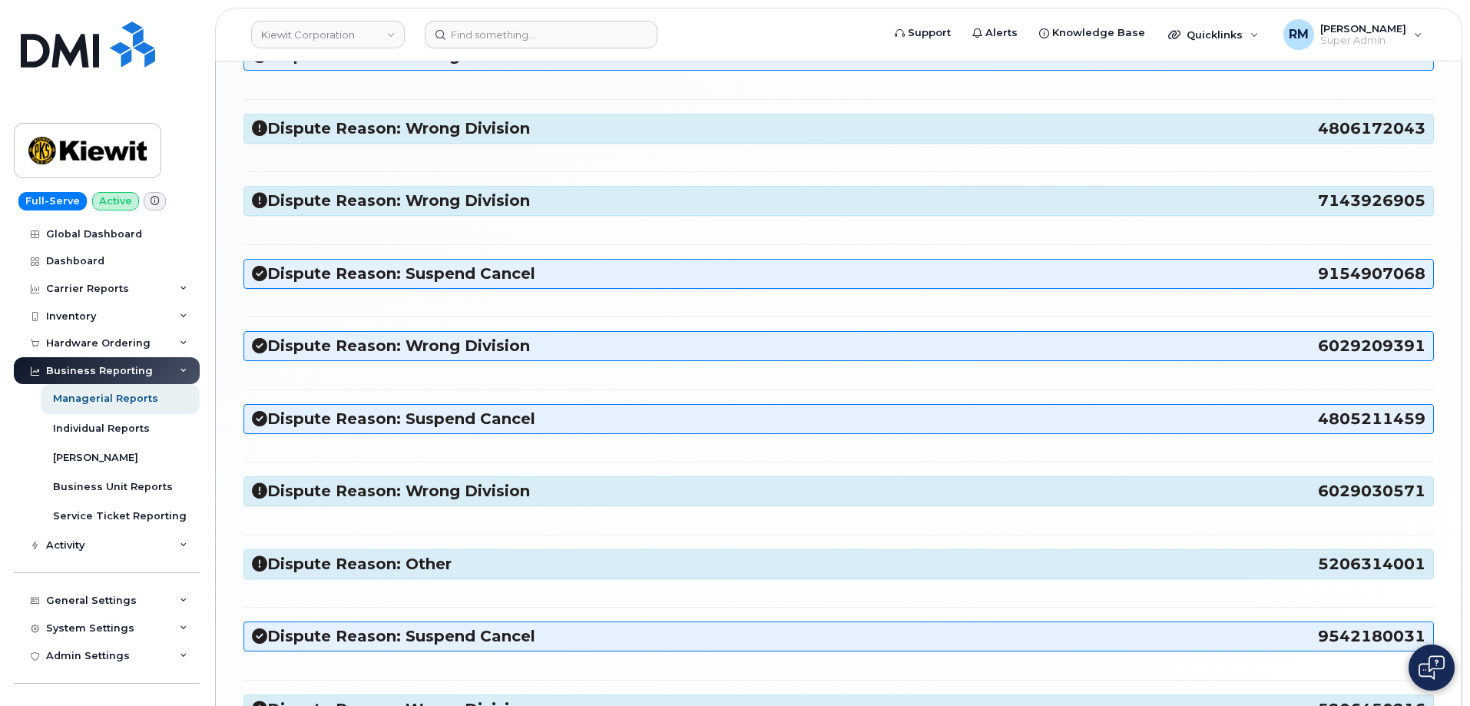
click at [1363, 346] on span "6029209391" at bounding box center [1371, 346] width 107 height 21
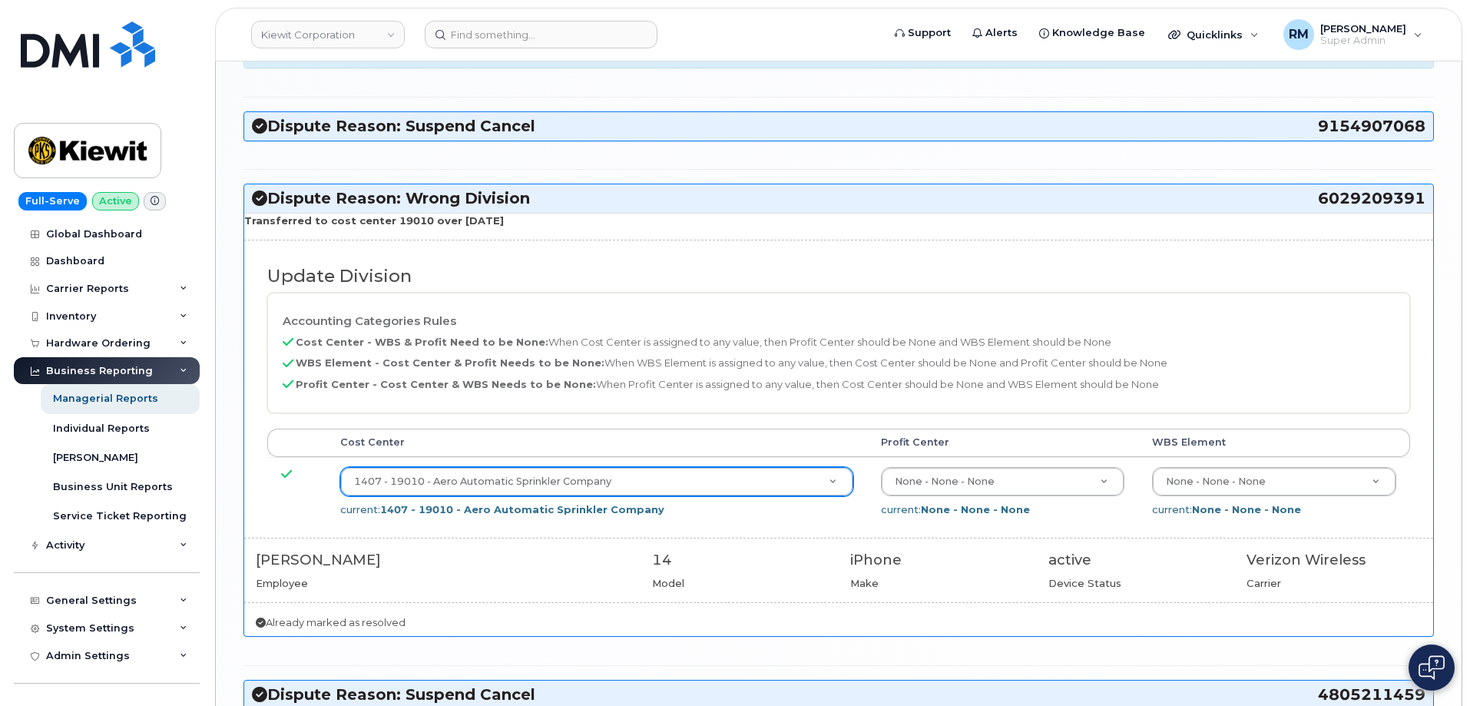
scroll to position [1996, 0]
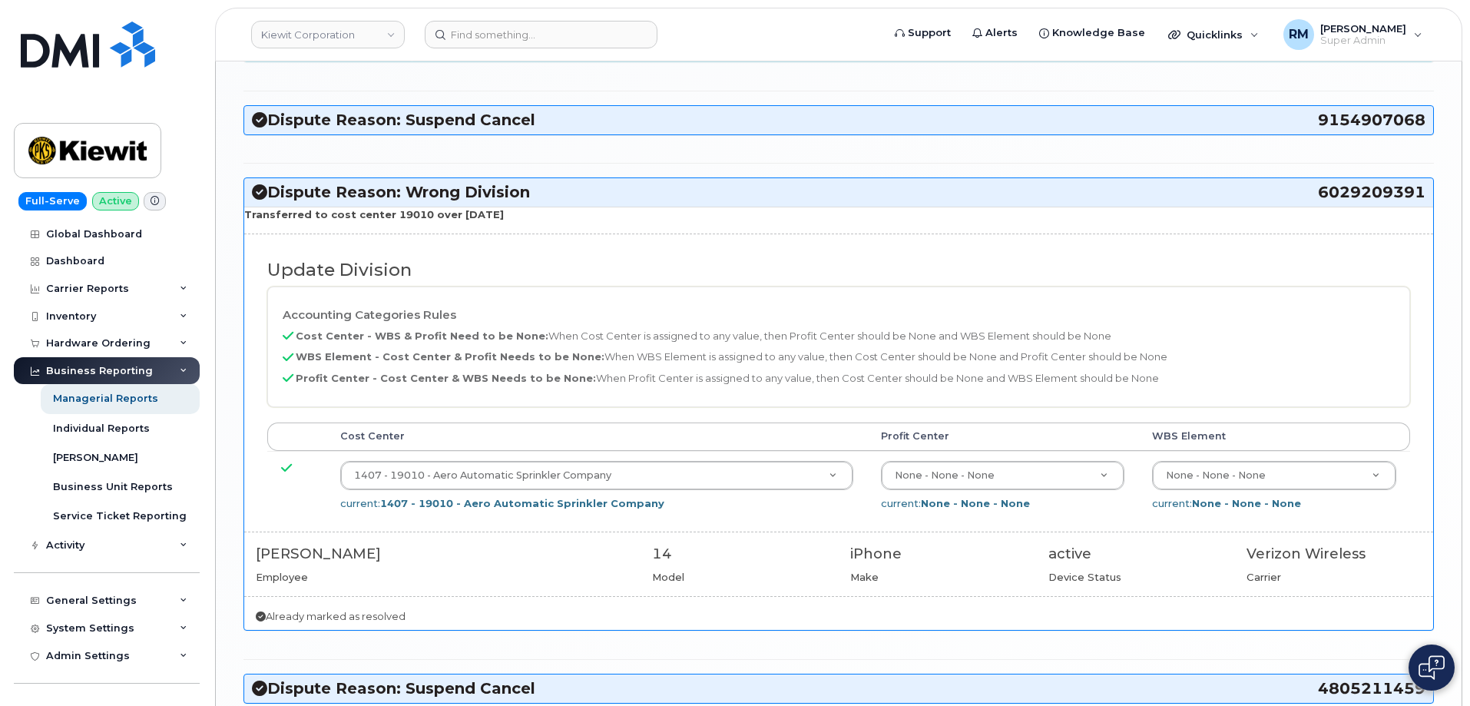
click at [1357, 193] on span "6029209391" at bounding box center [1371, 192] width 107 height 21
click at [1359, 196] on span "6029209391" at bounding box center [1371, 192] width 107 height 21
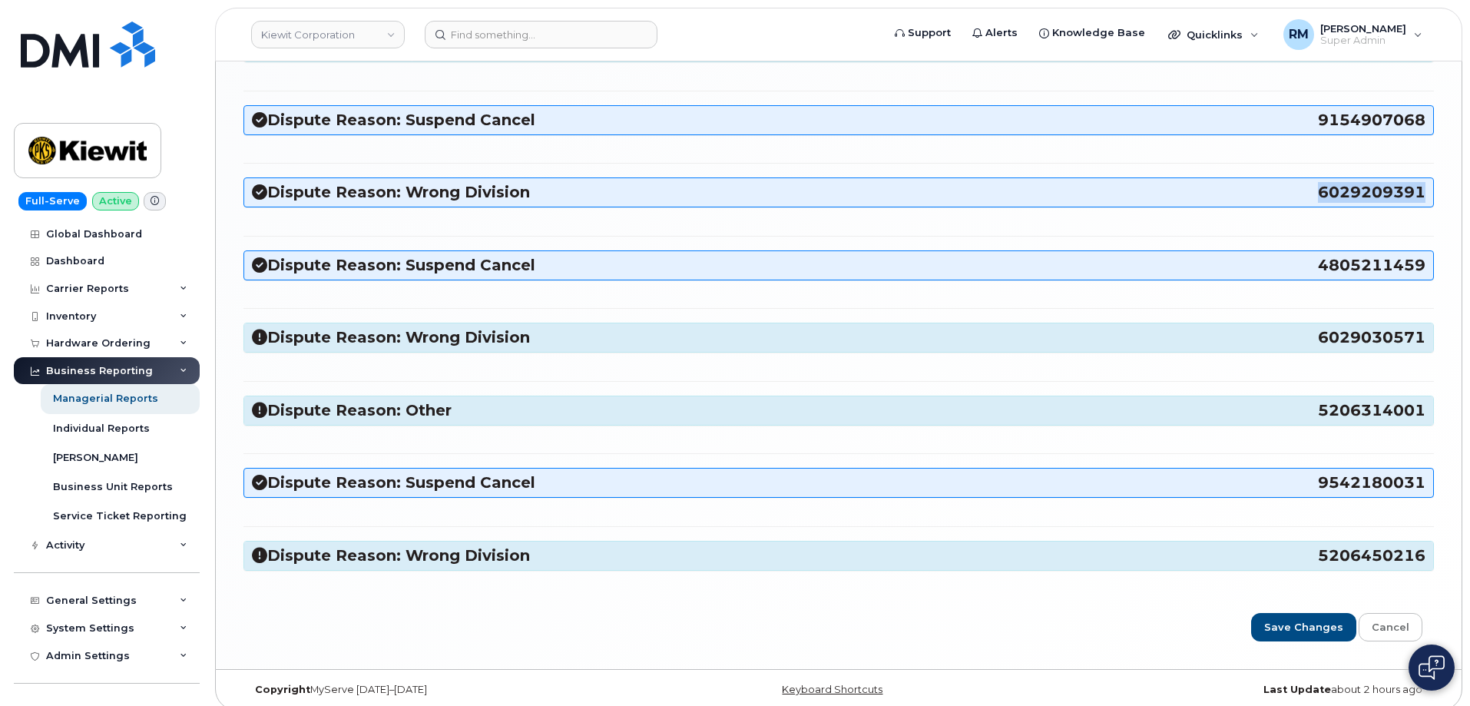
click at [1364, 190] on span "6029209391" at bounding box center [1371, 192] width 107 height 21
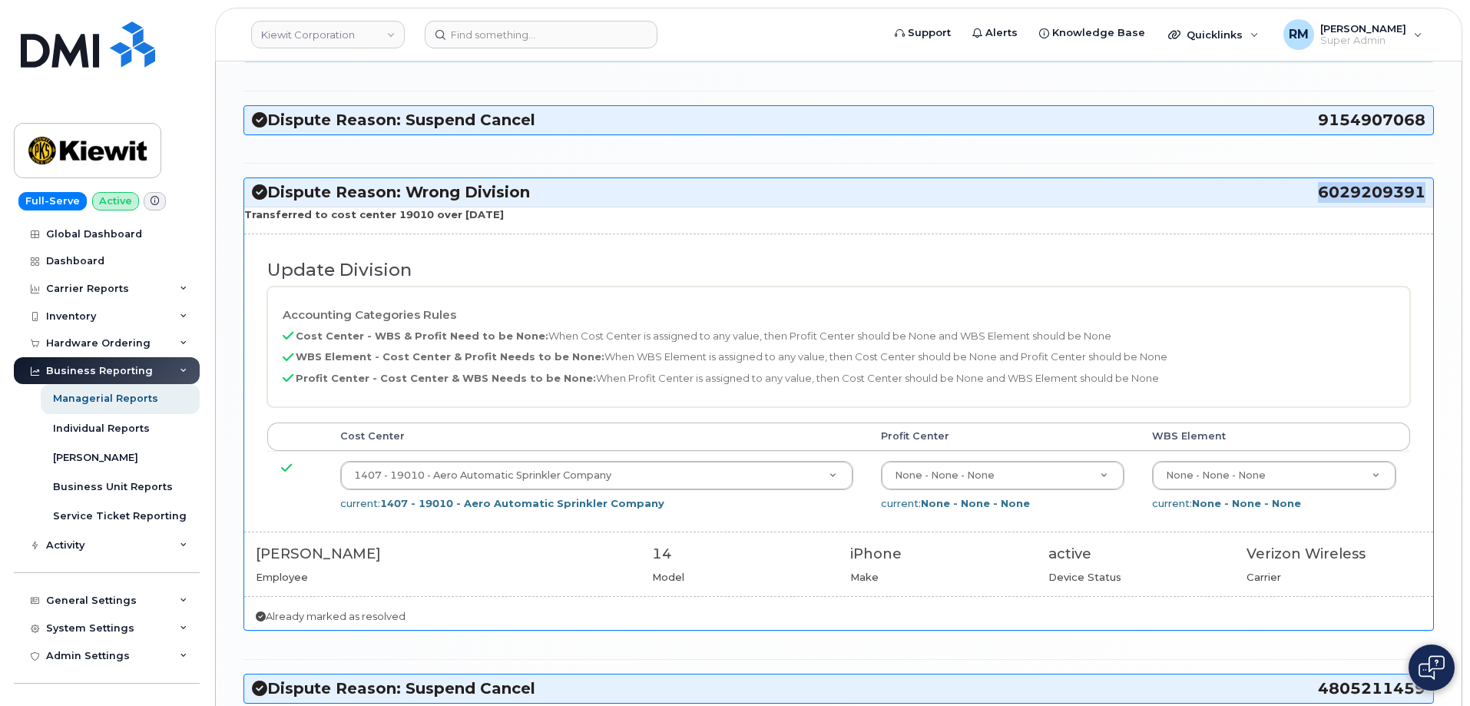
drag, startPoint x: 1311, startPoint y: 192, endPoint x: 1424, endPoint y: 194, distance: 112.1
click at [1424, 194] on h3 "Dispute Reason: Wrong Division 6029209391" at bounding box center [838, 192] width 1173 height 21
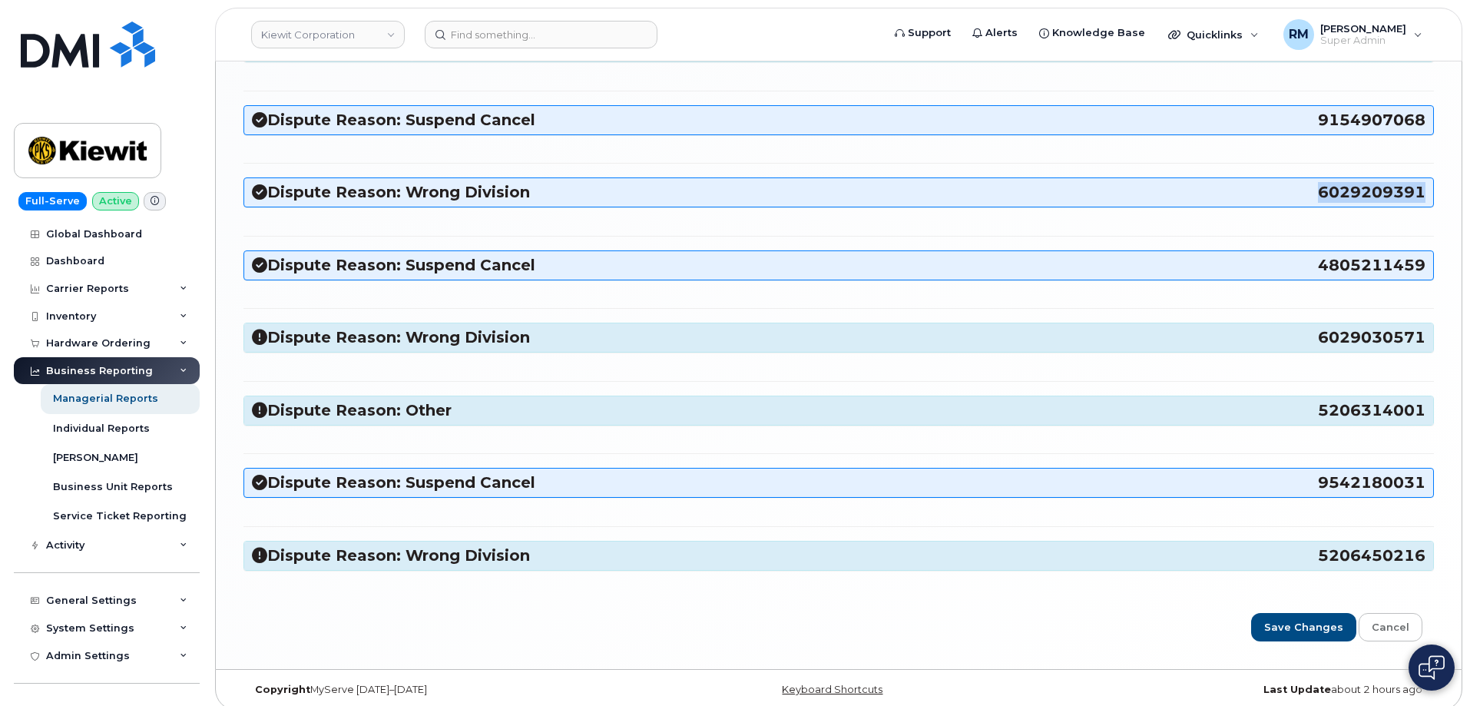
copy h3 "6029209391"
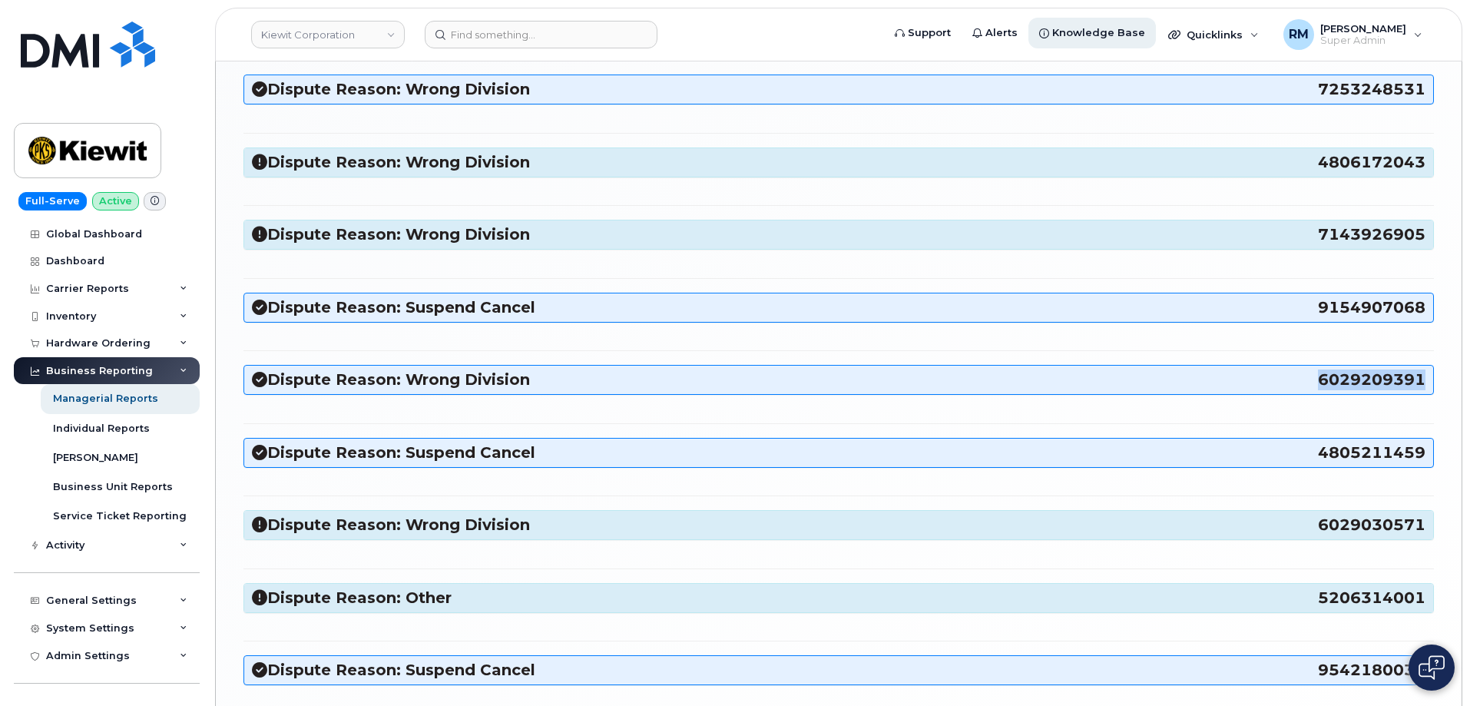
scroll to position [1766, 0]
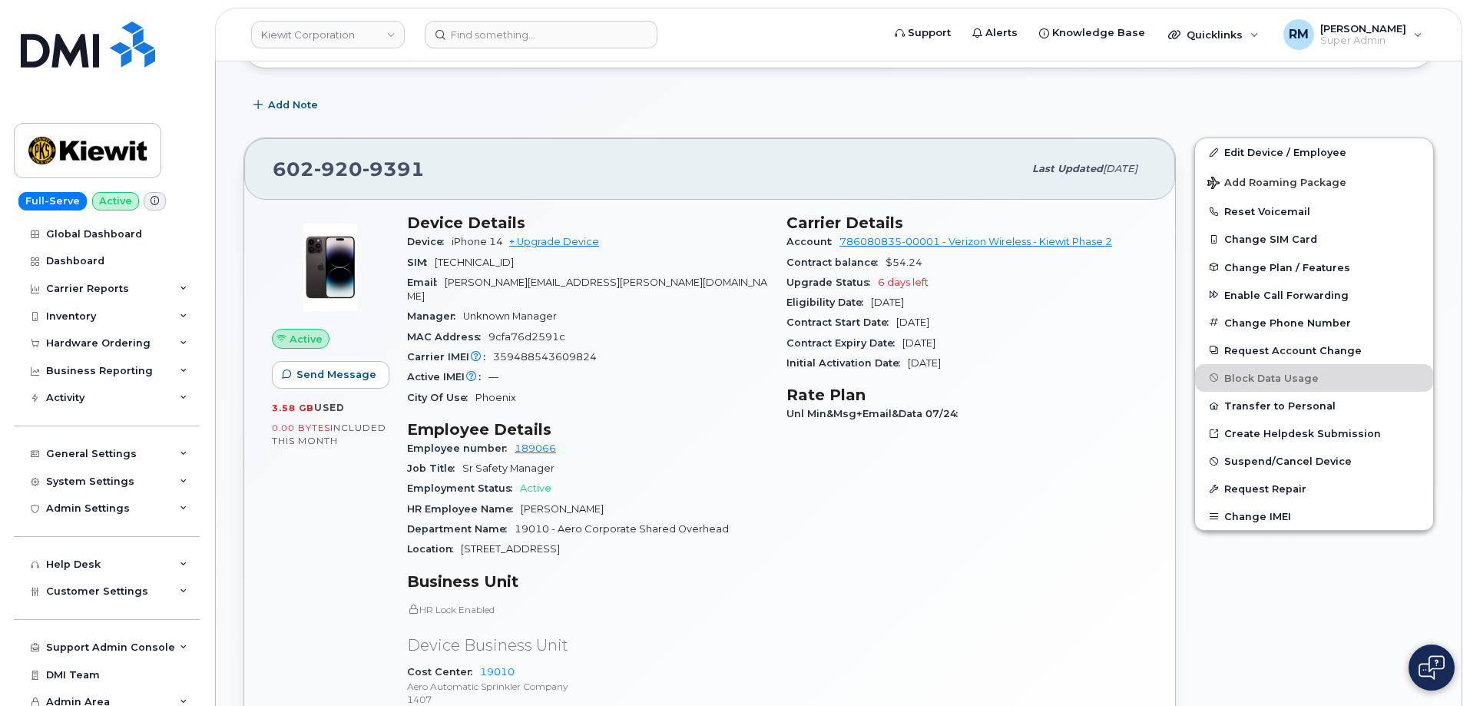
scroll to position [230, 0]
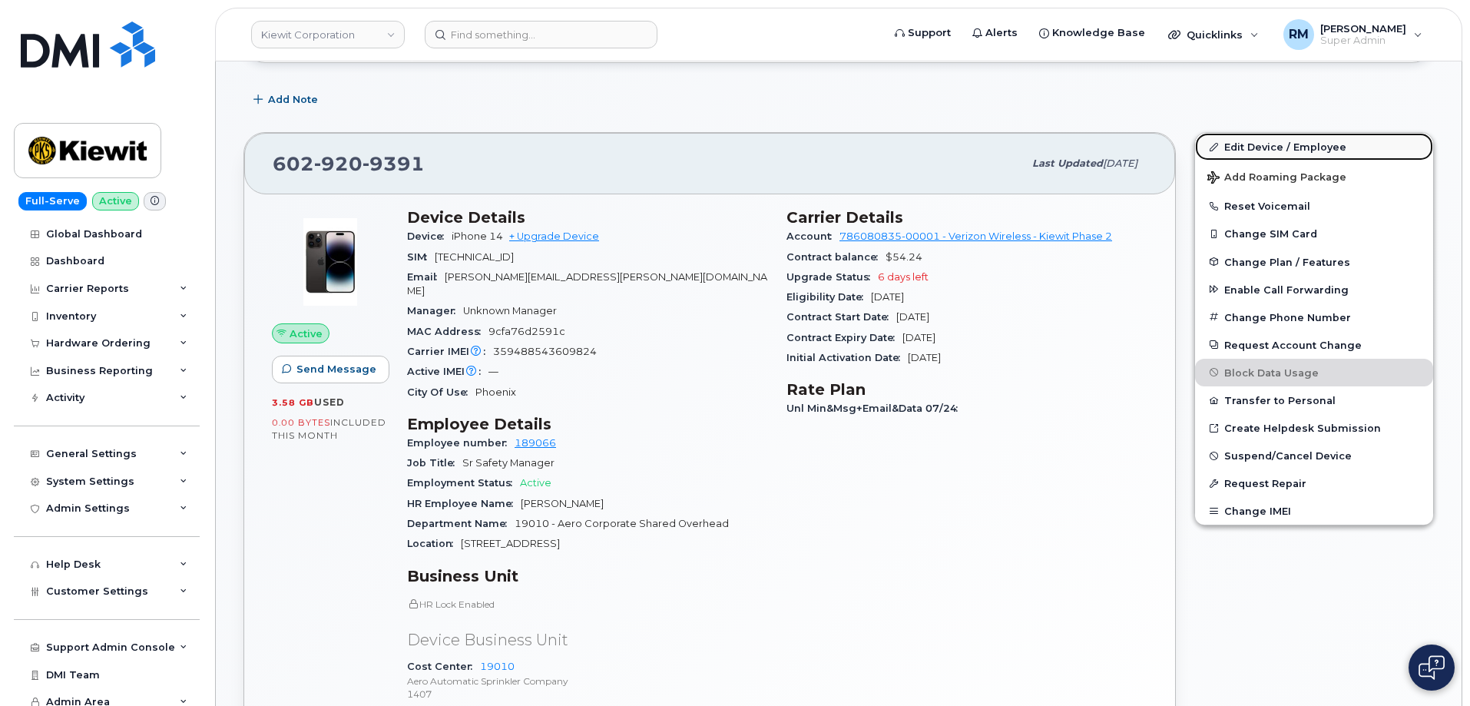
click at [1282, 146] on link "Edit Device / Employee" at bounding box center [1314, 147] width 238 height 28
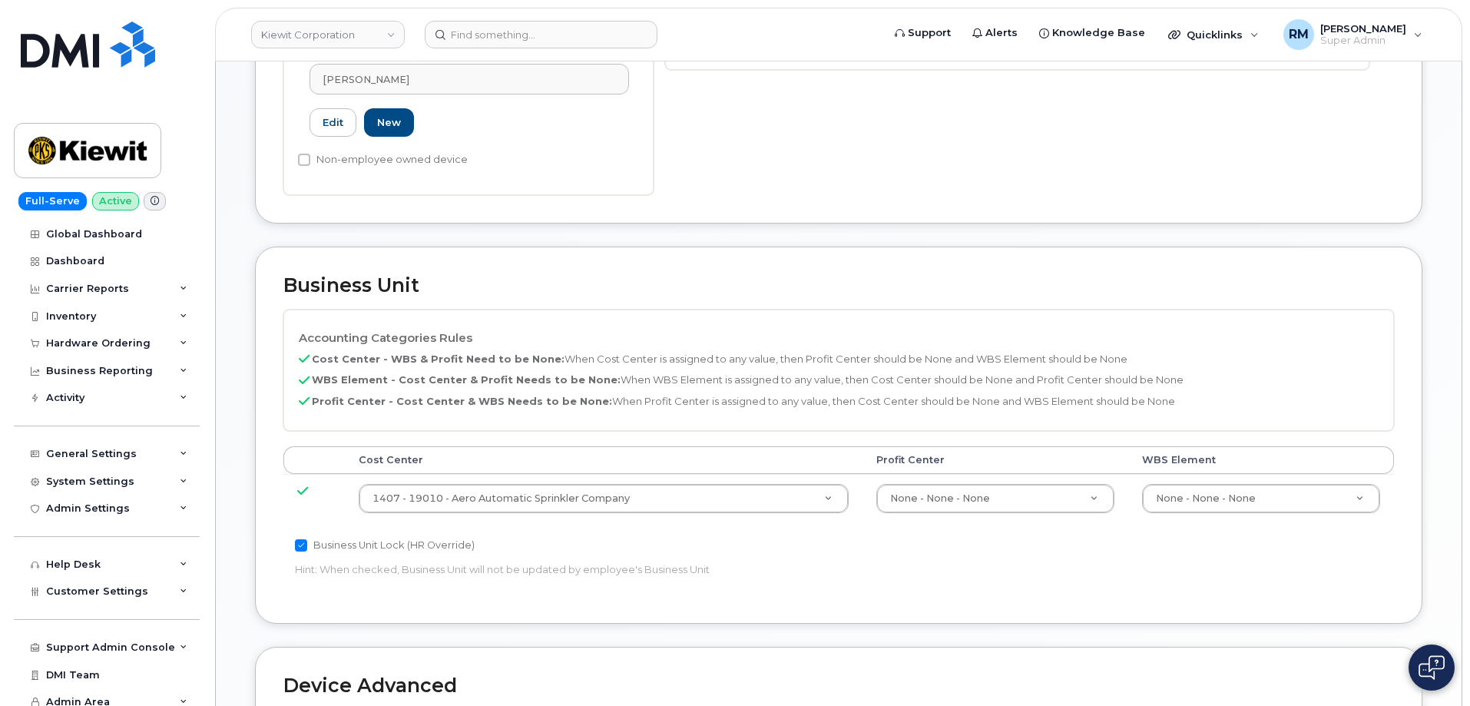
scroll to position [537, 0]
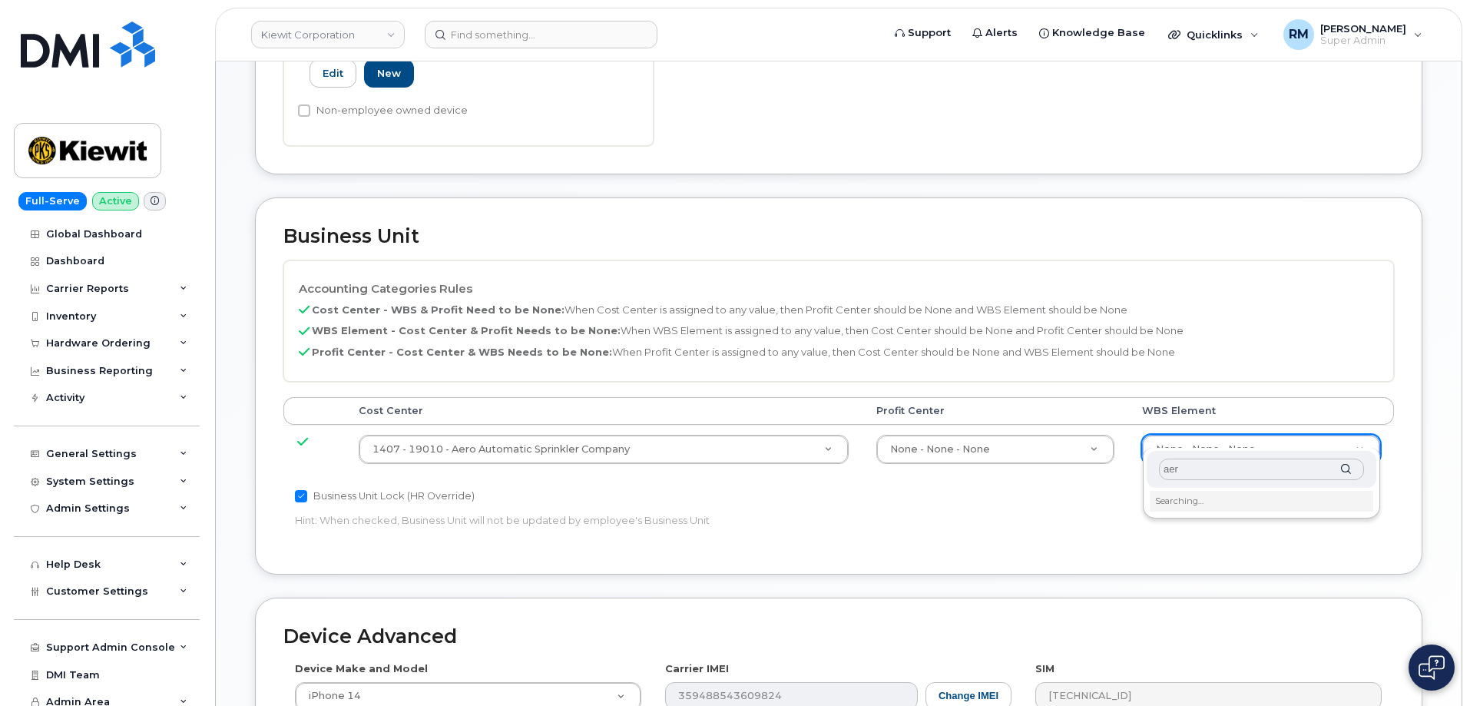
type input "aero"
click at [635, 542] on div "Business Unit Accounting Categories Rules Cost Center - WBS & Profit Need to be…" at bounding box center [838, 386] width 1167 height 378
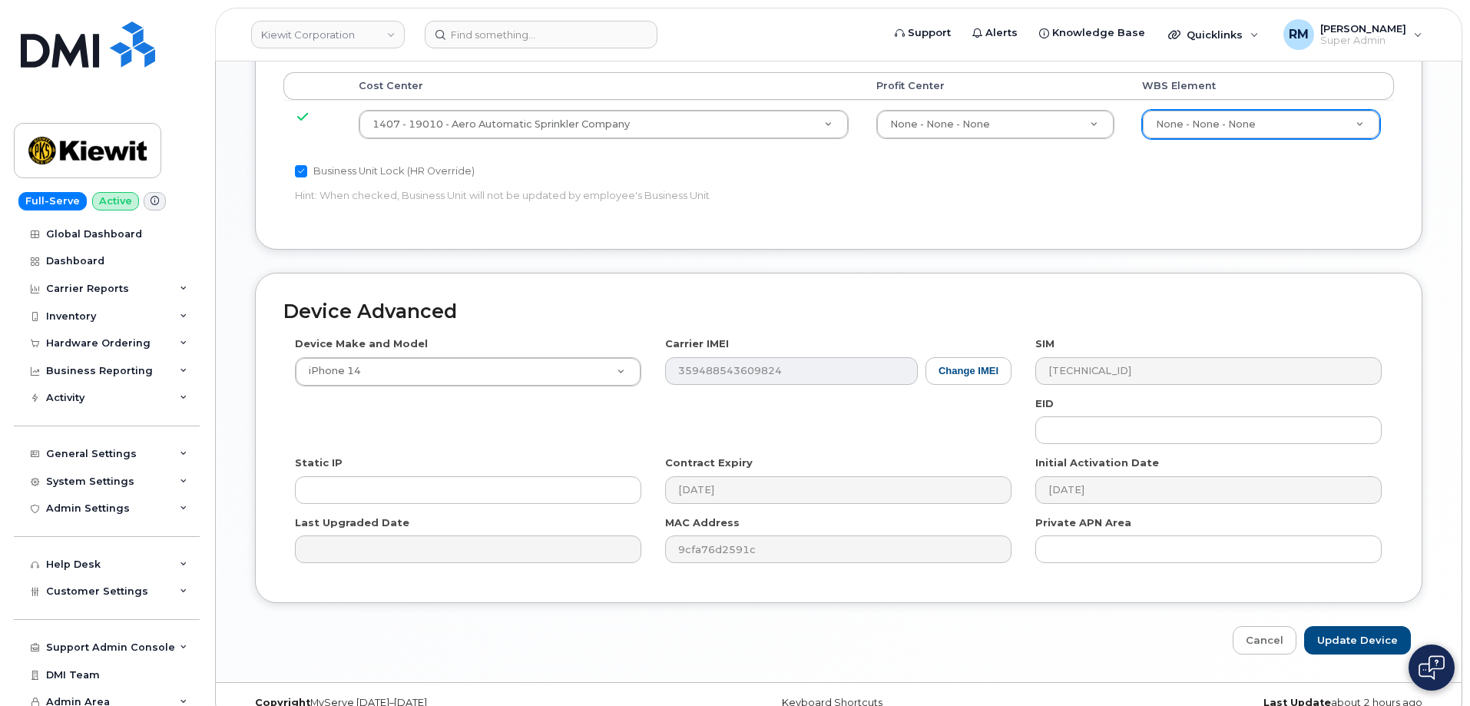
scroll to position [872, 0]
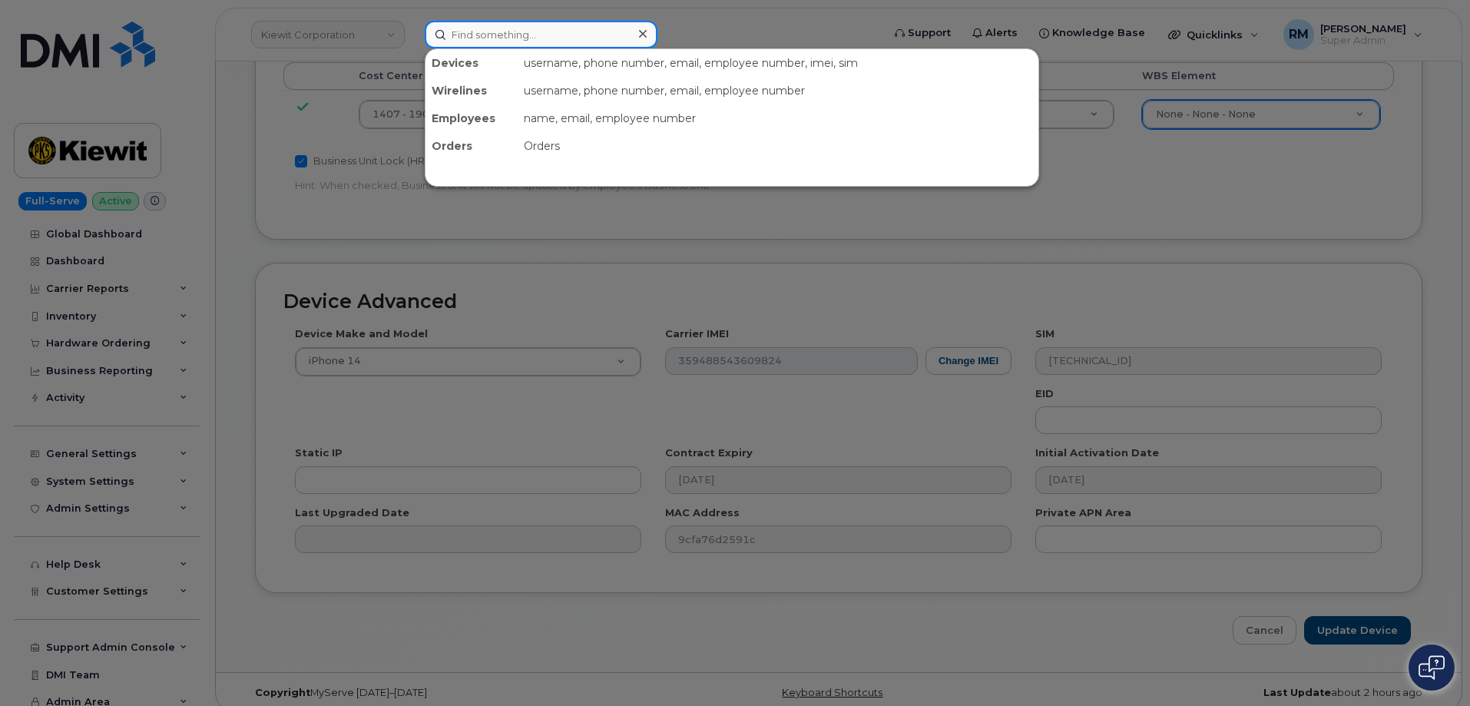
click at [469, 27] on input at bounding box center [541, 35] width 233 height 28
paste input "7134476147"
type input "7134476147"
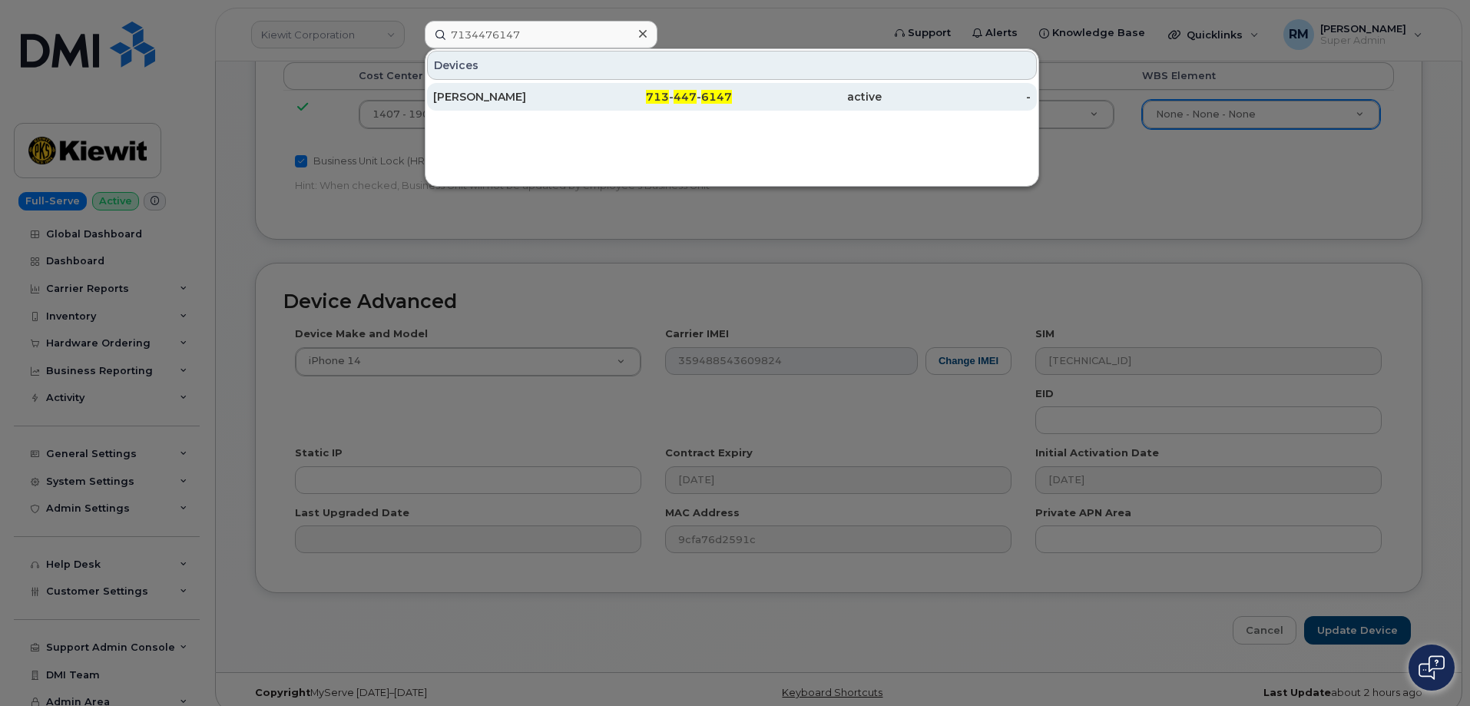
click at [484, 102] on div "VICTOR HUERTA HERRERA" at bounding box center [508, 96] width 150 height 15
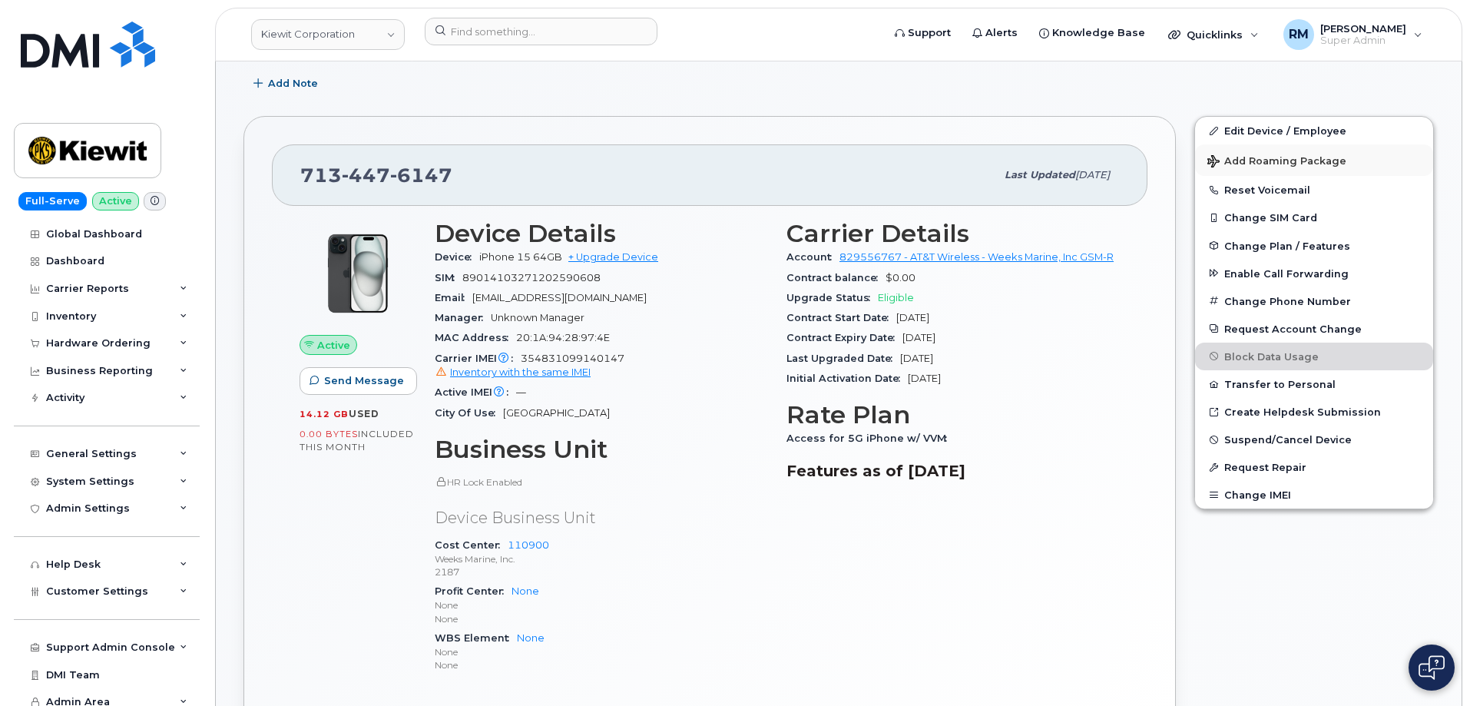
scroll to position [230, 0]
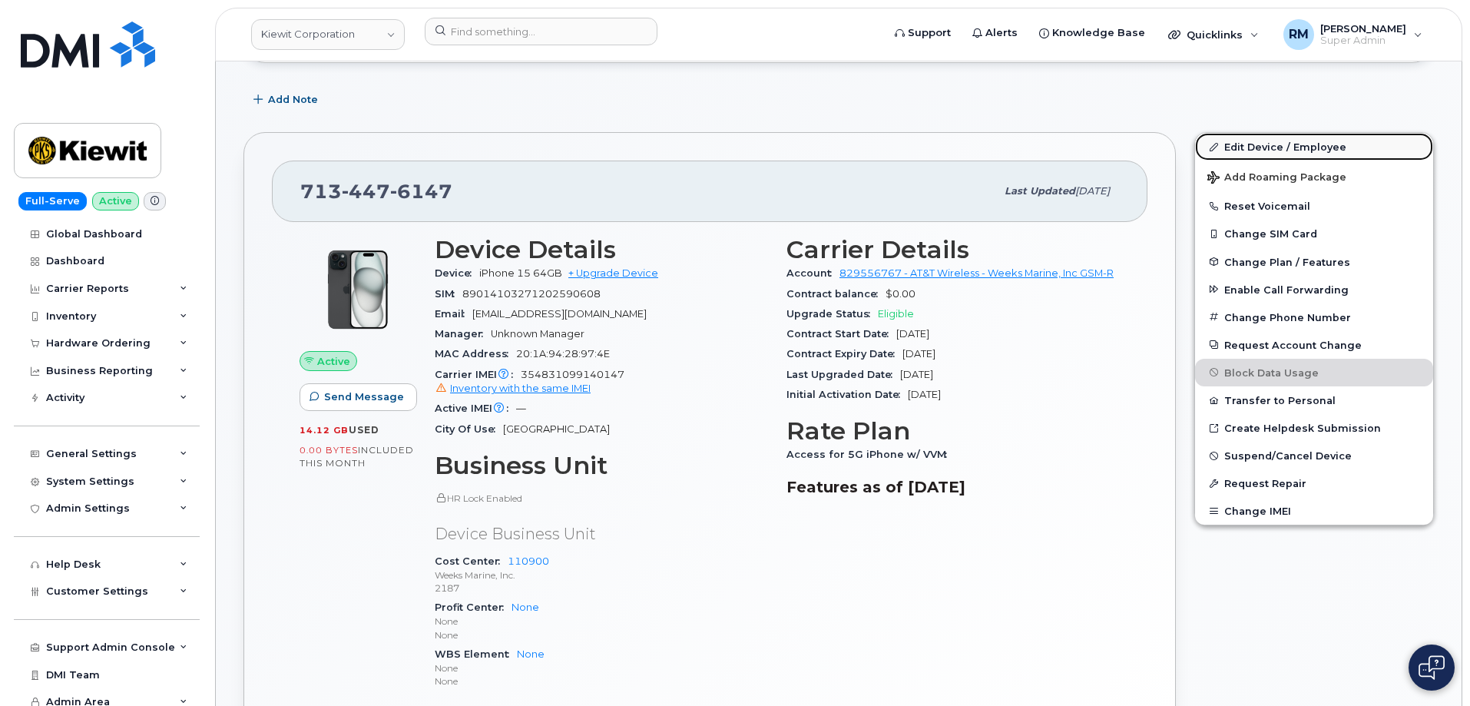
click at [1301, 151] on link "Edit Device / Employee" at bounding box center [1314, 147] width 238 height 28
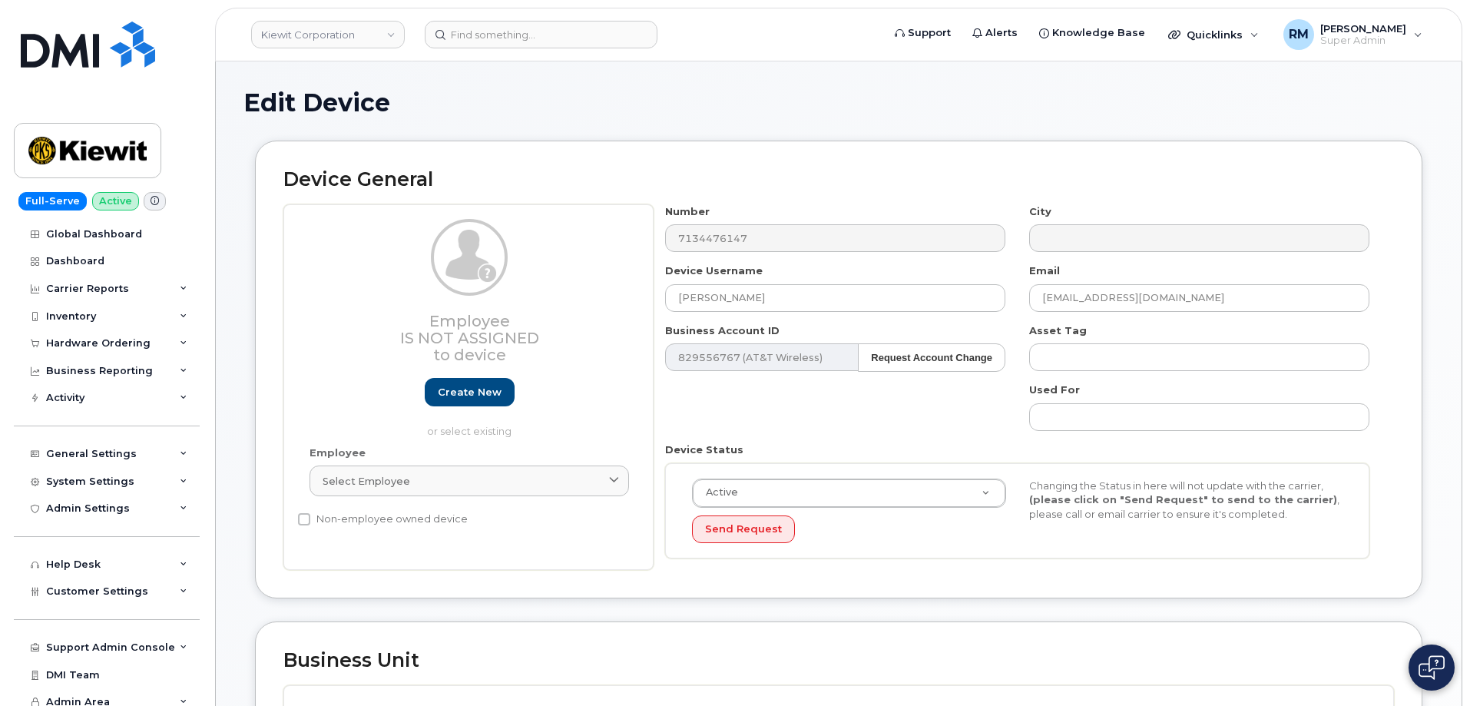
scroll to position [461, 0]
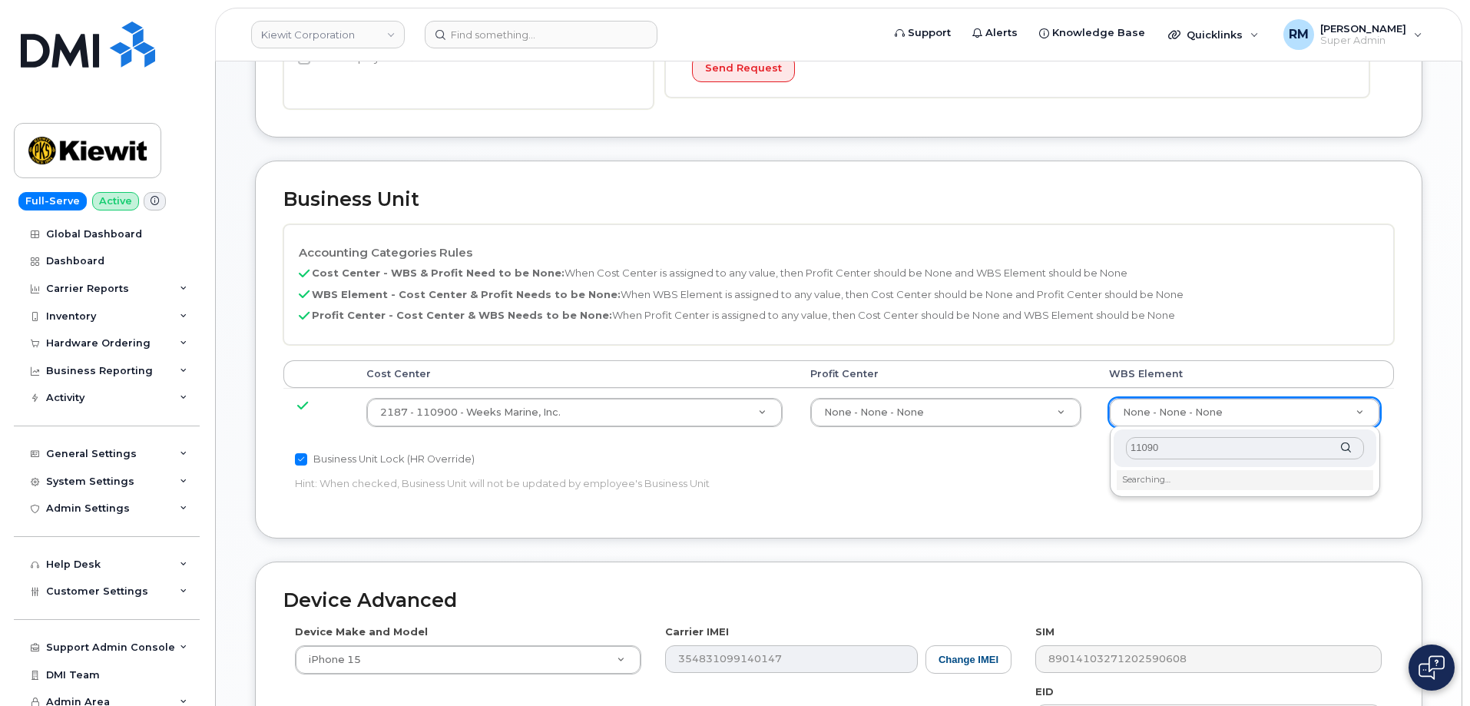
type input "110900"
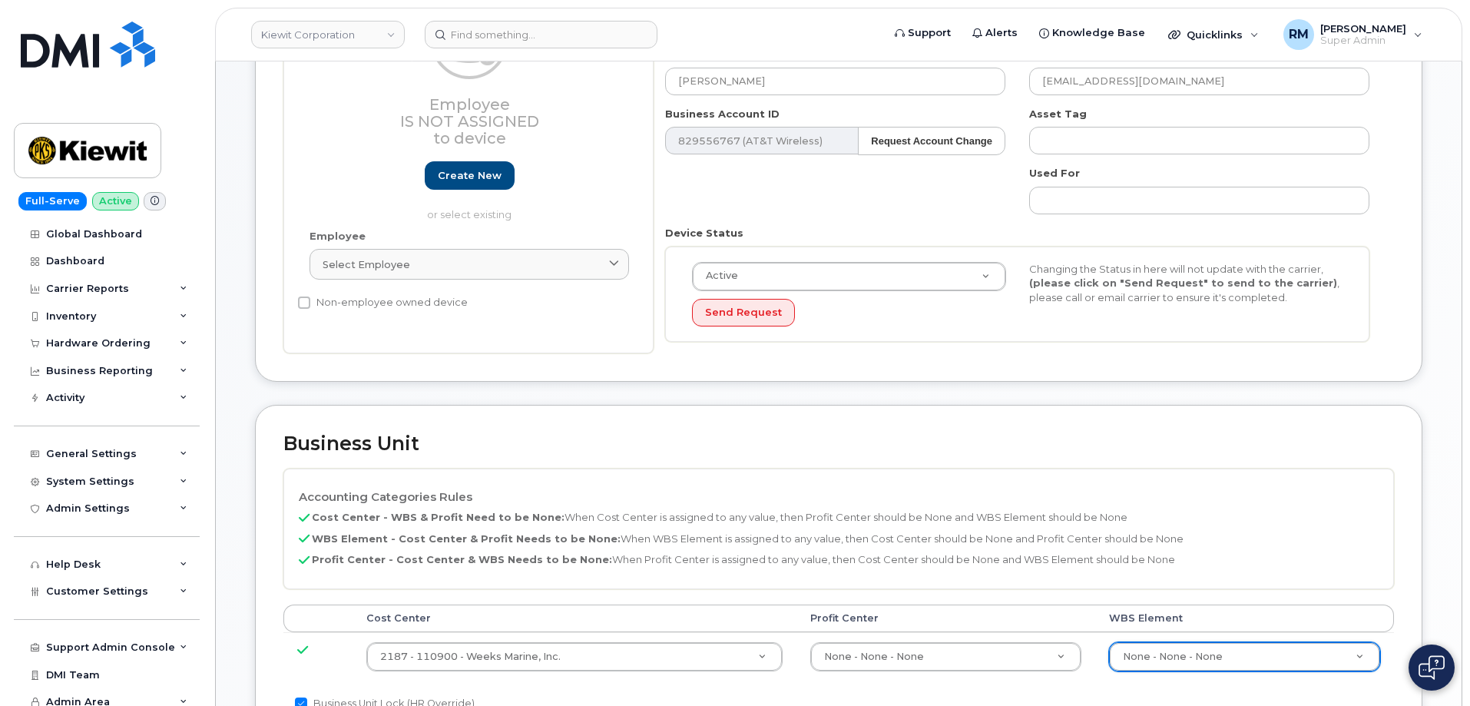
scroll to position [0, 0]
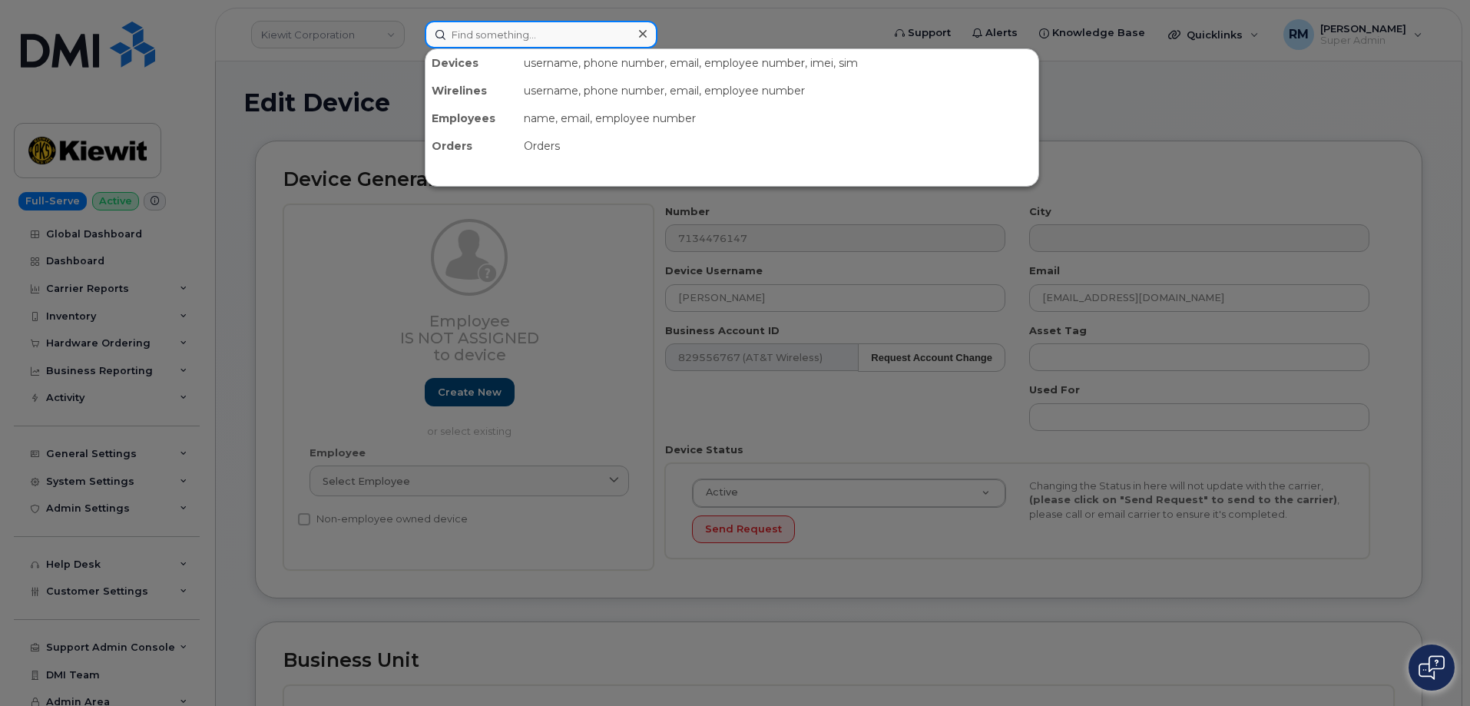
click at [474, 36] on input at bounding box center [541, 35] width 233 height 28
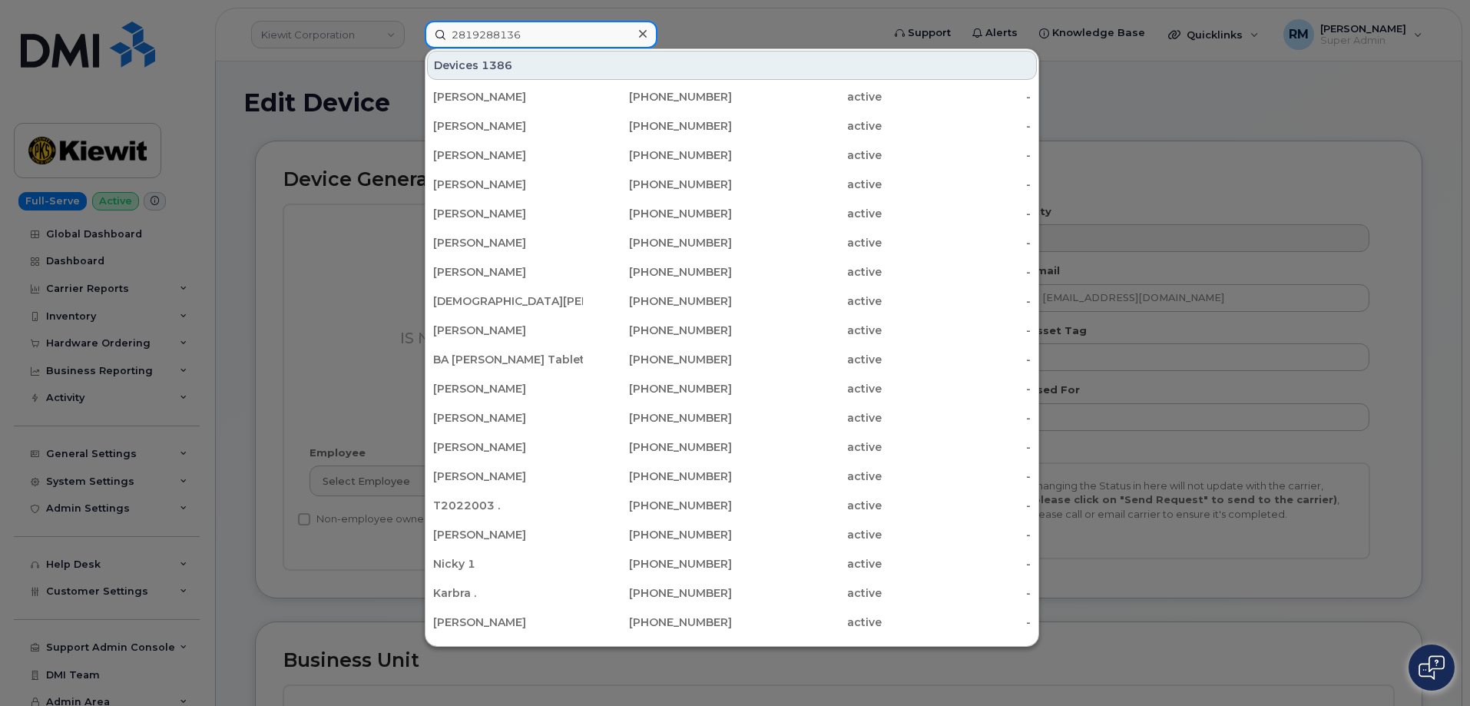
type input "2819288136"
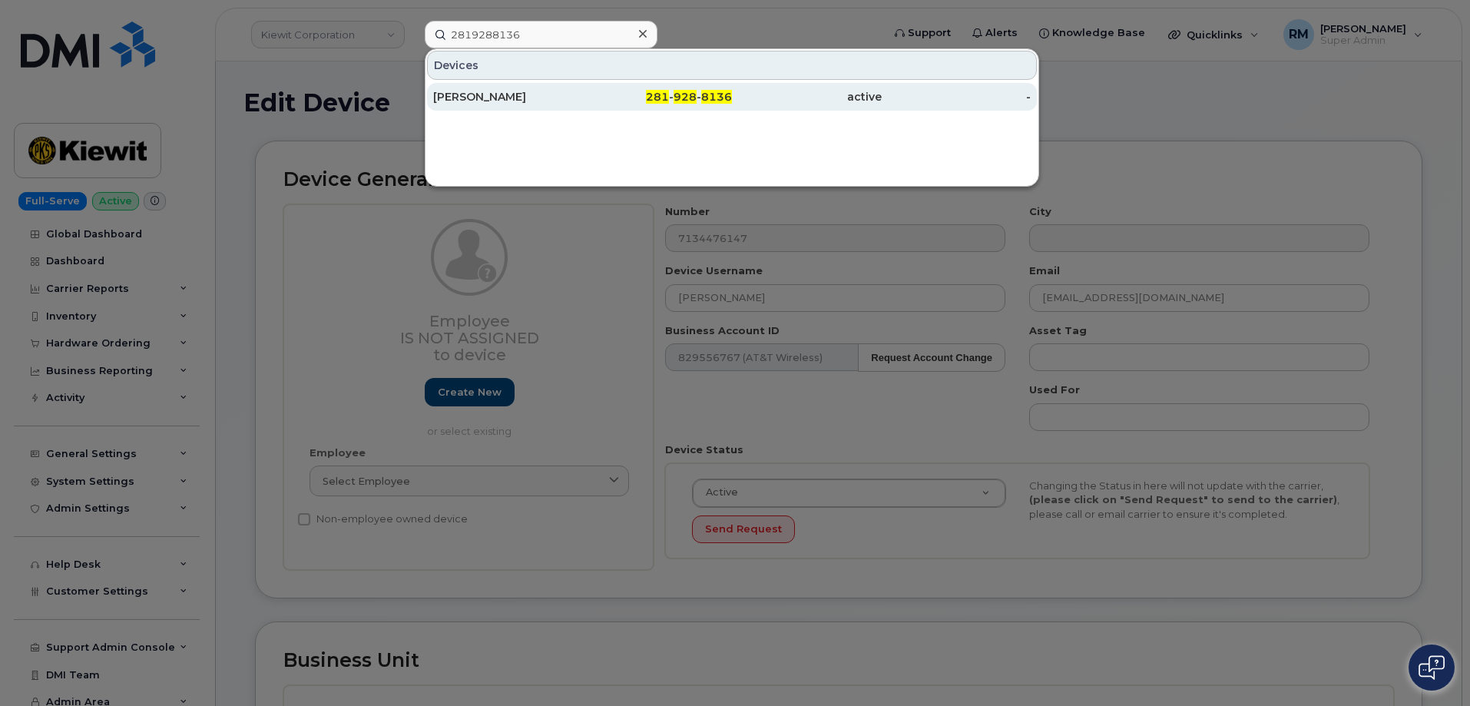
click at [506, 91] on div "[PERSON_NAME]" at bounding box center [508, 96] width 150 height 15
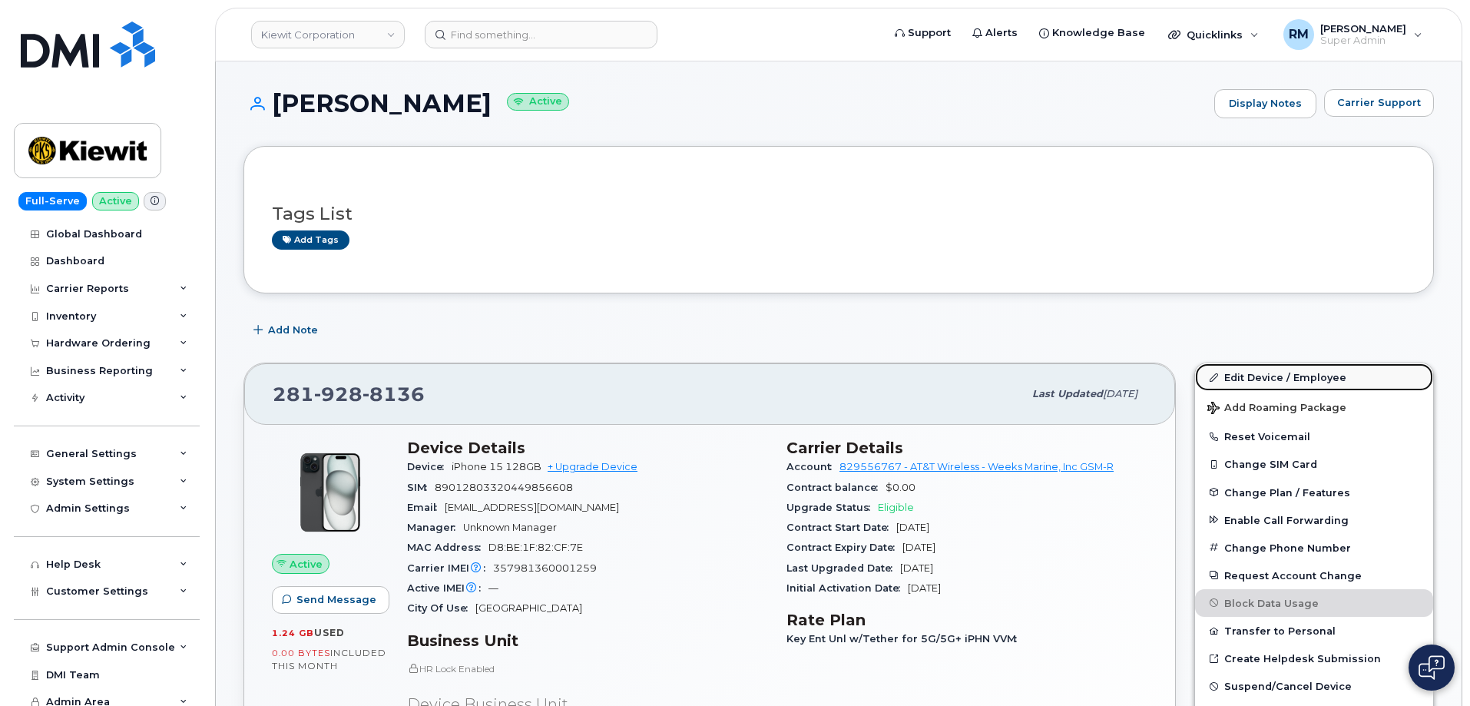
click at [1306, 376] on link "Edit Device / Employee" at bounding box center [1314, 377] width 238 height 28
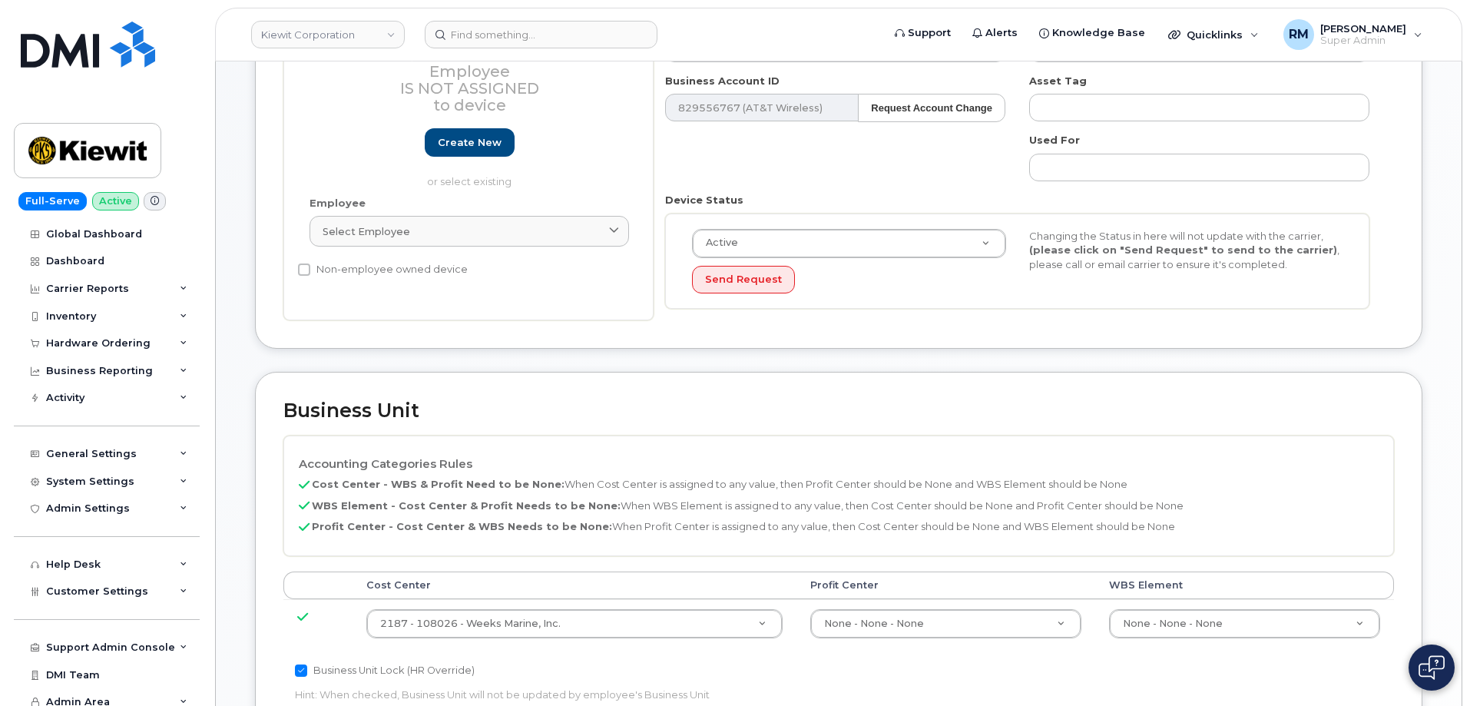
scroll to position [461, 0]
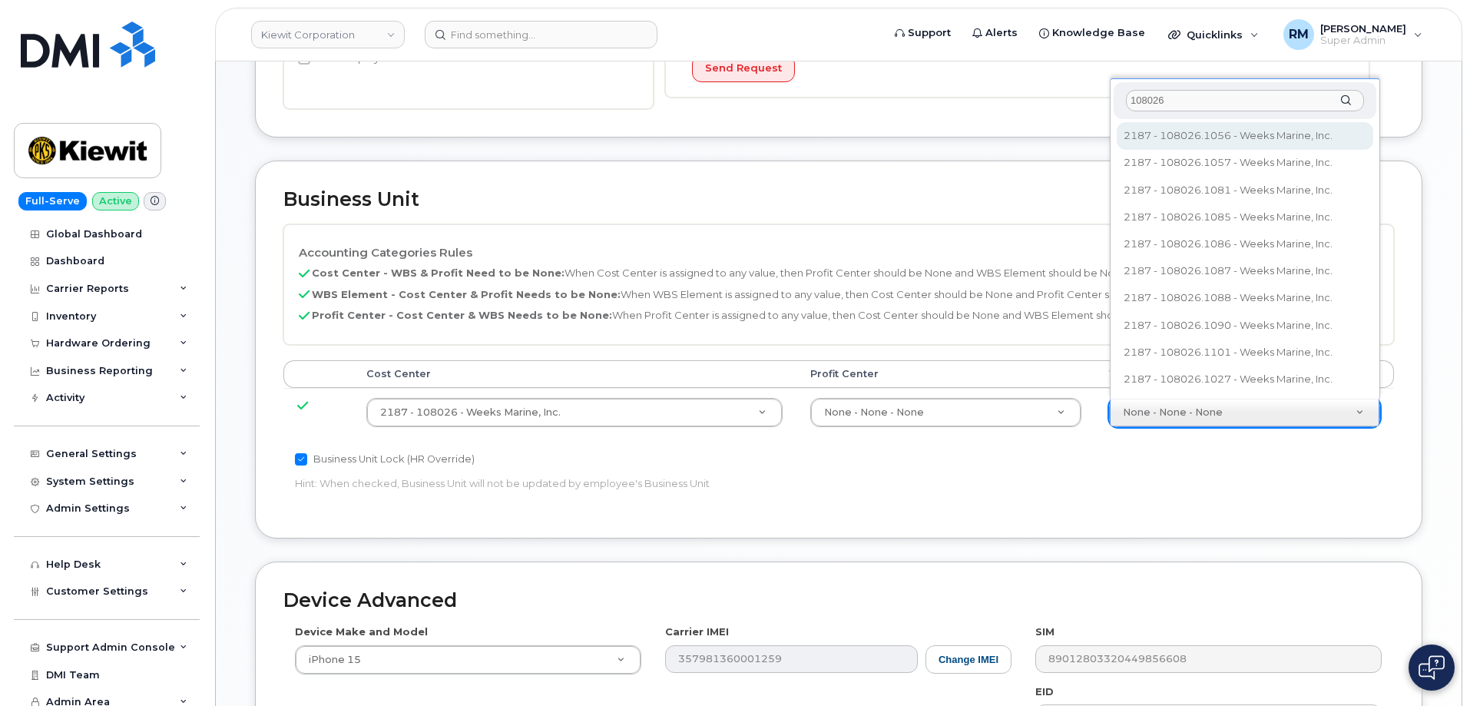
type input "108026"
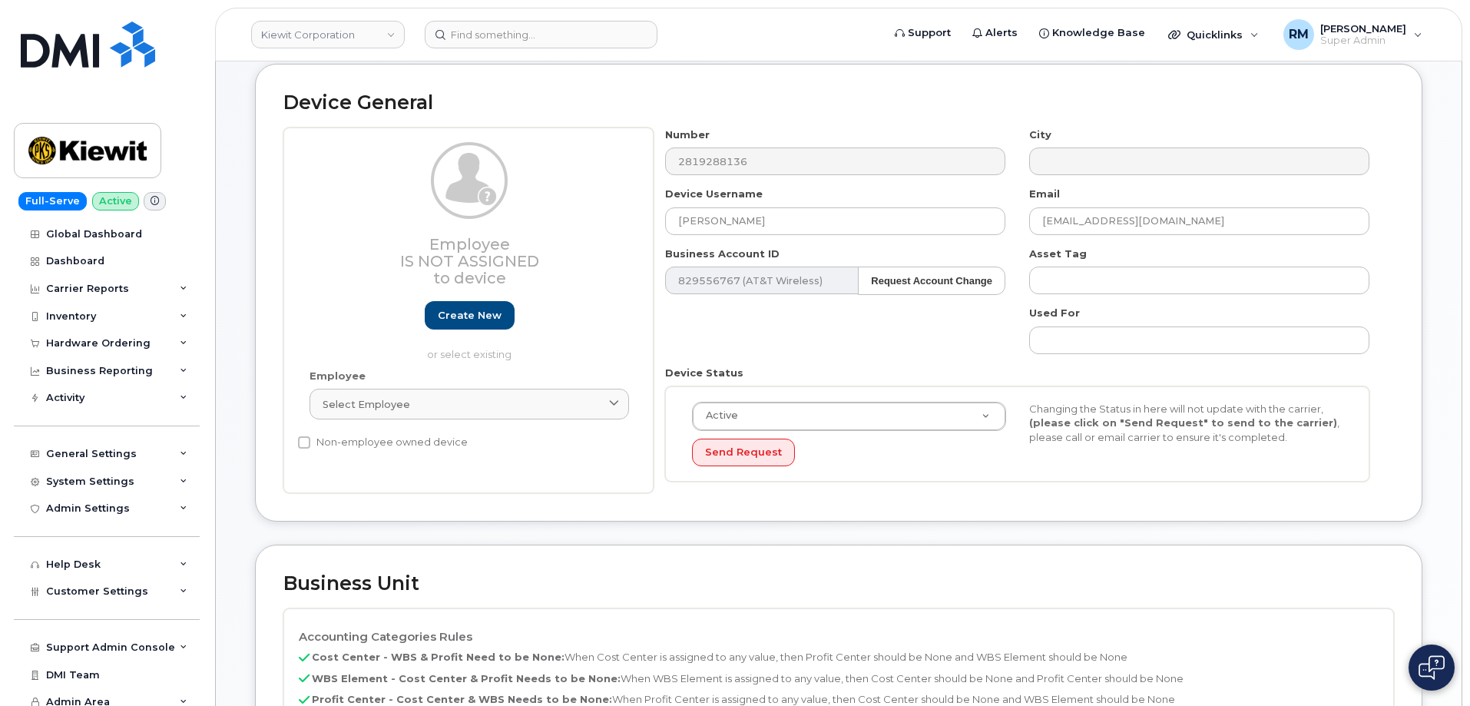
scroll to position [0, 0]
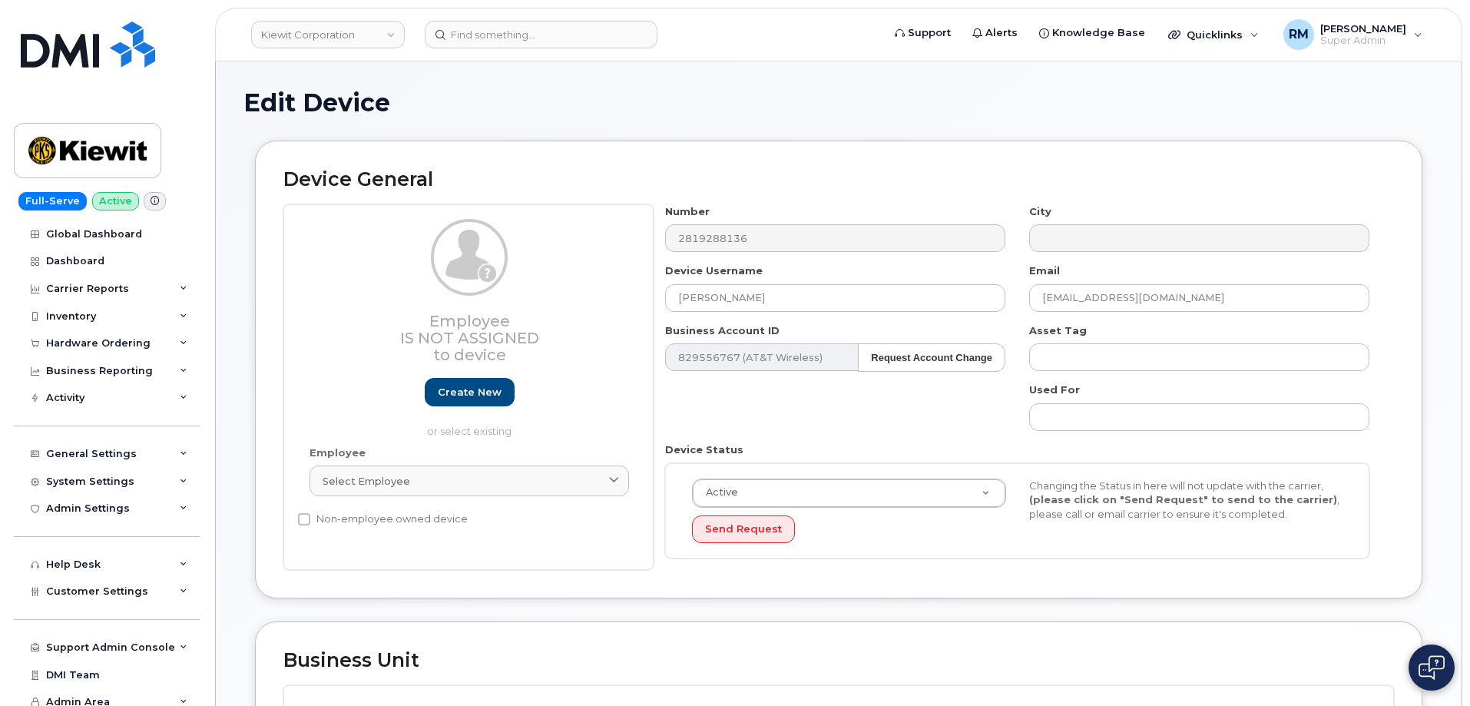
drag, startPoint x: 1213, startPoint y: 90, endPoint x: 709, endPoint y: 74, distance: 503.9
click at [1209, 89] on h1 "Edit Device" at bounding box center [838, 102] width 1190 height 27
click at [511, 33] on input at bounding box center [541, 35] width 233 height 28
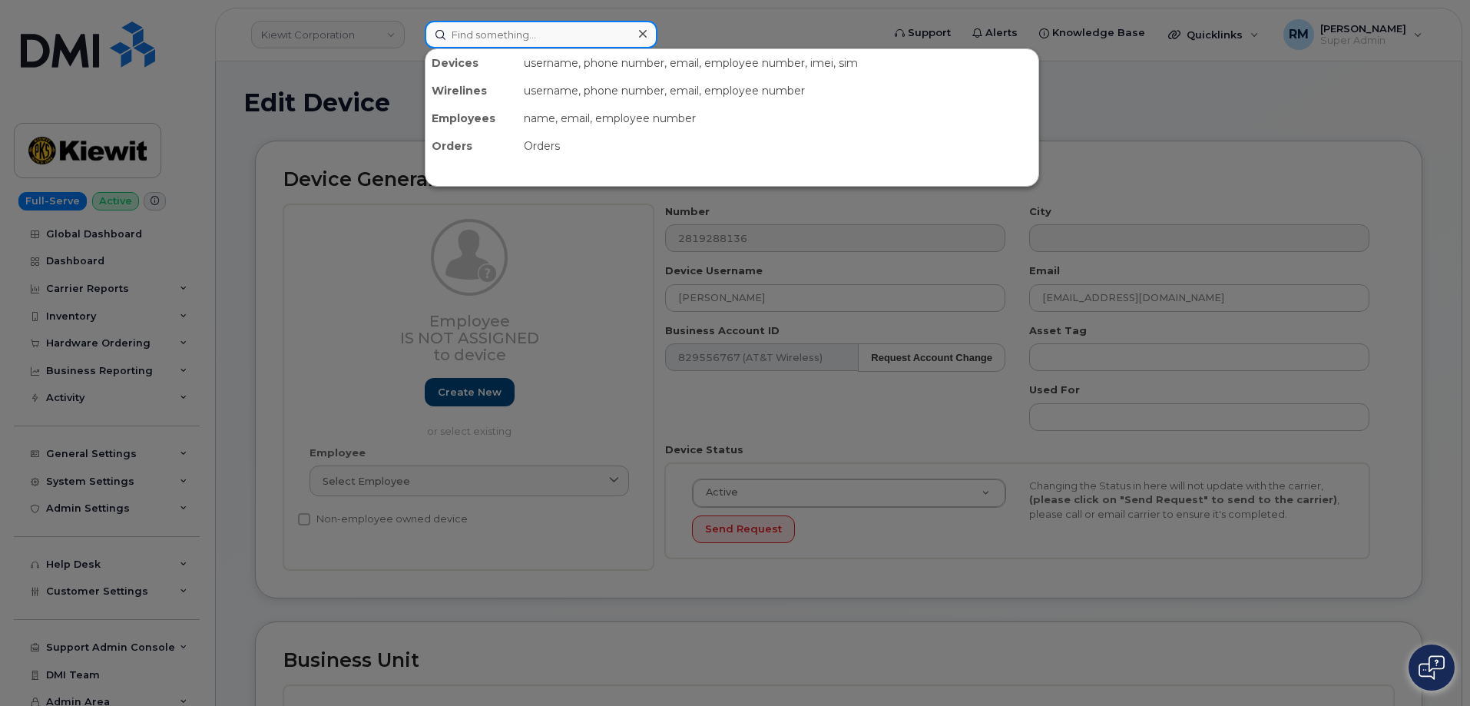
paste input "6029209391"
type input "6029209391"
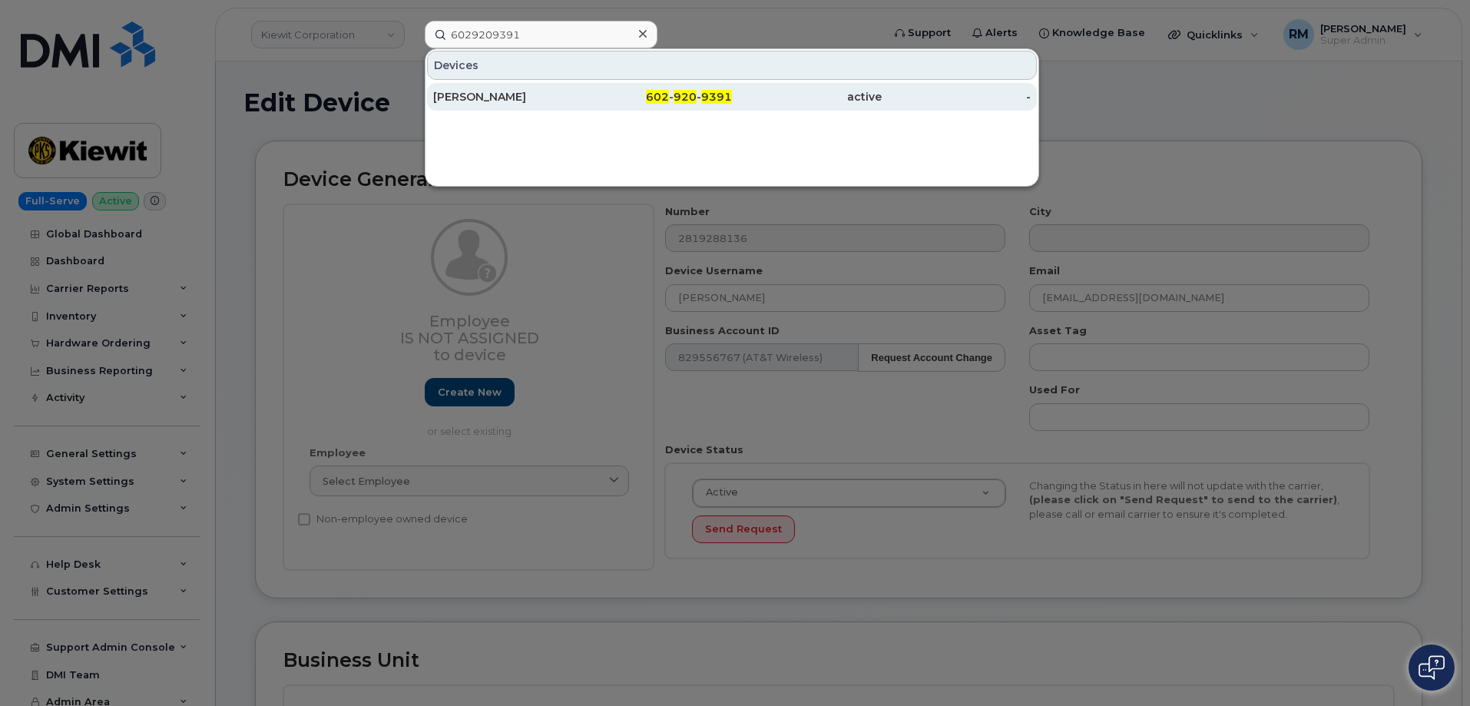
click at [583, 88] on div "Casey Lord" at bounding box center [658, 97] width 150 height 28
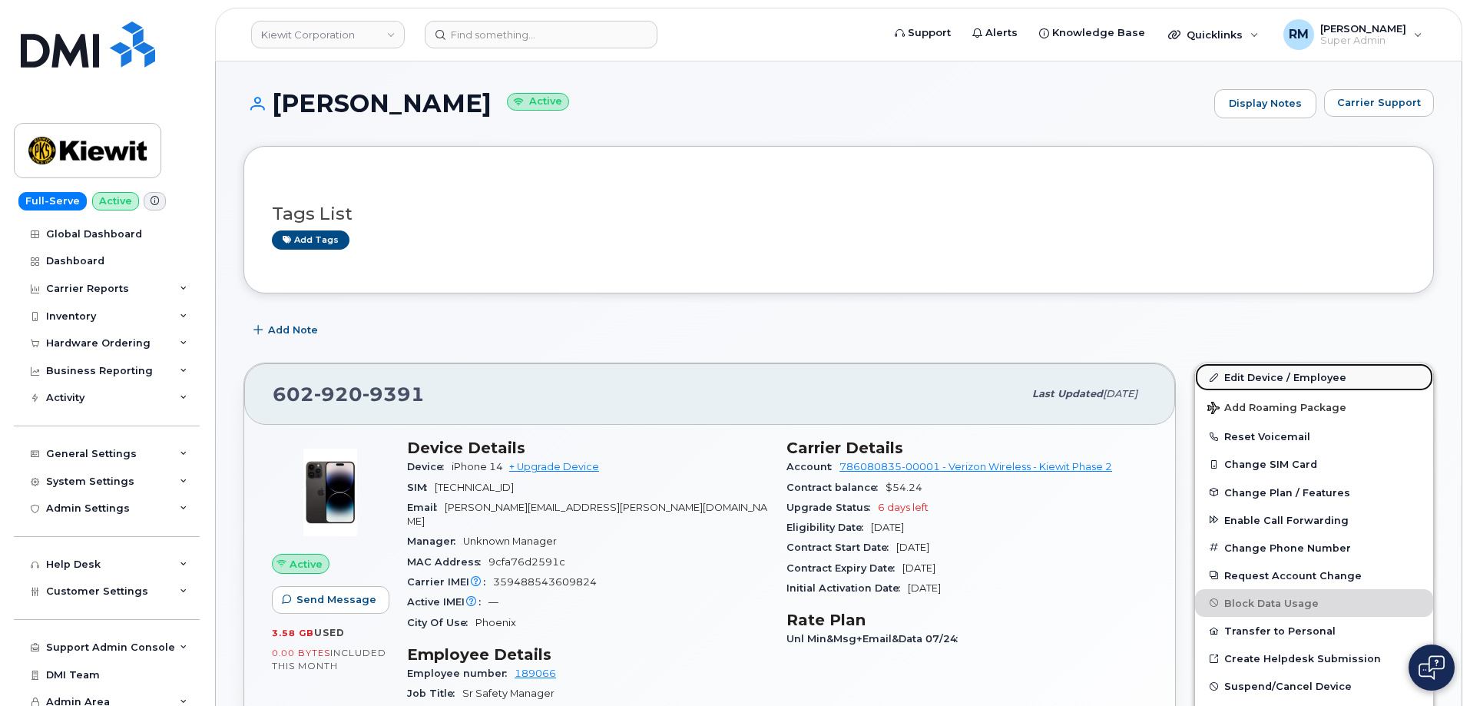
click at [1258, 377] on link "Edit Device / Employee" at bounding box center [1314, 377] width 238 height 28
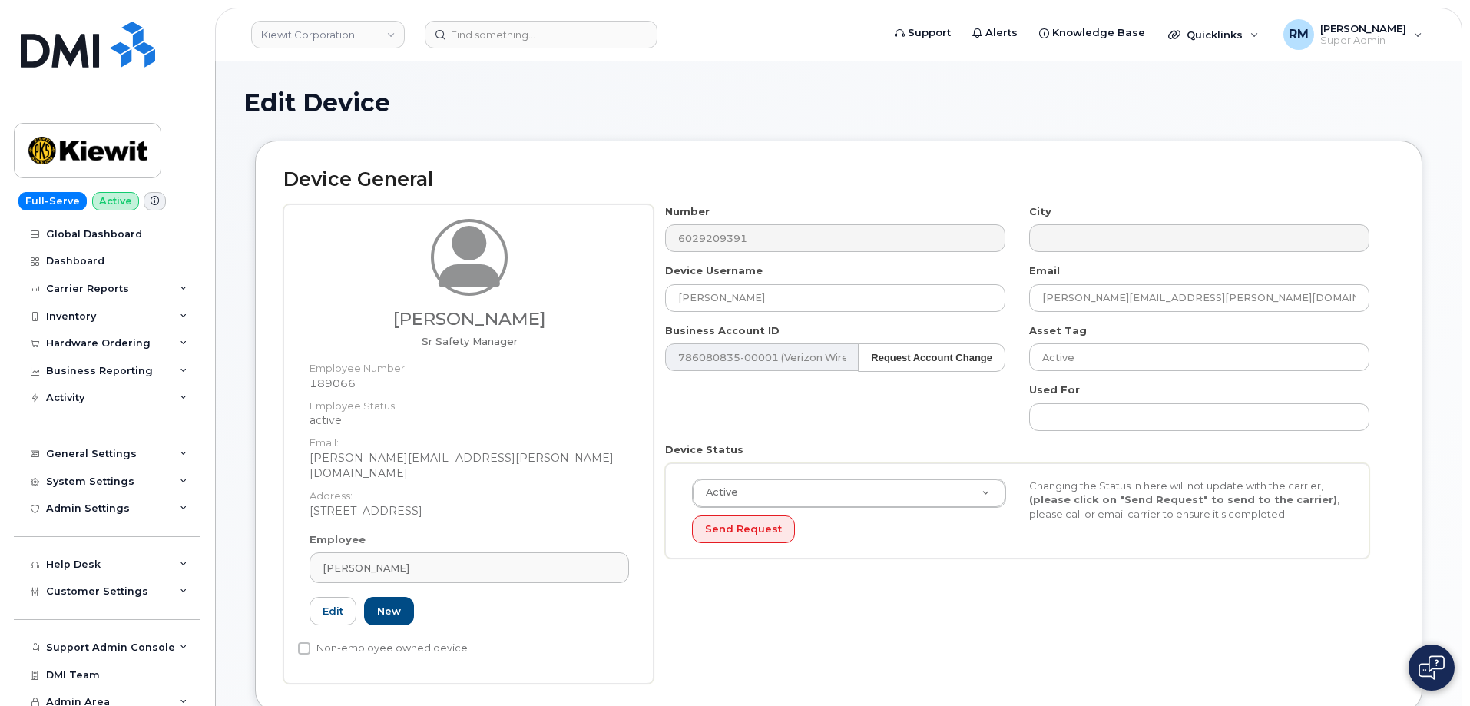
drag, startPoint x: 240, startPoint y: 366, endPoint x: 239, endPoint y: 377, distance: 10.8
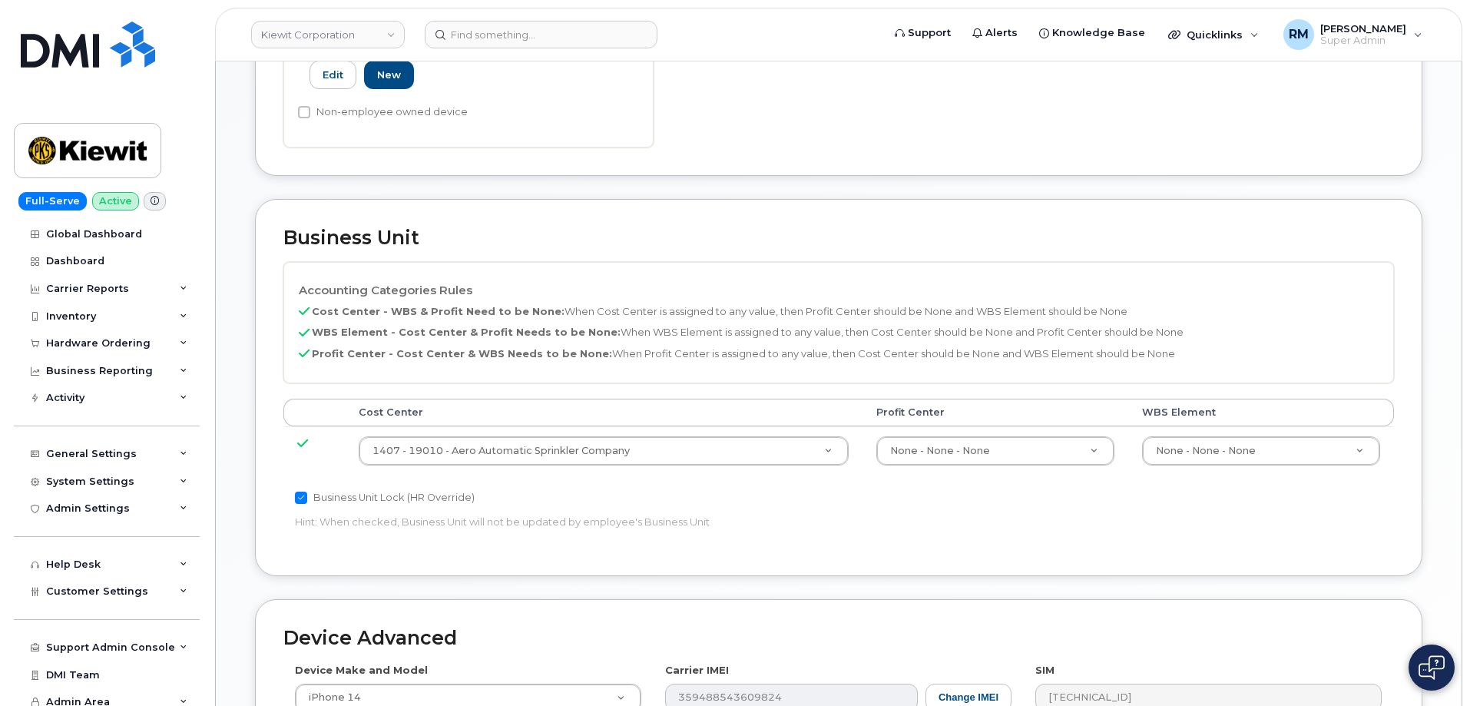
scroll to position [537, 0]
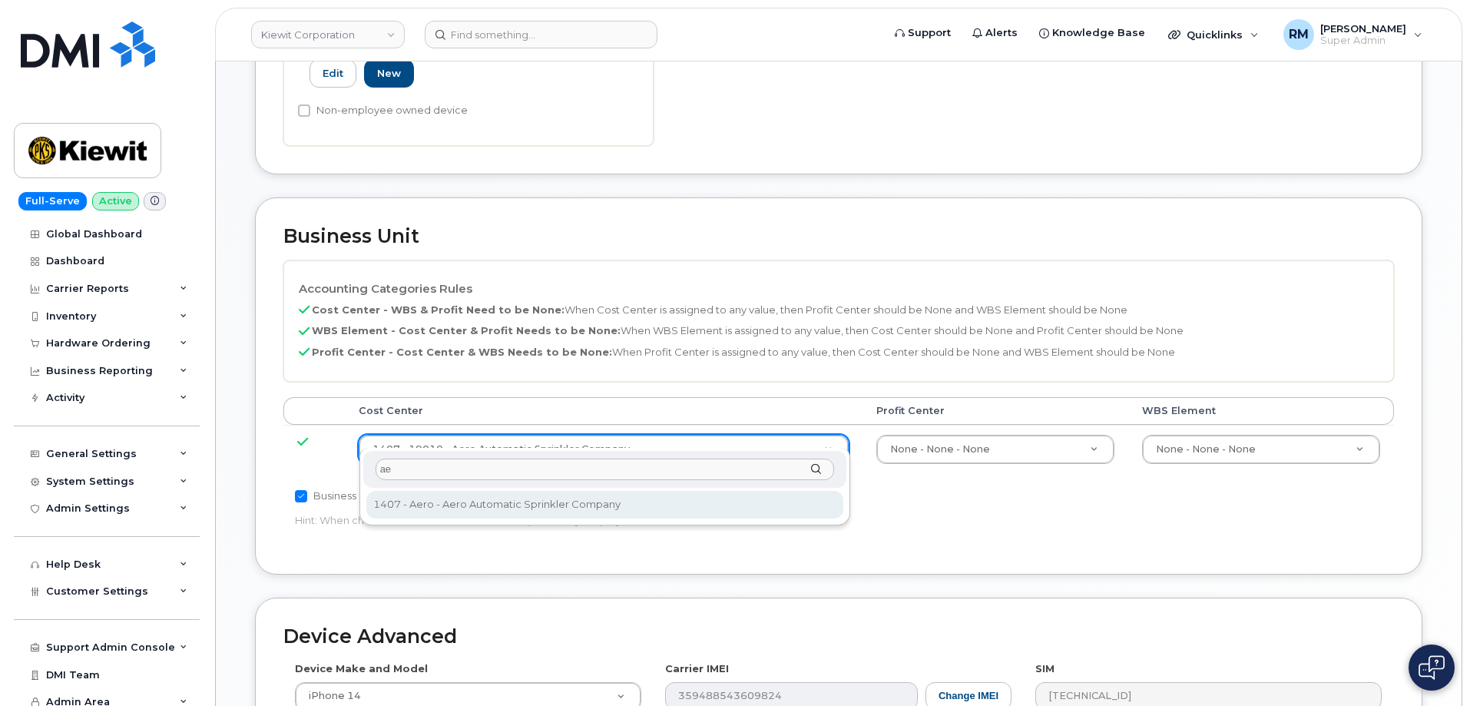
type input "ae"
type input "35235219"
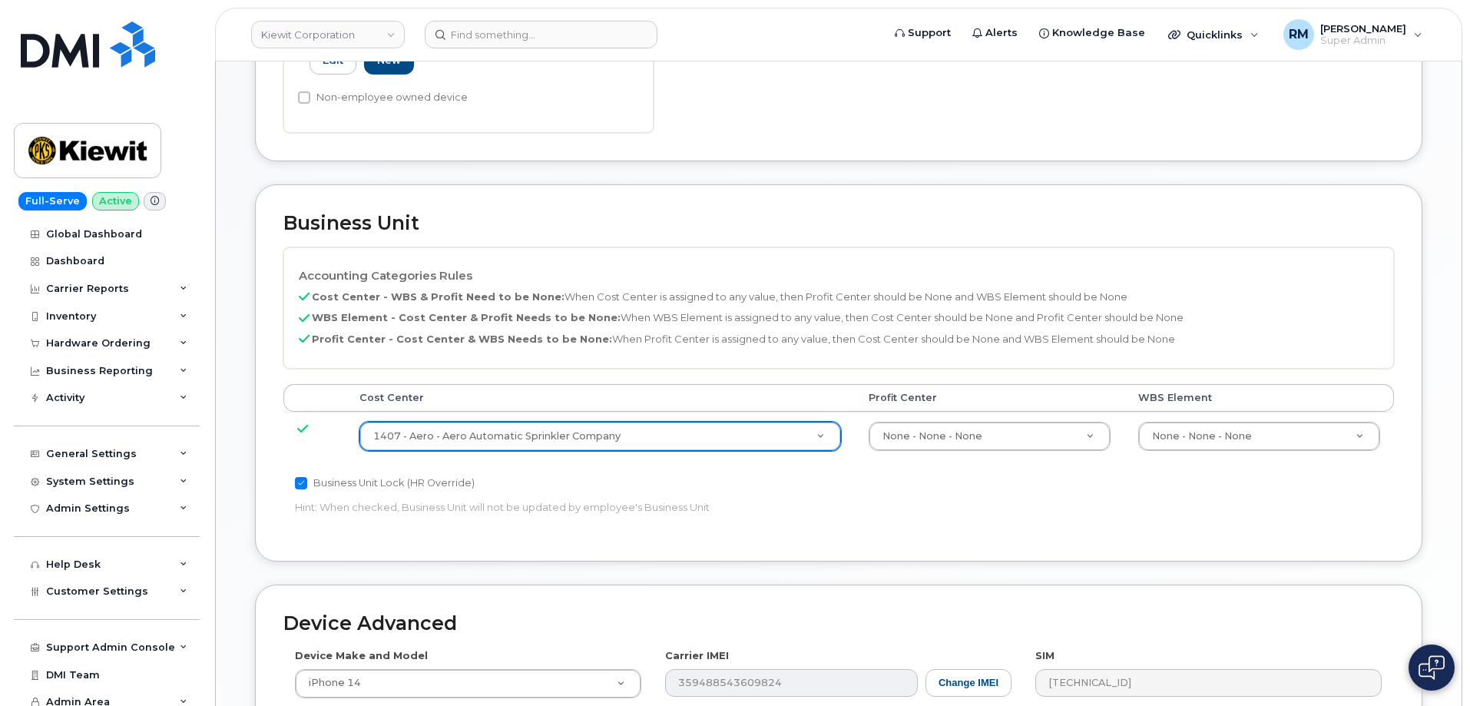
scroll to position [872, 0]
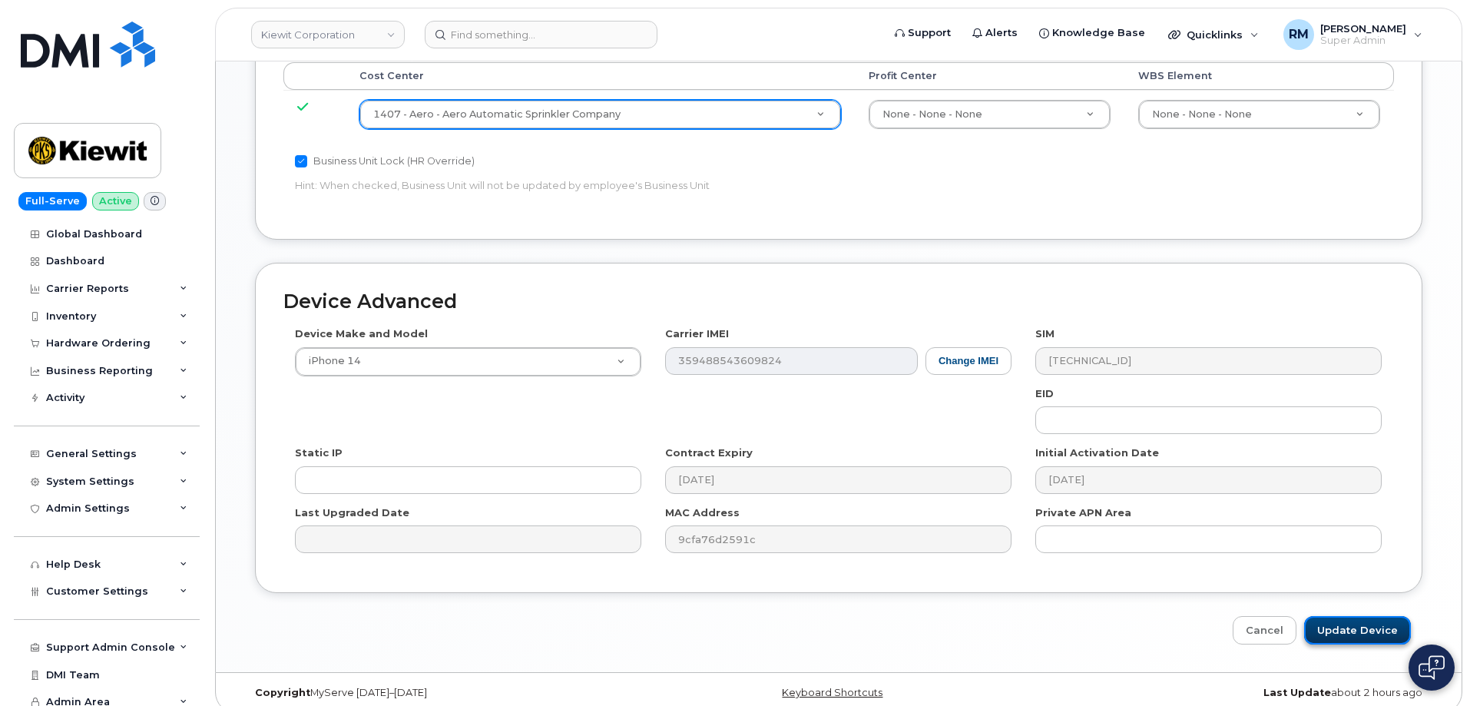
click at [1340, 616] on input "Update Device" at bounding box center [1357, 630] width 107 height 28
type input "Saving..."
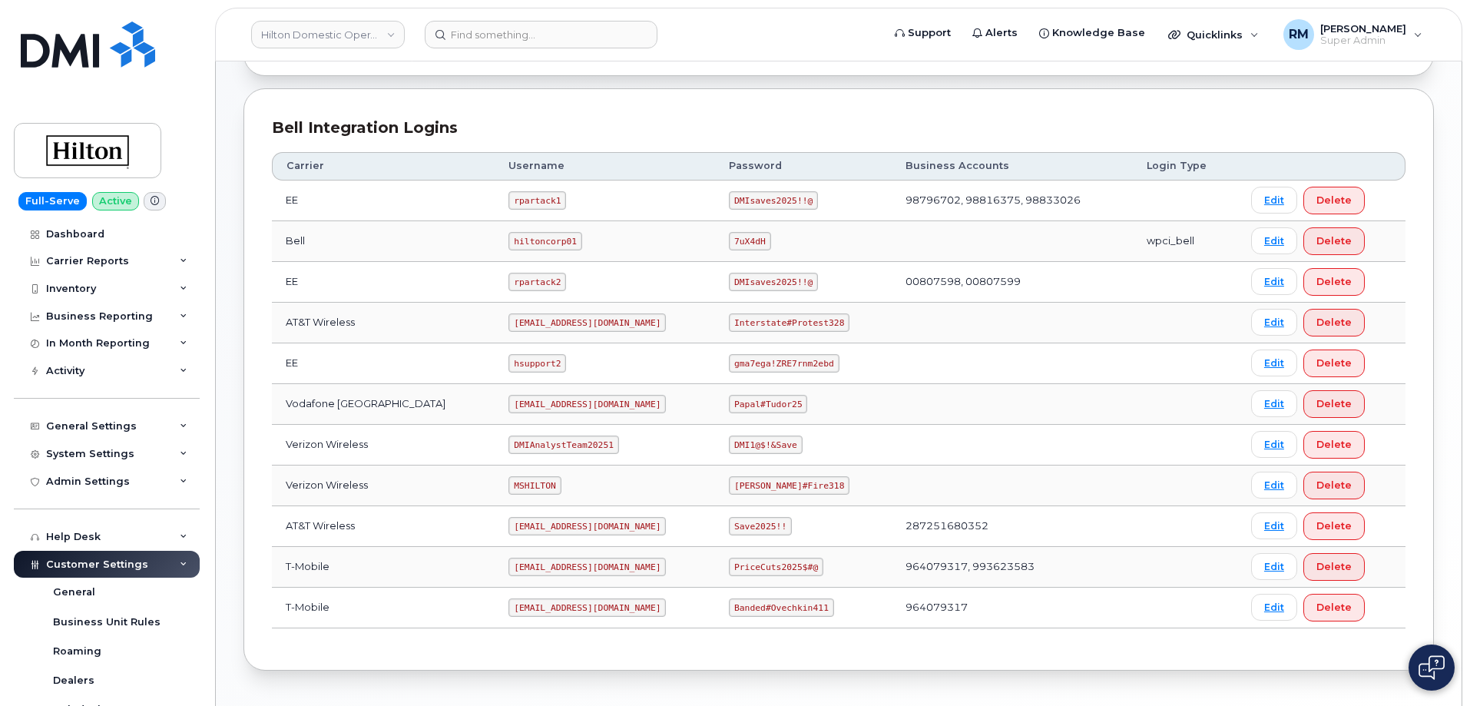
scroll to position [384, 0]
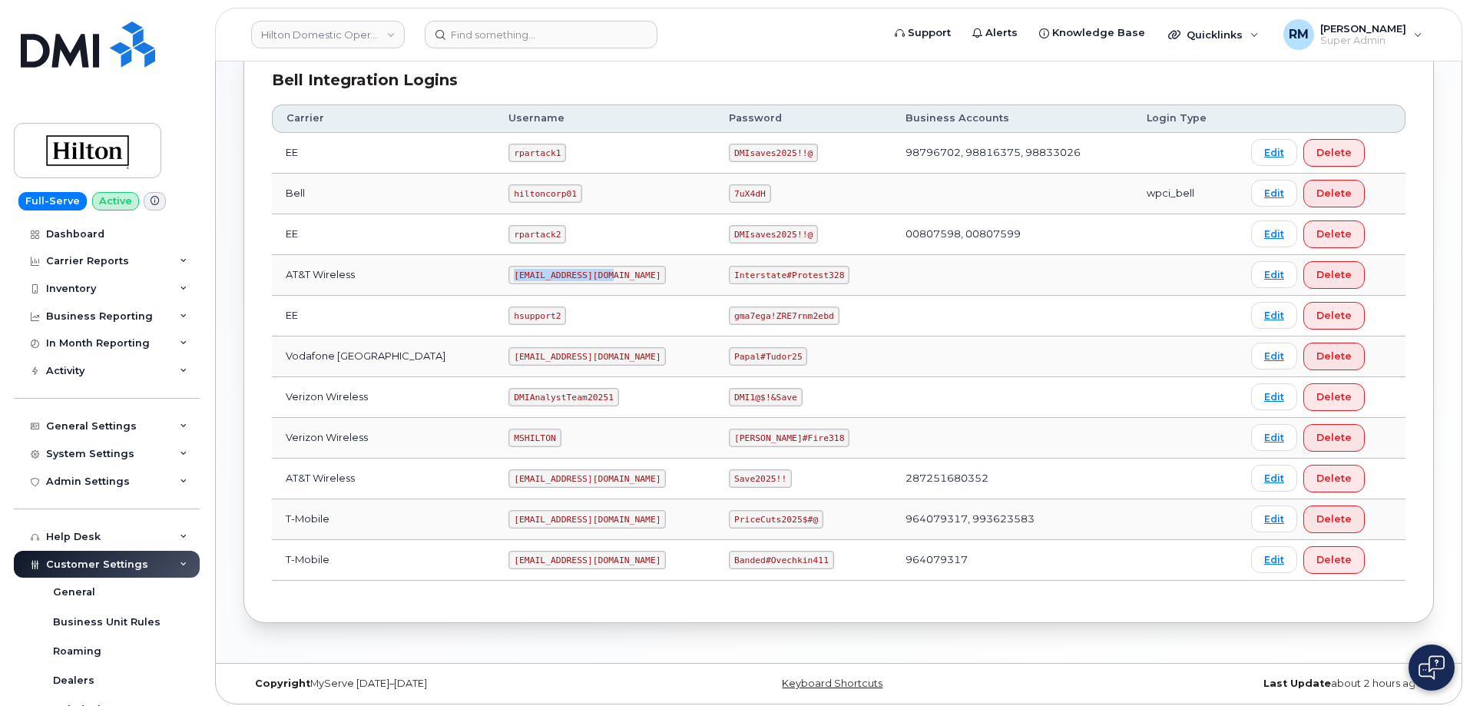
drag, startPoint x: 492, startPoint y: 276, endPoint x: 619, endPoint y: 273, distance: 126.7
click at [619, 273] on td "[EMAIL_ADDRESS][DOMAIN_NAME]" at bounding box center [604, 275] width 220 height 41
copy code "[EMAIL_ADDRESS][DOMAIN_NAME]"
drag, startPoint x: 718, startPoint y: 273, endPoint x: 838, endPoint y: 271, distance: 120.6
click at [838, 271] on td "Interstate#Protest328" at bounding box center [803, 275] width 177 height 41
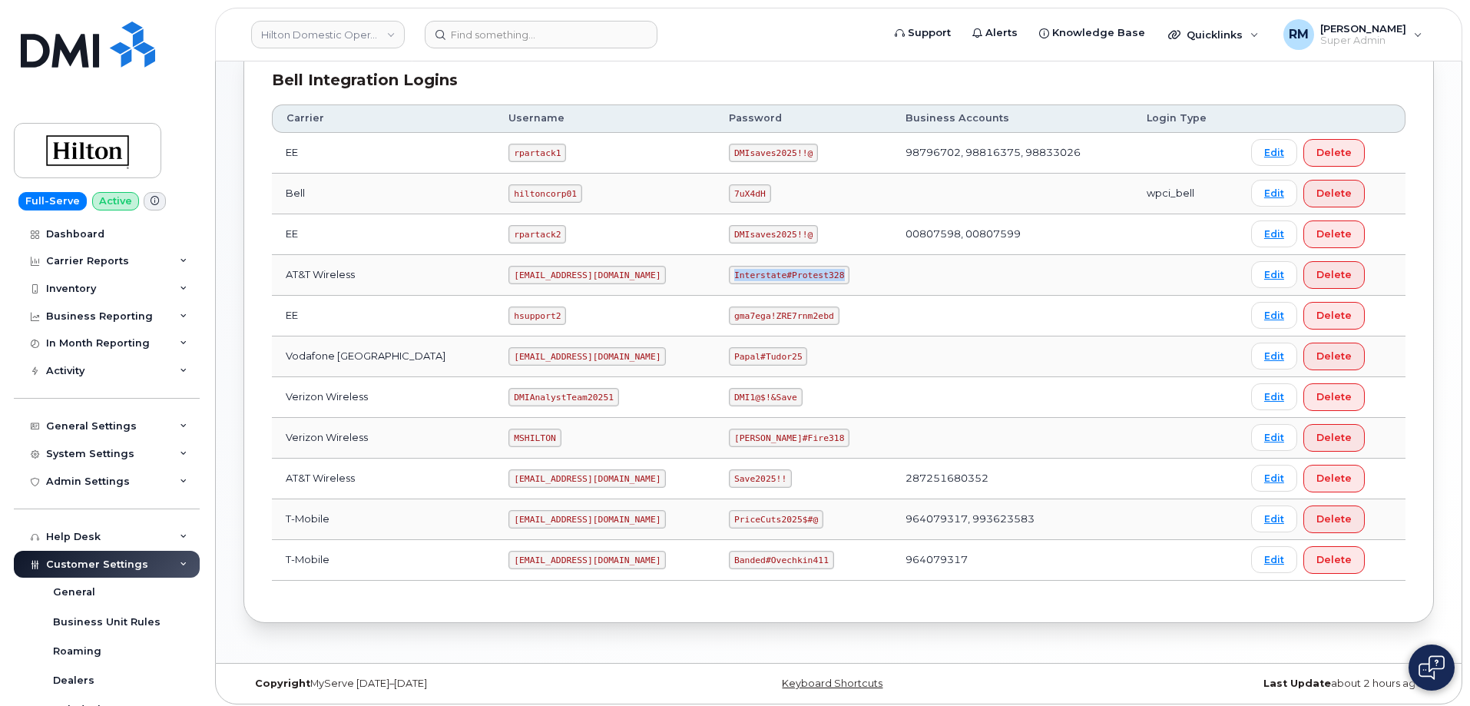
copy code "Interstate#Protest328"
